Goal: Task Accomplishment & Management: Manage account settings

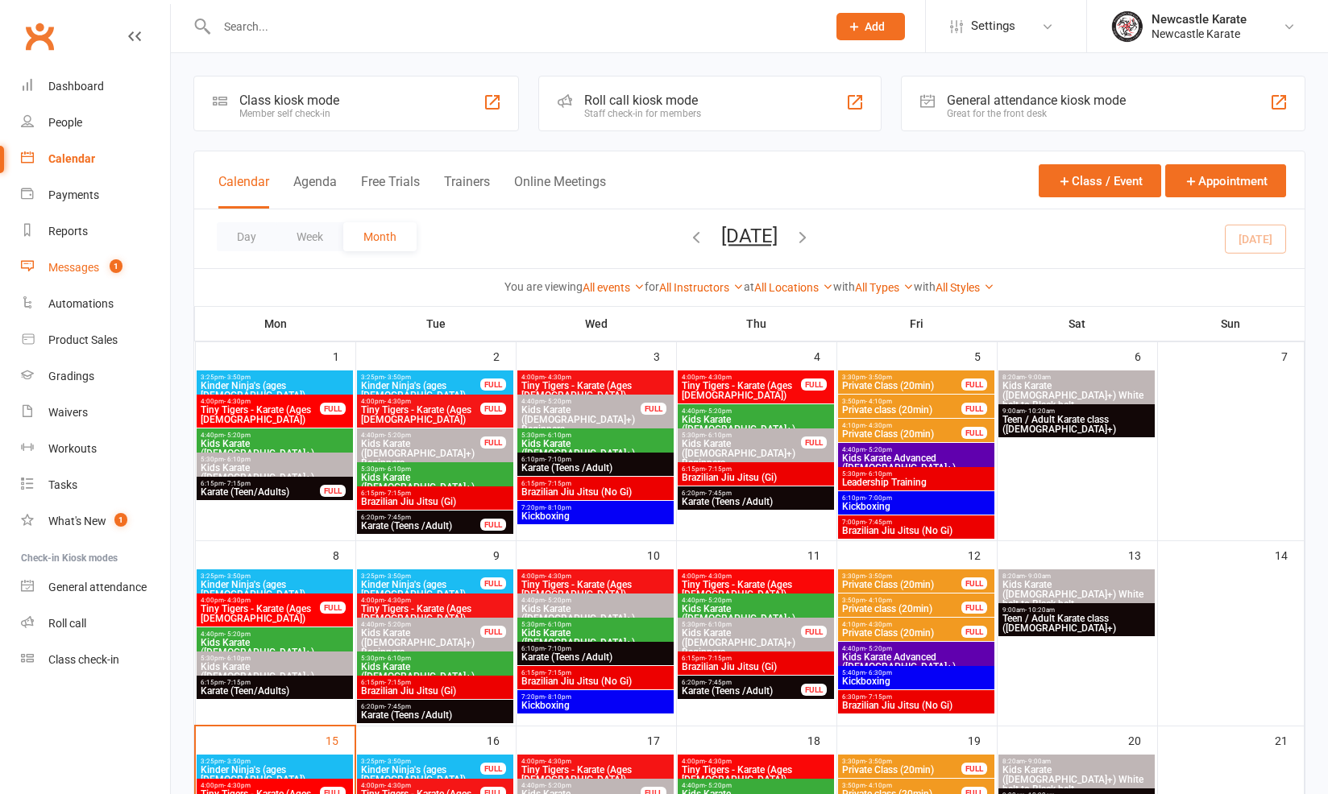
click at [64, 259] on link "Messages 1" at bounding box center [95, 268] width 149 height 36
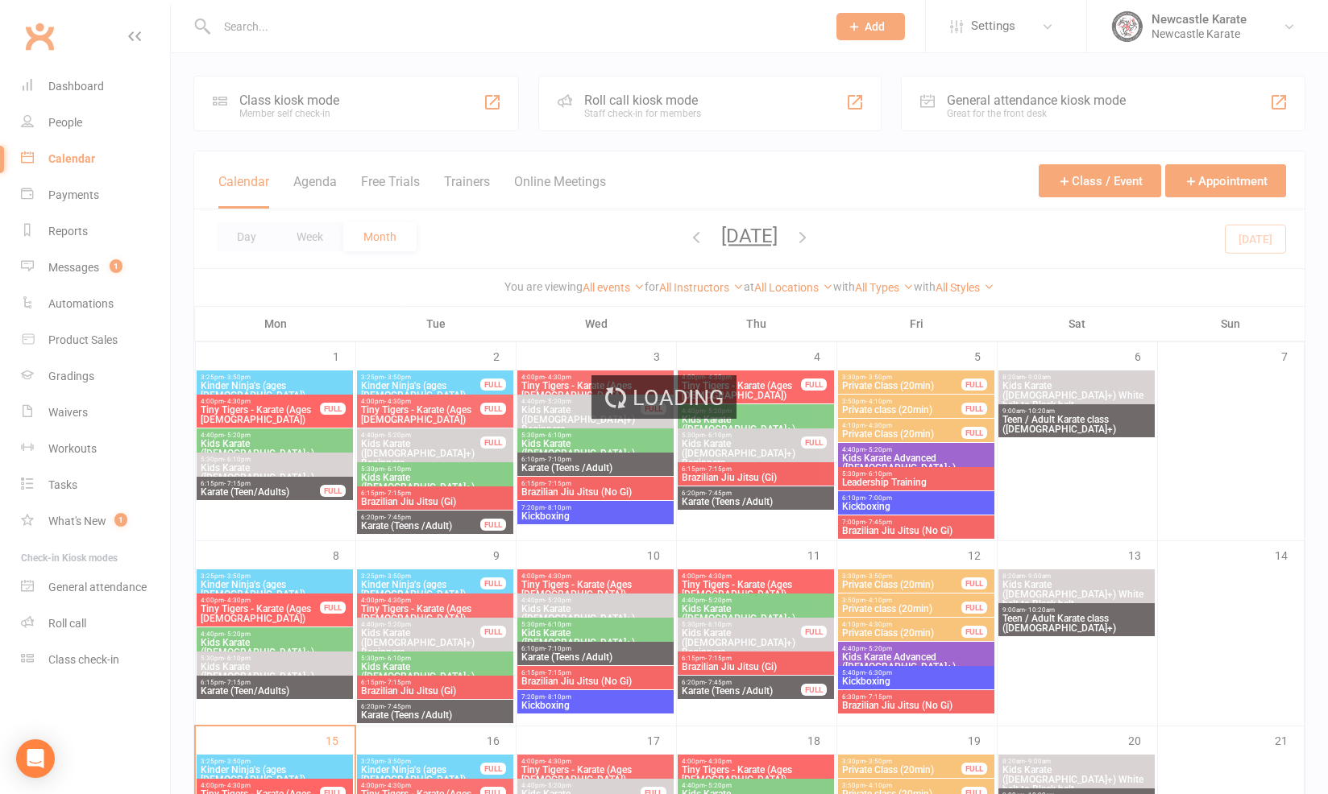
scroll to position [116, 0]
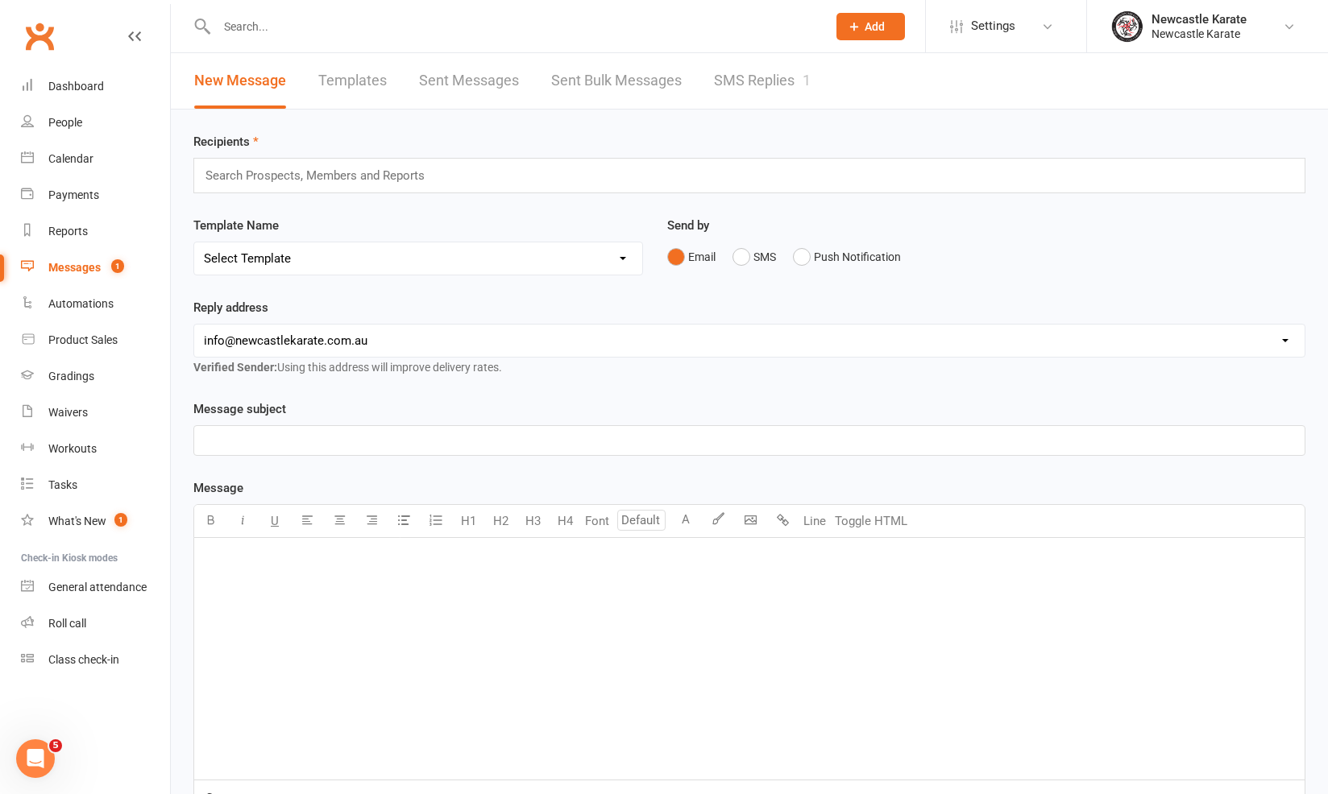
click at [769, 59] on link "SMS Replies 1" at bounding box center [762, 81] width 97 height 56
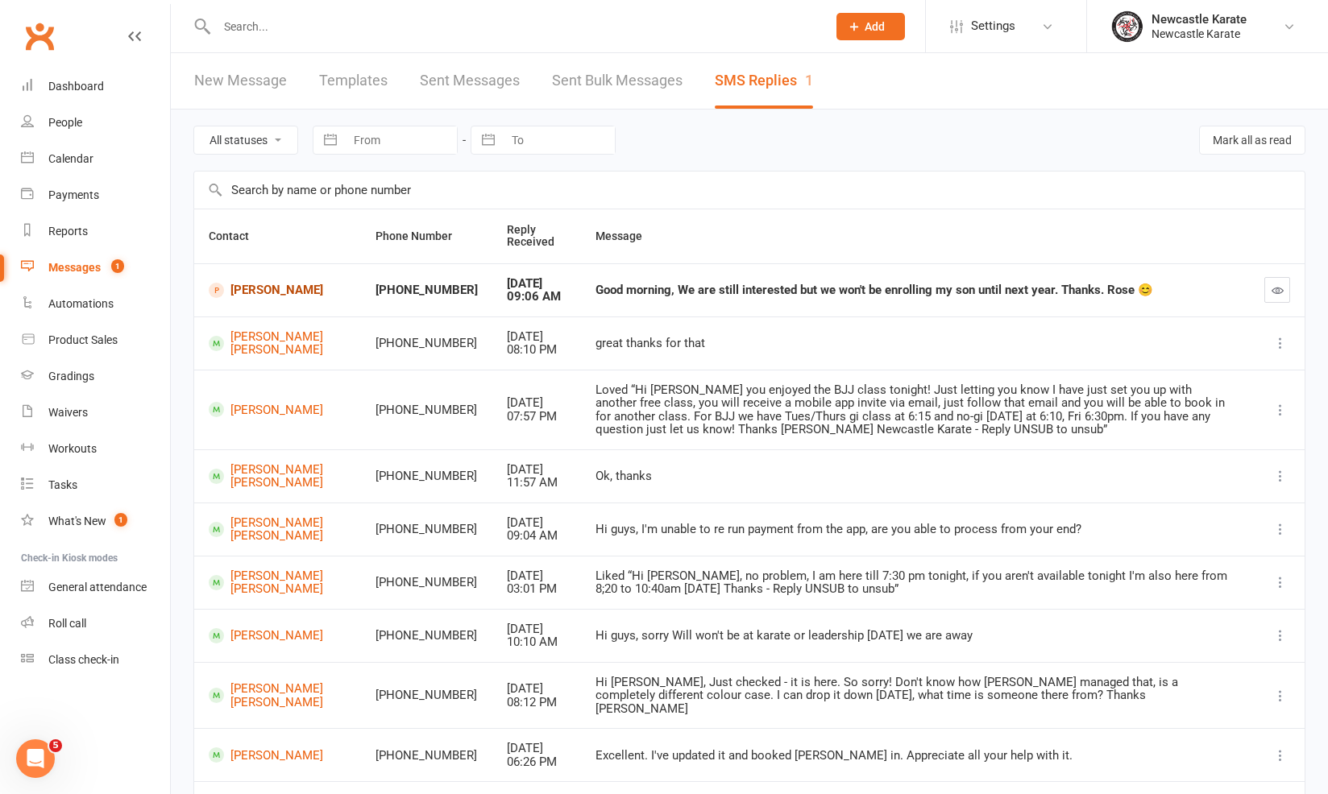
click at [248, 283] on link "[PERSON_NAME]" at bounding box center [278, 290] width 138 height 15
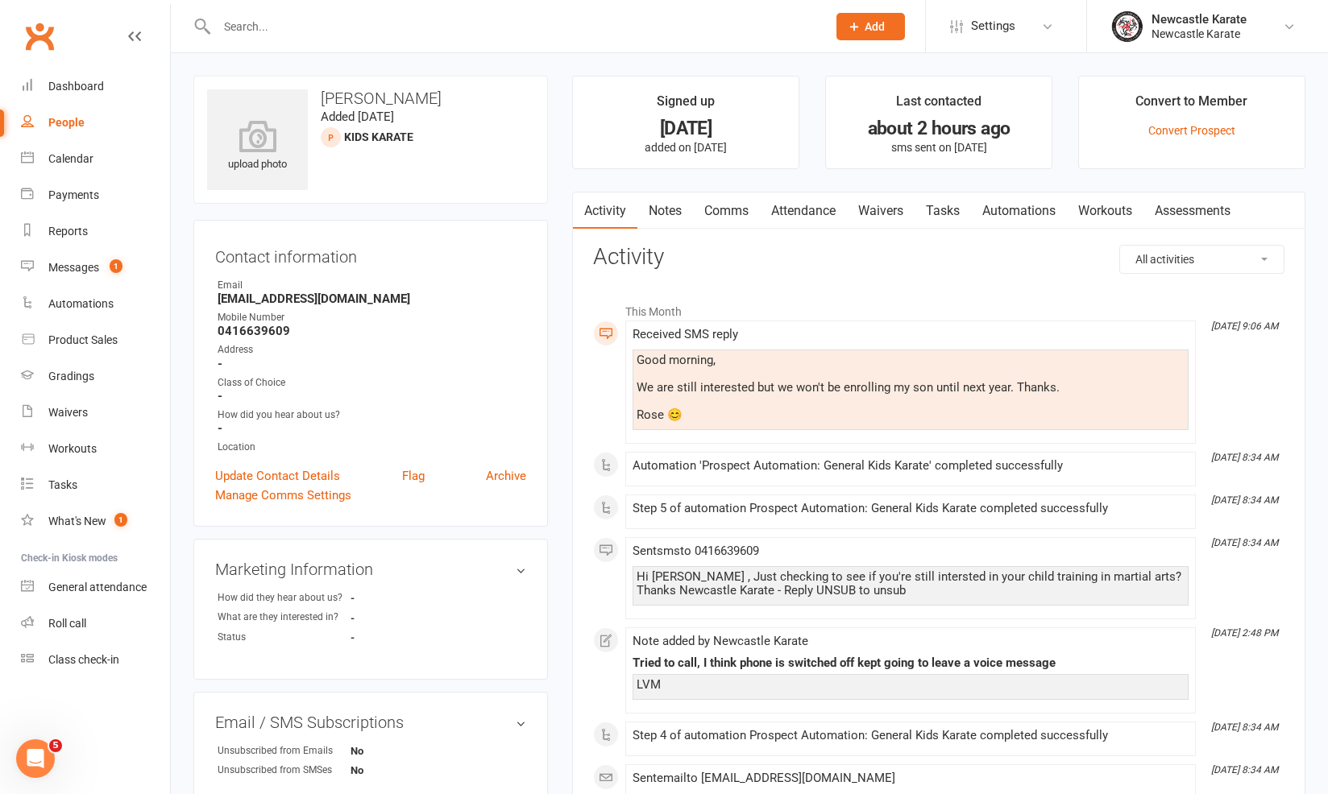
click at [976, 213] on link "Automations" at bounding box center [1019, 211] width 96 height 37
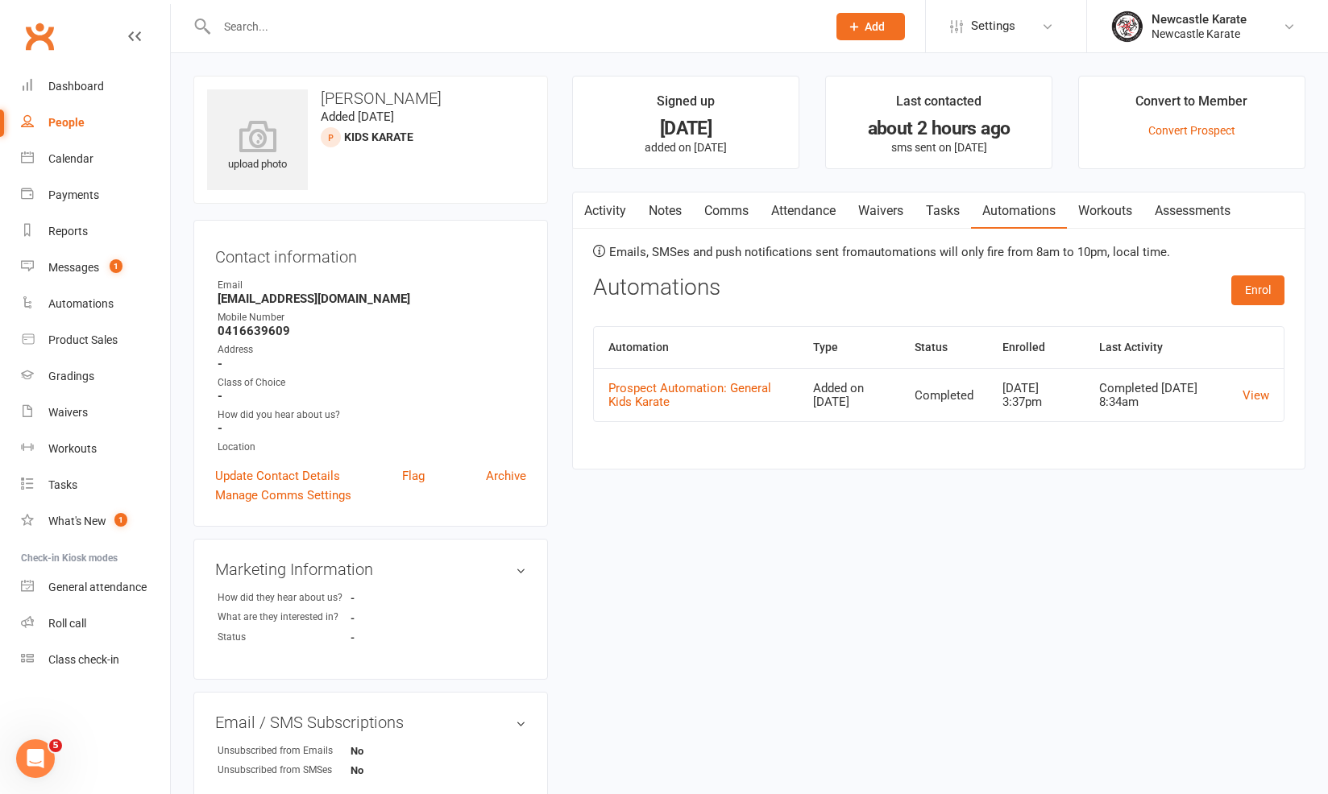
click at [578, 189] on main "Signed up 7 days ago added on 8 Sep 2025 Last contacted about 2 hours ago sms s…" at bounding box center [938, 281] width 757 height 410
click at [629, 207] on link "Activity" at bounding box center [605, 211] width 64 height 37
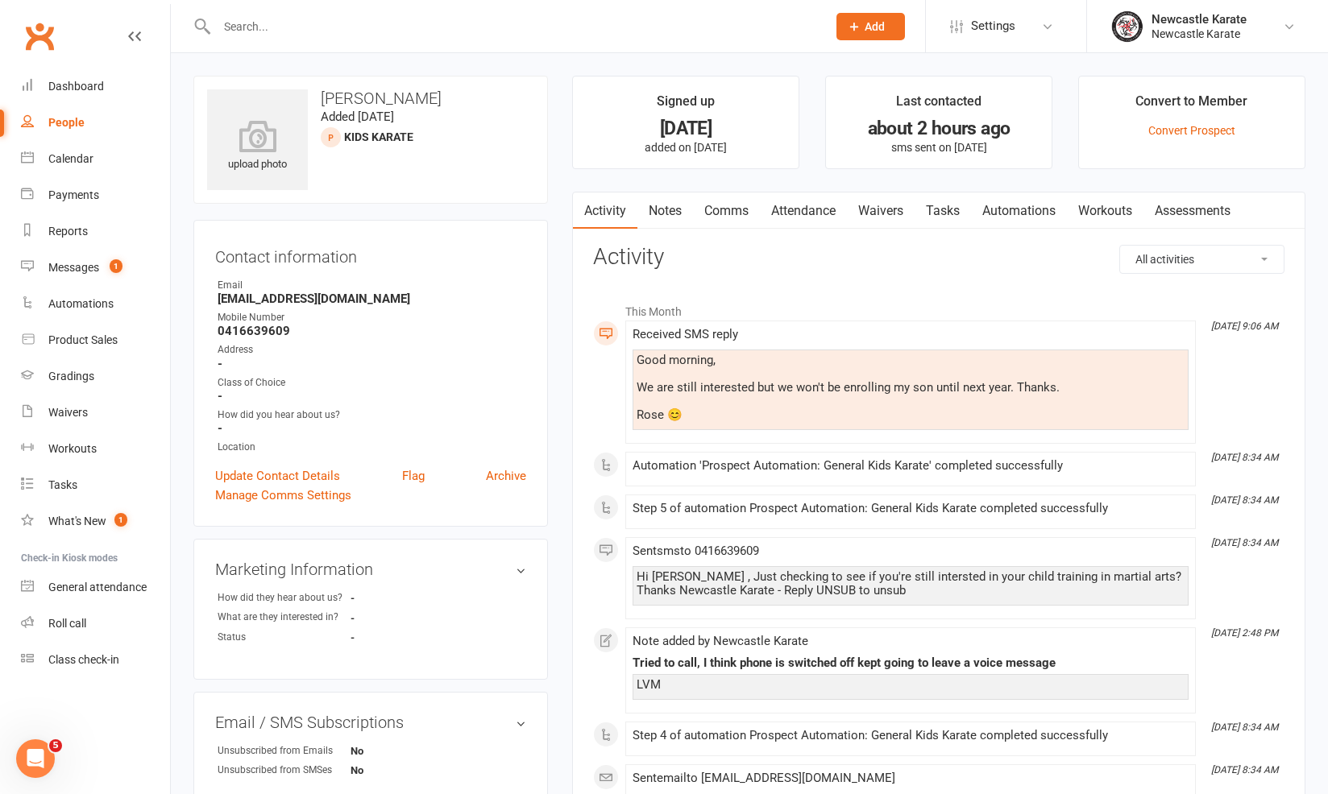
click at [716, 208] on link "Comms" at bounding box center [726, 211] width 67 height 37
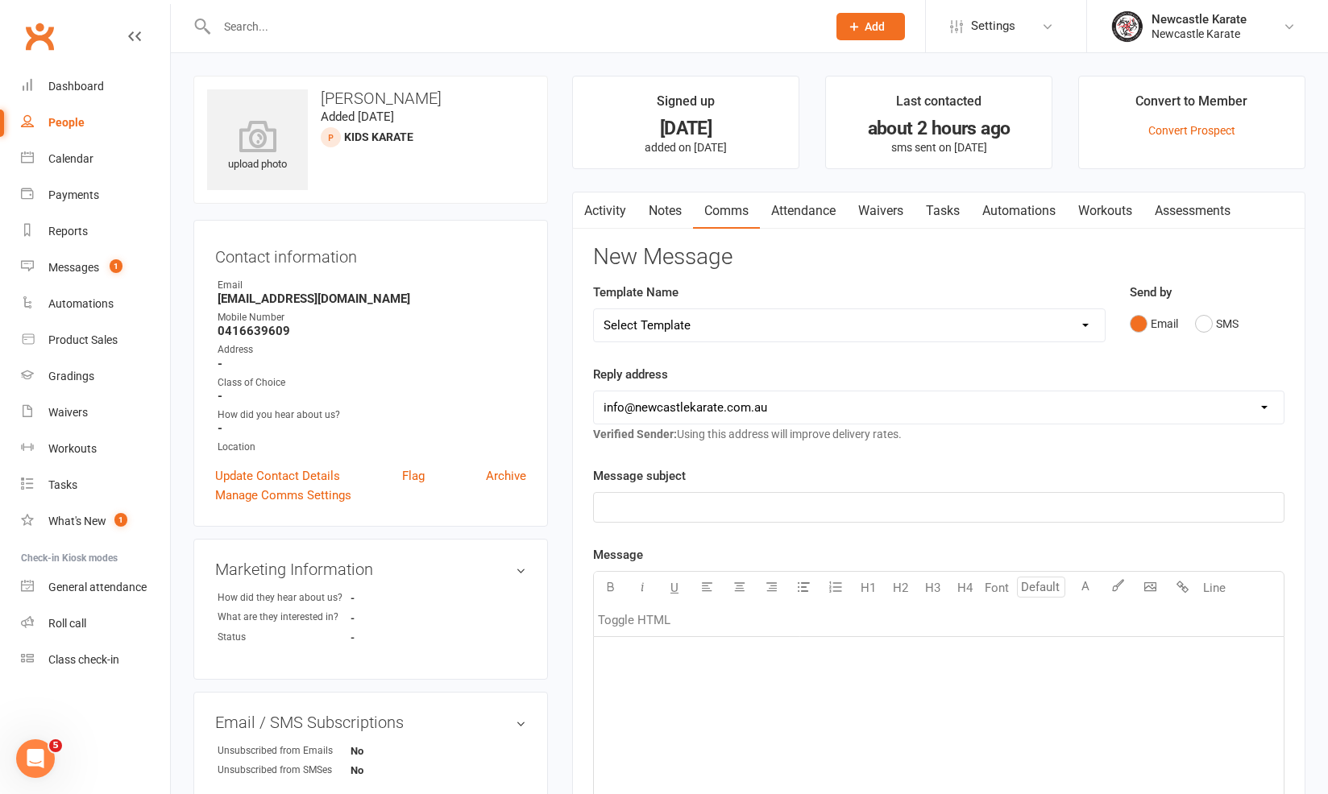
drag, startPoint x: 1221, startPoint y: 330, endPoint x: 1172, endPoint y: 354, distance: 55.1
click at [1221, 329] on button "SMS" at bounding box center [1217, 324] width 44 height 31
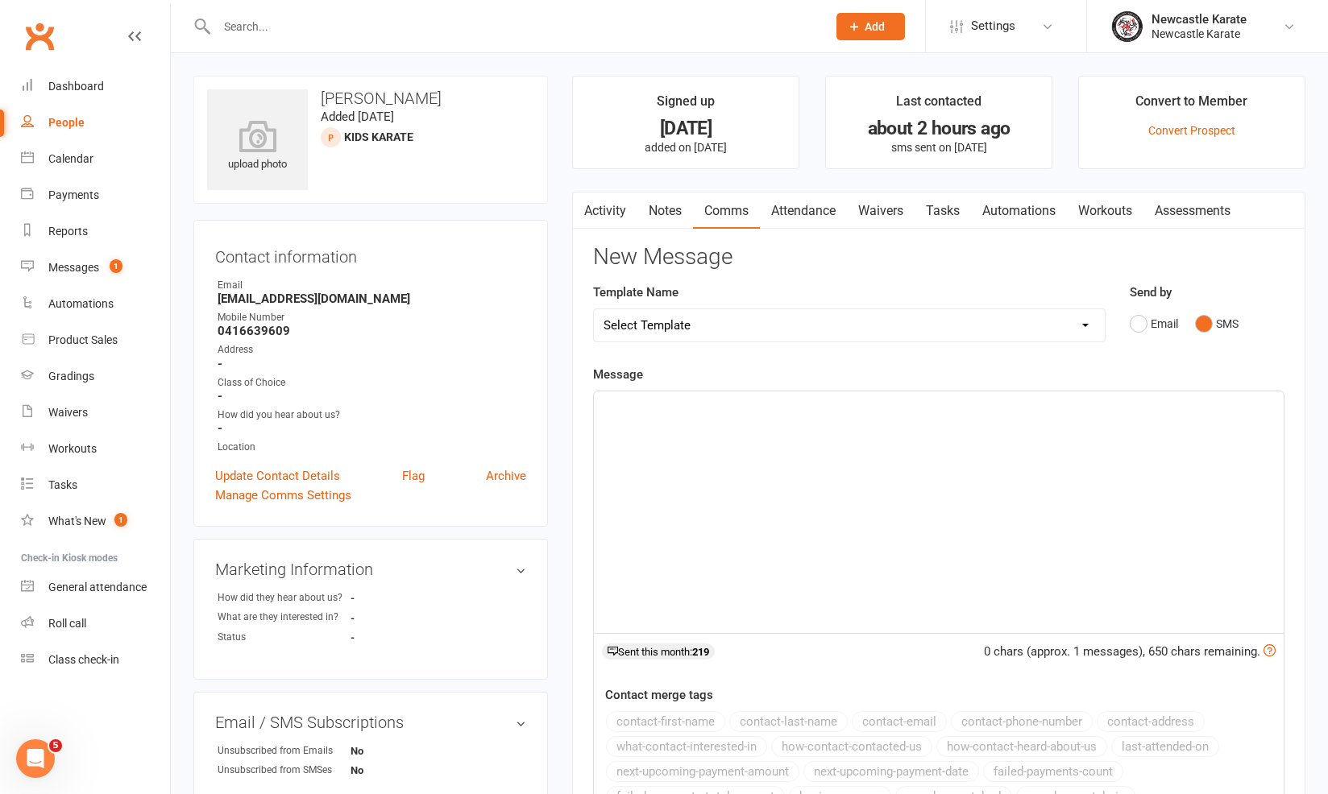
click at [947, 441] on div "﻿" at bounding box center [939, 513] width 690 height 242
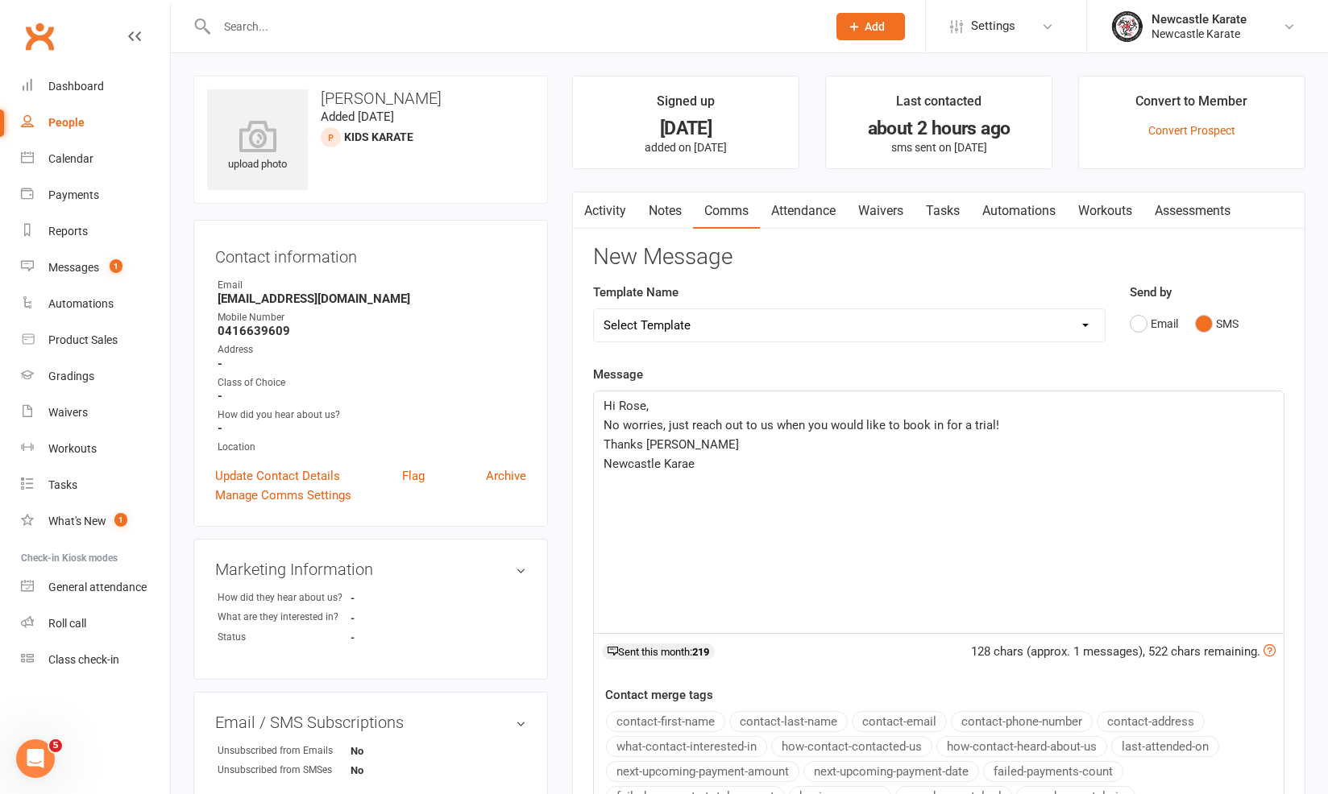
click at [684, 463] on span "Newcastle Karae" at bounding box center [648, 464] width 91 height 15
click at [687, 462] on span "Newcastle Karae" at bounding box center [648, 464] width 91 height 15
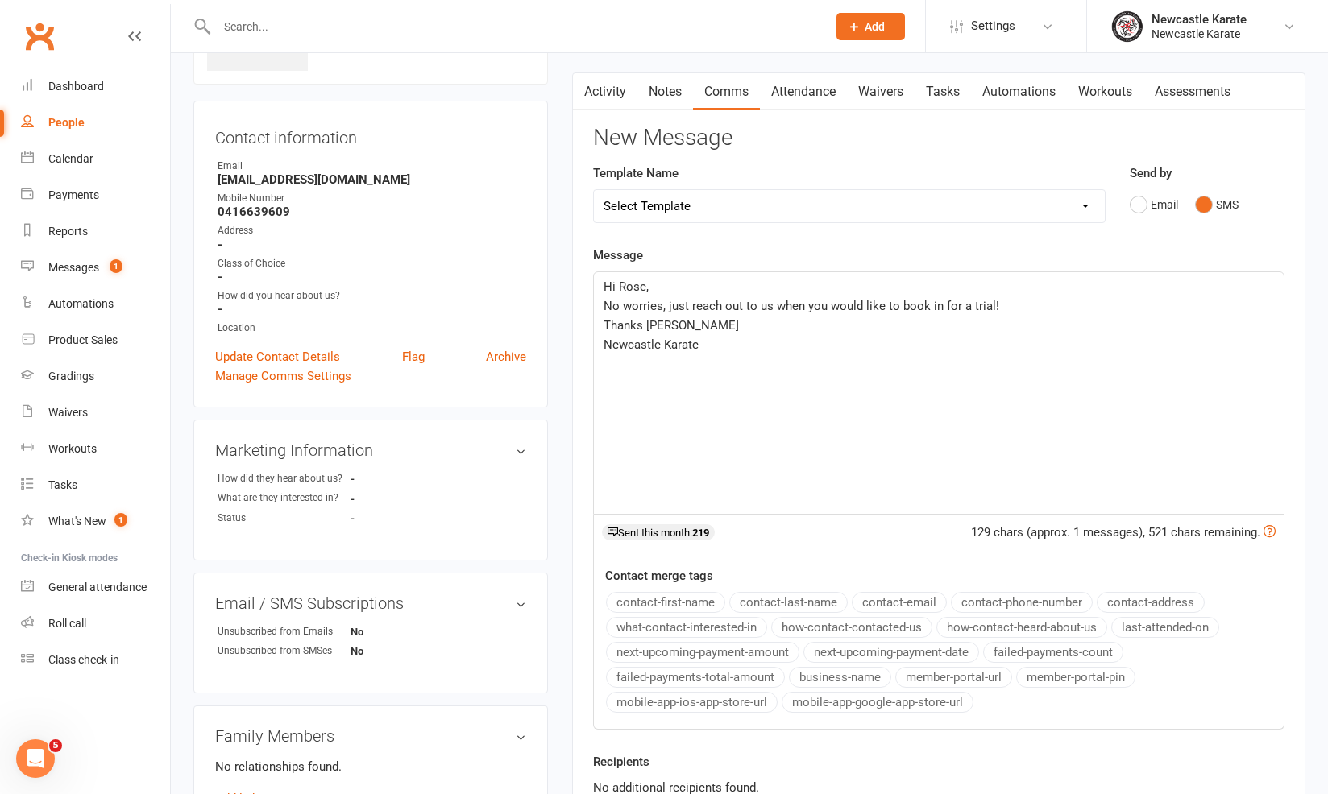
scroll to position [202, 0]
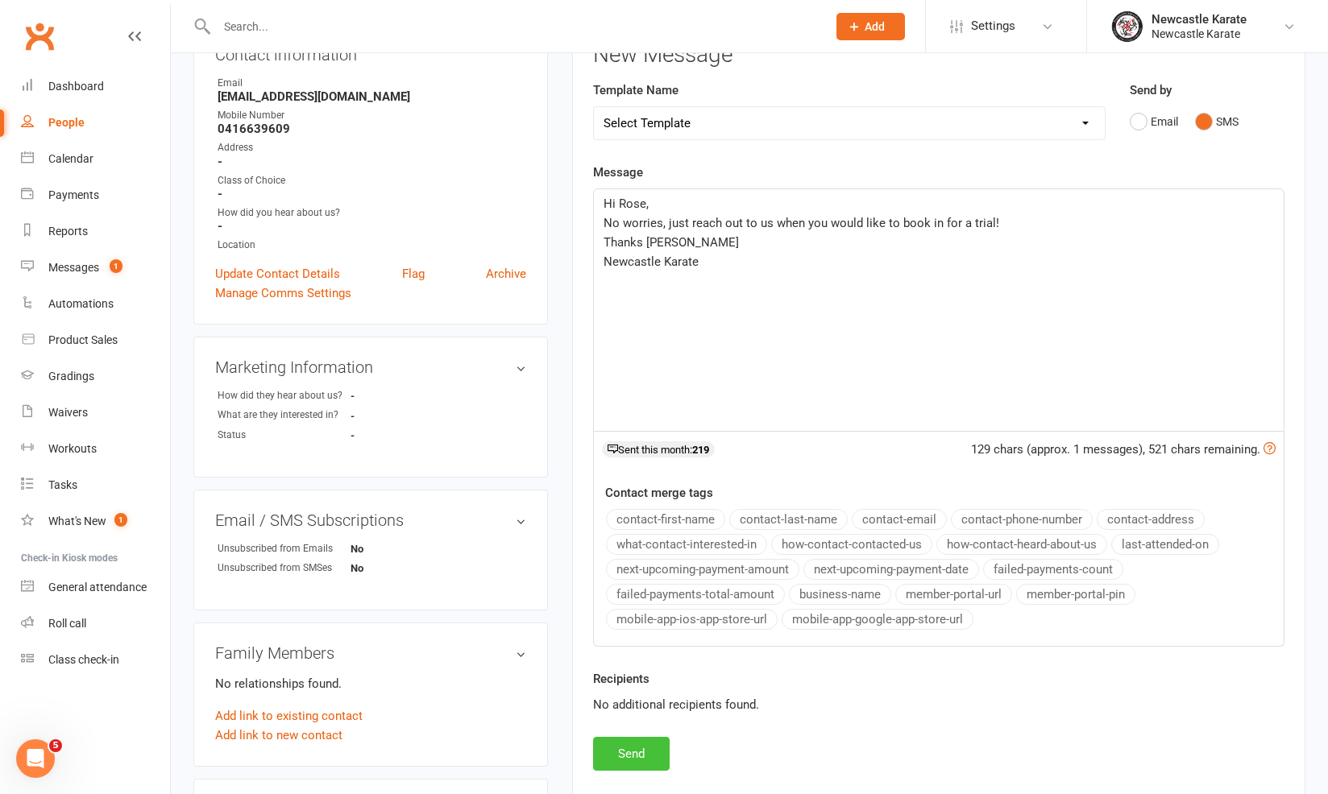
click at [645, 742] on button "Send" at bounding box center [631, 754] width 77 height 34
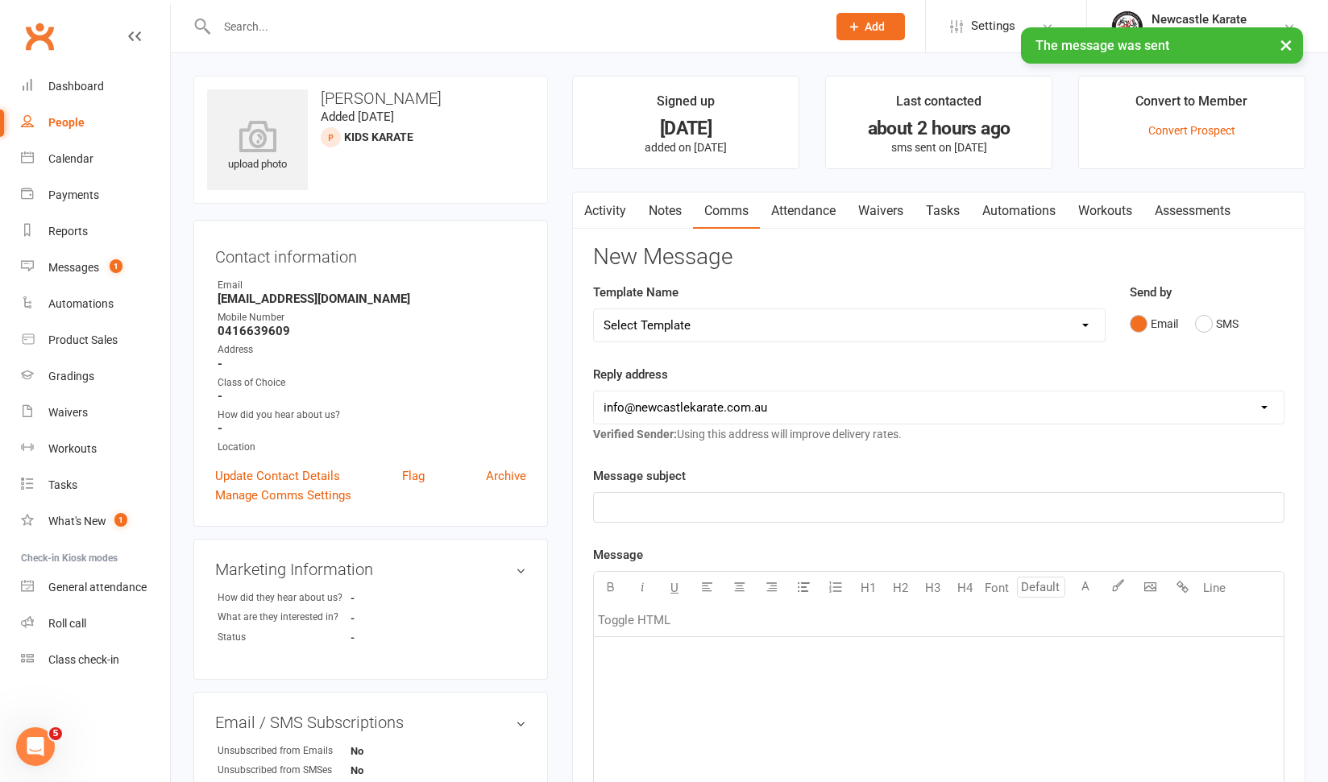
click at [598, 198] on link "Activity" at bounding box center [605, 211] width 64 height 37
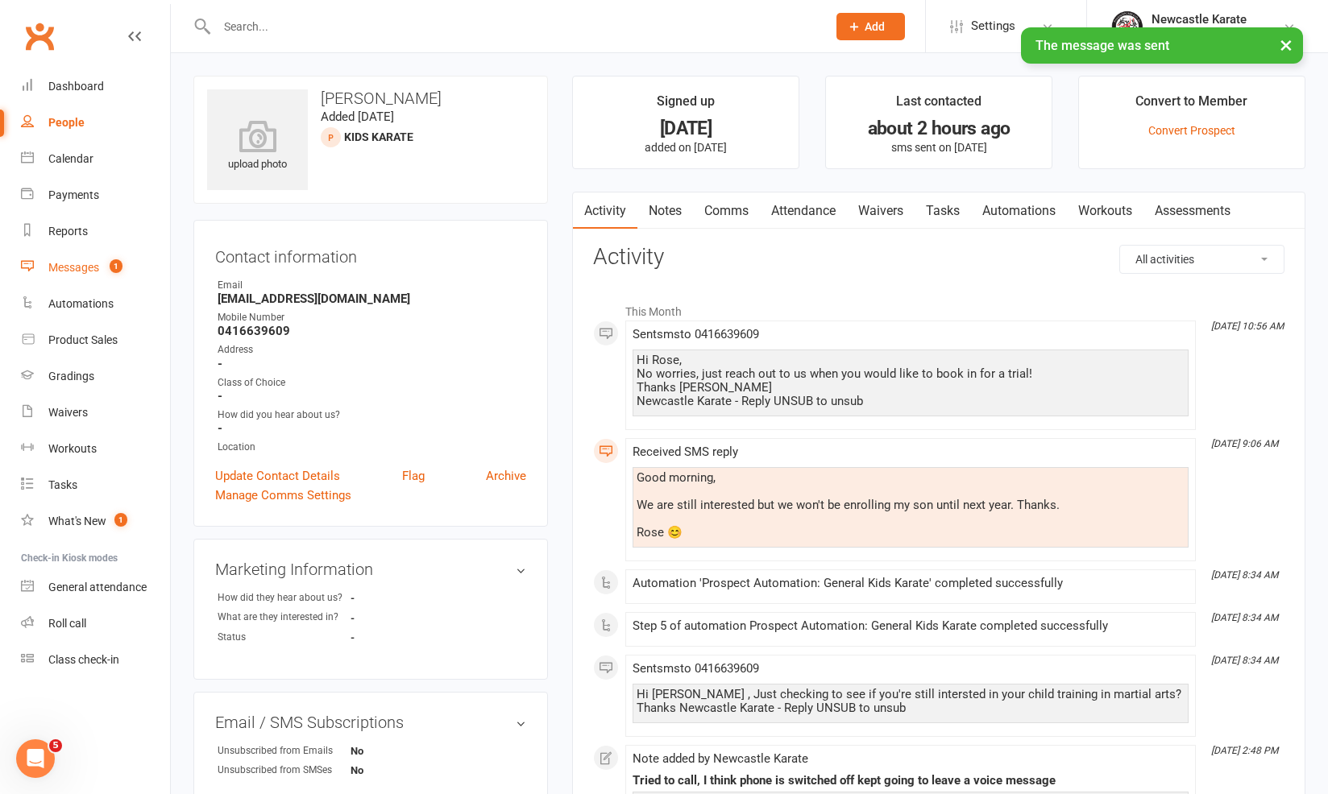
click at [84, 270] on div "Messages" at bounding box center [73, 267] width 51 height 13
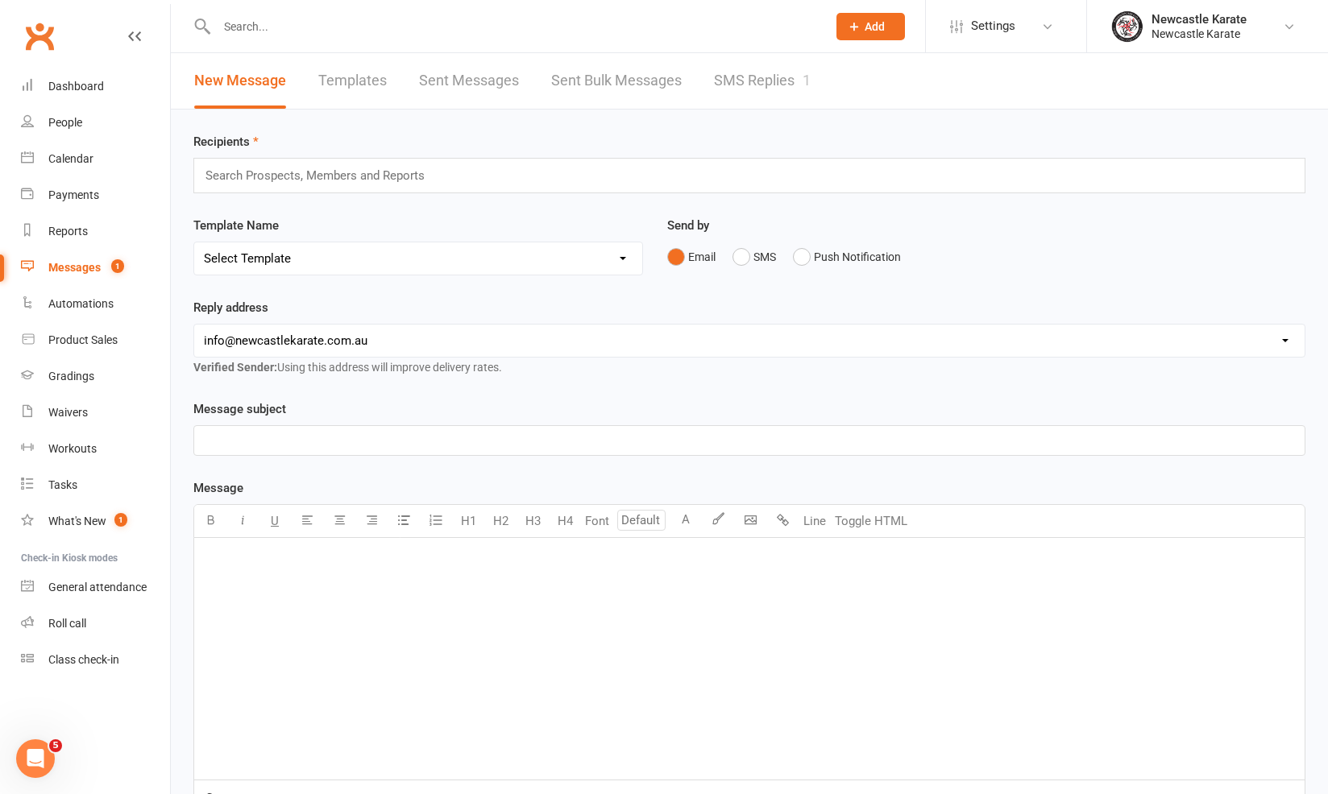
click at [729, 69] on link "SMS Replies 1" at bounding box center [762, 81] width 97 height 56
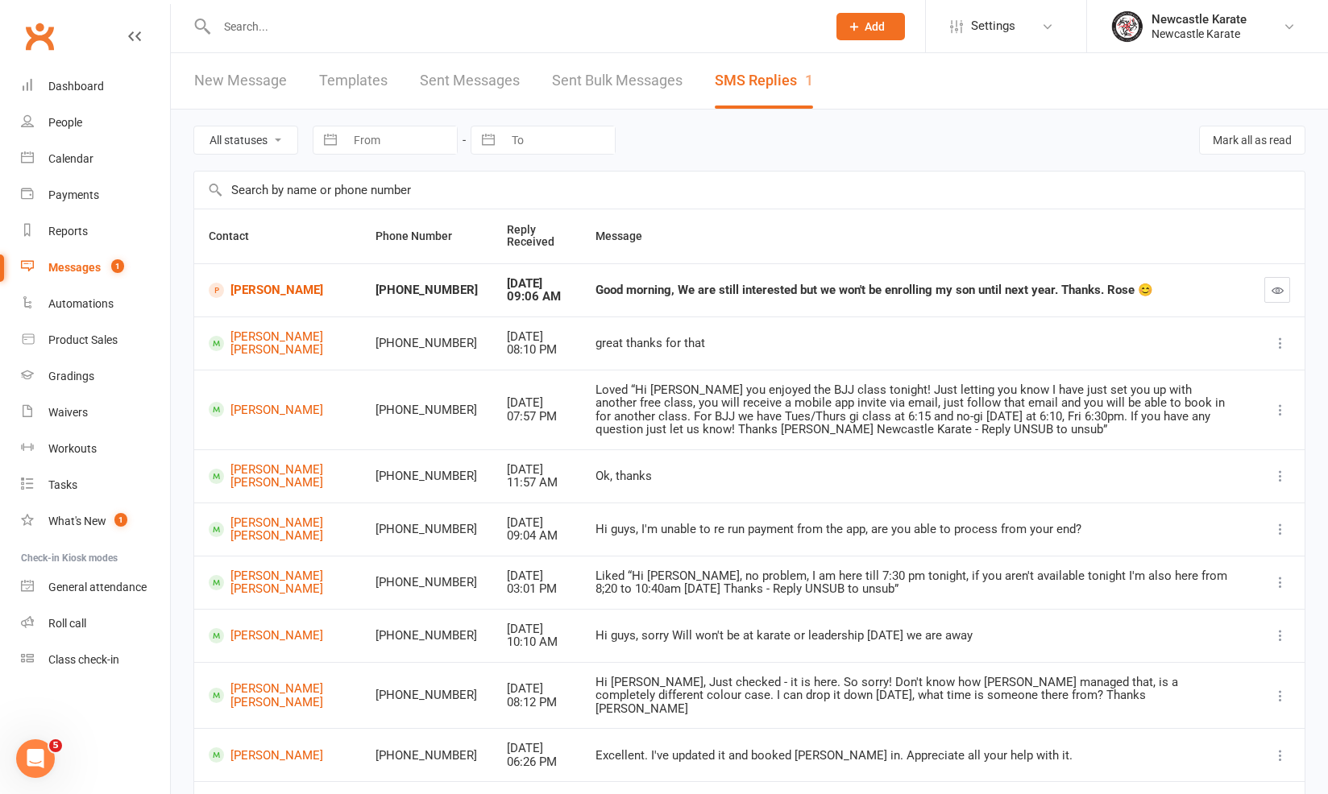
click at [1276, 296] on button "button" at bounding box center [1277, 290] width 26 height 26
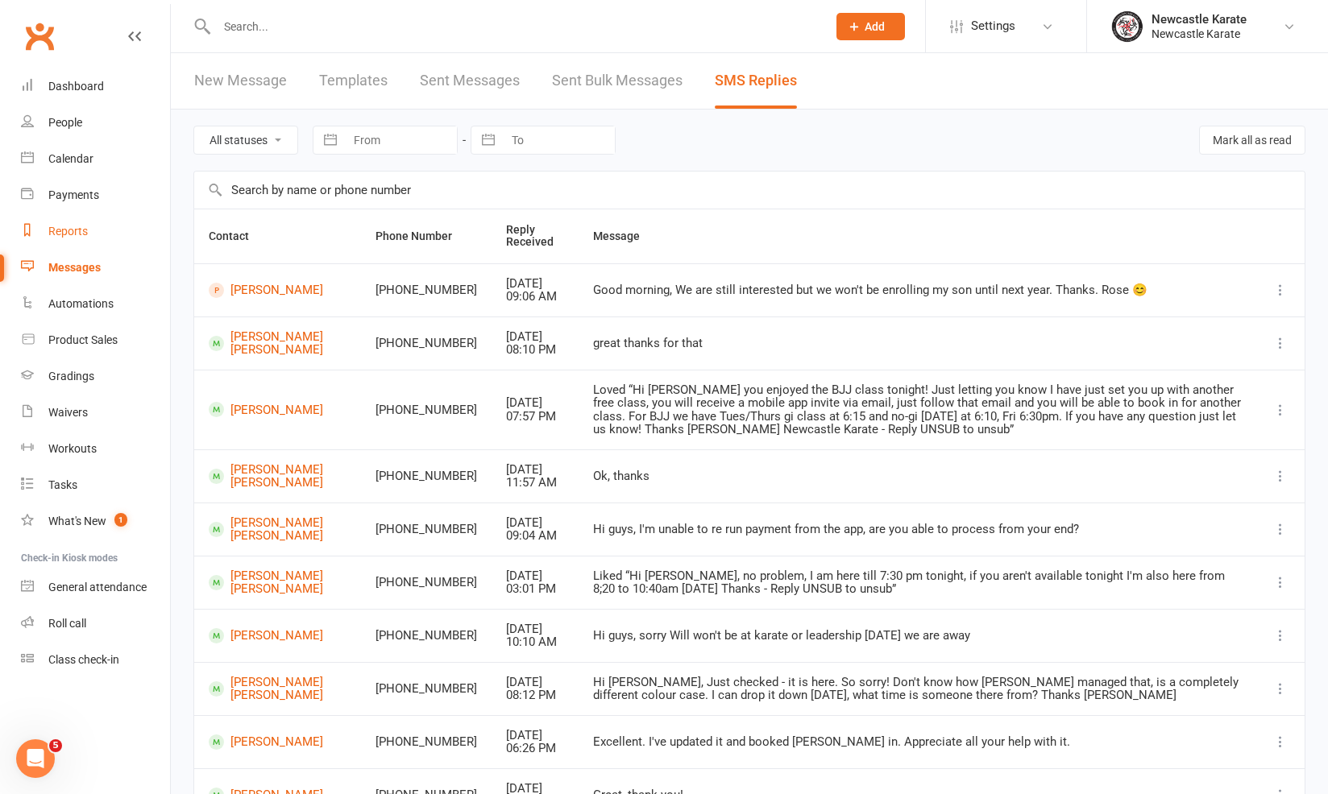
click at [70, 235] on div "Reports" at bounding box center [67, 231] width 39 height 13
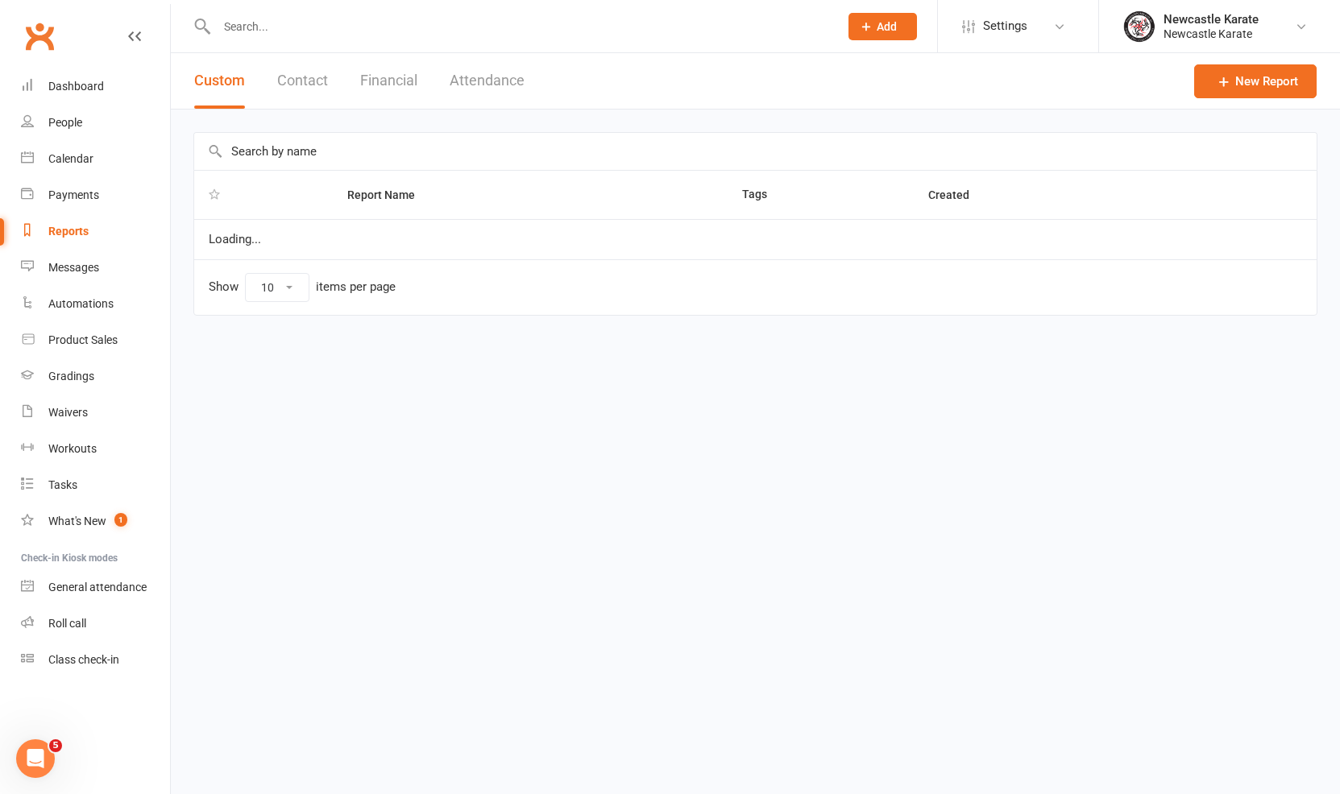
select select "25"
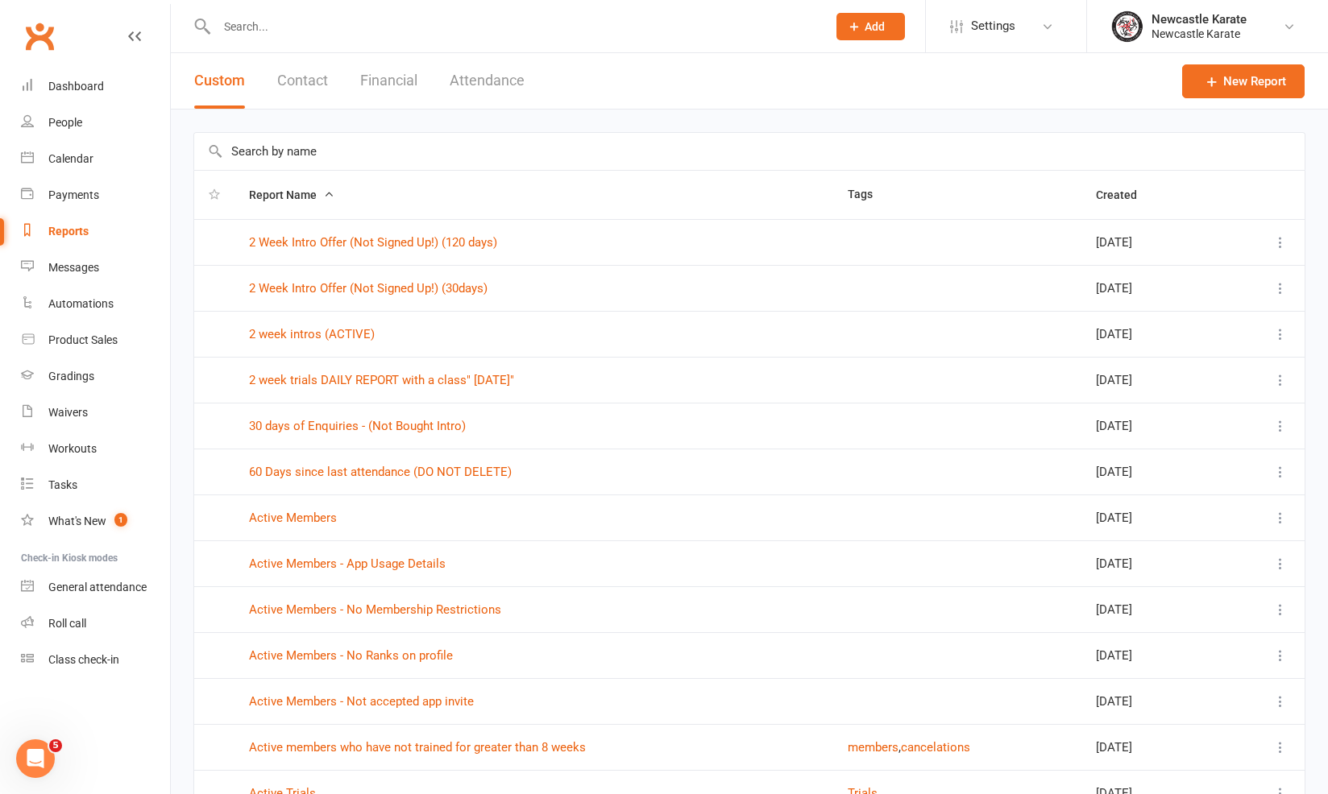
click at [351, 342] on td "2 week intros (ACTIVE)" at bounding box center [533, 334] width 599 height 46
click at [351, 338] on link "2 week intros (ACTIVE)" at bounding box center [312, 334] width 126 height 15
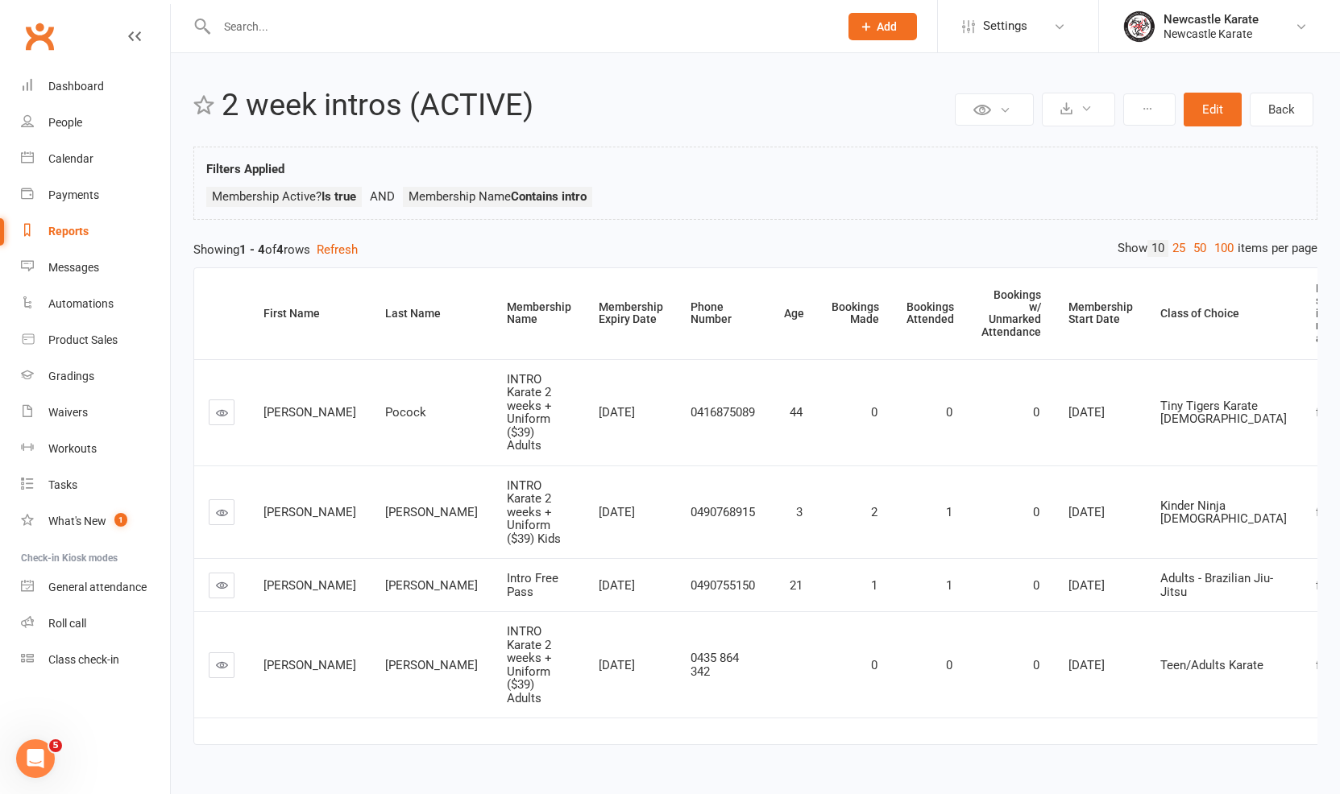
select select "25"
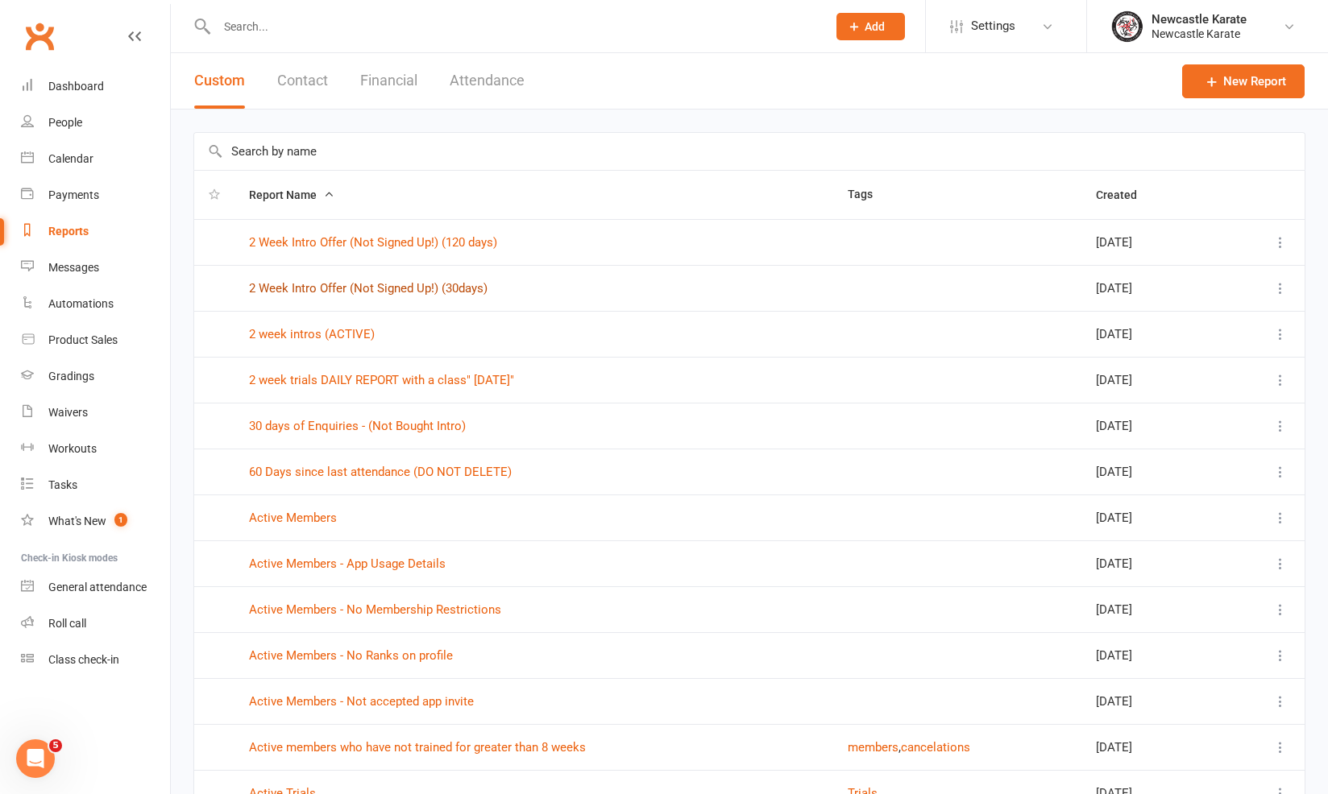
click at [418, 292] on link "2 Week Intro Offer (Not Signed Up!) (30days)" at bounding box center [368, 288] width 238 height 15
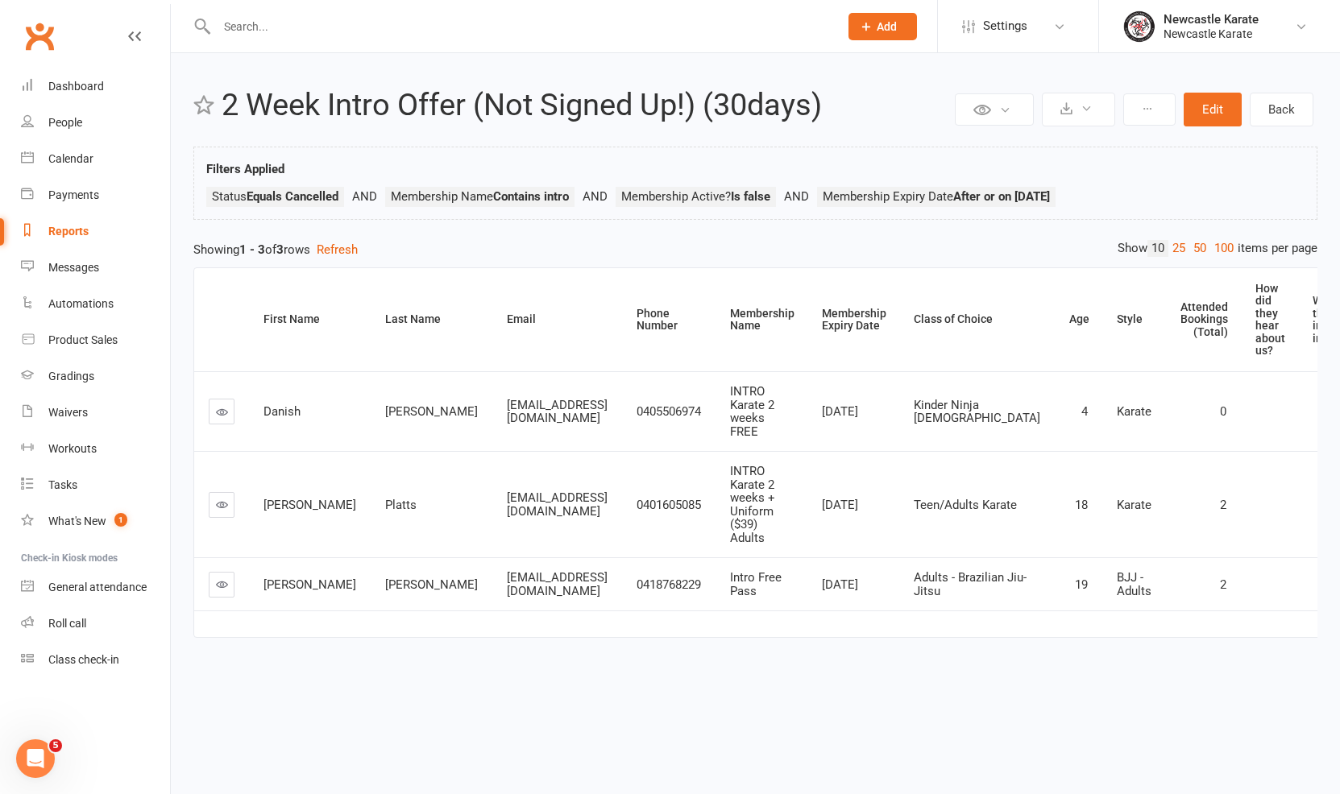
select select "25"
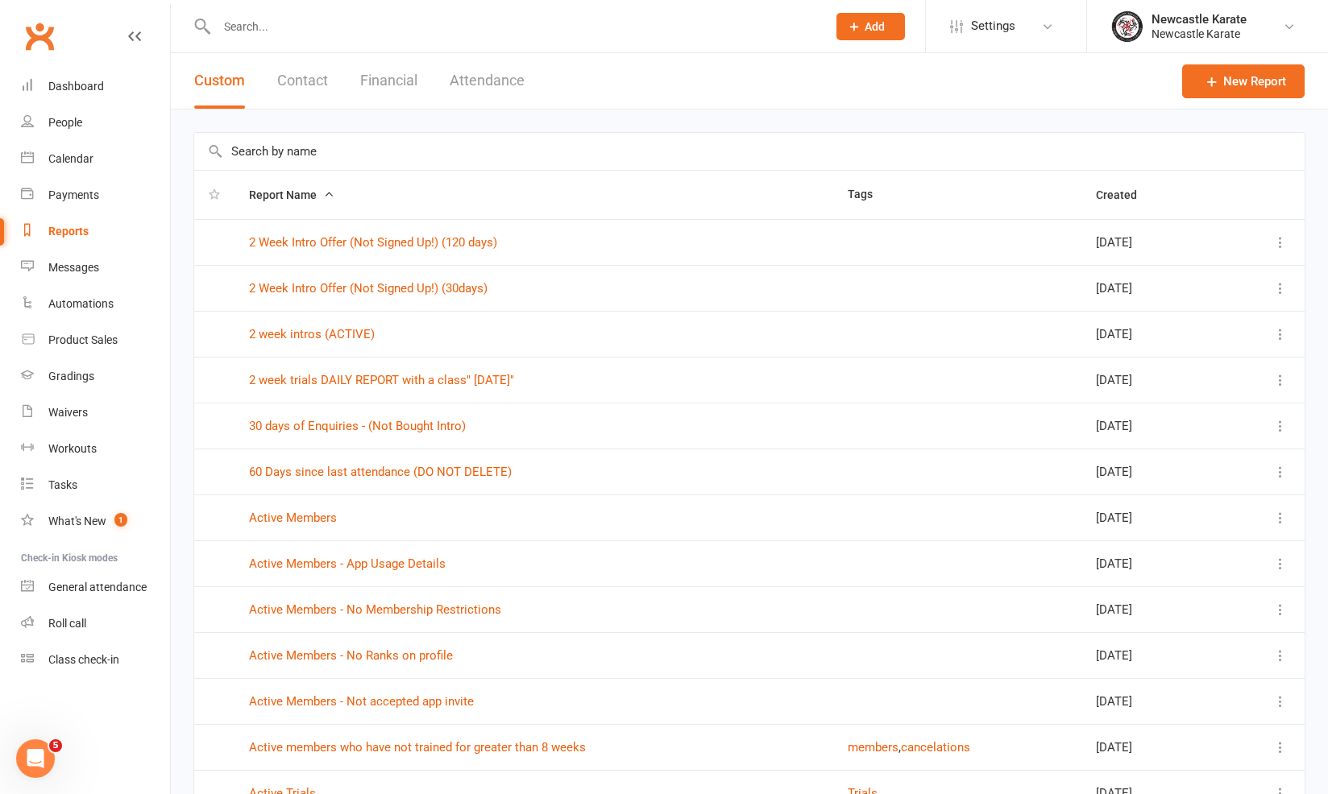
drag, startPoint x: 360, startPoint y: 370, endPoint x: 363, endPoint y: 390, distance: 20.4
click at [360, 370] on td "2 week trials DAILY REPORT with a class" Today"" at bounding box center [533, 380] width 599 height 46
click at [363, 390] on td "2 week trials DAILY REPORT with a class" Today"" at bounding box center [533, 380] width 599 height 46
click at [365, 379] on link "2 week trials DAILY REPORT with a class" Today"" at bounding box center [381, 380] width 265 height 15
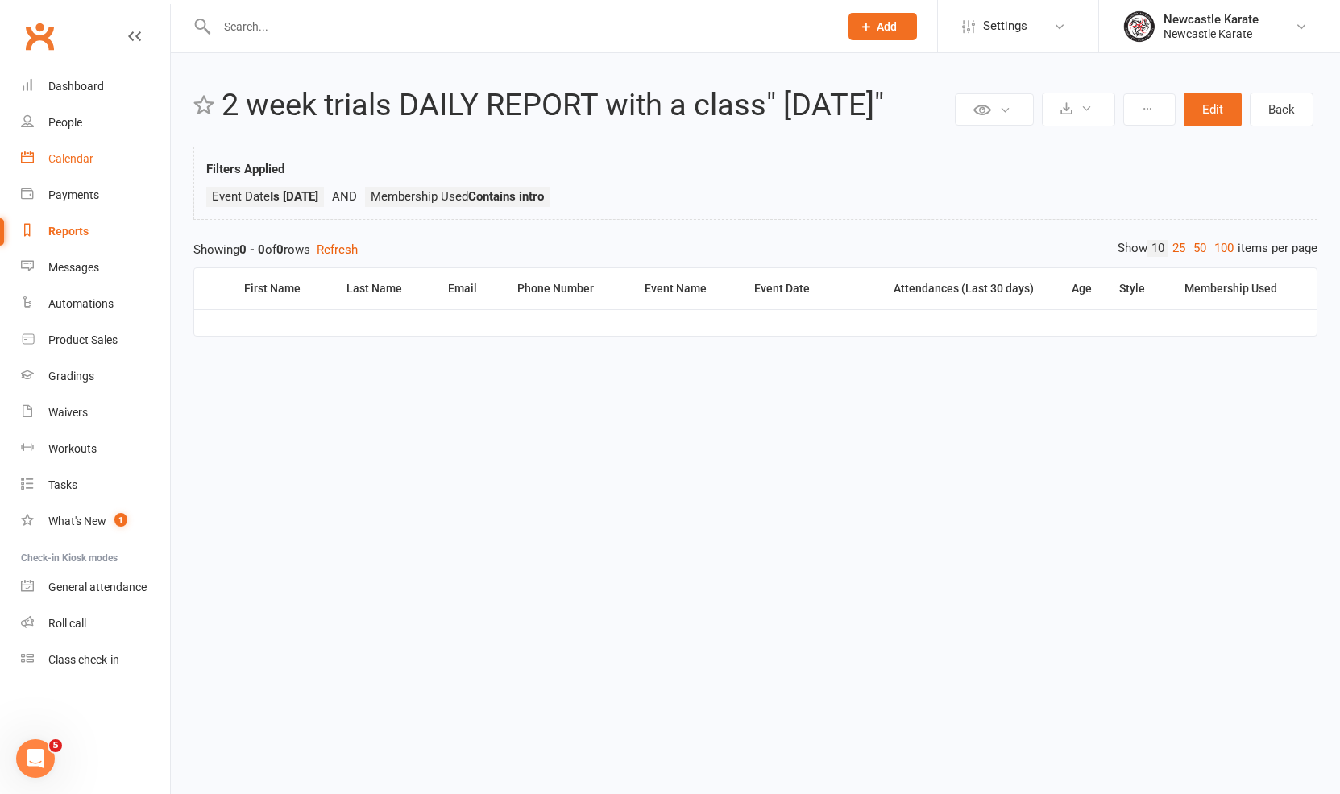
click at [59, 168] on link "Calendar" at bounding box center [95, 159] width 149 height 36
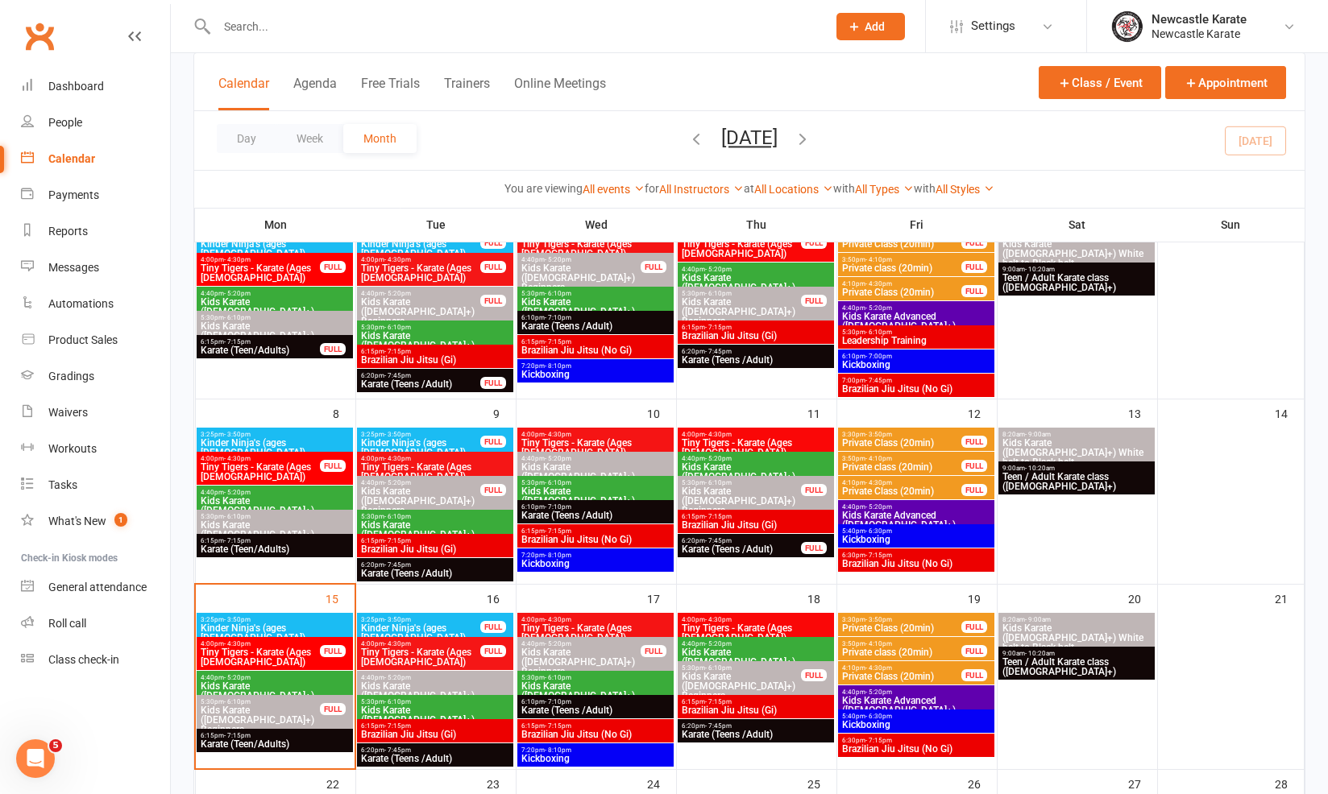
scroll to position [416, 0]
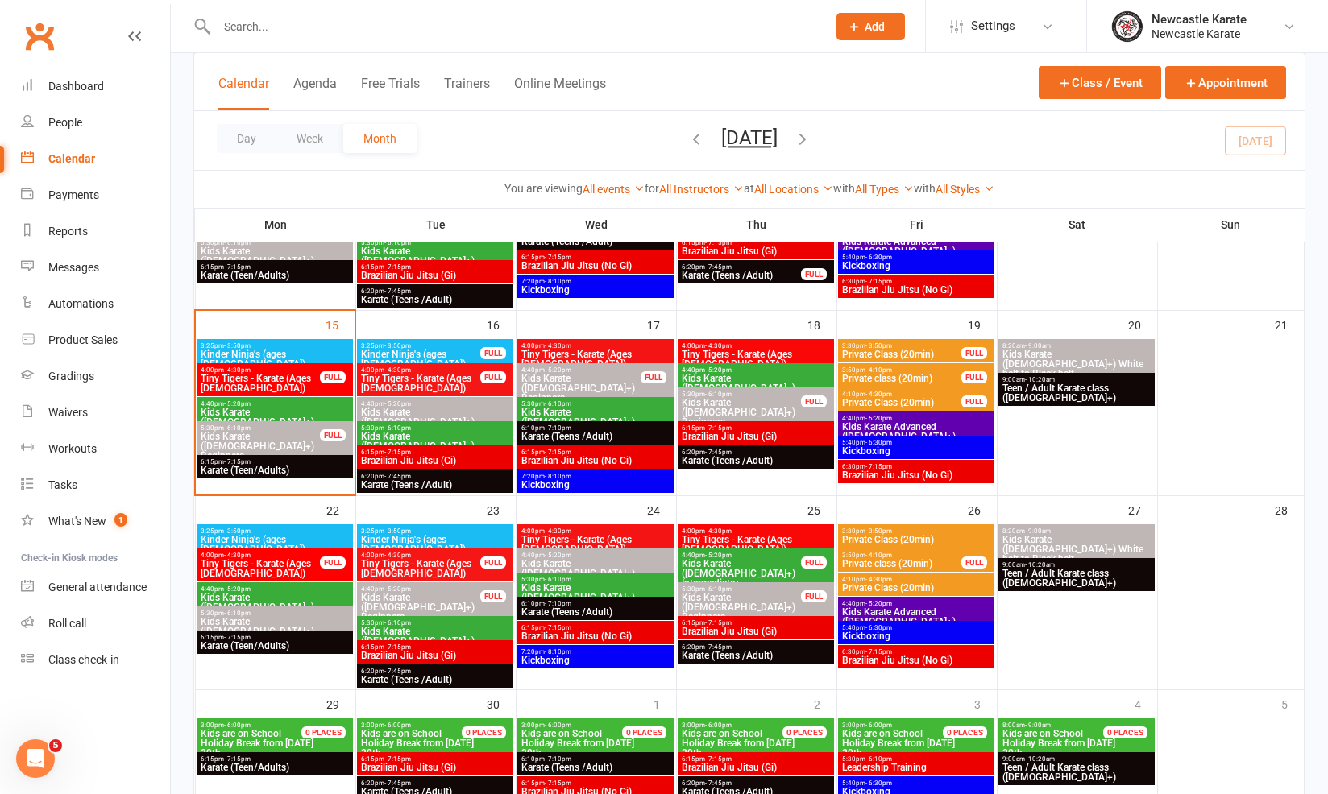
click at [319, 466] on span "Karate (Teen/Adults)" at bounding box center [275, 471] width 150 height 10
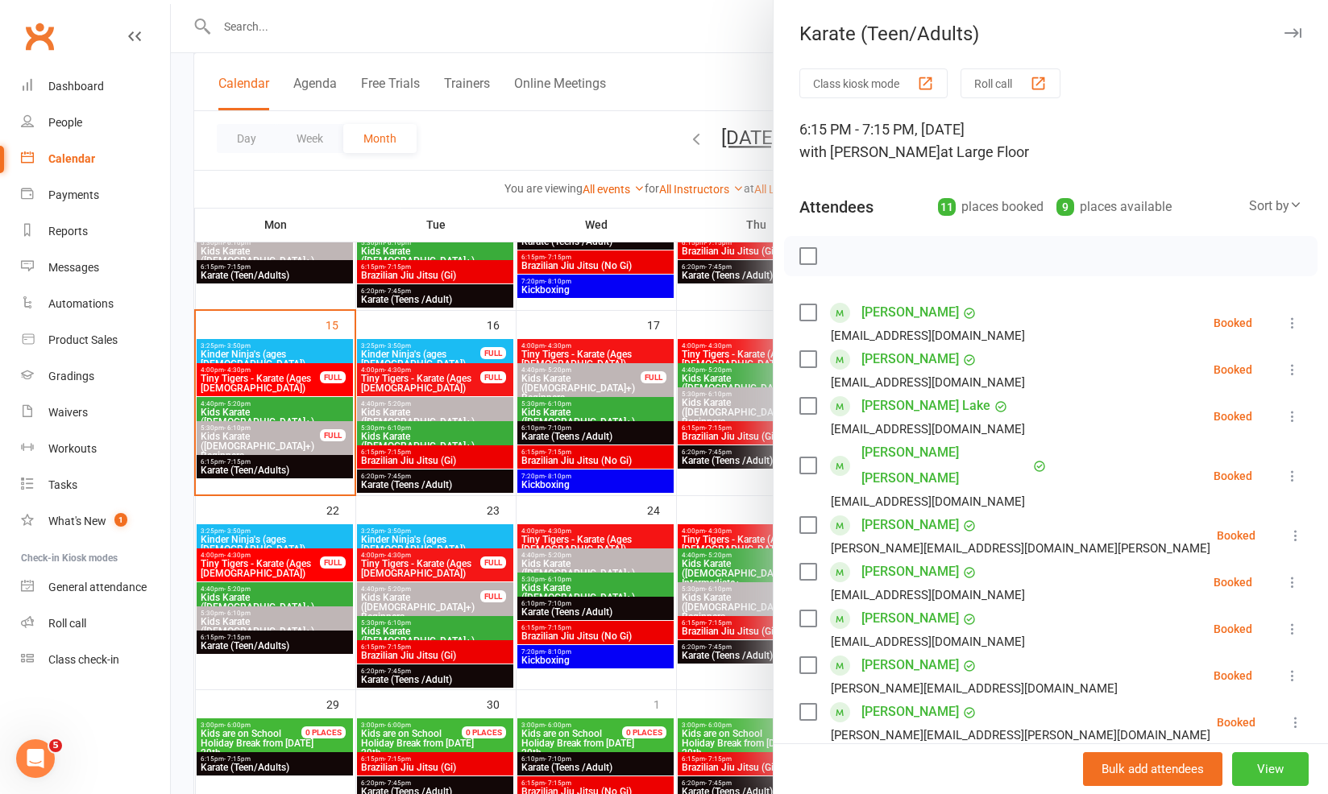
click at [1258, 769] on button "View" at bounding box center [1270, 769] width 77 height 34
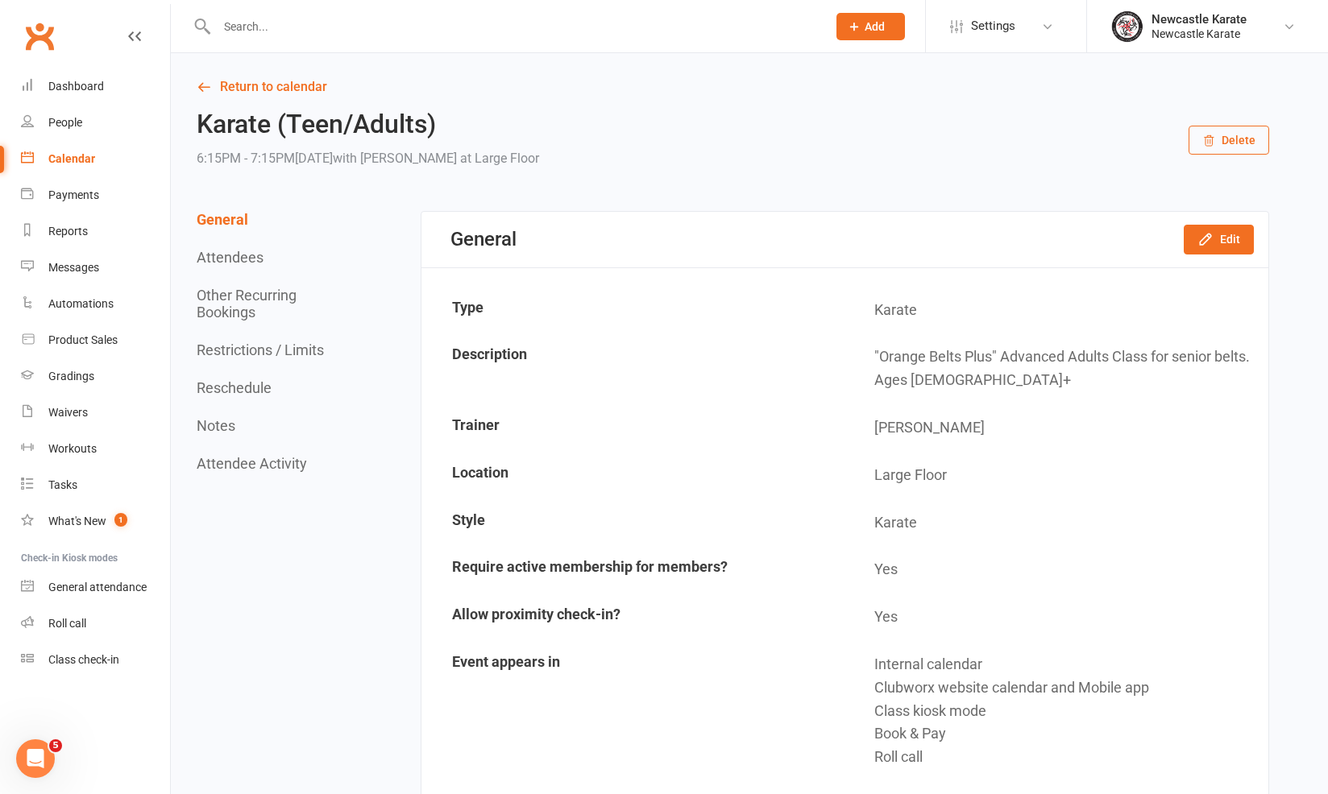
click at [235, 355] on button "Restrictions / Limits" at bounding box center [260, 350] width 127 height 17
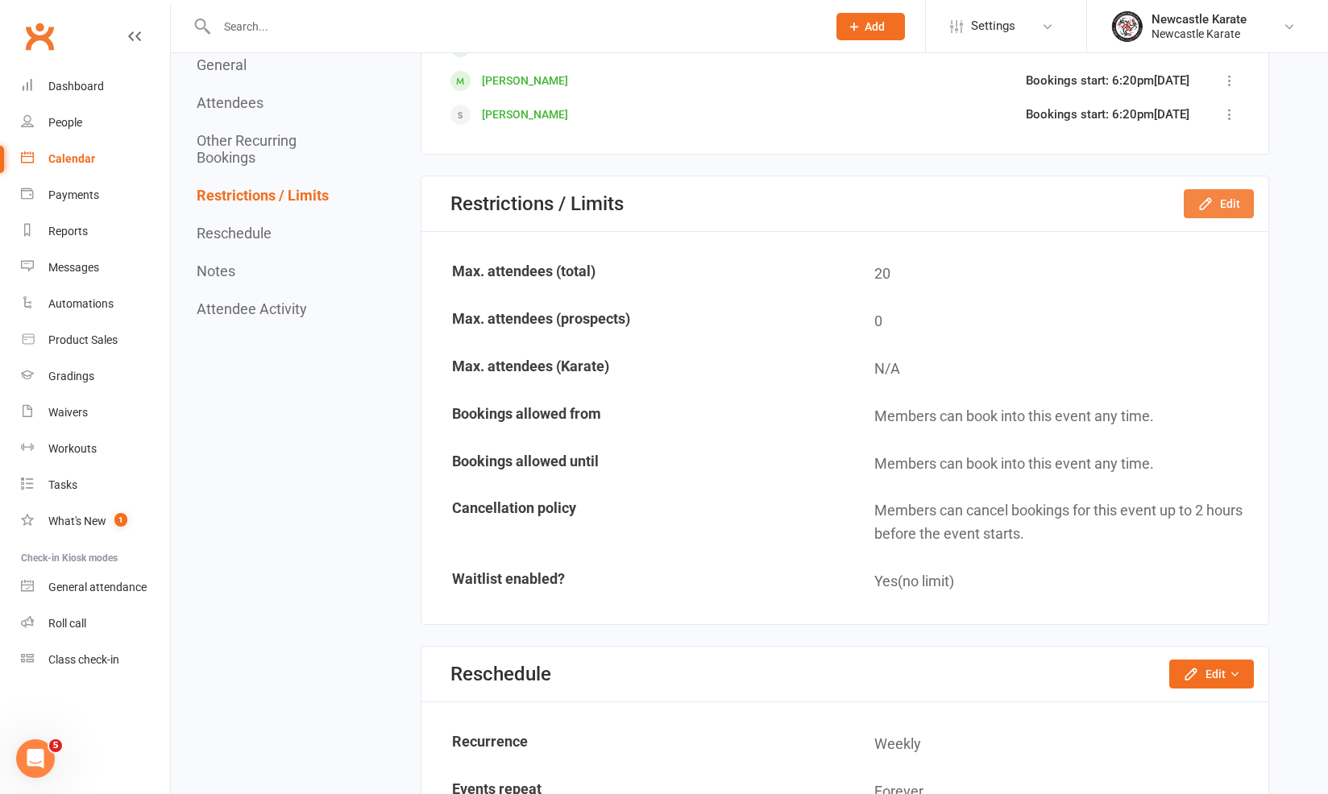
scroll to position [1865, 0]
click at [1200, 200] on icon "button" at bounding box center [1205, 203] width 16 height 16
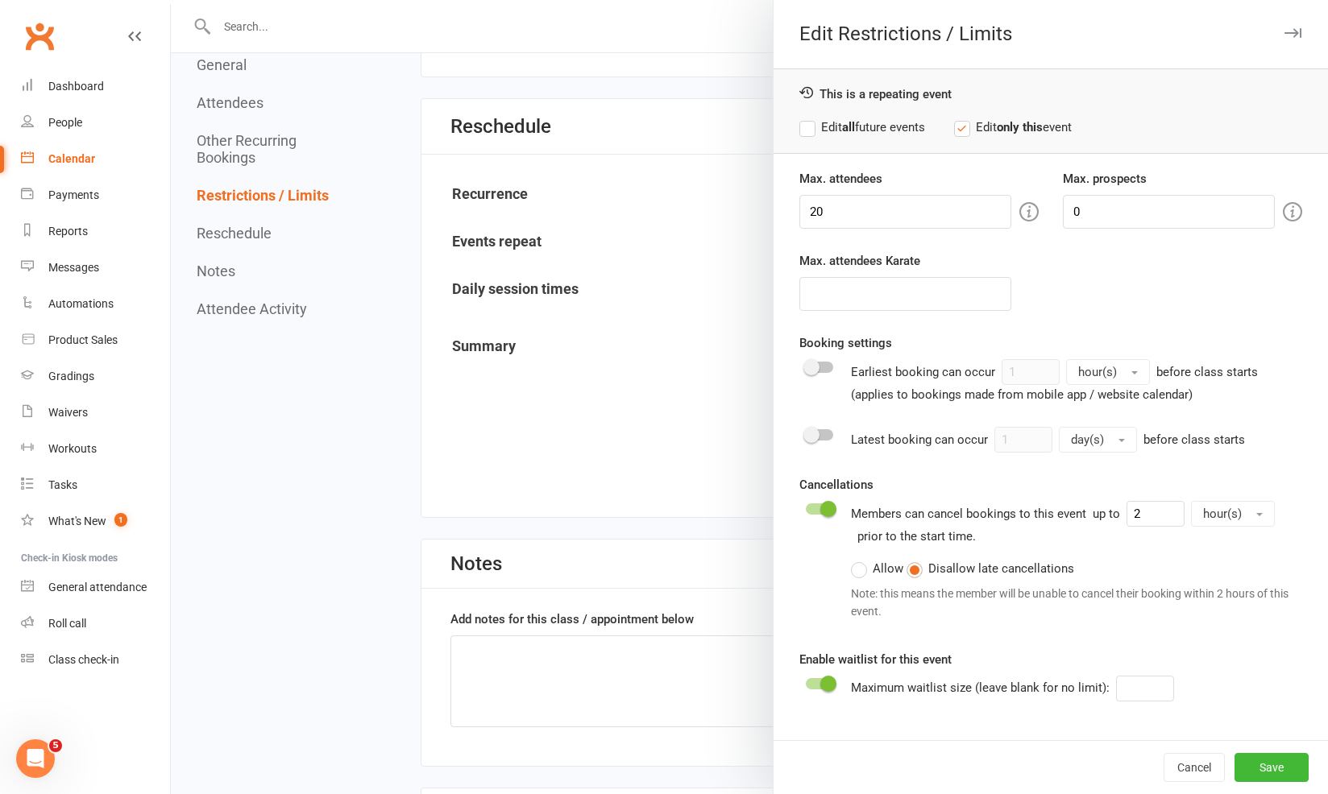
scroll to position [2630, 0]
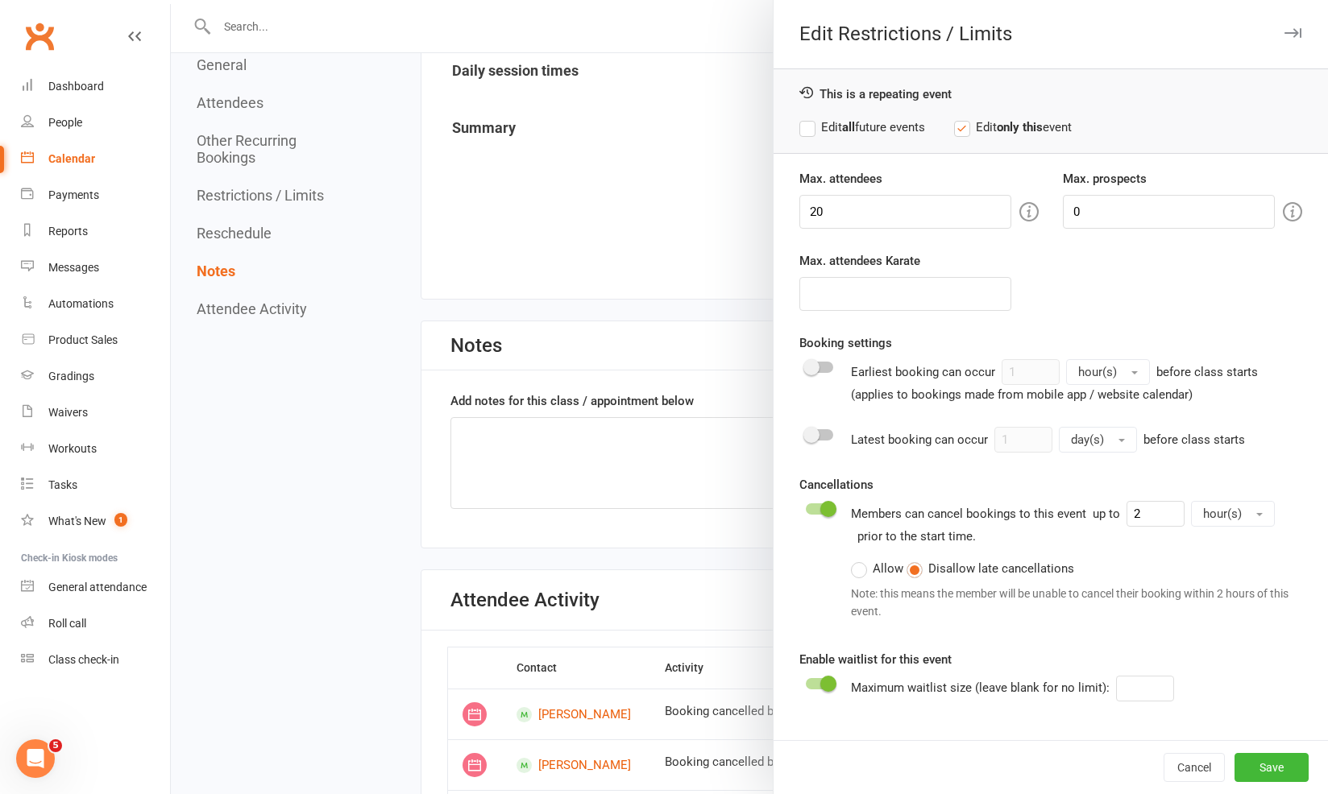
click at [235, 276] on div at bounding box center [749, 397] width 1157 height 794
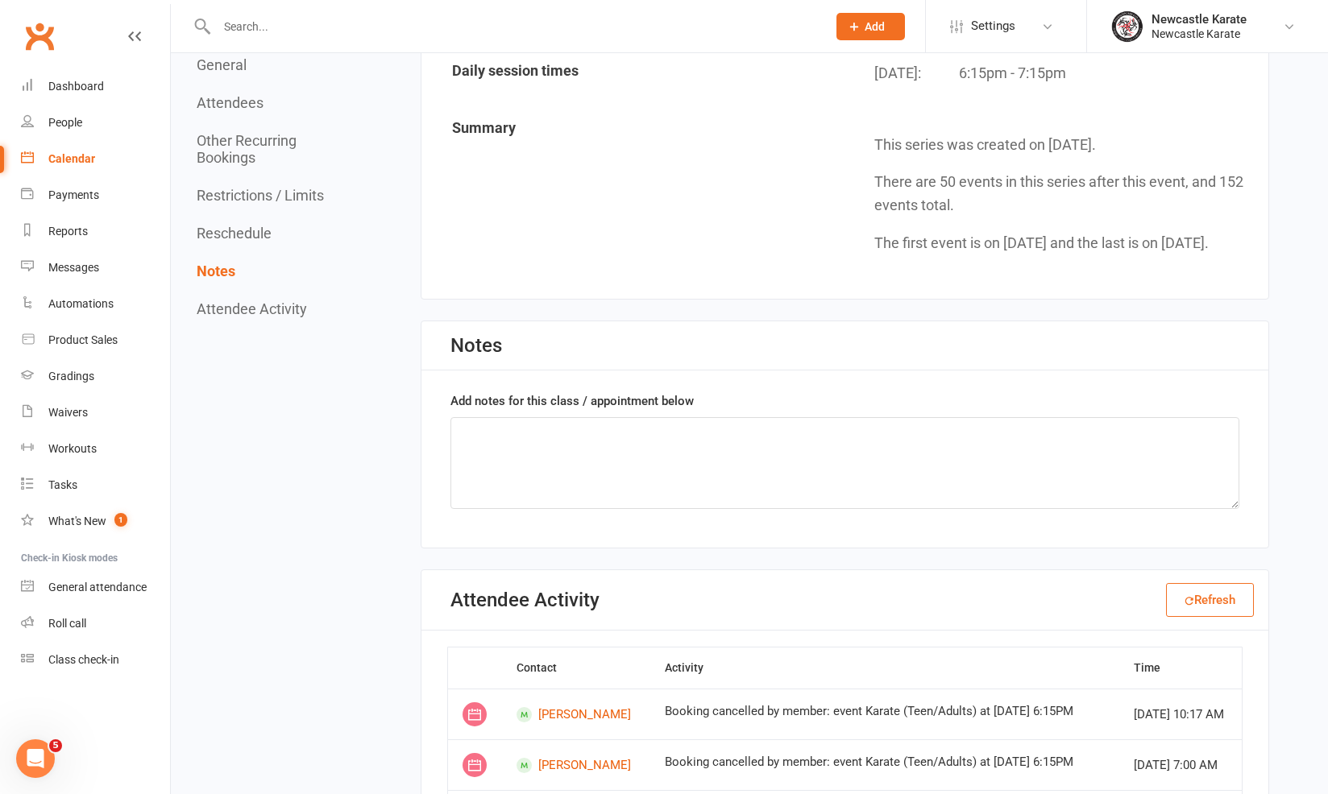
drag, startPoint x: 264, startPoint y: 249, endPoint x: 263, endPoint y: 233, distance: 16.2
click at [263, 249] on div "General Attendees Other Recurring Bookings Restrictions / Limits Reschedule Not…" at bounding box center [270, 186] width 147 height 261
click at [263, 233] on button "Reschedule" at bounding box center [234, 233] width 75 height 17
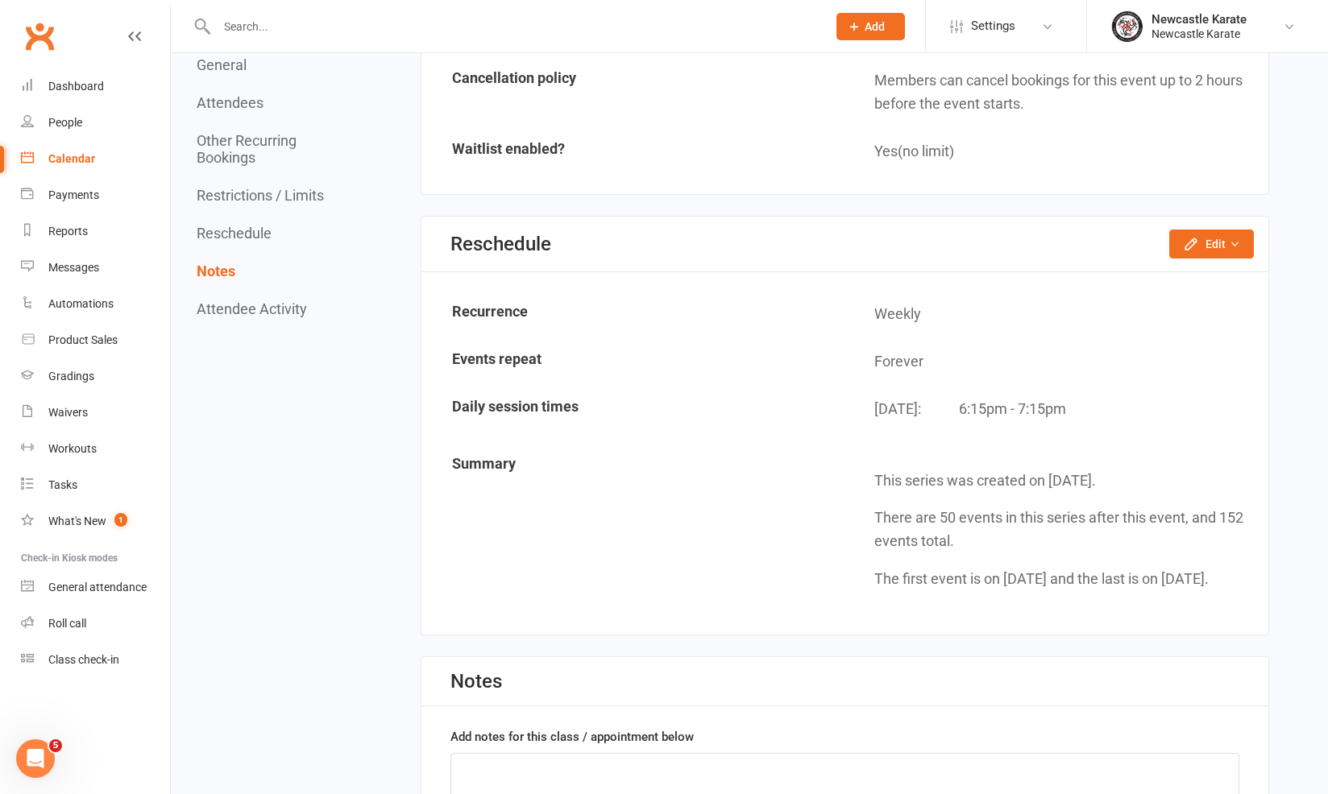
click at [281, 199] on button "Restrictions / Limits" at bounding box center [260, 195] width 127 height 17
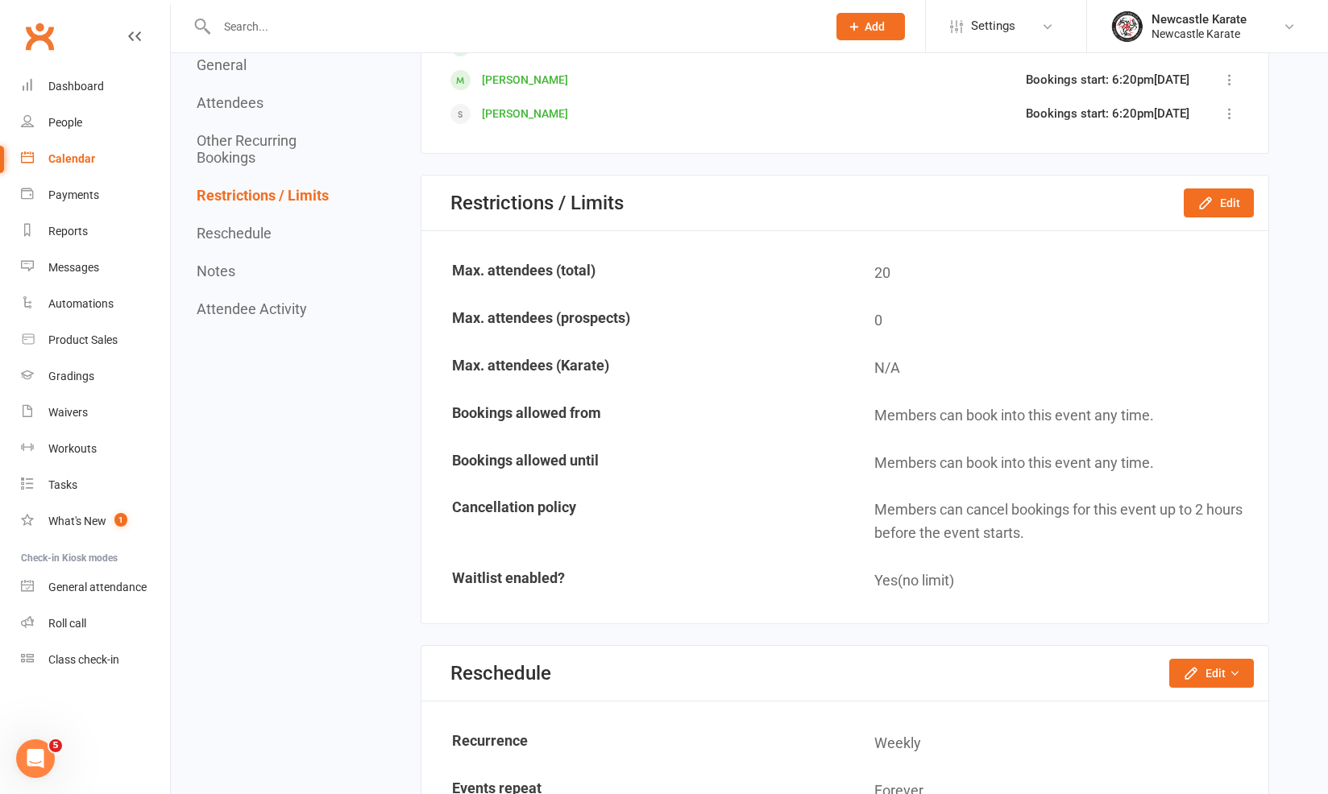
scroll to position [2212, 0]
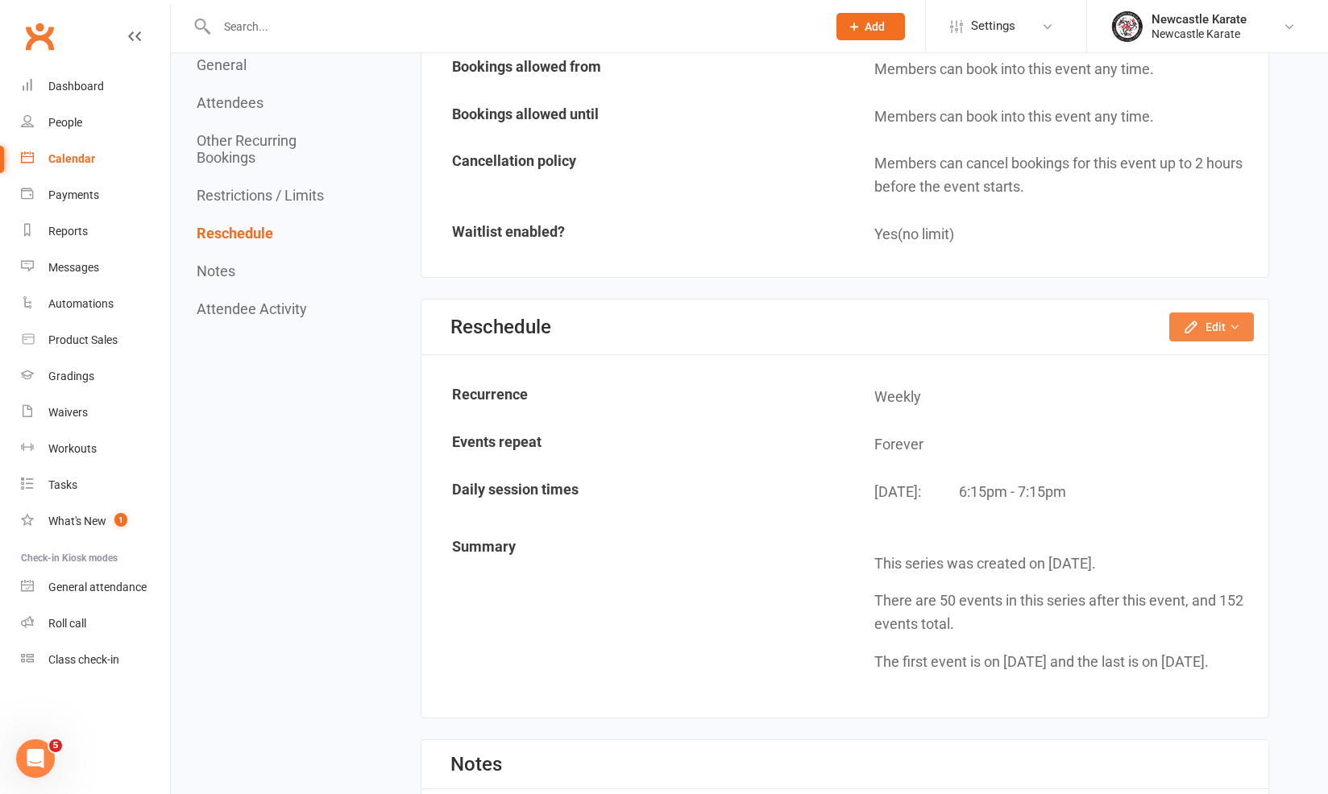
click at [1196, 313] on button "Edit" at bounding box center [1211, 327] width 85 height 29
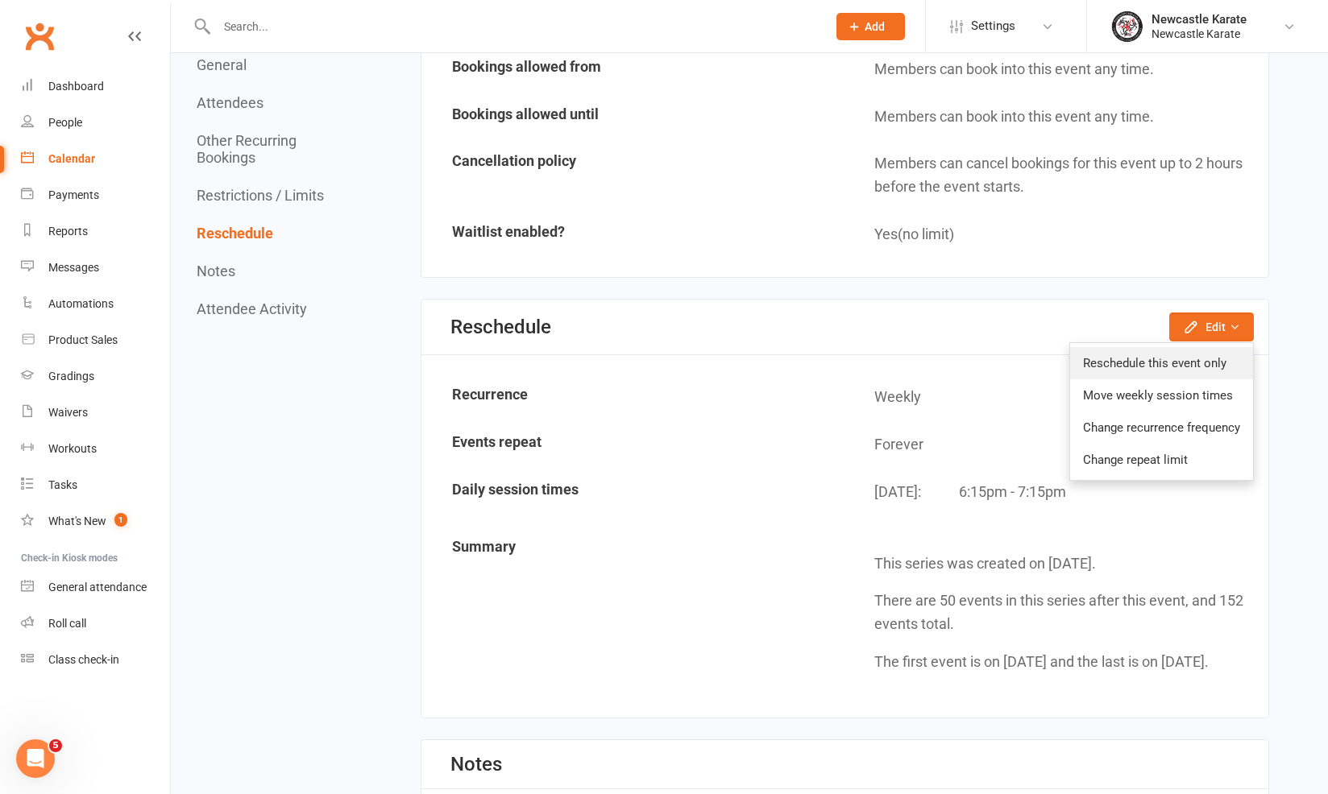
click at [1166, 347] on link "Reschedule this event only" at bounding box center [1161, 363] width 183 height 32
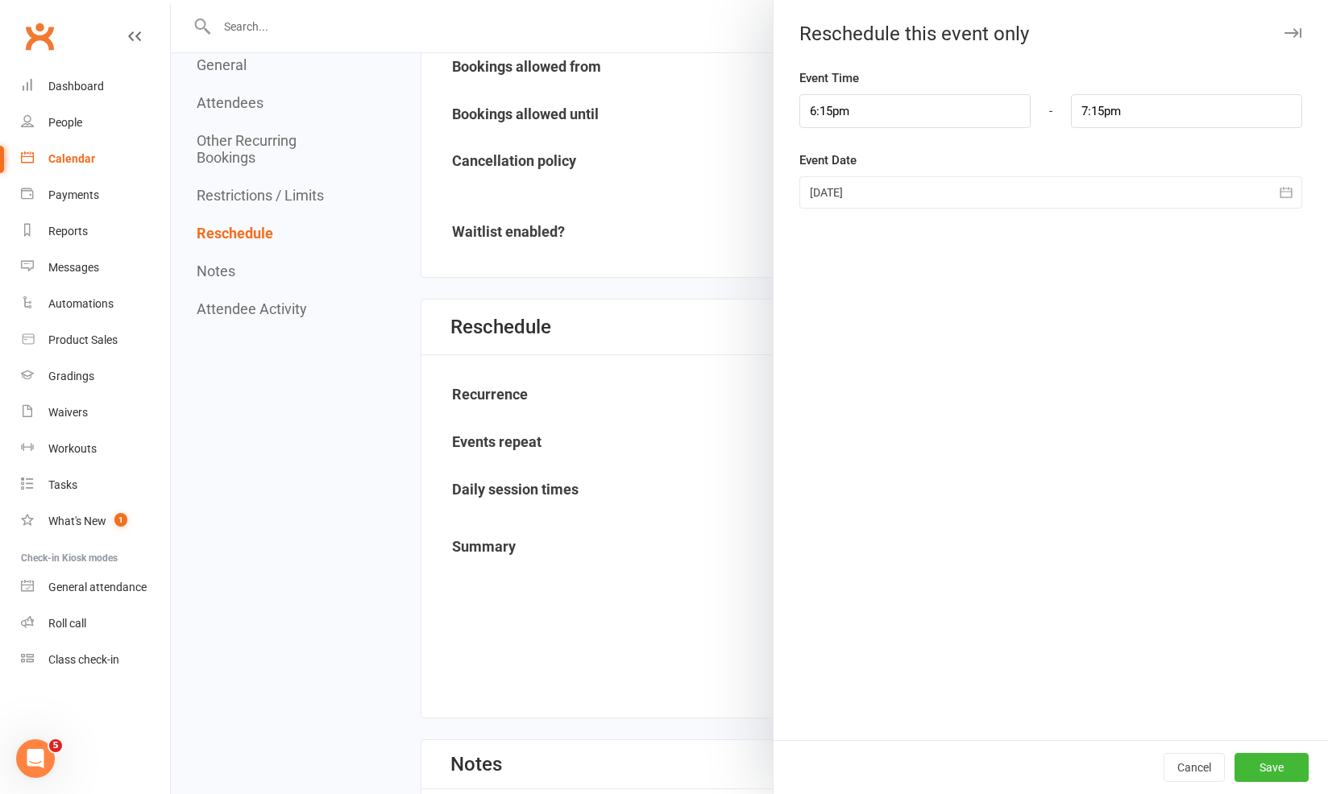
click at [687, 362] on div at bounding box center [749, 397] width 1157 height 794
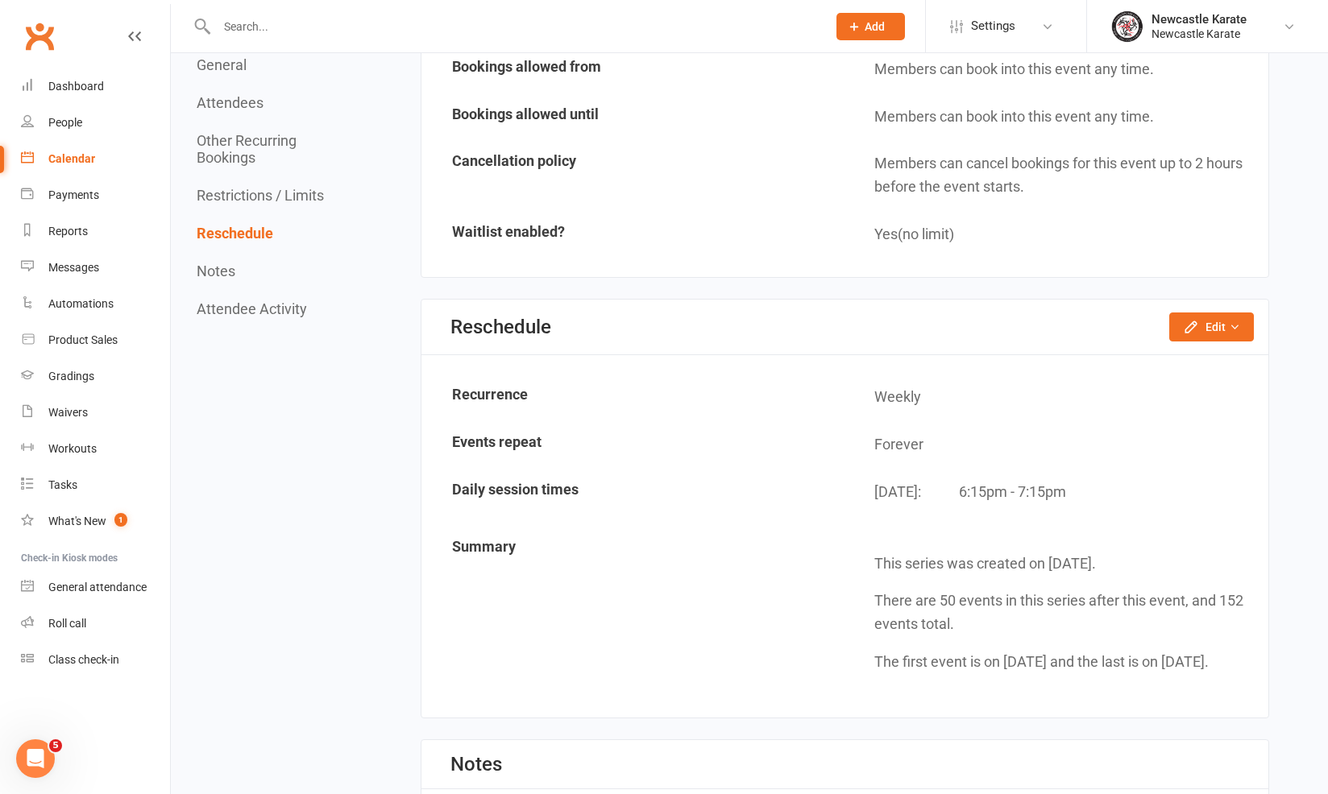
click at [1184, 300] on div "Reschedule Edit Reschedule this event only Move weekly session times Change rec…" at bounding box center [844, 328] width 847 height 56
click at [1196, 319] on icon "button" at bounding box center [1191, 327] width 16 height 16
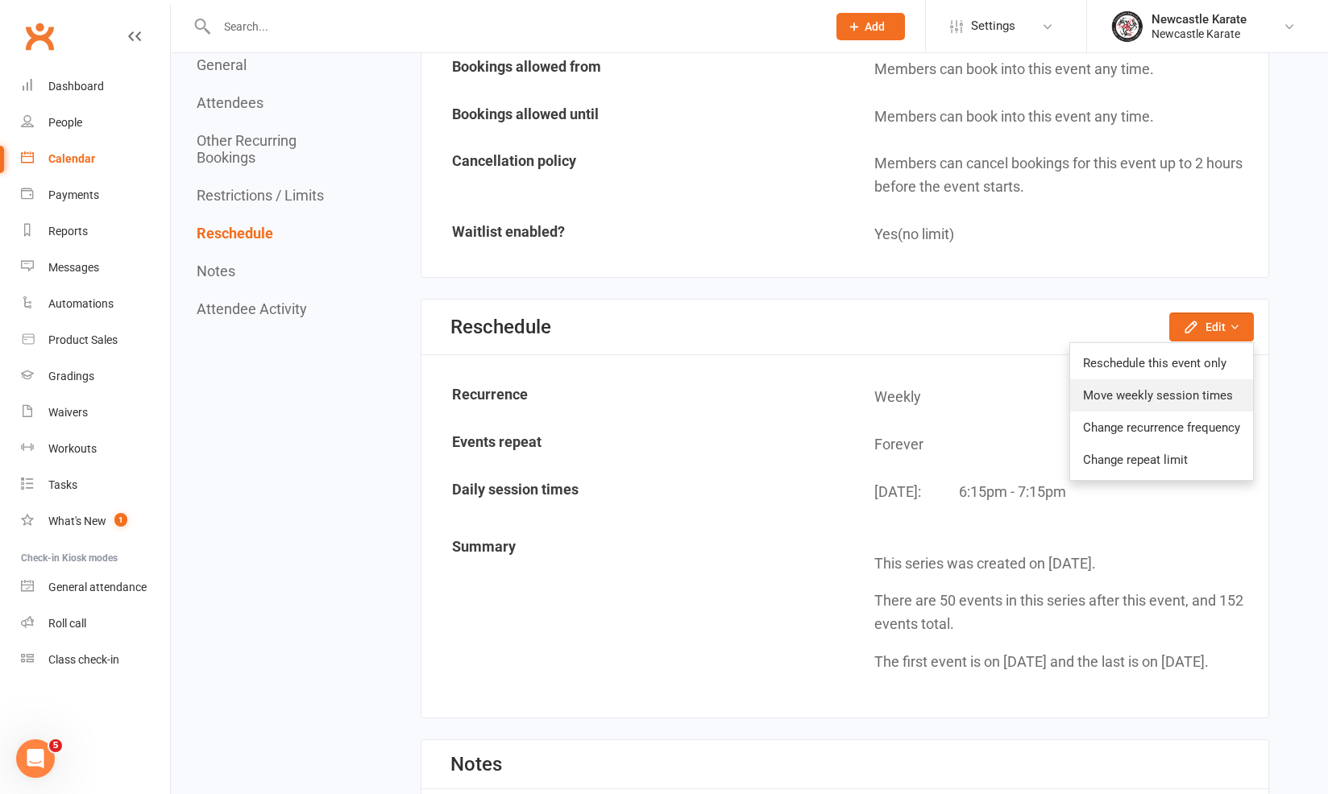
click at [1231, 388] on link "Move weekly session times" at bounding box center [1161, 395] width 183 height 32
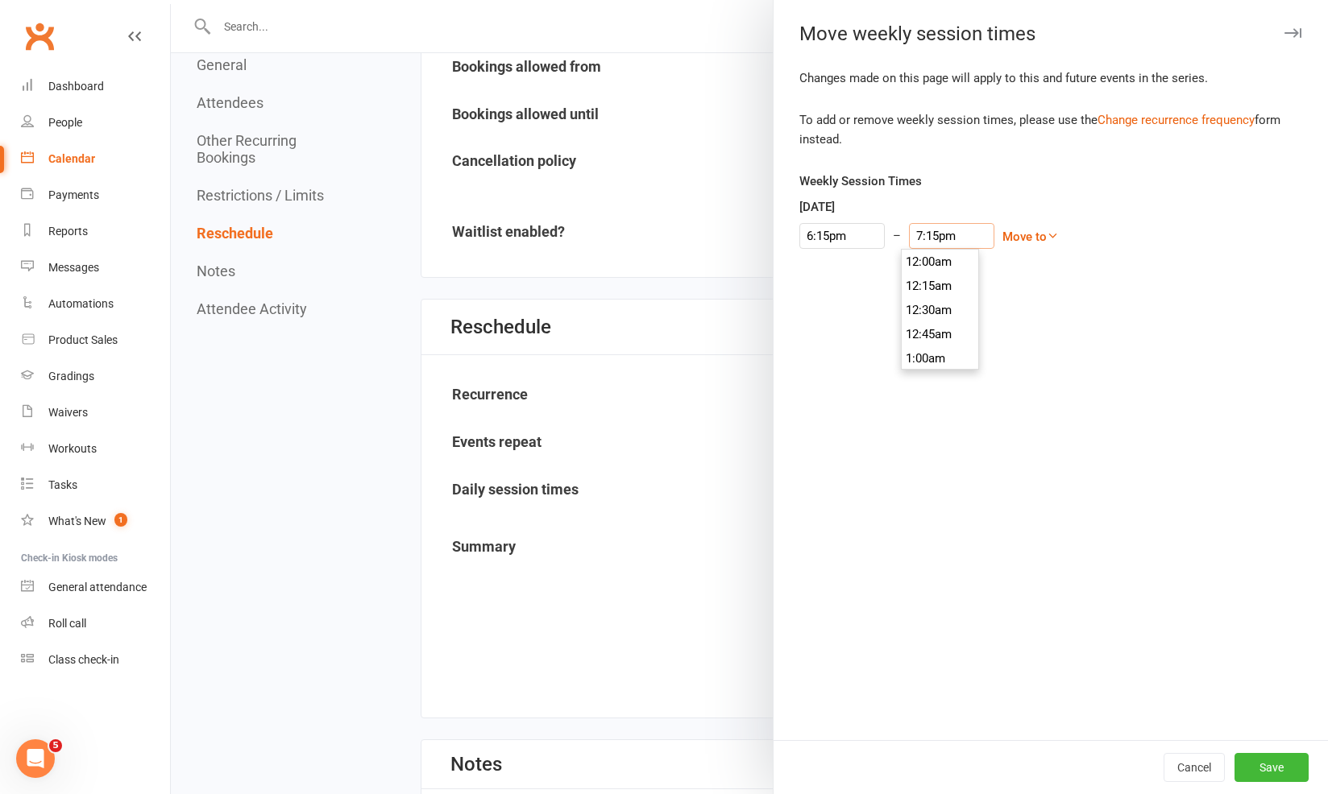
click at [923, 242] on input "7:15pm" at bounding box center [951, 236] width 85 height 26
type input "7:30pm"
click at [917, 301] on li "7:30pm" at bounding box center [940, 310] width 77 height 24
click at [823, 234] on input "6:15pm" at bounding box center [841, 236] width 85 height 26
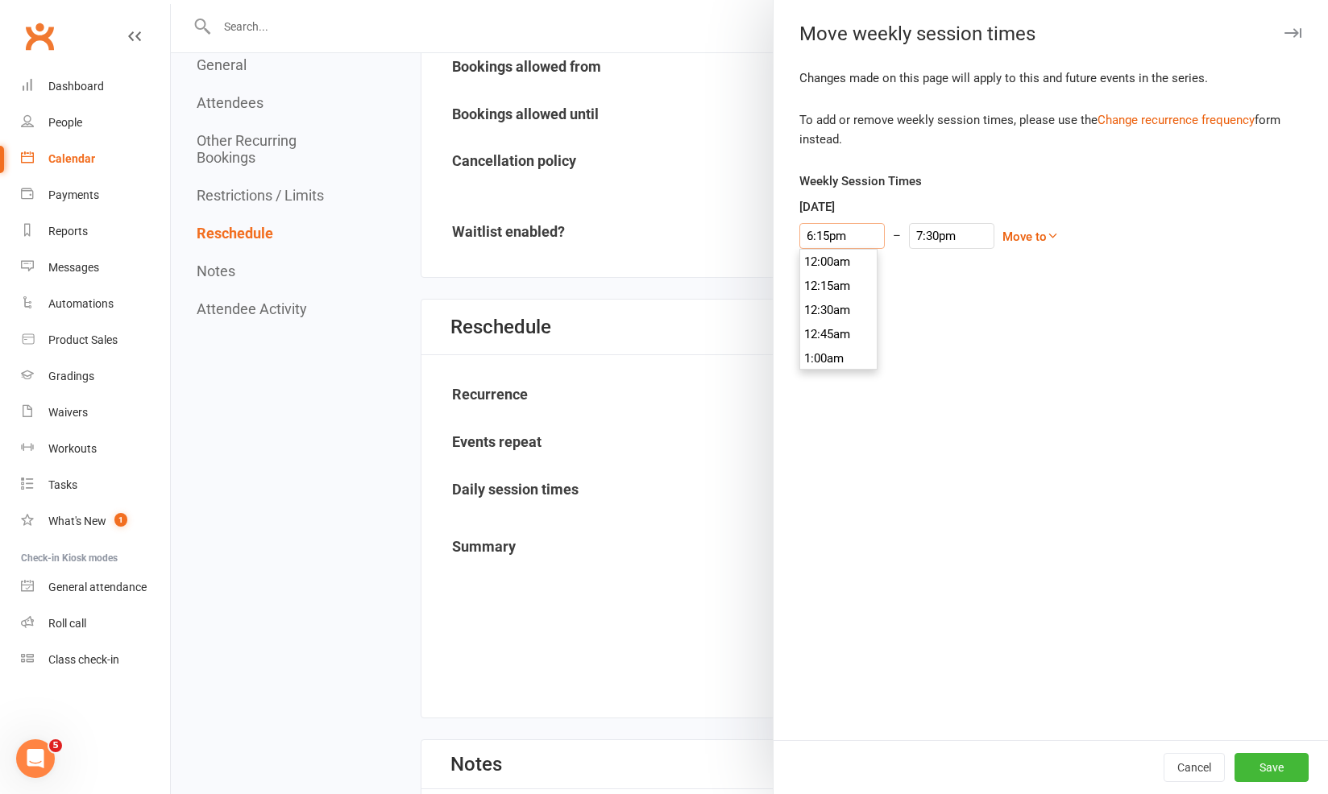
scroll to position [1740, 0]
type input "6:1pm"
type input "7:40pm"
type input "6:15pm"
click at [806, 289] on li "6:15pm" at bounding box center [838, 286] width 77 height 24
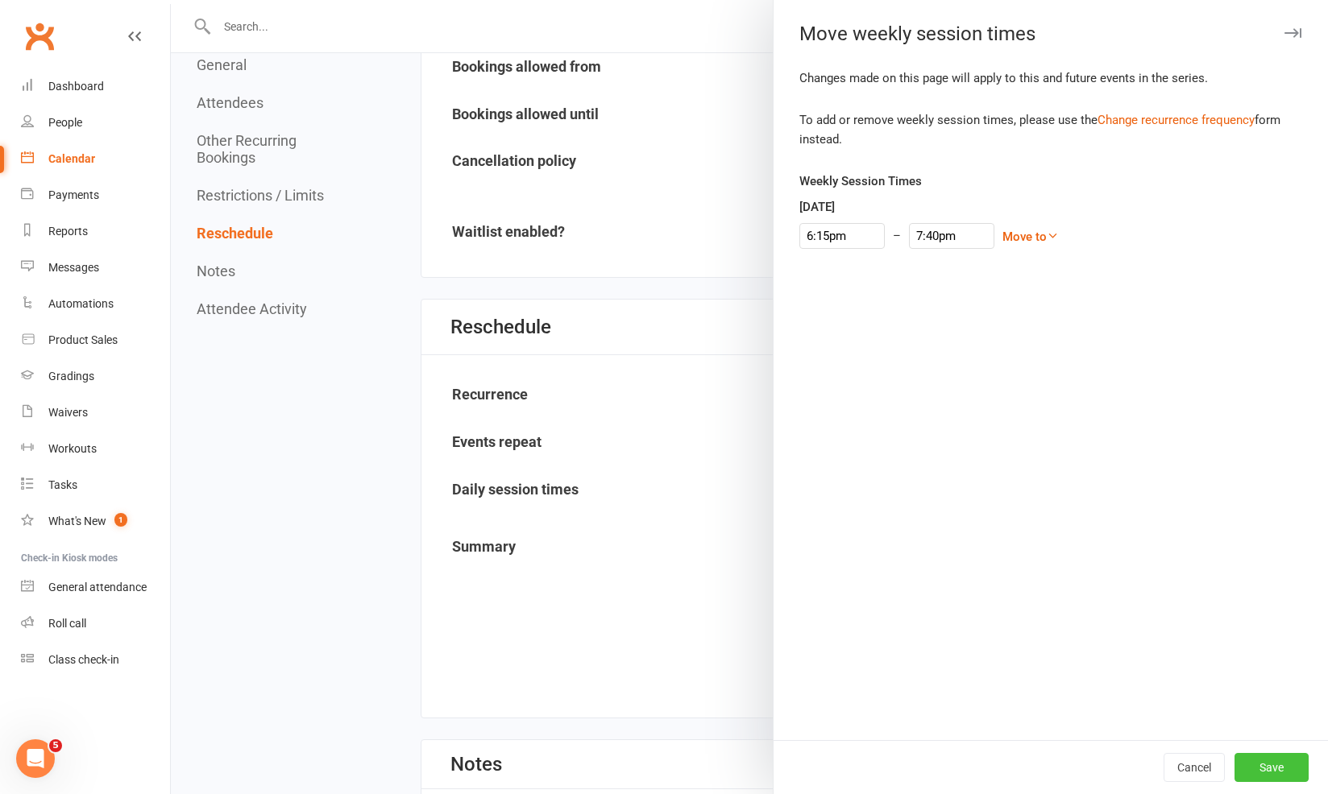
click at [1237, 757] on button "Save" at bounding box center [1271, 767] width 74 height 29
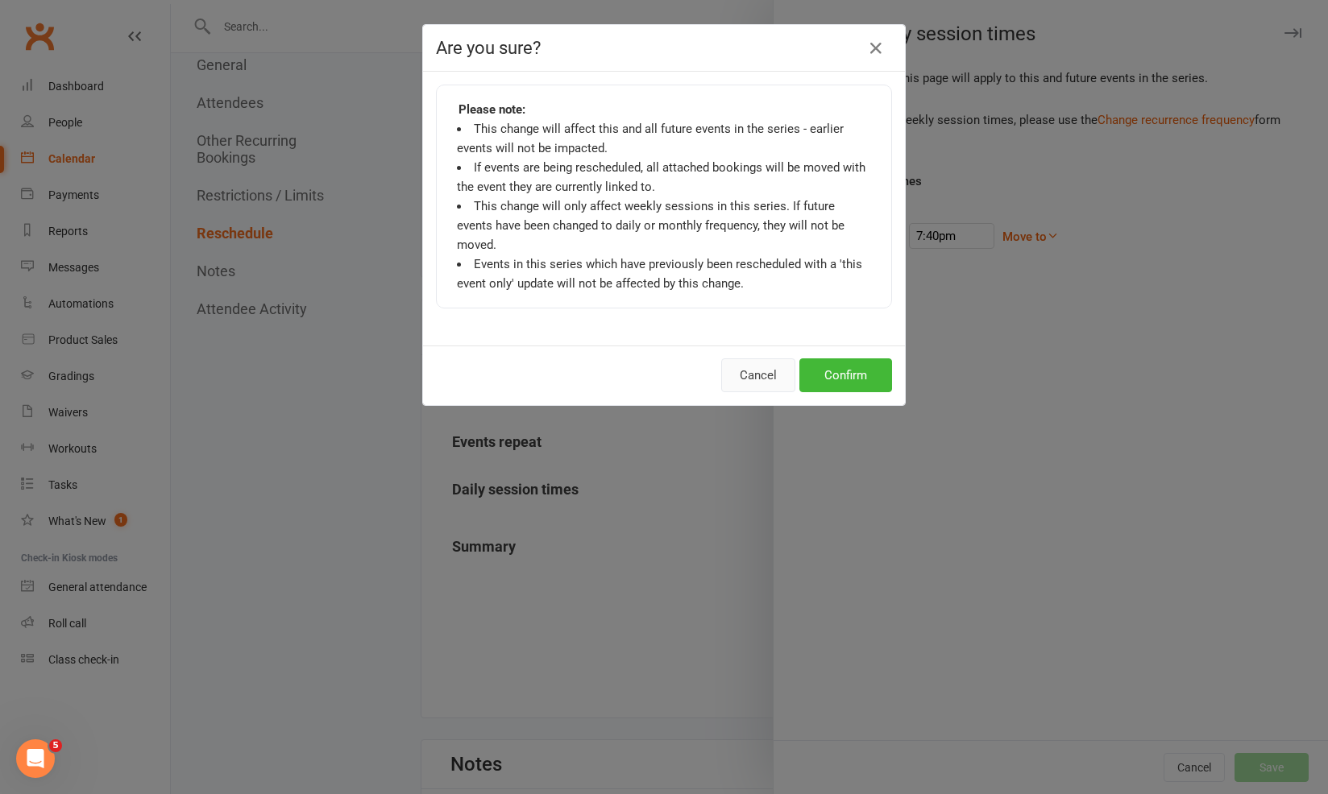
click at [766, 359] on button "Cancel" at bounding box center [758, 376] width 74 height 34
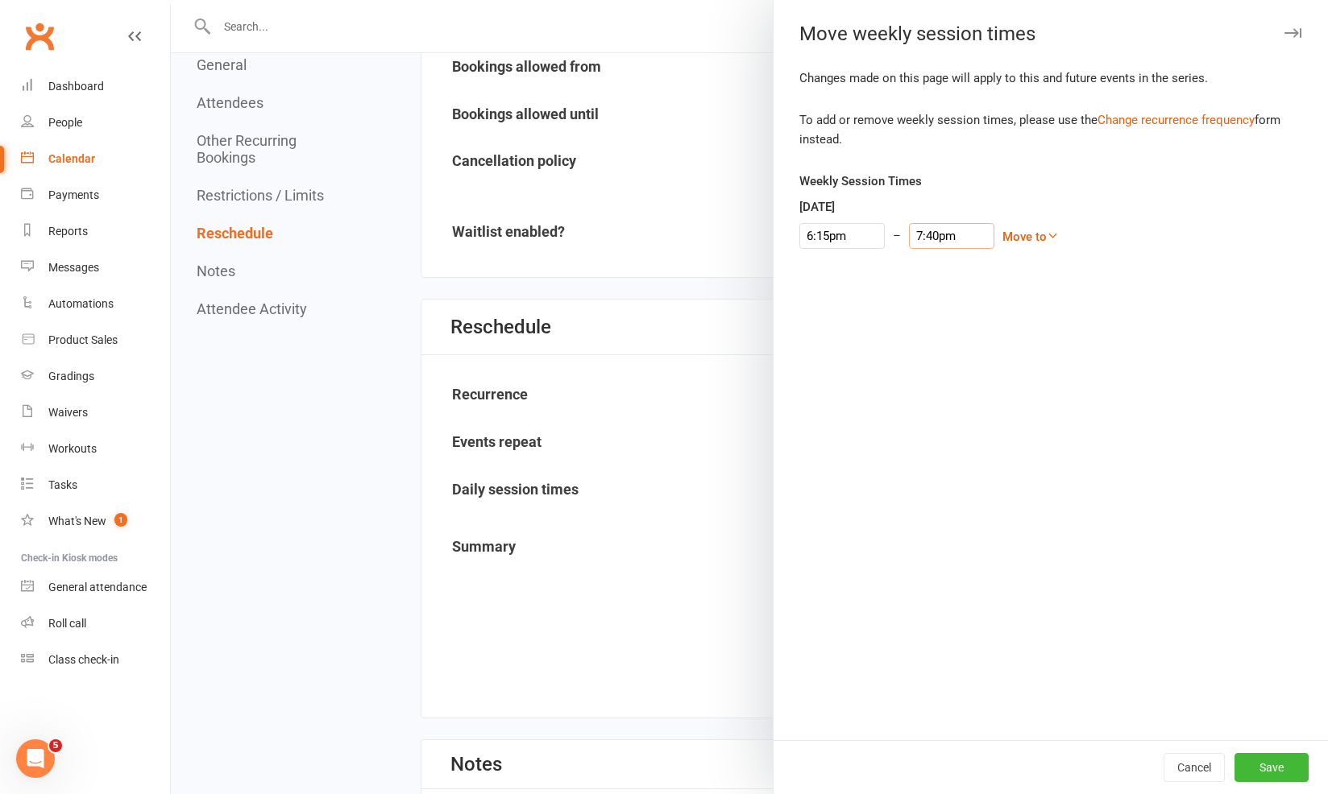
click at [916, 234] on input "7:40pm" at bounding box center [951, 236] width 85 height 26
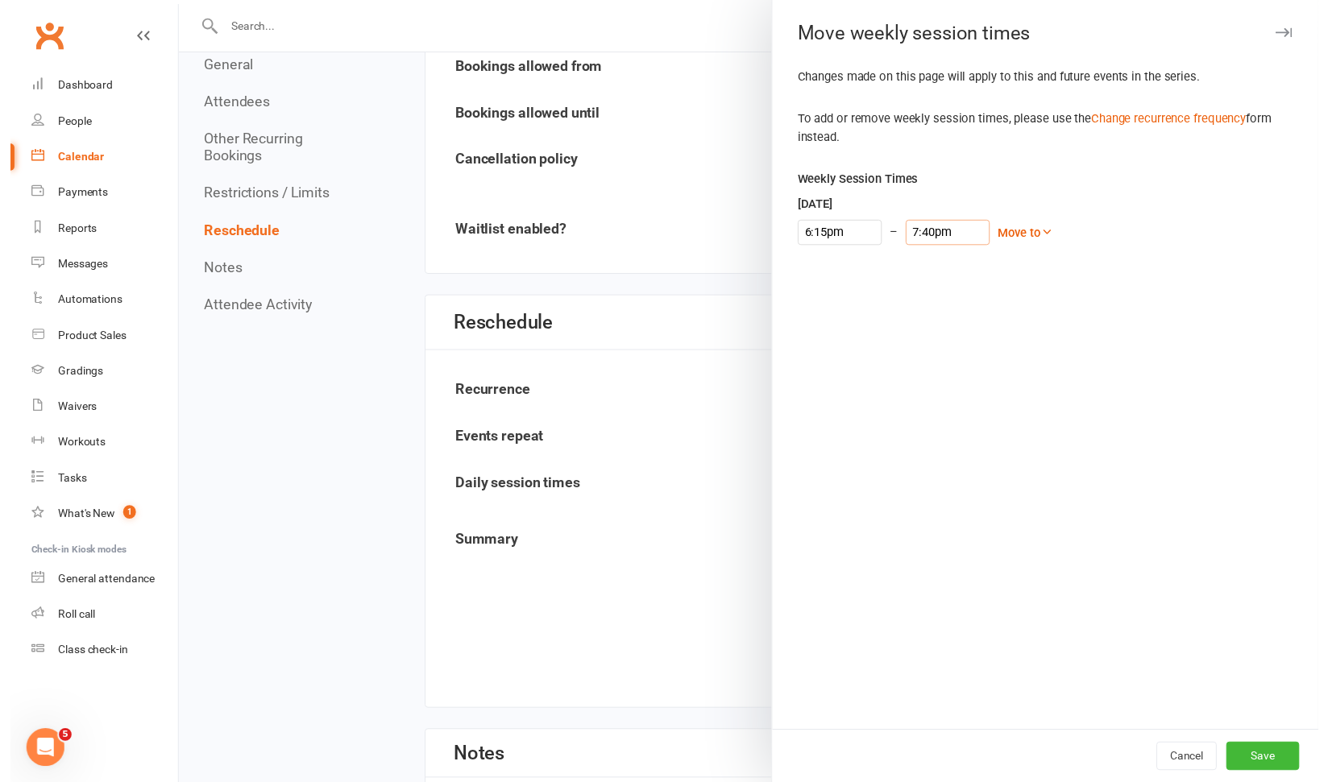
scroll to position [1885, 0]
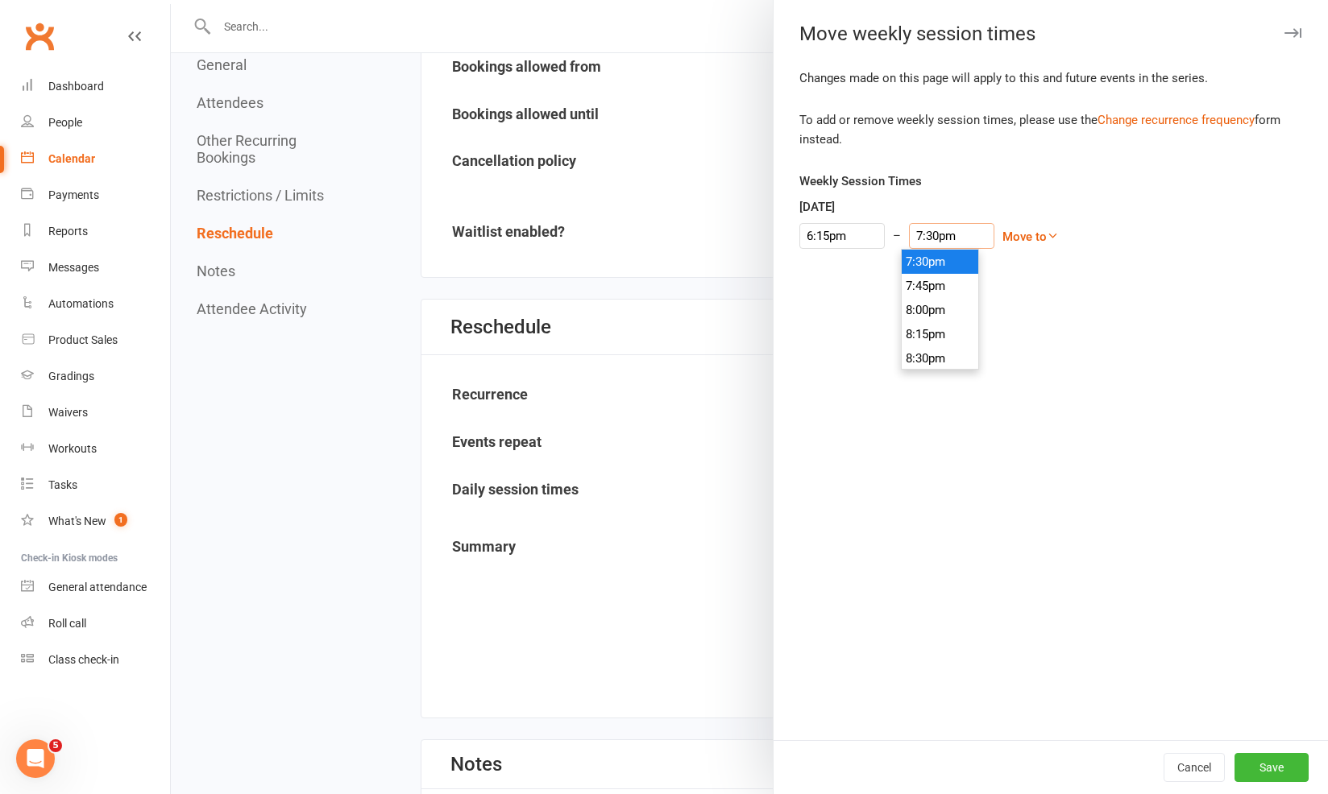
type input "7:30pm"
click at [921, 263] on li "7:30pm" at bounding box center [940, 262] width 77 height 24
click at [1250, 769] on button "Save" at bounding box center [1271, 767] width 74 height 29
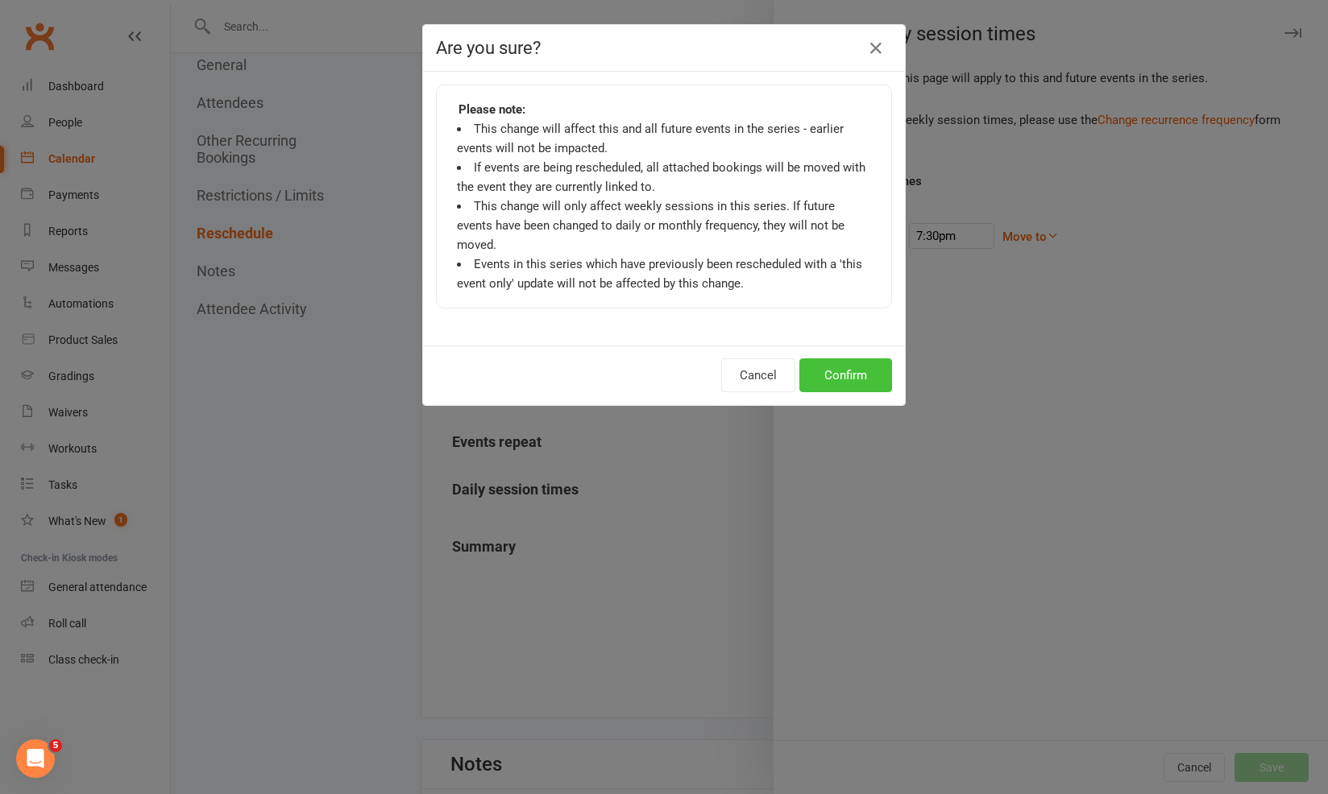
click at [840, 359] on button "Confirm" at bounding box center [845, 376] width 93 height 34
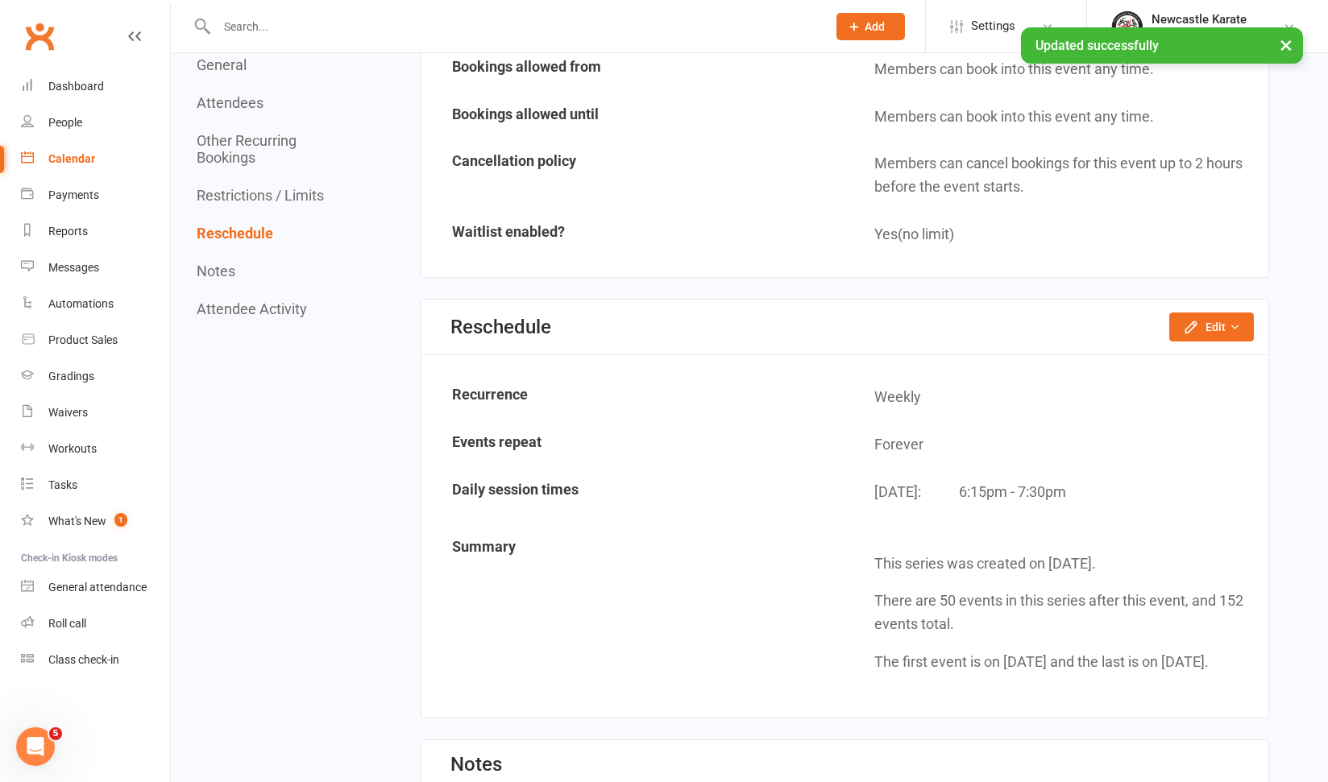
click at [89, 164] on div "Calendar" at bounding box center [71, 158] width 47 height 13
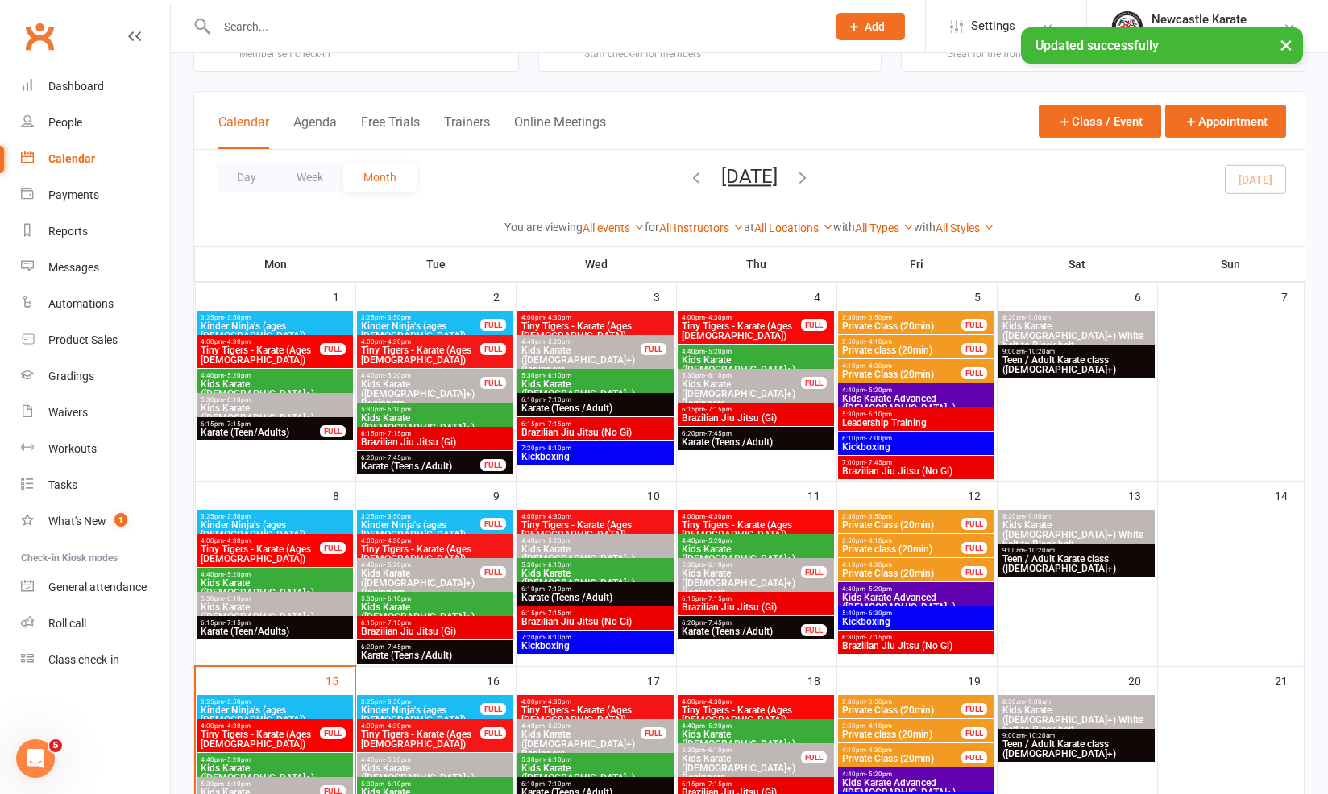
scroll to position [156, 0]
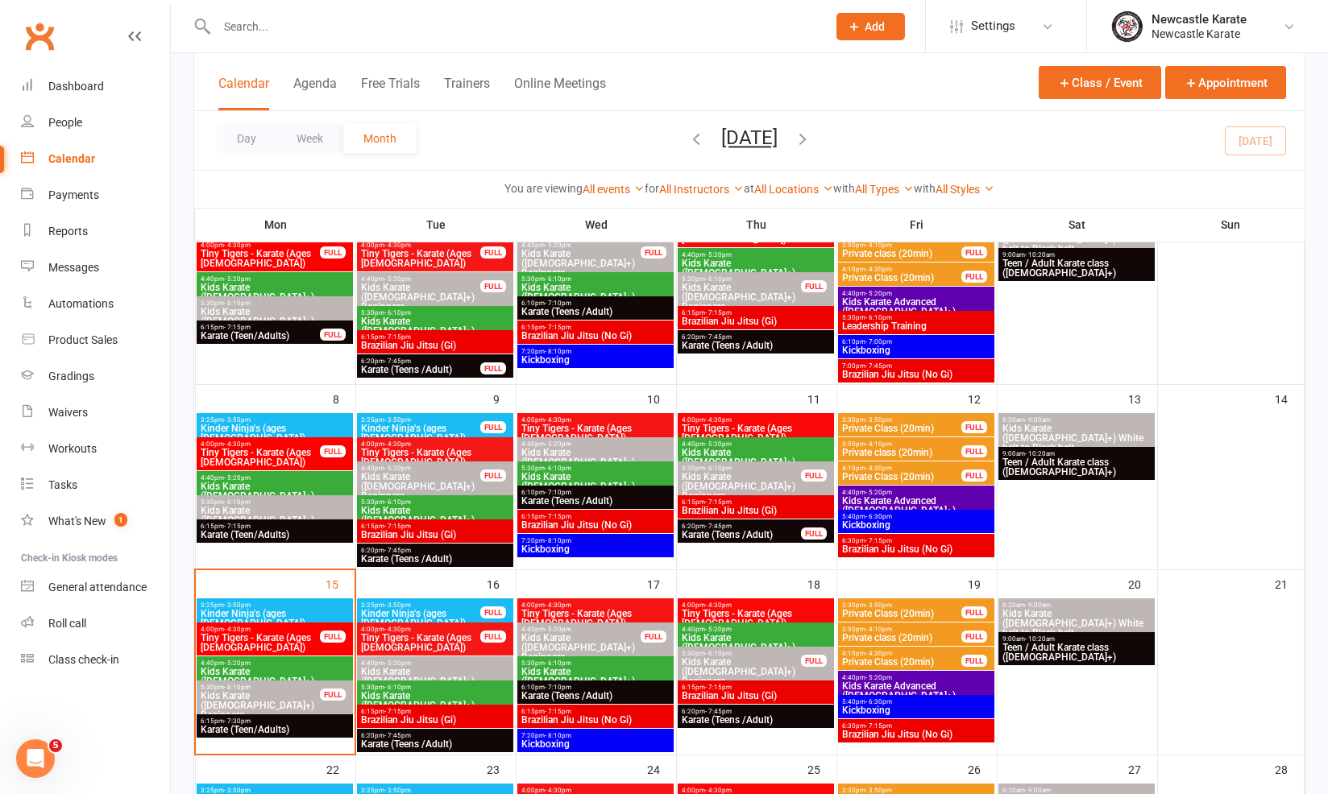
click at [589, 691] on span "Karate (Teens /Adult)" at bounding box center [595, 696] width 150 height 10
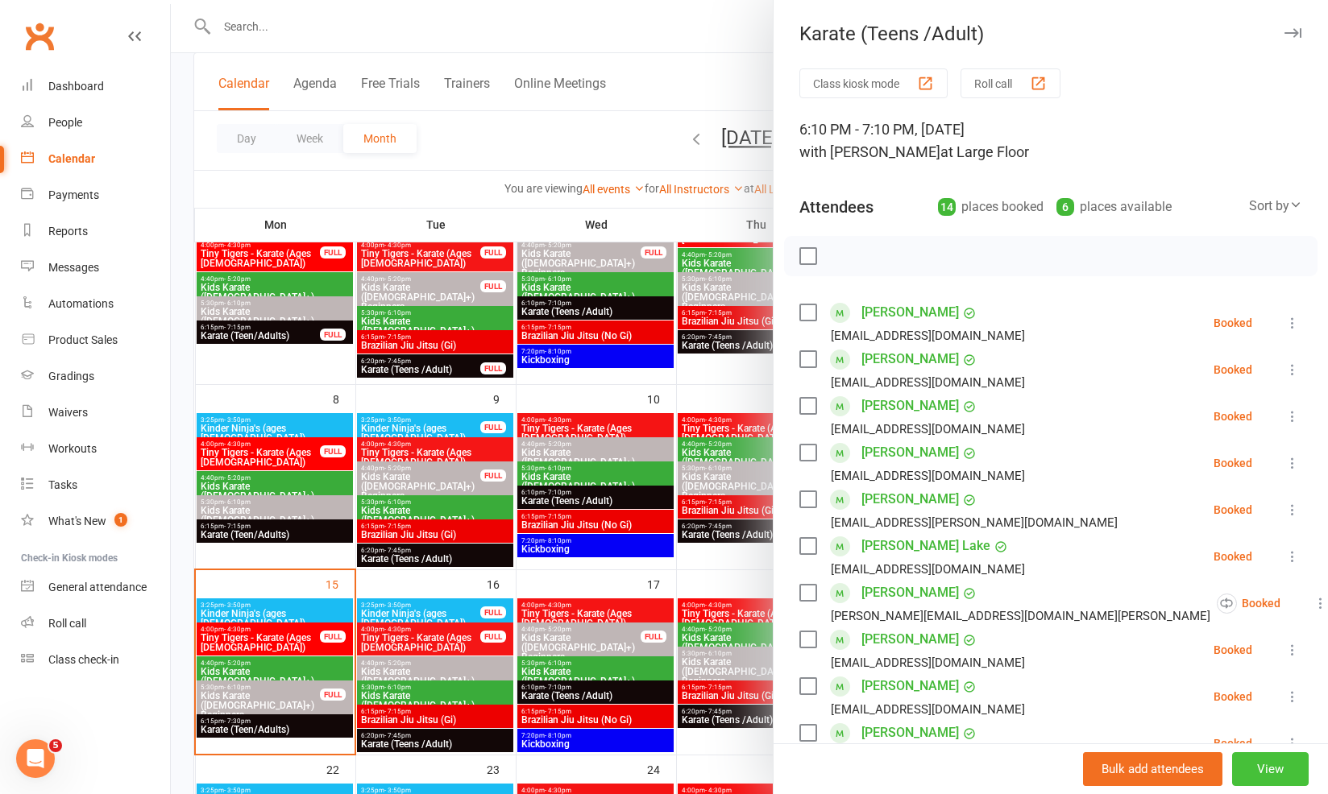
click at [1232, 765] on button "View" at bounding box center [1270, 769] width 77 height 34
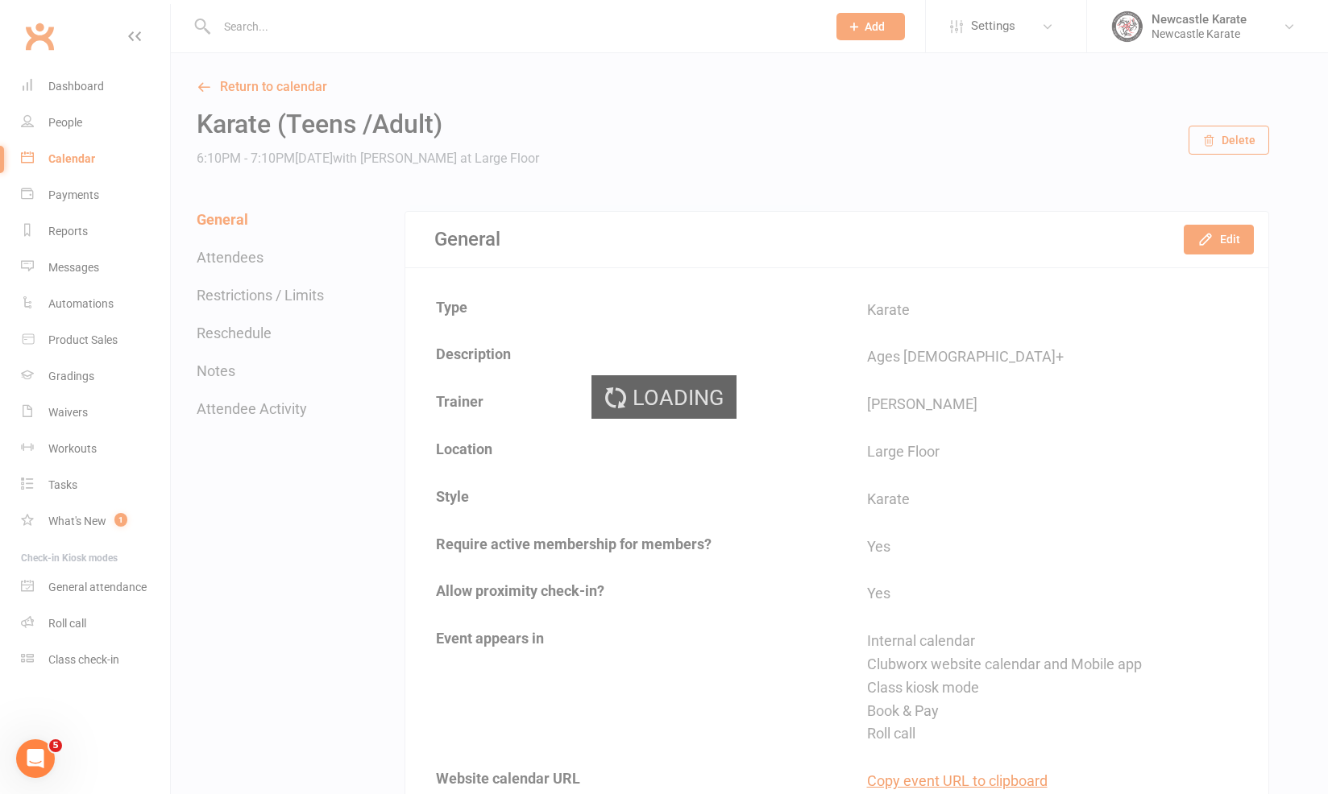
click at [280, 301] on div "Loading" at bounding box center [664, 397] width 1328 height 794
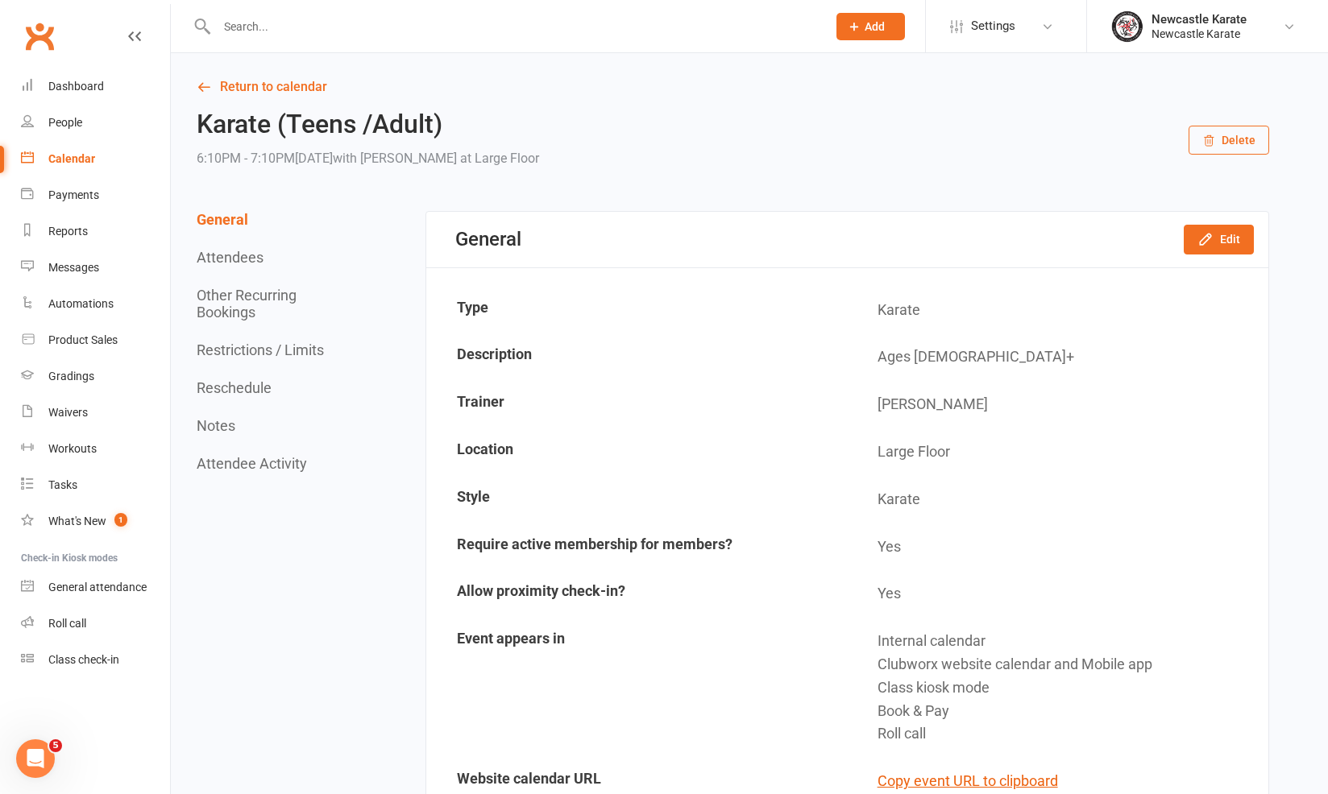
click at [259, 349] on button "Restrictions / Limits" at bounding box center [260, 350] width 127 height 17
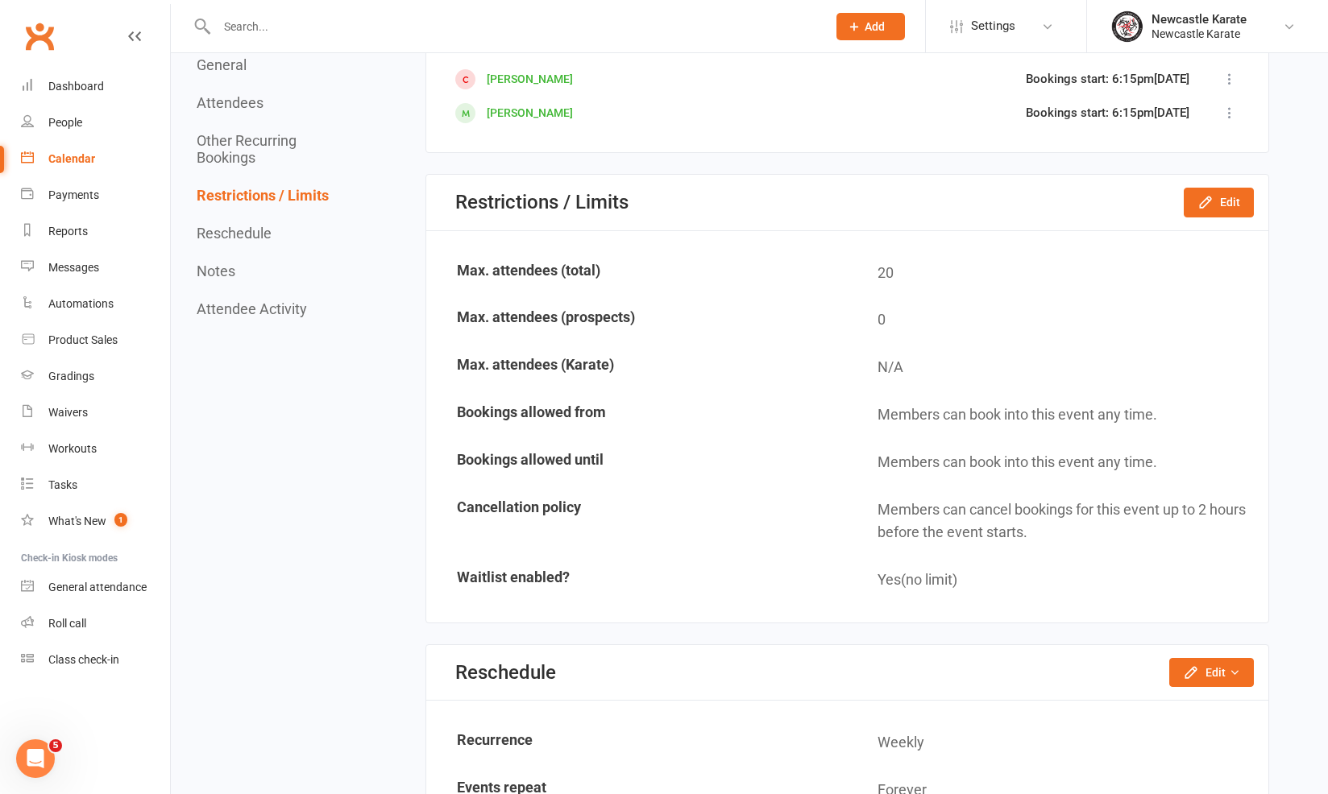
click at [272, 235] on div "General Attendees Other Recurring Bookings Restrictions / Limits Reschedule Not…" at bounding box center [273, 186] width 152 height 261
click at [268, 236] on button "Reschedule" at bounding box center [234, 233] width 75 height 17
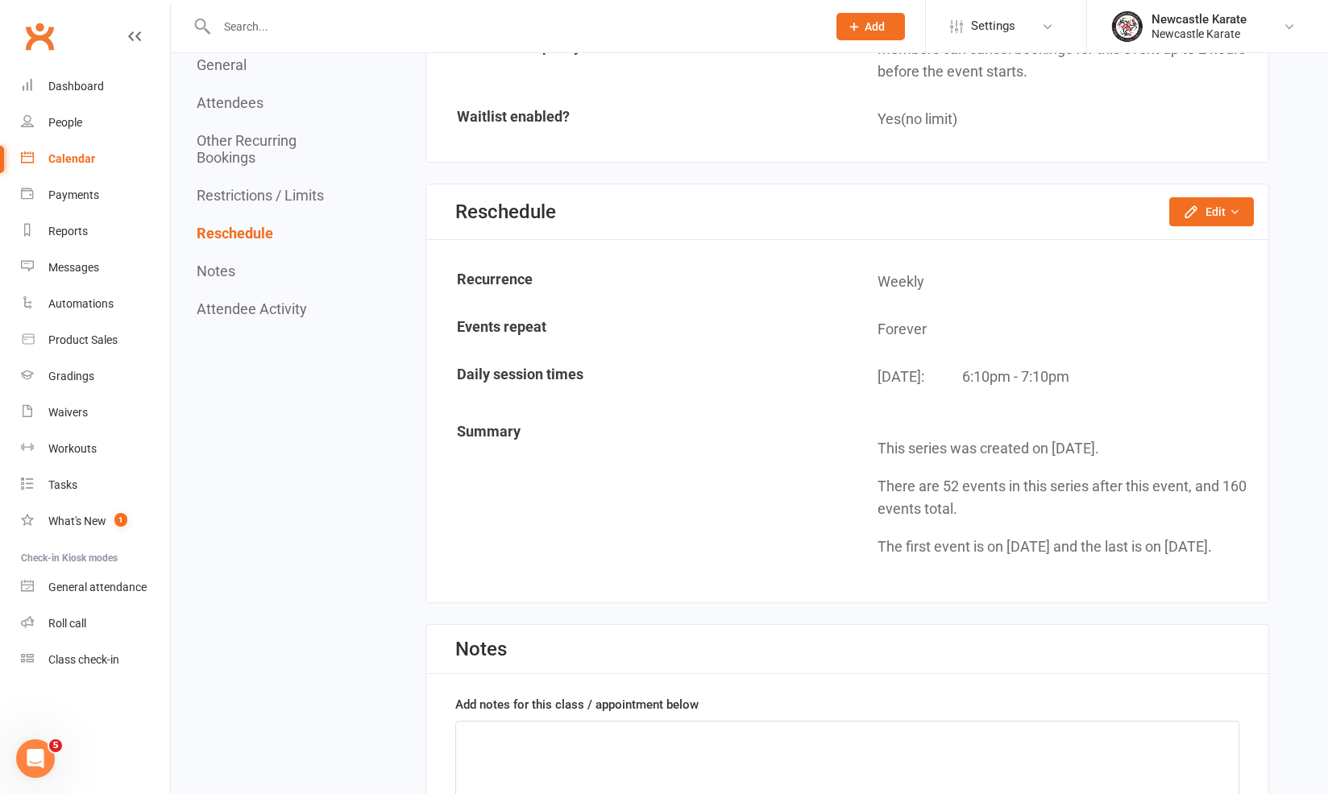
scroll to position [2427, 0]
click at [1218, 197] on button "Edit" at bounding box center [1211, 211] width 85 height 29
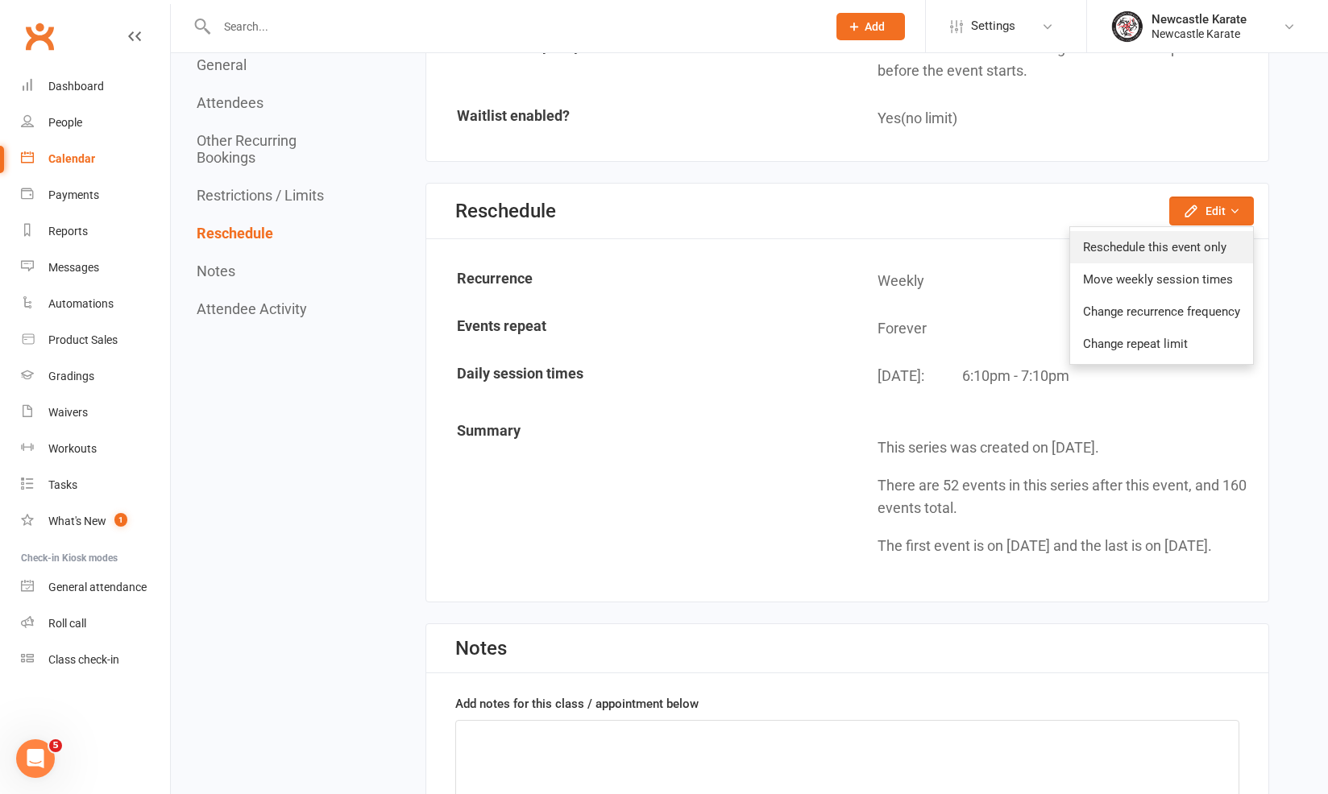
click at [1155, 231] on link "Reschedule this event only" at bounding box center [1161, 247] width 183 height 32
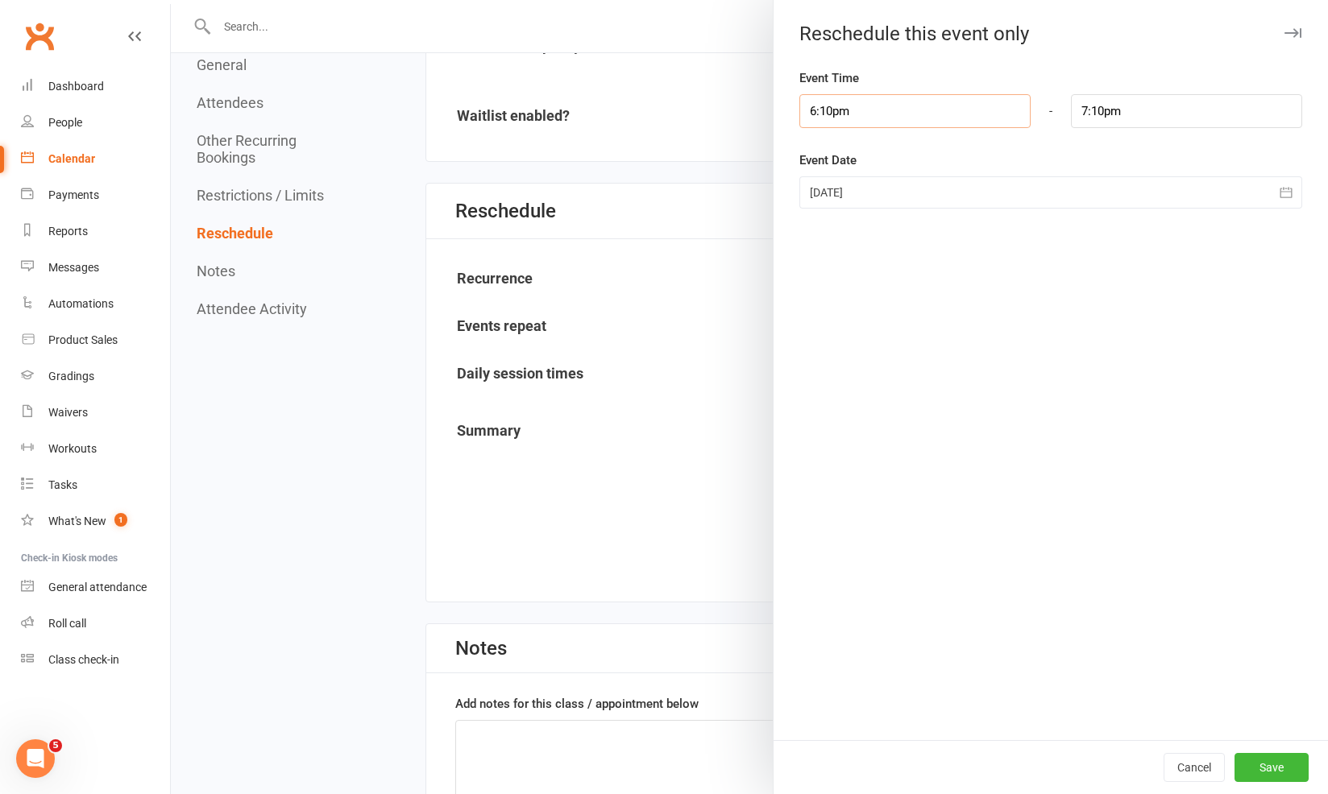
click at [918, 101] on input "6:10pm" at bounding box center [914, 111] width 231 height 34
drag, startPoint x: 832, startPoint y: 106, endPoint x: 818, endPoint y: 114, distance: 16.2
click at [818, 114] on input "6:10pm" at bounding box center [914, 111] width 231 height 34
click at [829, 108] on input "6:10pm" at bounding box center [914, 111] width 231 height 34
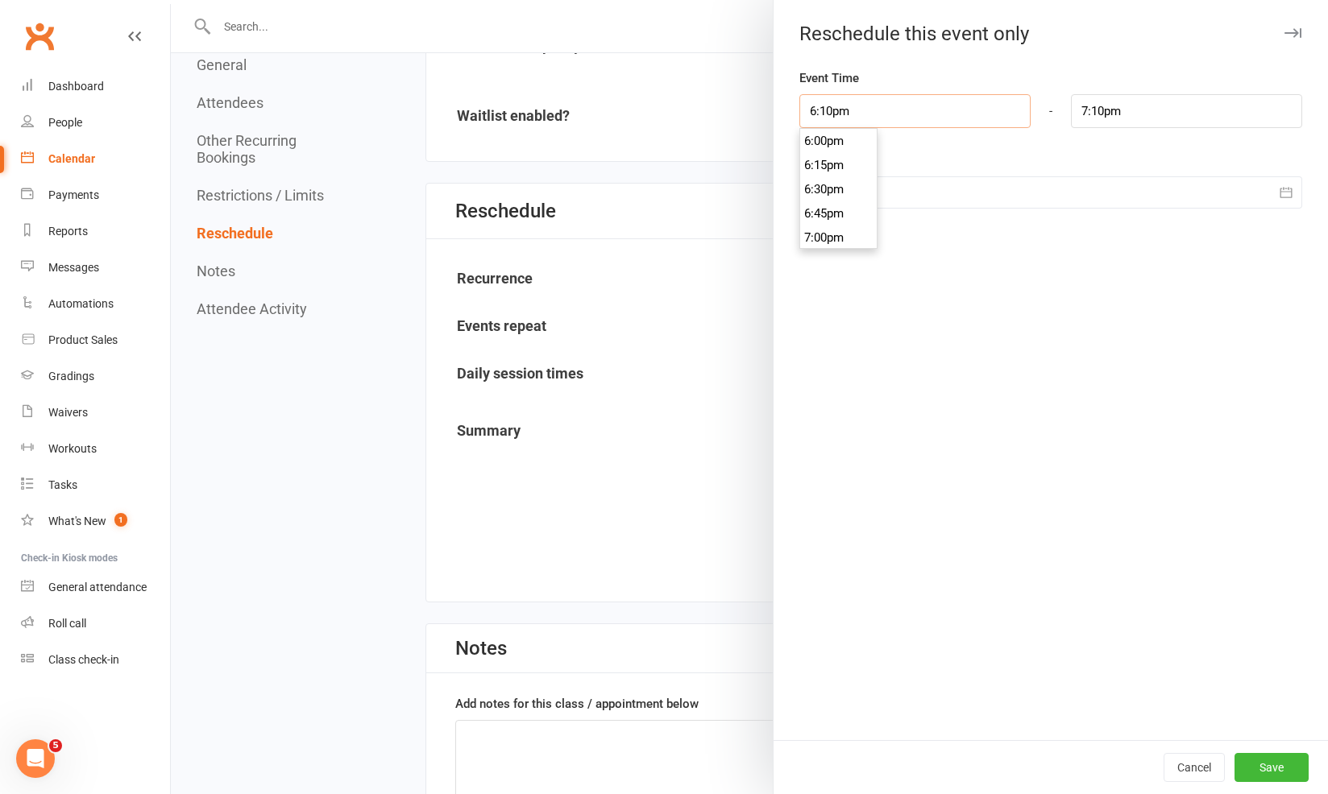
type input "6:1pm"
type input "11:58am"
type input "6:15pm"
type input "7:15pm"
type input "6:15pm"
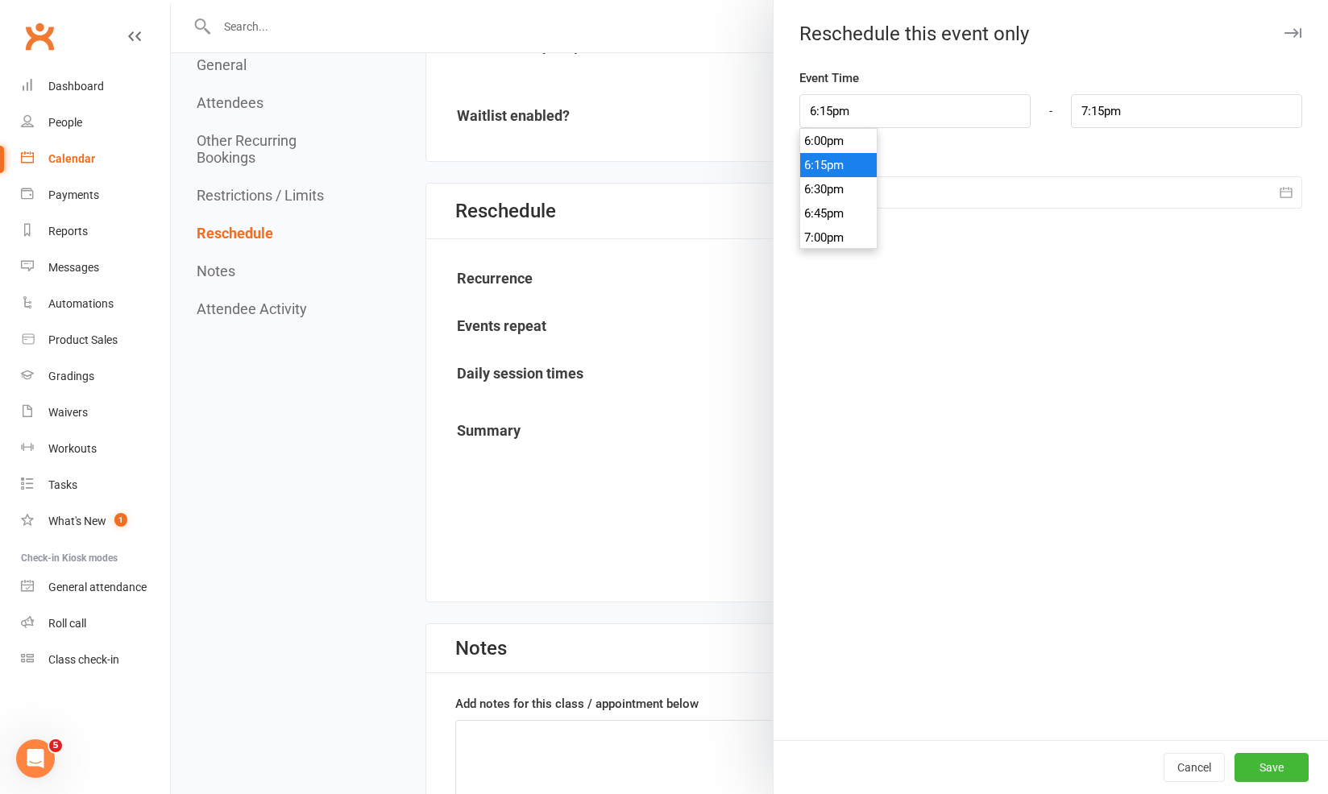
click at [826, 164] on li "6:15pm" at bounding box center [838, 165] width 77 height 24
click at [629, 418] on div at bounding box center [749, 397] width 1157 height 794
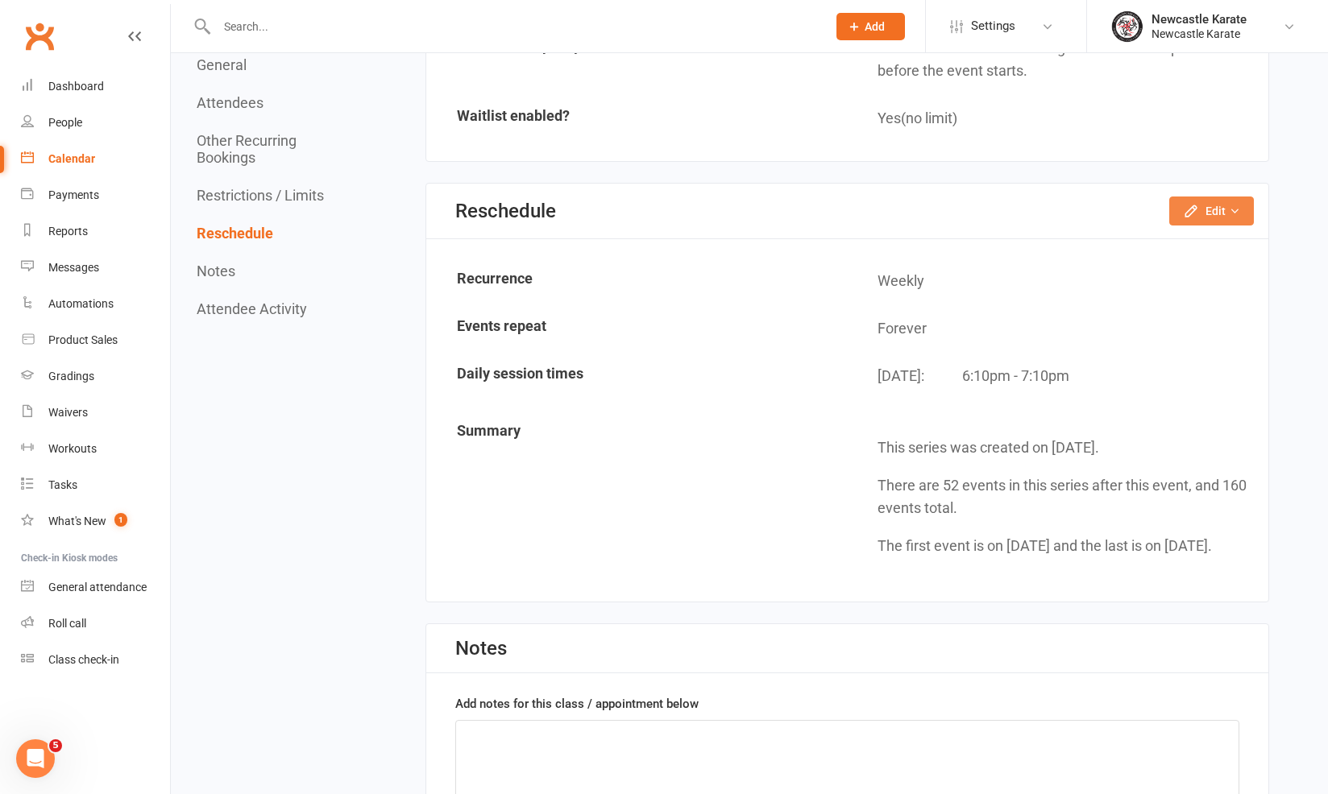
click at [1199, 203] on icon "button" at bounding box center [1191, 211] width 16 height 16
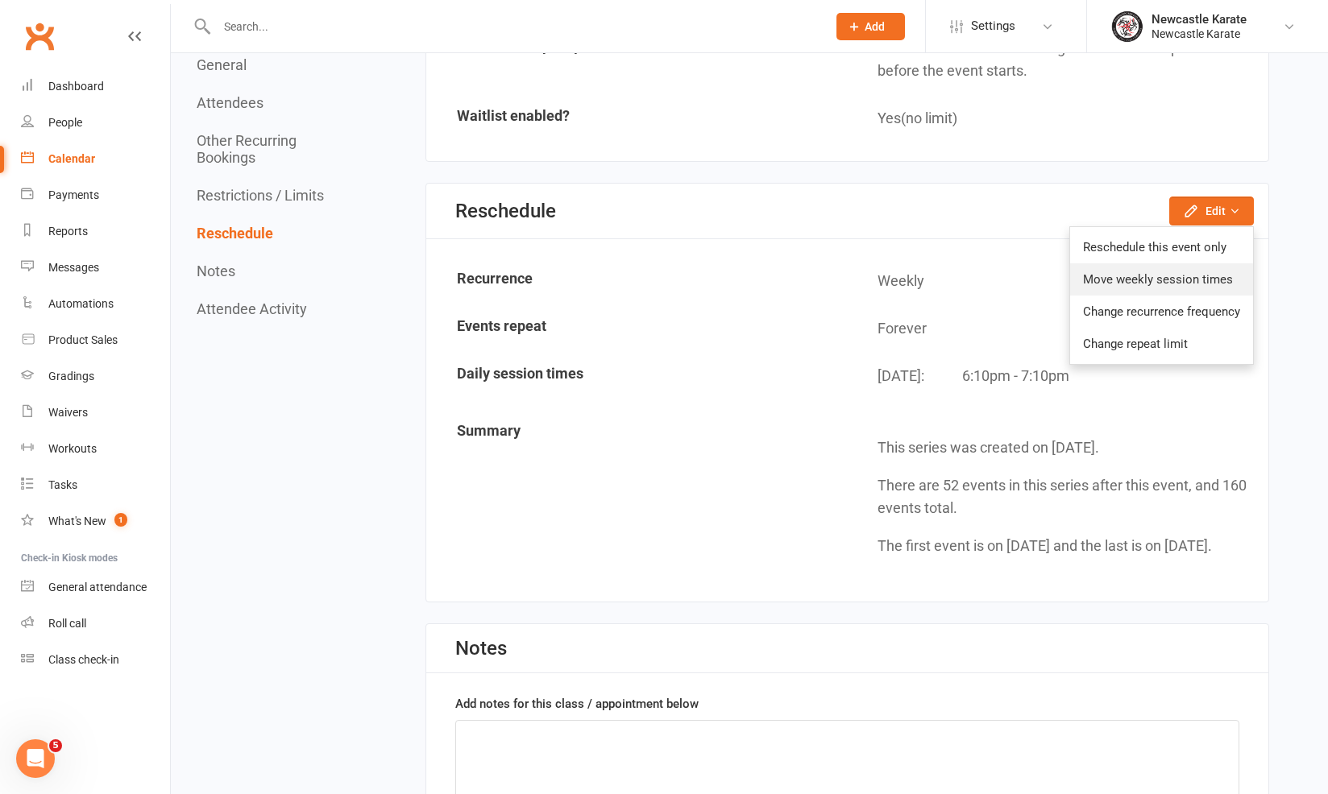
click at [1191, 263] on link "Move weekly session times" at bounding box center [1161, 279] width 183 height 32
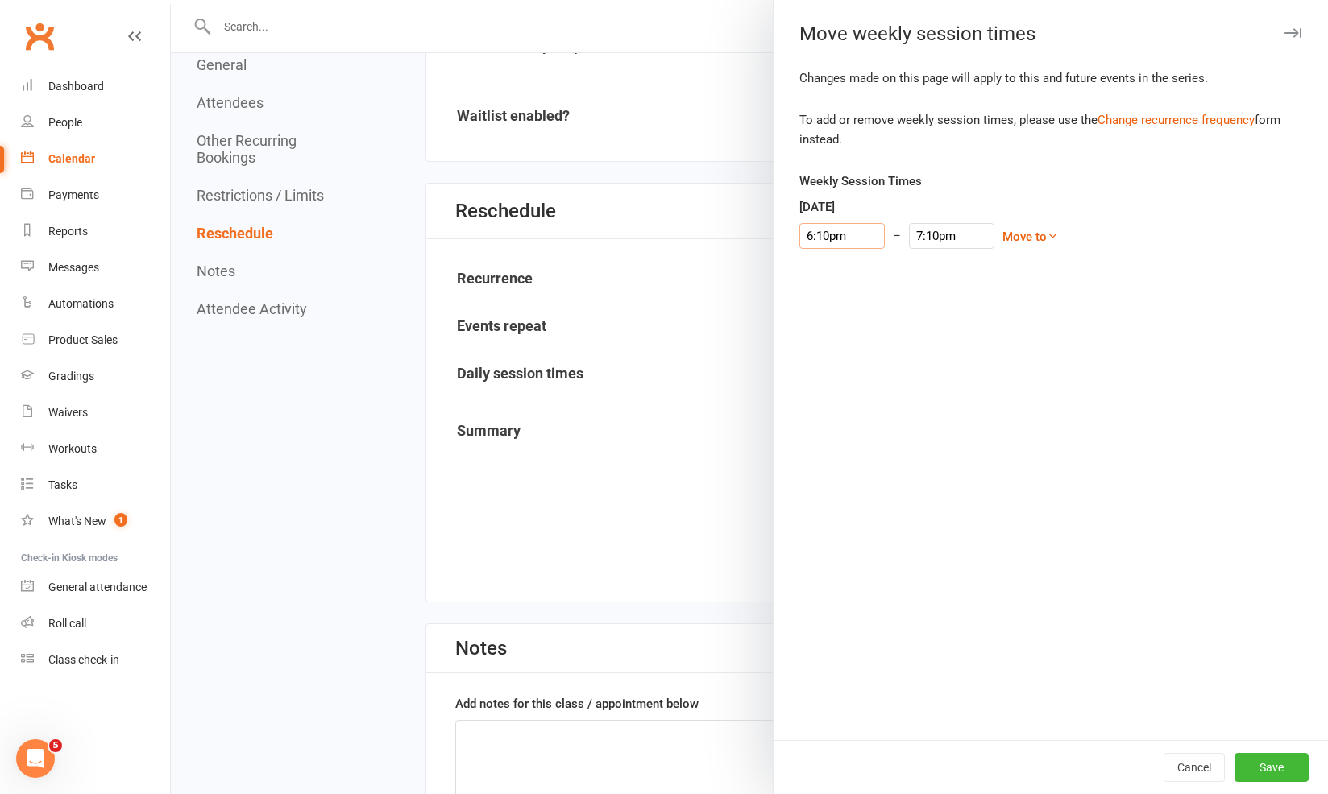
click at [821, 230] on input "6:10pm" at bounding box center [841, 236] width 85 height 26
type input "6:15pm"
type input "7:15pm"
type input "6:15pm"
click at [827, 282] on li "6:15pm" at bounding box center [838, 286] width 77 height 24
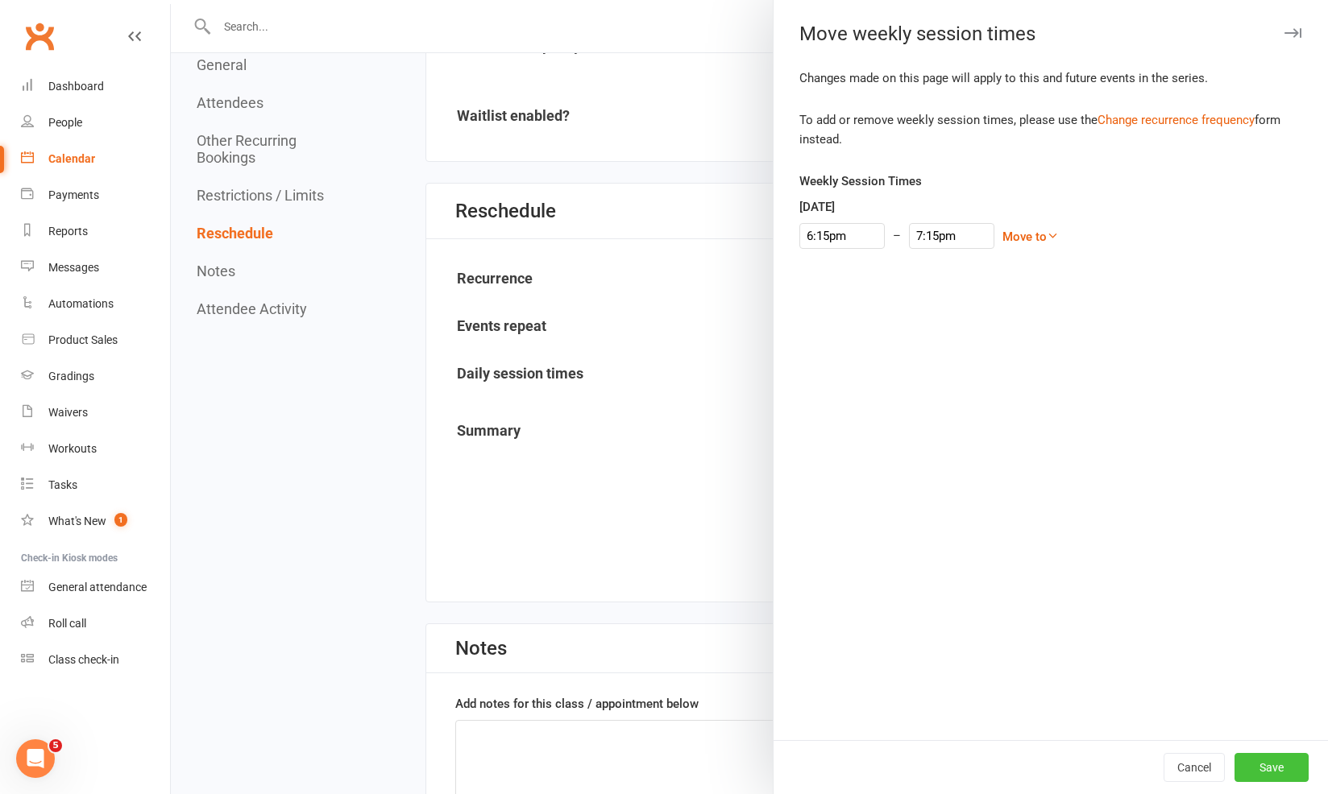
click at [1260, 755] on button "Save" at bounding box center [1271, 767] width 74 height 29
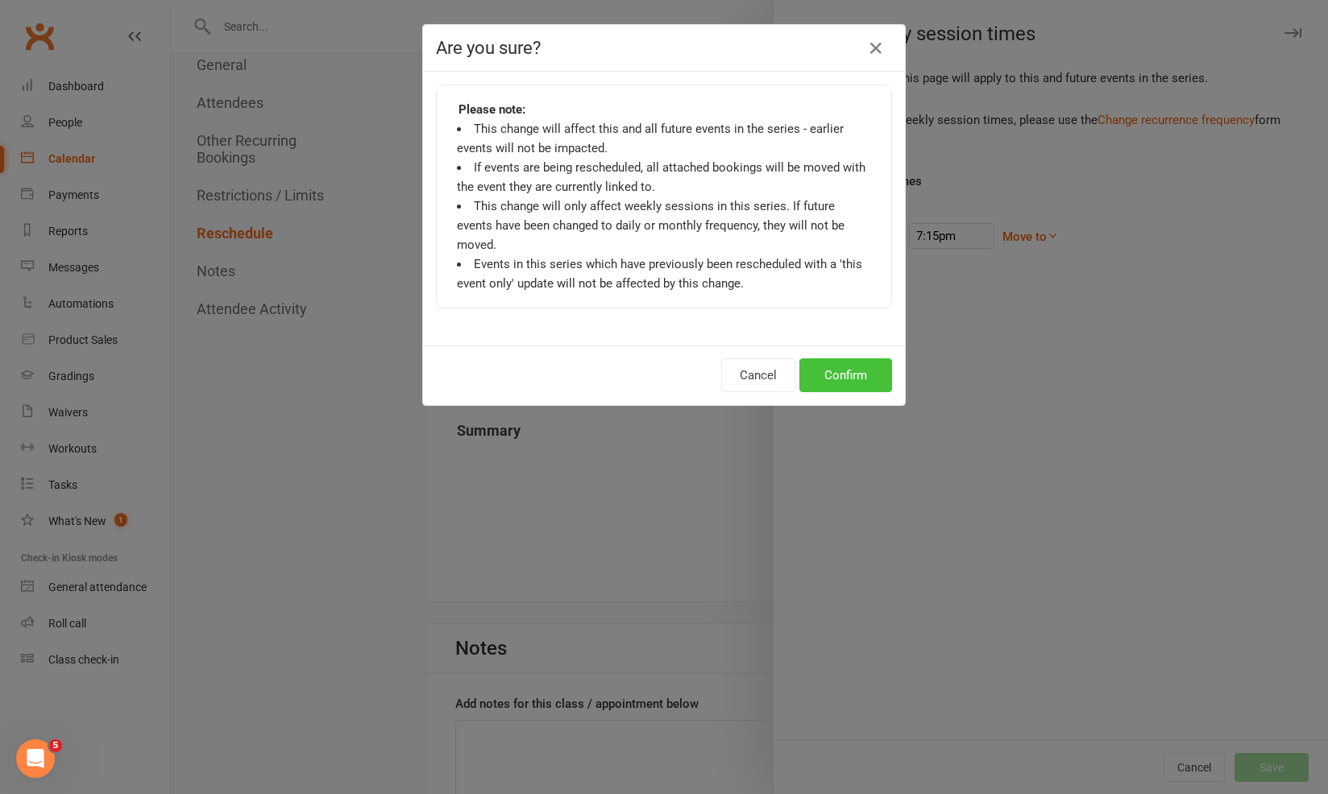
click at [814, 359] on button "Confirm" at bounding box center [845, 376] width 93 height 34
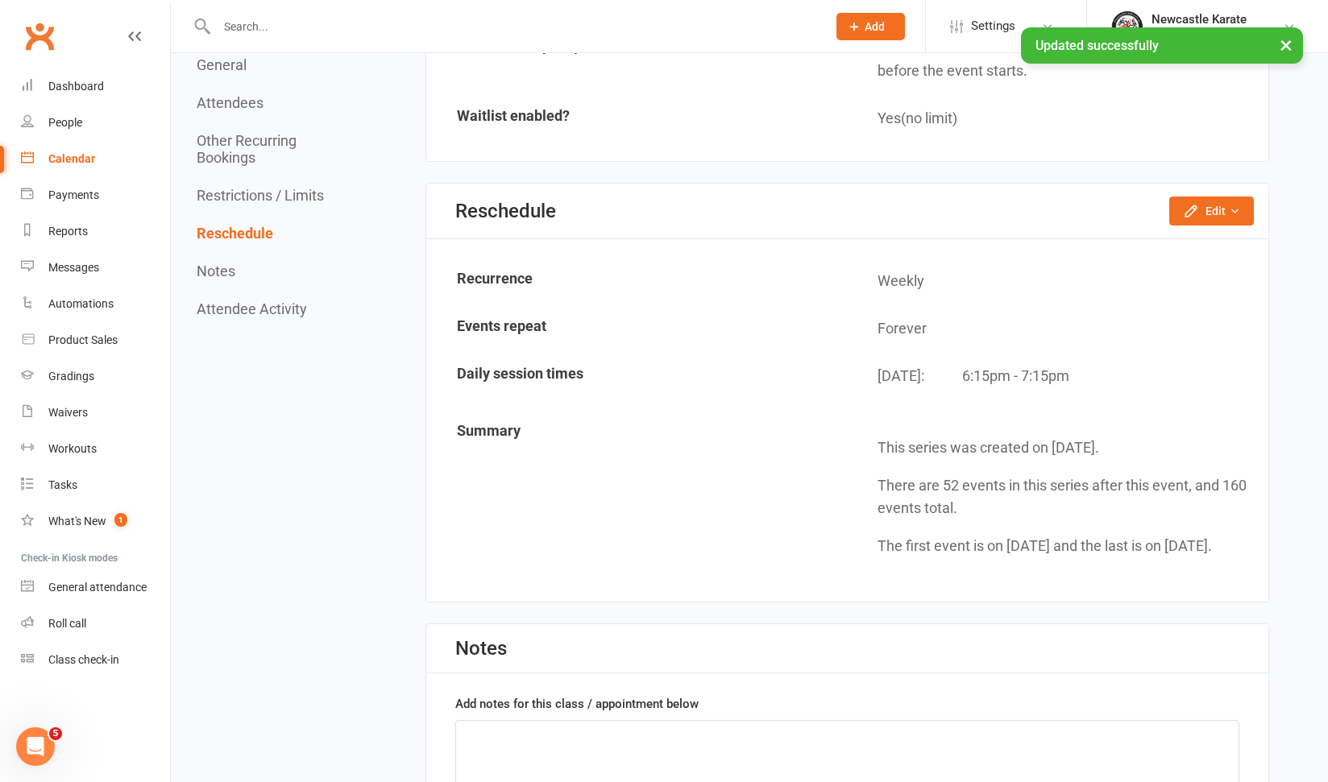
click at [81, 158] on div "Calendar" at bounding box center [71, 158] width 47 height 13
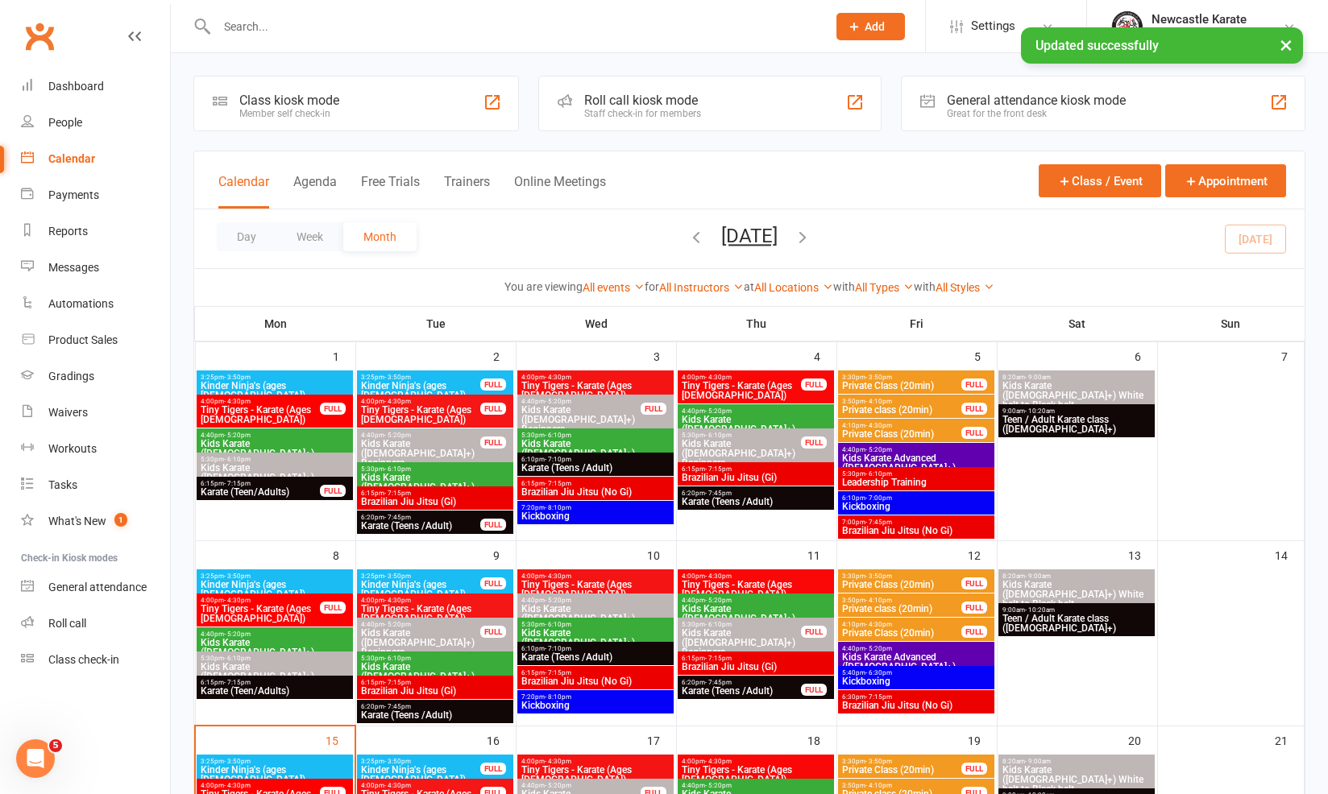
scroll to position [183, 0]
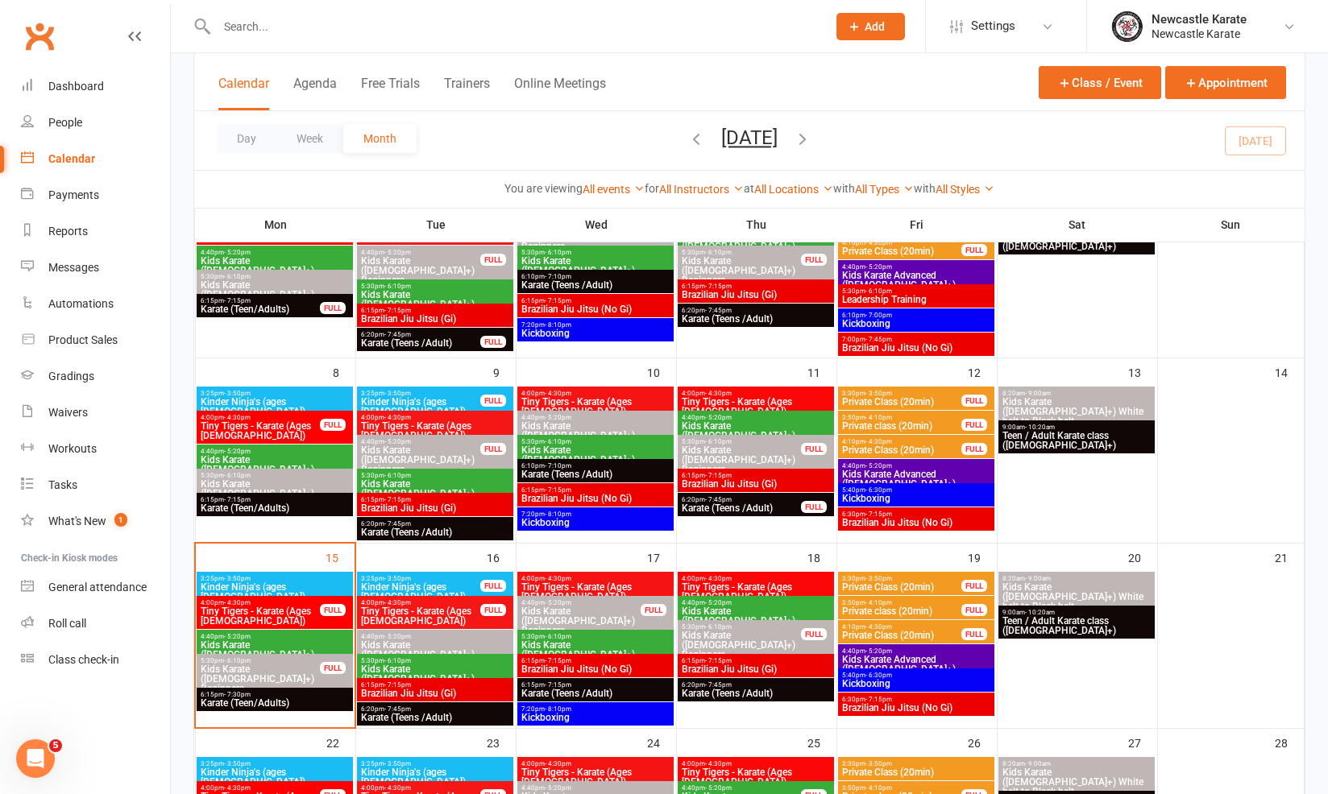
click at [601, 661] on span "6:15pm - 7:15pm" at bounding box center [595, 660] width 150 height 7
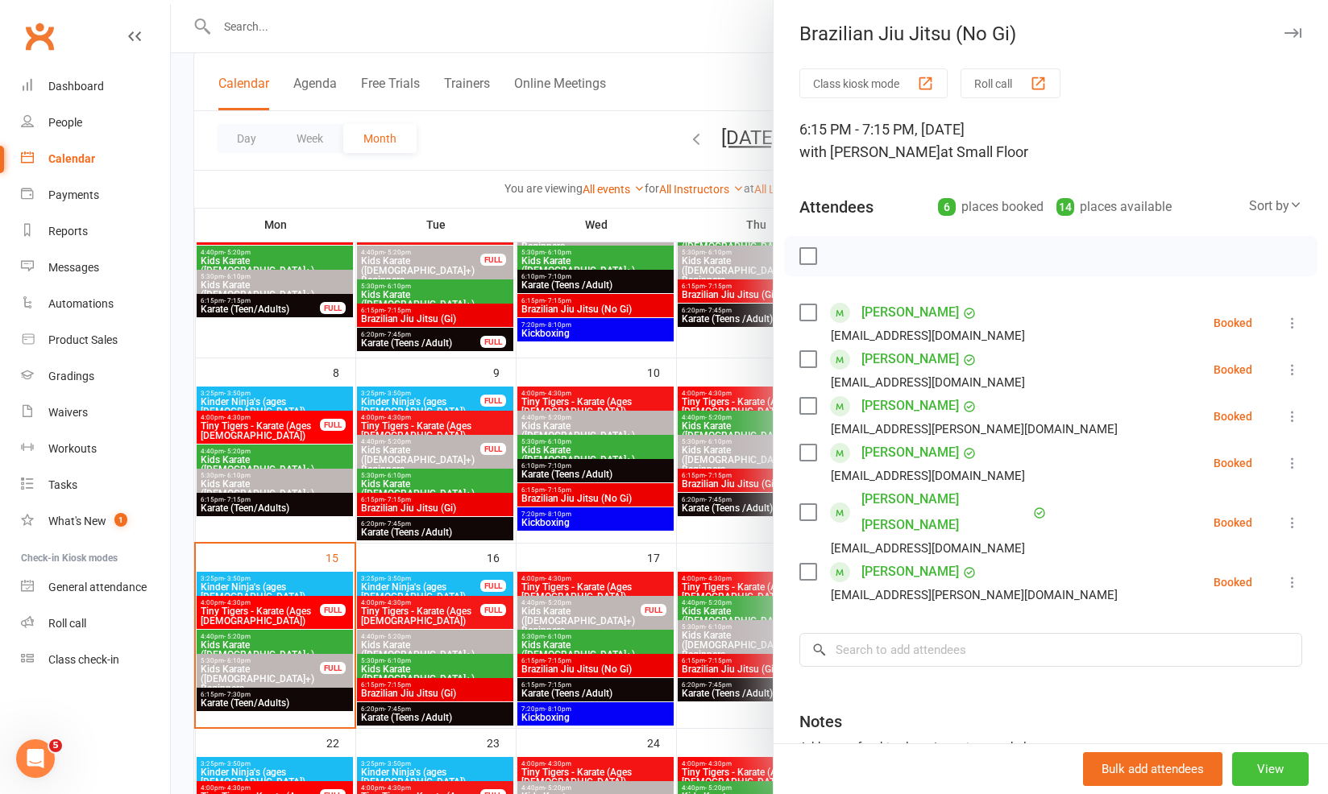
click at [1253, 761] on button "View" at bounding box center [1270, 769] width 77 height 34
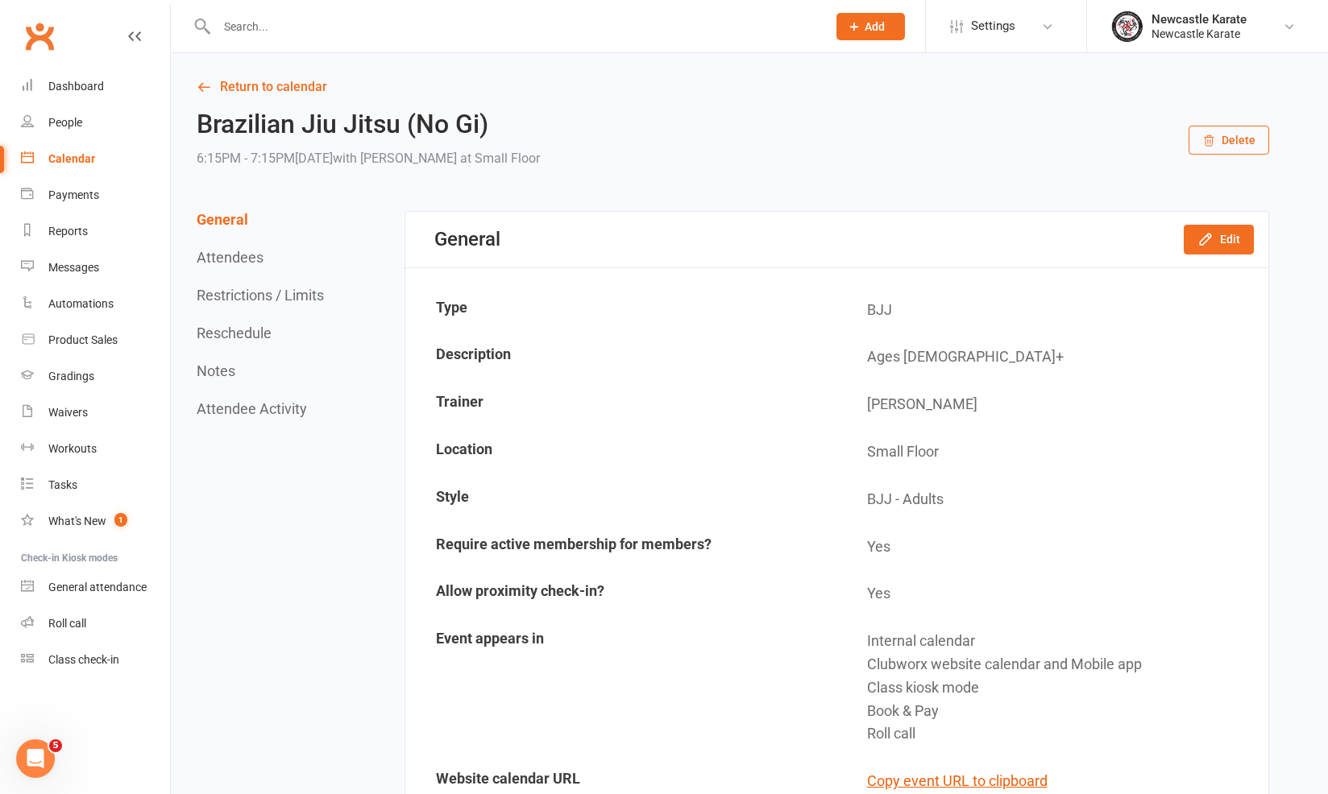
drag, startPoint x: 255, startPoint y: 283, endPoint x: 260, endPoint y: 296, distance: 13.8
click at [255, 284] on div "General Attendees Restrictions / Limits Reschedule Notes Attendee Activity" at bounding box center [262, 314] width 131 height 206
click at [260, 296] on button "Restrictions / Limits" at bounding box center [260, 295] width 127 height 17
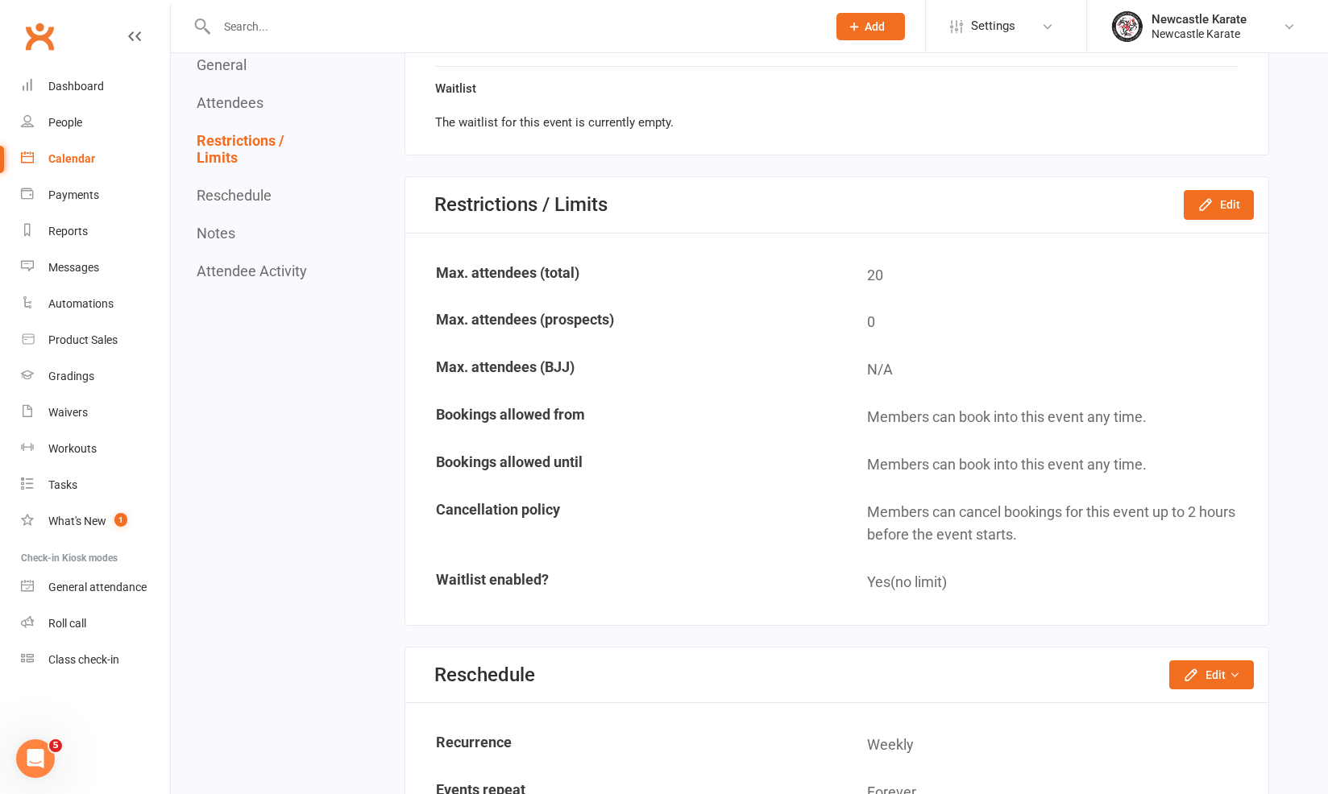
scroll to position [1333, 0]
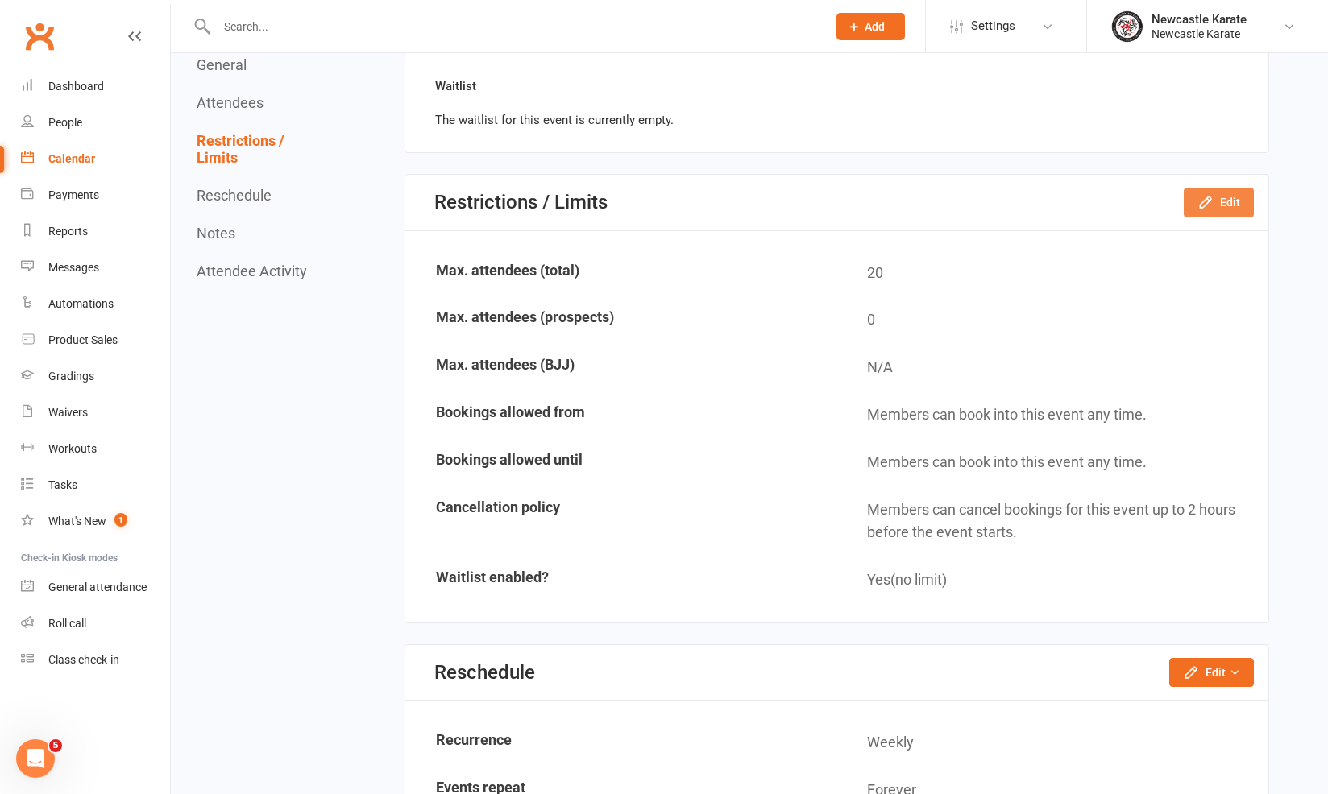
click at [1215, 188] on button "Edit" at bounding box center [1219, 202] width 70 height 29
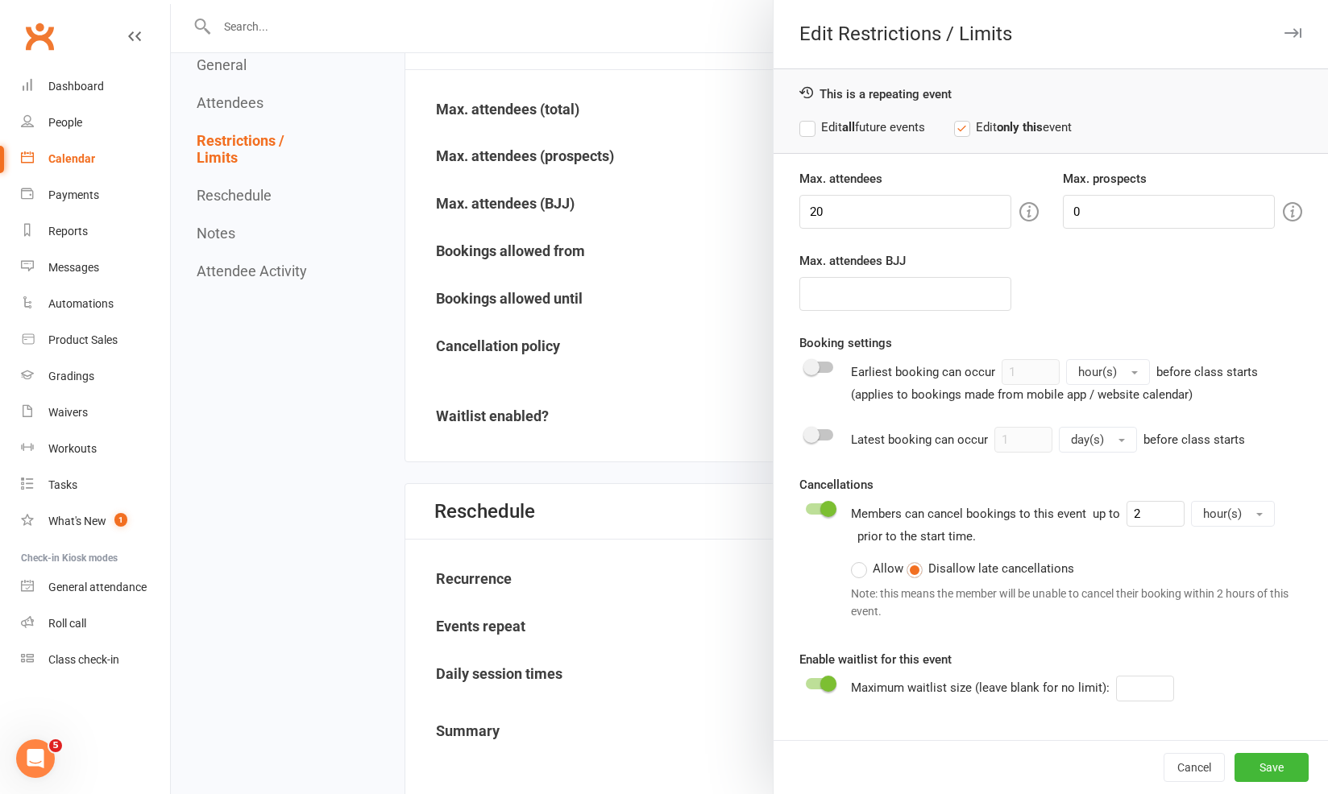
click at [433, 316] on div at bounding box center [749, 397] width 1157 height 794
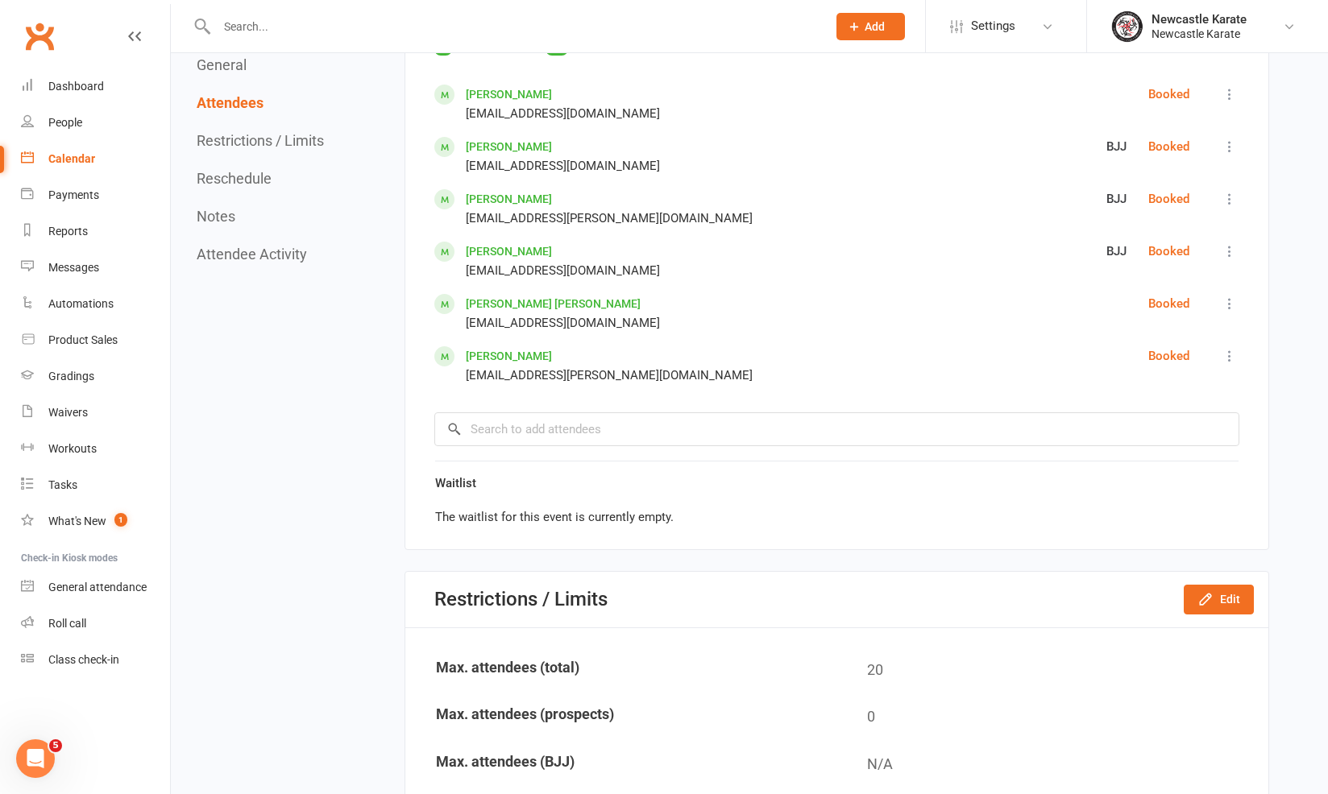
scroll to position [587, 0]
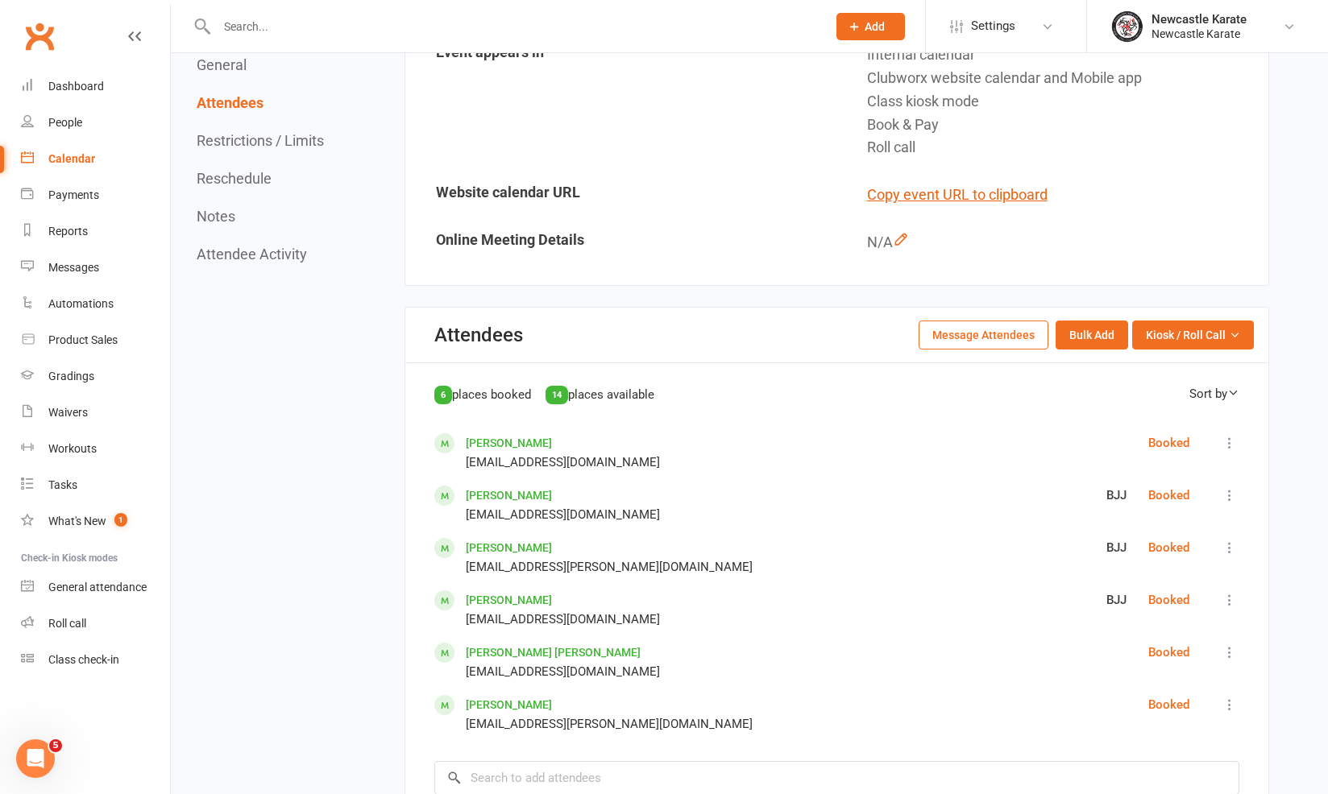
click at [267, 191] on div "General Attendees Restrictions / Limits Reschedule Notes Attendee Activity" at bounding box center [262, 159] width 131 height 206
click at [265, 180] on button "Reschedule" at bounding box center [234, 178] width 75 height 17
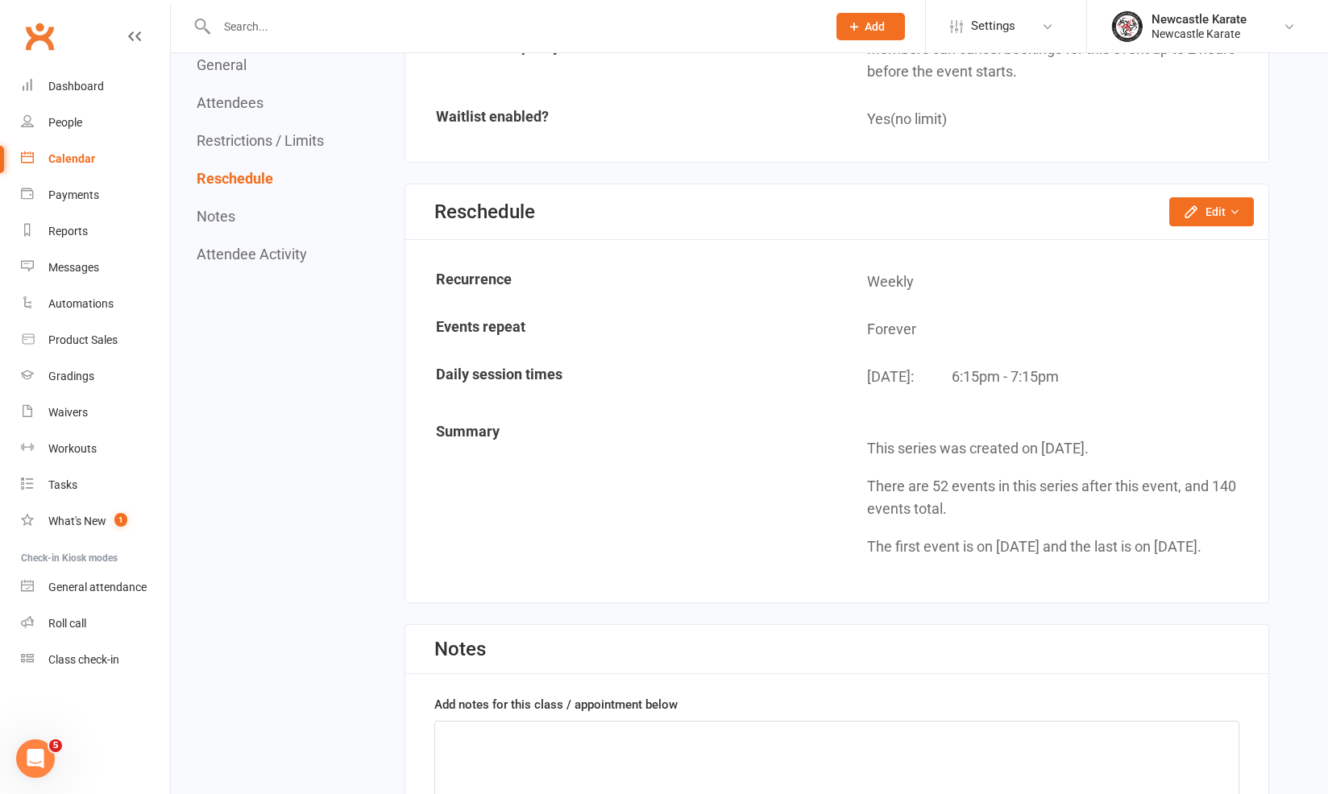
scroll to position [1794, 0]
click at [1188, 203] on icon "button" at bounding box center [1191, 211] width 16 height 16
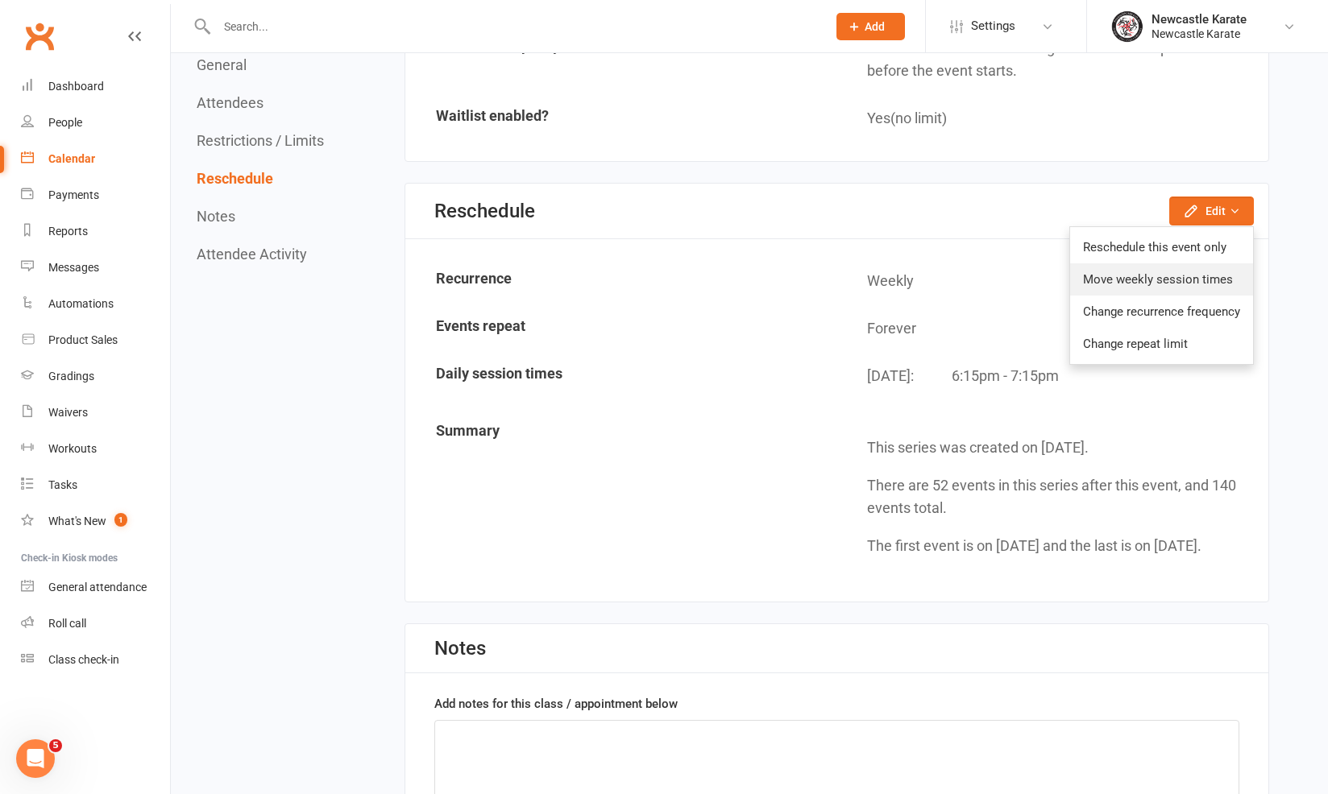
click at [1135, 263] on link "Move weekly session times" at bounding box center [1161, 279] width 183 height 32
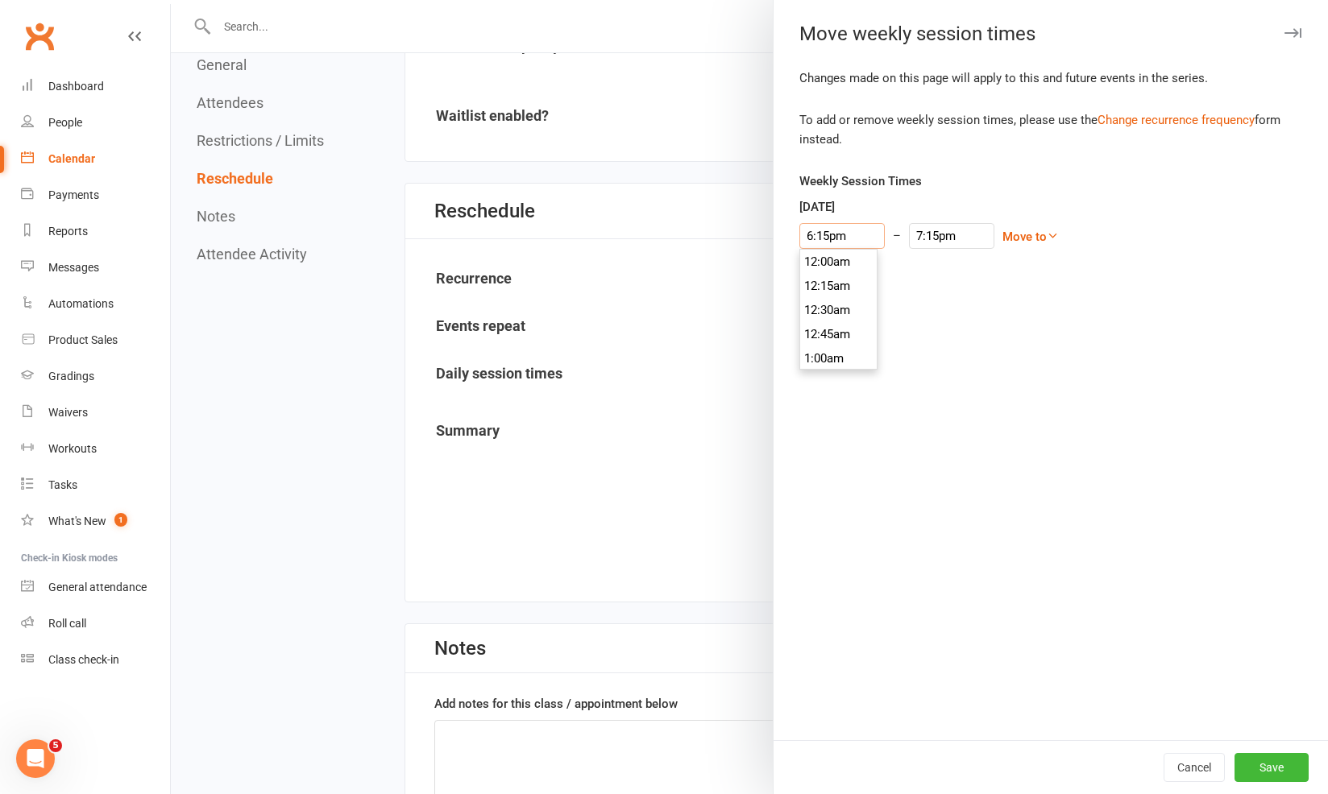
click at [822, 234] on input "6:15pm" at bounding box center [841, 236] width 85 height 26
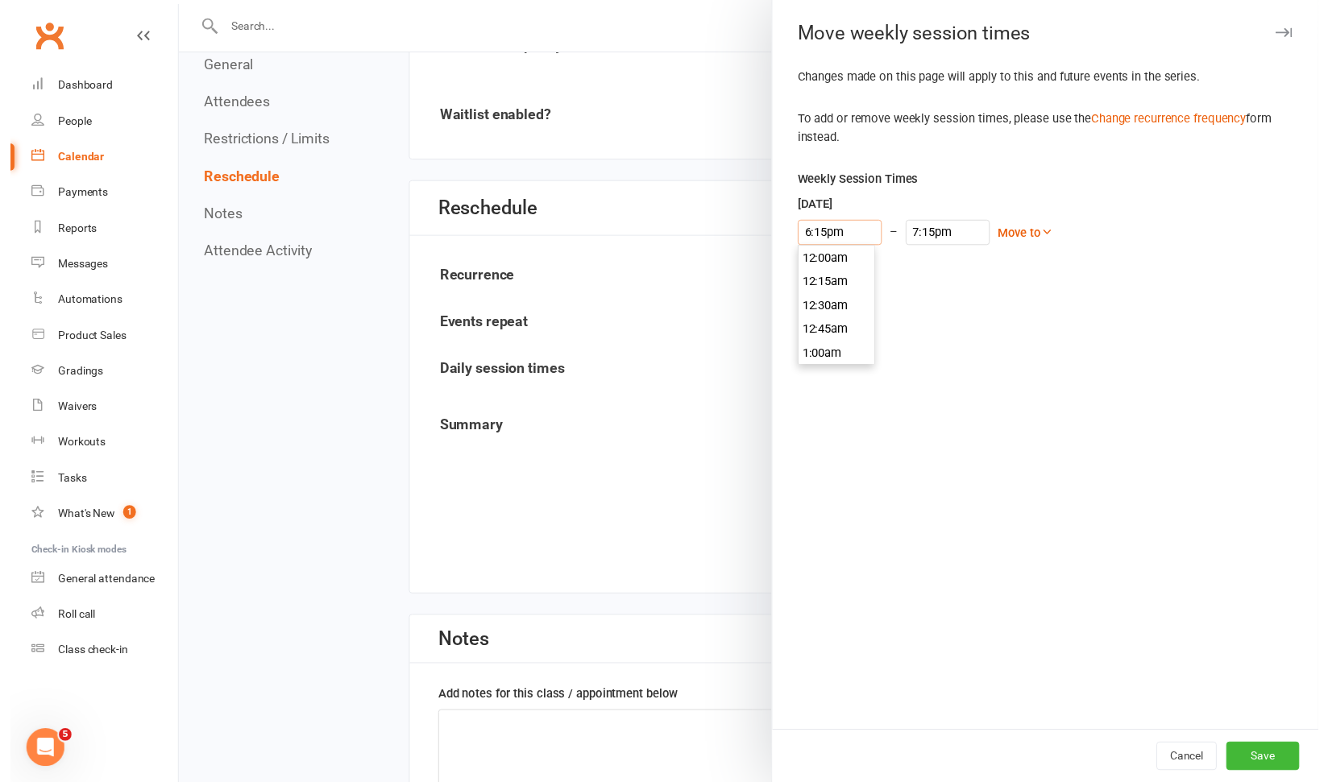
scroll to position [1740, 0]
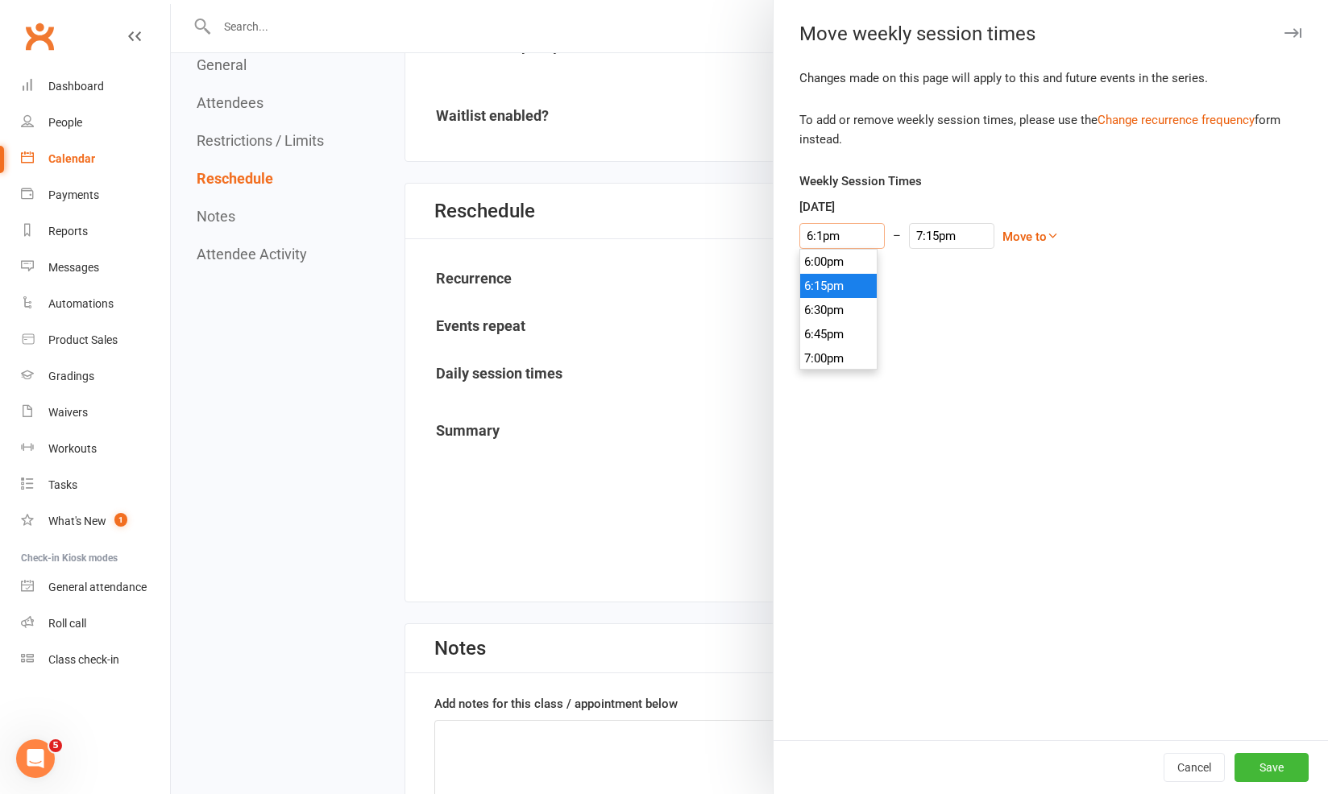
type input "6:10pm"
type input "7:10pm"
type input "6:10pm"
click at [1000, 341] on div "Changes made on this page will apply to this and future events in the series. T…" at bounding box center [1050, 404] width 554 height 672
click at [1262, 773] on button "Save" at bounding box center [1271, 767] width 74 height 29
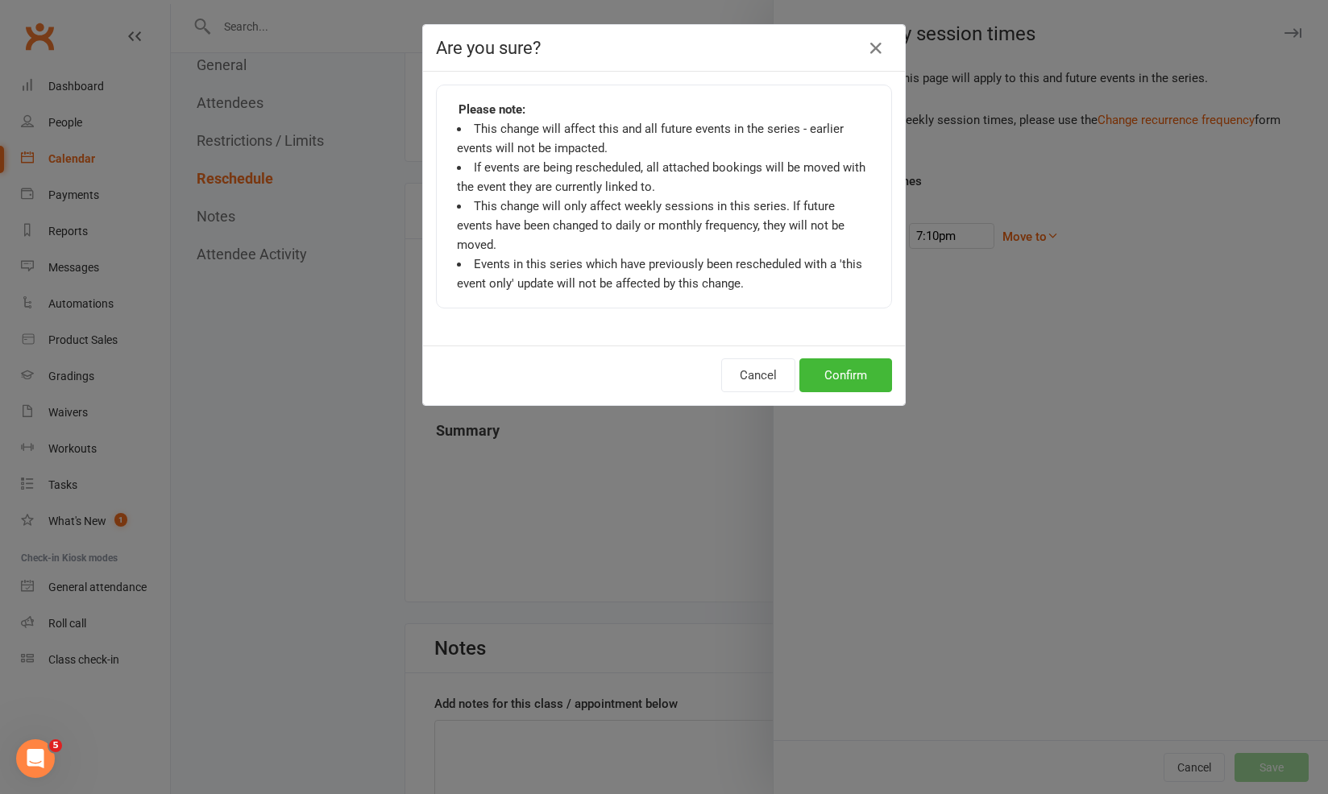
click at [873, 376] on div "Cancel Confirm" at bounding box center [664, 376] width 482 height 60
click at [849, 359] on button "Confirm" at bounding box center [845, 376] width 93 height 34
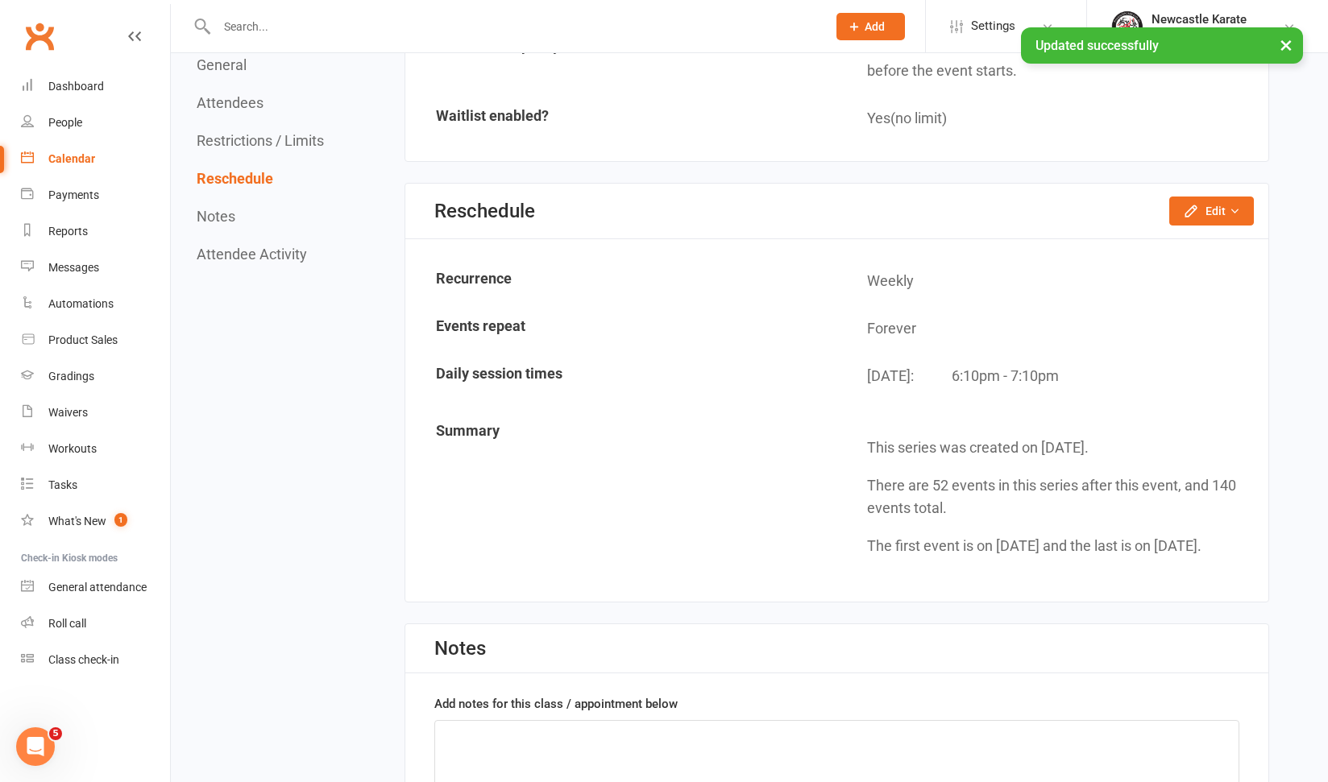
click at [73, 142] on link "Calendar" at bounding box center [95, 159] width 149 height 36
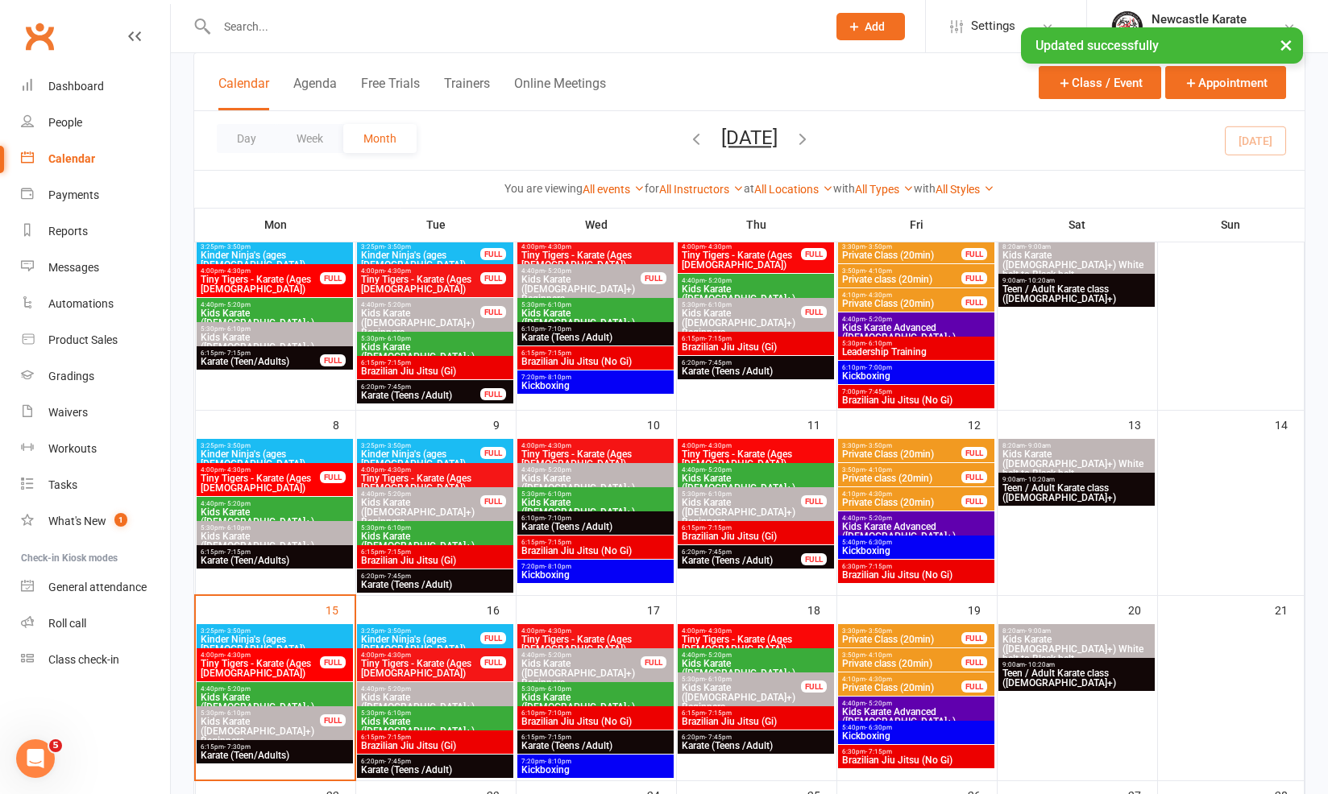
scroll to position [134, 0]
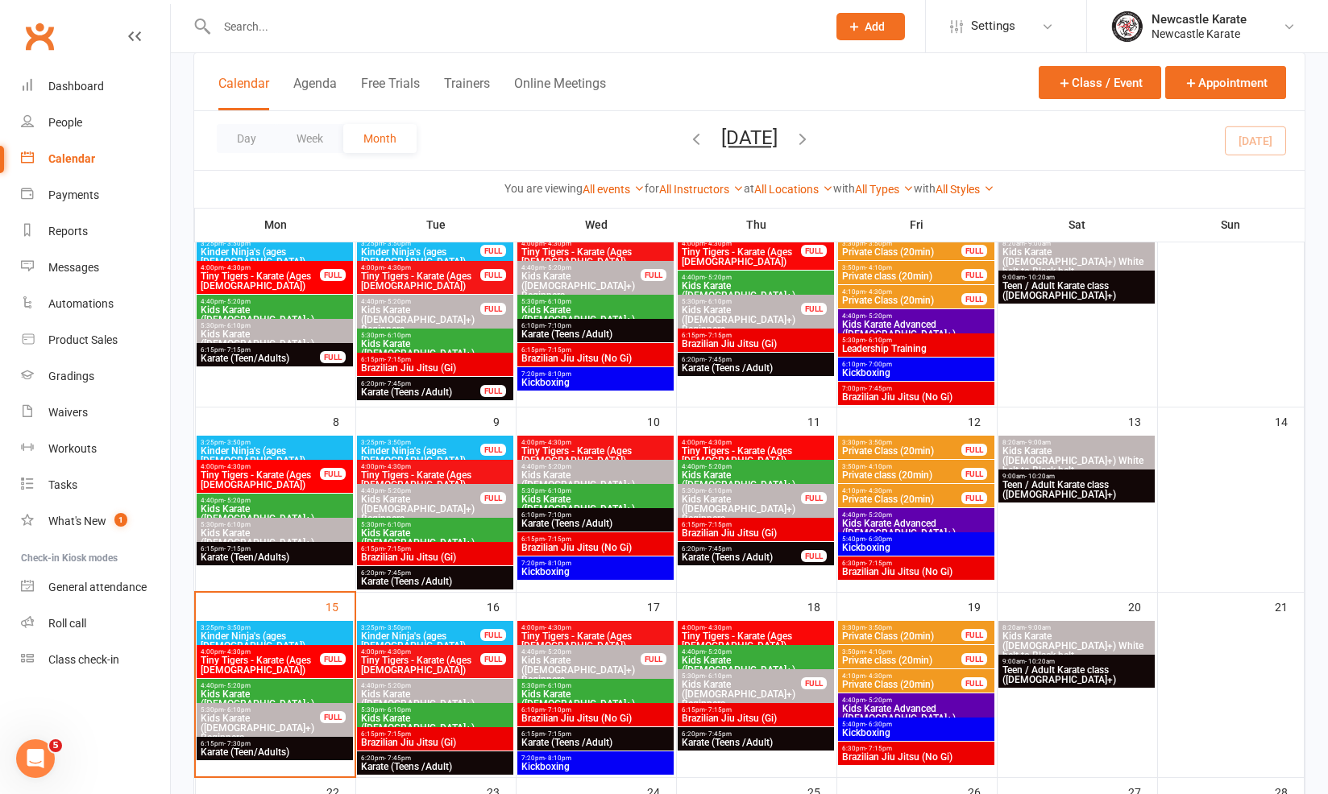
click at [728, 734] on span "- 7:45pm" at bounding box center [718, 734] width 27 height 7
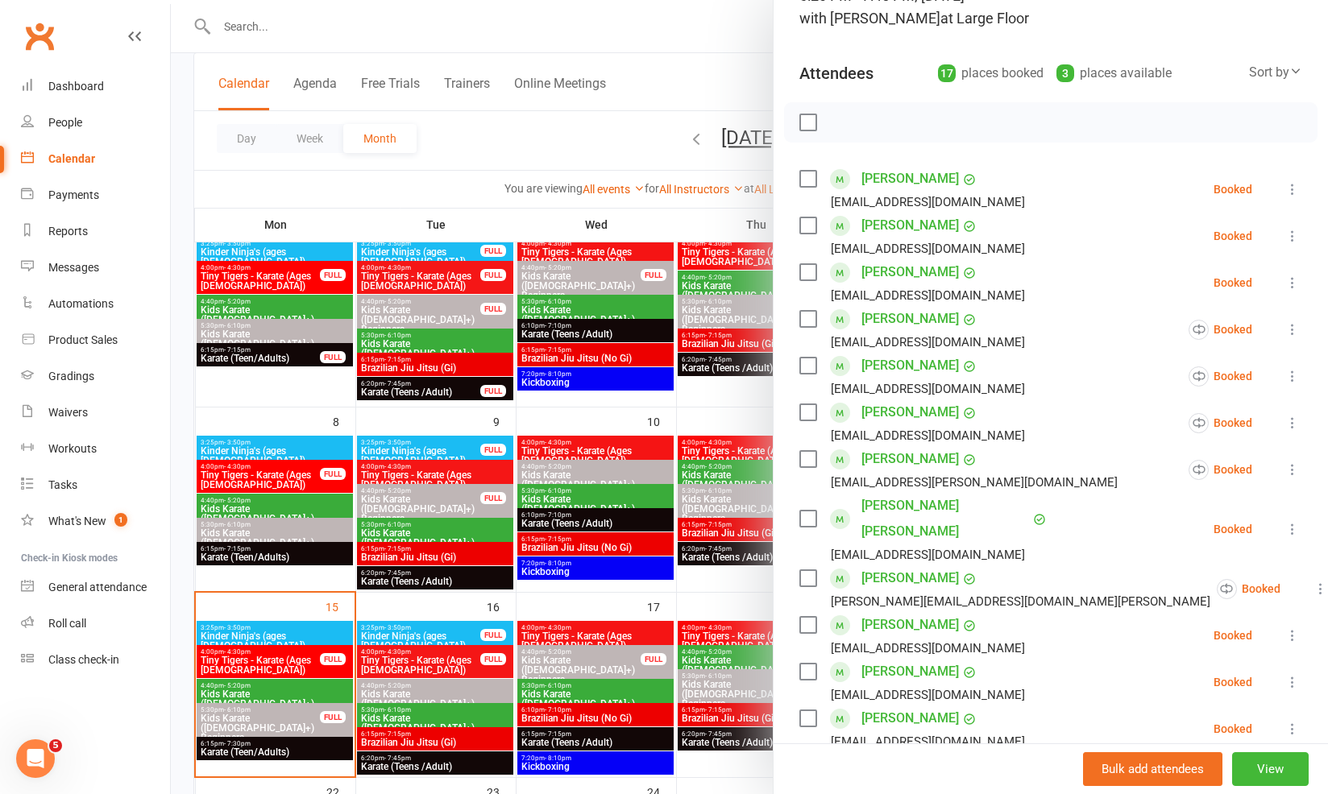
click at [558, 524] on div at bounding box center [749, 397] width 1157 height 794
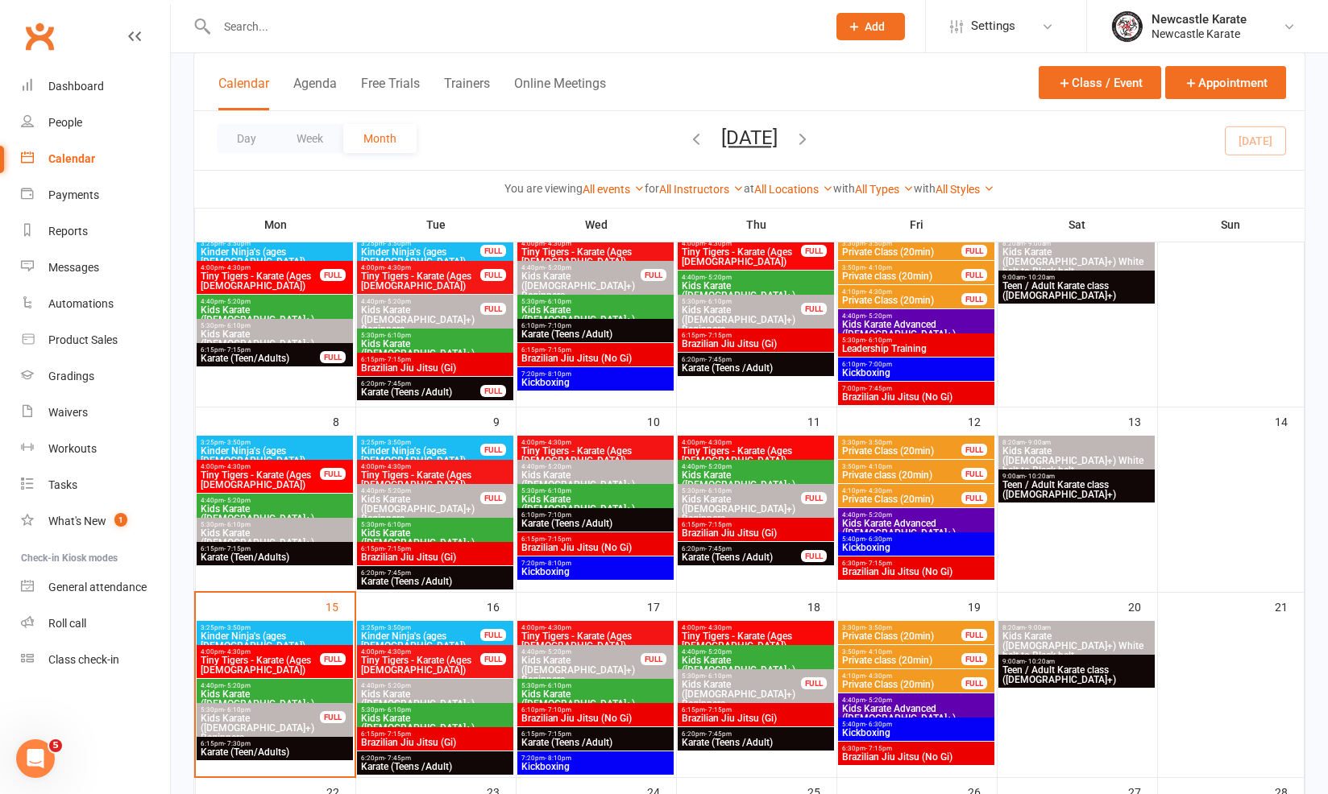
click at [603, 732] on span "6:15pm - 7:15pm" at bounding box center [595, 734] width 150 height 7
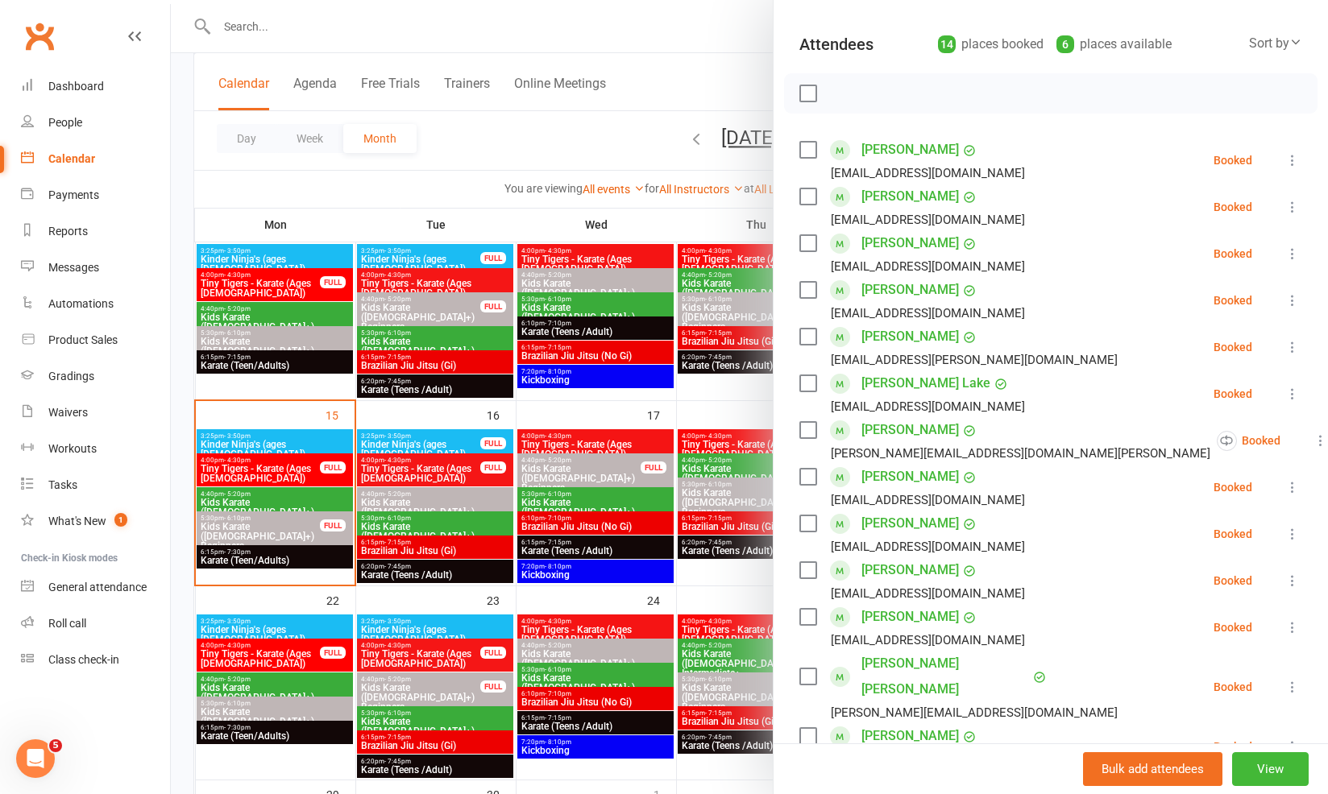
scroll to position [191, 0]
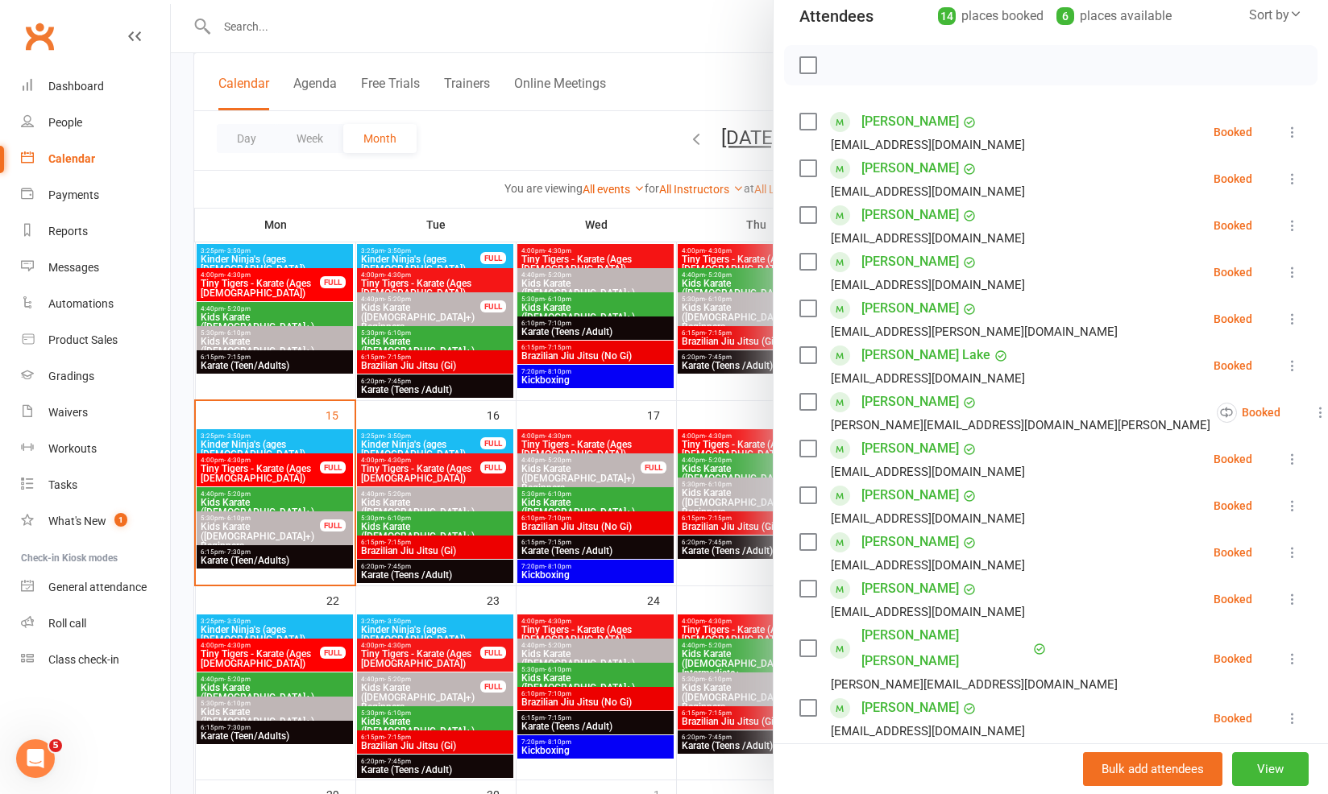
click at [510, 550] on div at bounding box center [749, 397] width 1157 height 794
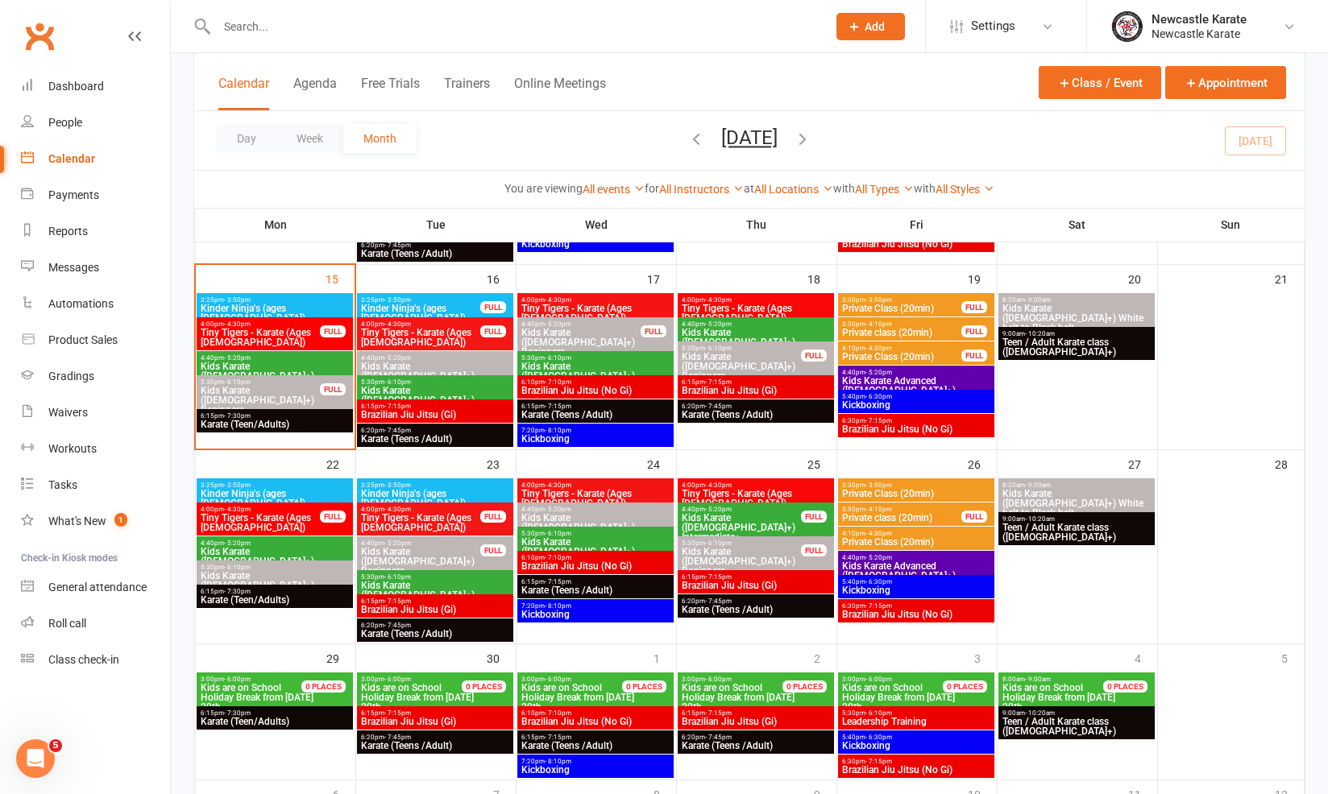
scroll to position [591, 0]
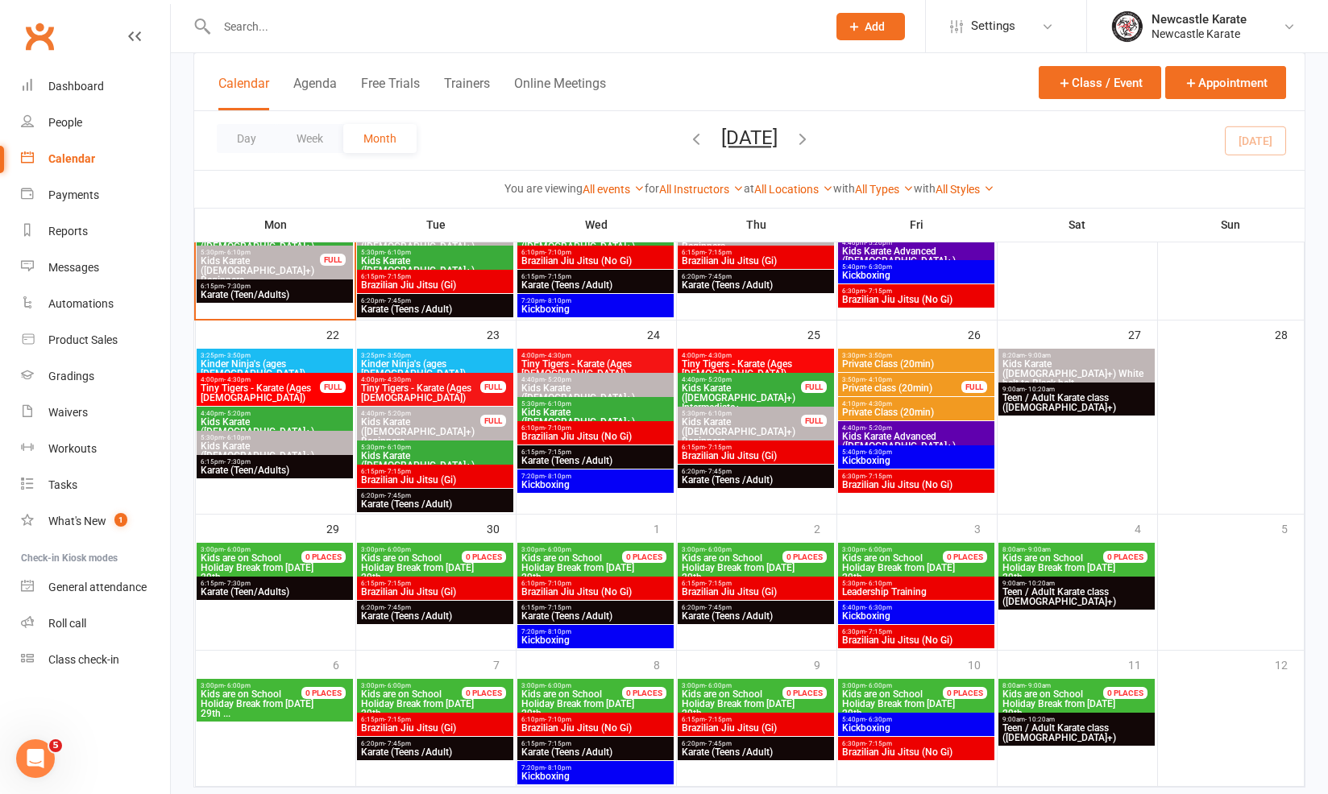
click at [780, 475] on span "Karate (Teens /Adult)" at bounding box center [756, 480] width 150 height 10
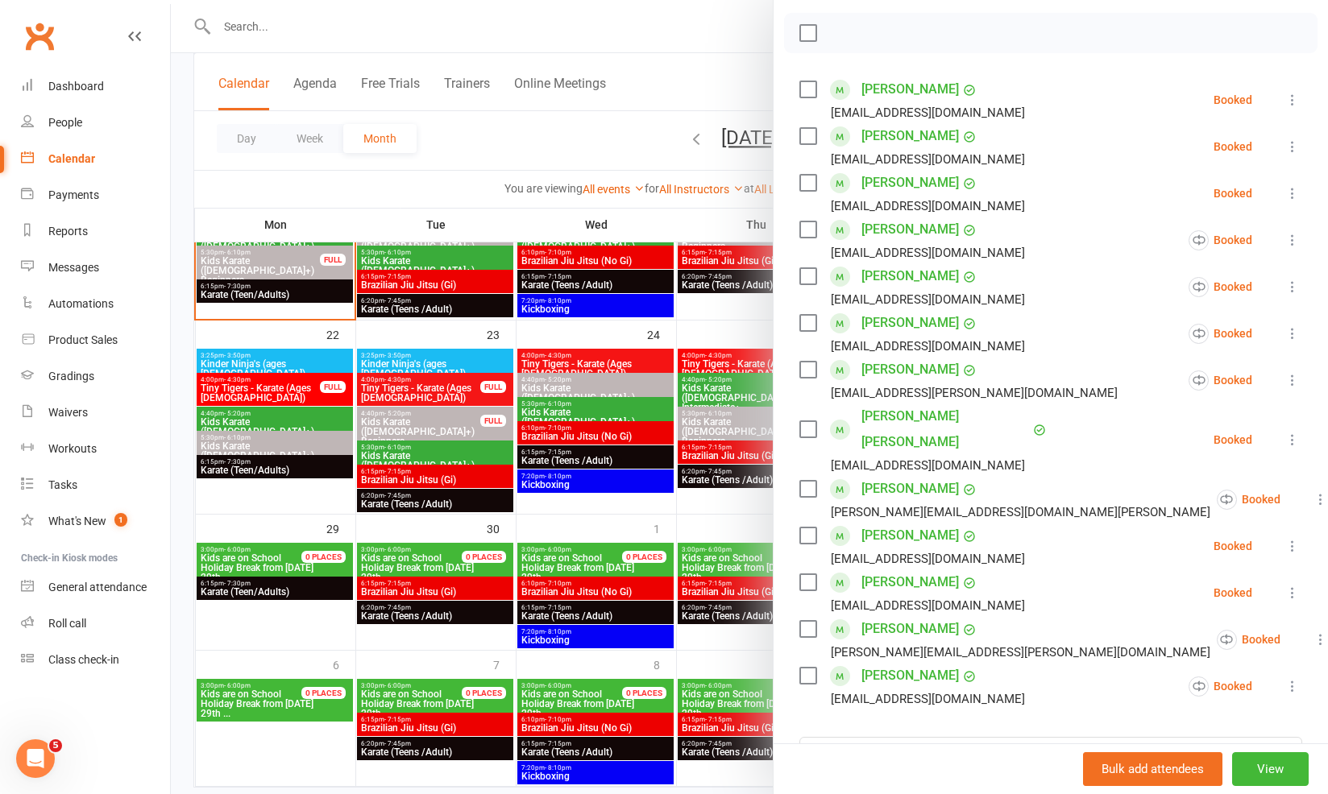
scroll to position [251, 0]
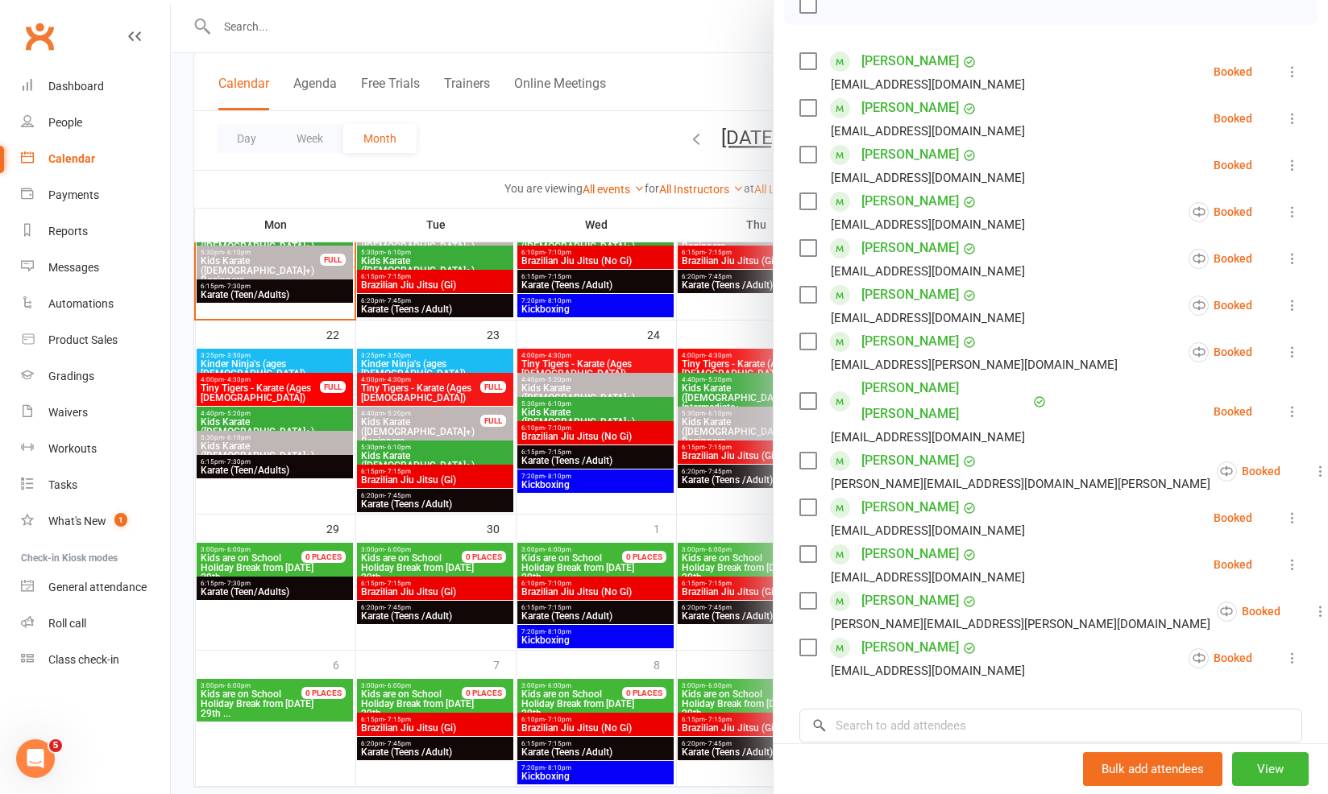
click at [580, 507] on div at bounding box center [749, 397] width 1157 height 794
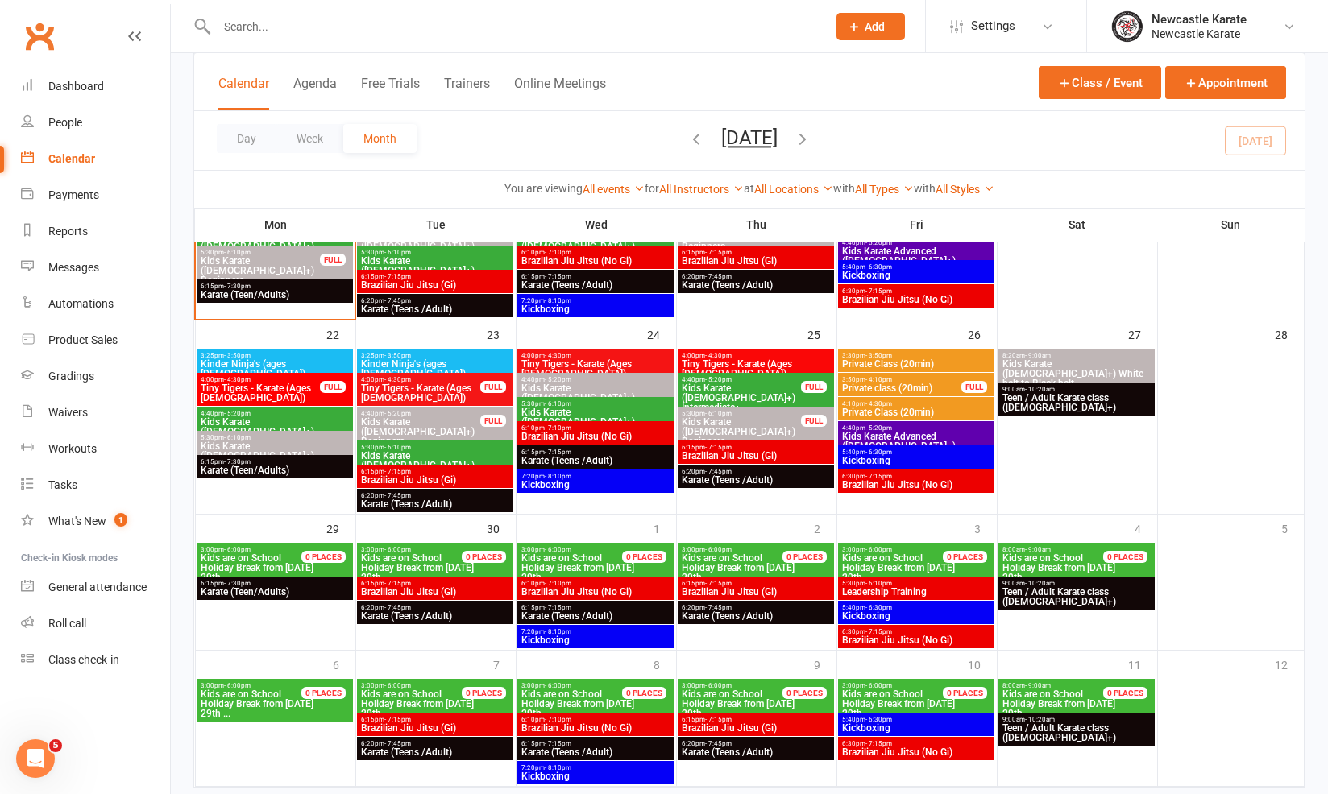
click at [761, 611] on span "Karate (Teens /Adult)" at bounding box center [756, 616] width 150 height 10
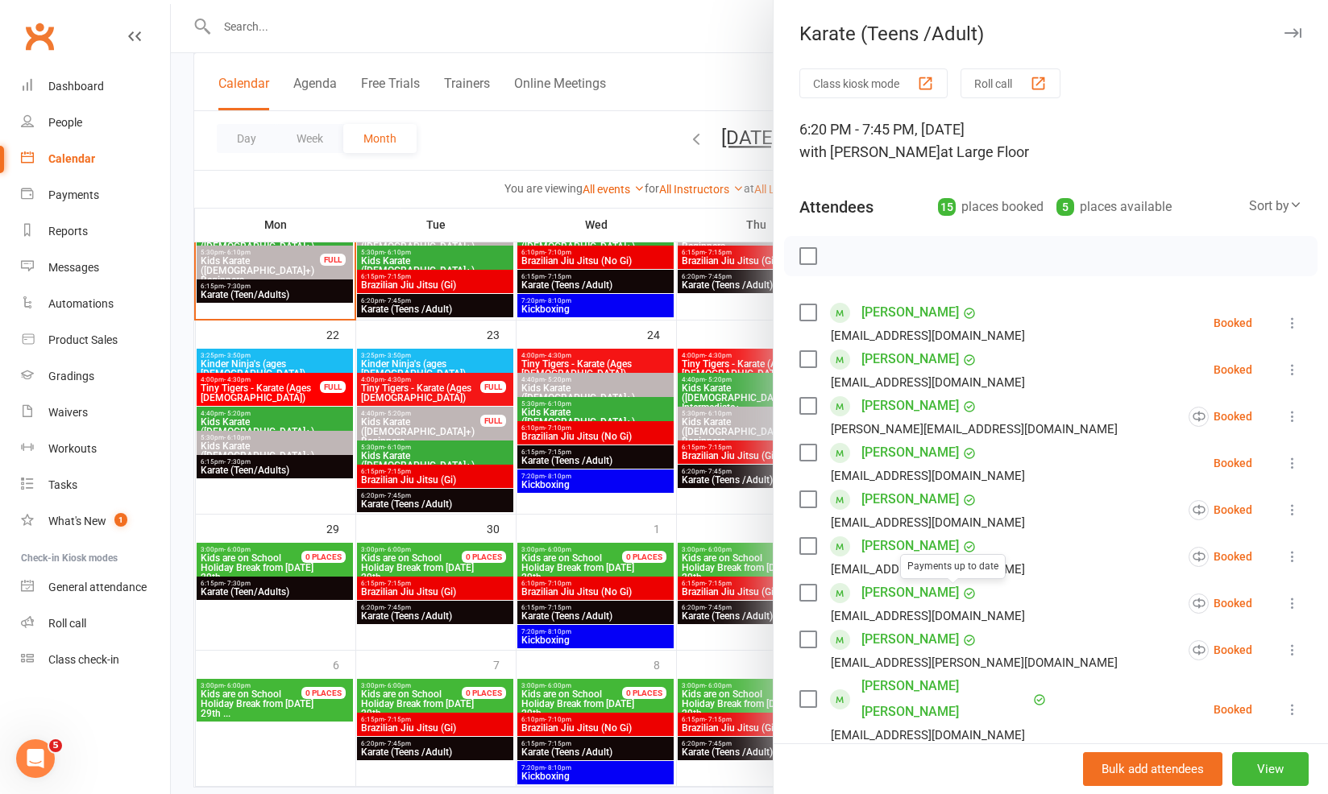
scroll to position [283, 0]
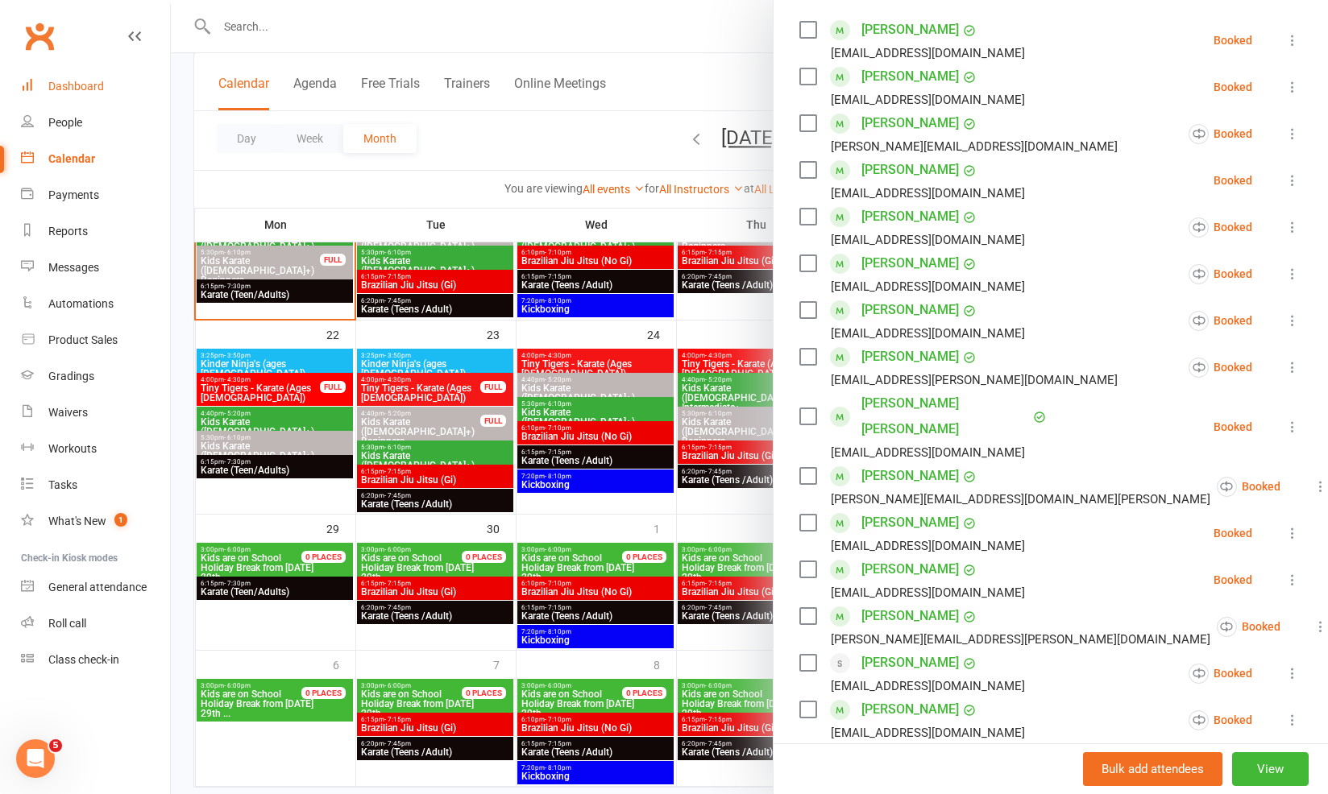
click at [71, 86] on div "Dashboard" at bounding box center [76, 86] width 56 height 13
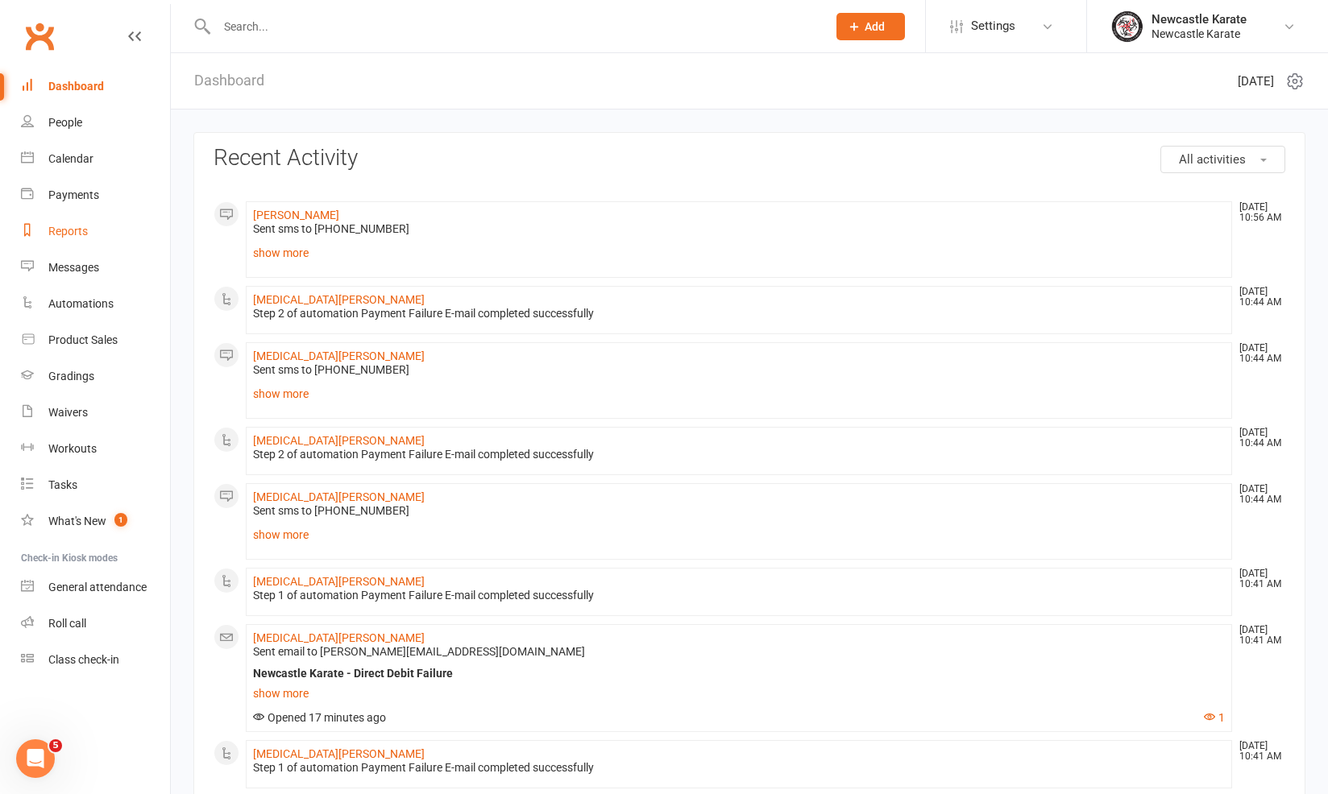
scroll to position [3, 0]
click at [88, 87] on div "Dashboard" at bounding box center [76, 86] width 56 height 13
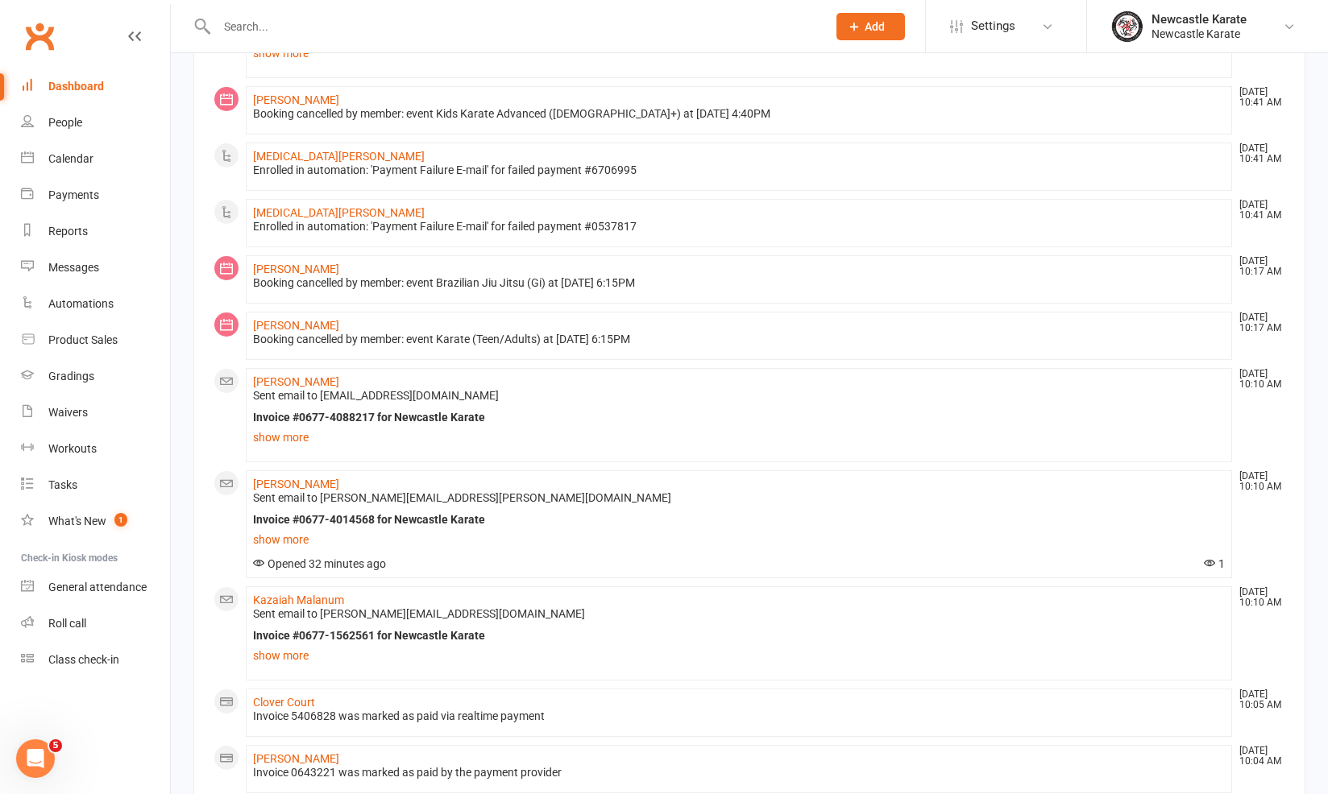
scroll to position [503, 0]
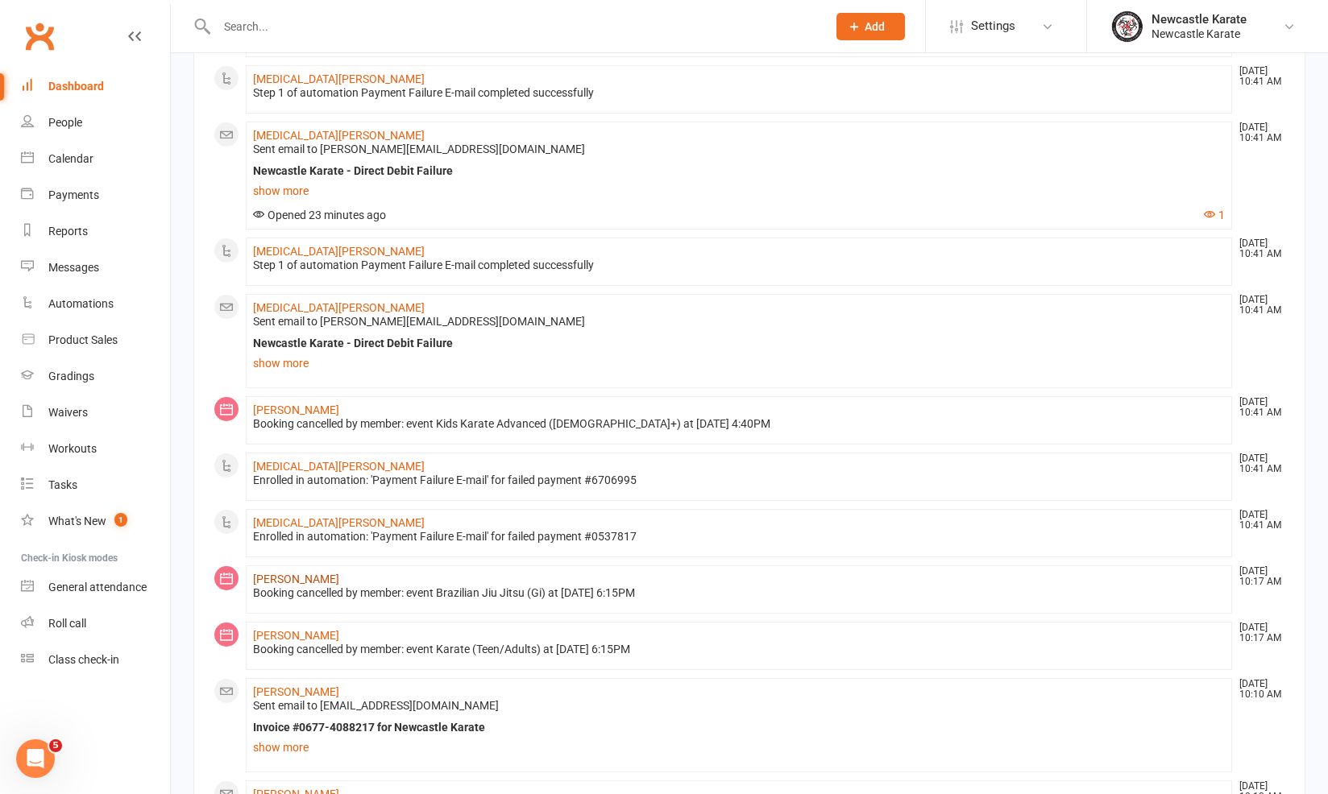
click at [284, 578] on link "[PERSON_NAME]" at bounding box center [296, 579] width 86 height 13
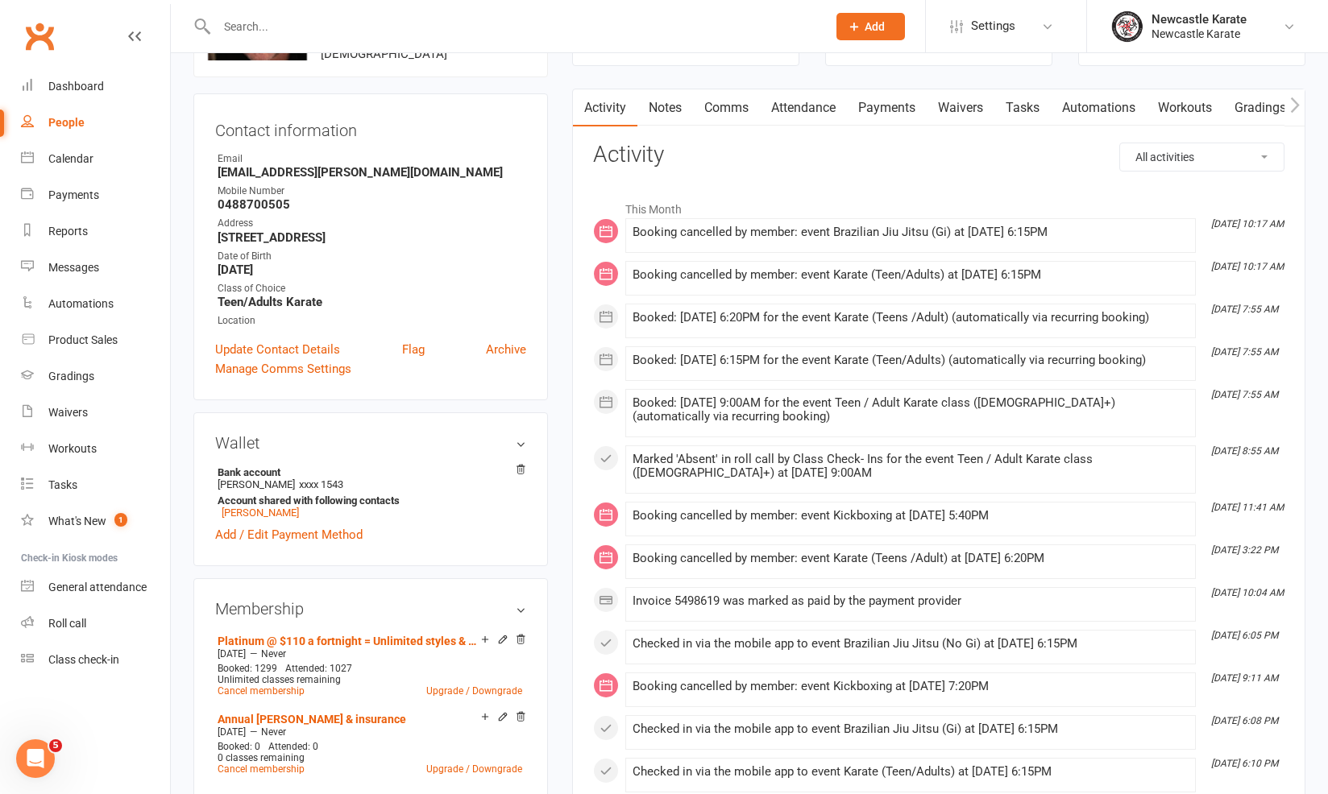
scroll to position [158, 0]
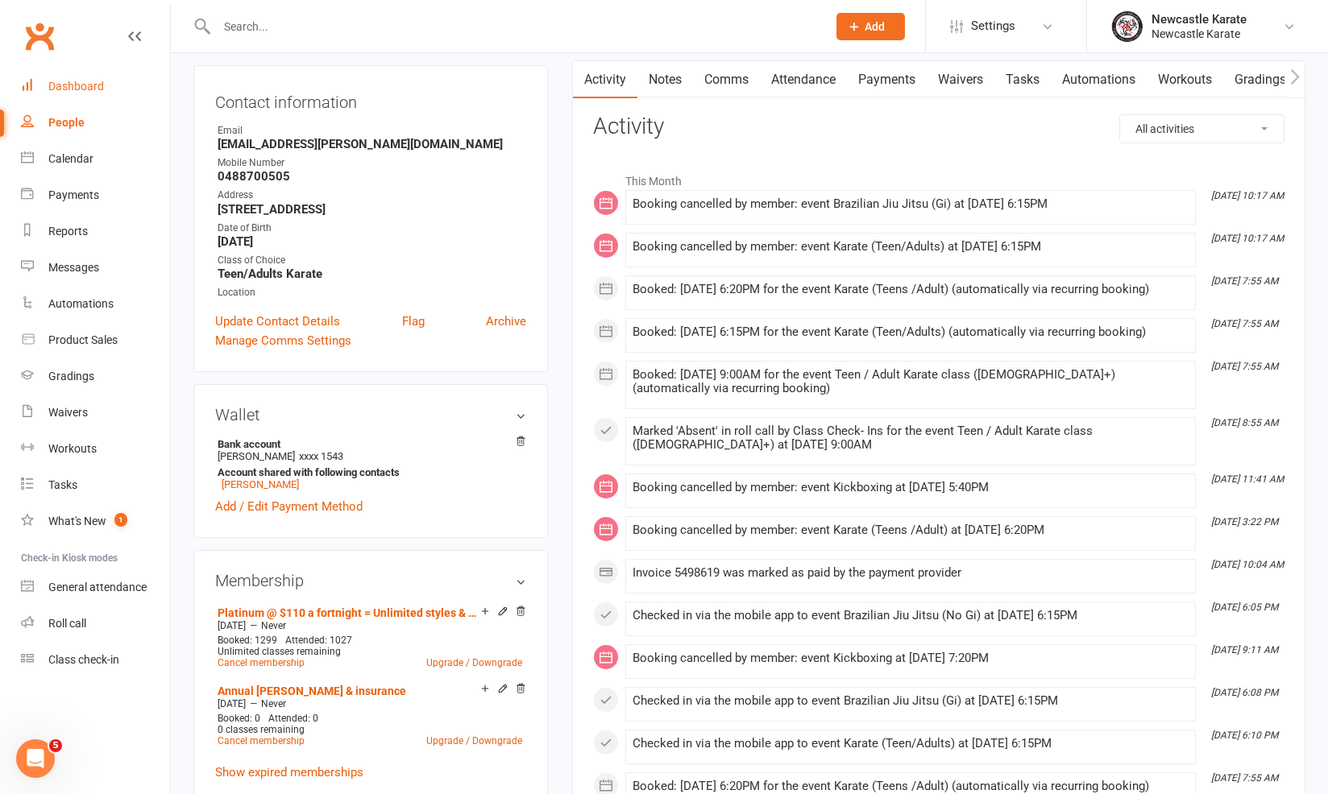
click at [102, 99] on link "Dashboard" at bounding box center [95, 86] width 149 height 36
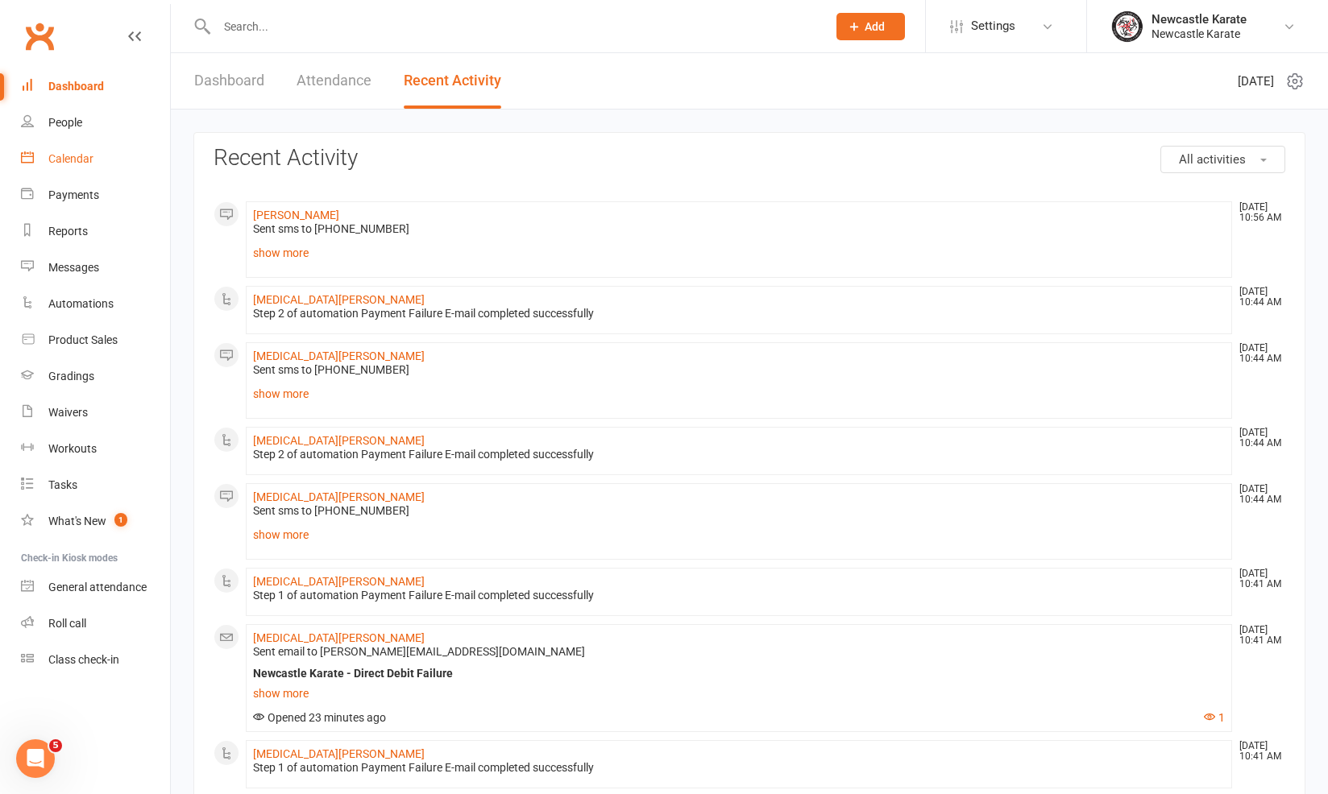
click at [45, 144] on link "Calendar" at bounding box center [95, 159] width 149 height 36
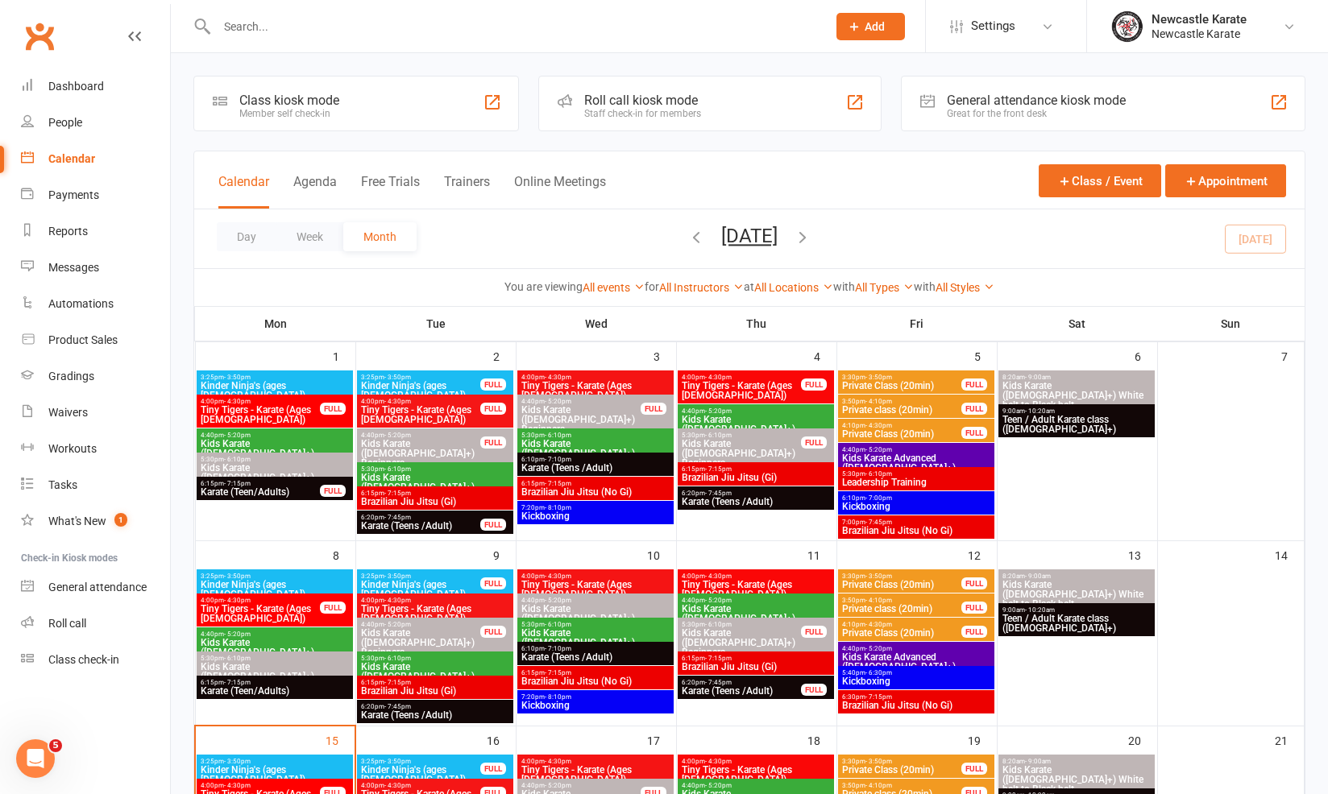
scroll to position [115, 0]
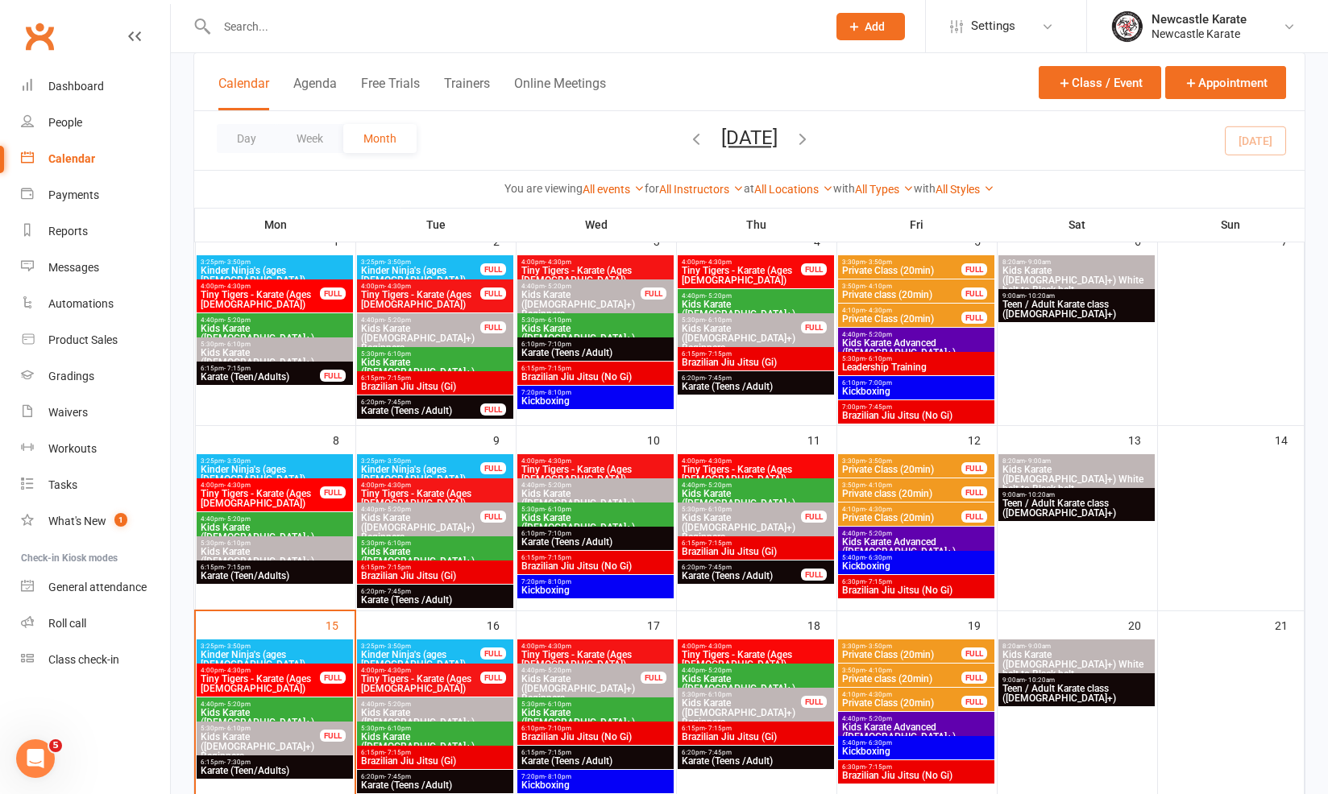
click at [380, 762] on span "Brazilian Jiu Jitsu (Gi)" at bounding box center [435, 762] width 150 height 10
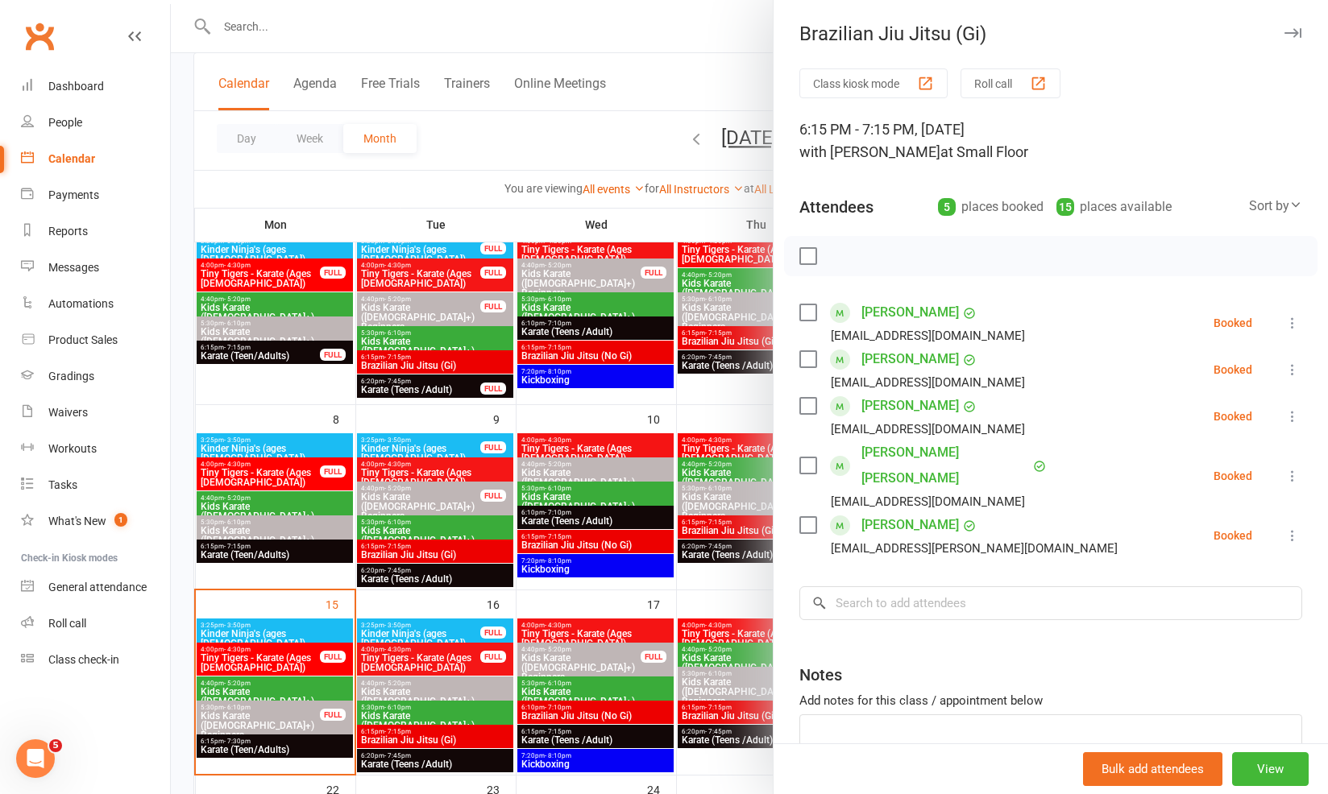
scroll to position [139, 0]
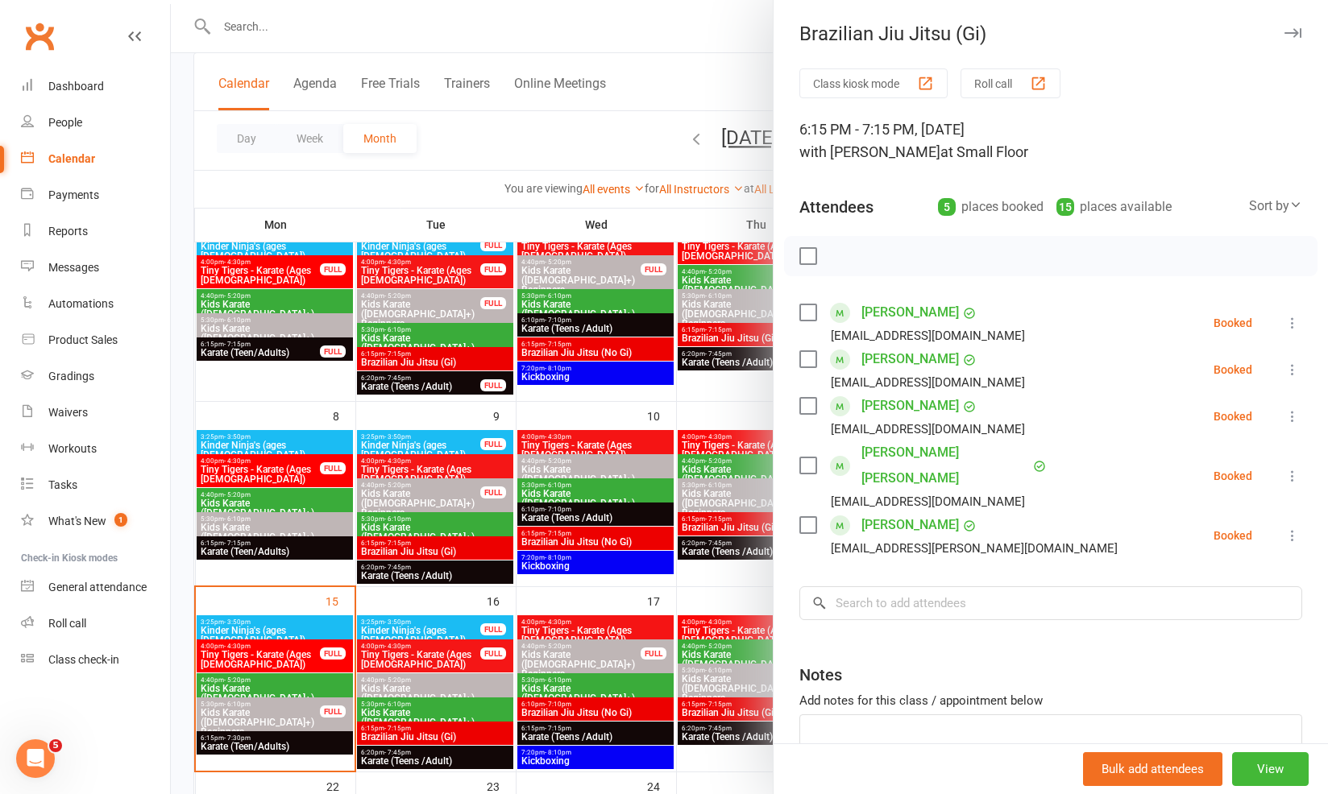
click at [393, 728] on div at bounding box center [749, 397] width 1157 height 794
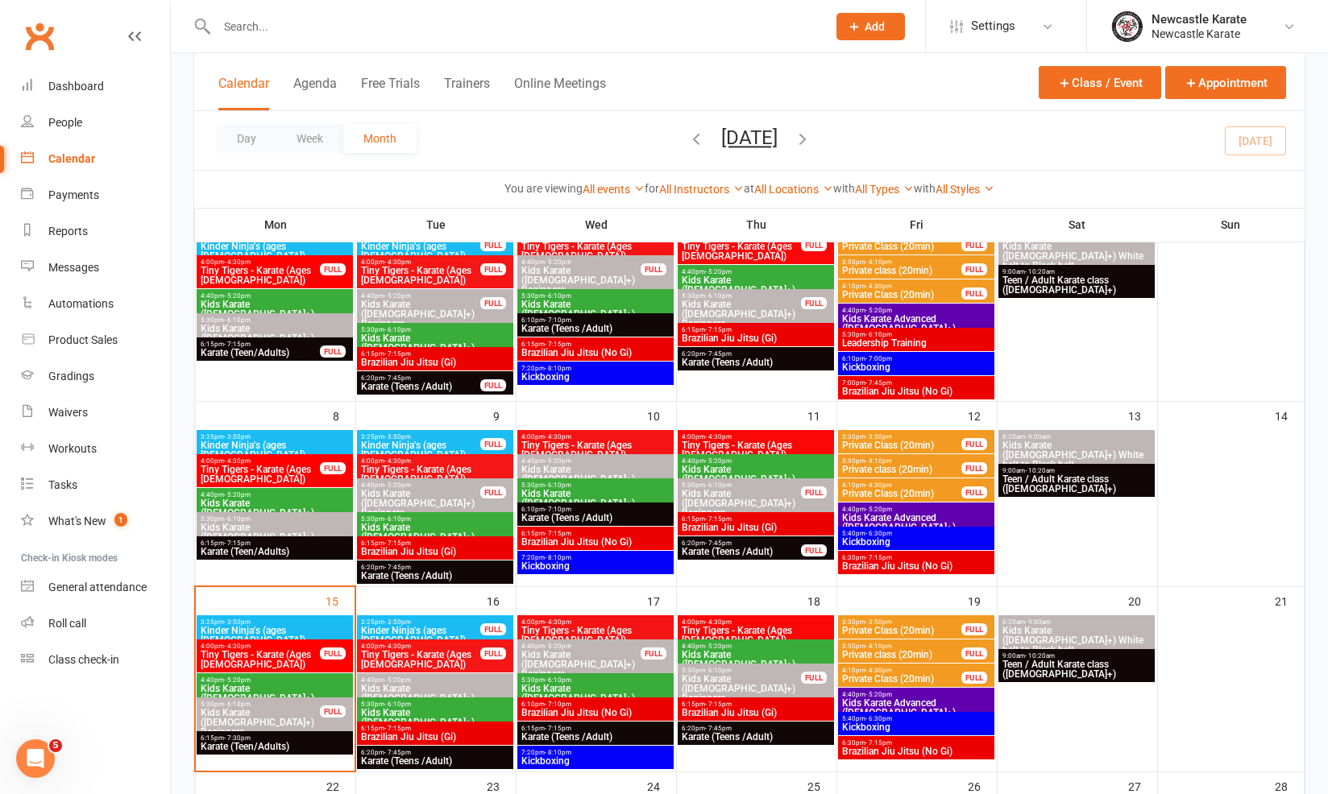
click at [556, 710] on span "Brazilian Jiu Jitsu (No Gi)" at bounding box center [595, 713] width 150 height 10
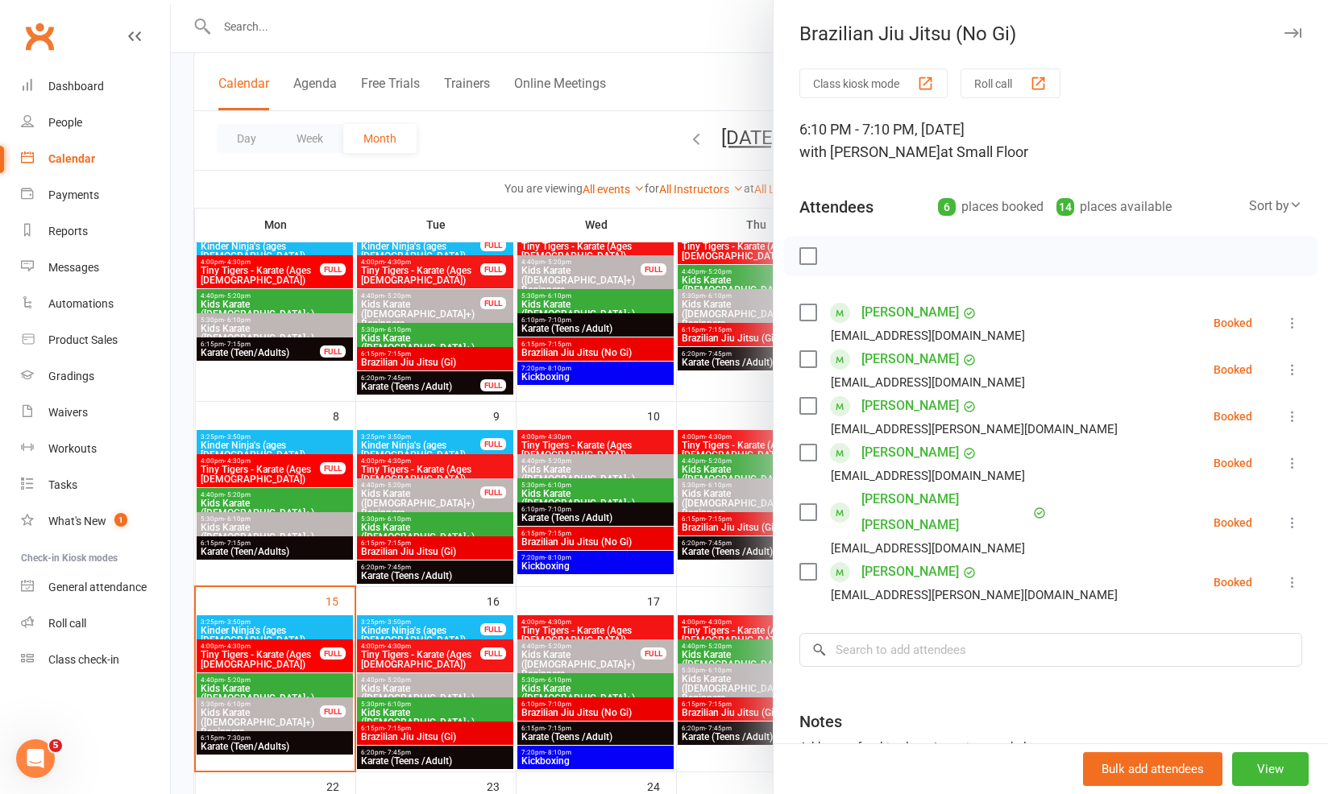
click at [556, 709] on div at bounding box center [749, 397] width 1157 height 794
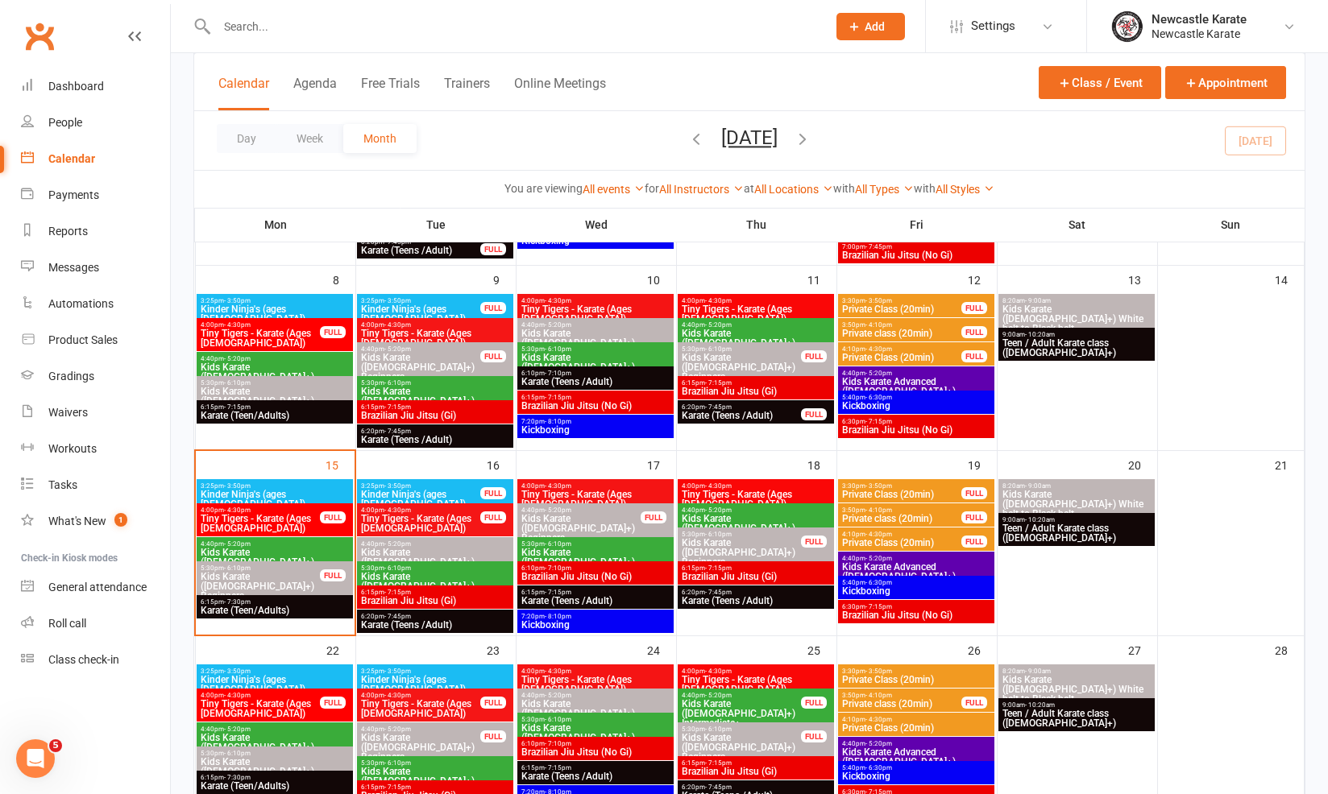
scroll to position [363, 0]
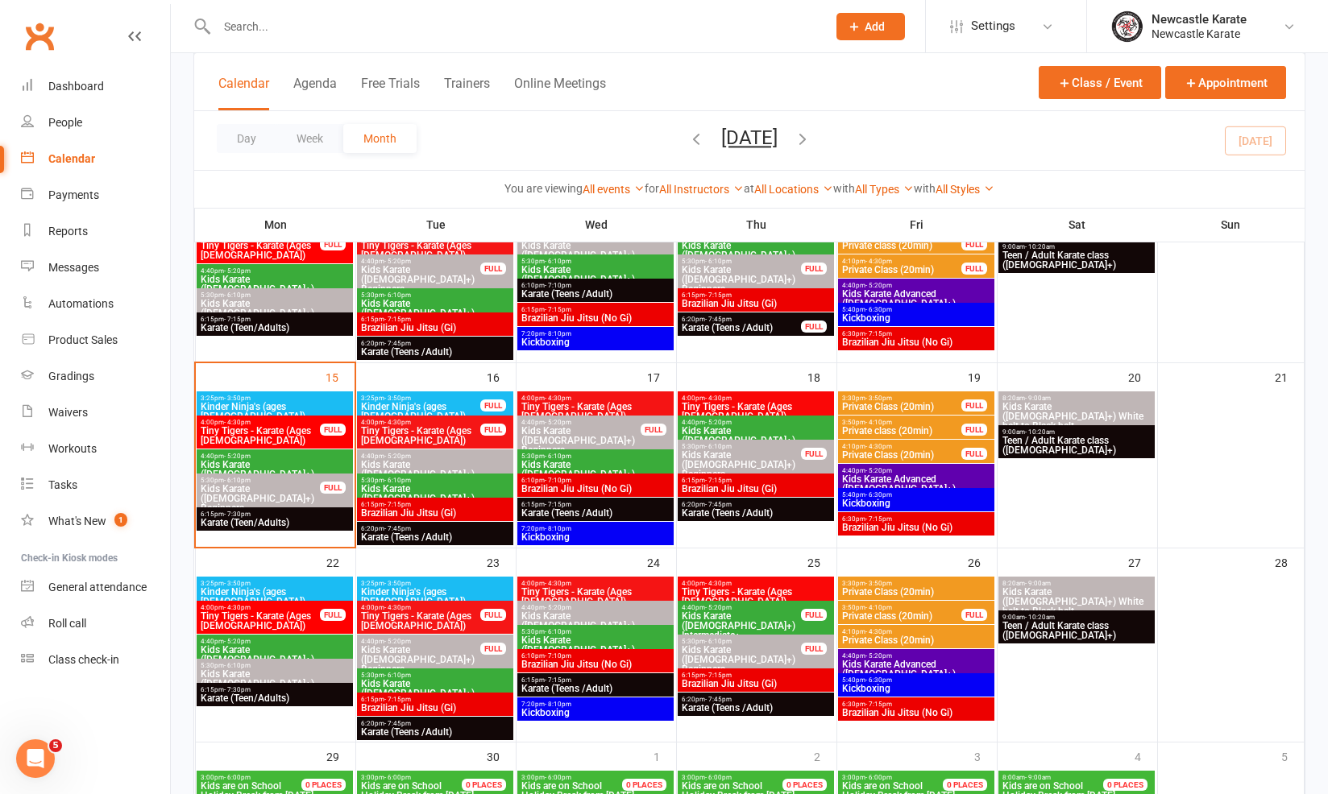
click at [561, 687] on span "Karate (Teens /Adult)" at bounding box center [595, 689] width 150 height 10
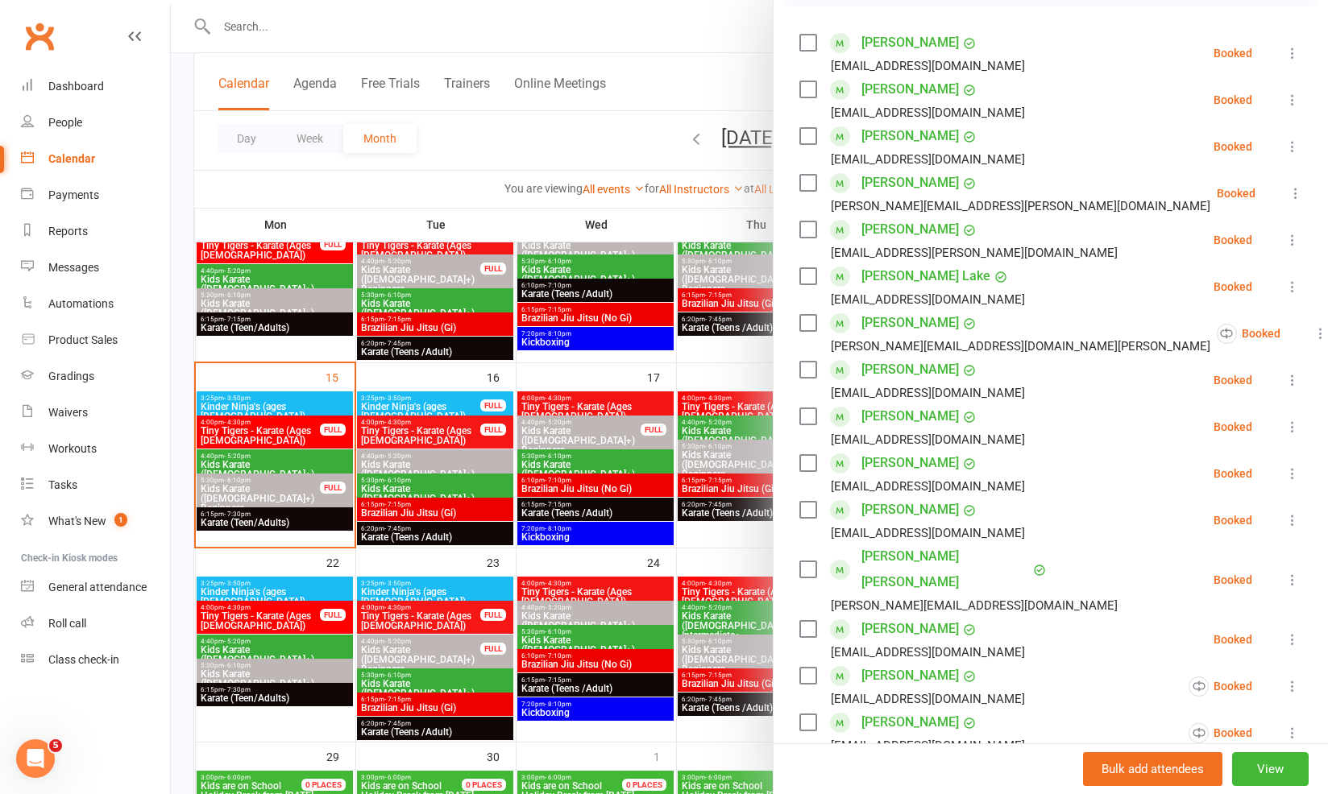
scroll to position [393, 0]
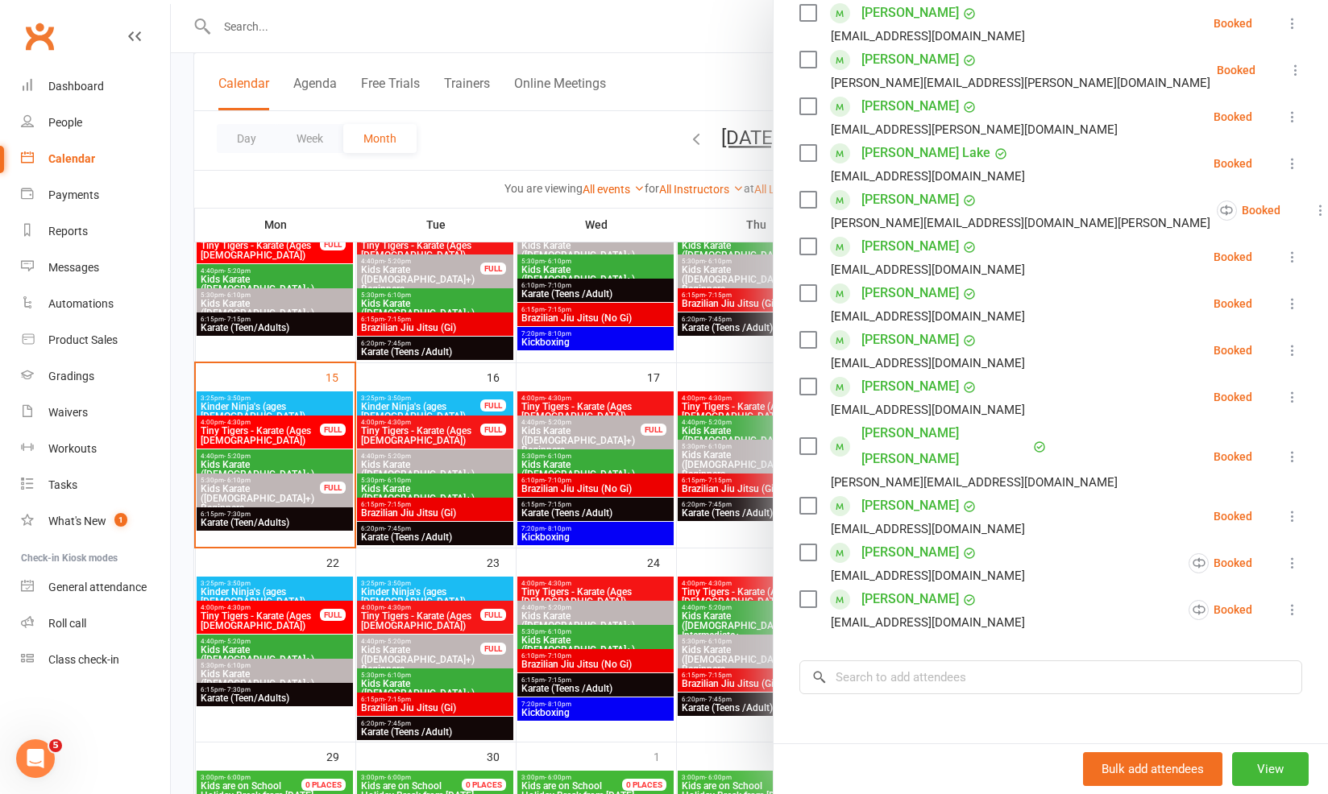
click at [688, 592] on div at bounding box center [749, 397] width 1157 height 794
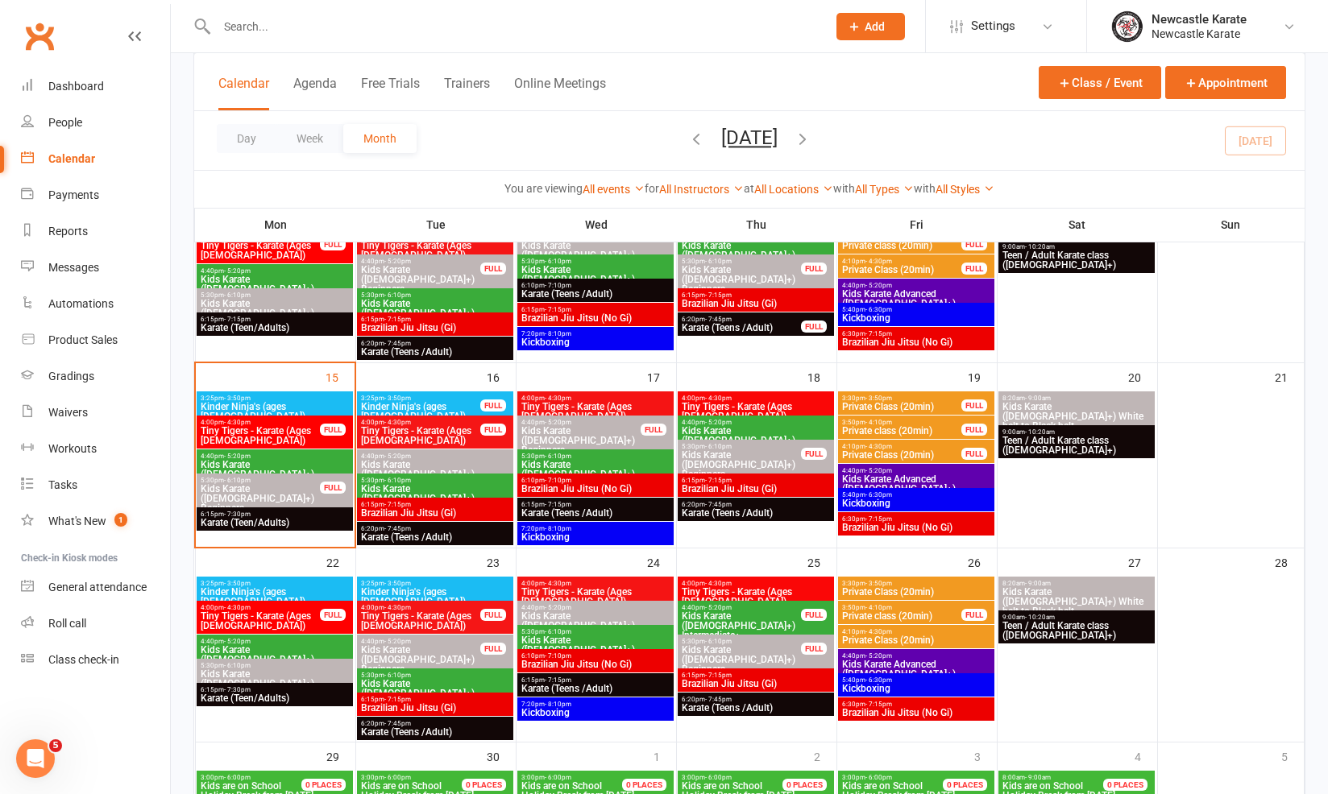
click at [641, 525] on span "7:20pm - 8:10pm" at bounding box center [595, 528] width 150 height 7
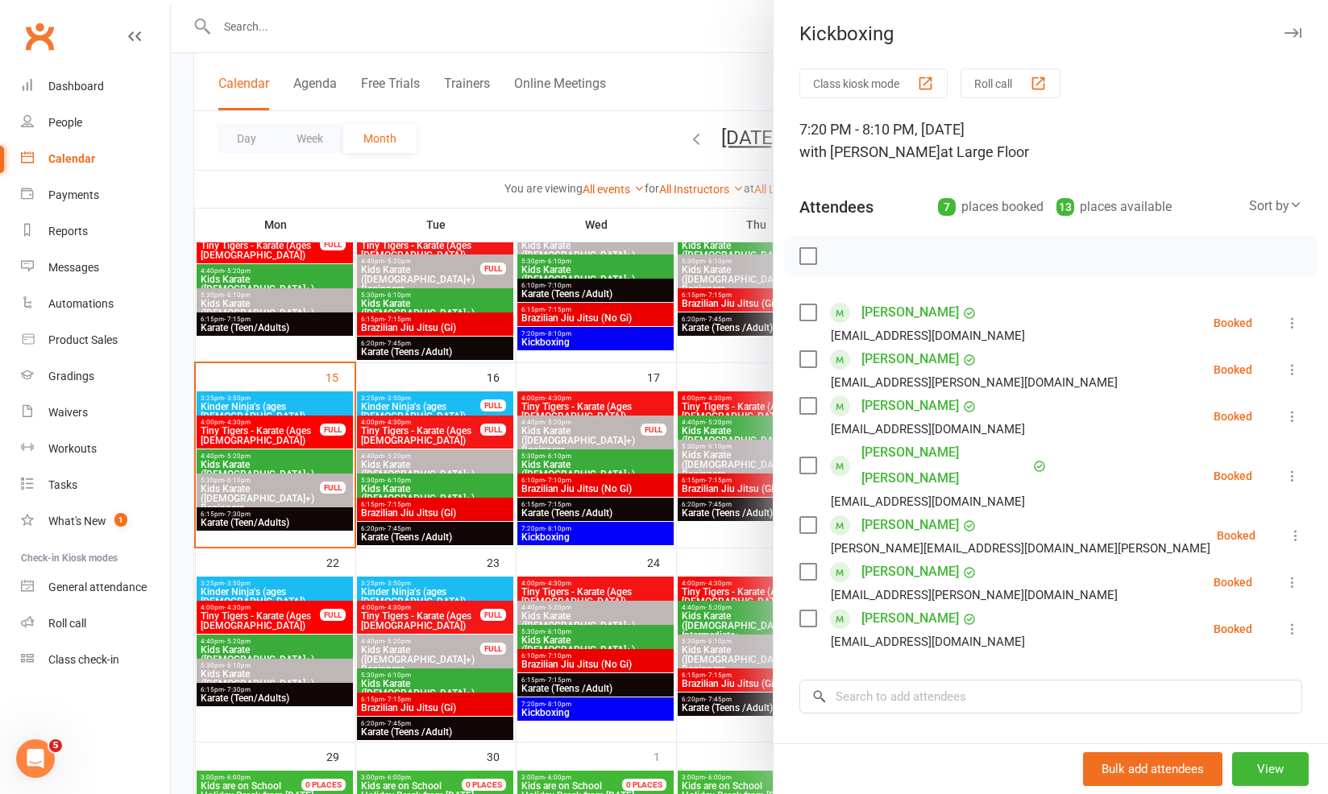
click at [595, 401] on div at bounding box center [749, 397] width 1157 height 794
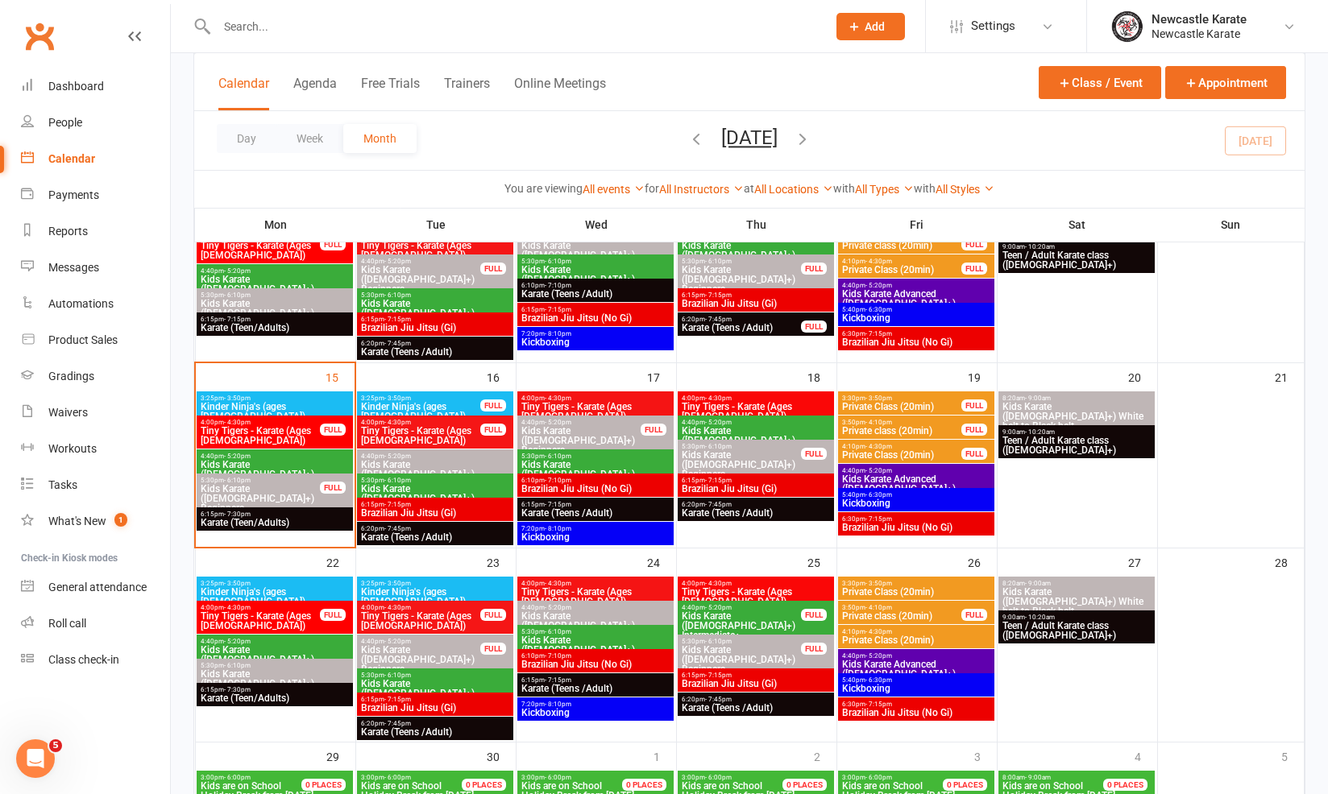
click at [719, 482] on span "- 7:15pm" at bounding box center [718, 480] width 27 height 7
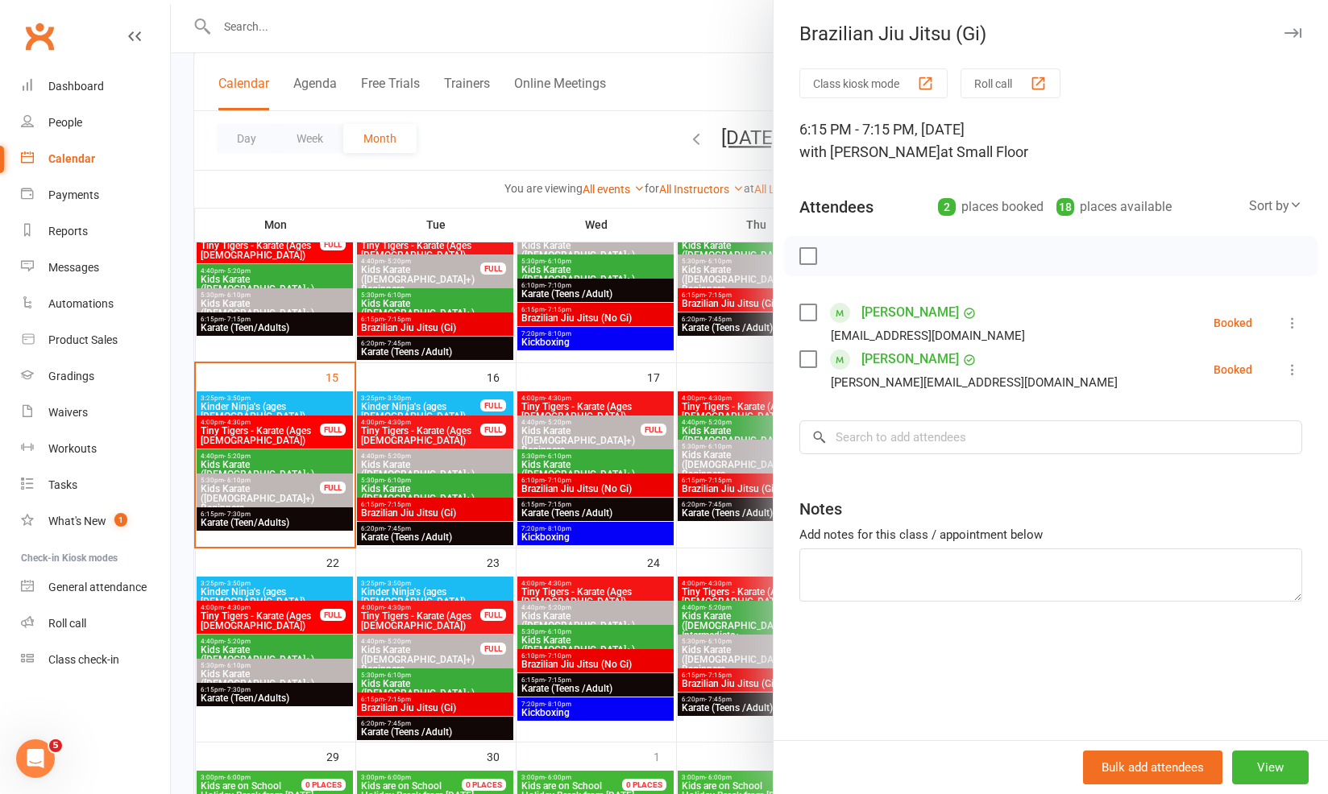
click at [719, 482] on div at bounding box center [749, 397] width 1157 height 794
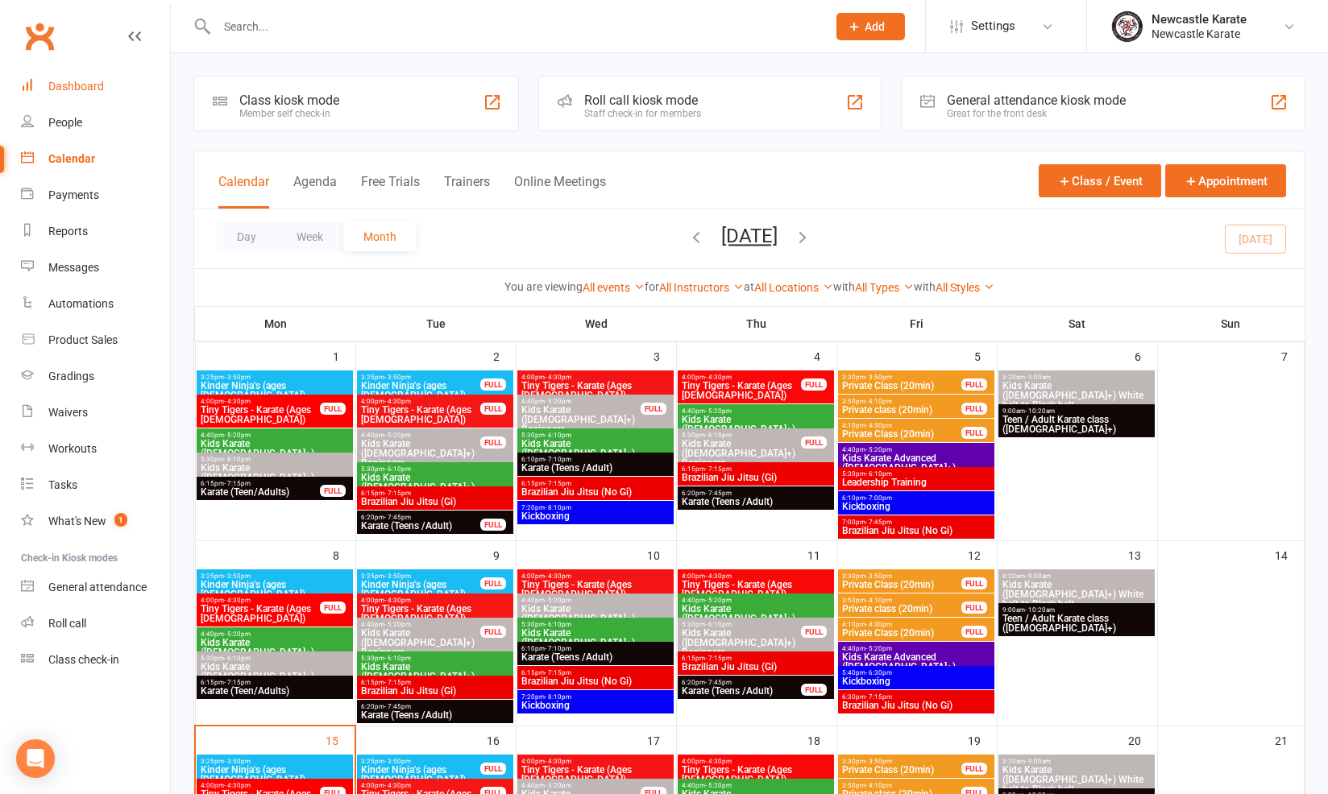
scroll to position [363, 0]
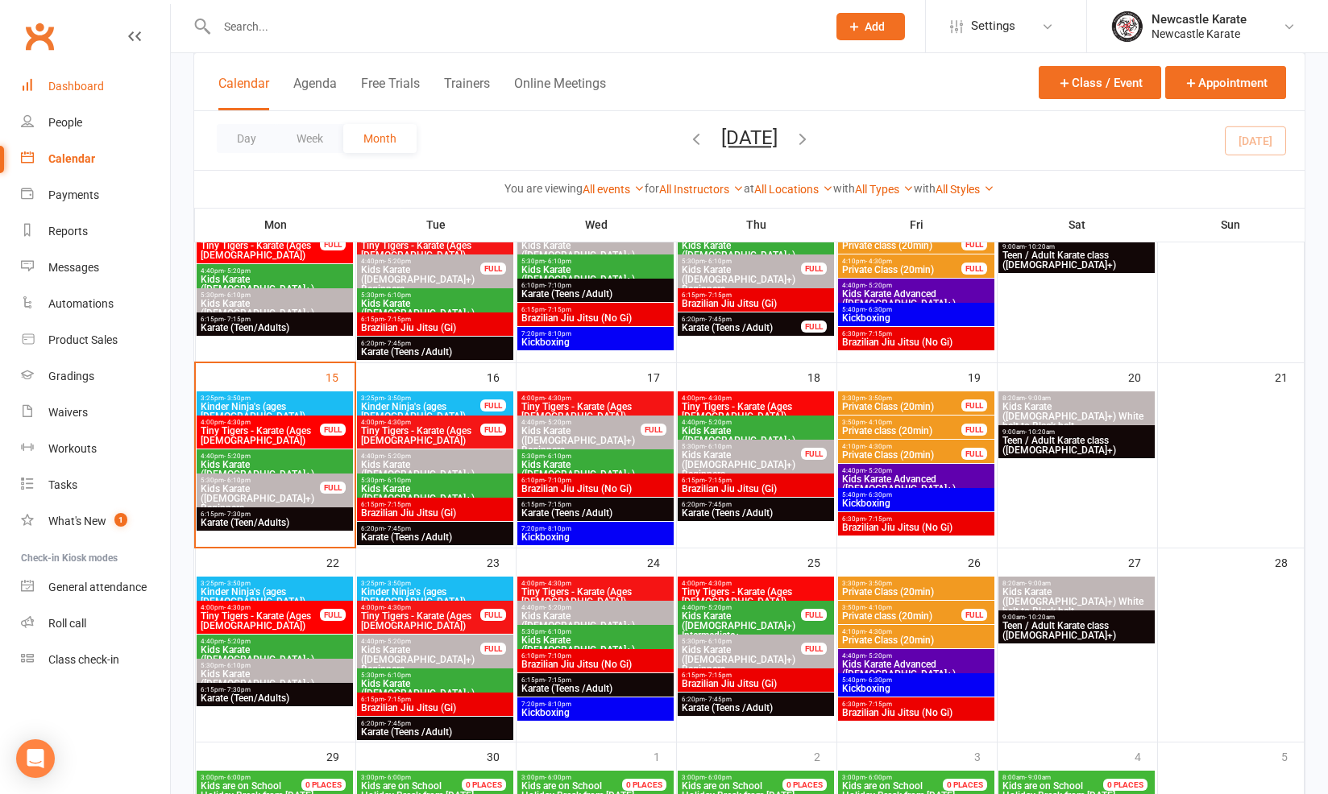
click at [115, 97] on link "Dashboard" at bounding box center [95, 86] width 149 height 36
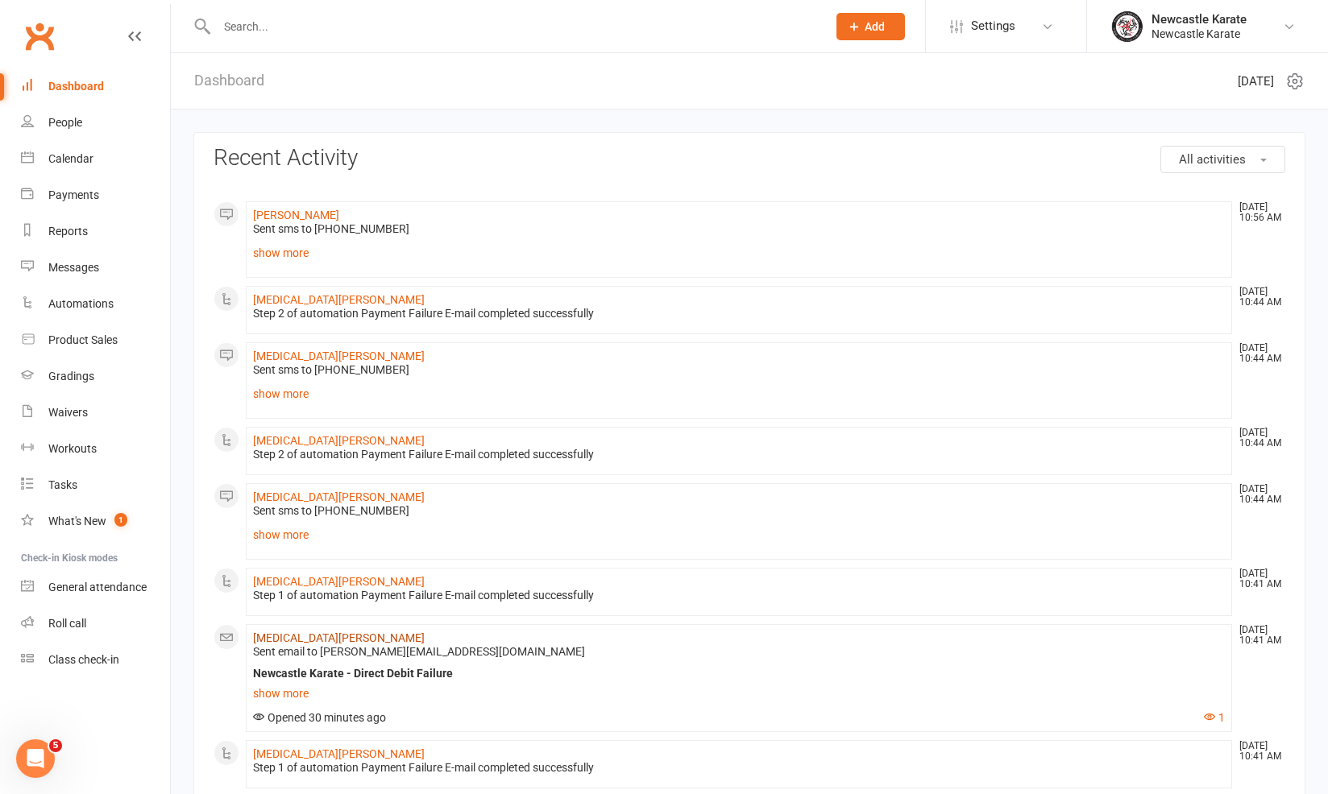
click at [307, 637] on link "[MEDICAL_DATA][PERSON_NAME]" at bounding box center [339, 638] width 172 height 13
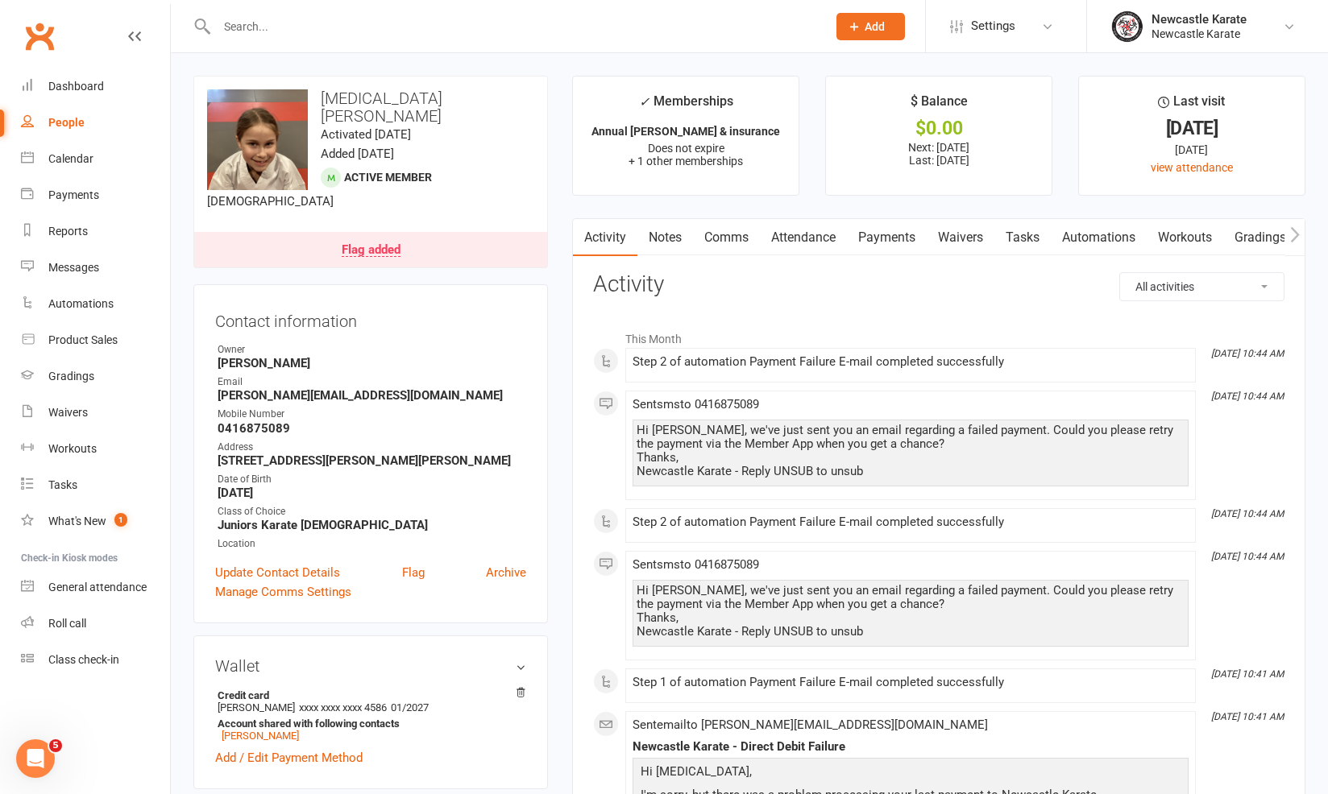
click at [859, 234] on link "Payments" at bounding box center [887, 237] width 80 height 37
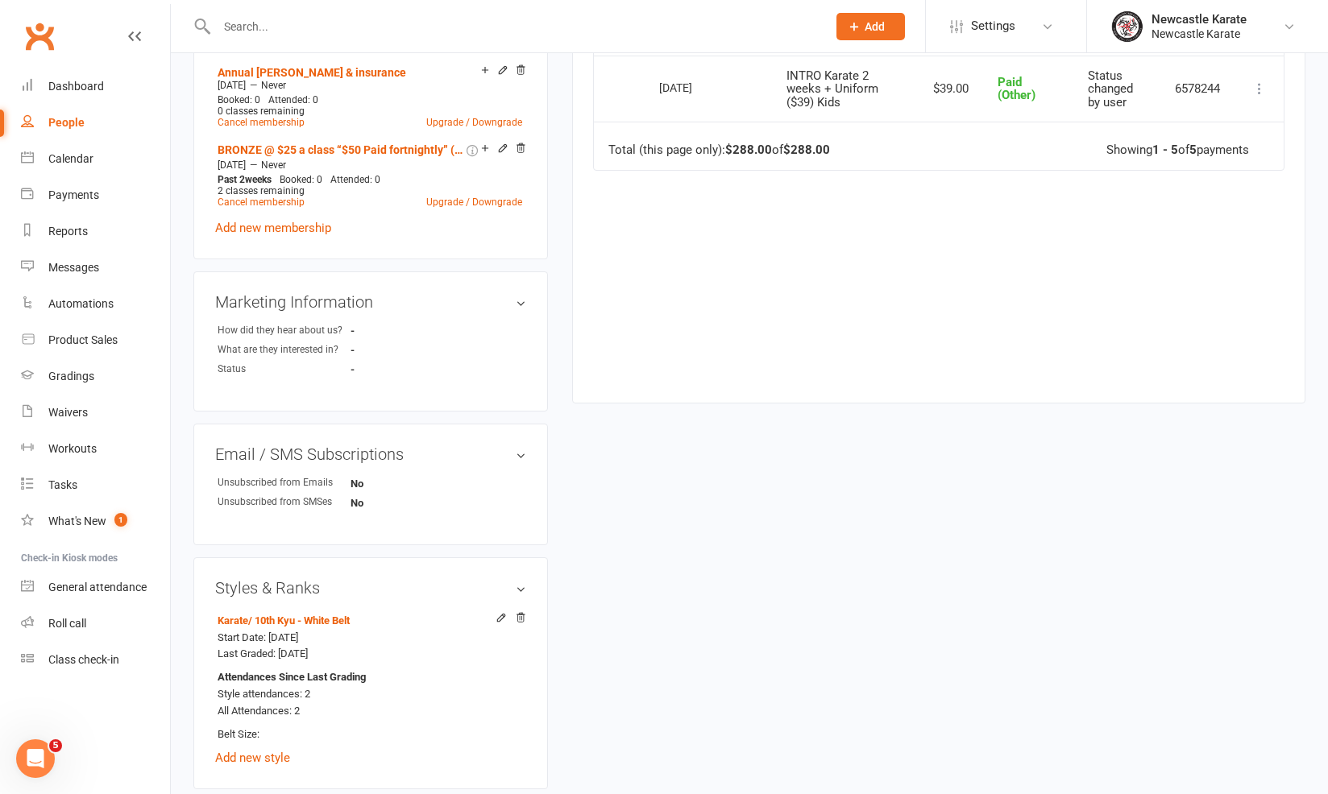
scroll to position [1259, 0]
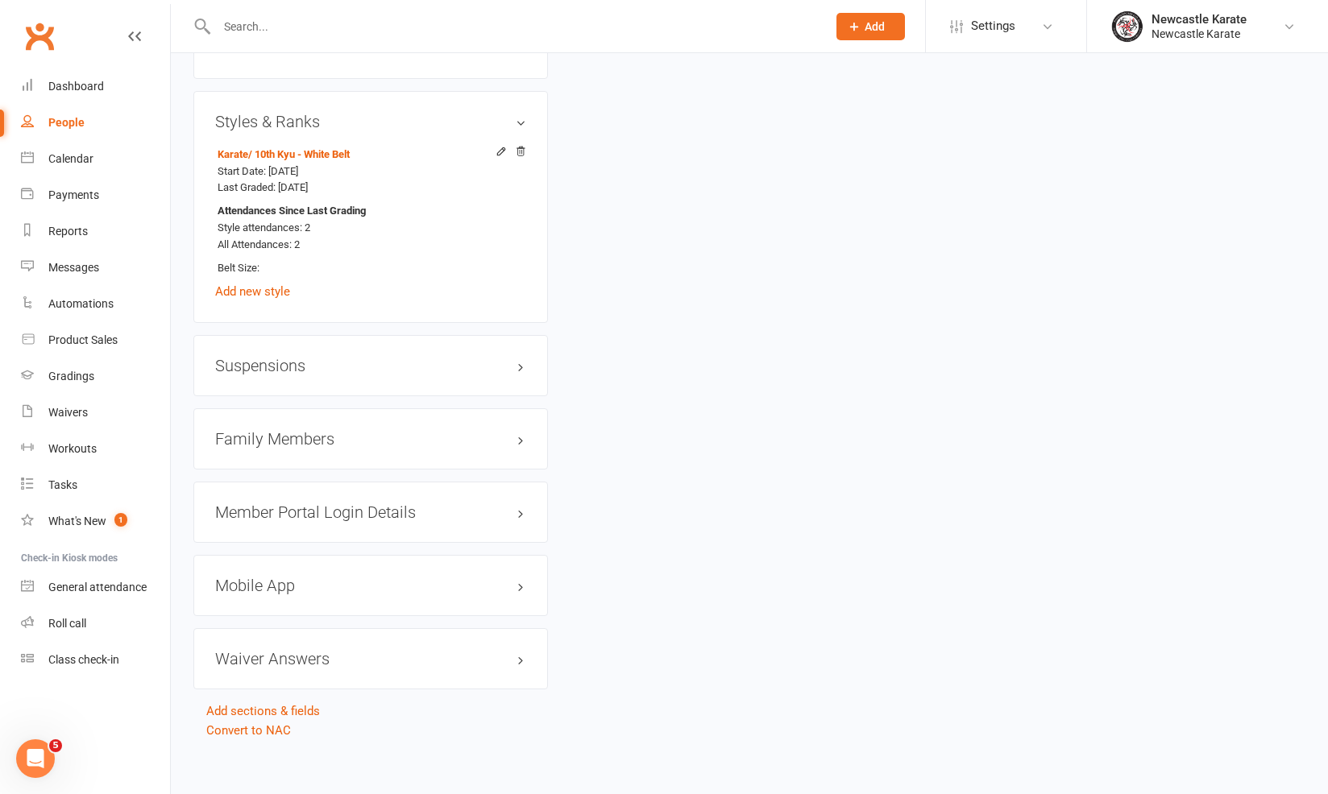
click at [318, 429] on div "Family Members" at bounding box center [370, 438] width 354 height 61
click at [318, 430] on h3 "Family Members" at bounding box center [370, 439] width 311 height 18
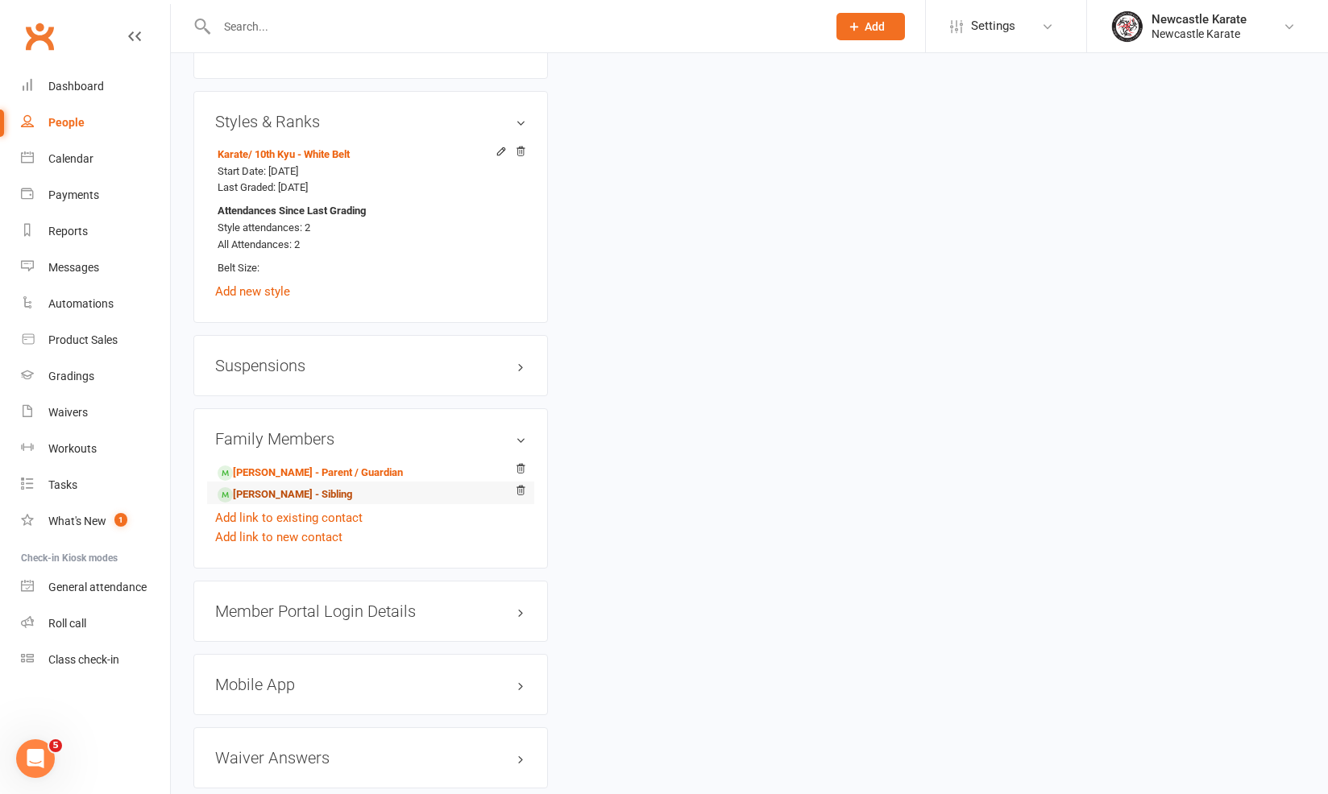
click at [265, 487] on link "Luka Pocock-Polson - Sibling" at bounding box center [285, 495] width 135 height 17
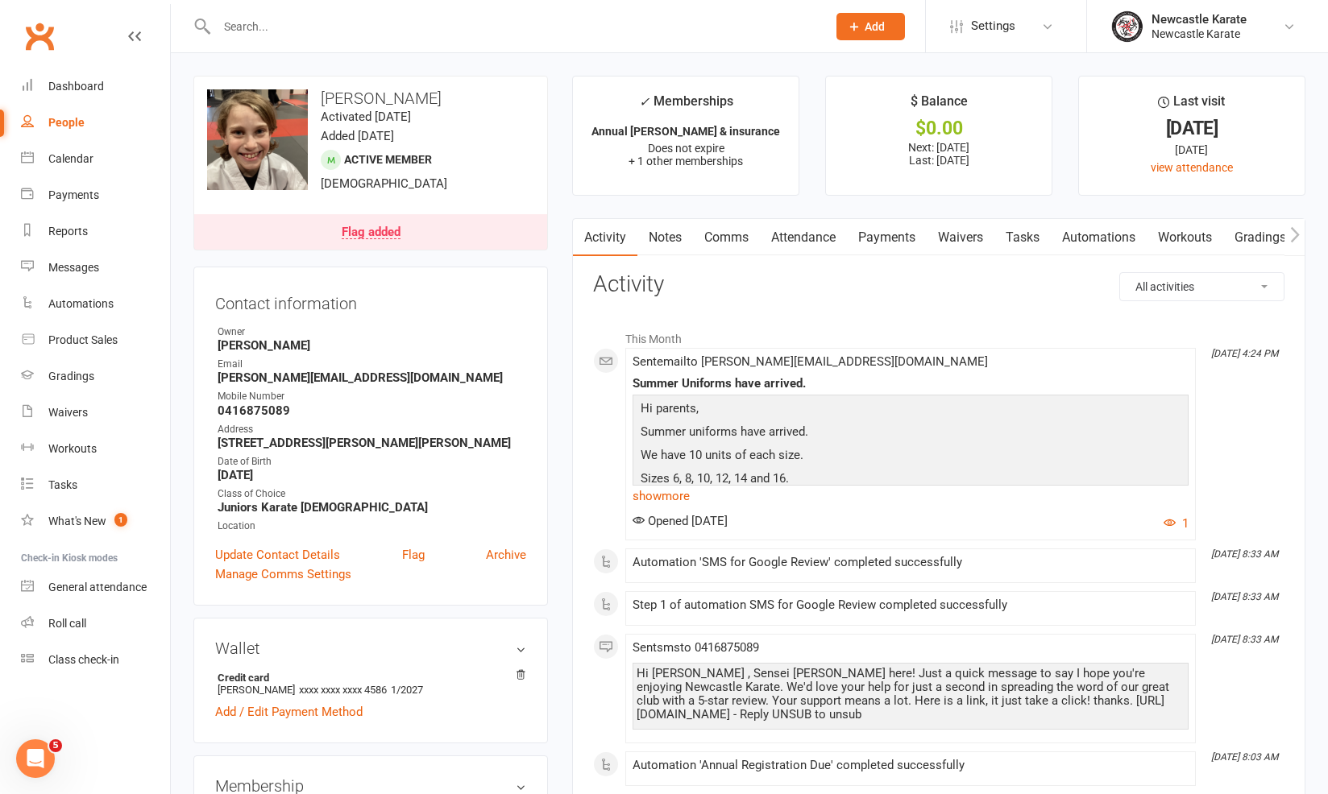
click at [868, 234] on link "Payments" at bounding box center [887, 237] width 80 height 37
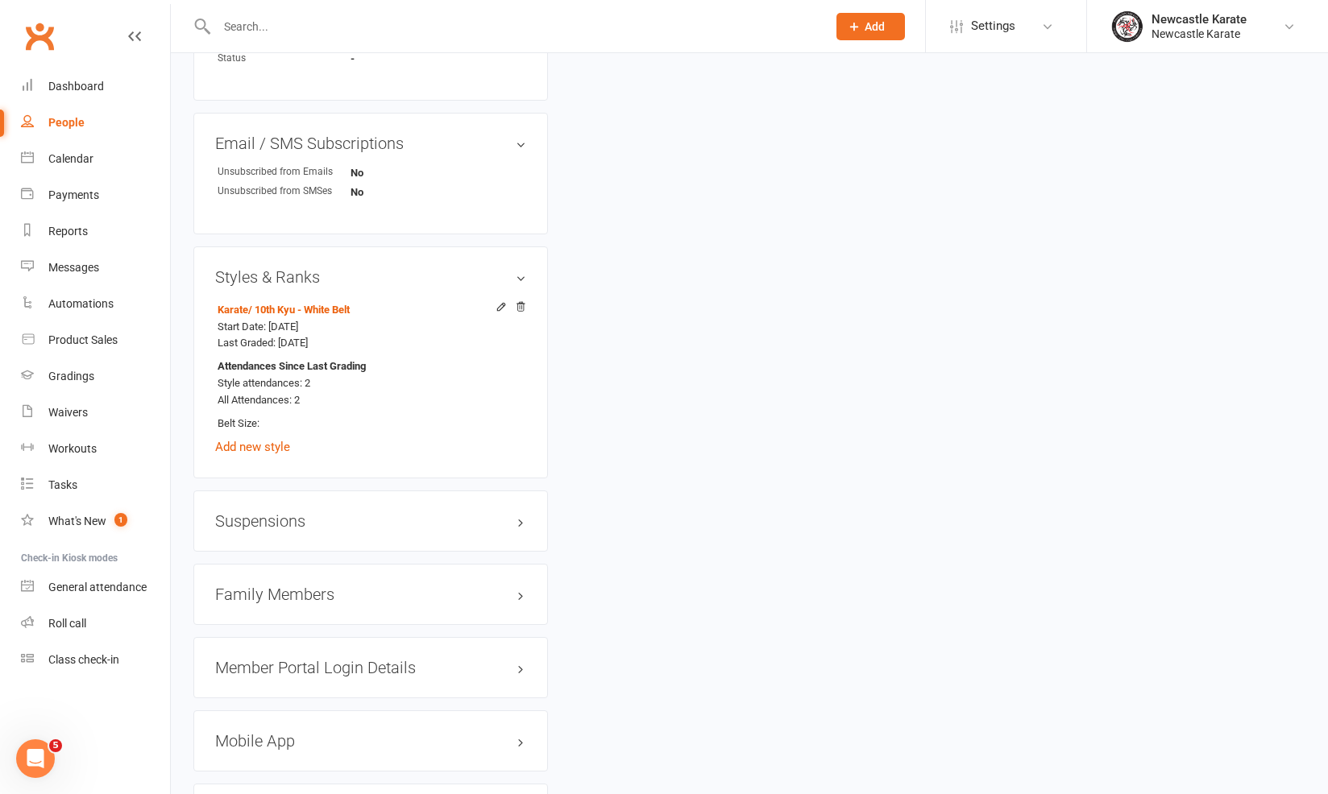
scroll to position [1231, 0]
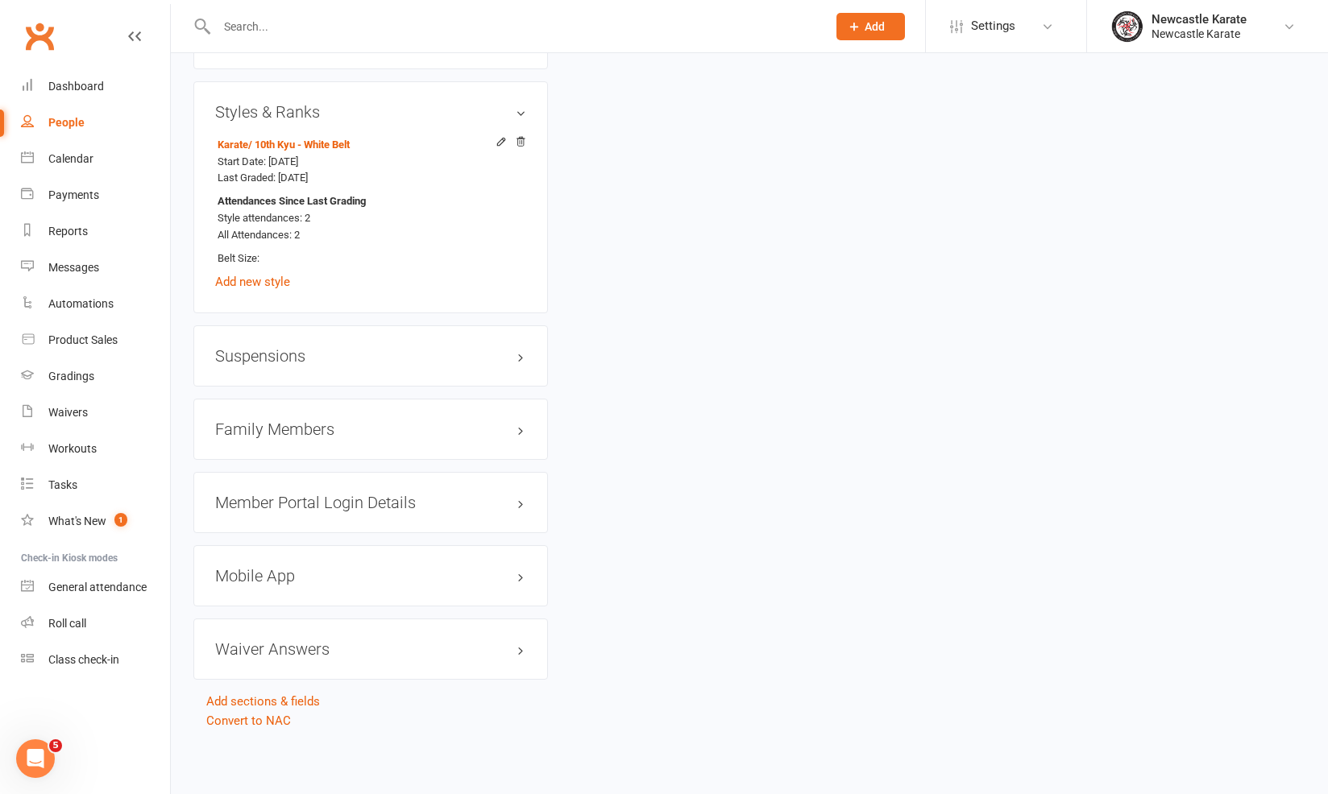
click at [315, 421] on h3 "Family Members" at bounding box center [370, 430] width 311 height 18
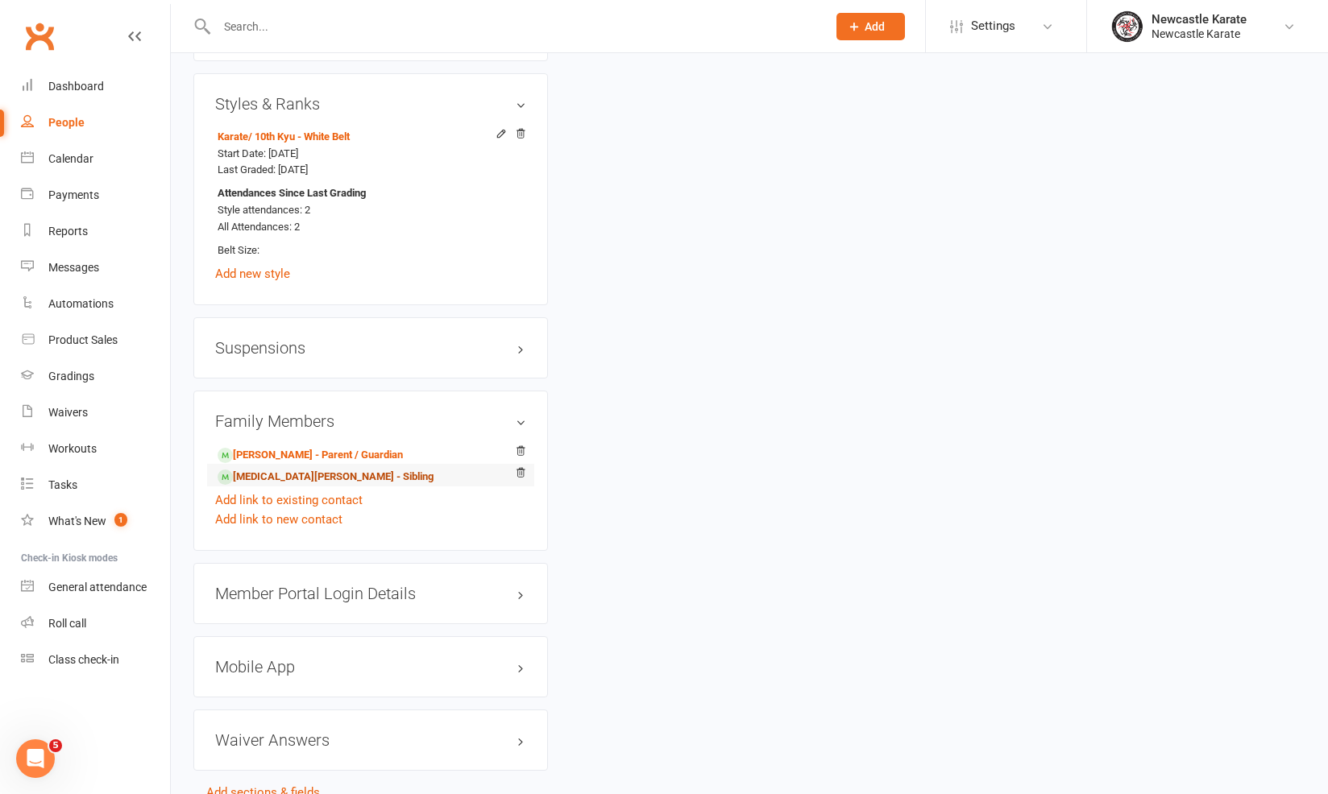
click at [284, 471] on link "Alora Pocock-Polson - Sibling" at bounding box center [326, 477] width 216 height 17
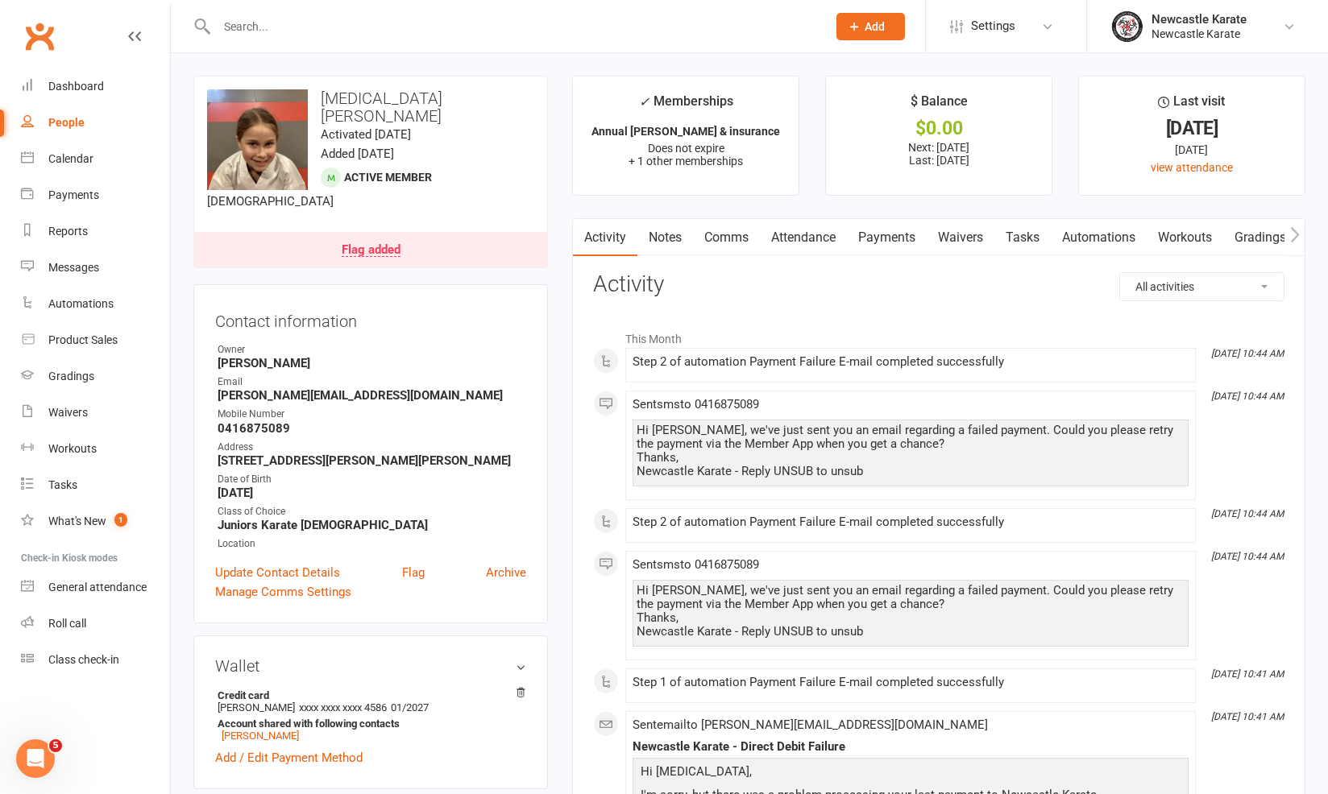
click at [898, 243] on link "Payments" at bounding box center [887, 237] width 80 height 37
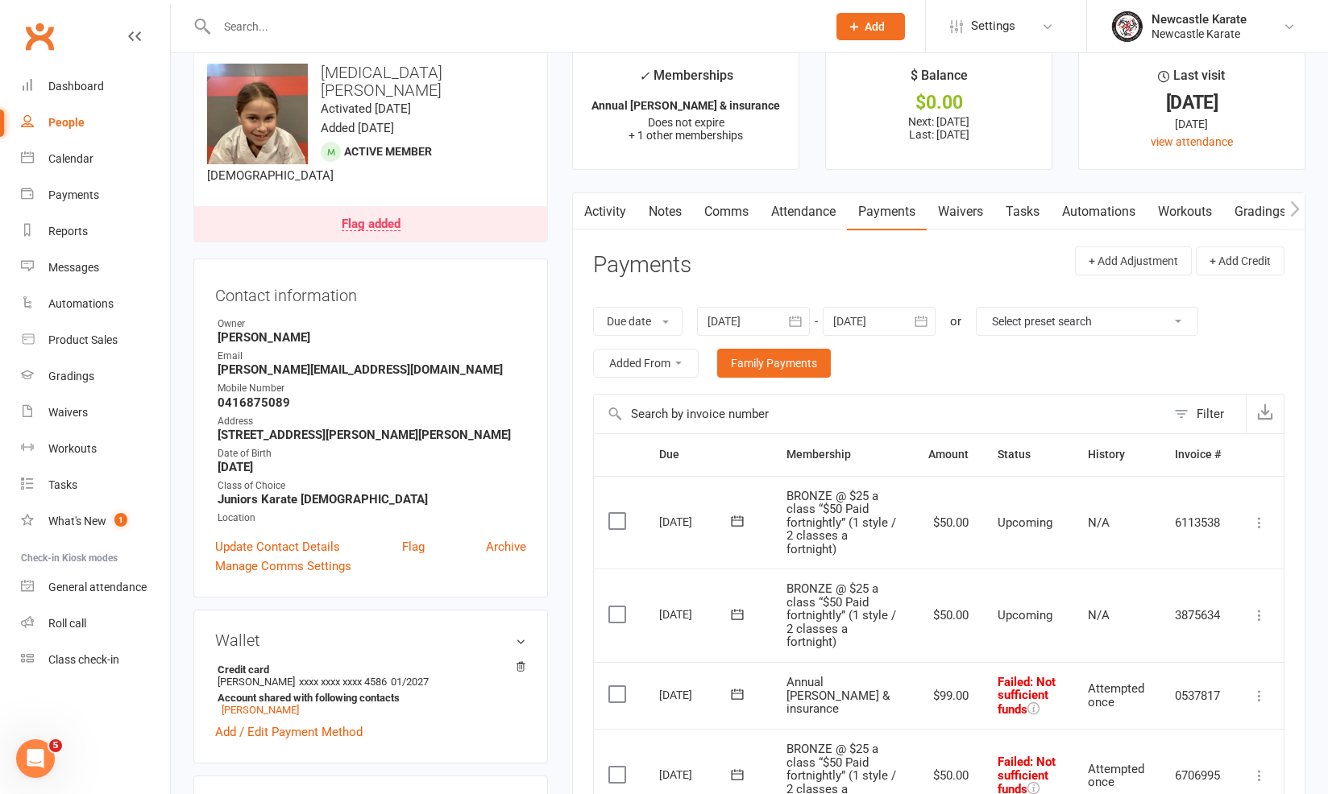
scroll to position [43, 0]
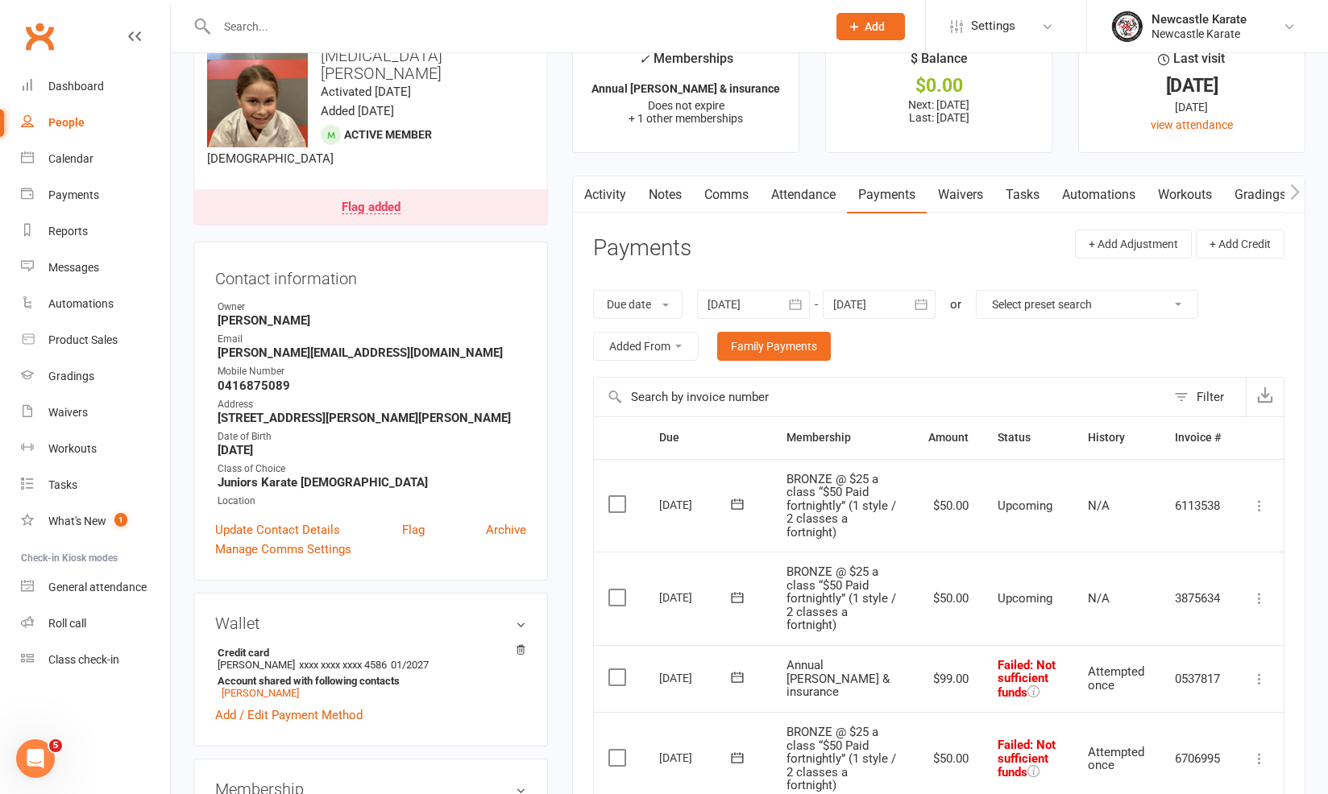
click at [980, 189] on link "Waivers" at bounding box center [961, 194] width 68 height 37
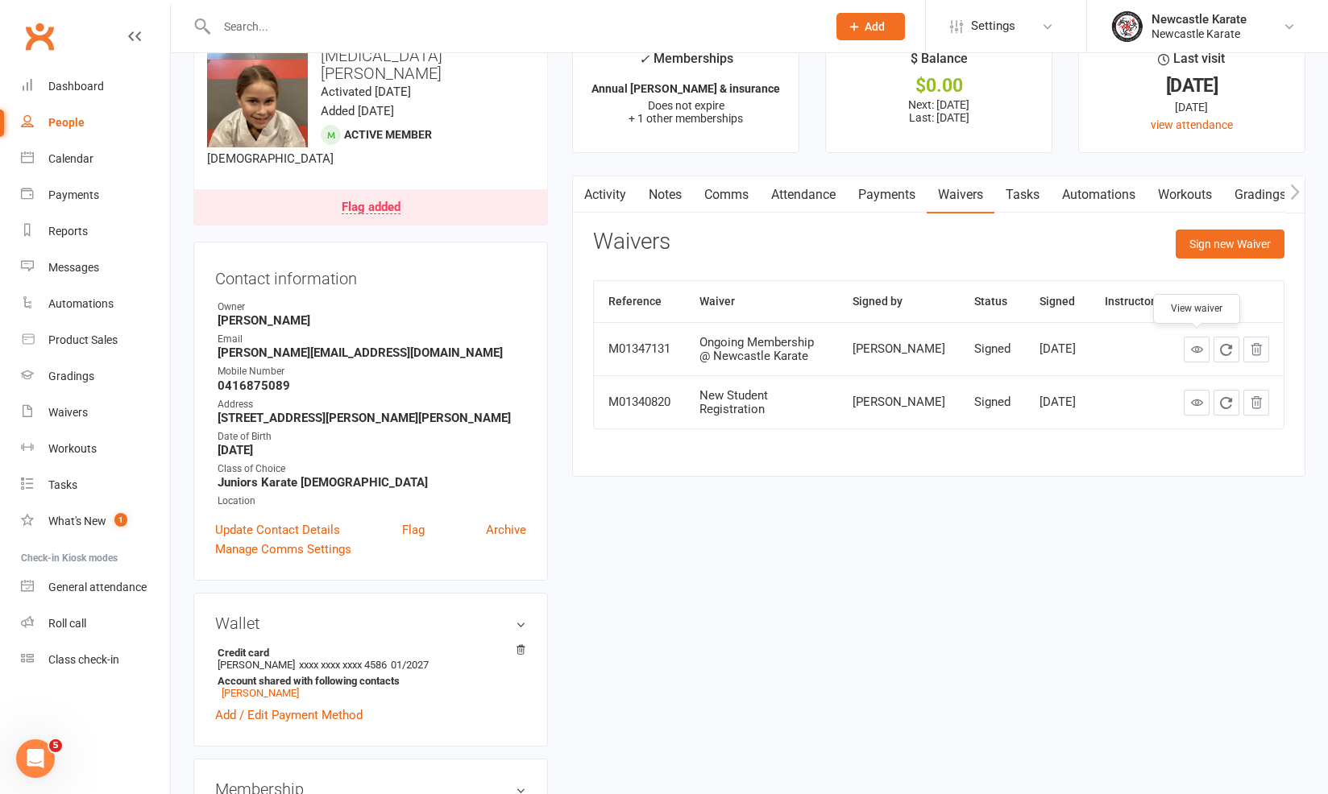
click at [1195, 351] on icon at bounding box center [1197, 349] width 12 height 12
click at [110, 98] on link "Dashboard" at bounding box center [95, 86] width 149 height 36
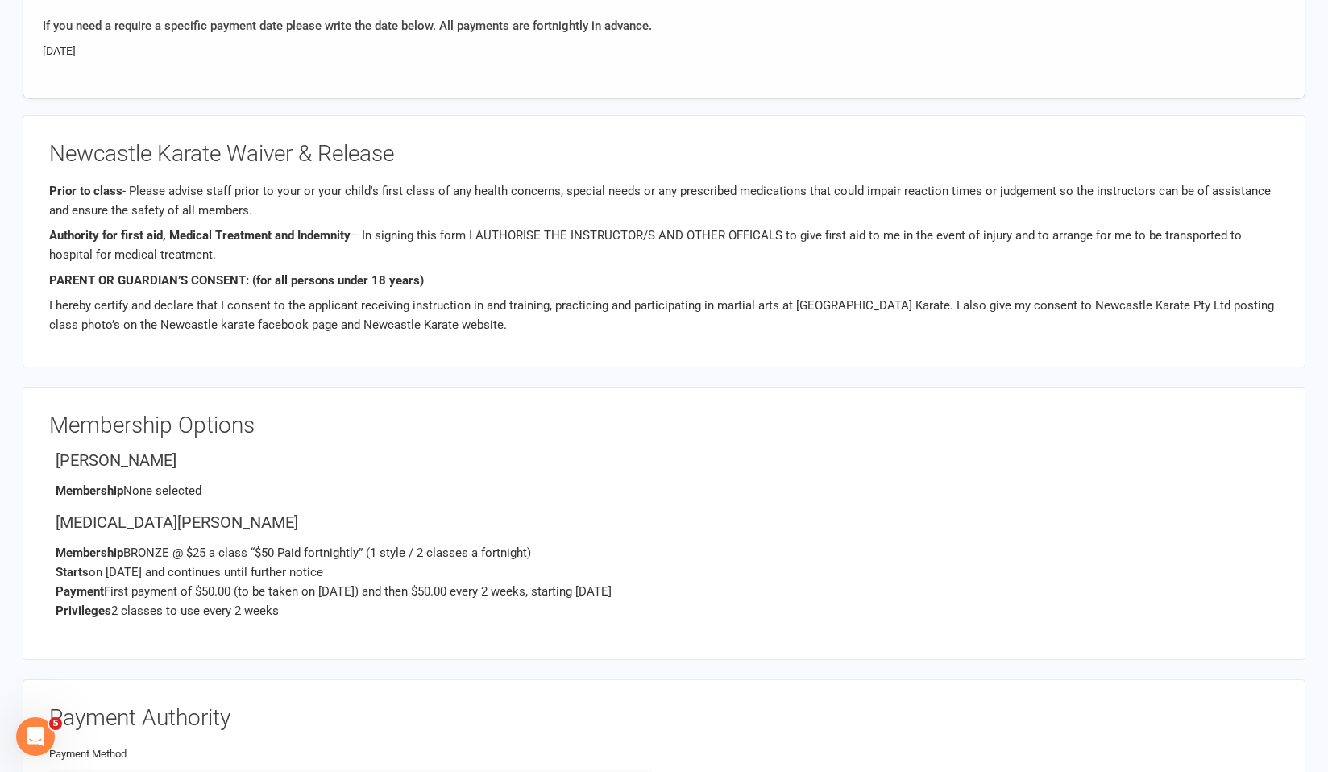
scroll to position [2363, 0]
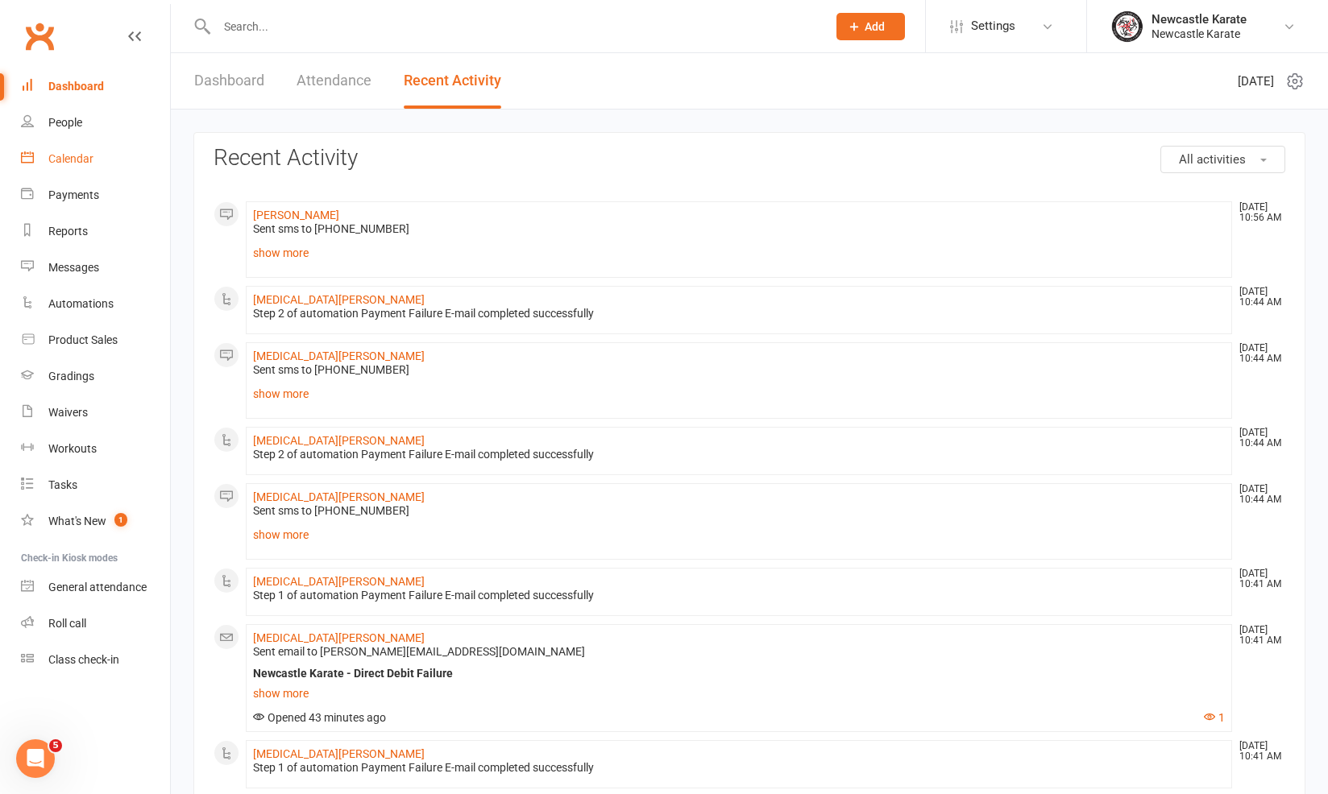
click at [53, 143] on link "Calendar" at bounding box center [95, 159] width 149 height 36
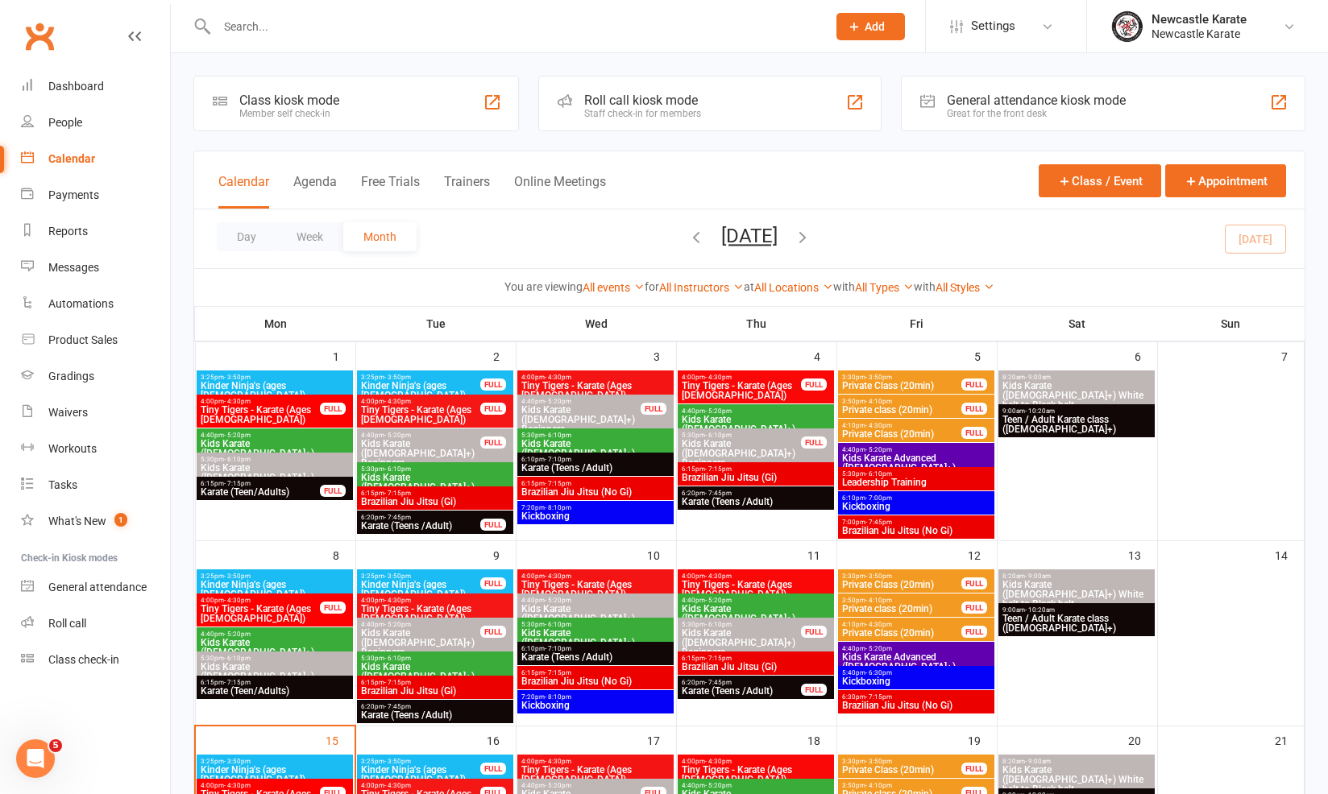
scroll to position [104, 0]
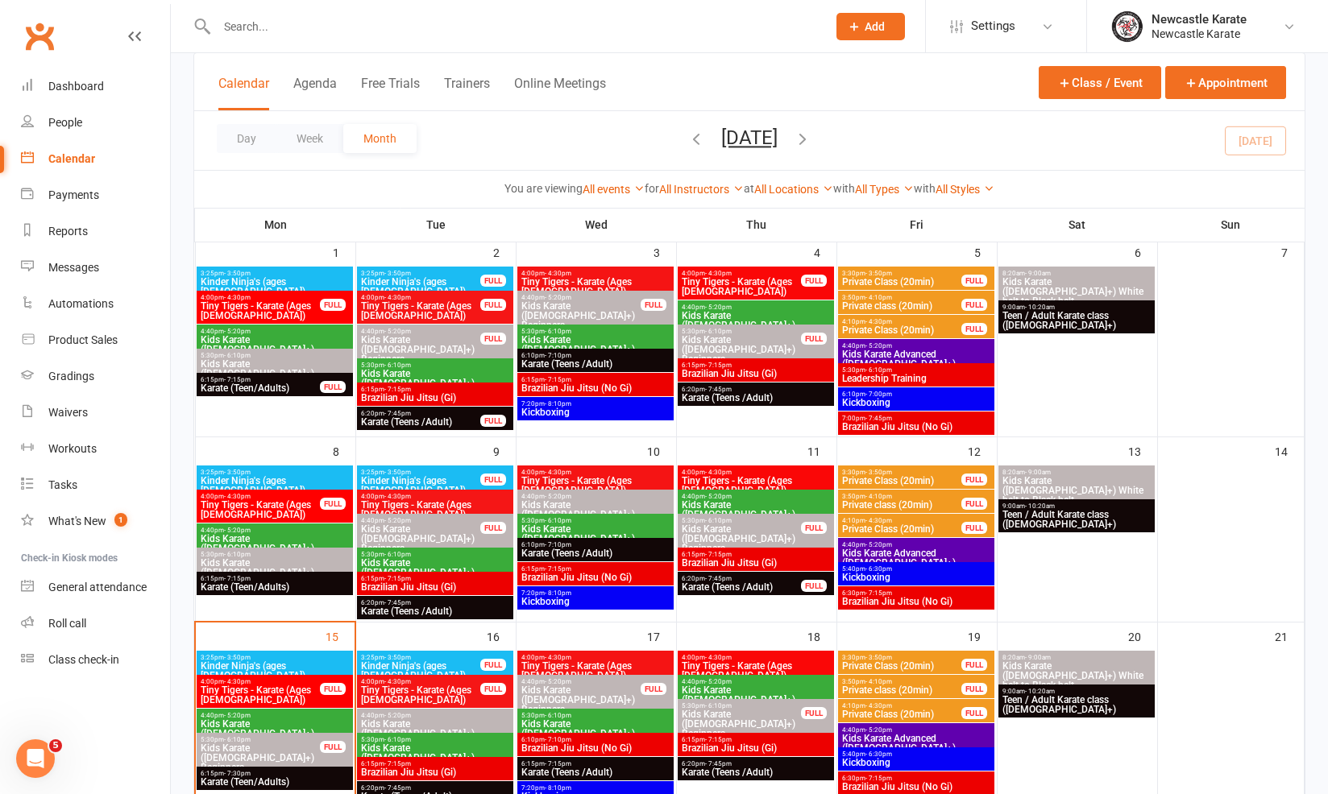
click at [389, 779] on div "6:15pm - 7:15pm Brazilian Jiu Jitsu (Gi)" at bounding box center [435, 768] width 156 height 23
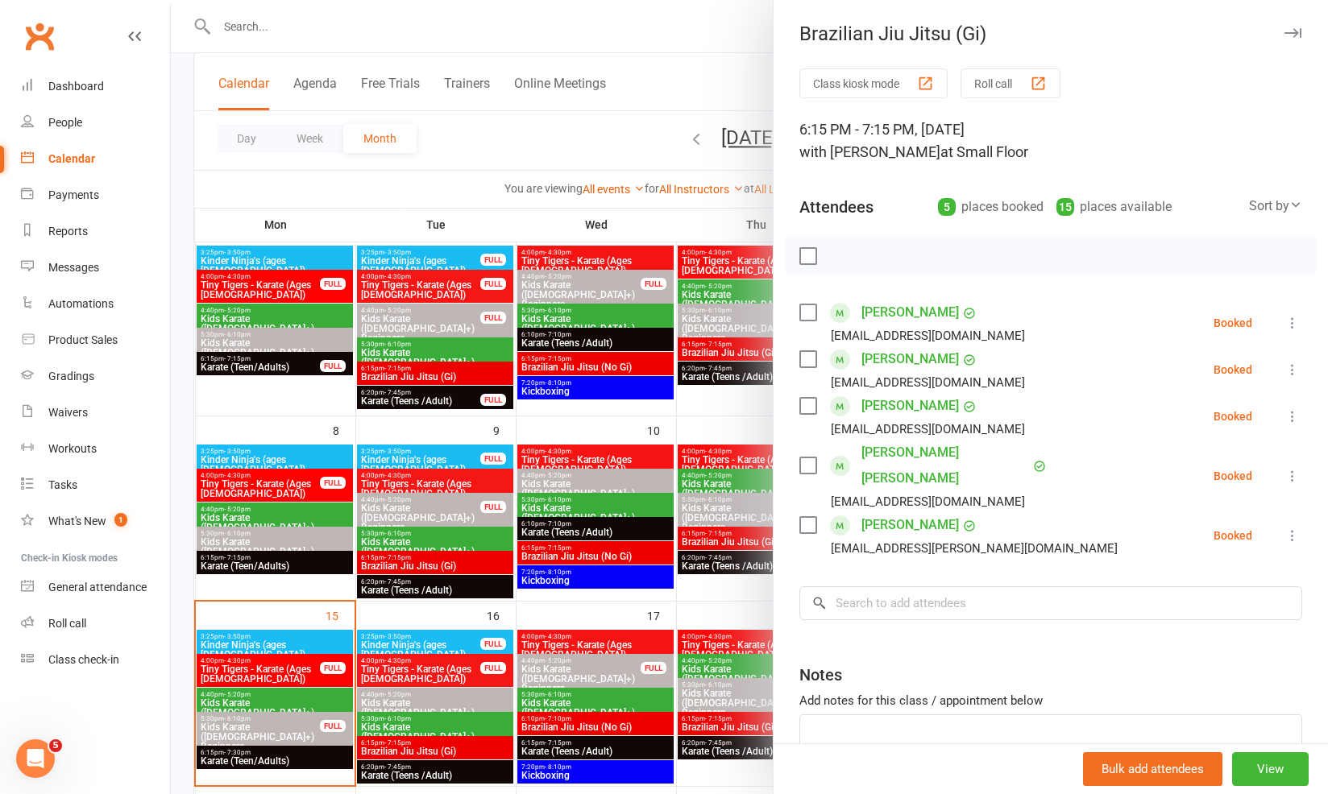
scroll to position [317, 0]
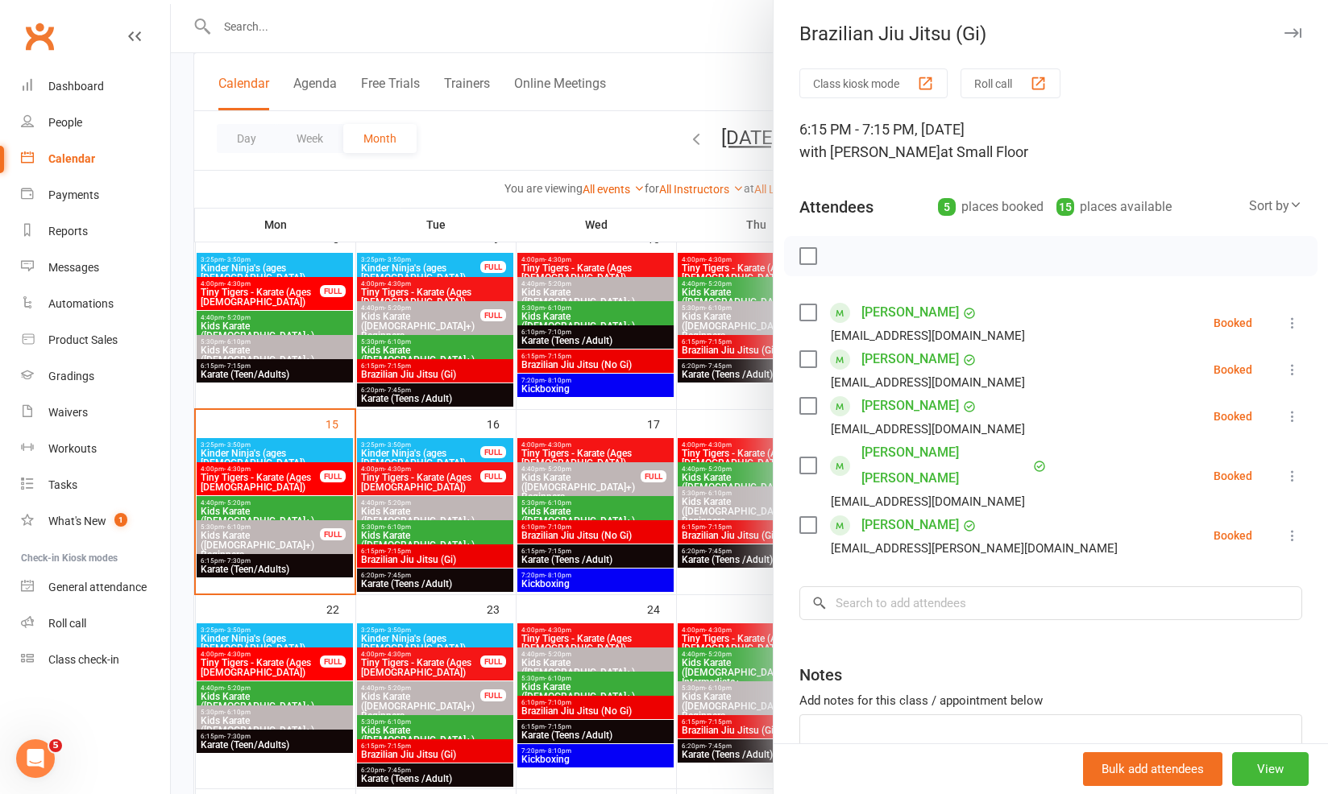
drag, startPoint x: 363, startPoint y: 628, endPoint x: 373, endPoint y: 621, distance: 12.3
click at [365, 627] on div at bounding box center [749, 397] width 1157 height 794
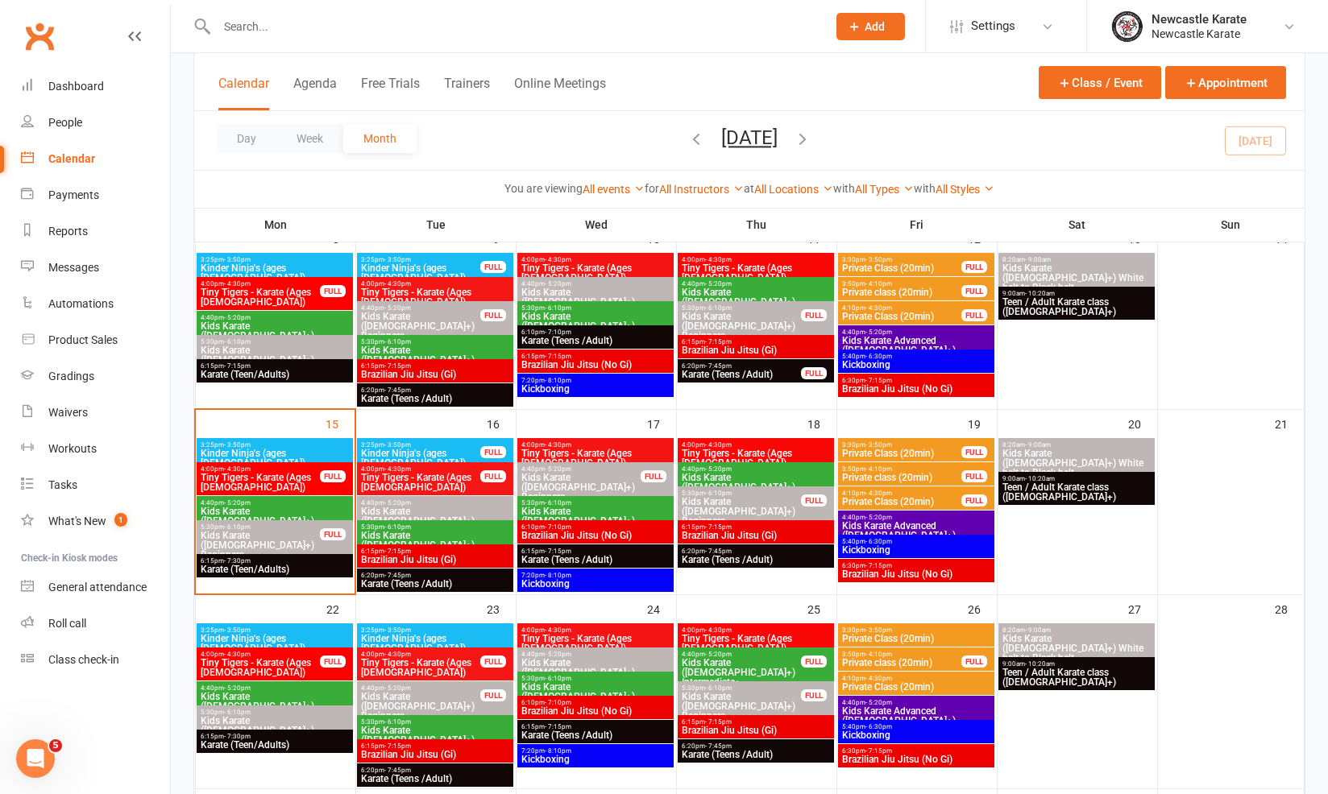
click at [754, 538] on span "Brazilian Jiu Jitsu (Gi)" at bounding box center [756, 536] width 150 height 10
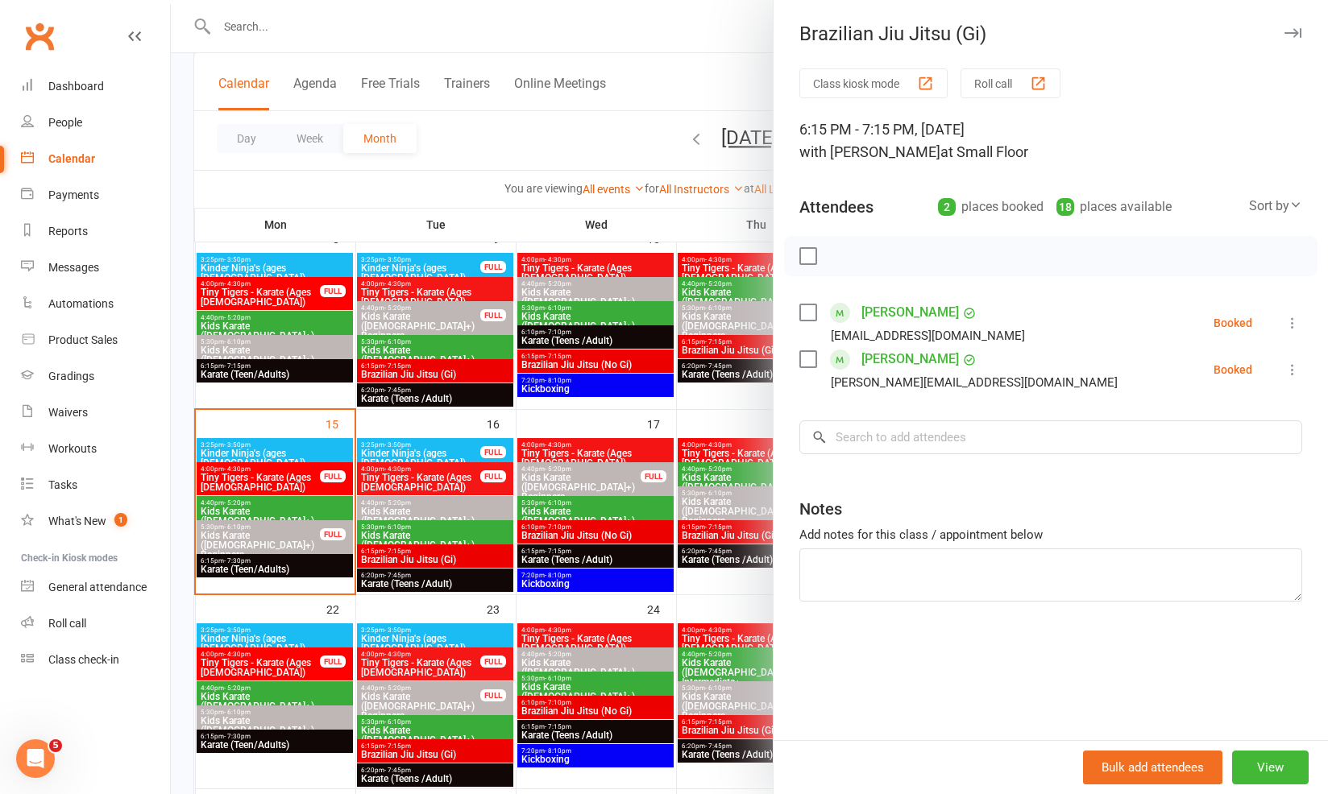
click at [425, 637] on div at bounding box center [749, 397] width 1157 height 794
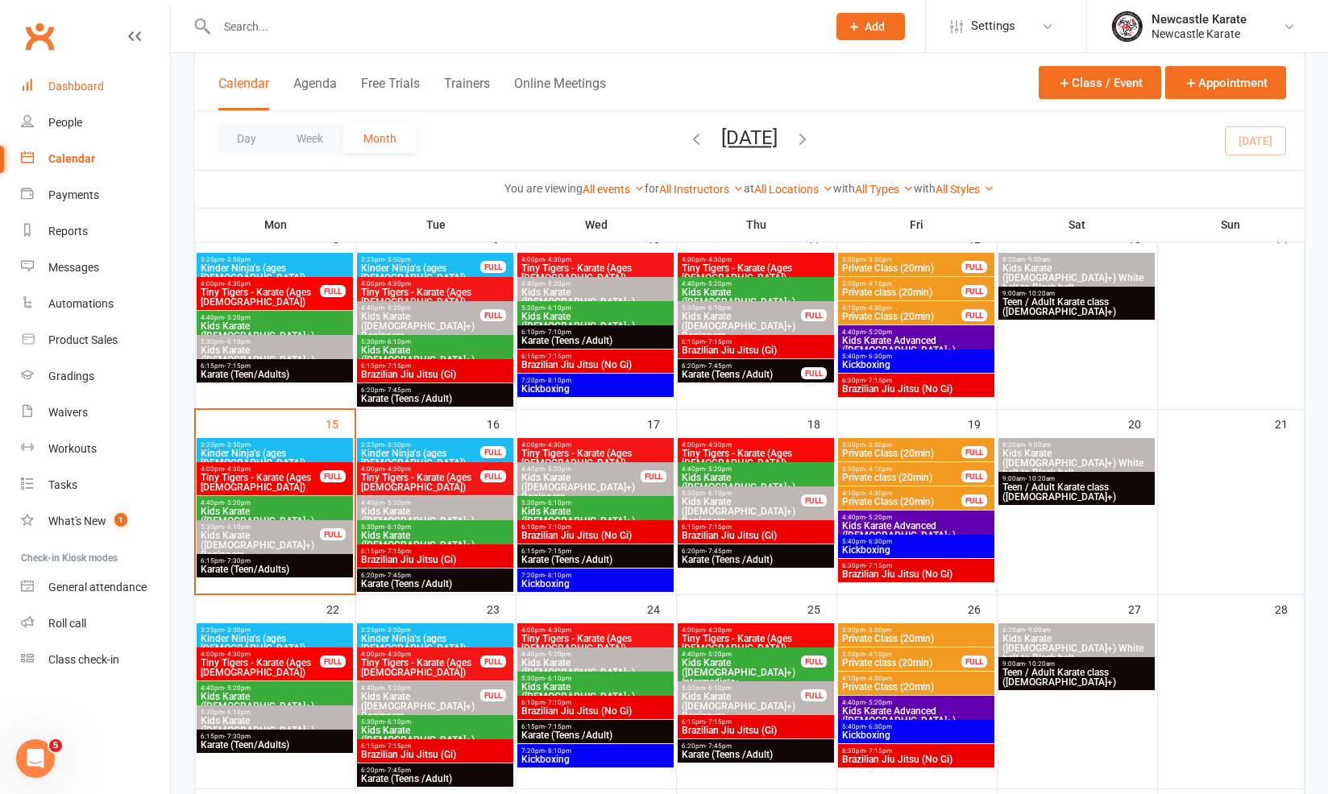
click at [62, 73] on link "Dashboard" at bounding box center [95, 86] width 149 height 36
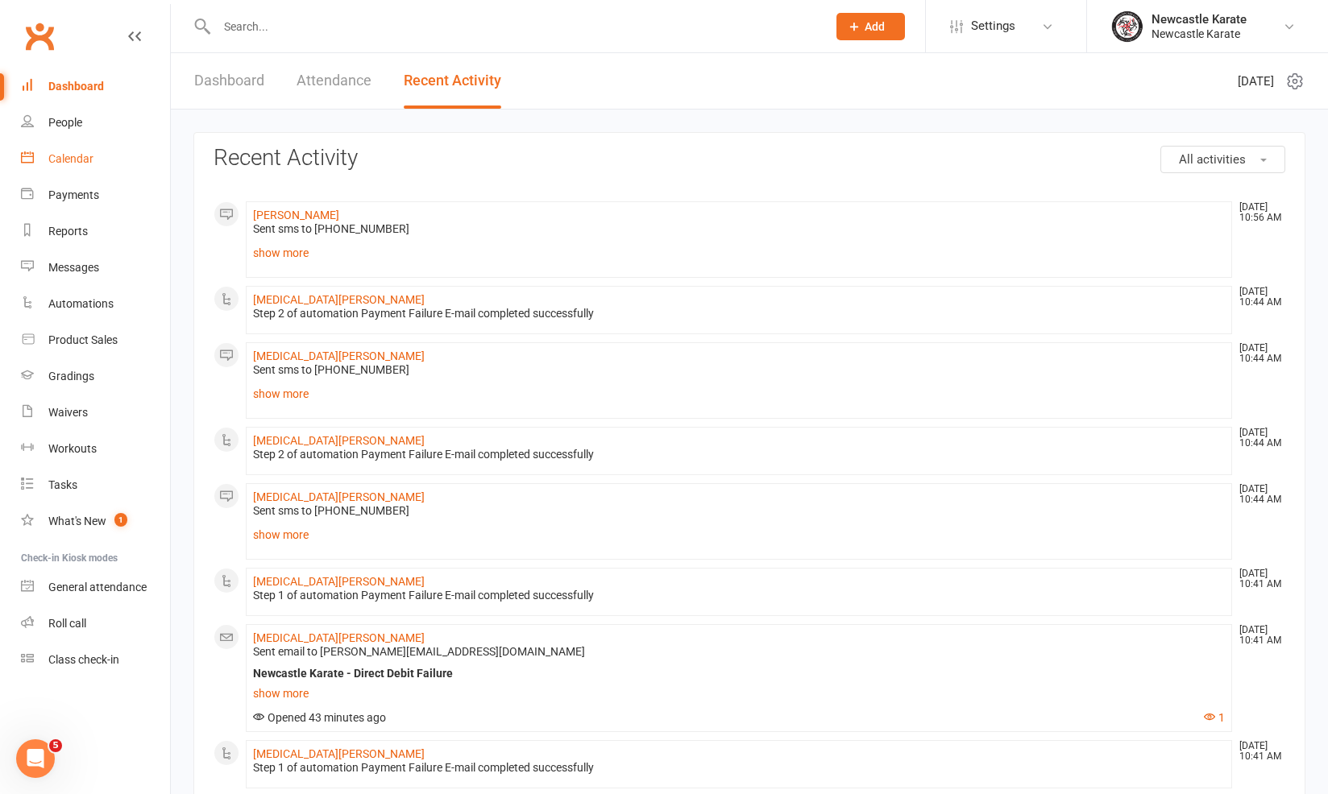
click at [88, 172] on link "Calendar" at bounding box center [95, 159] width 149 height 36
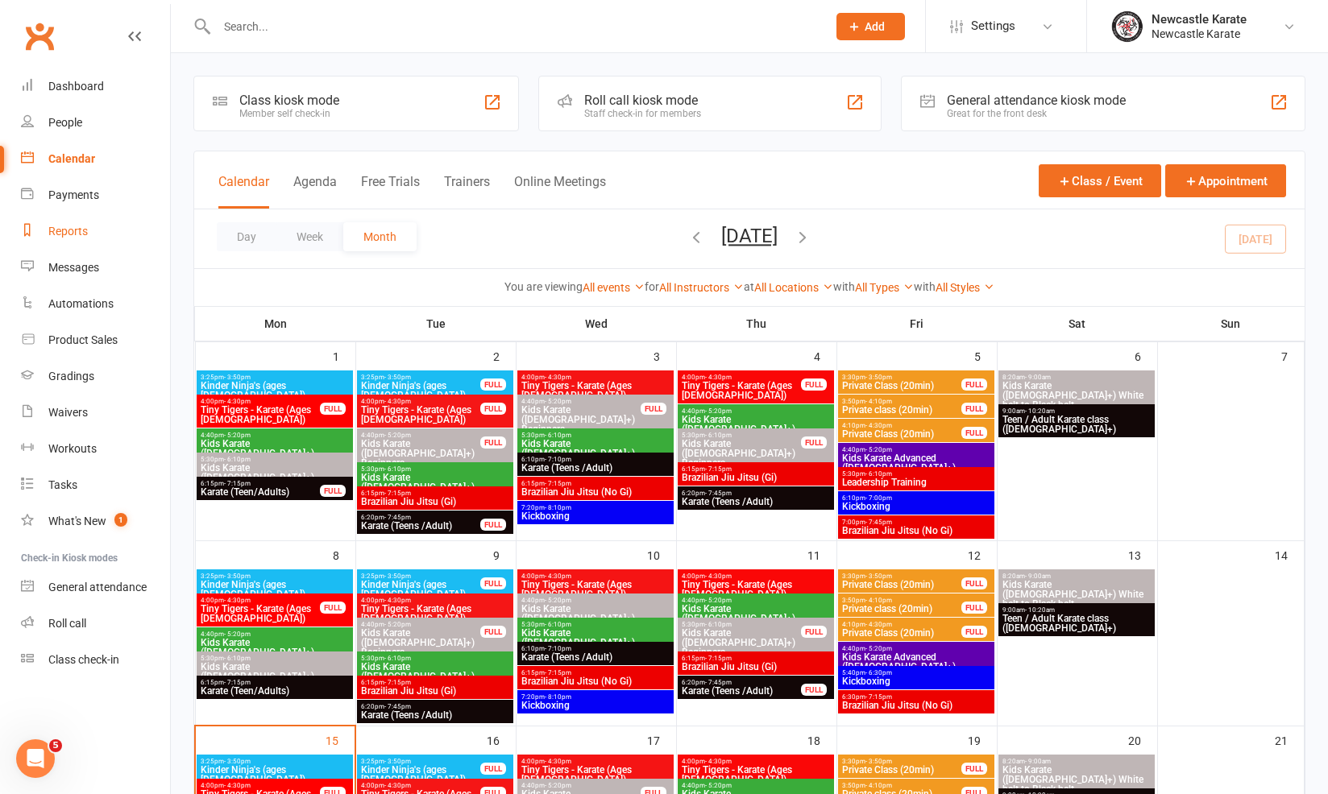
click at [92, 230] on link "Reports" at bounding box center [95, 231] width 149 height 36
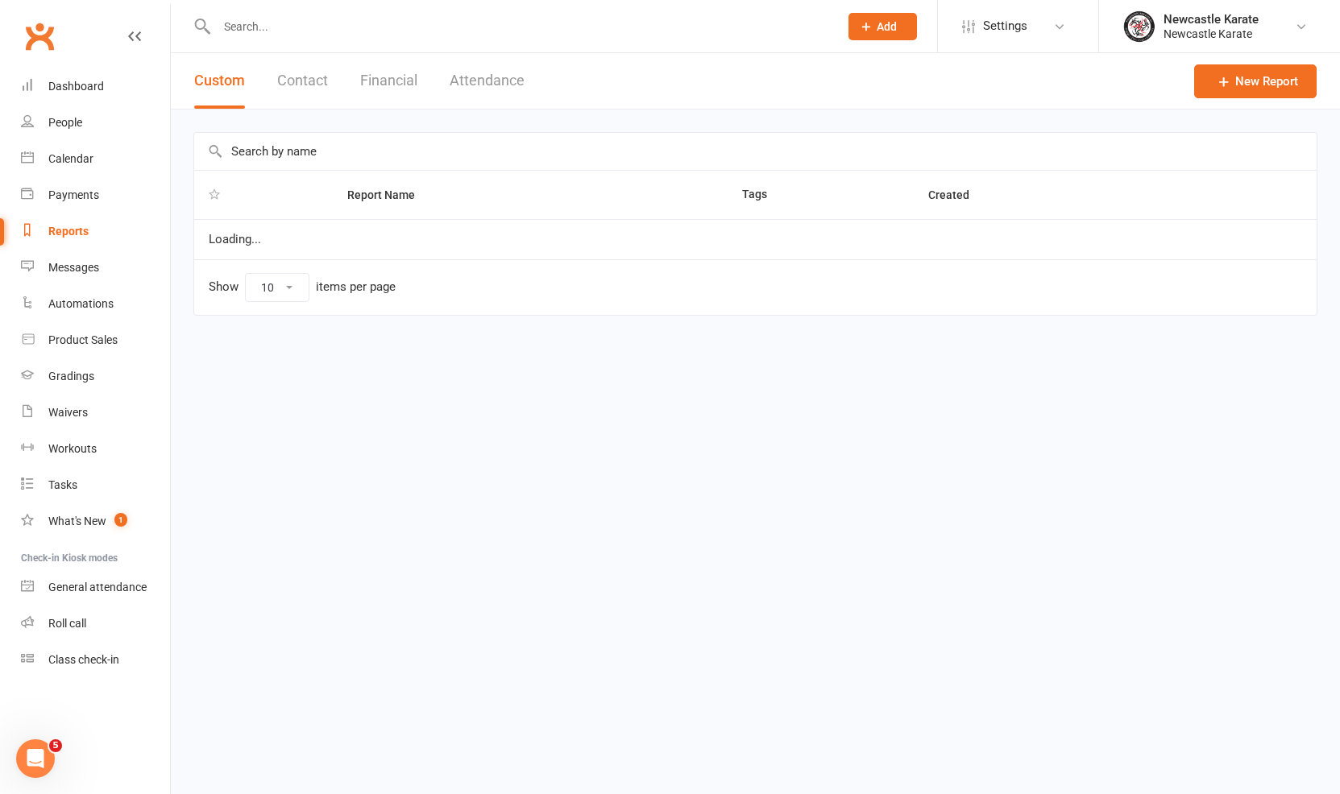
select select "25"
click at [411, 77] on button "Financial" at bounding box center [388, 81] width 57 height 56
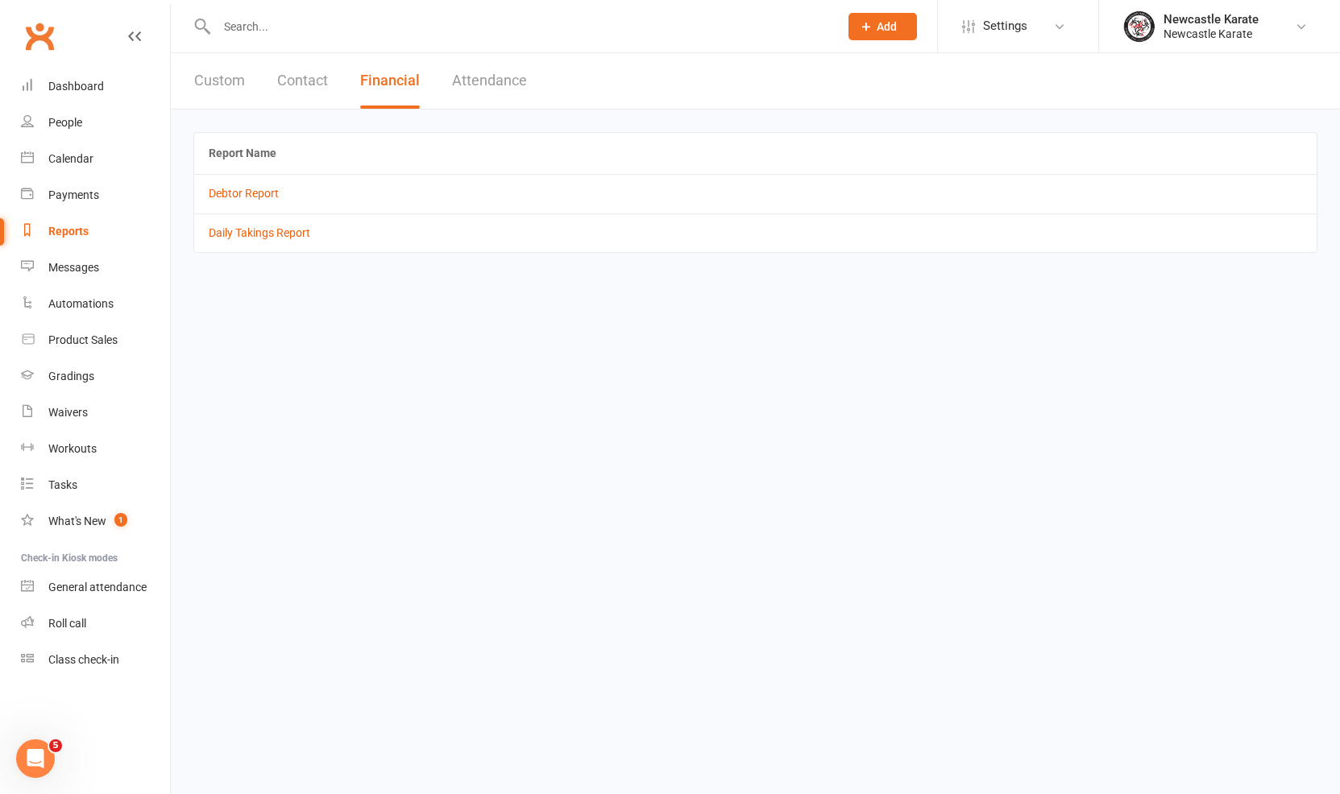
click at [276, 185] on td "Debtor Report" at bounding box center [755, 193] width 1122 height 39
click at [243, 201] on td "Debtor Report" at bounding box center [755, 193] width 1122 height 39
click at [255, 197] on td "Debtor Report" at bounding box center [755, 193] width 1122 height 39
click at [255, 197] on link "Debtor Report" at bounding box center [244, 193] width 70 height 13
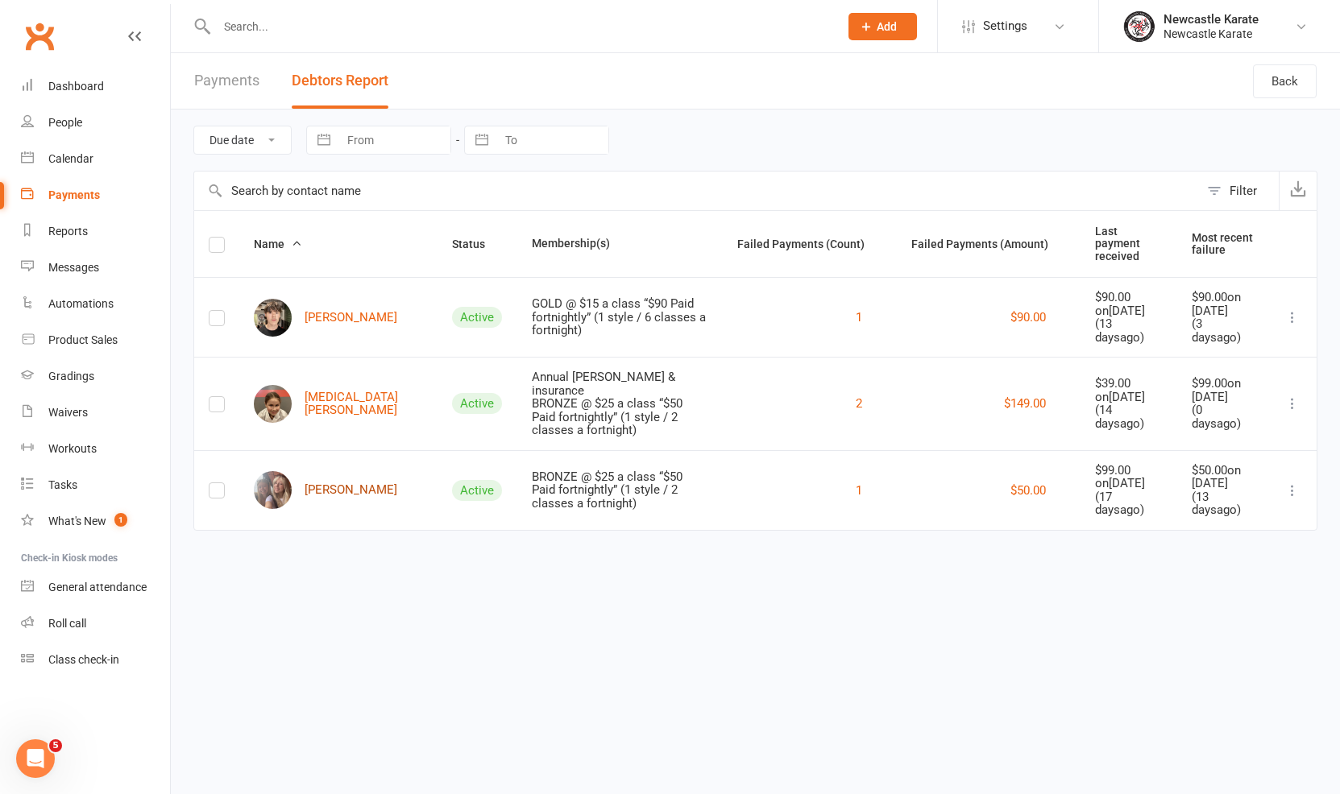
click at [321, 509] on link "Gabi Rankin" at bounding box center [325, 490] width 143 height 38
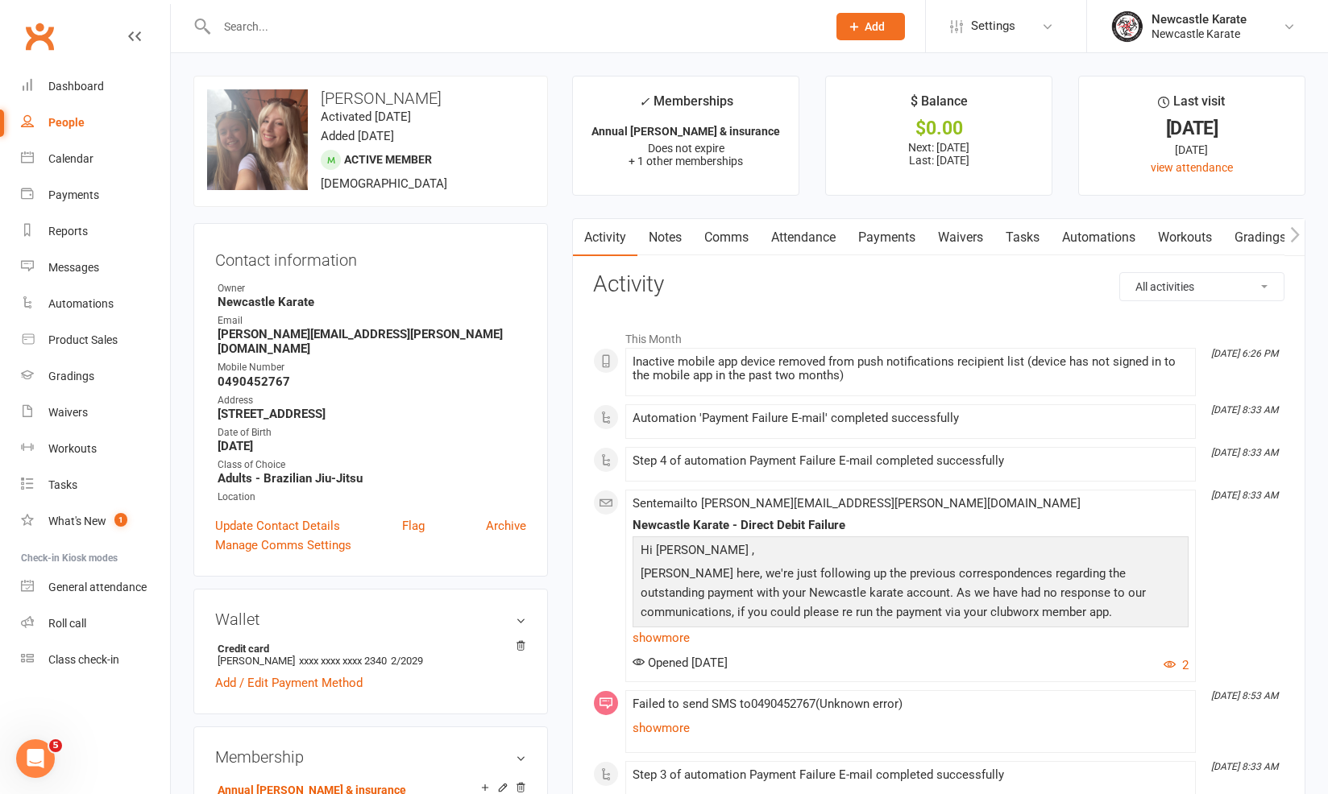
click at [852, 229] on link "Payments" at bounding box center [887, 237] width 80 height 37
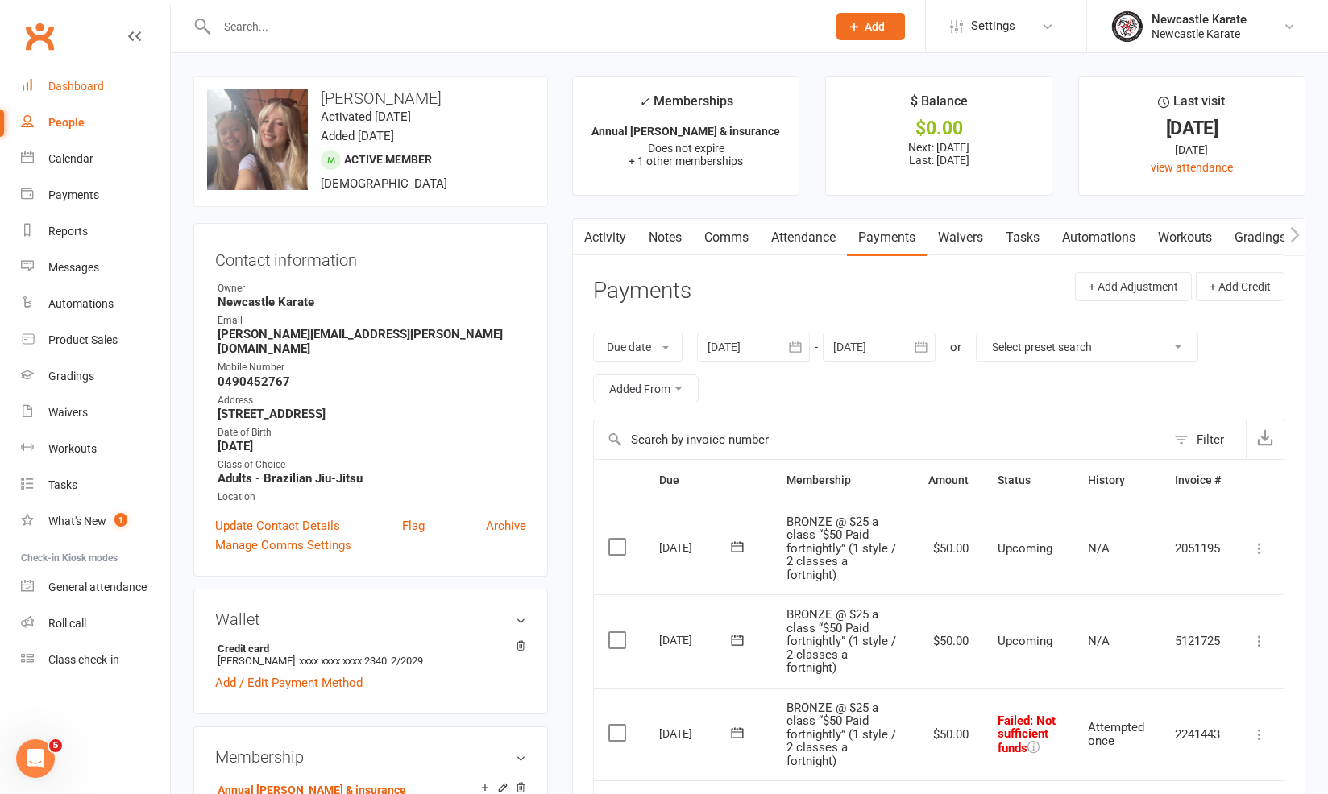
click at [76, 85] on div "Dashboard" at bounding box center [76, 86] width 56 height 13
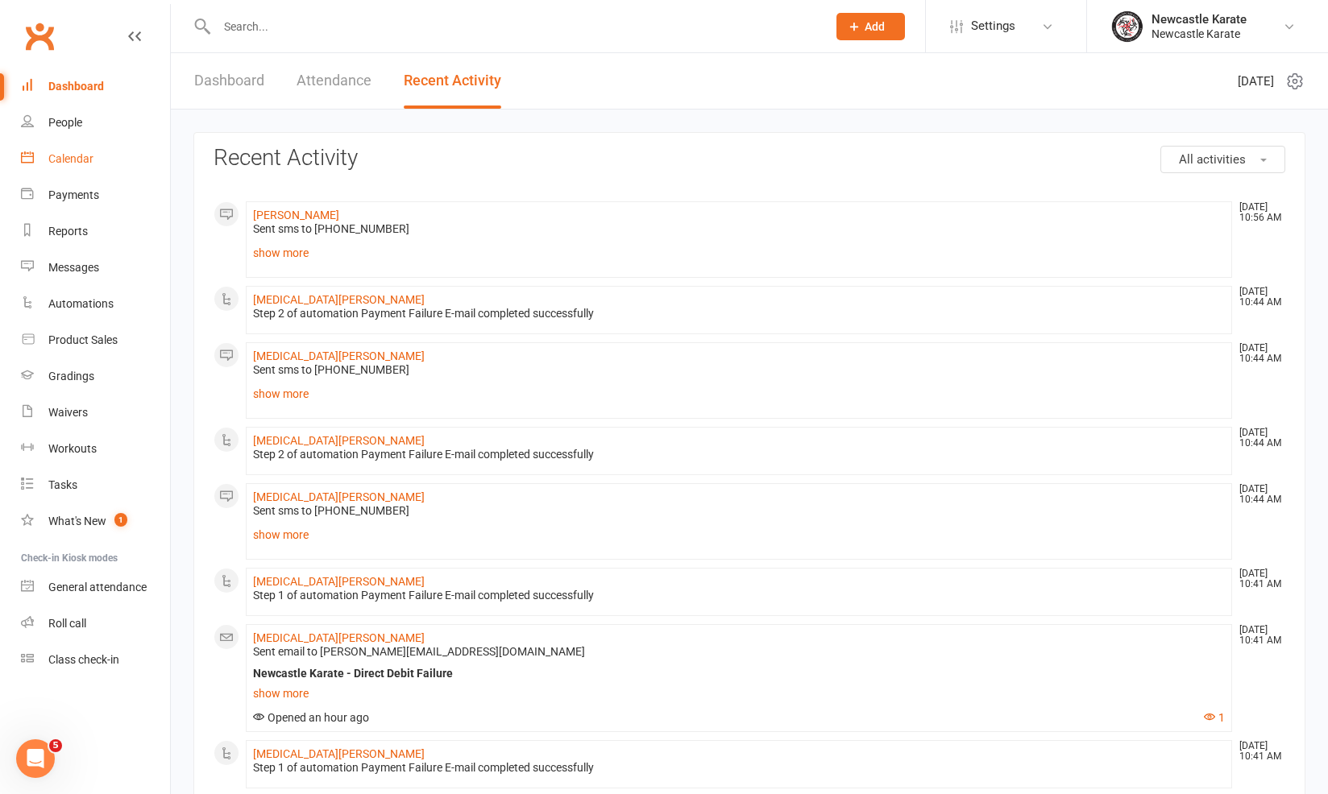
click at [36, 166] on link "Calendar" at bounding box center [95, 159] width 149 height 36
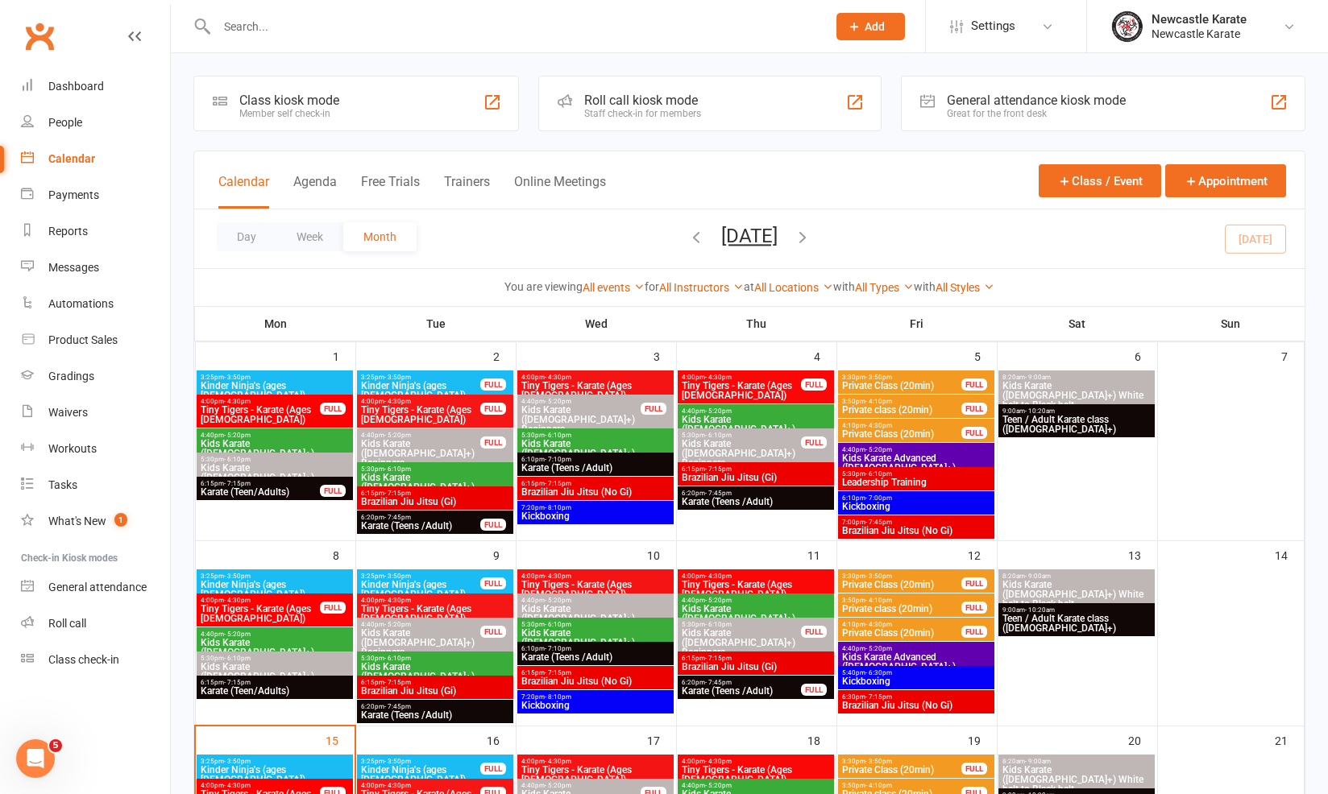
scroll to position [301, 0]
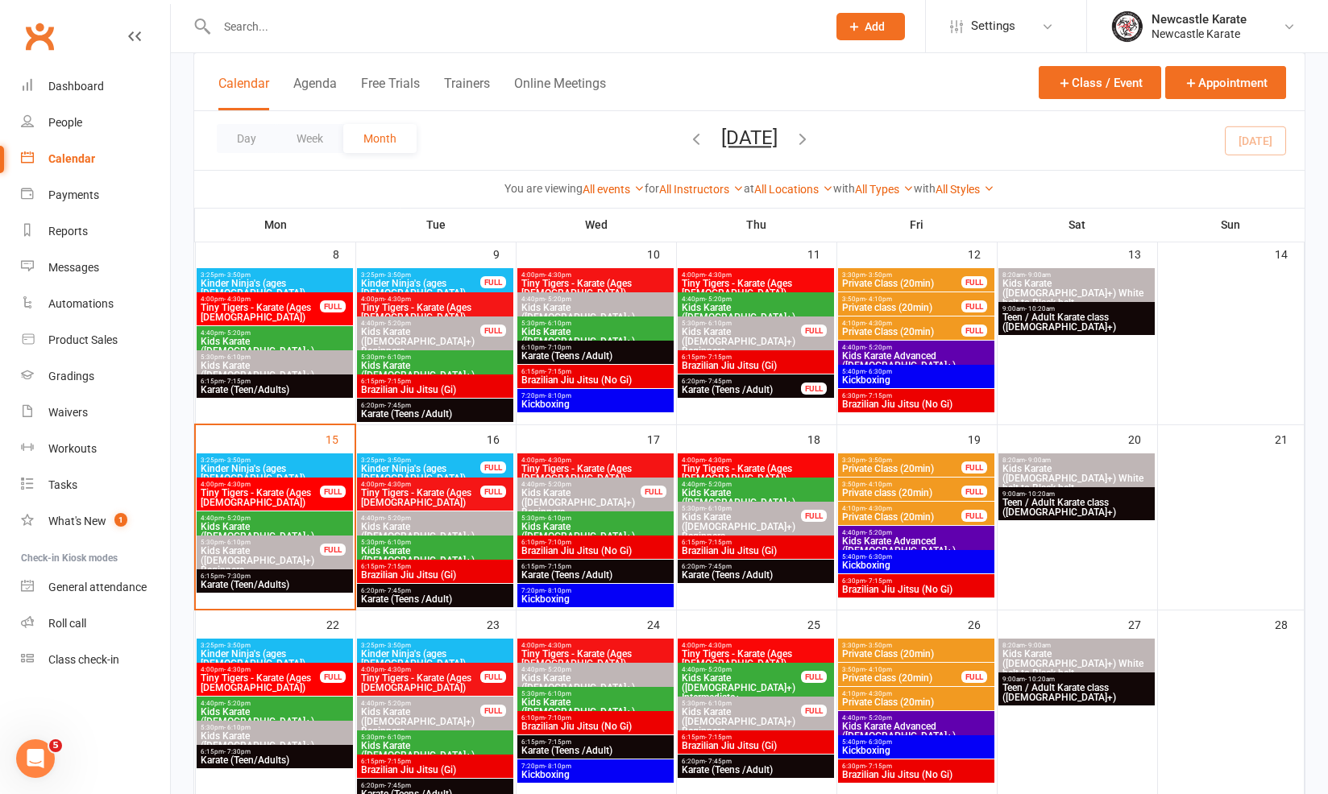
click at [433, 573] on span "Brazilian Jiu Jitsu (Gi)" at bounding box center [435, 575] width 150 height 10
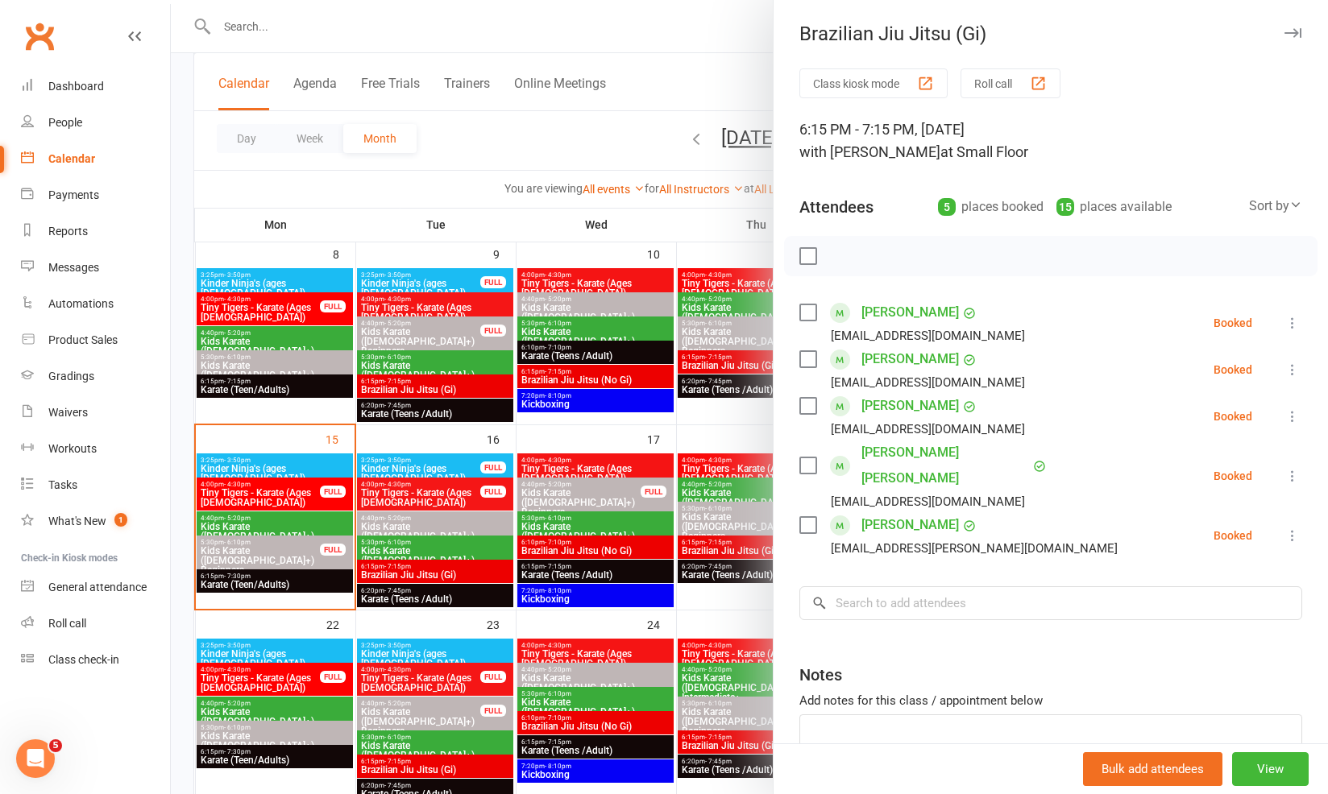
click at [433, 564] on div at bounding box center [749, 397] width 1157 height 794
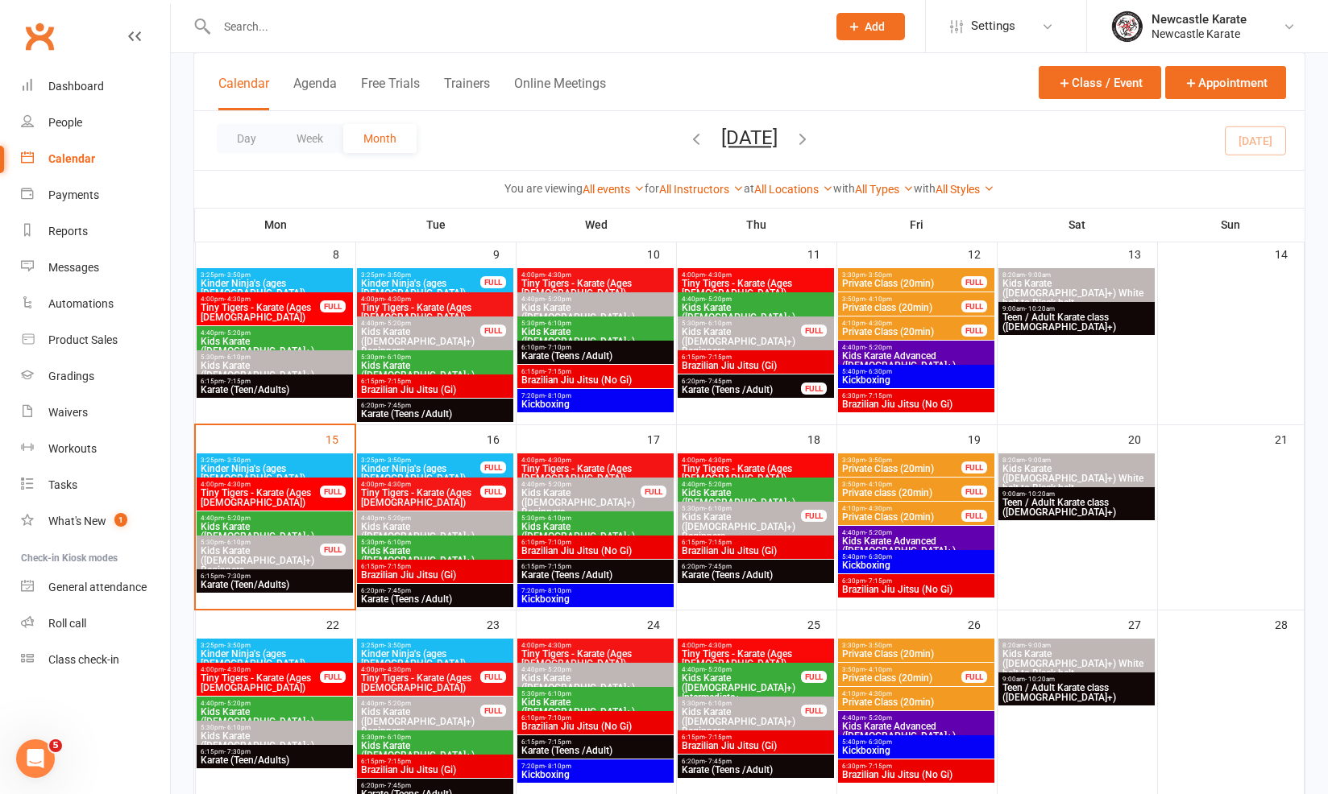
click at [391, 758] on span "- 7:15pm" at bounding box center [397, 761] width 27 height 7
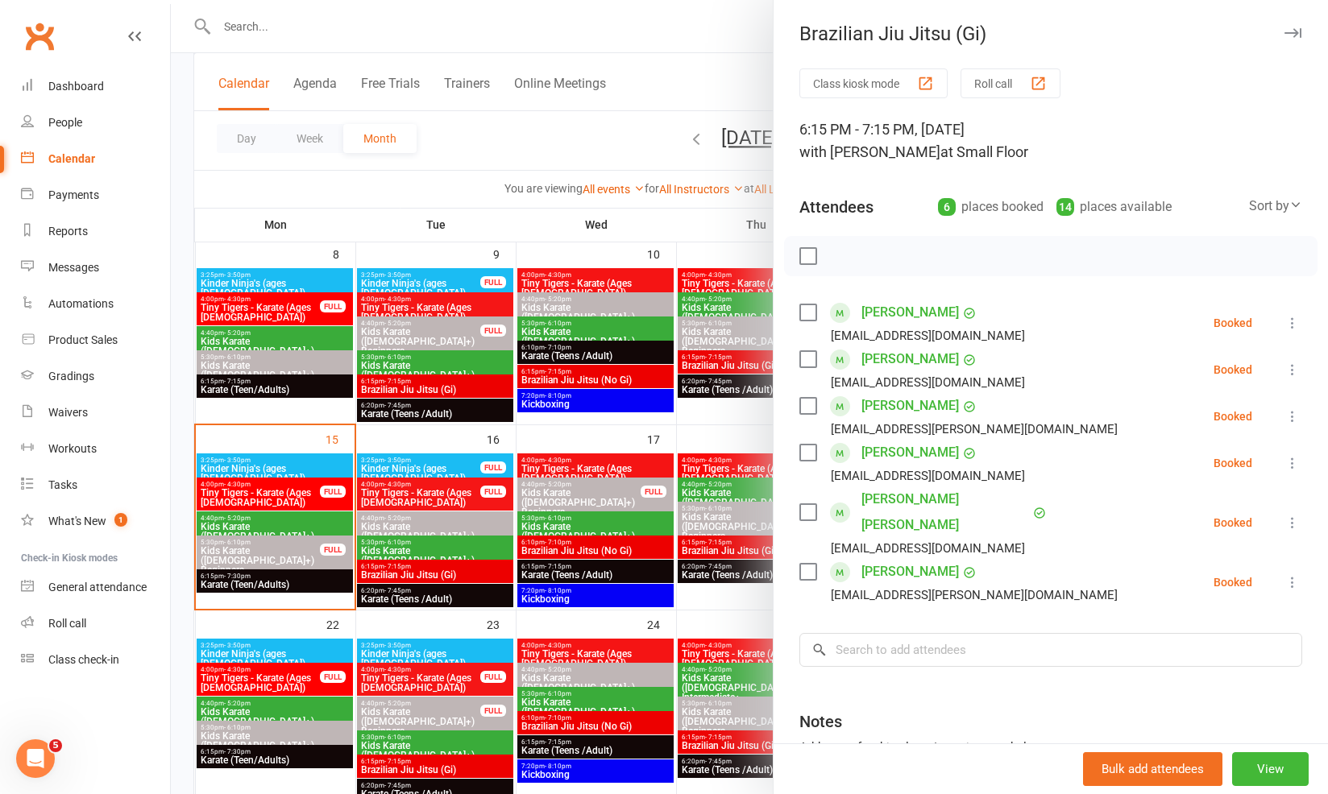
click at [393, 738] on div at bounding box center [749, 397] width 1157 height 794
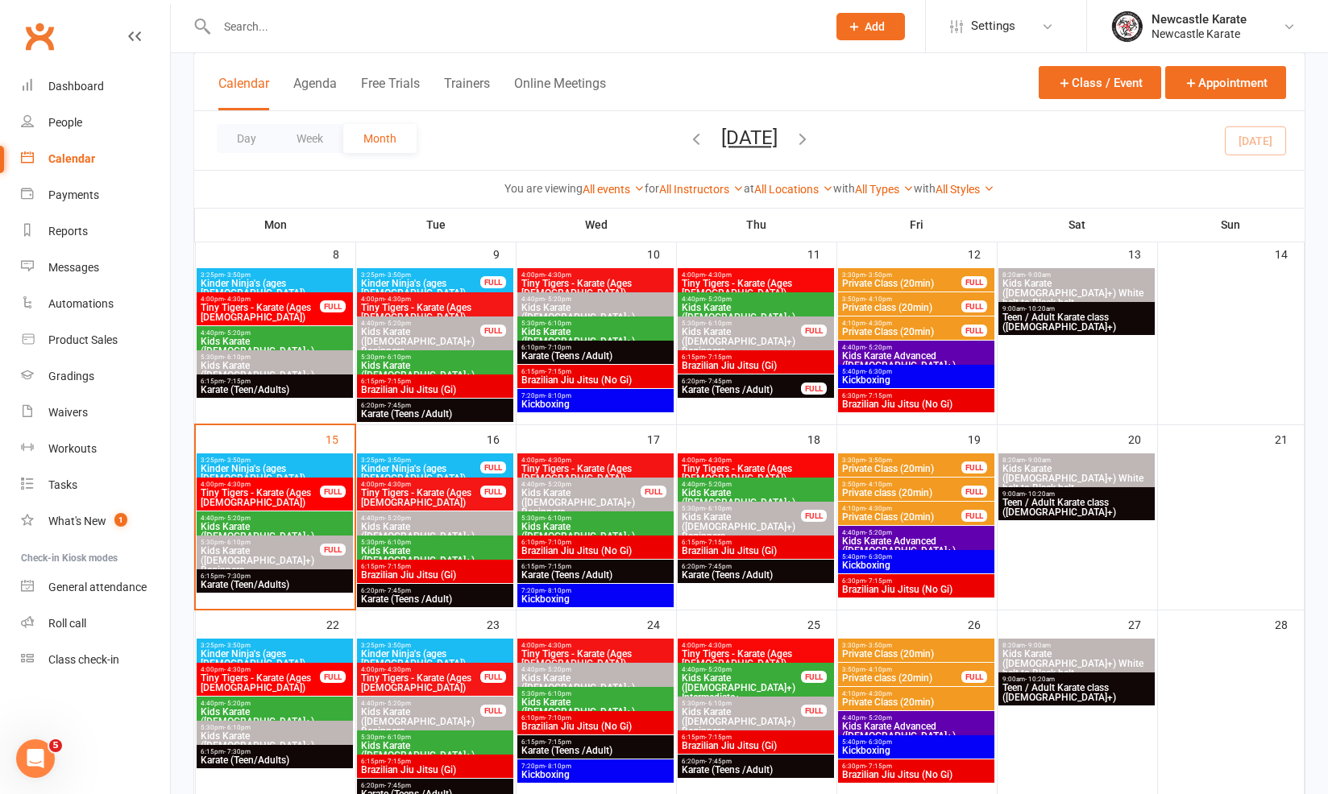
click at [415, 392] on span "Brazilian Jiu Jitsu (Gi)" at bounding box center [435, 390] width 150 height 10
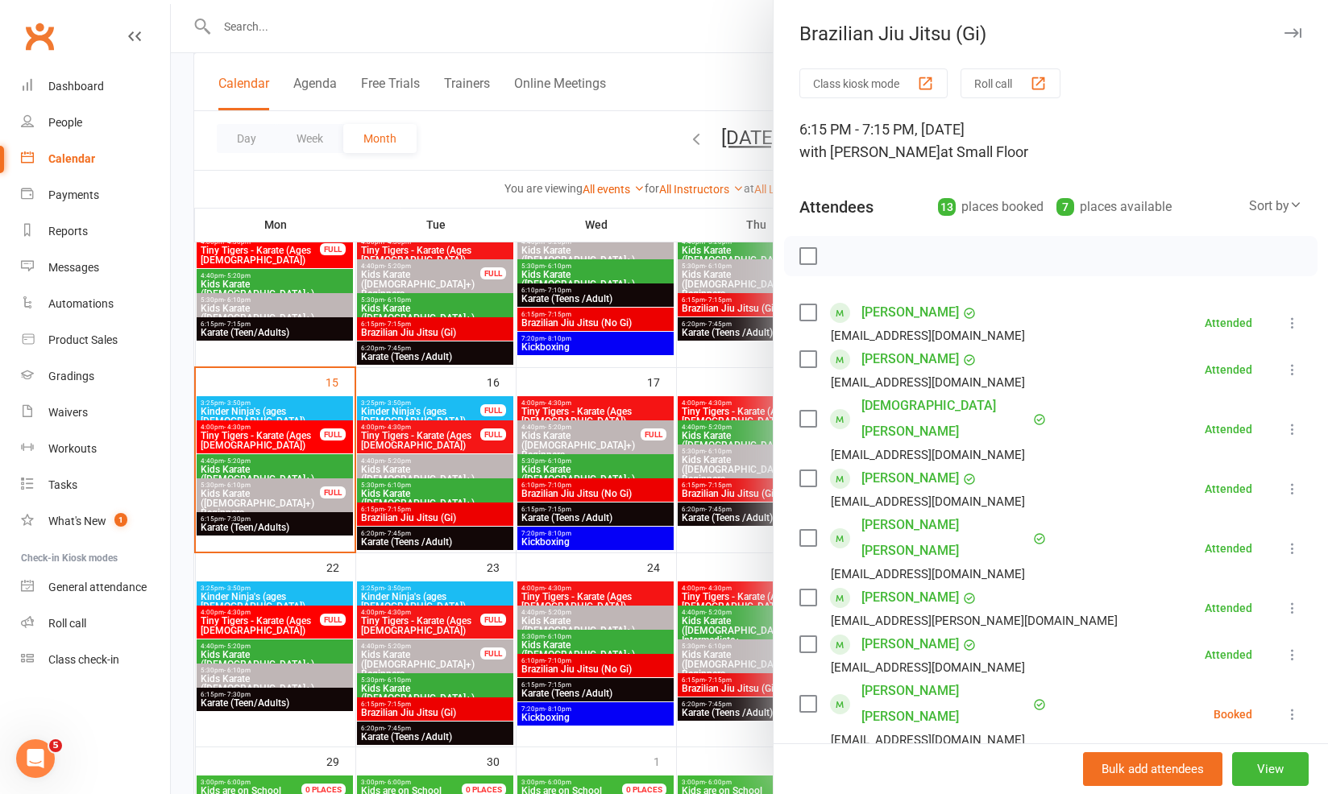
scroll to position [462, 0]
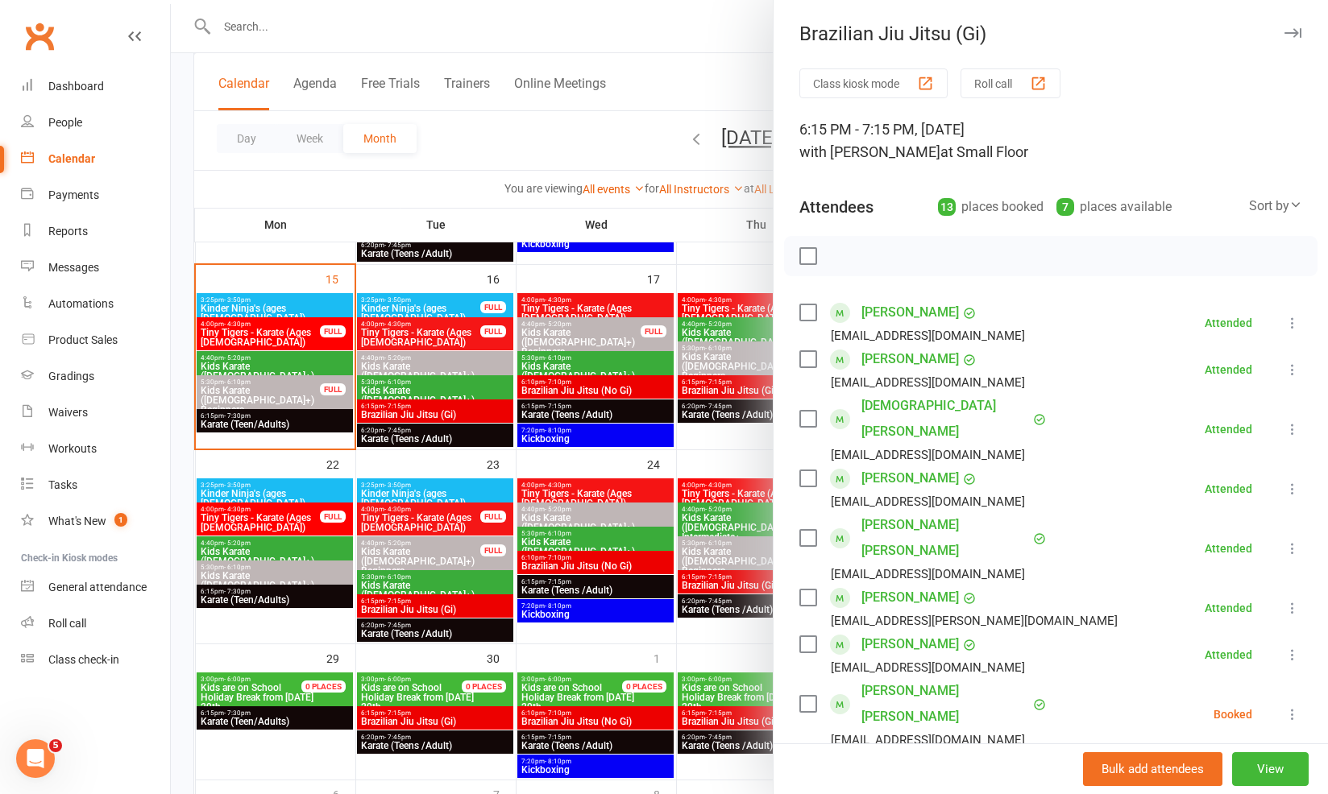
click at [246, 512] on div at bounding box center [749, 397] width 1157 height 794
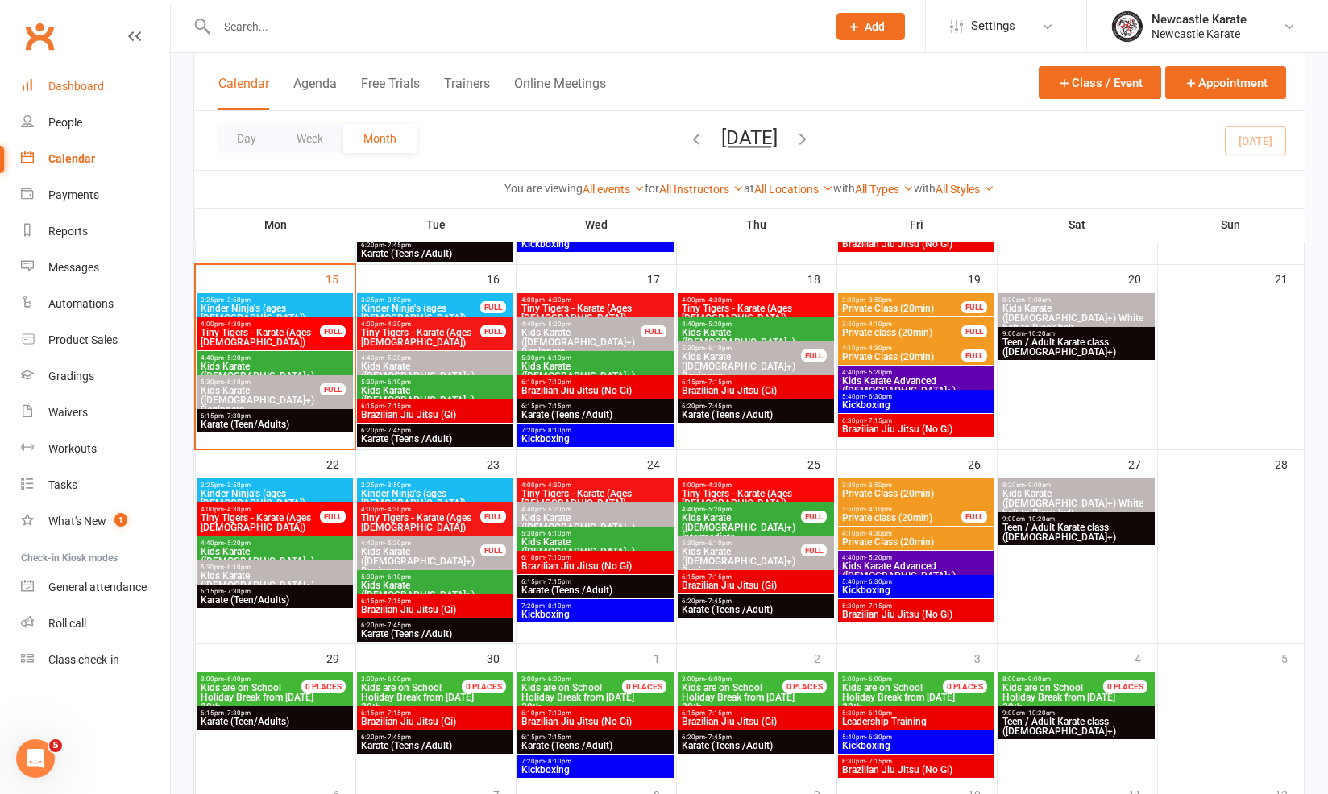
click at [84, 92] on div "Dashboard" at bounding box center [76, 86] width 56 height 13
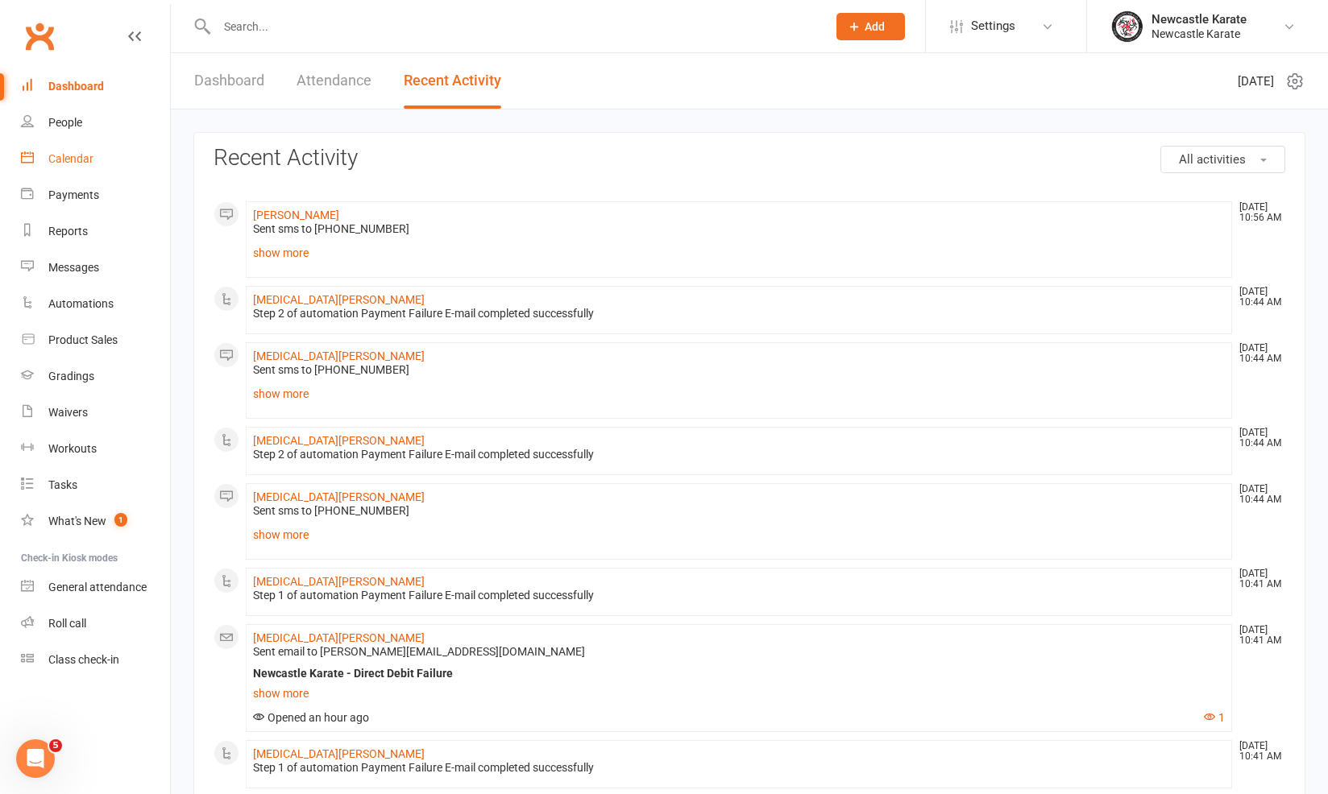
click at [77, 159] on div "Calendar" at bounding box center [70, 158] width 45 height 13
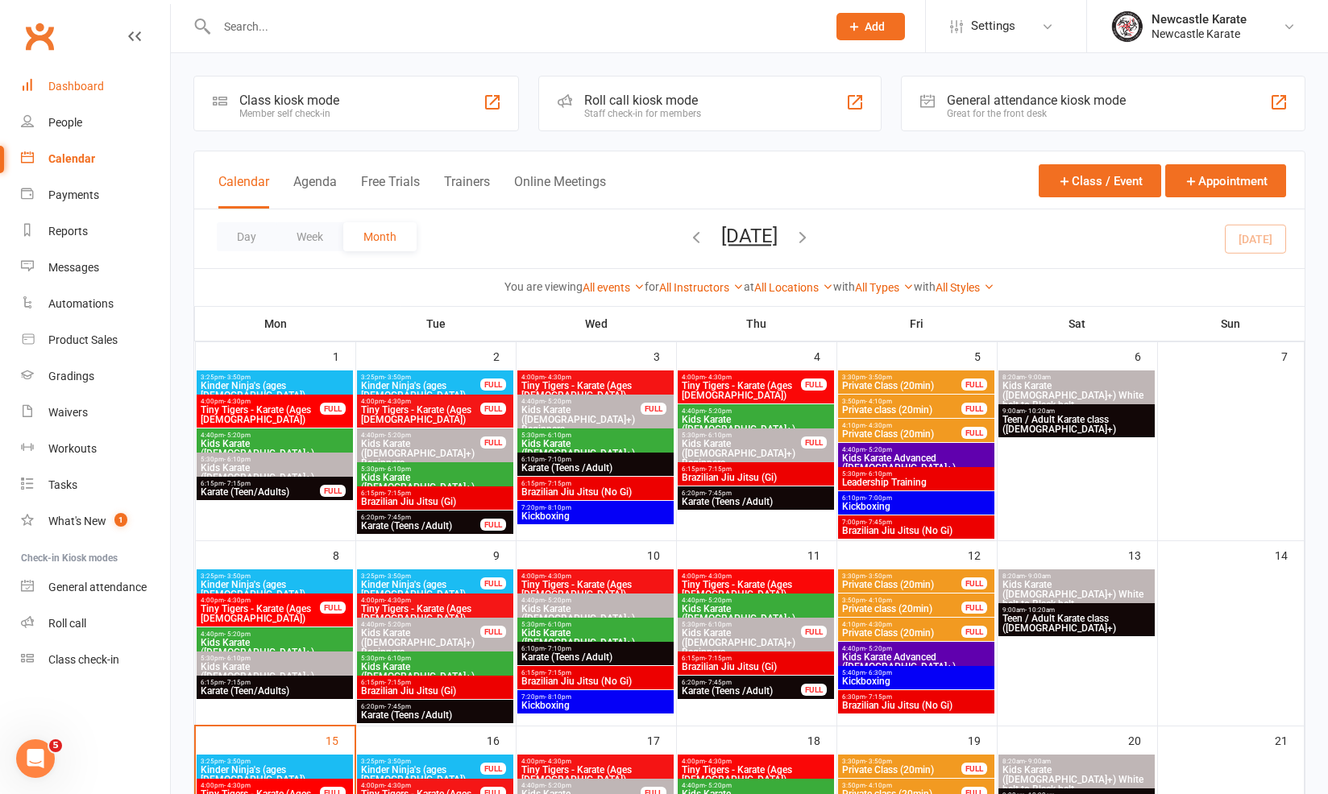
click at [80, 89] on div "Dashboard" at bounding box center [76, 86] width 56 height 13
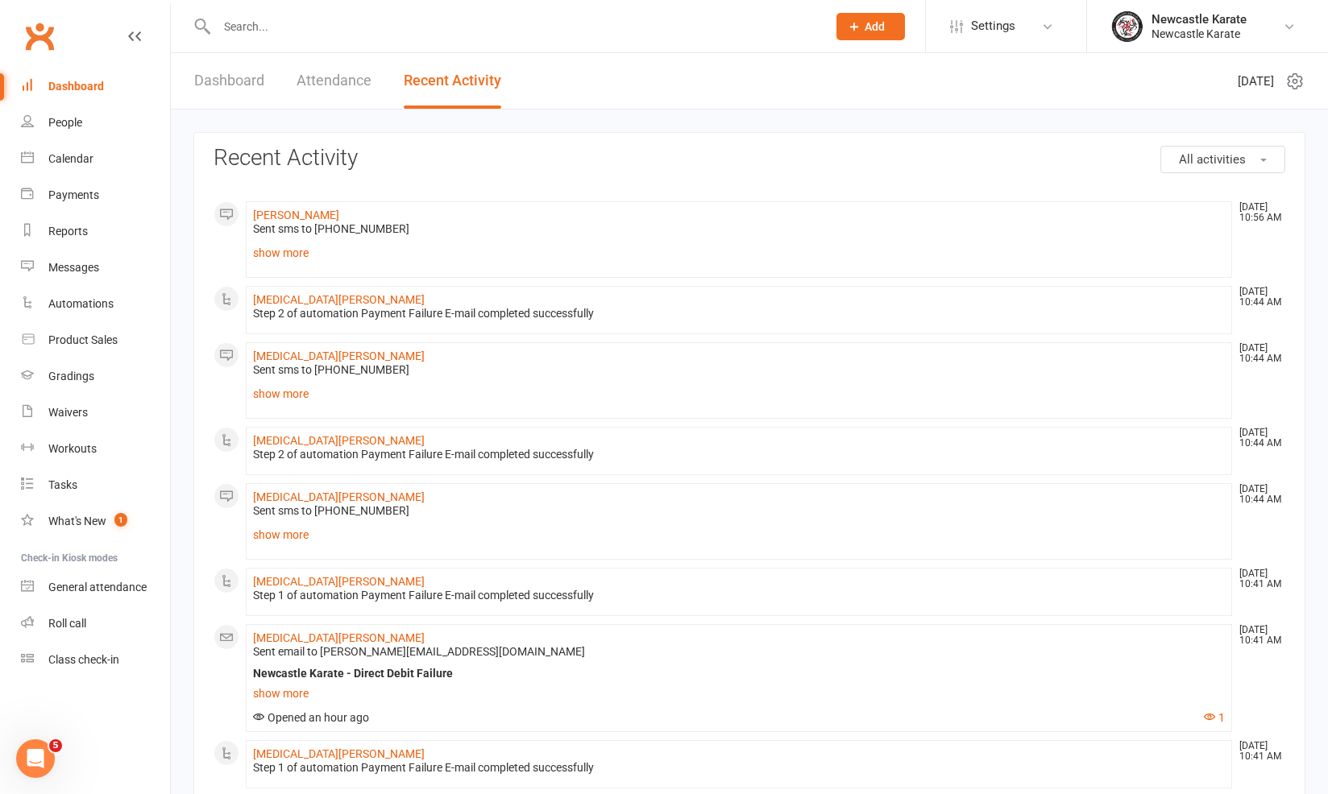
click at [219, 84] on link "Dashboard" at bounding box center [229, 81] width 70 height 56
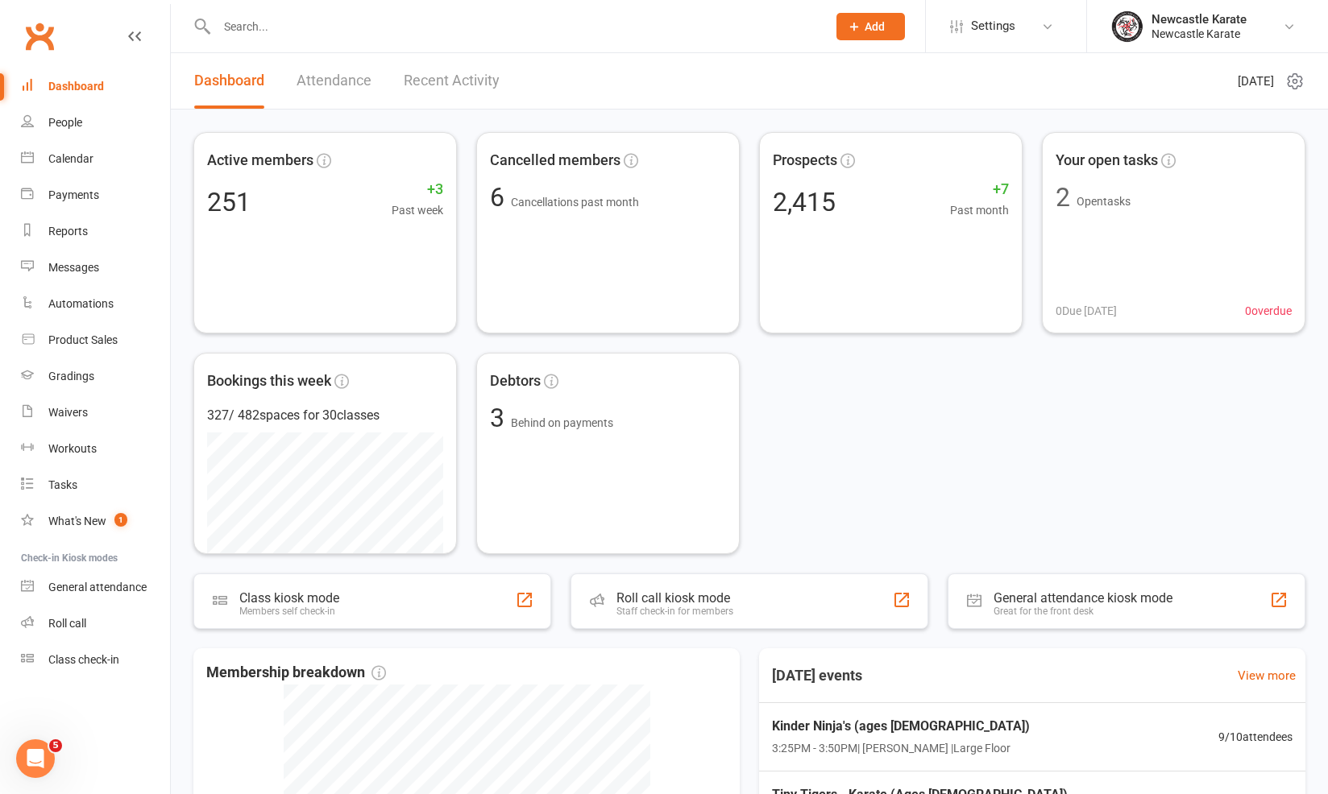
click at [363, 73] on link "Attendance" at bounding box center [333, 81] width 75 height 56
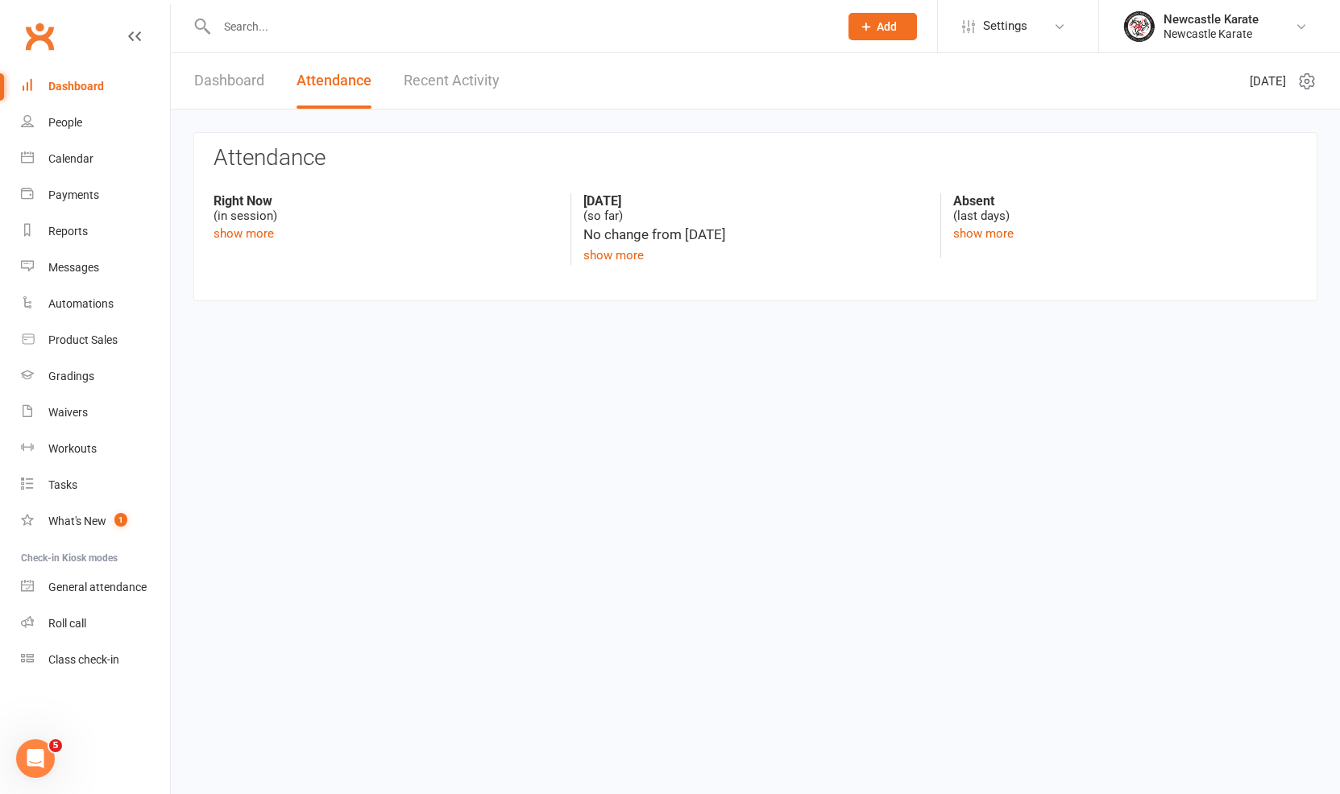
click at [404, 73] on link "Recent Activity" at bounding box center [452, 81] width 96 height 56
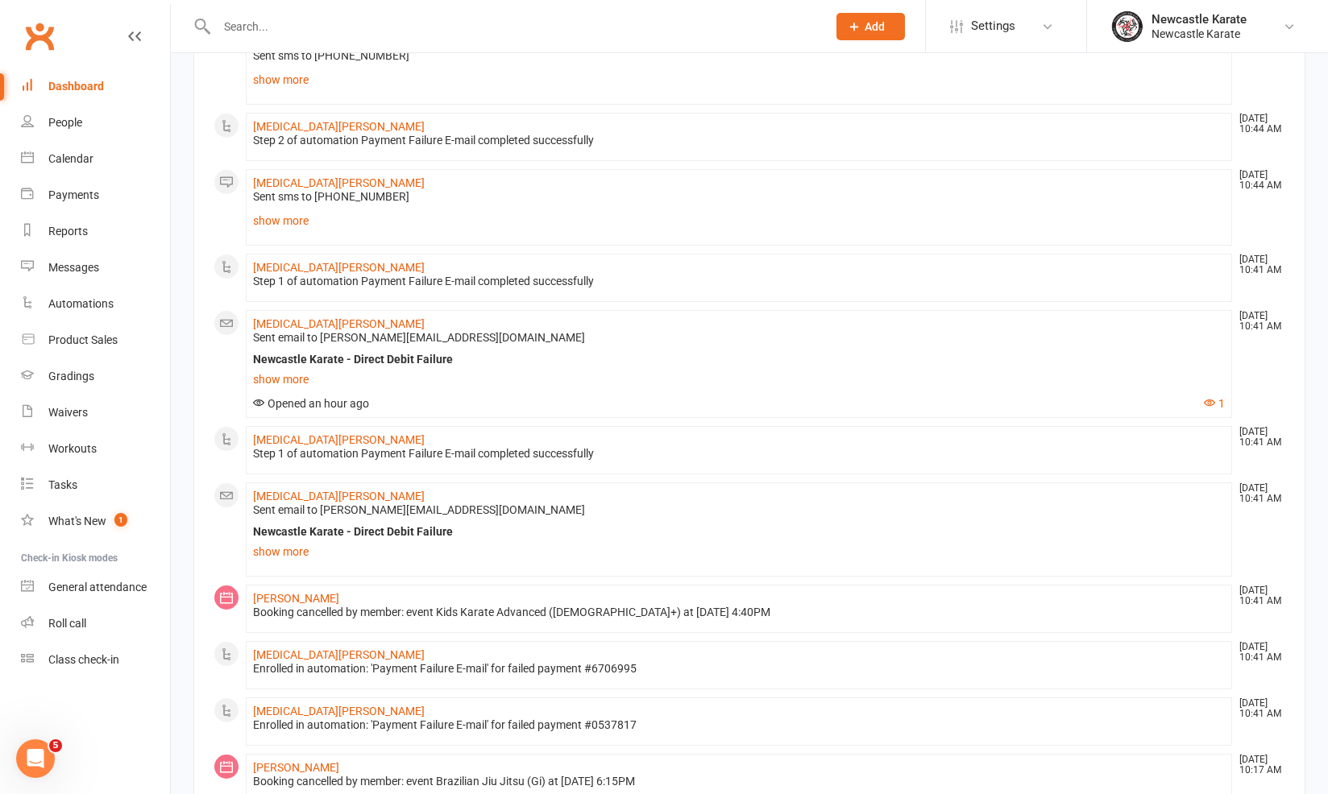
scroll to position [542, 0]
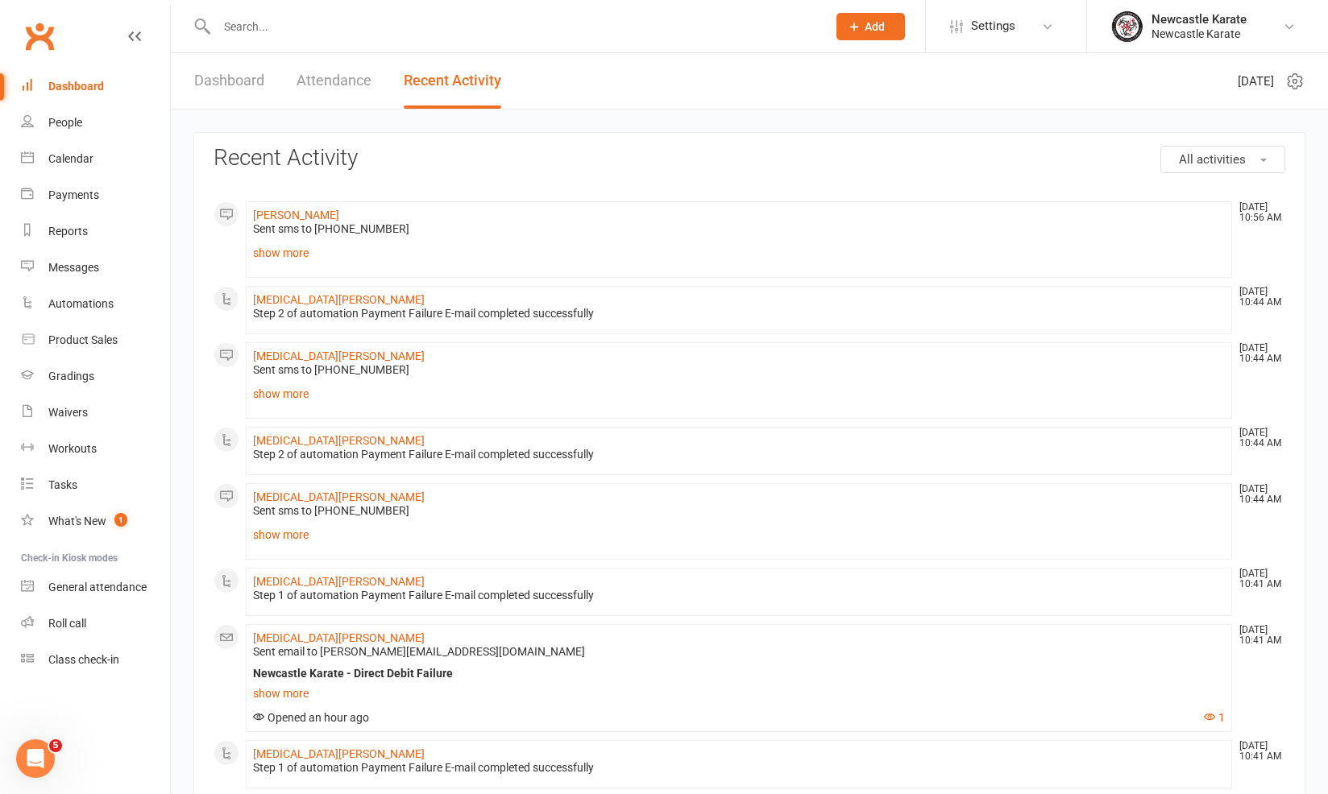
click at [222, 86] on link "Dashboard" at bounding box center [229, 81] width 70 height 56
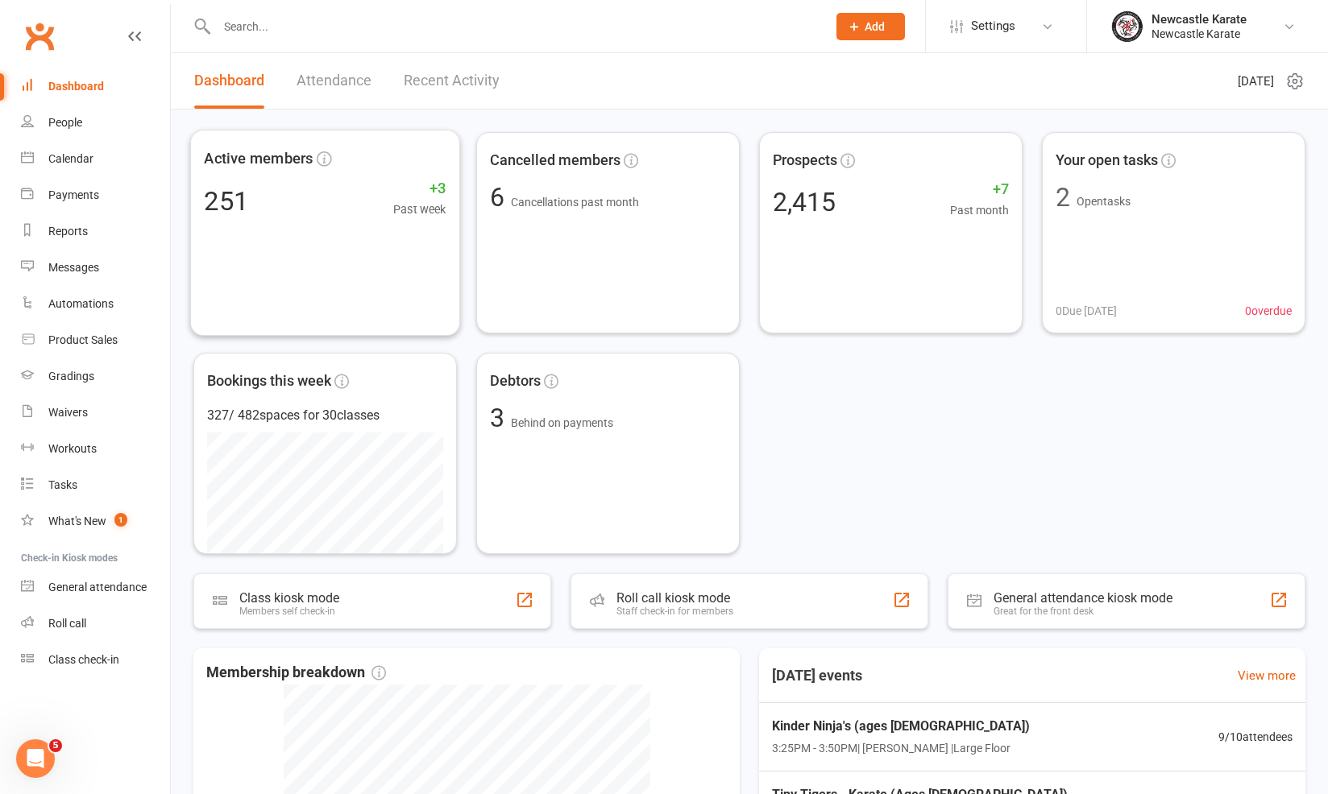
click at [318, 54] on link "Attendance" at bounding box center [333, 81] width 75 height 56
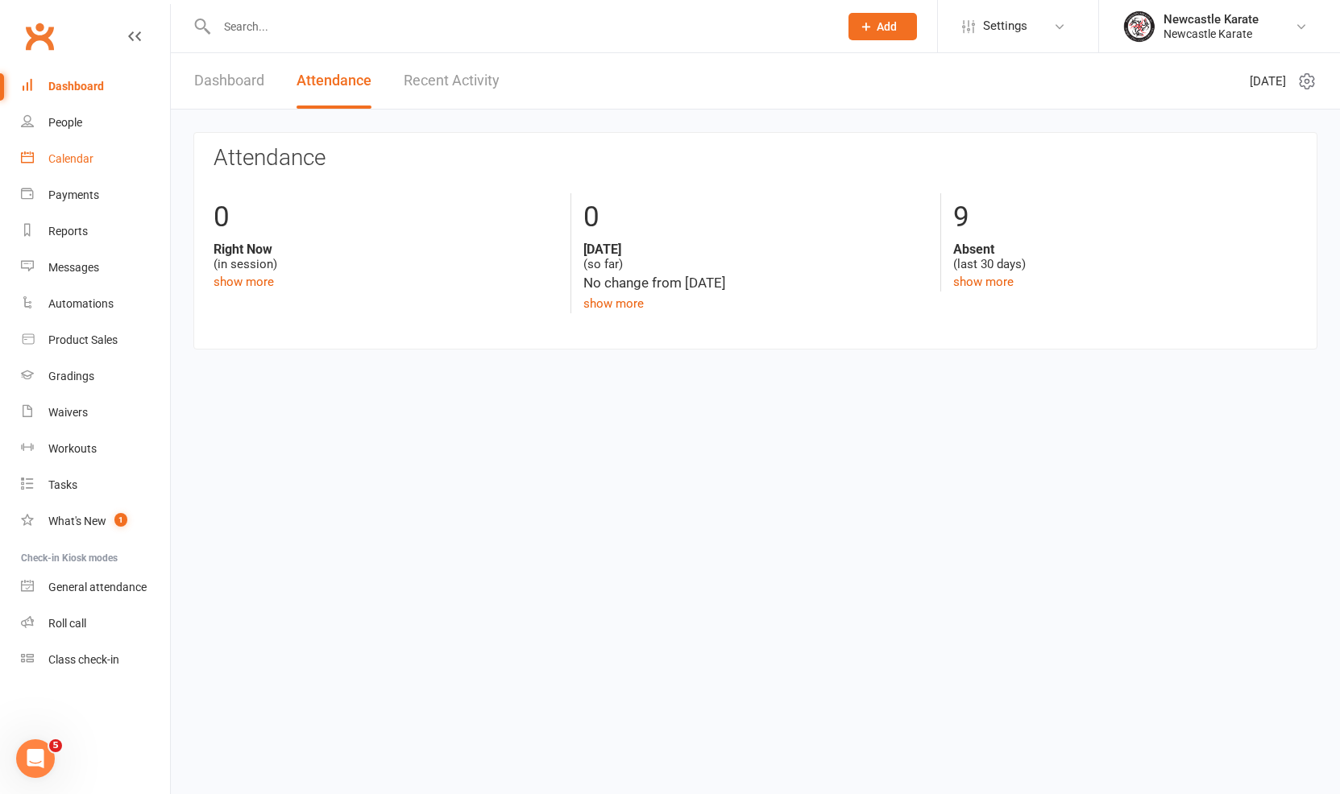
click at [85, 164] on div "Calendar" at bounding box center [70, 158] width 45 height 13
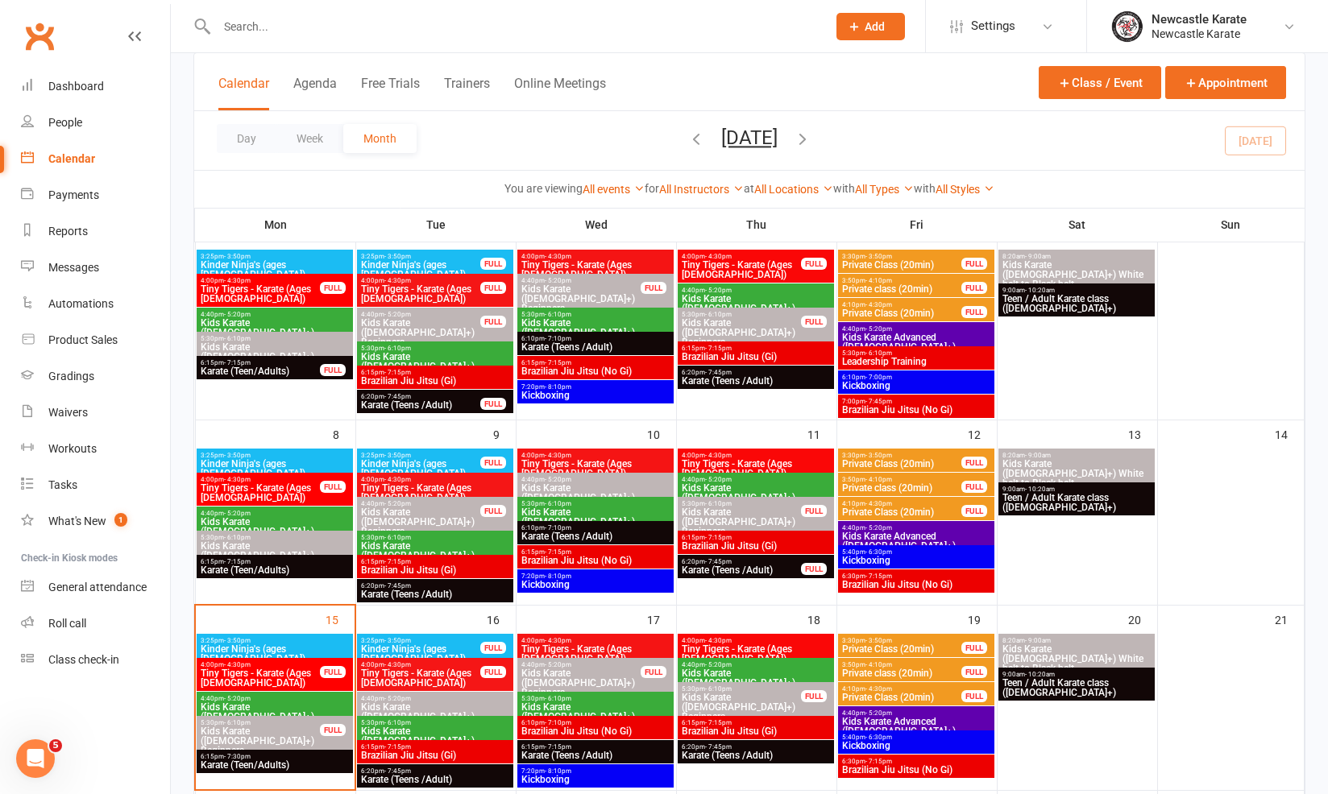
scroll to position [213, 0]
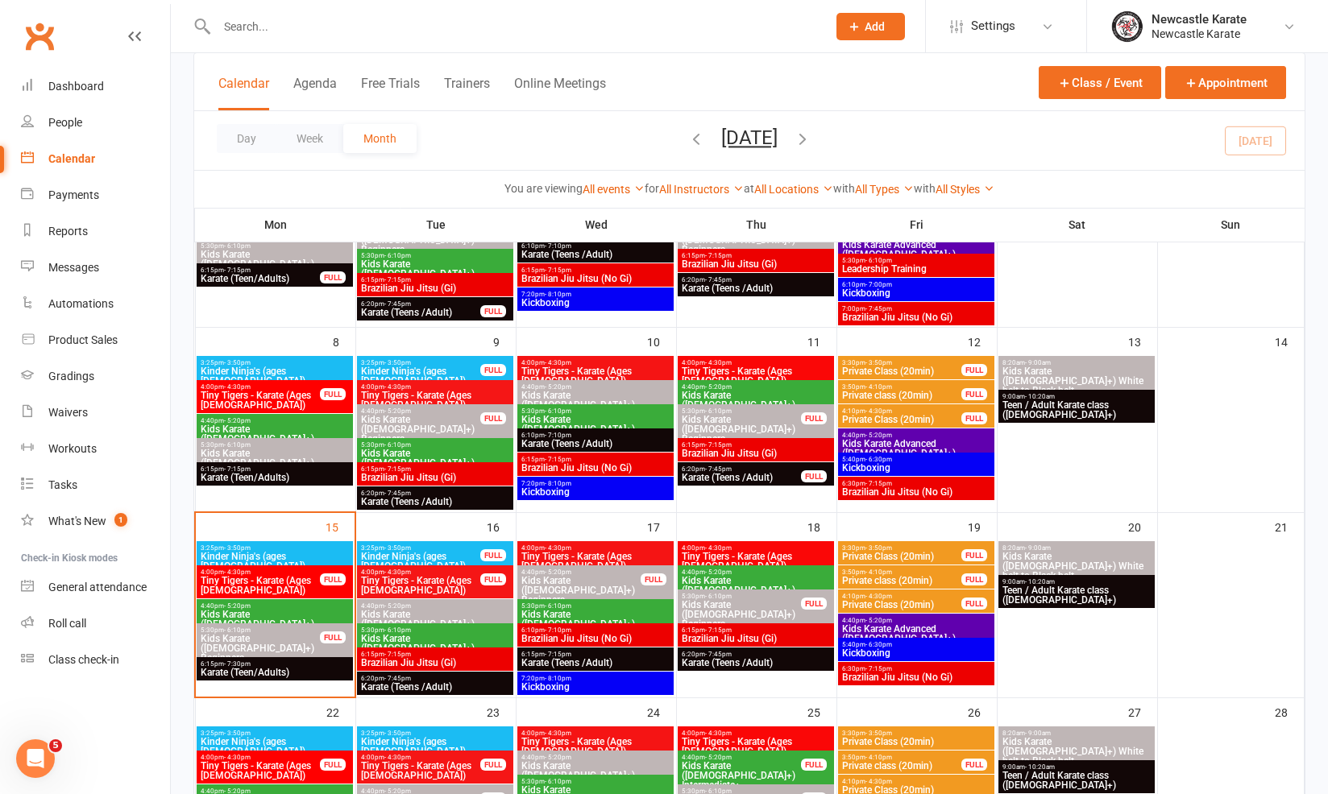
click at [566, 495] on span "Kickboxing" at bounding box center [595, 492] width 150 height 10
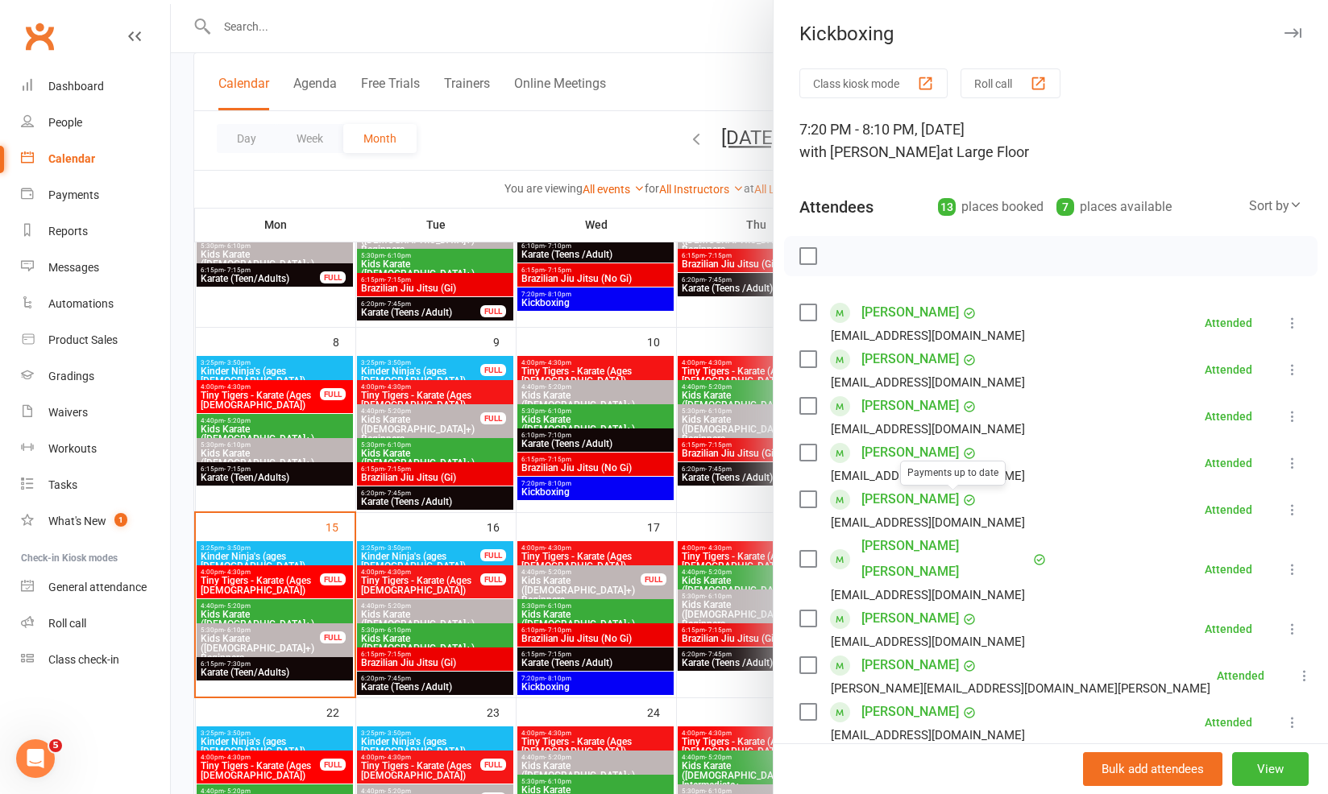
scroll to position [151, 0]
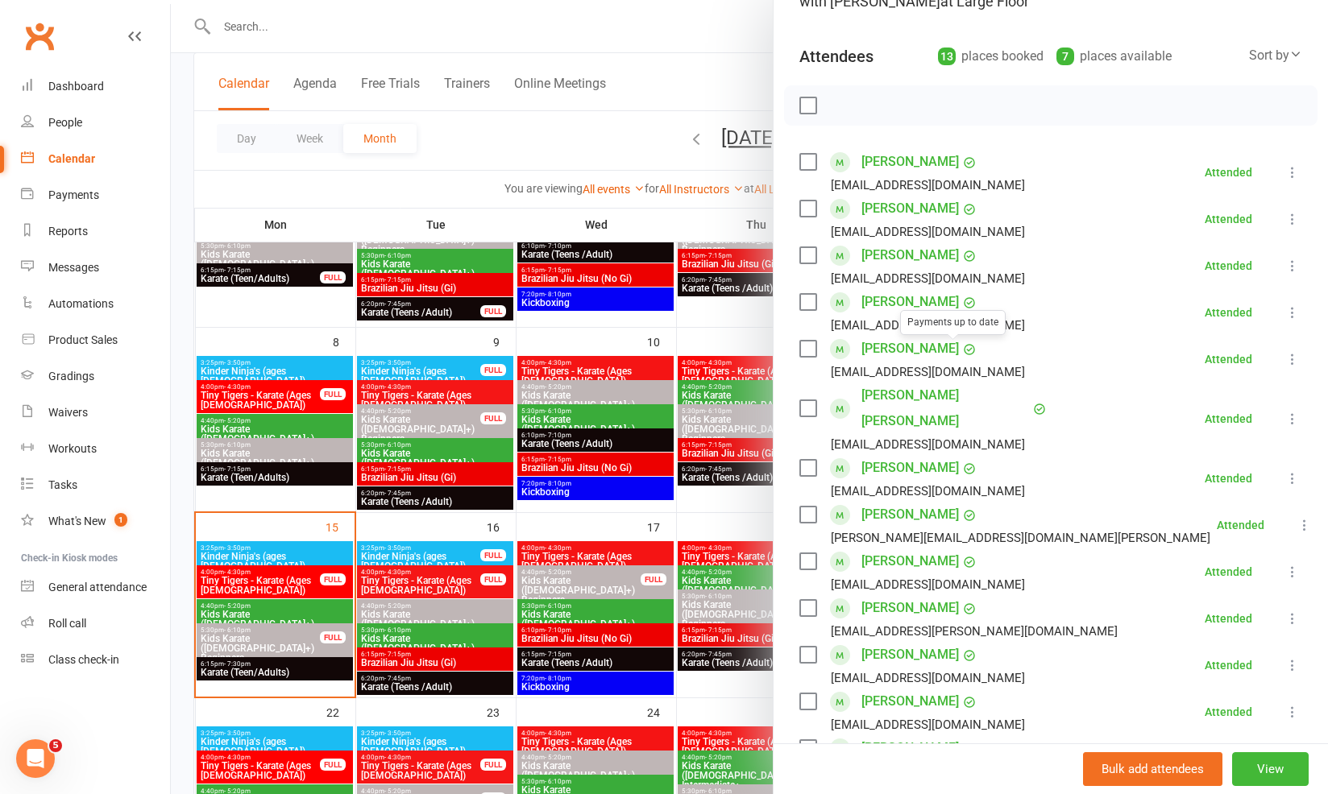
click at [715, 371] on div at bounding box center [749, 397] width 1157 height 794
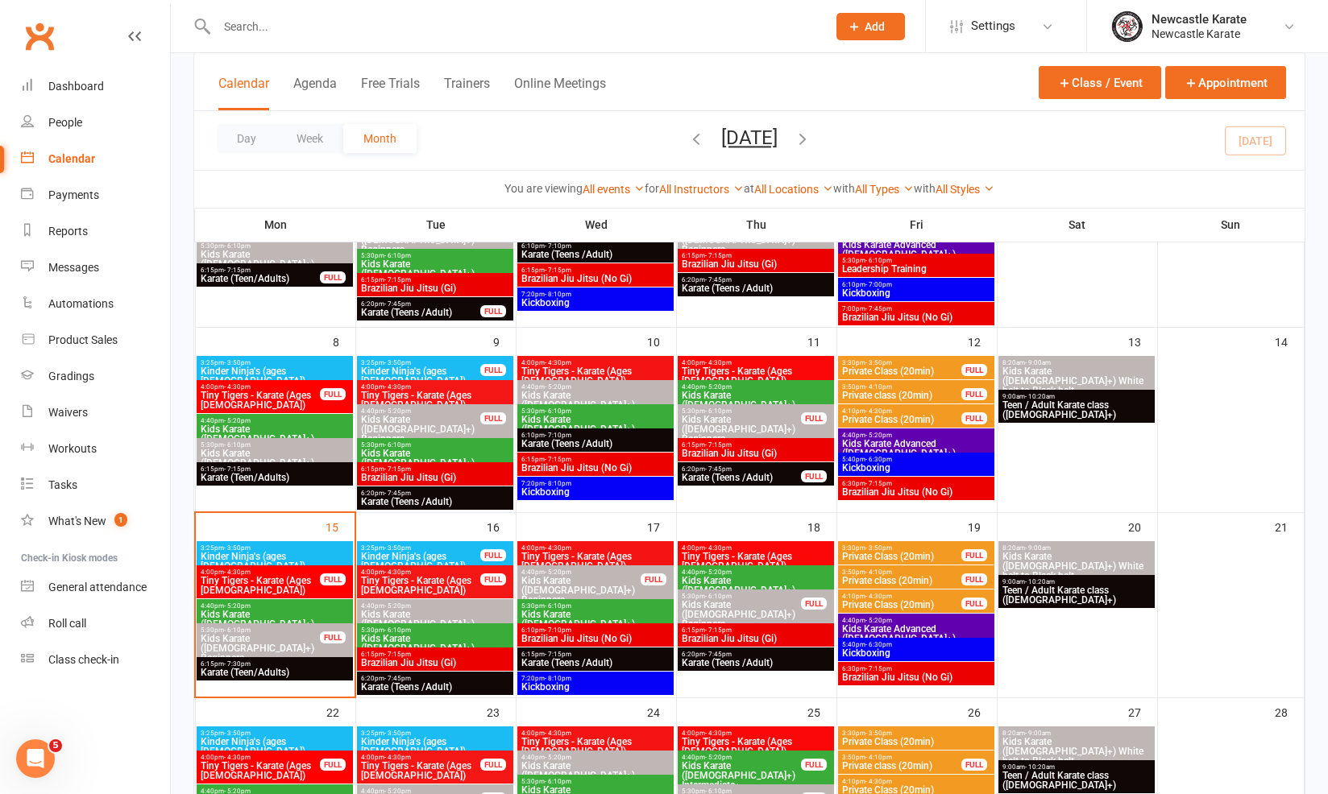
click at [914, 460] on span "5:40pm - 6:30pm" at bounding box center [916, 459] width 150 height 7
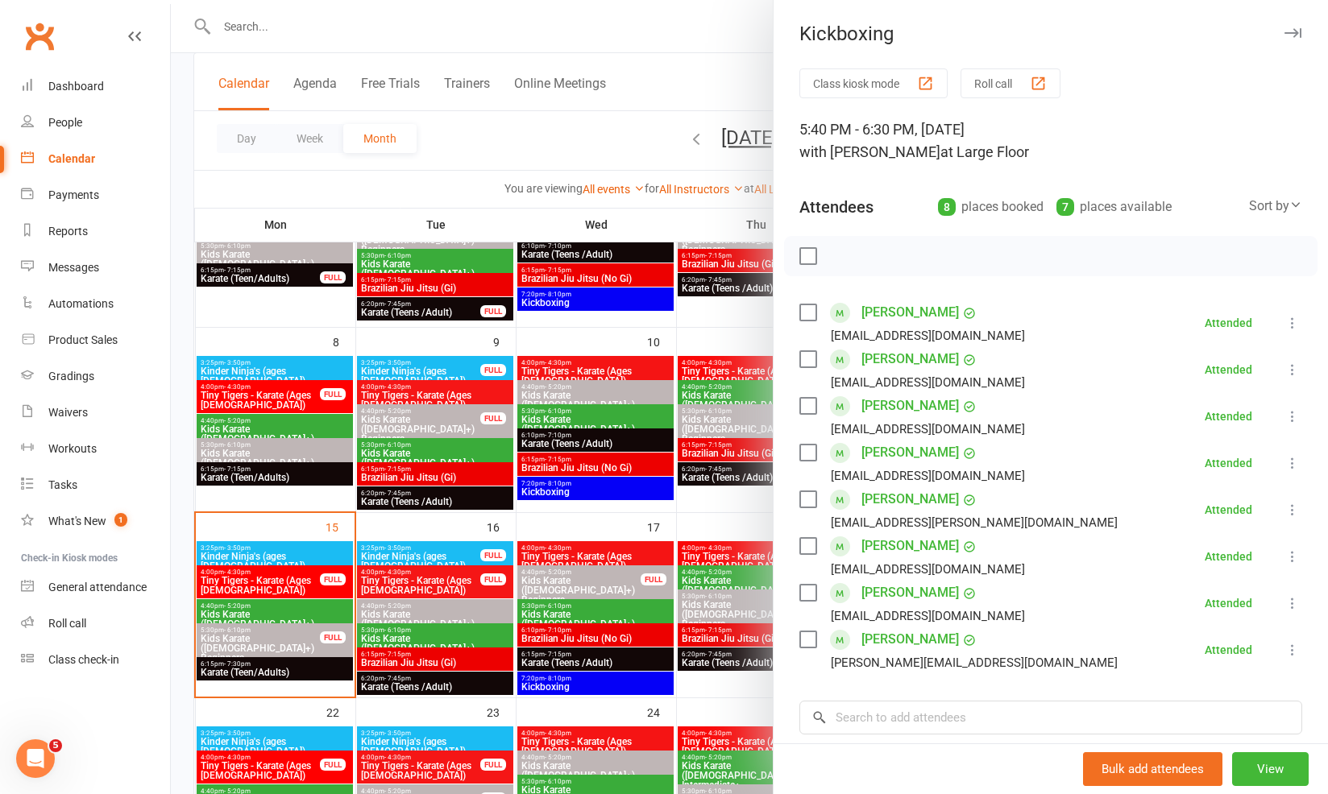
click at [704, 383] on div at bounding box center [749, 397] width 1157 height 794
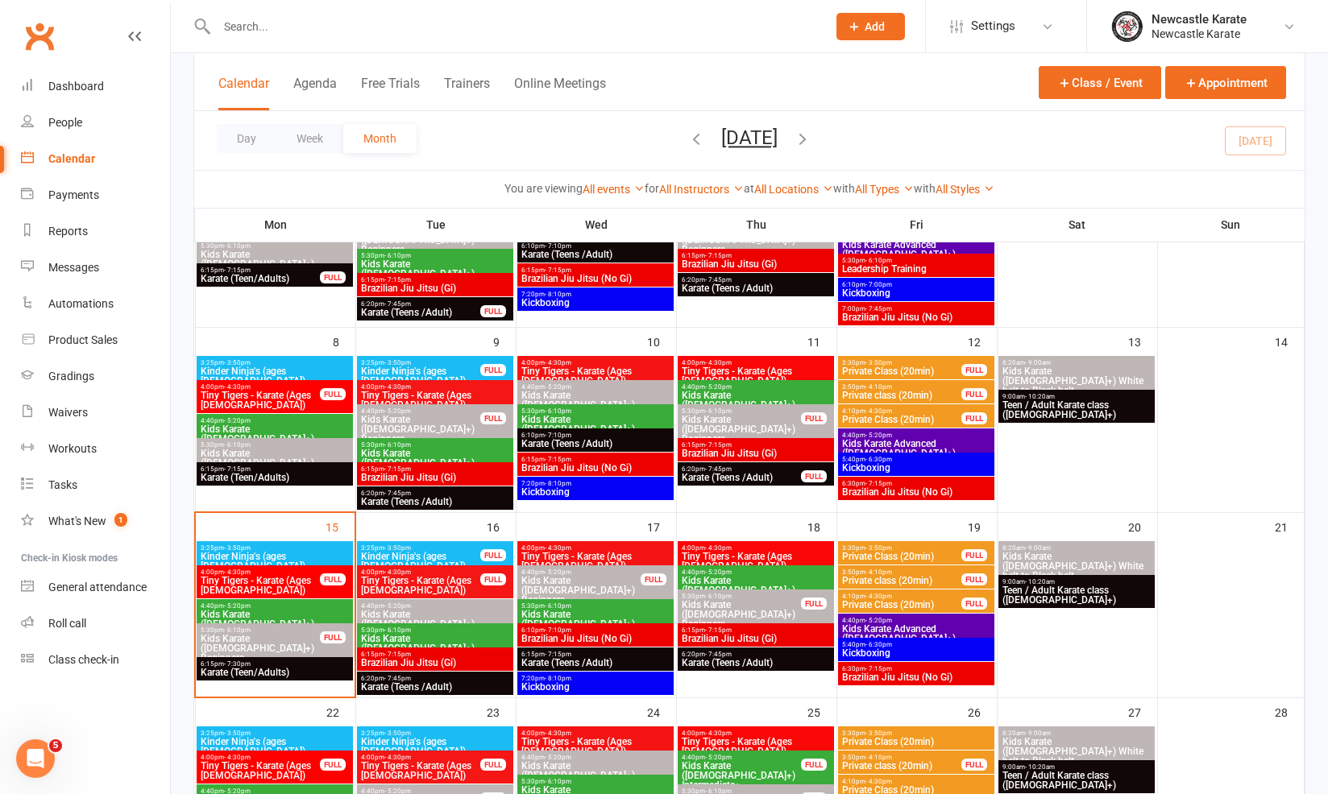
click at [918, 436] on span "4:40pm - 5:20pm" at bounding box center [916, 435] width 150 height 7
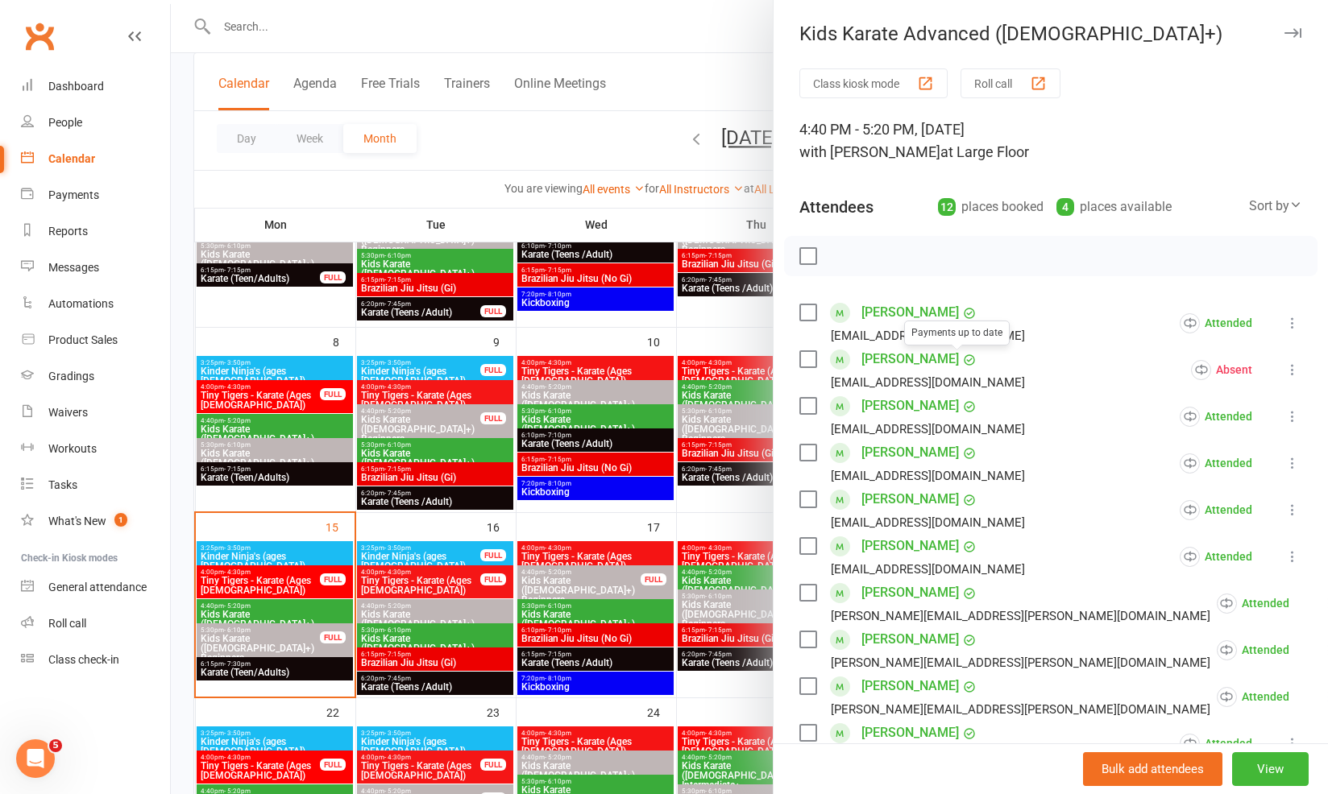
click at [901, 355] on link "Luke Castorina" at bounding box center [909, 359] width 97 height 26
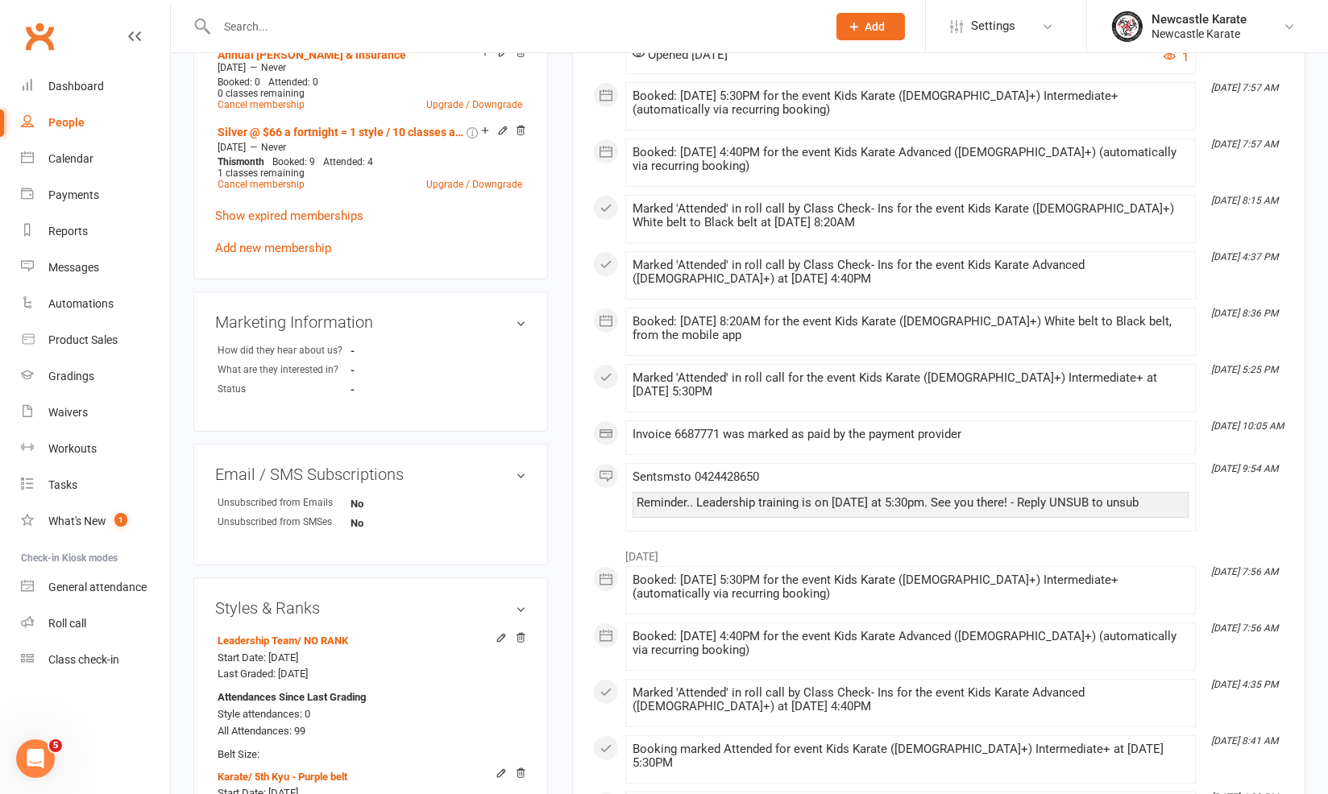
scroll to position [1160, 0]
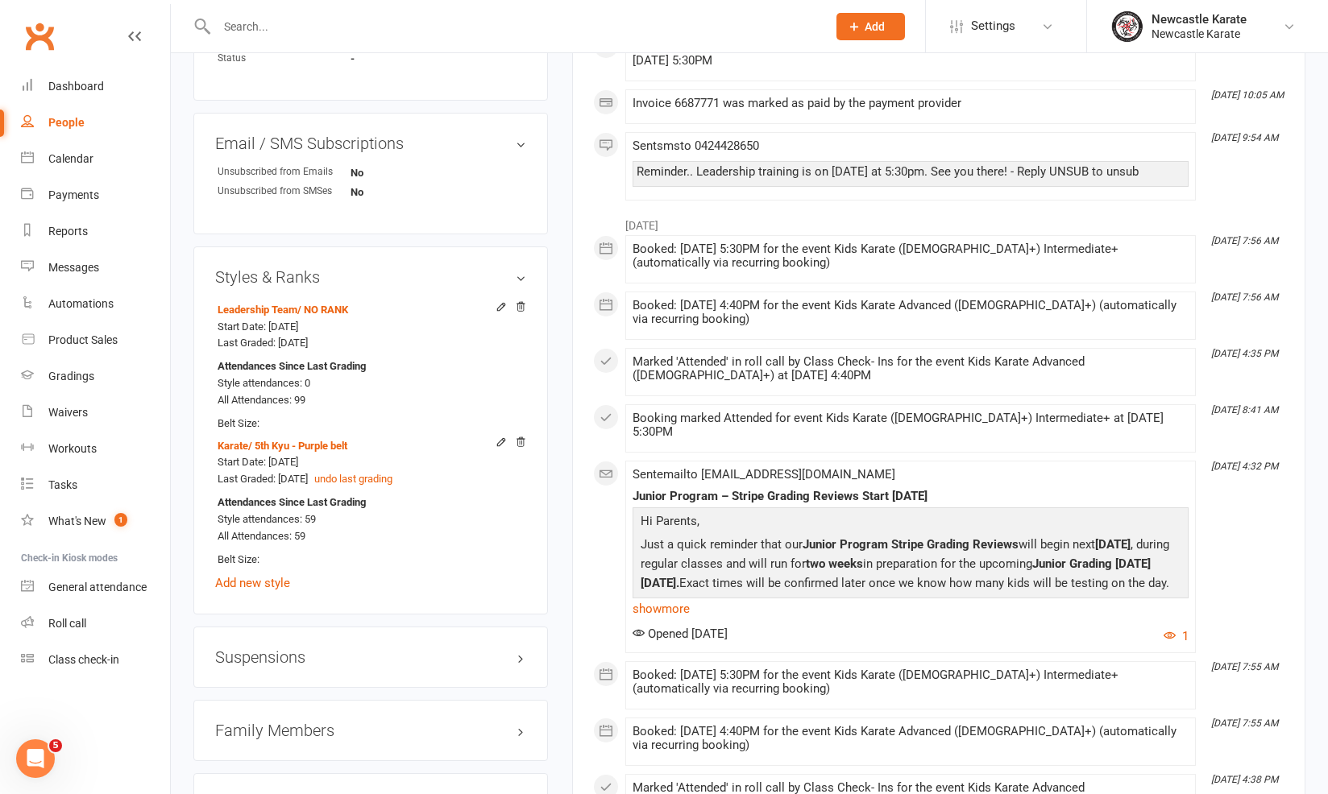
click at [65, 56] on div "Clubworx" at bounding box center [85, 46] width 170 height 60
click at [75, 74] on link "Dashboard" at bounding box center [95, 86] width 149 height 36
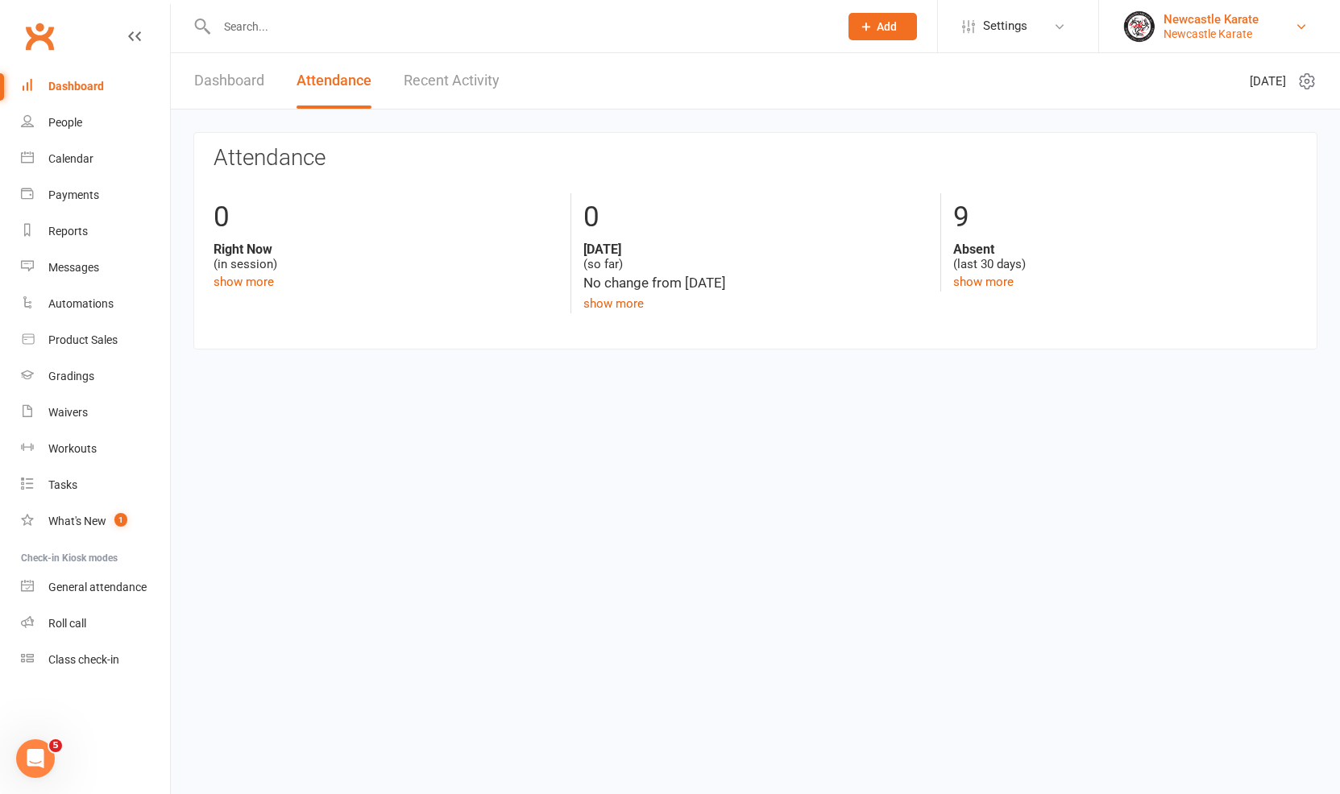
click at [1185, 28] on div "Newcastle Karate" at bounding box center [1210, 34] width 95 height 15
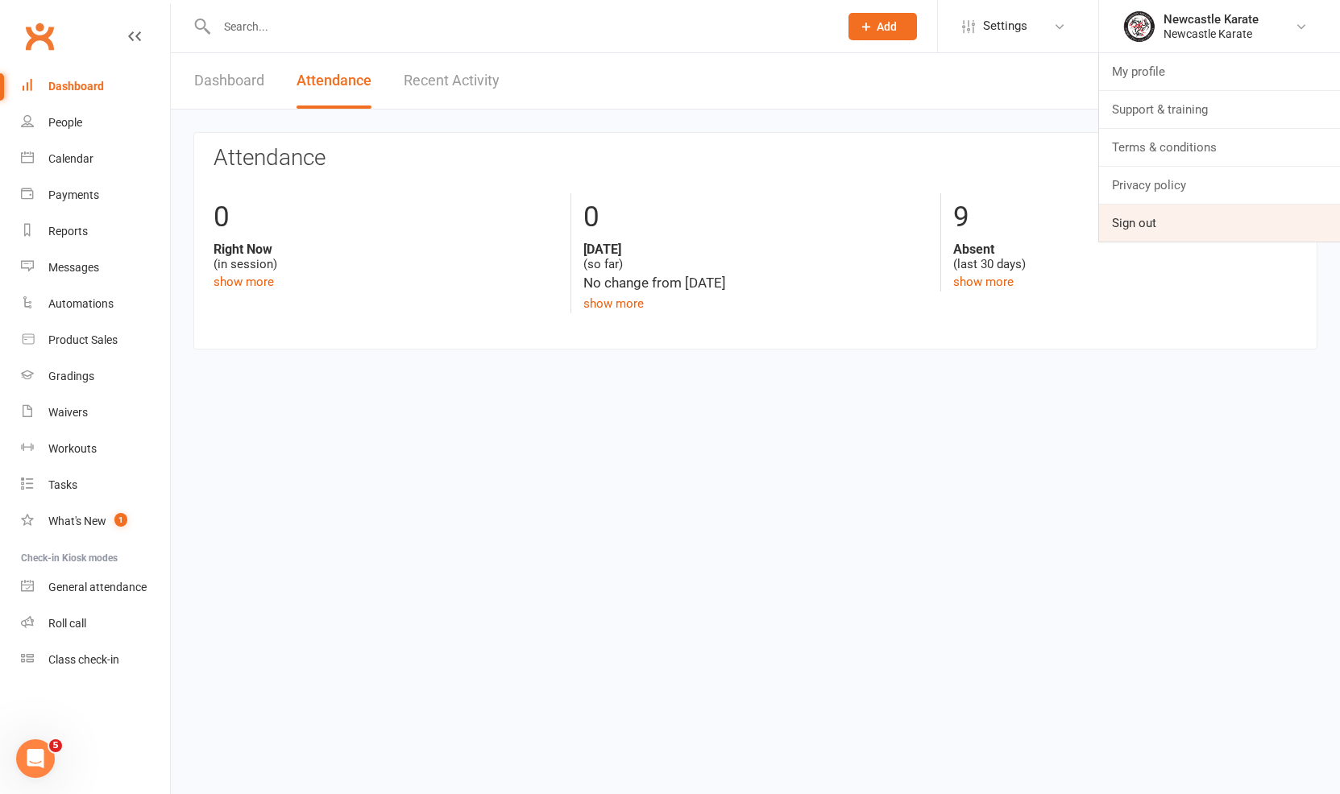
click at [1132, 217] on link "Sign out" at bounding box center [1219, 223] width 241 height 37
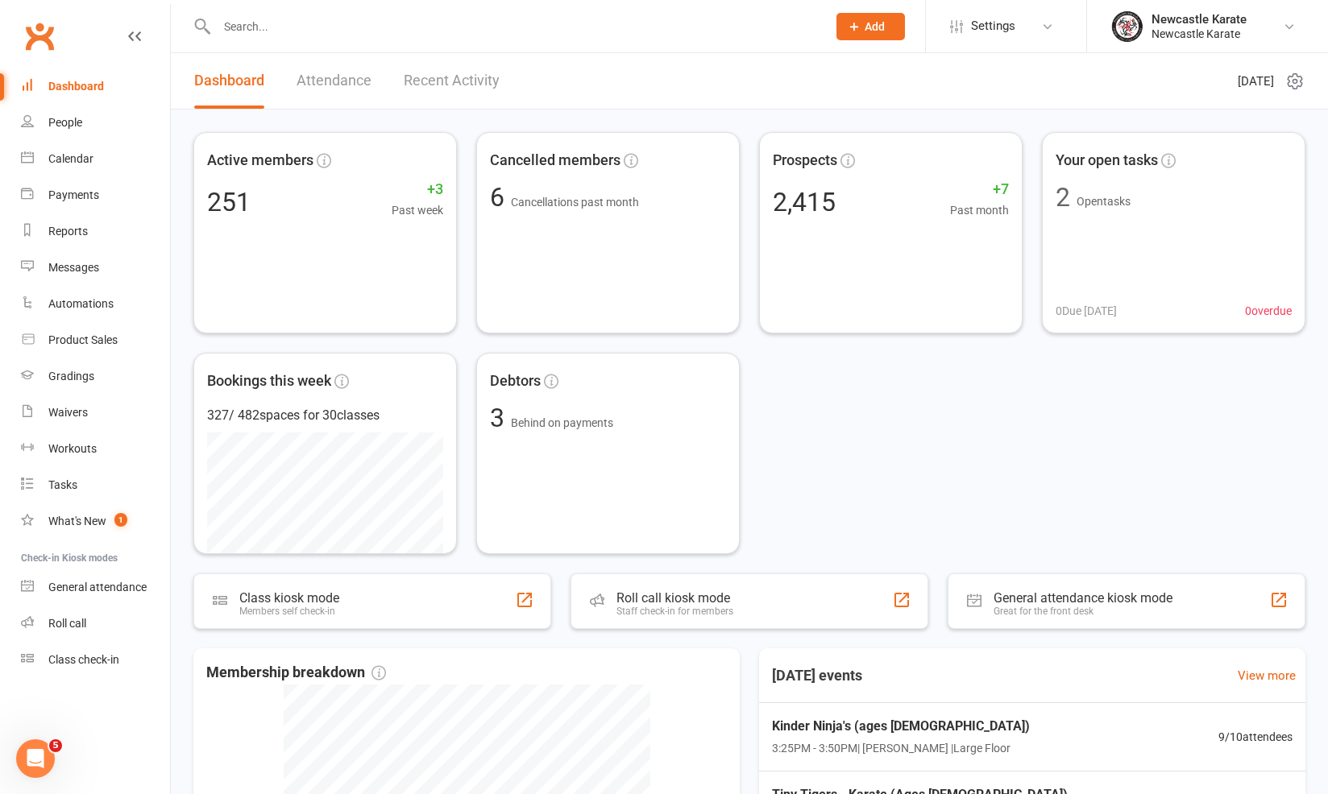
click at [399, 74] on div "Dashboard Attendance Recent Activity" at bounding box center [347, 81] width 352 height 56
click at [414, 74] on link "Recent Activity" at bounding box center [452, 81] width 96 height 56
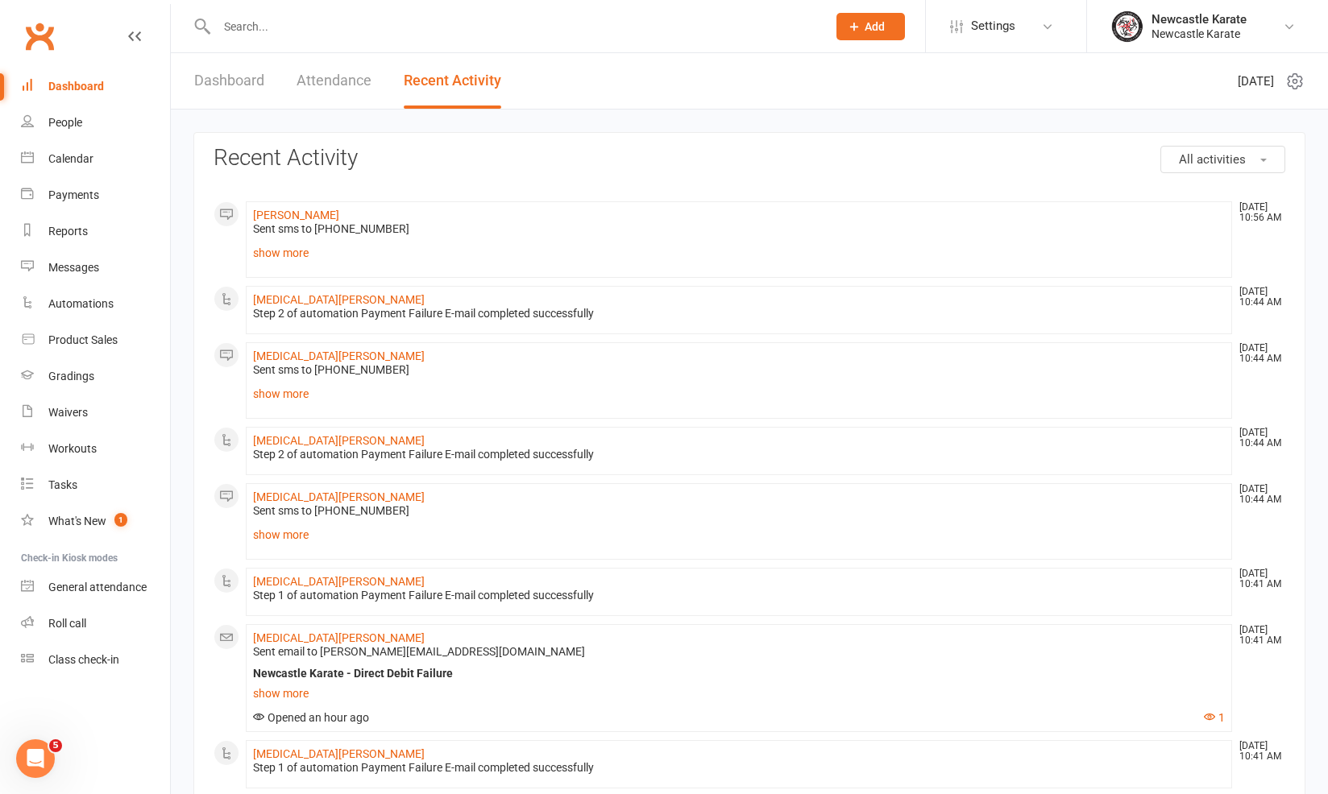
click at [356, 70] on link "Attendance" at bounding box center [333, 81] width 75 height 56
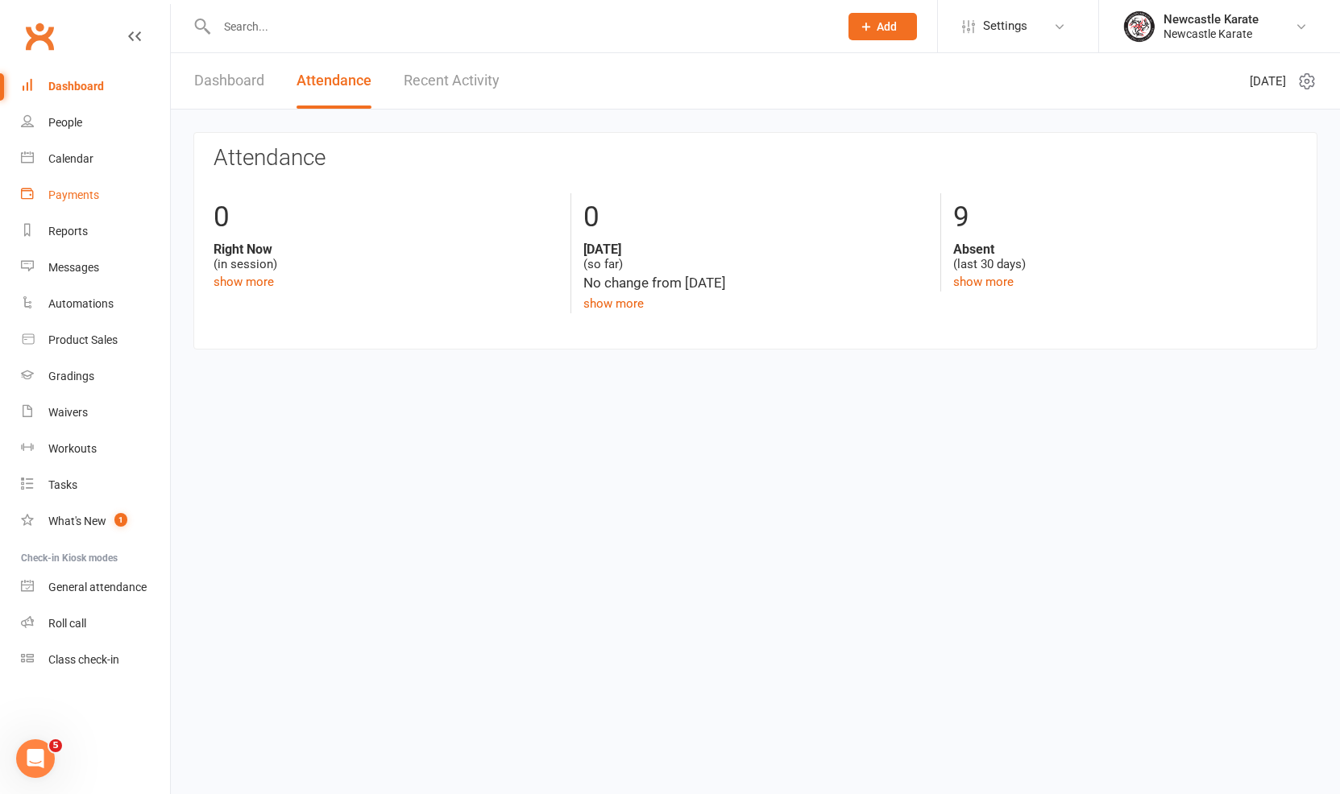
click at [102, 199] on link "Payments" at bounding box center [95, 195] width 149 height 36
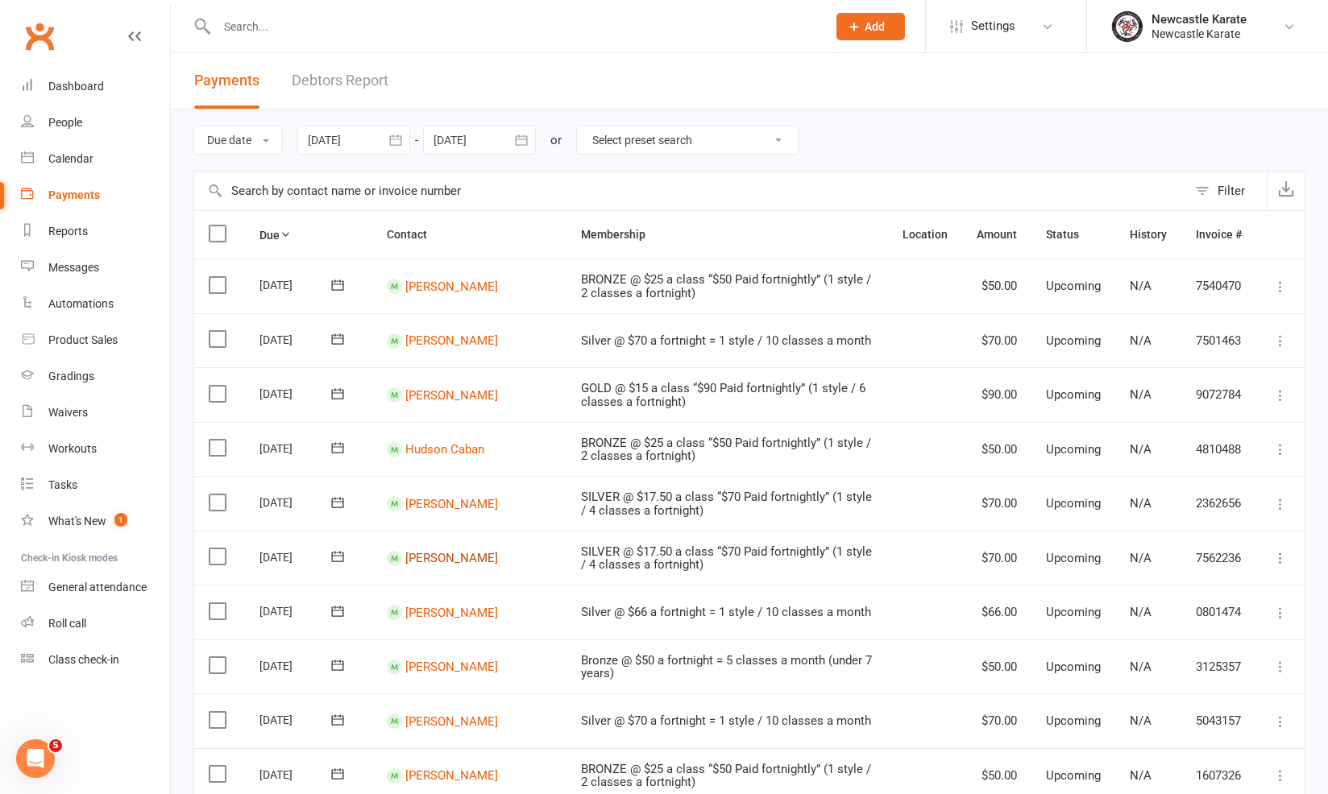
click at [437, 551] on link "Oliver Carle" at bounding box center [451, 558] width 93 height 15
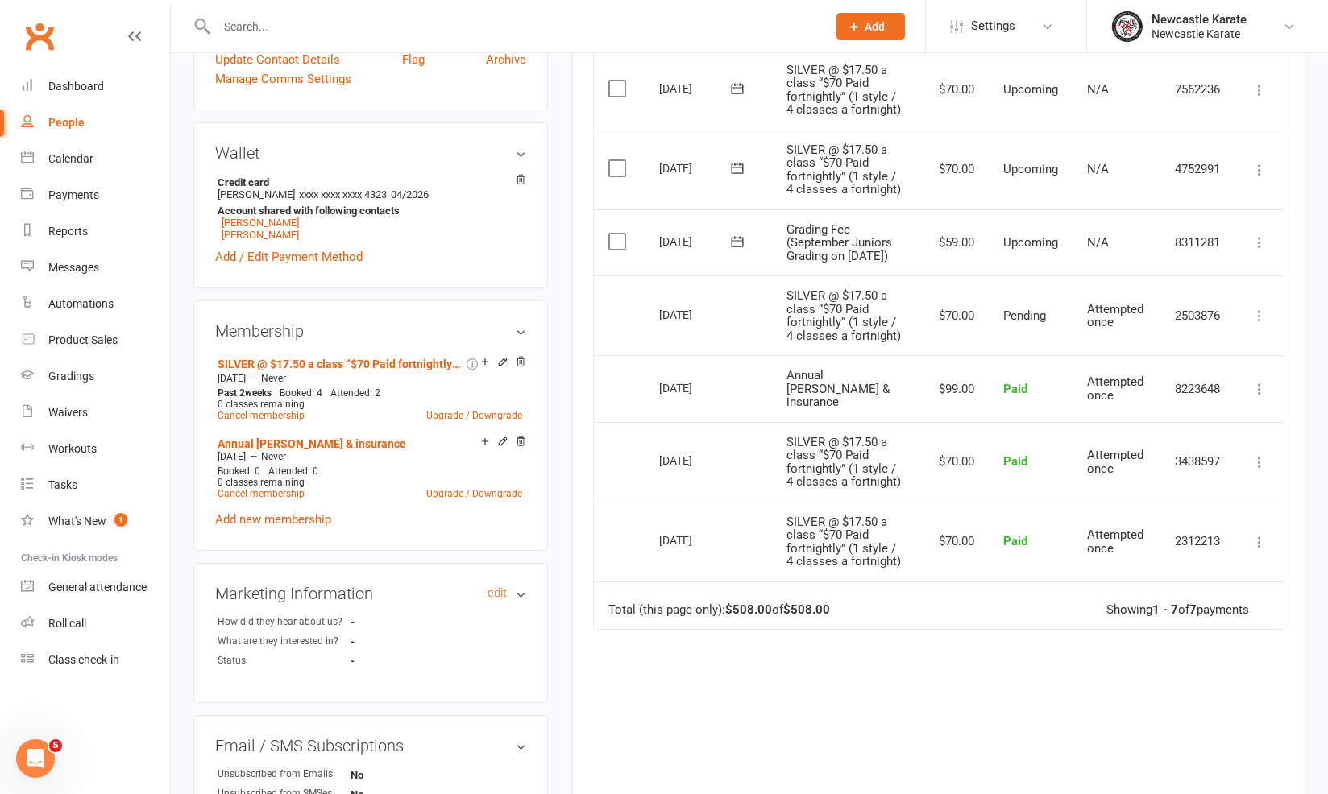
scroll to position [1005, 0]
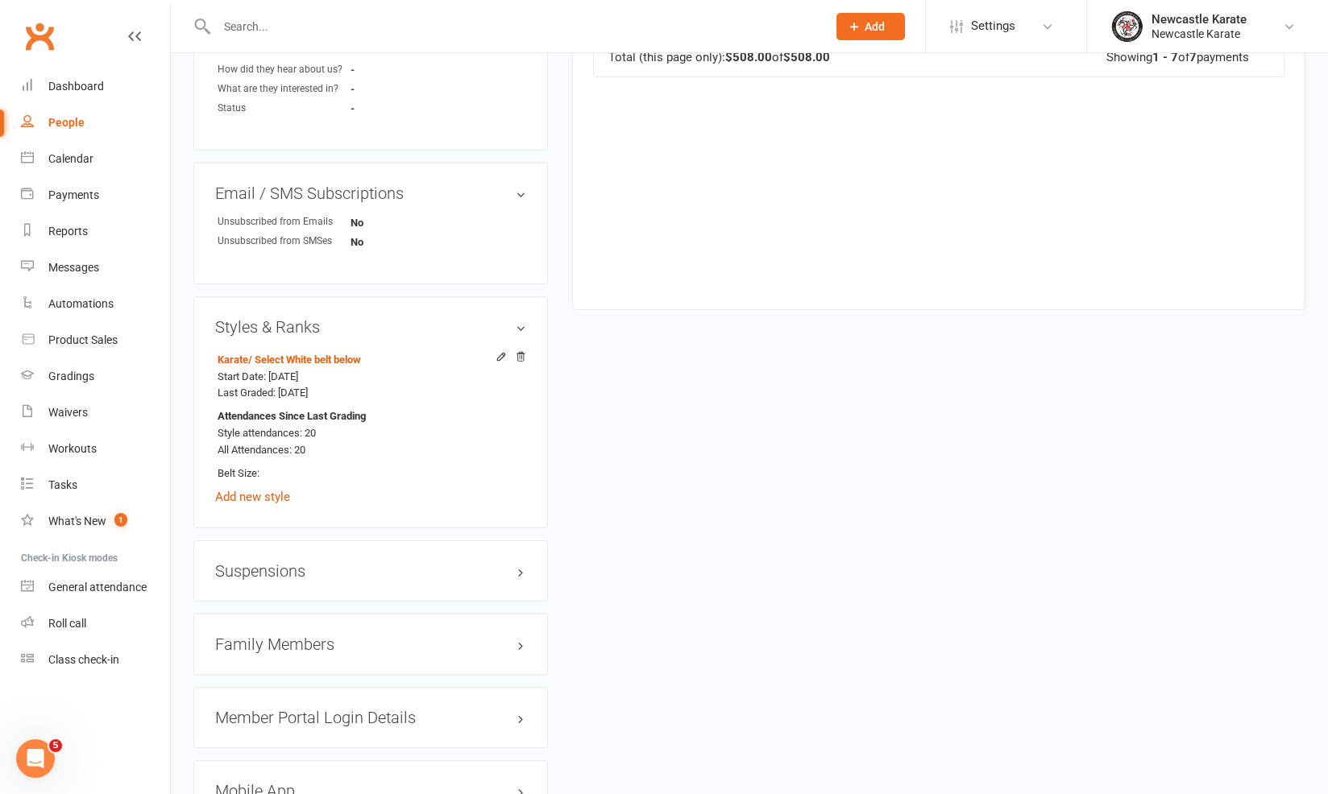
click at [365, 639] on h3 "Family Members" at bounding box center [370, 645] width 311 height 18
click at [281, 692] on link "Maisie Carle - Sibling" at bounding box center [285, 700] width 135 height 17
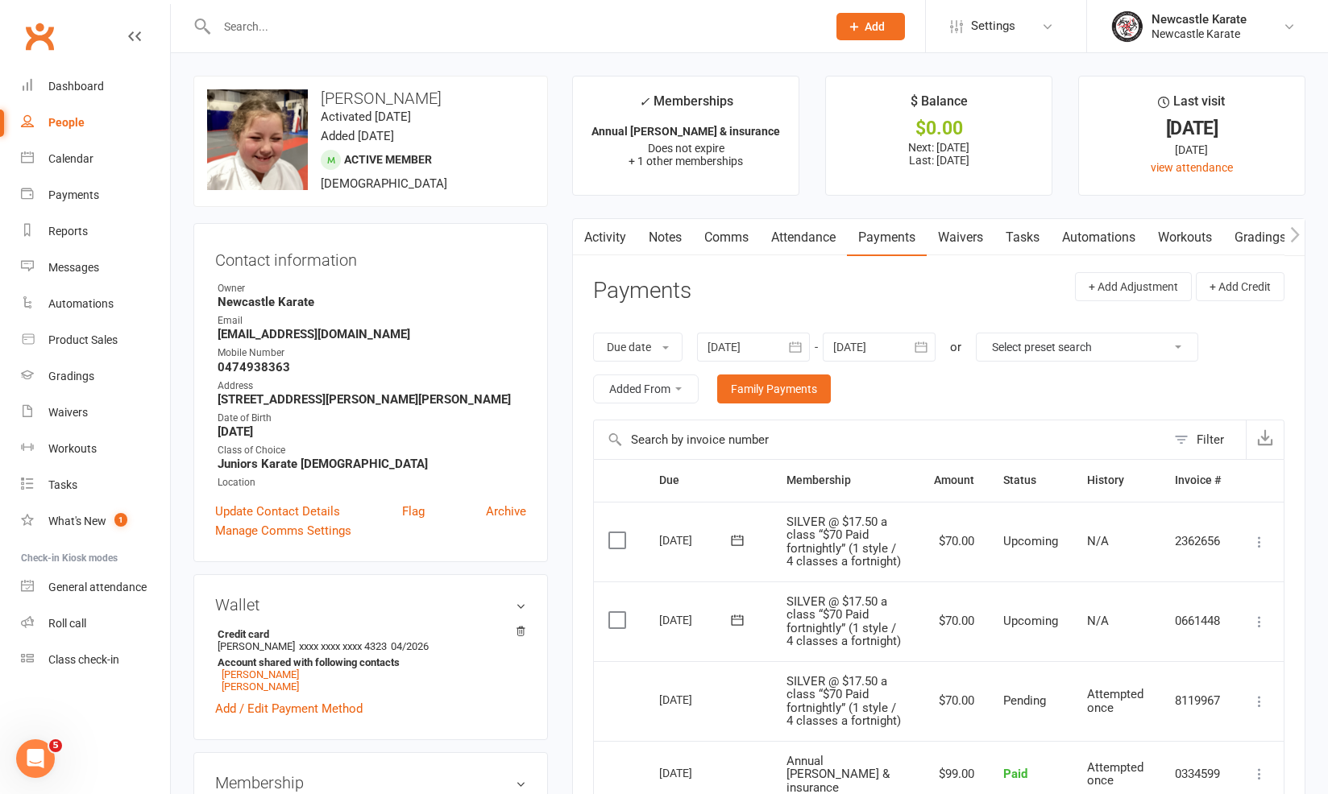
click at [64, 139] on link "People" at bounding box center [95, 123] width 149 height 36
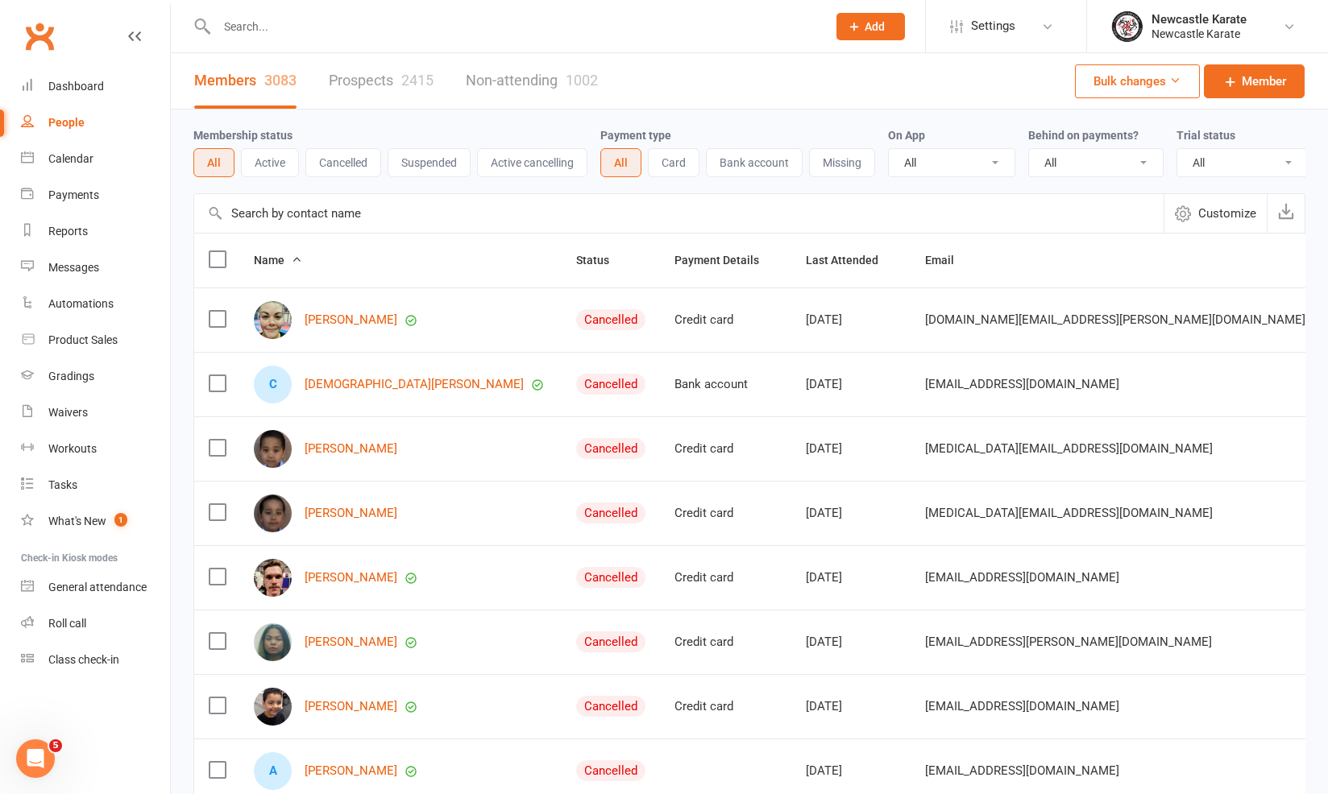
click at [68, 157] on div "Calendar" at bounding box center [70, 158] width 45 height 13
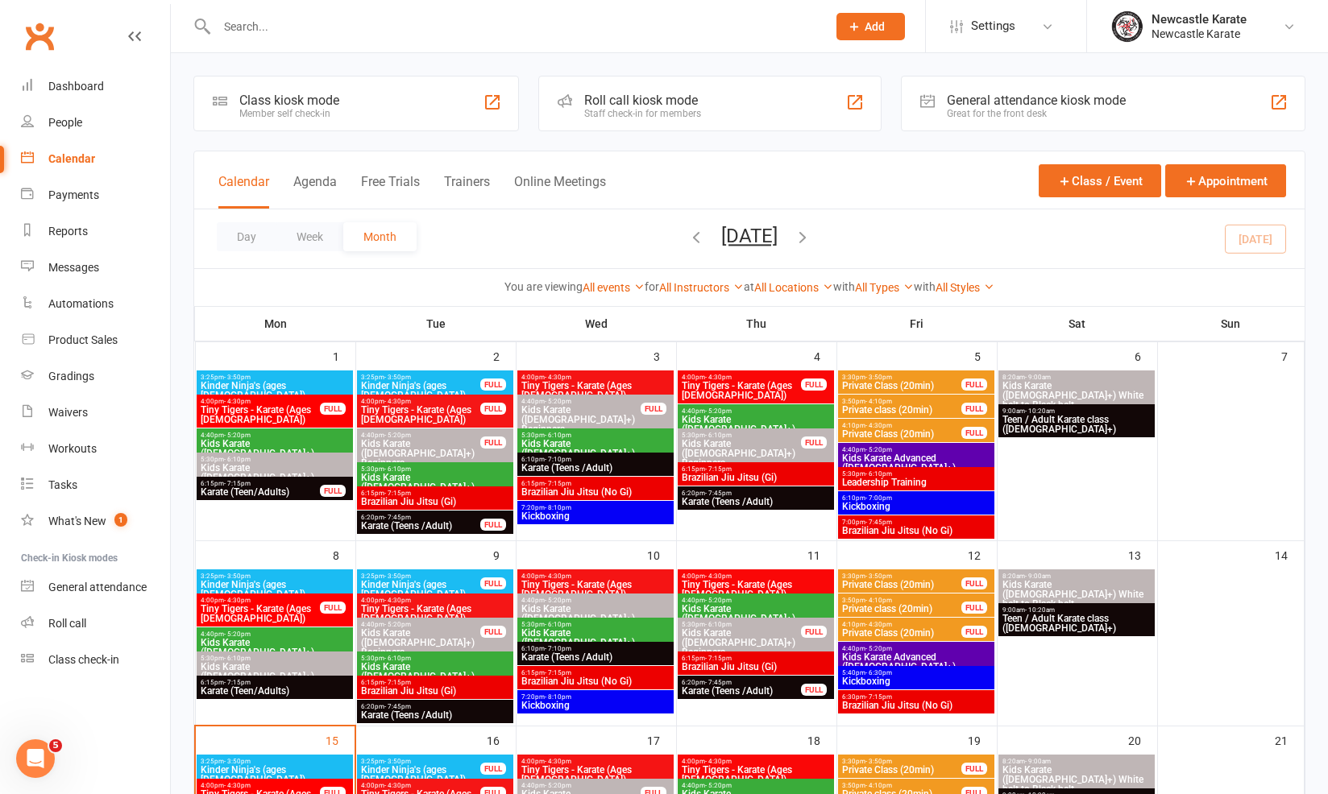
click at [770, 230] on button "September 2025" at bounding box center [749, 236] width 56 height 23
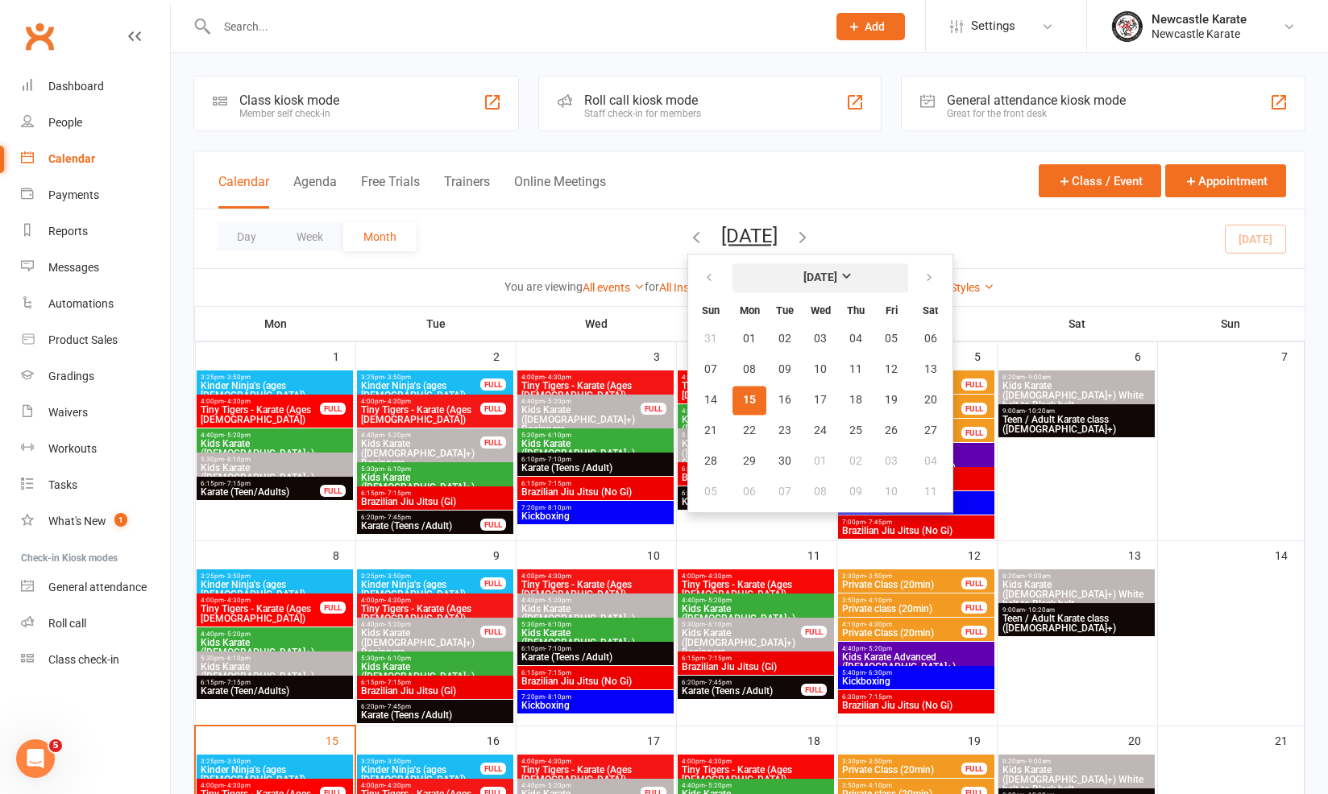
click at [742, 271] on button "September 2025" at bounding box center [820, 277] width 176 height 29
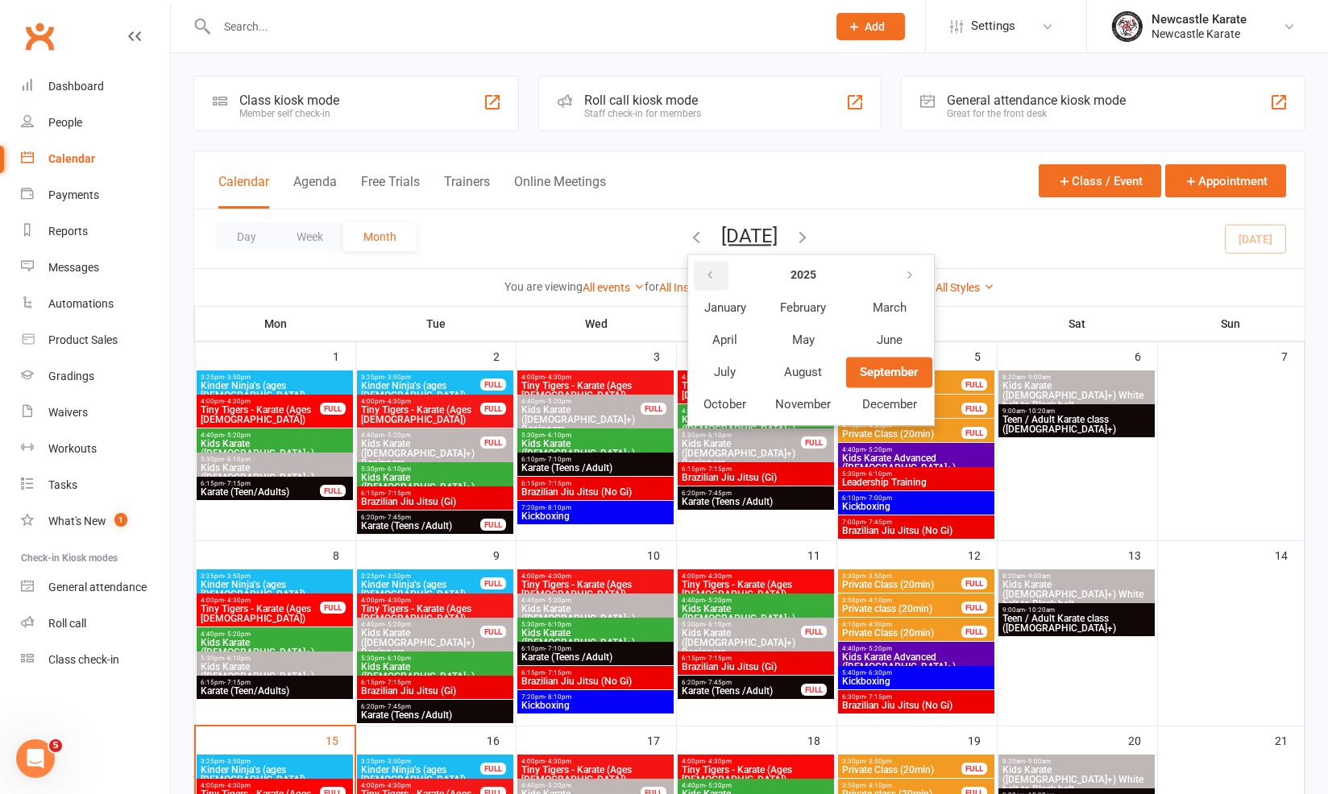
click at [694, 287] on button "button" at bounding box center [711, 275] width 35 height 29
click at [704, 271] on icon "button" at bounding box center [709, 275] width 11 height 13
click at [777, 340] on button "May" at bounding box center [802, 340] width 83 height 31
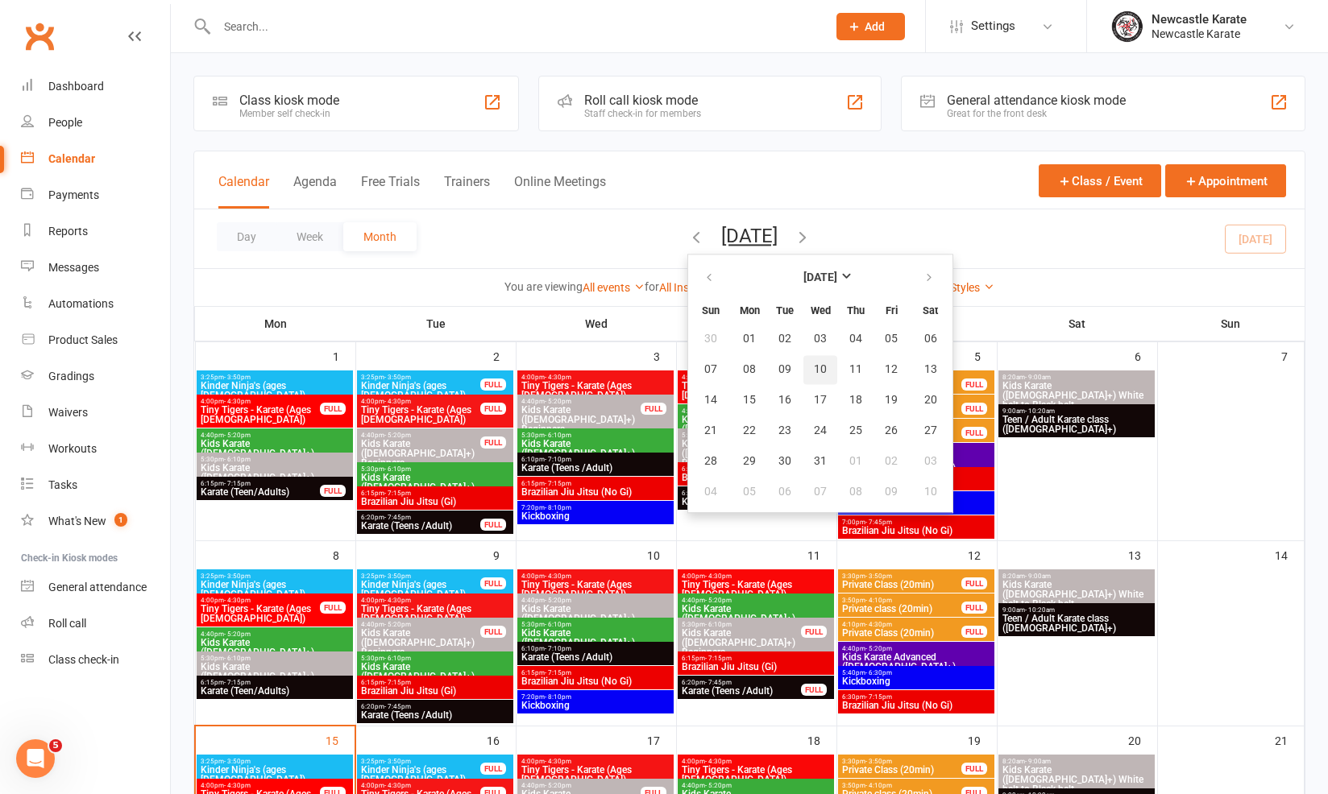
click at [814, 363] on span "10" at bounding box center [820, 369] width 13 height 13
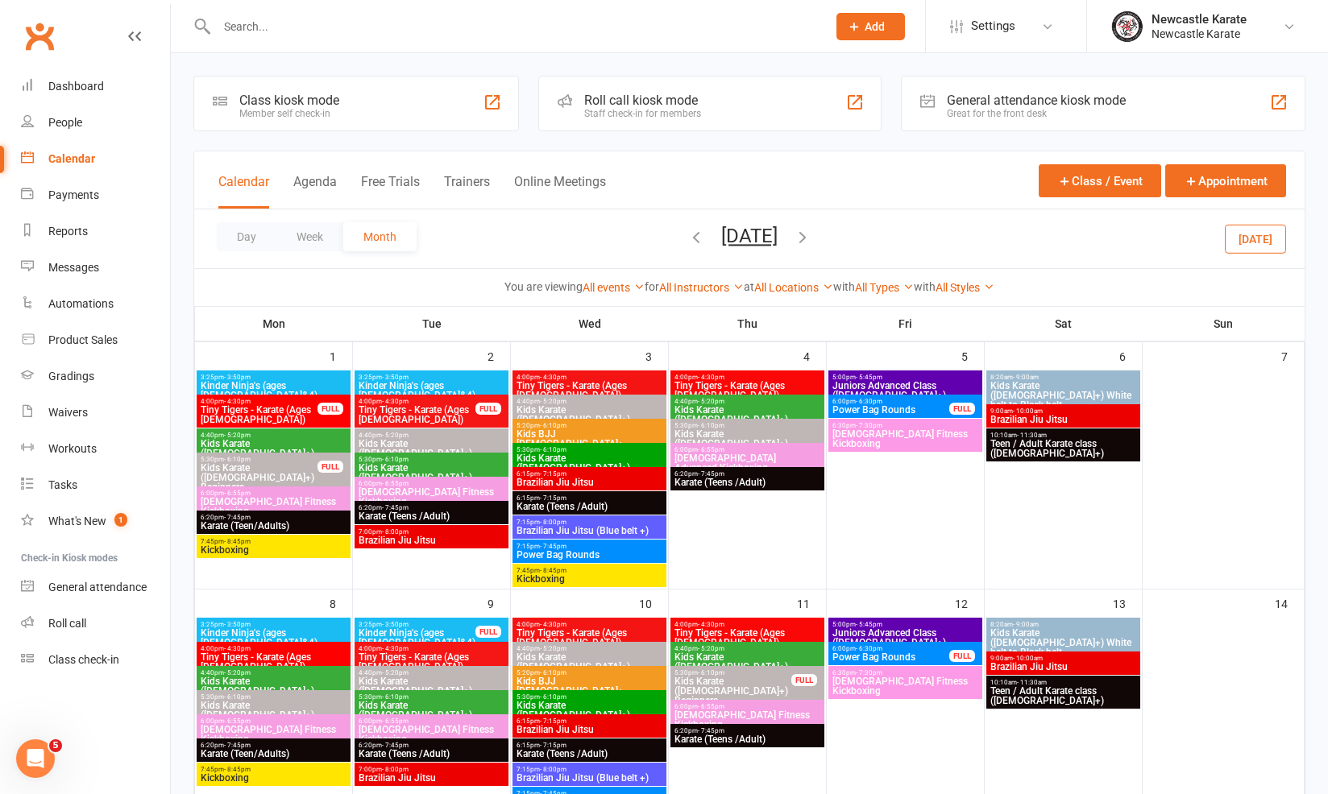
click at [404, 445] on span "Kids Karate (7yo+) Beginners" at bounding box center [431, 453] width 147 height 29
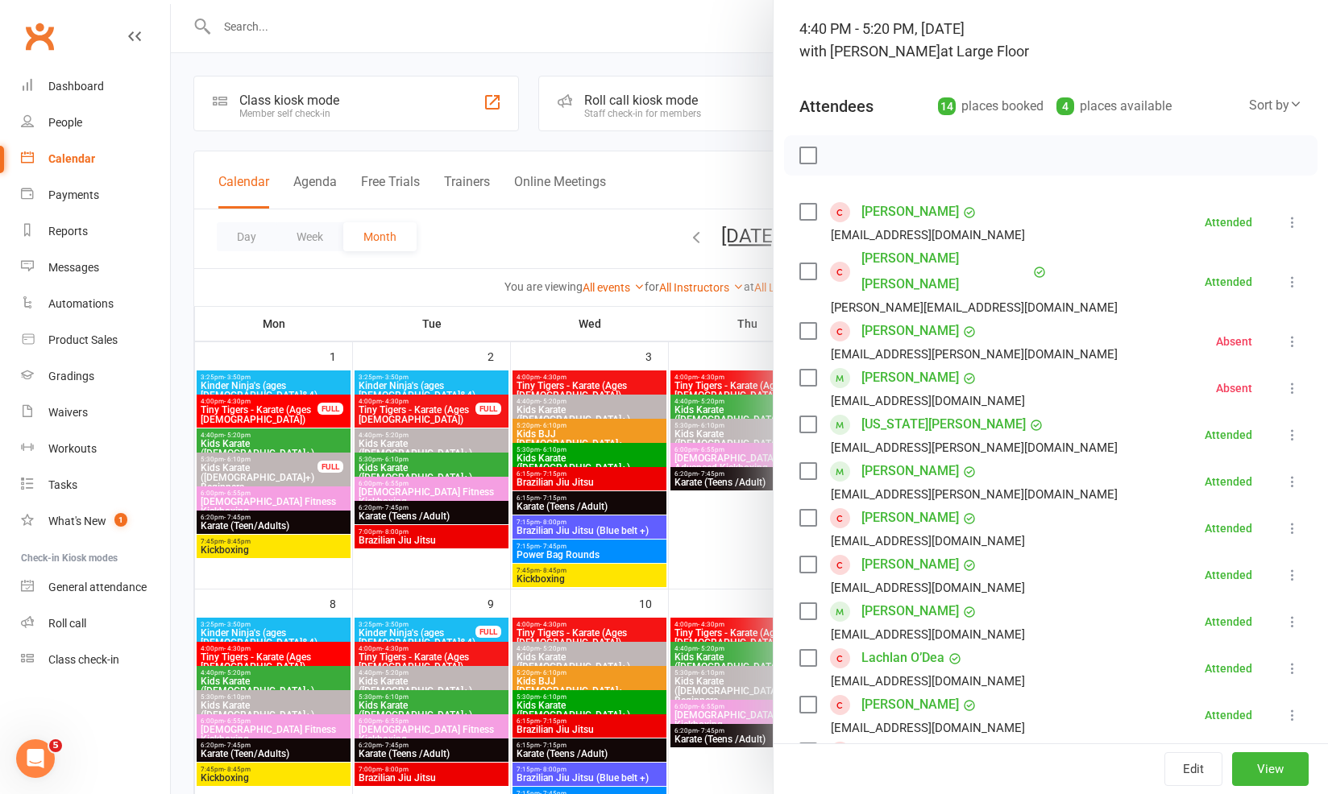
scroll to position [230, 0]
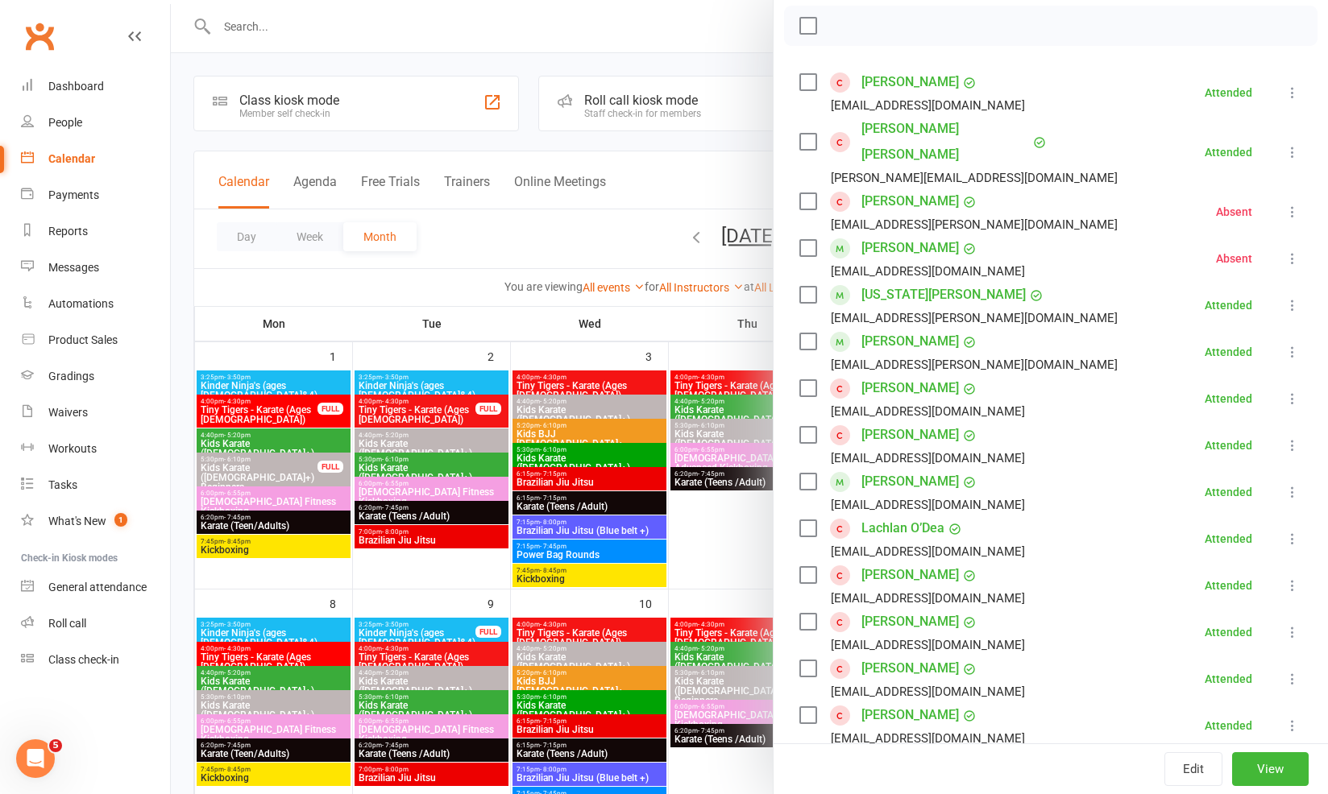
click at [635, 630] on div at bounding box center [749, 397] width 1157 height 794
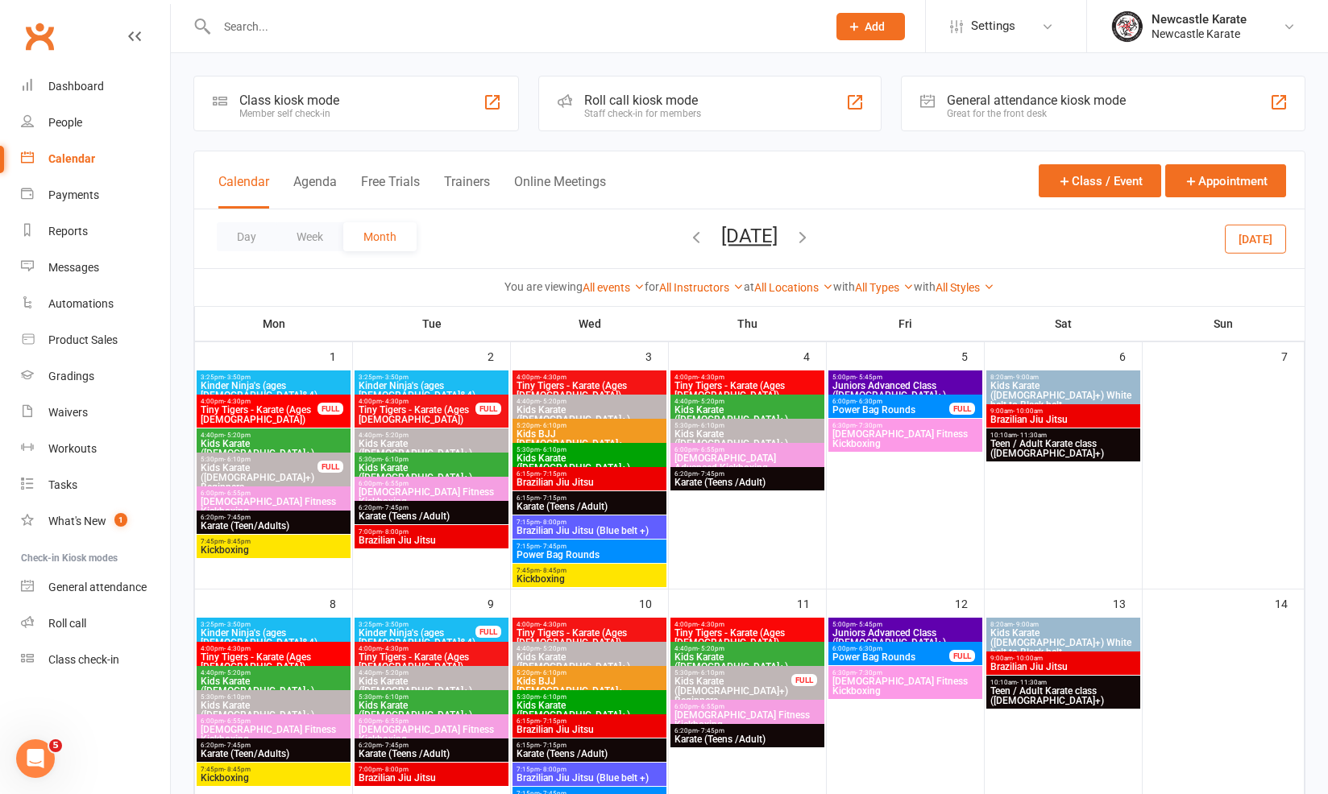
click at [319, 457] on div "5:30pm - 6:10pm Kids Karate (7yo+) Beginners FULL" at bounding box center [274, 474] width 154 height 43
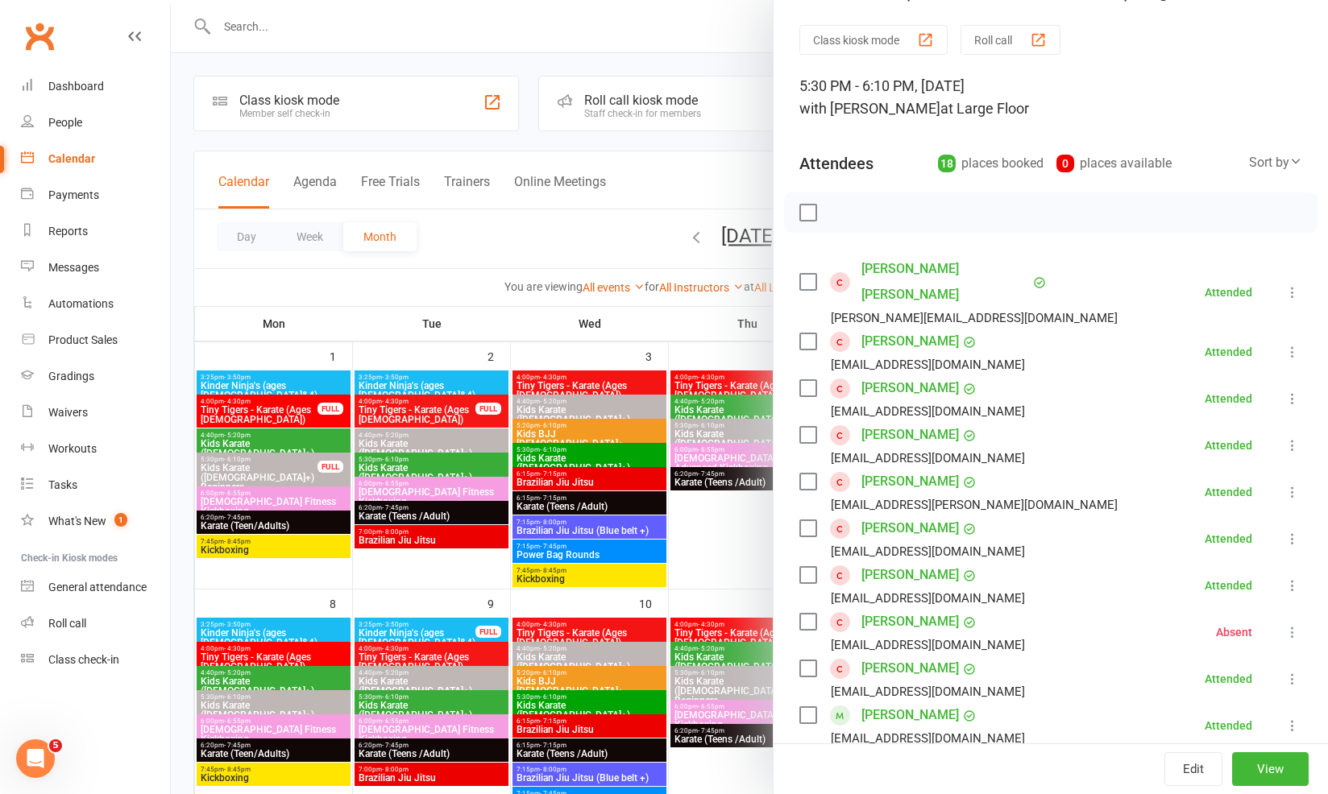
scroll to position [119, 0]
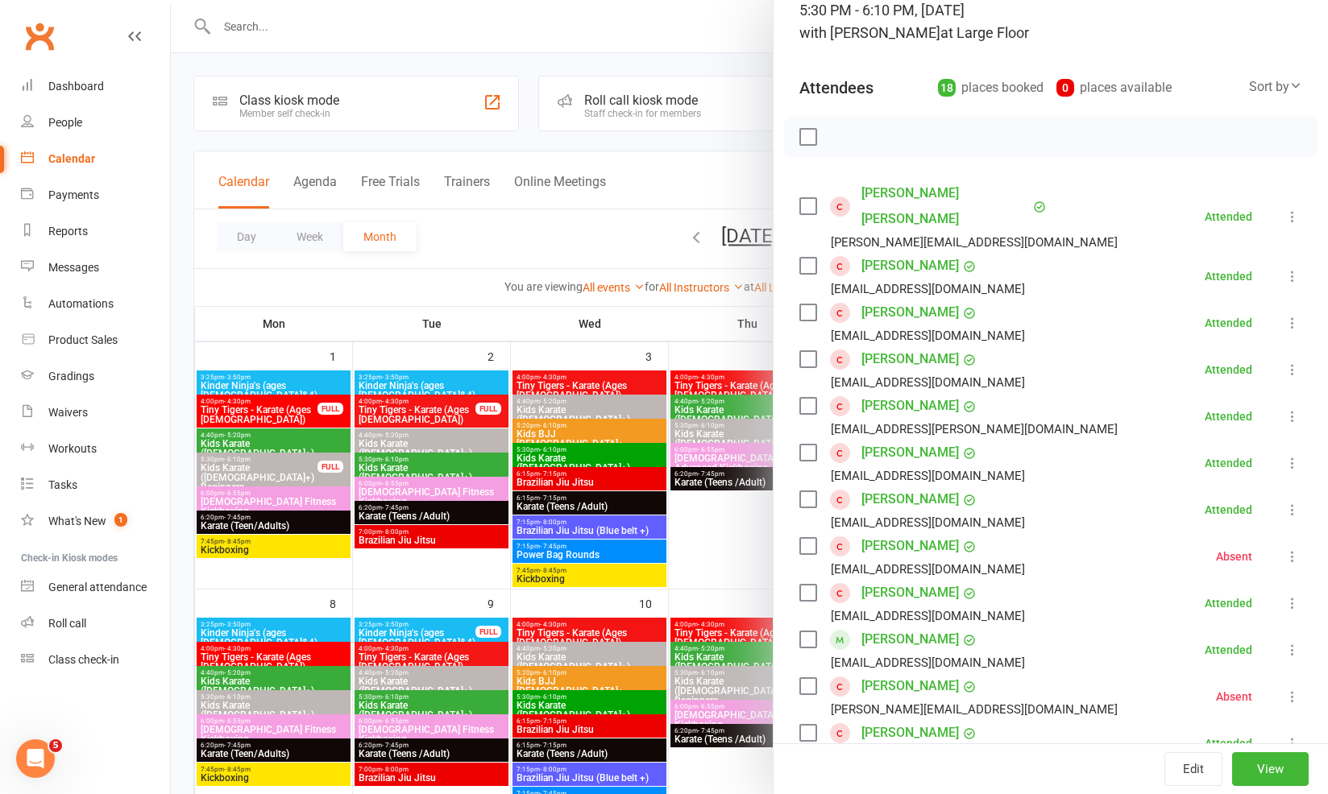
click at [884, 580] on link "Reece Kiejda" at bounding box center [909, 593] width 97 height 26
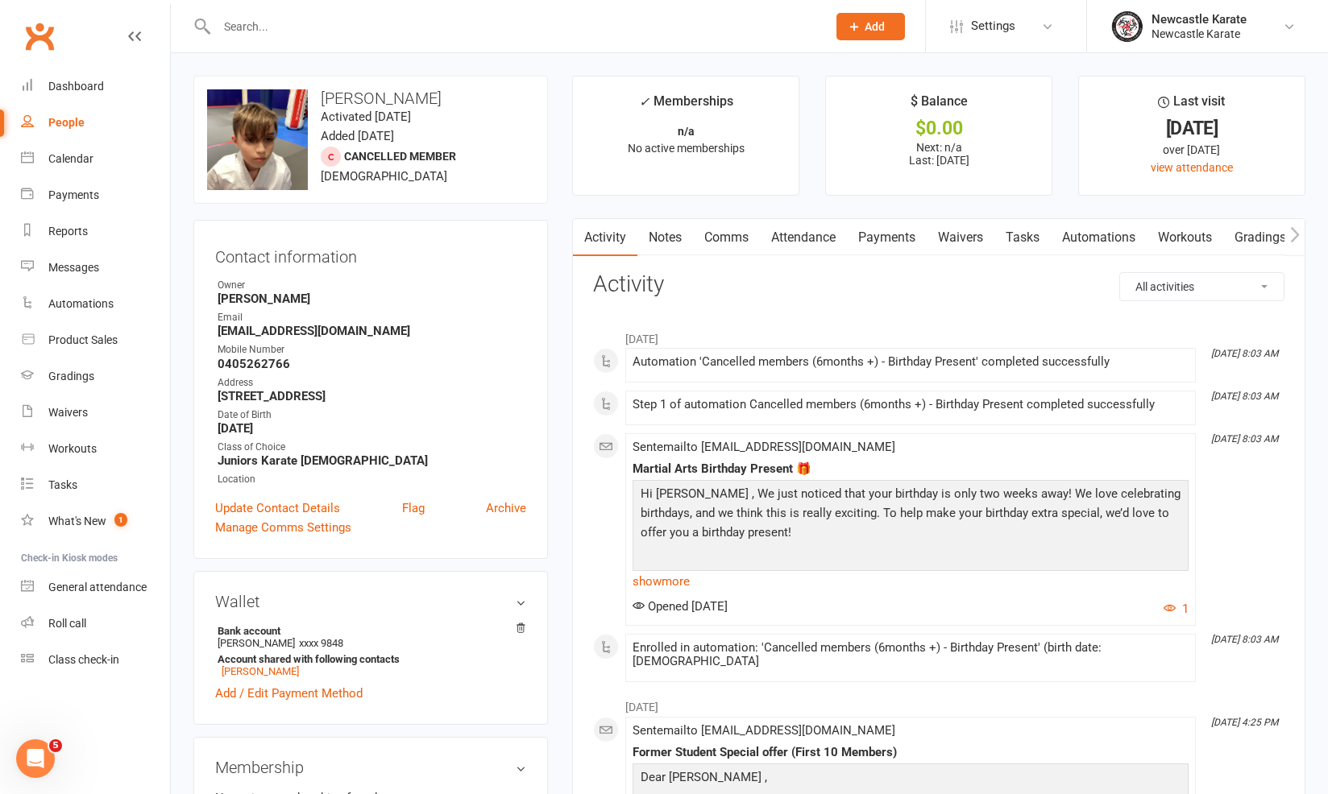
click at [656, 233] on link "Notes" at bounding box center [665, 237] width 56 height 37
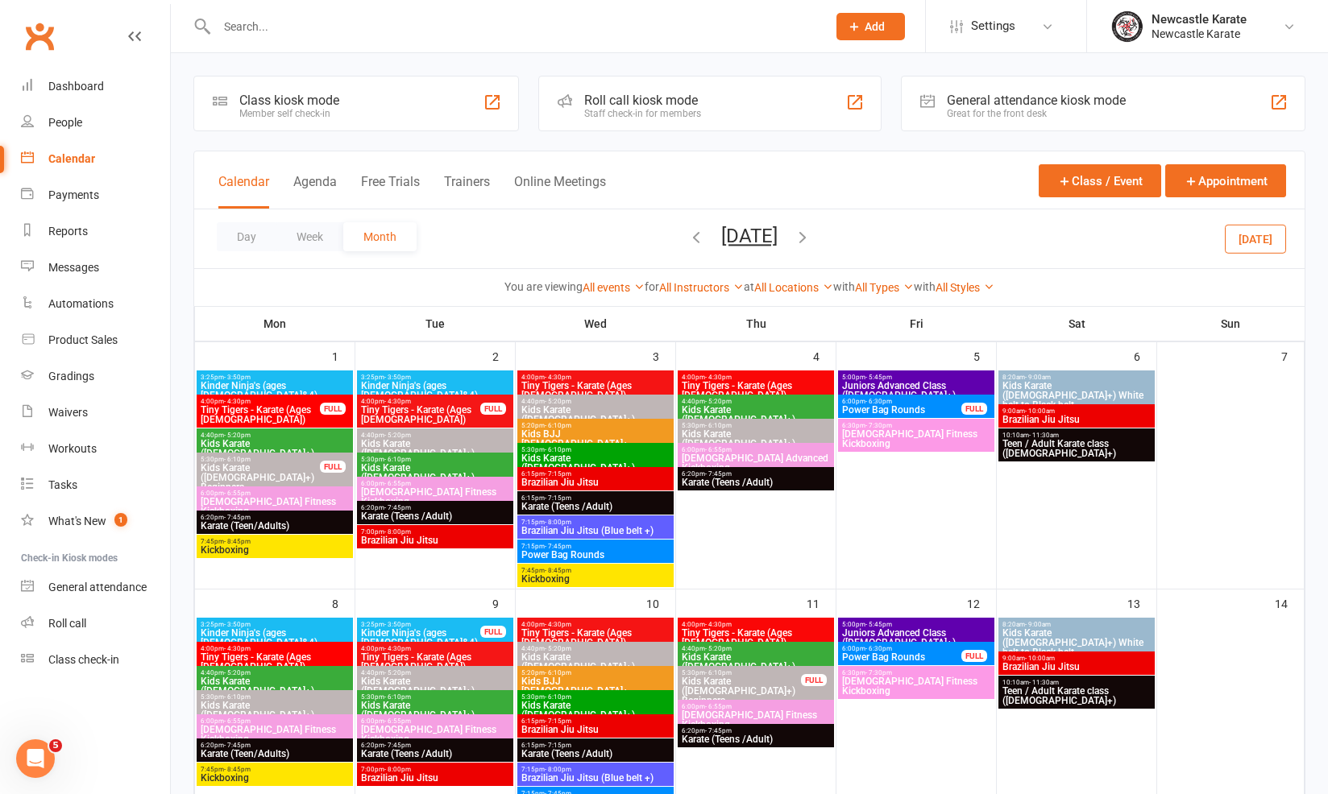
scroll to position [327, 0]
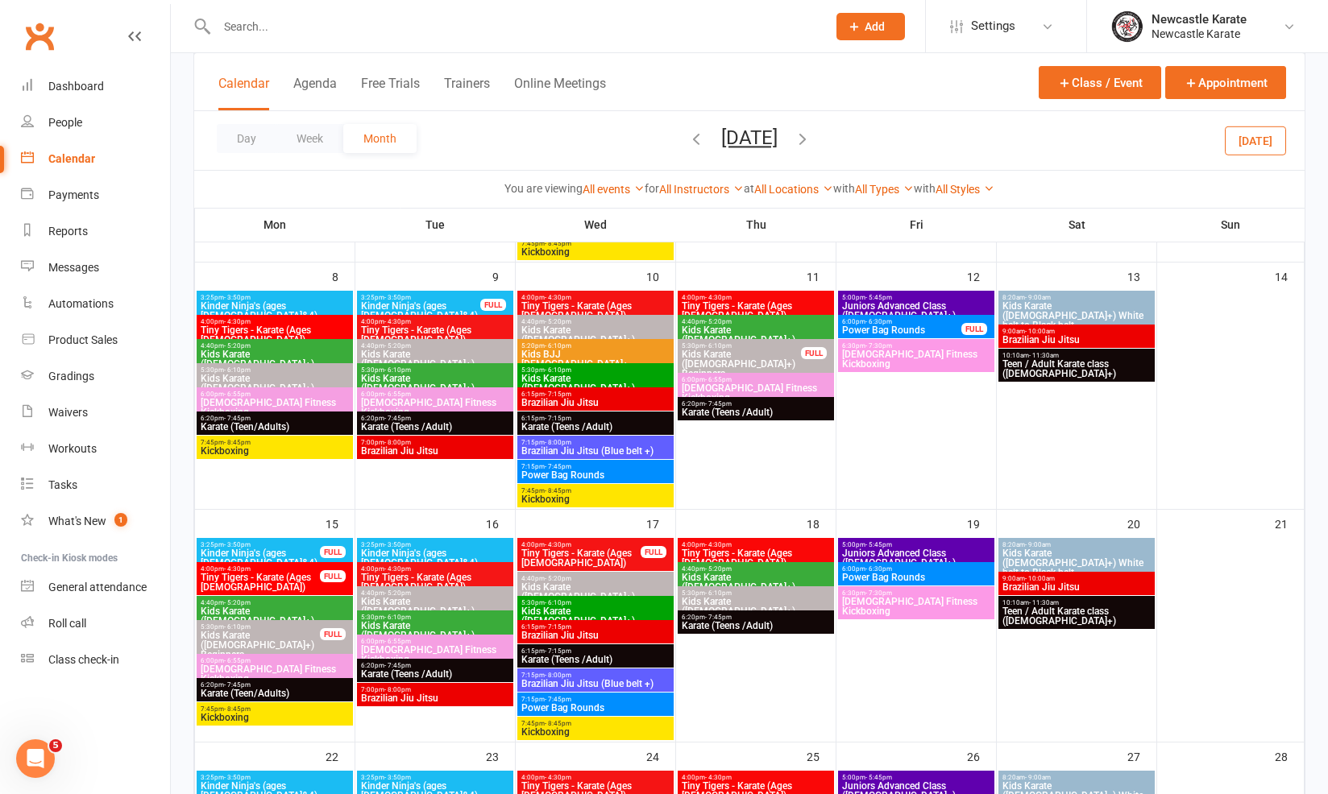
click at [794, 590] on span "5:30pm - 6:10pm" at bounding box center [756, 593] width 150 height 7
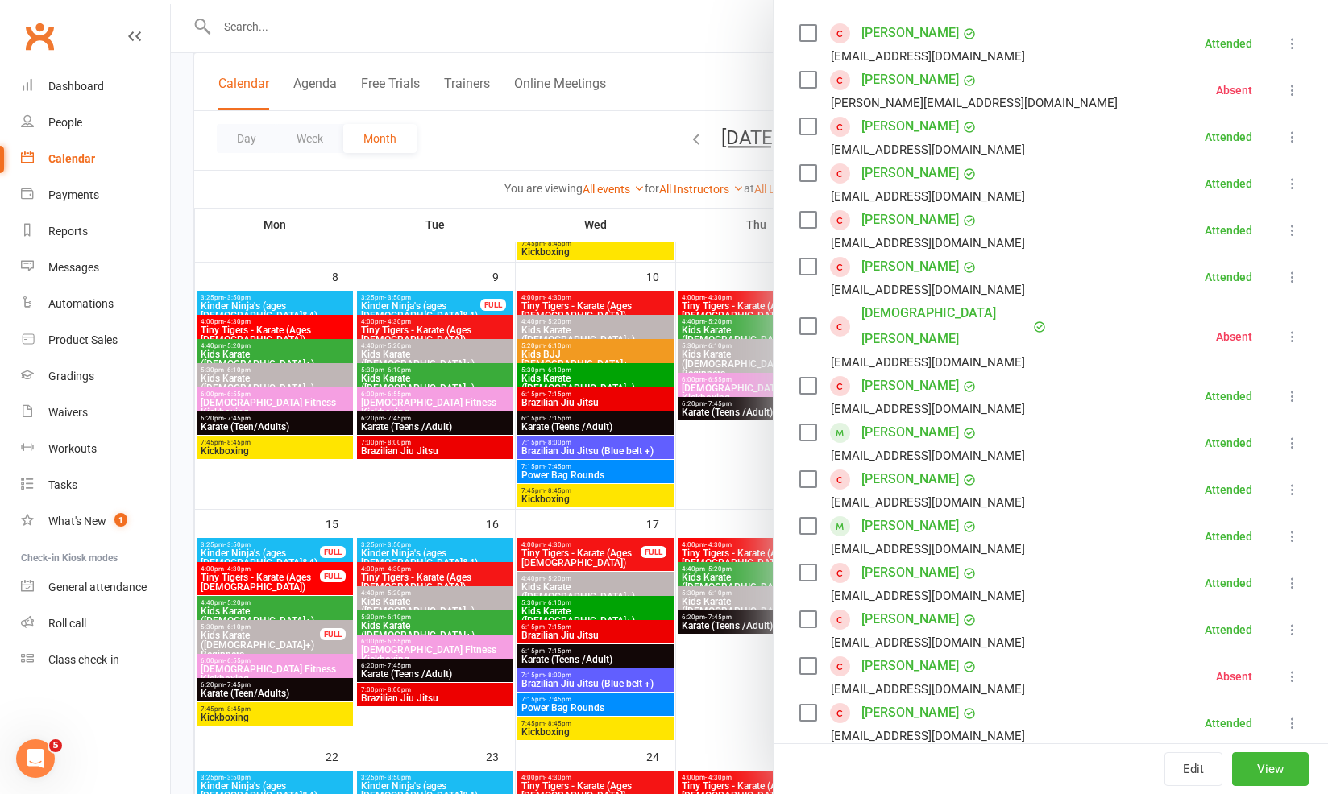
scroll to position [388, 0]
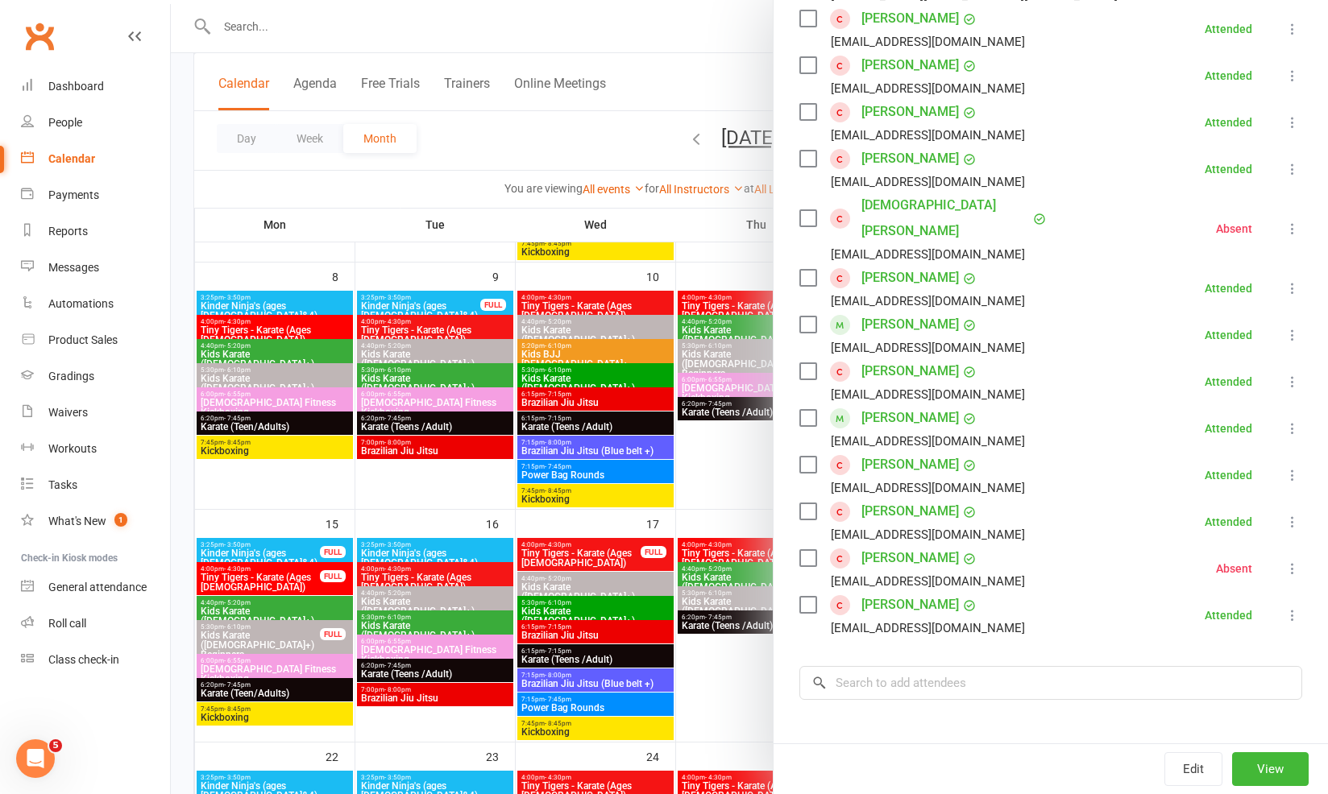
click at [717, 598] on div at bounding box center [749, 397] width 1157 height 794
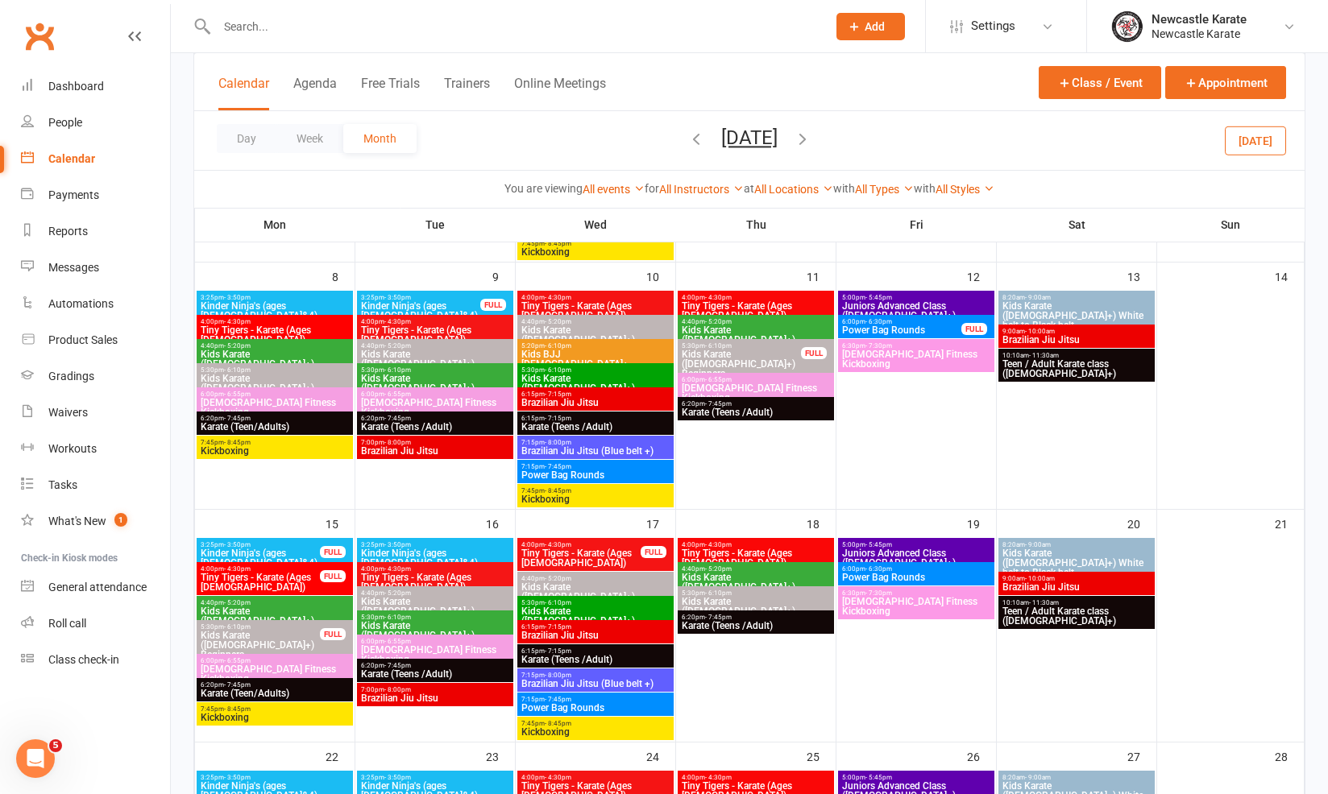
click at [761, 550] on span "Tiny Tigers - Karate (Ages 5-7)" at bounding box center [756, 558] width 150 height 19
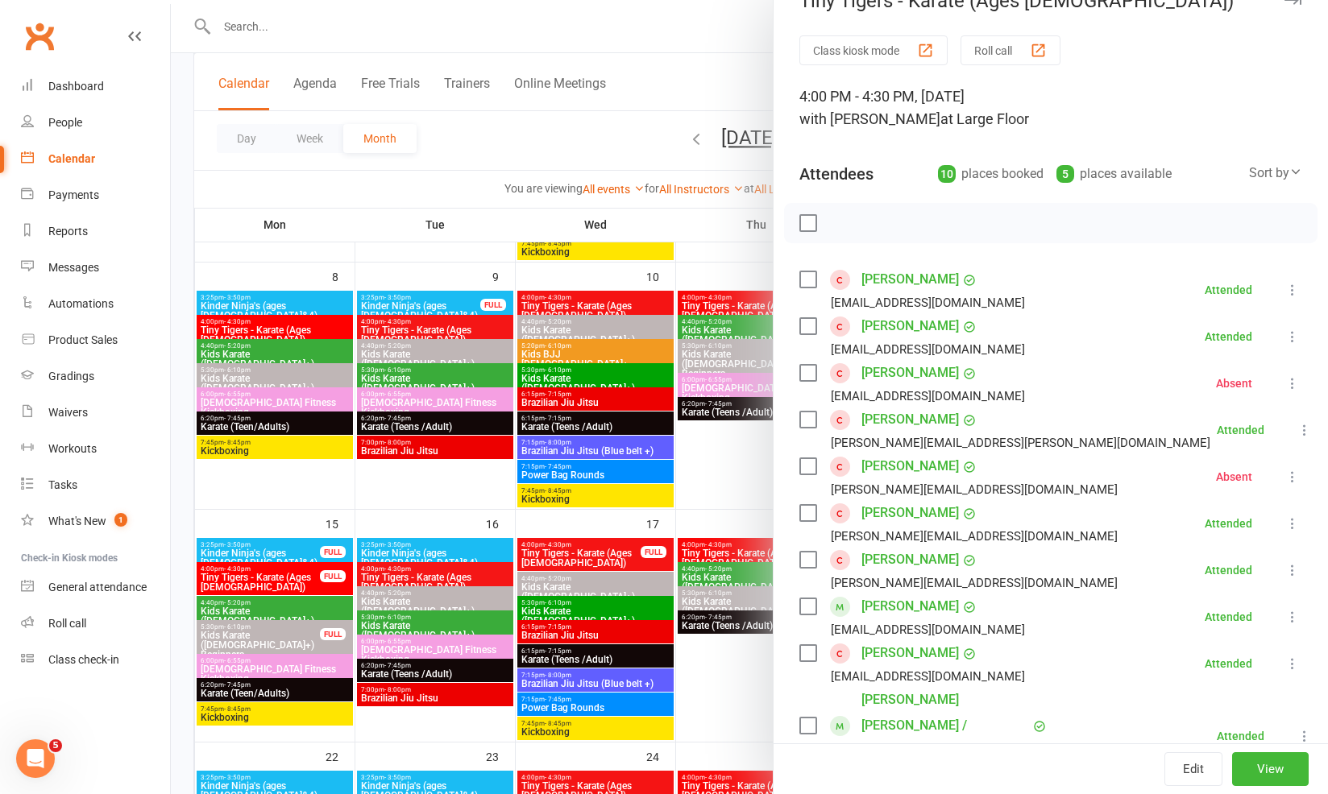
scroll to position [61, 0]
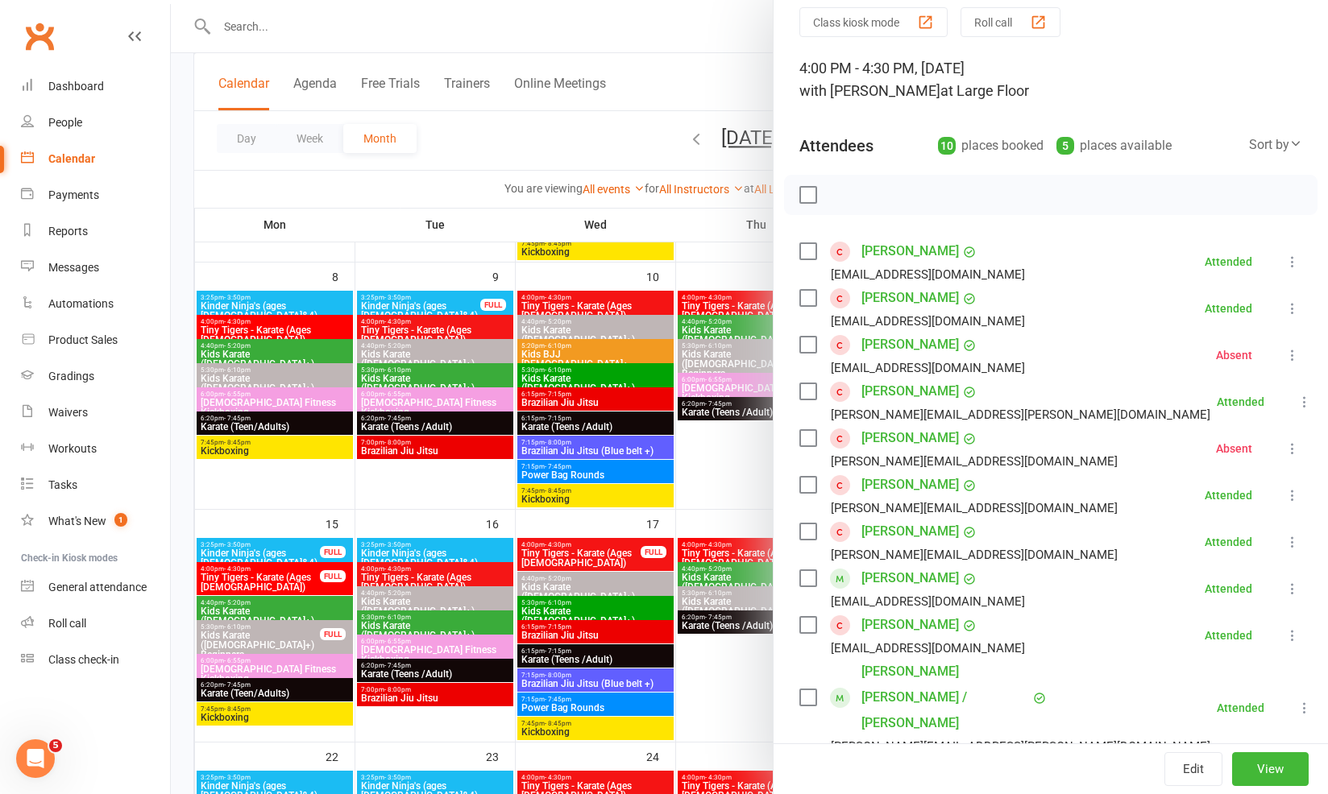
click at [897, 431] on link "Oliver Halvorsen" at bounding box center [909, 438] width 97 height 26
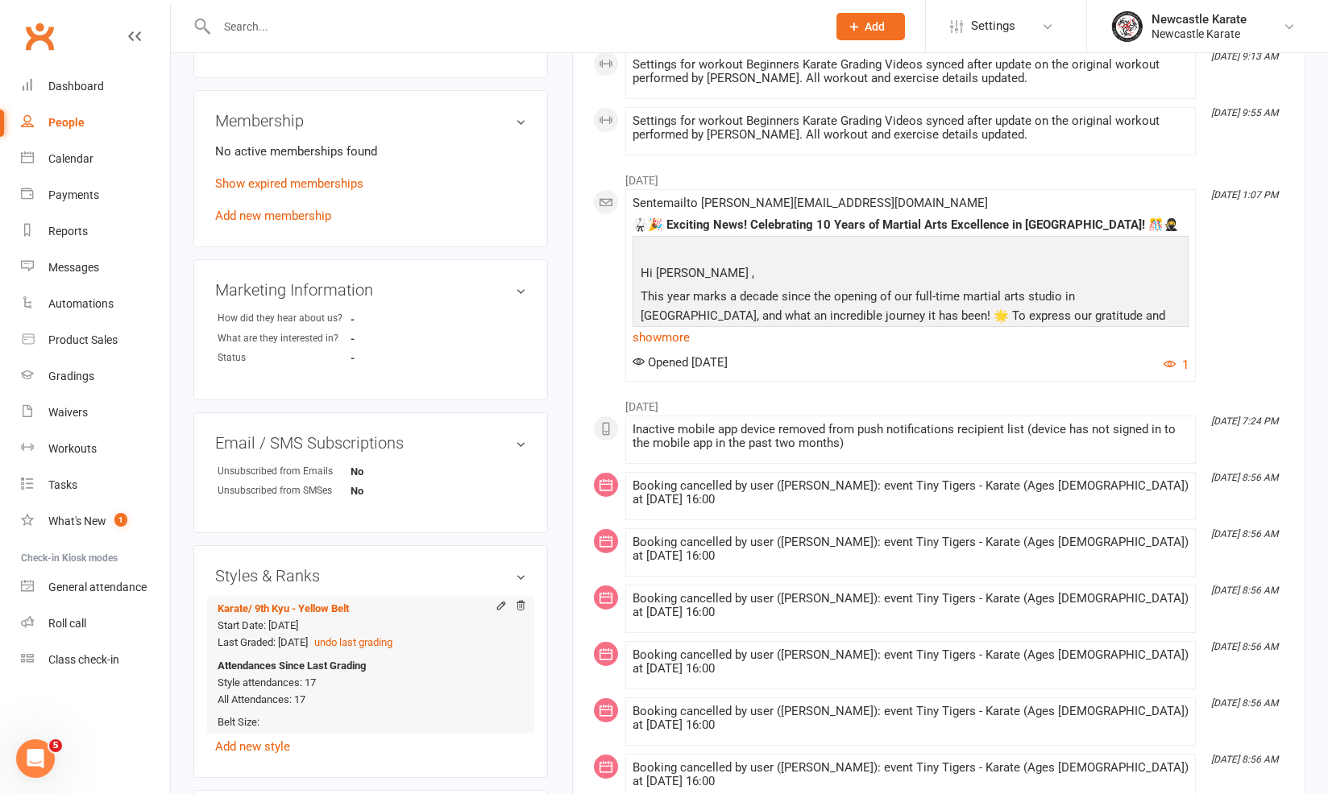
scroll to position [789, 0]
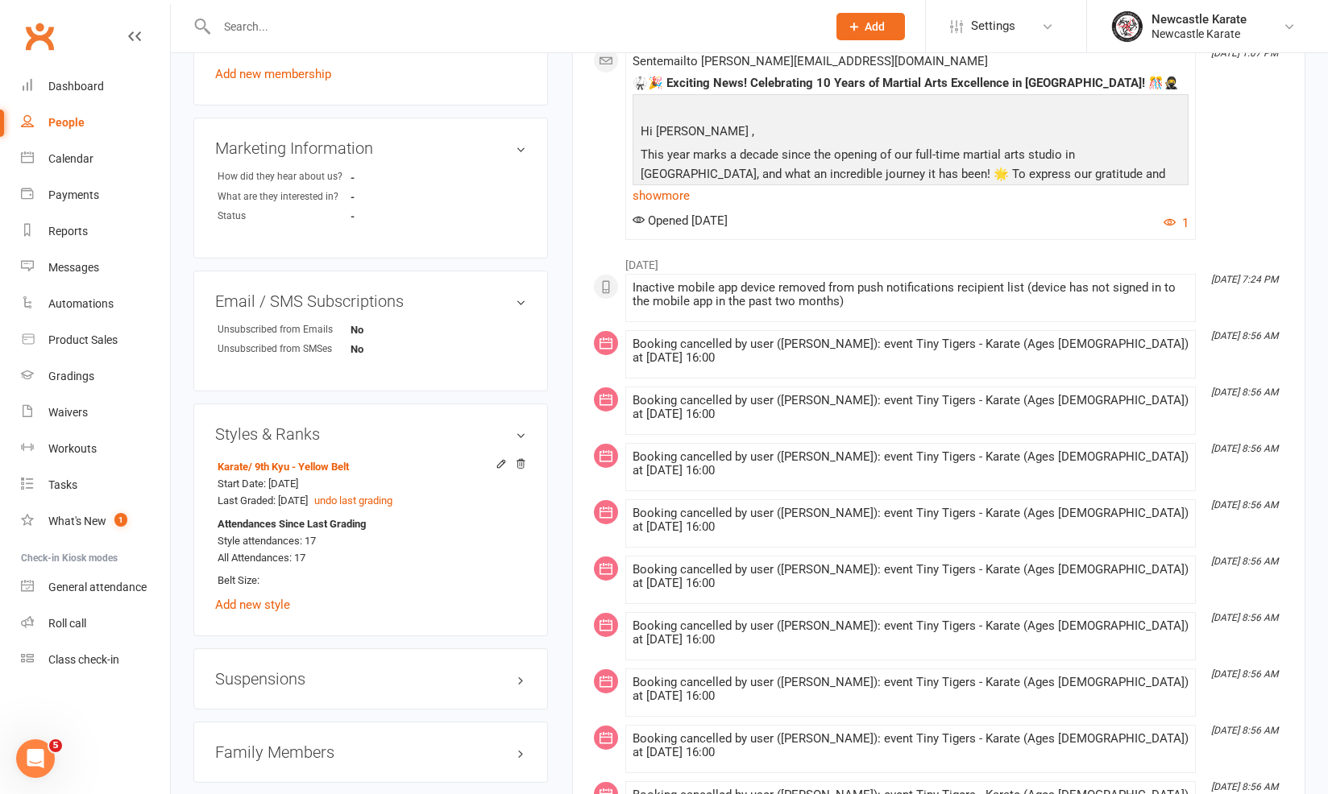
click at [314, 744] on h3 "Family Members" at bounding box center [370, 753] width 311 height 18
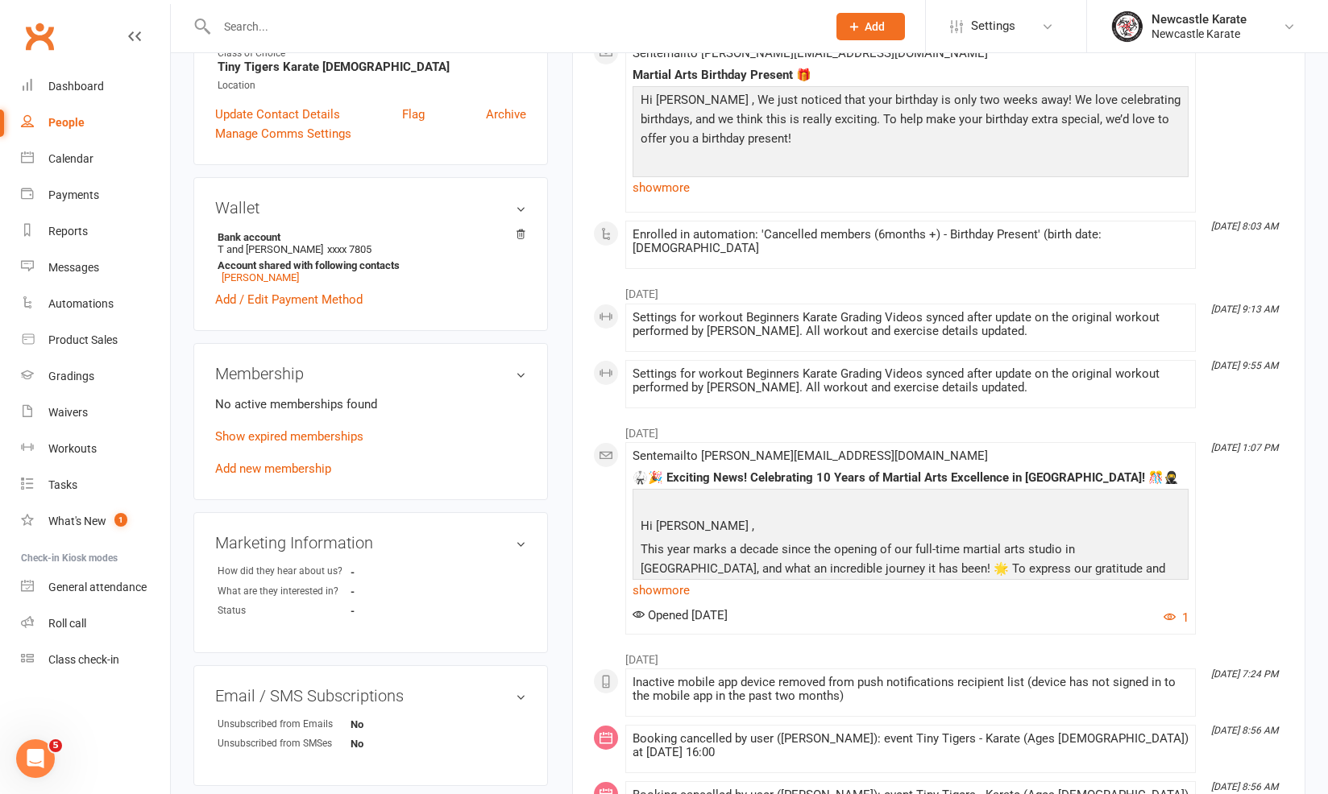
scroll to position [0, 0]
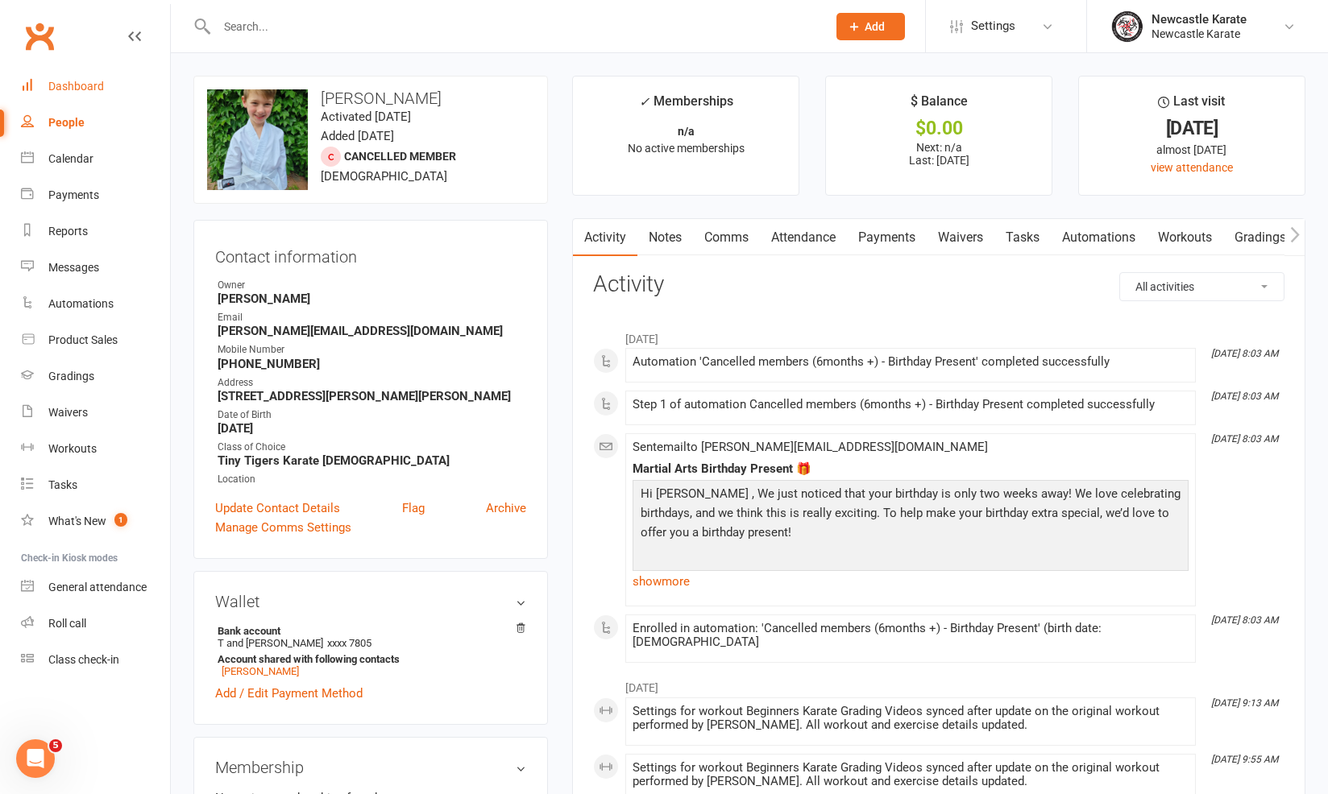
click at [47, 100] on link "Dashboard" at bounding box center [95, 86] width 149 height 36
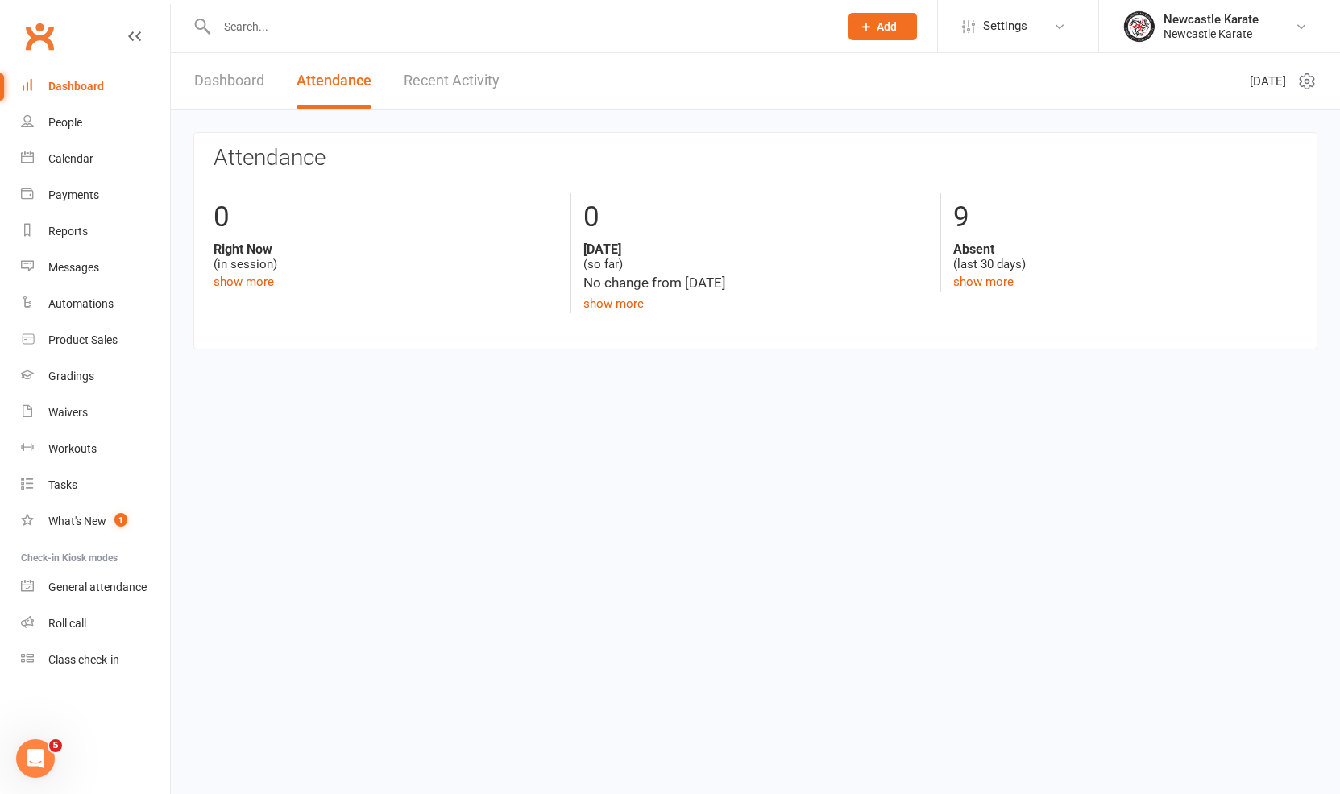
click at [226, 83] on link "Dashboard" at bounding box center [229, 81] width 70 height 56
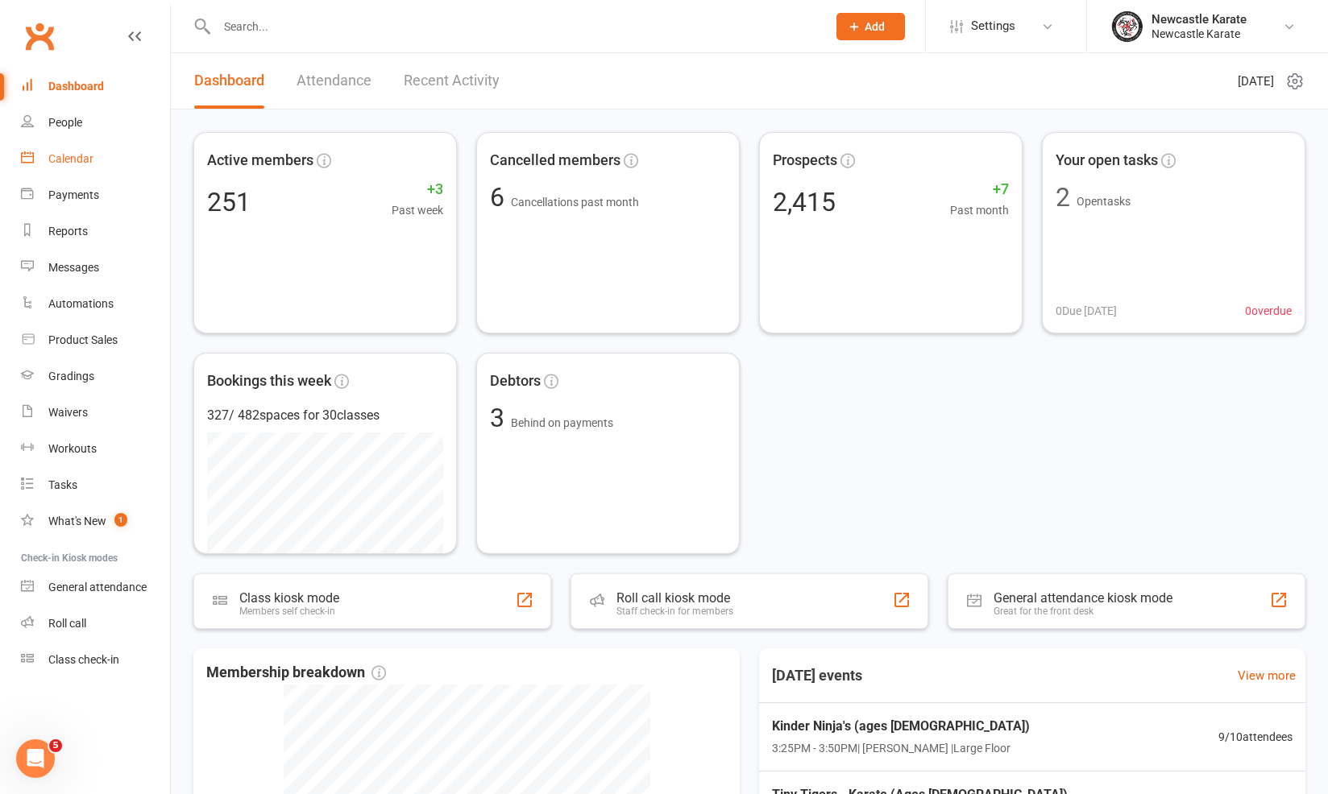
click at [47, 156] on link "Calendar" at bounding box center [95, 159] width 149 height 36
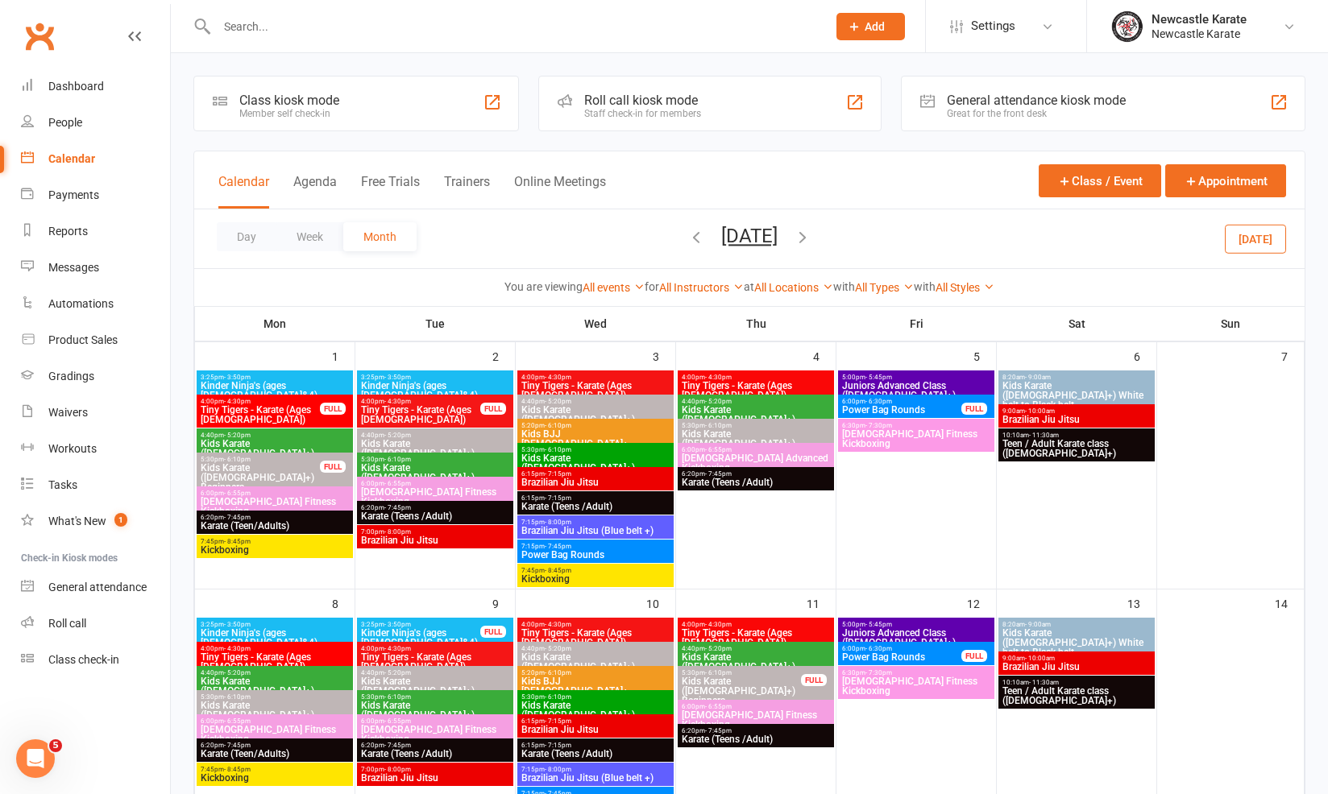
click at [777, 234] on button "May 2023" at bounding box center [749, 236] width 56 height 23
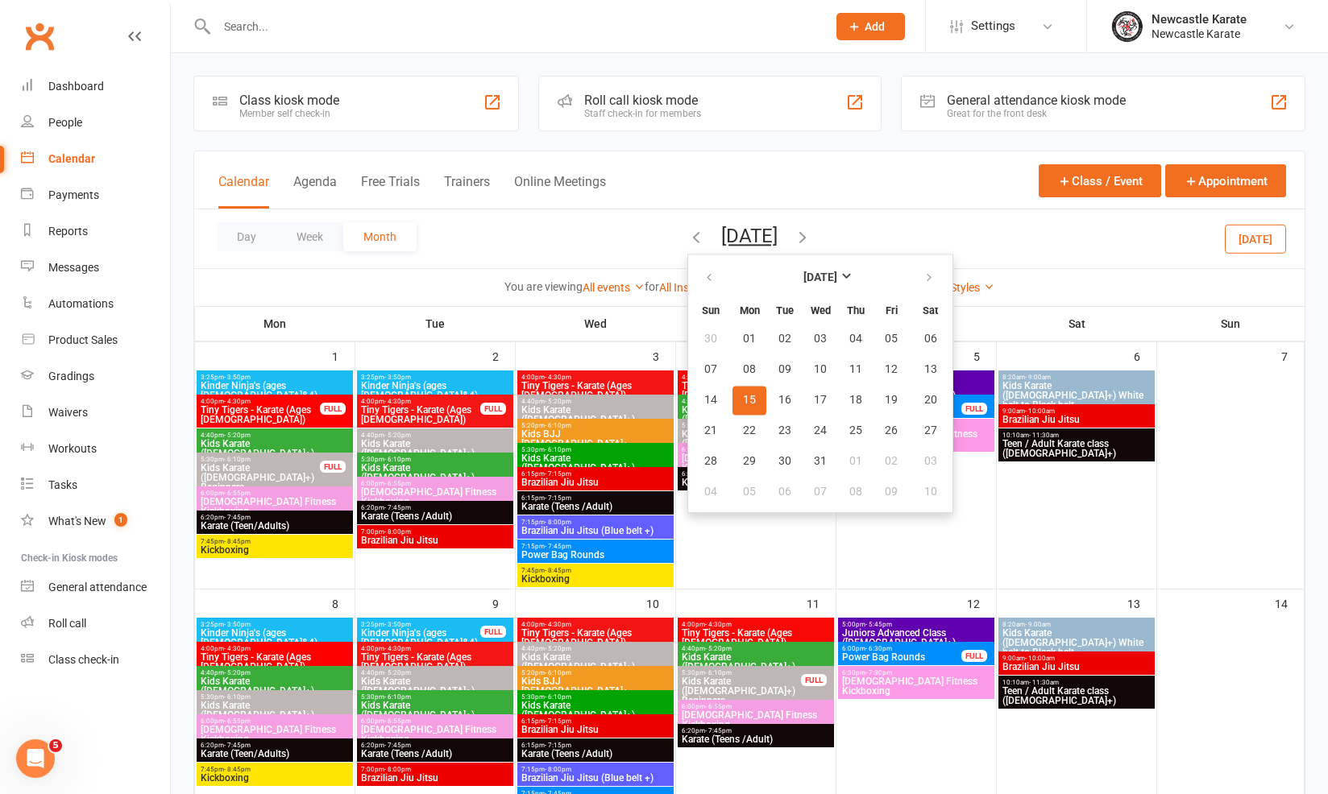
click at [968, 404] on div "FULL" at bounding box center [974, 409] width 26 height 12
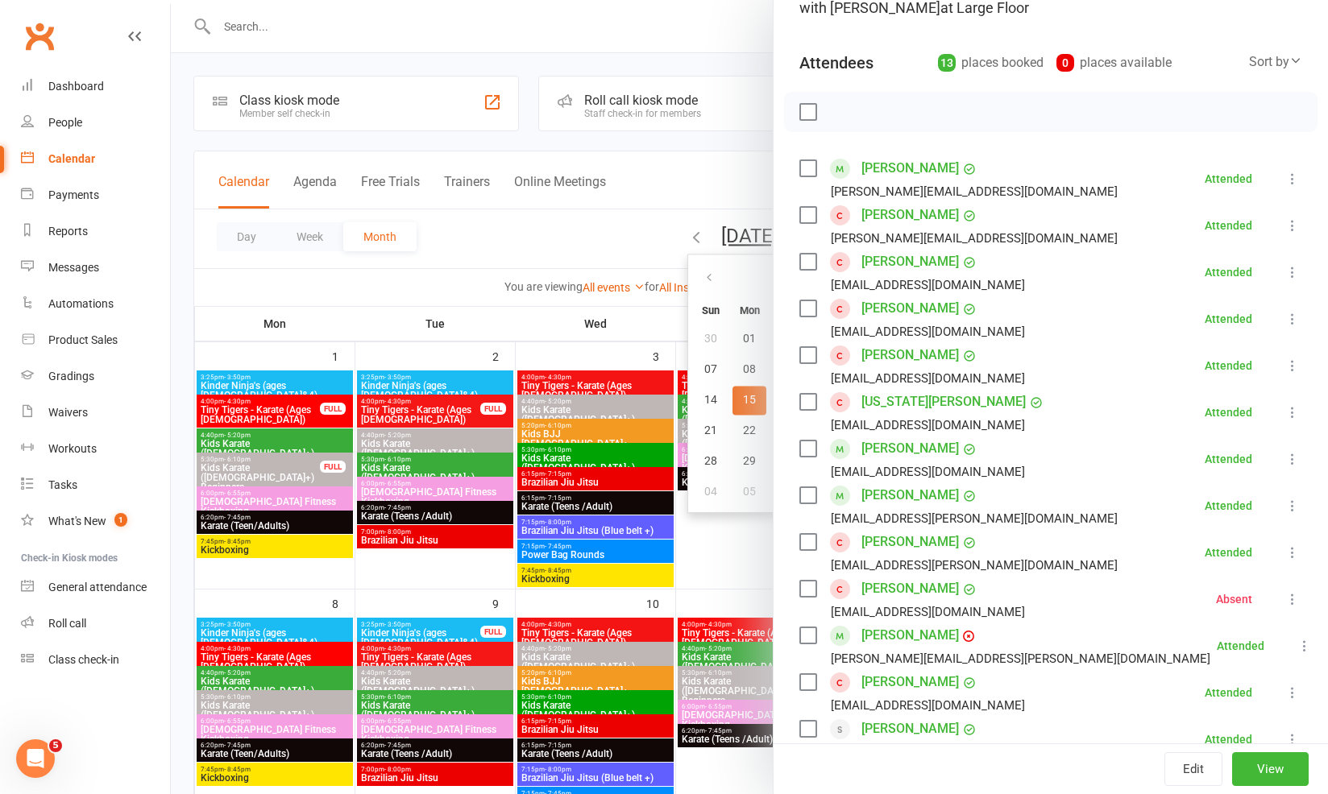
scroll to position [246, 0]
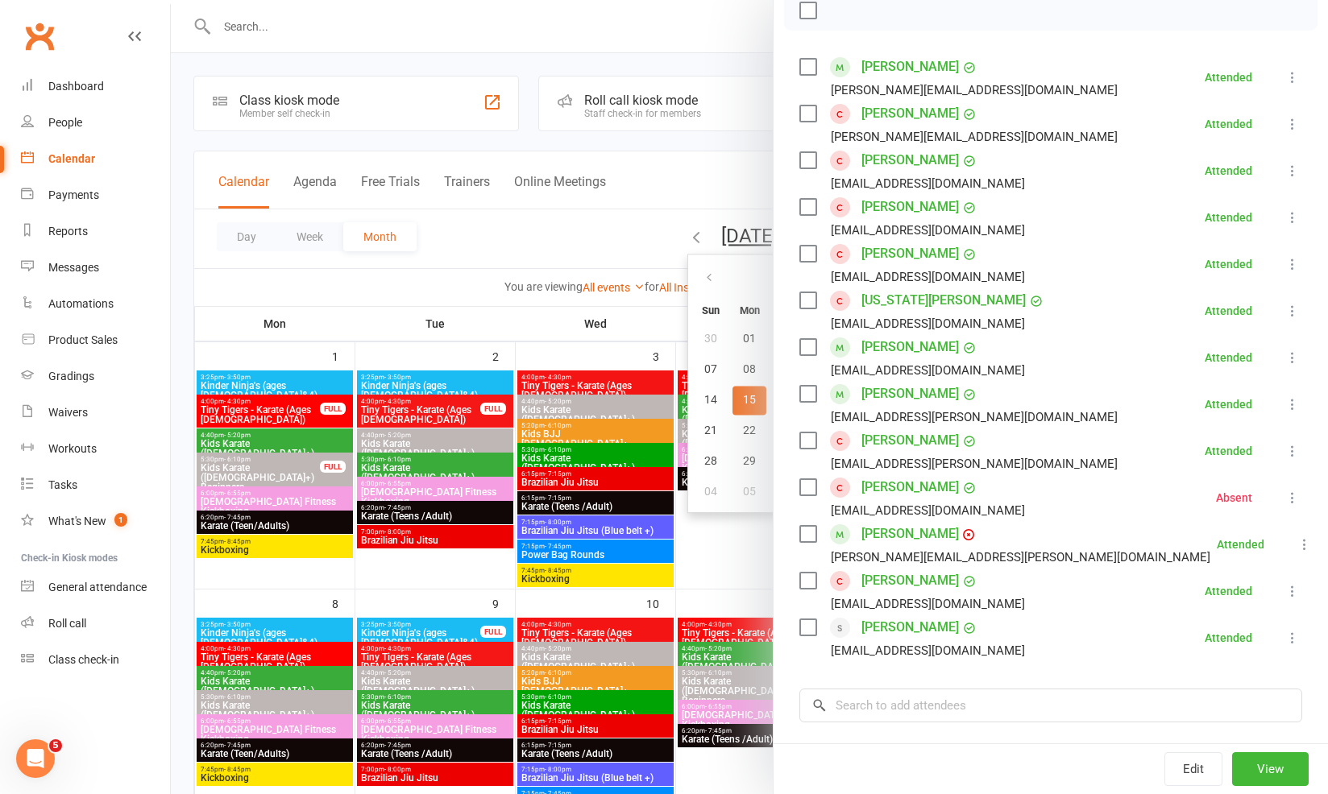
click at [508, 296] on div at bounding box center [749, 397] width 1157 height 794
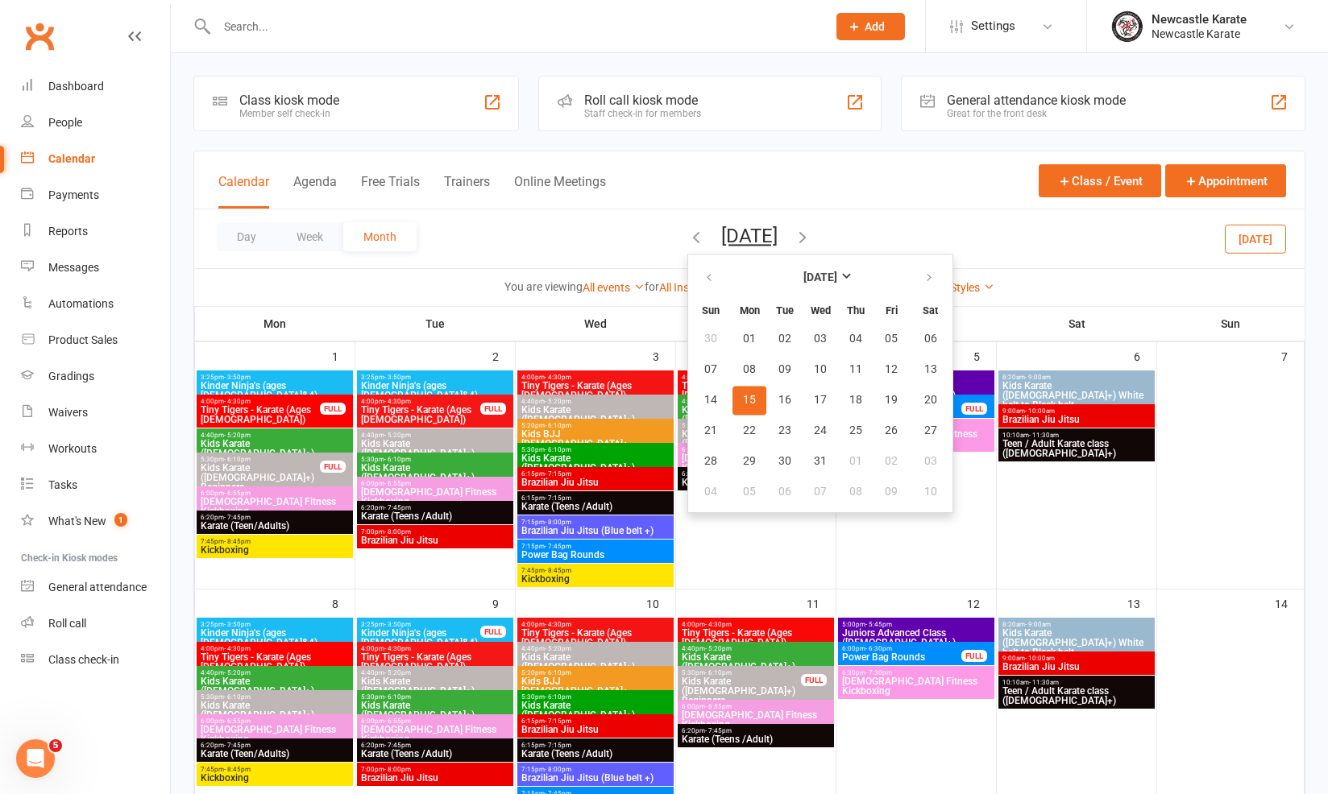
click at [612, 242] on div "Day Week Month May 2023 May 2023 Sun Mon Tue Wed Thu Fri Sat 30 01 02 03 04 05 …" at bounding box center [749, 238] width 1110 height 59
click at [777, 233] on button "May 2023" at bounding box center [749, 236] width 56 height 23
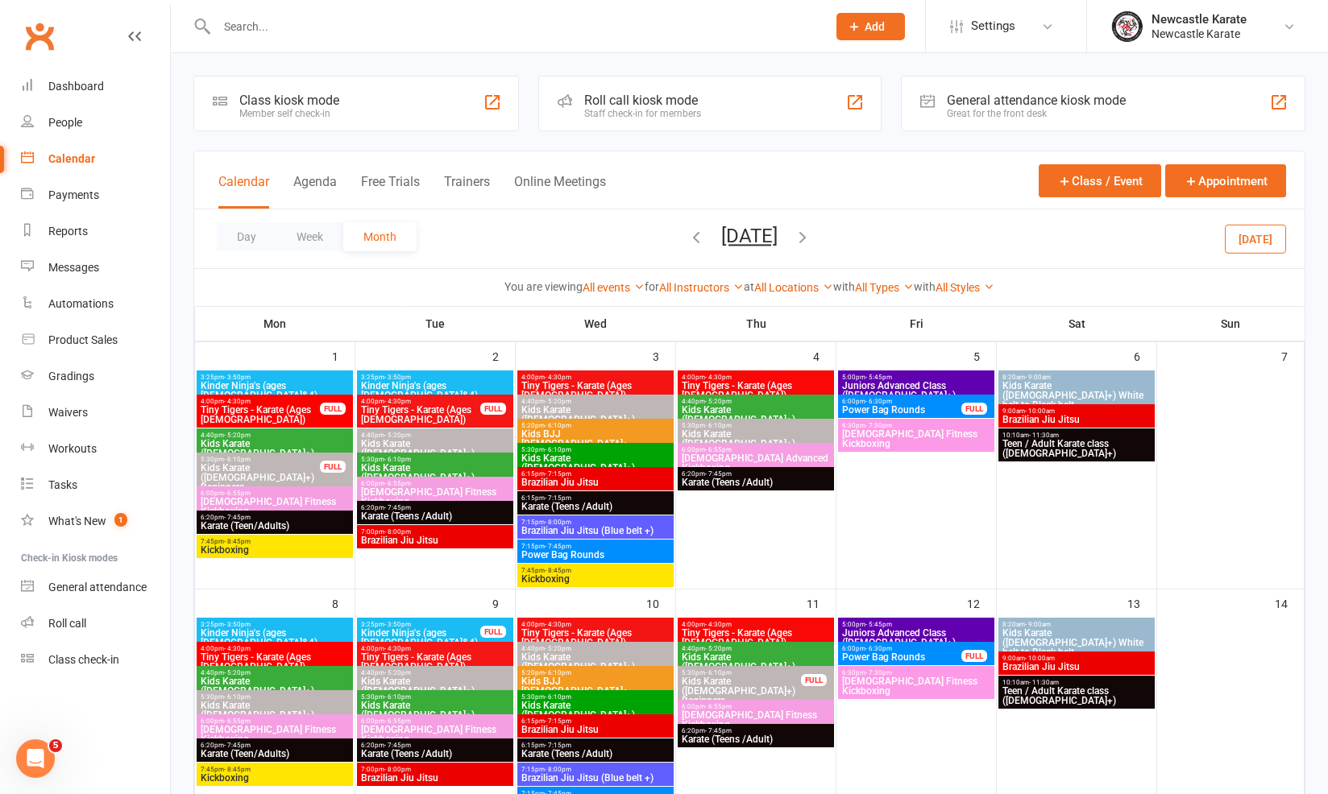
click at [827, 235] on div "Day Week Month May 2023 May 2023 Sun Mon Tue Wed Thu Fri Sat 30 01 02 03 04 05 …" at bounding box center [749, 238] width 1110 height 59
click at [811, 237] on icon "button" at bounding box center [803, 237] width 18 height 18
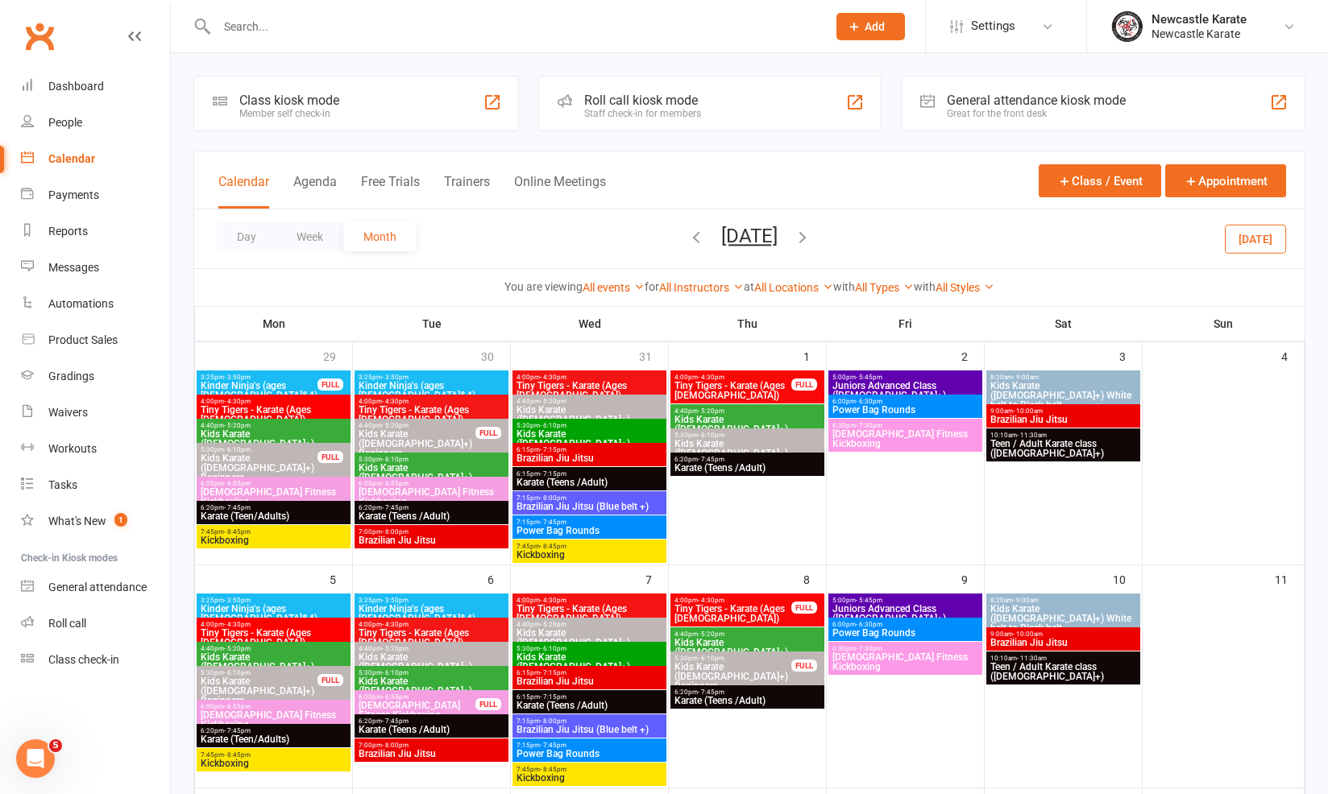
click at [811, 238] on icon "button" at bounding box center [803, 237] width 18 height 18
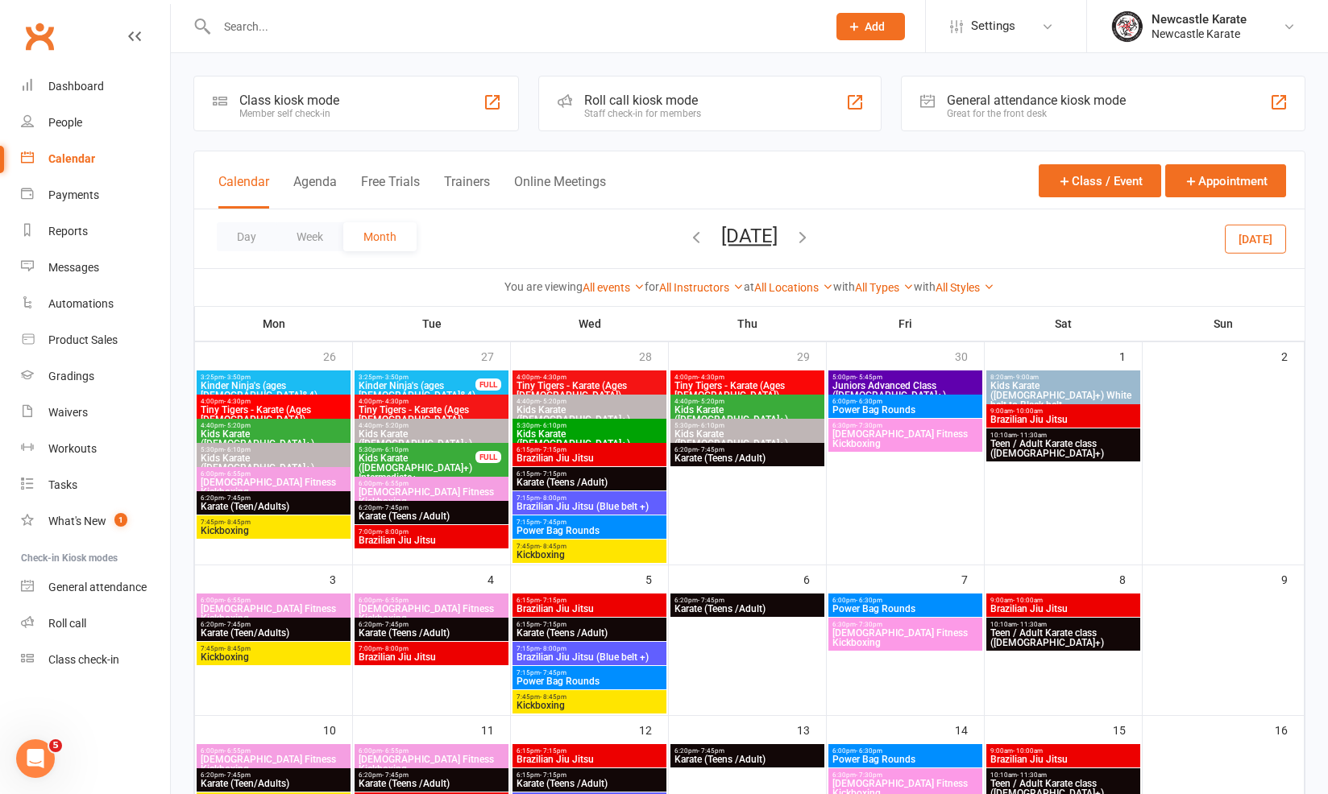
click at [764, 252] on span "July 2023 May 2023 Sun Mon Tue Wed Thu Fri Sat 30 01 02 03 04 05 06 07 08 09 10…" at bounding box center [749, 239] width 89 height 28
click at [872, 406] on span "Power Bag Rounds" at bounding box center [904, 410] width 147 height 10
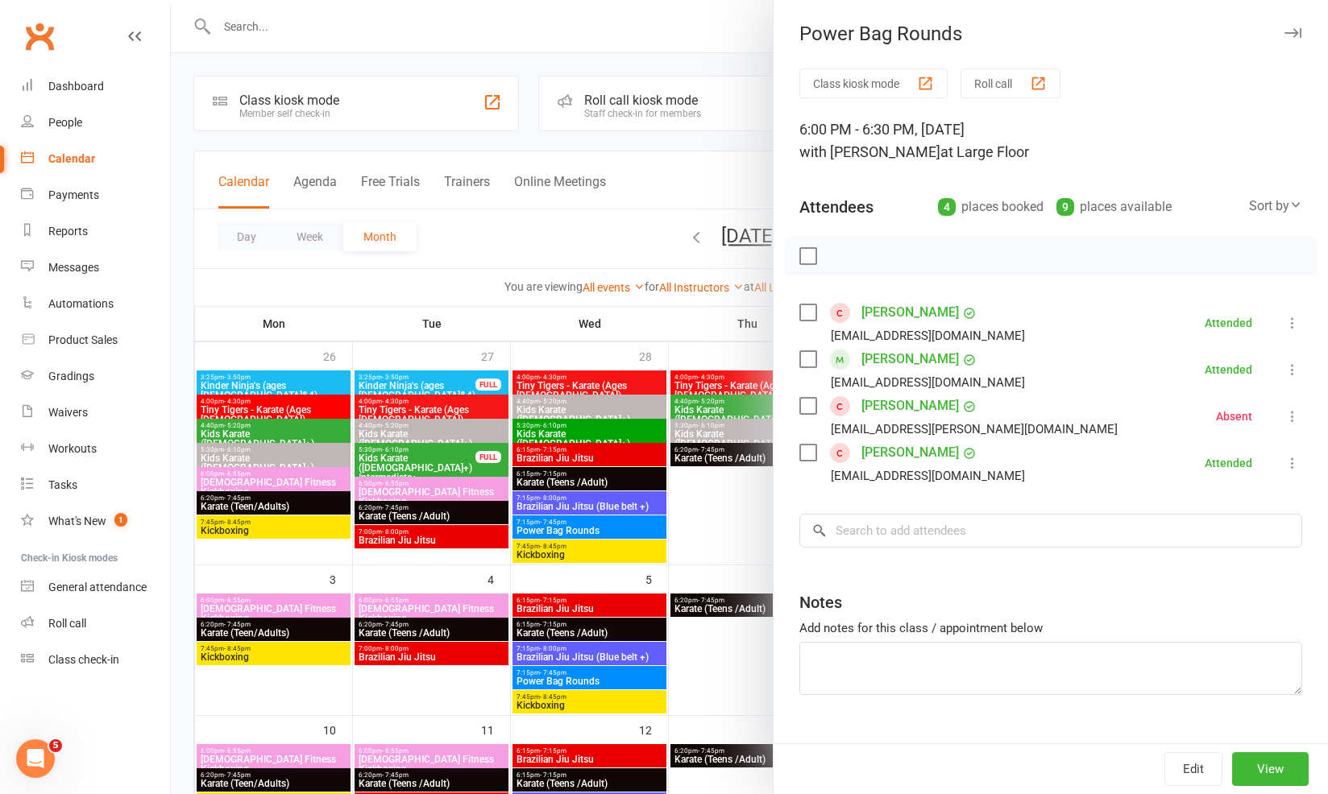
click at [686, 327] on div at bounding box center [749, 397] width 1157 height 794
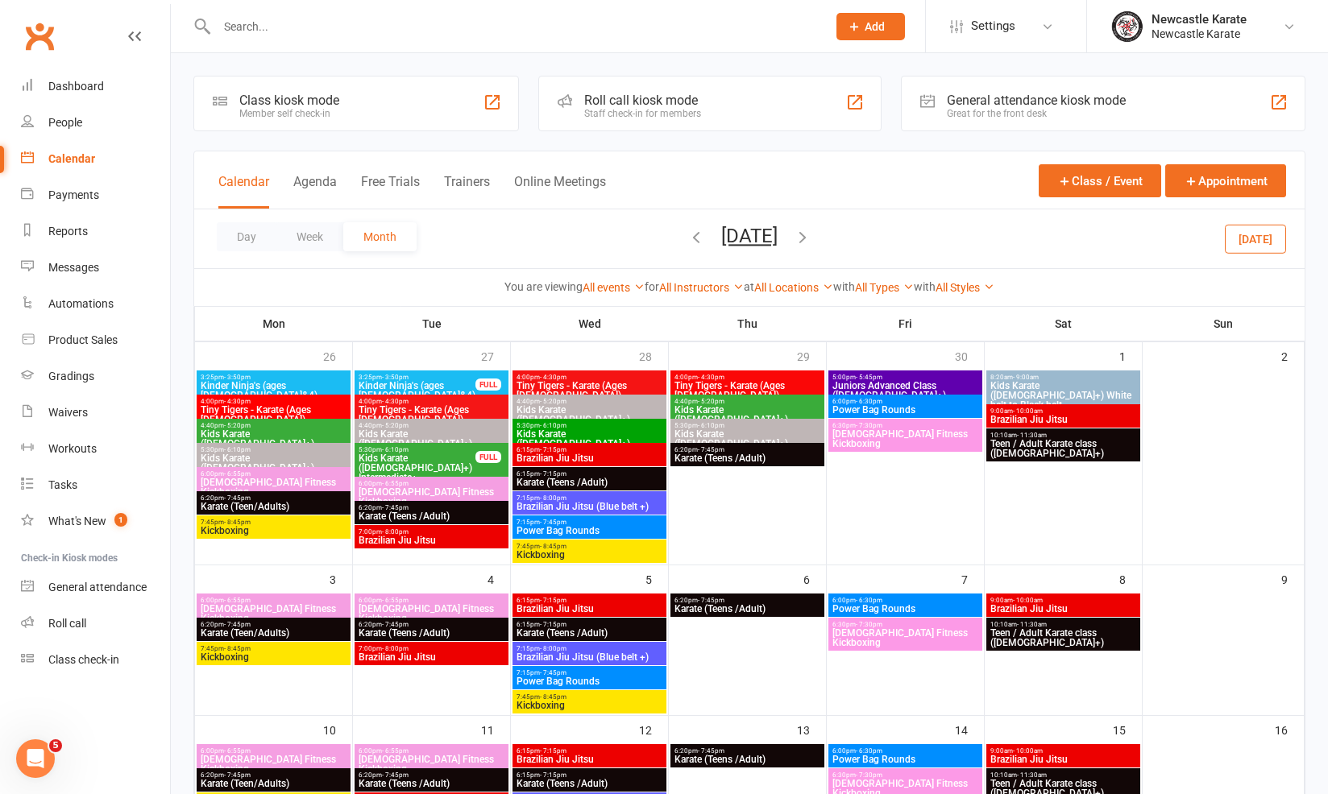
click at [811, 243] on icon "button" at bounding box center [803, 237] width 18 height 18
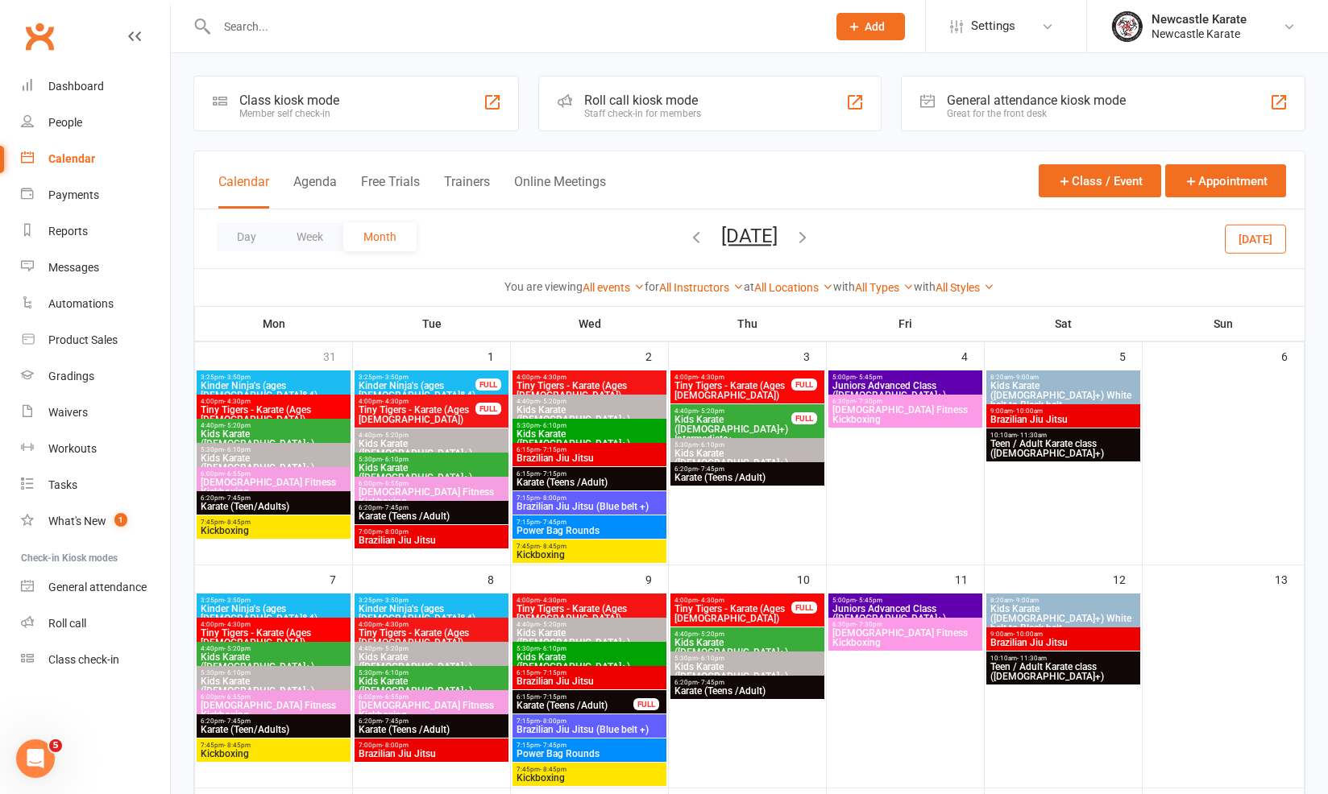
click at [794, 243] on span "August 2023 May 2023 Sun Mon Tue Wed Thu Fri Sat 30 01 02 03 04 05 06 07 08 09 …" at bounding box center [749, 239] width 89 height 28
click at [811, 241] on icon "button" at bounding box center [803, 237] width 18 height 18
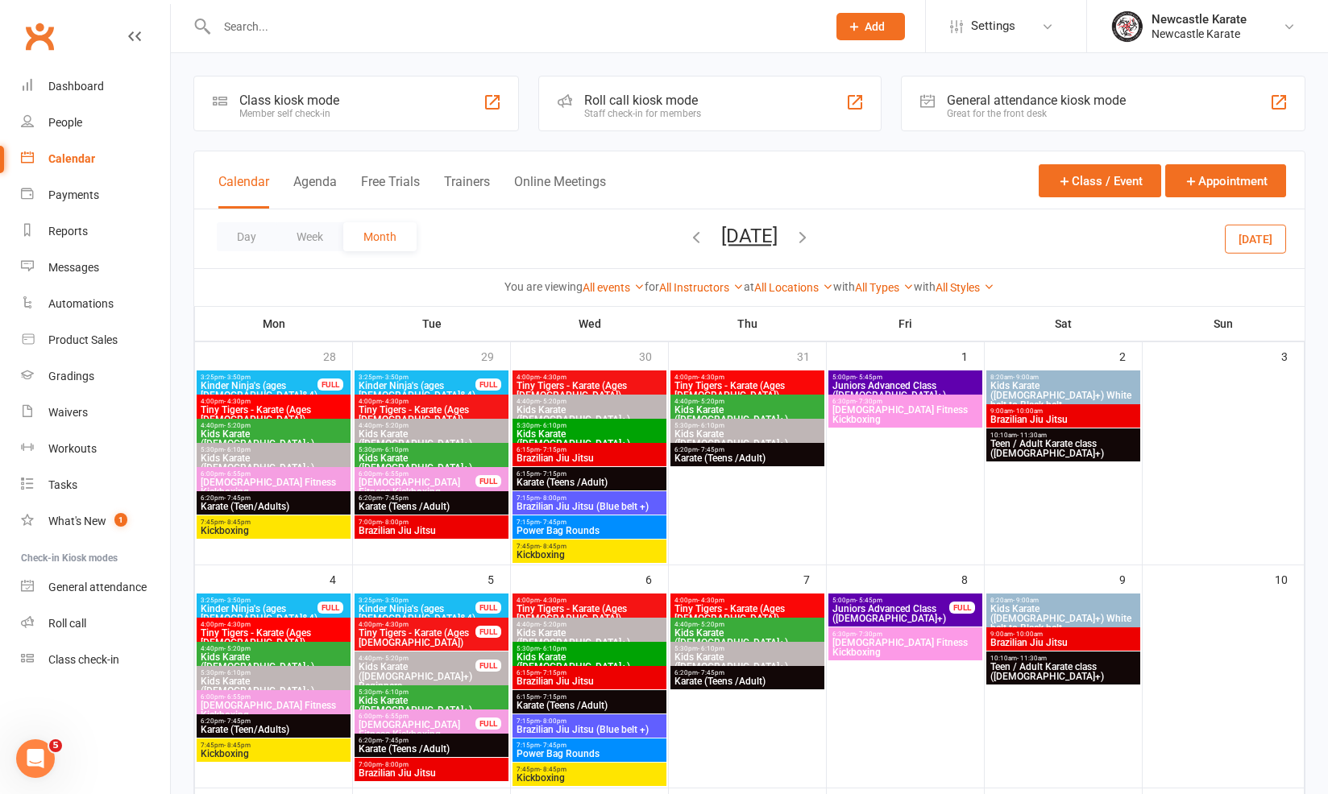
click at [777, 241] on button "September 2023" at bounding box center [749, 236] width 56 height 23
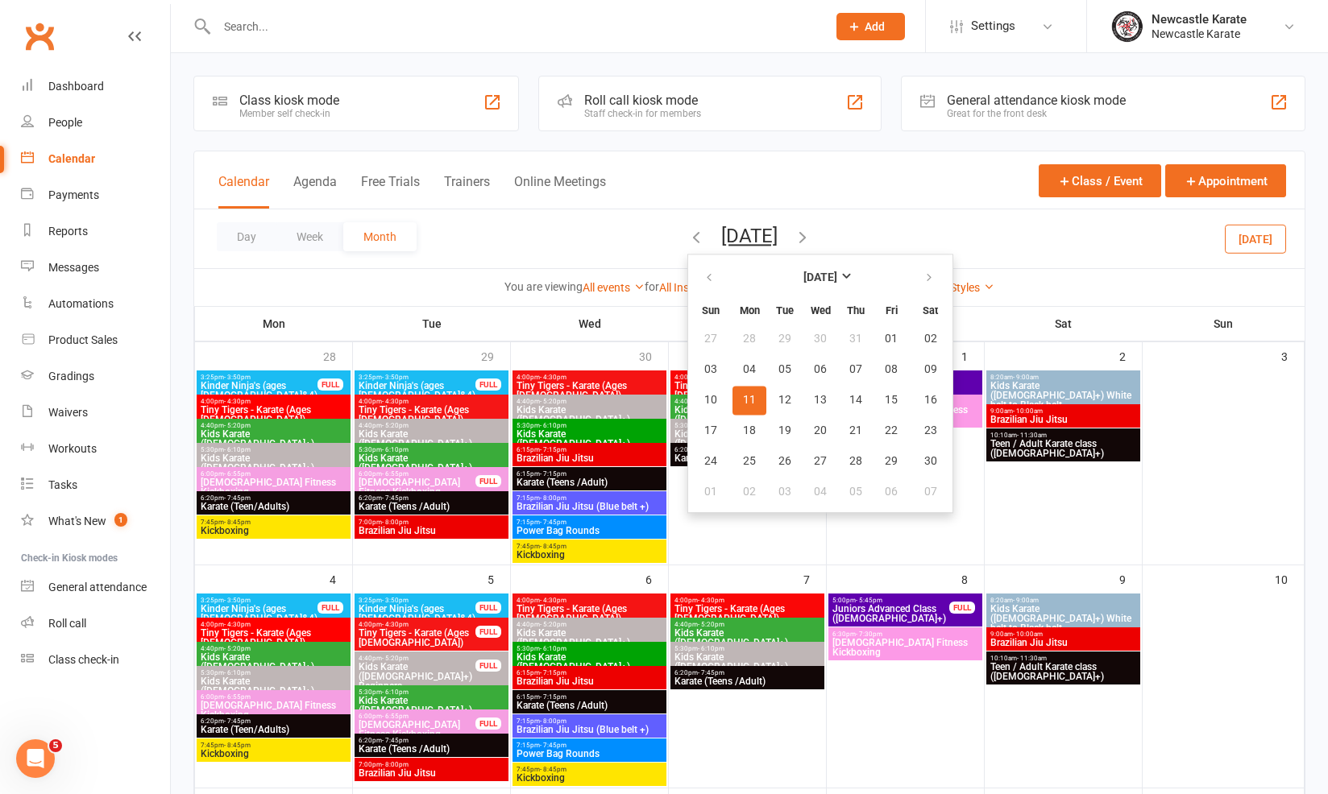
click at [687, 236] on icon "button" at bounding box center [696, 237] width 18 height 18
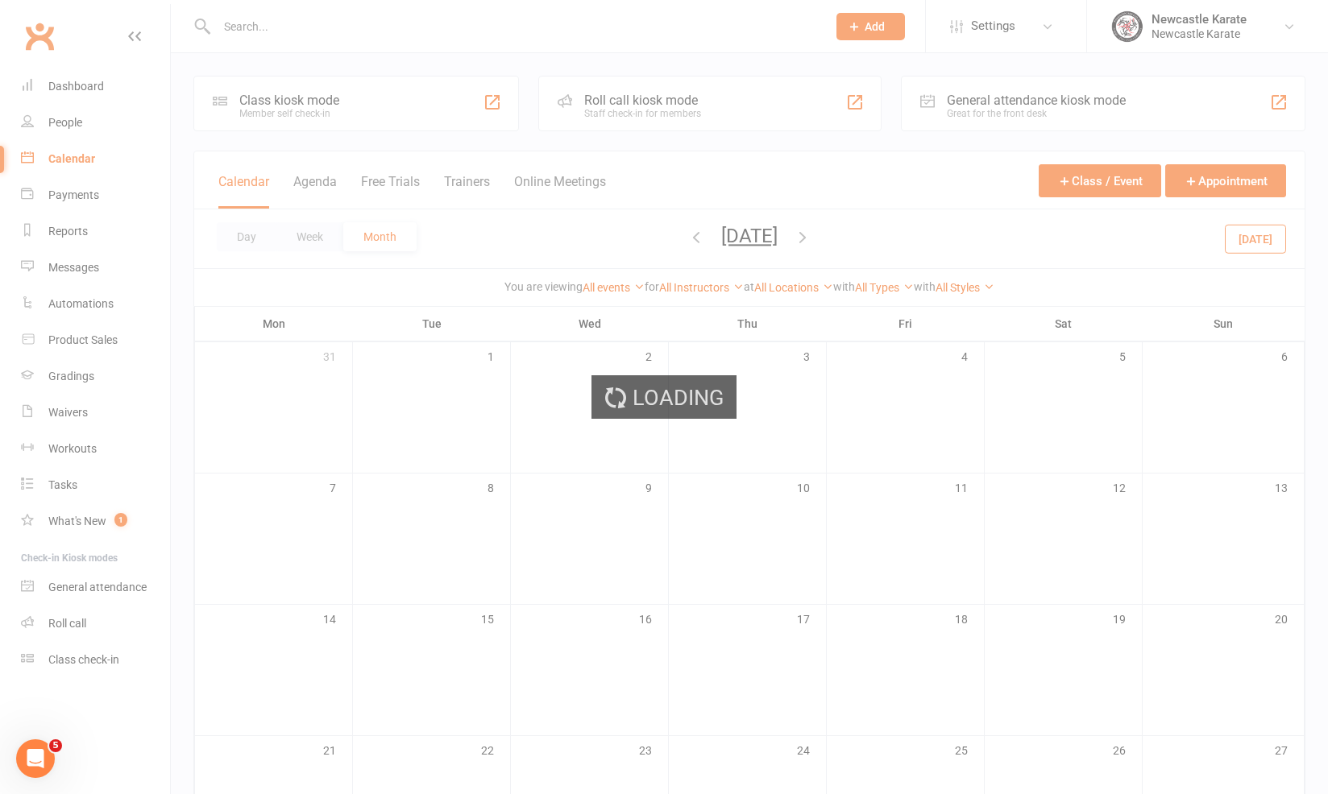
click at [653, 236] on div "Loading" at bounding box center [664, 397] width 1328 height 794
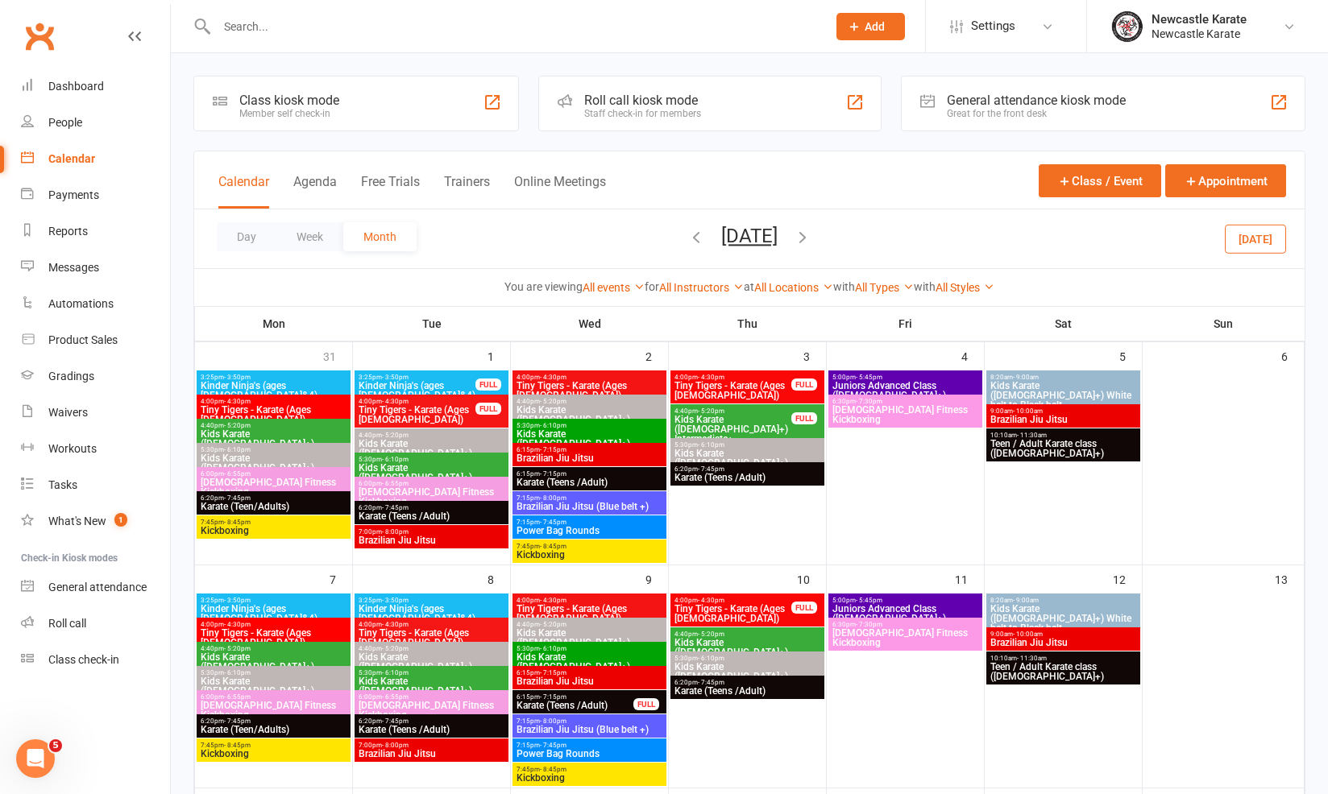
click at [687, 237] on icon "button" at bounding box center [696, 237] width 18 height 18
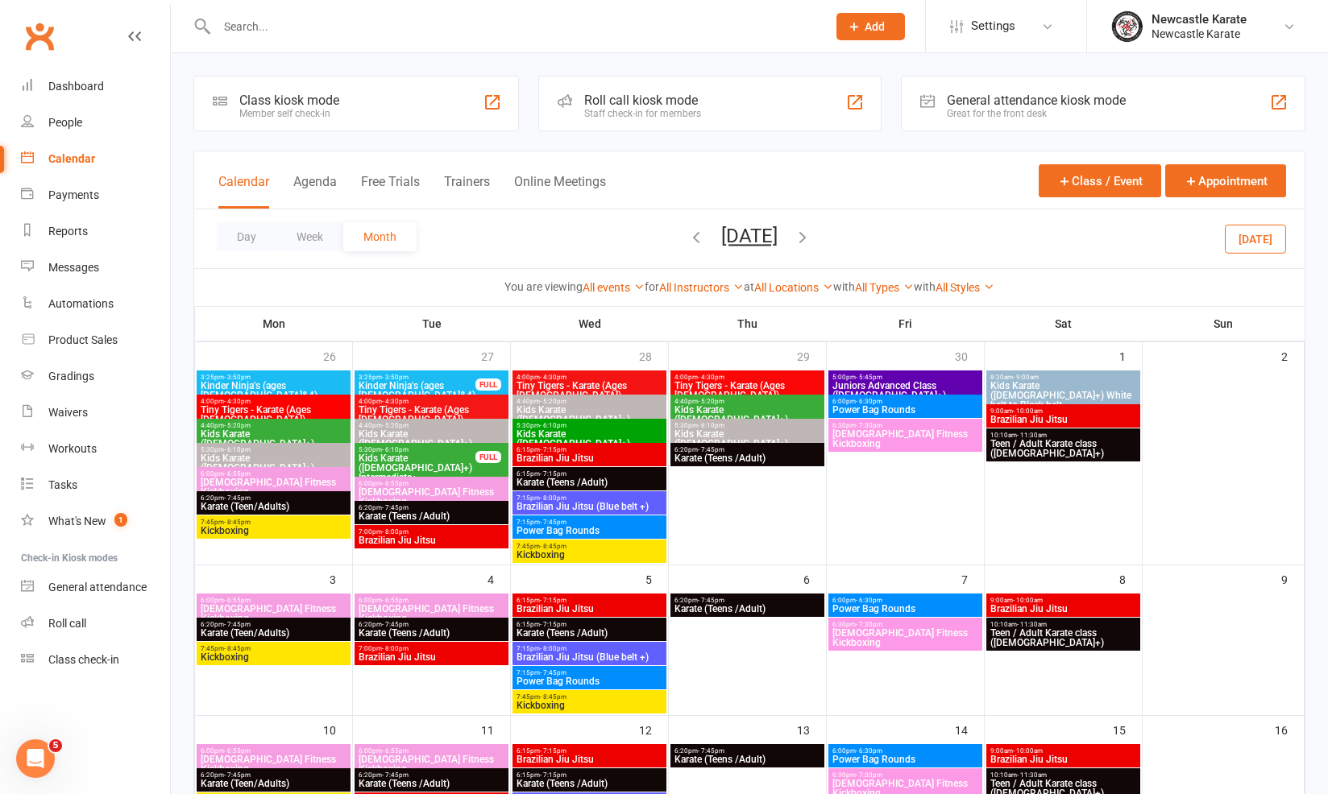
click at [687, 239] on icon "button" at bounding box center [696, 237] width 18 height 18
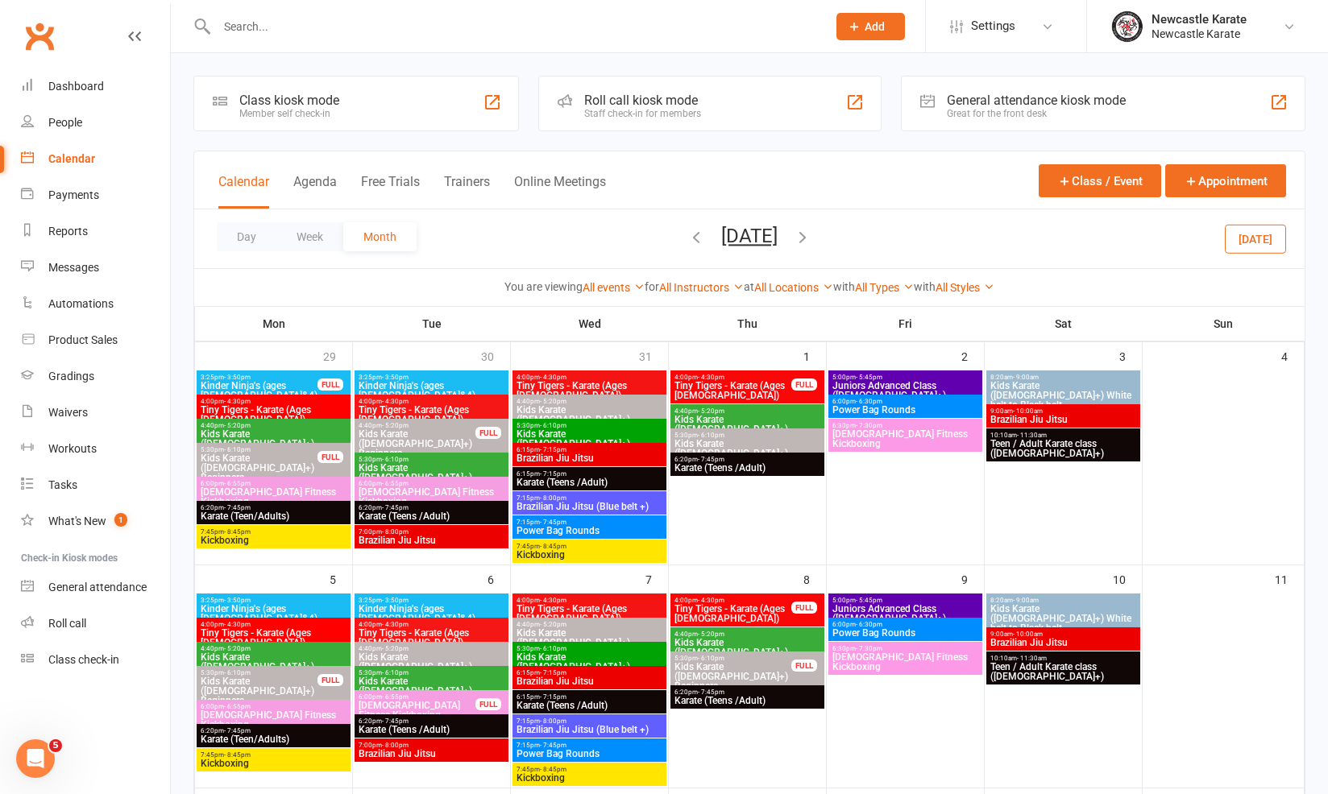
click at [840, 620] on div "6:00pm - 6:30pm Power Bag Rounds" at bounding box center [905, 629] width 154 height 23
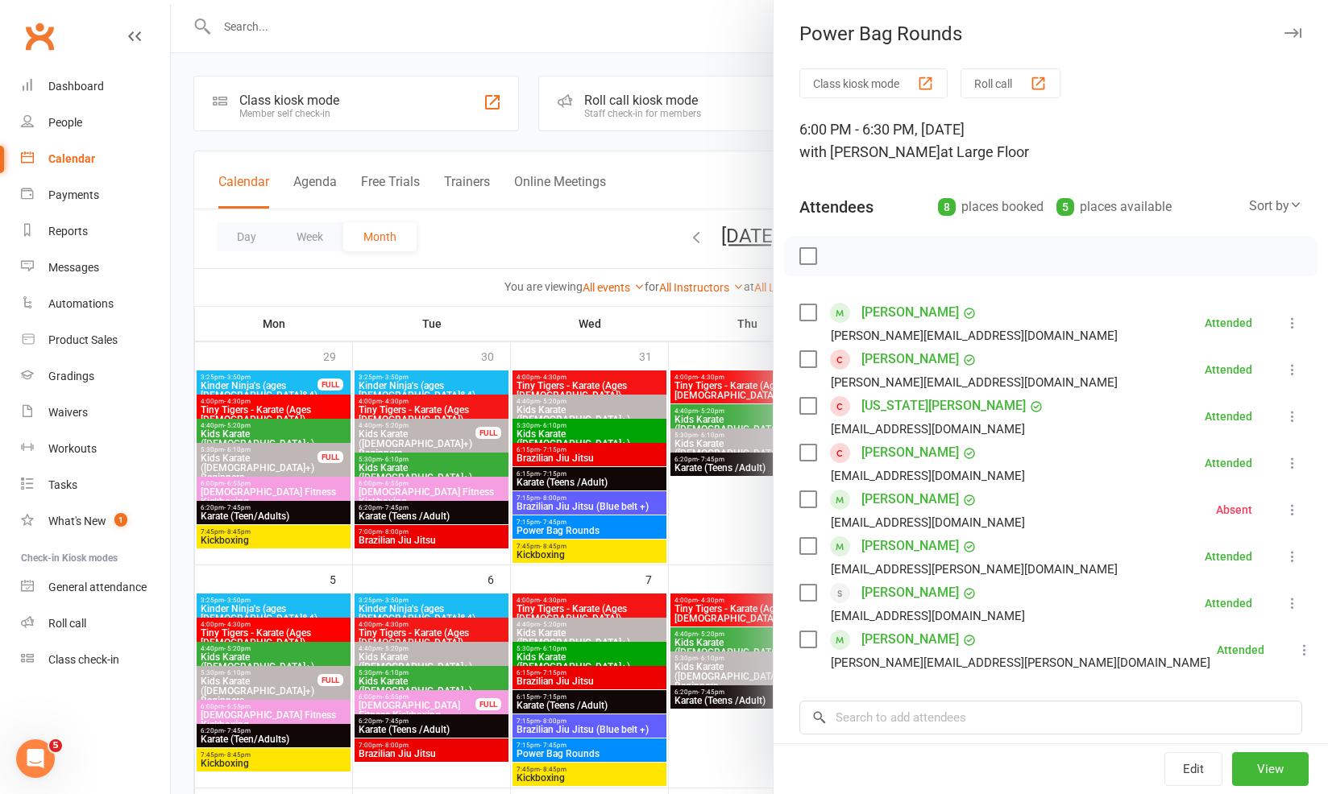
scroll to position [3, 0]
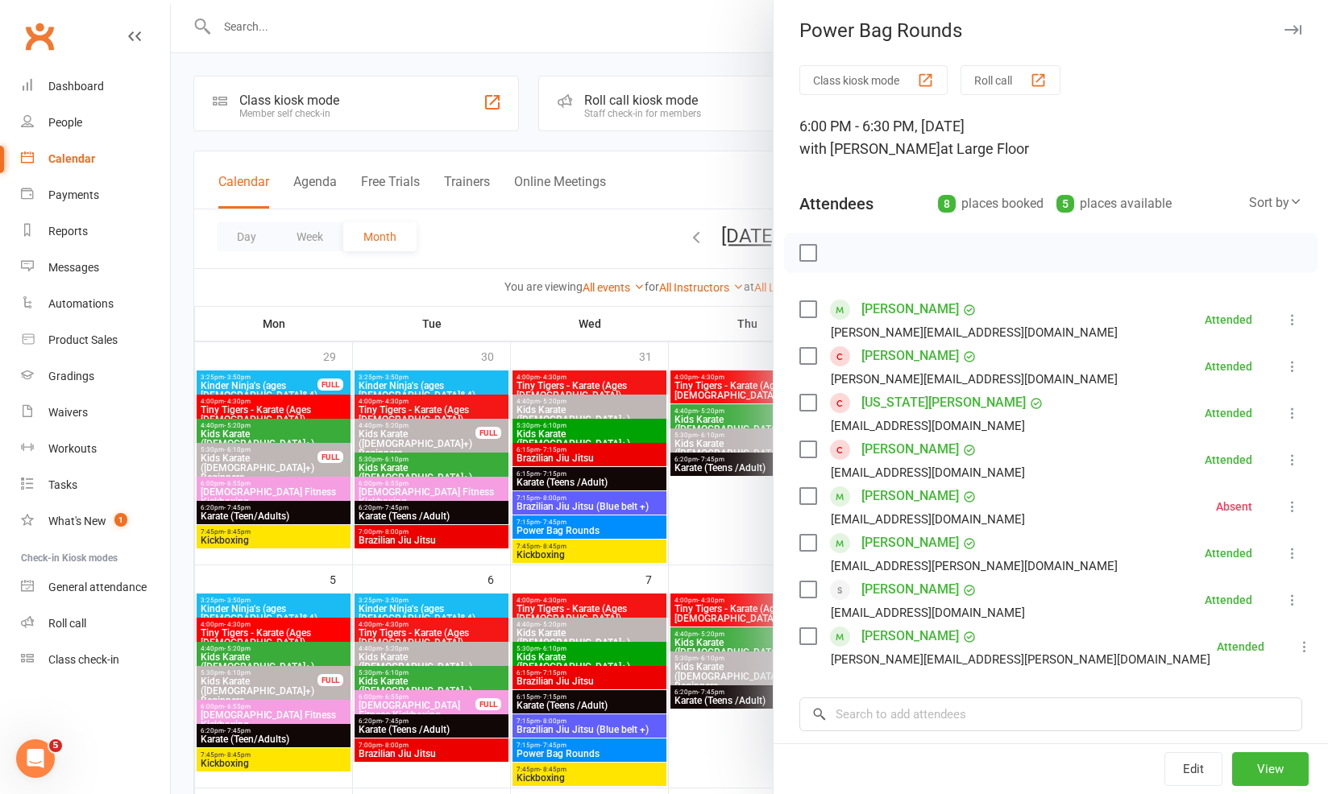
click at [744, 540] on div at bounding box center [749, 397] width 1157 height 794
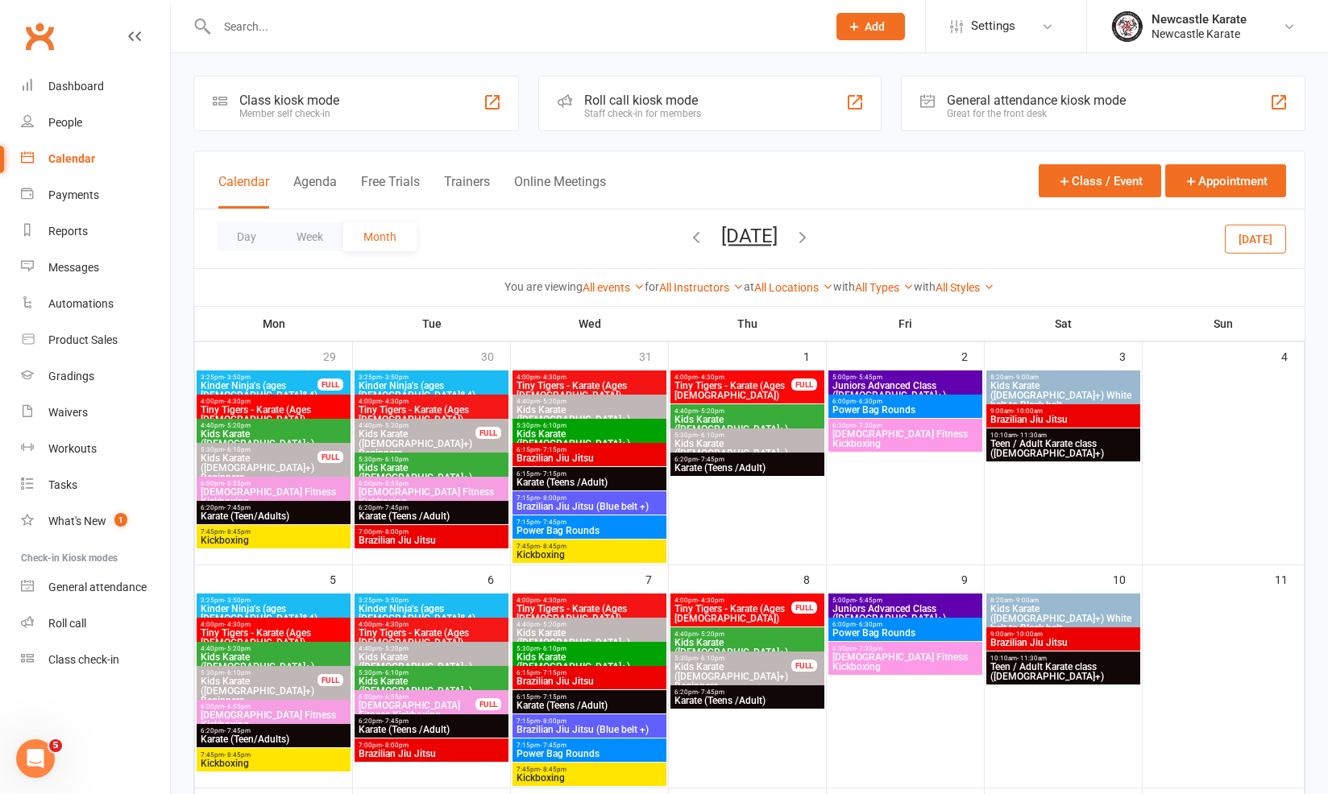
click at [687, 236] on icon "button" at bounding box center [696, 237] width 18 height 18
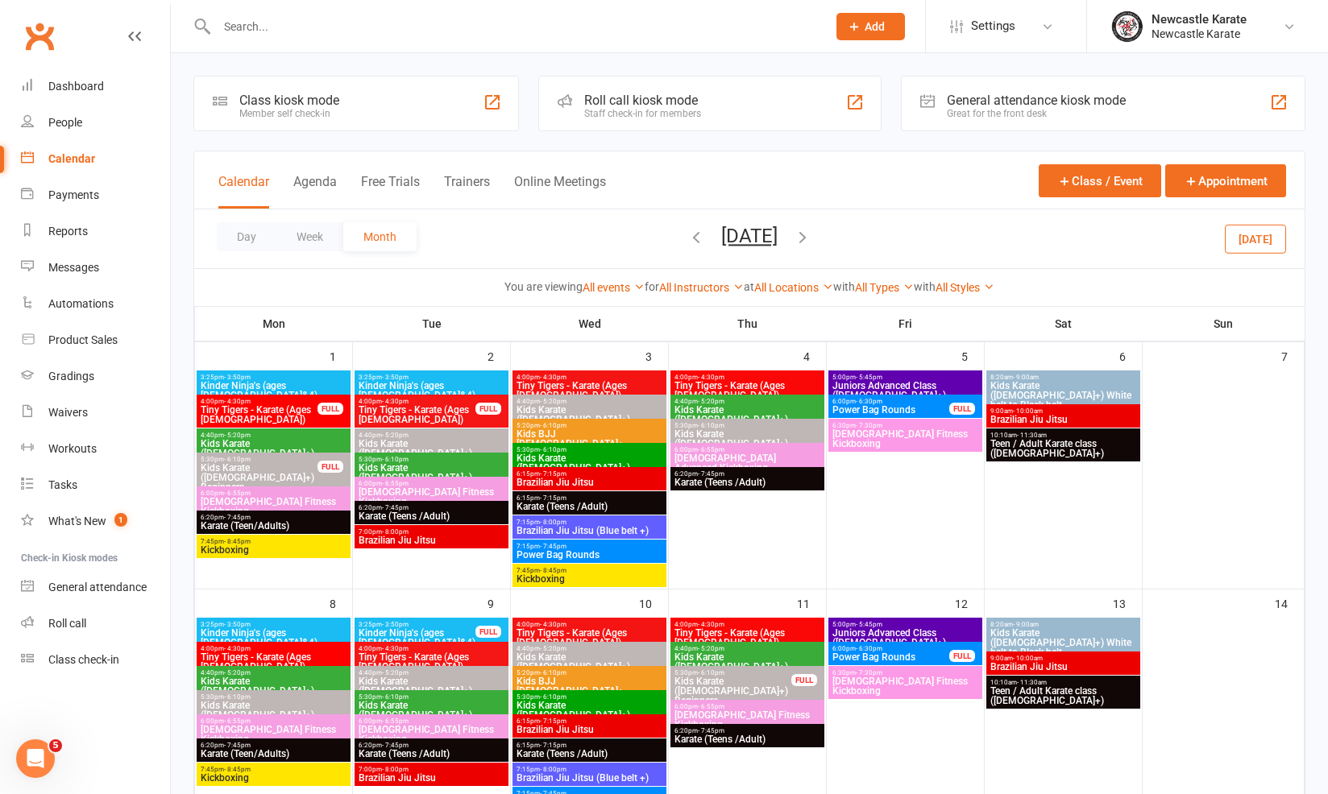
click at [687, 237] on icon "button" at bounding box center [696, 237] width 18 height 18
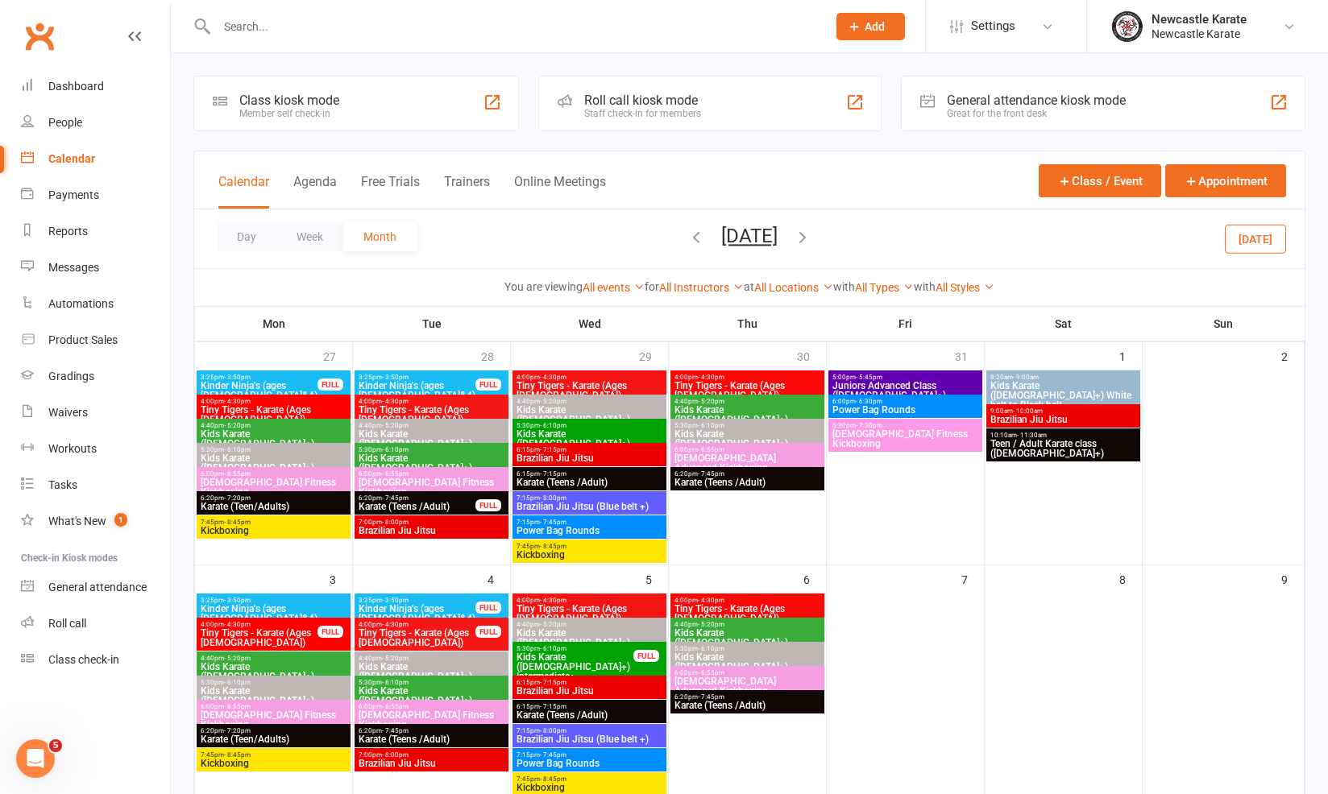
click at [840, 398] on span "6:00pm - 6:30pm" at bounding box center [904, 401] width 147 height 7
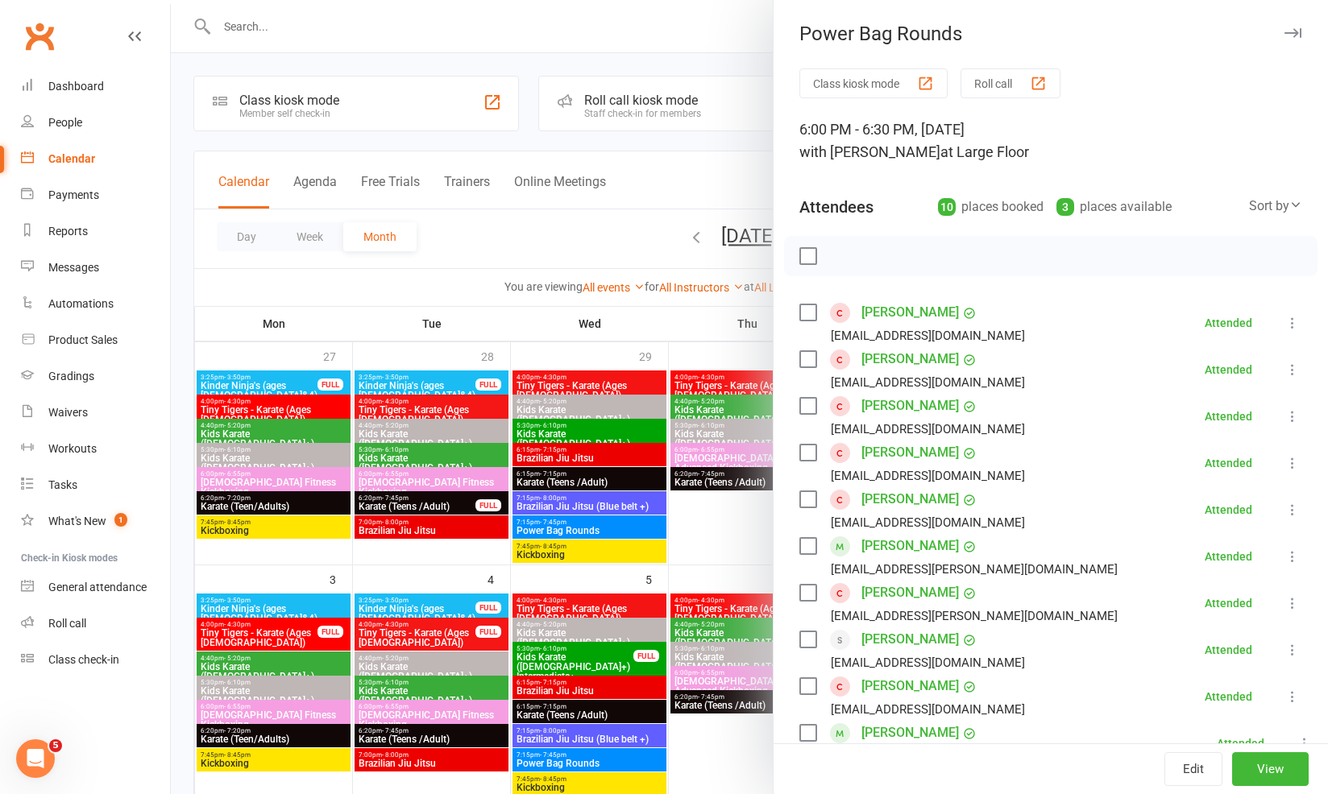
scroll to position [98, 0]
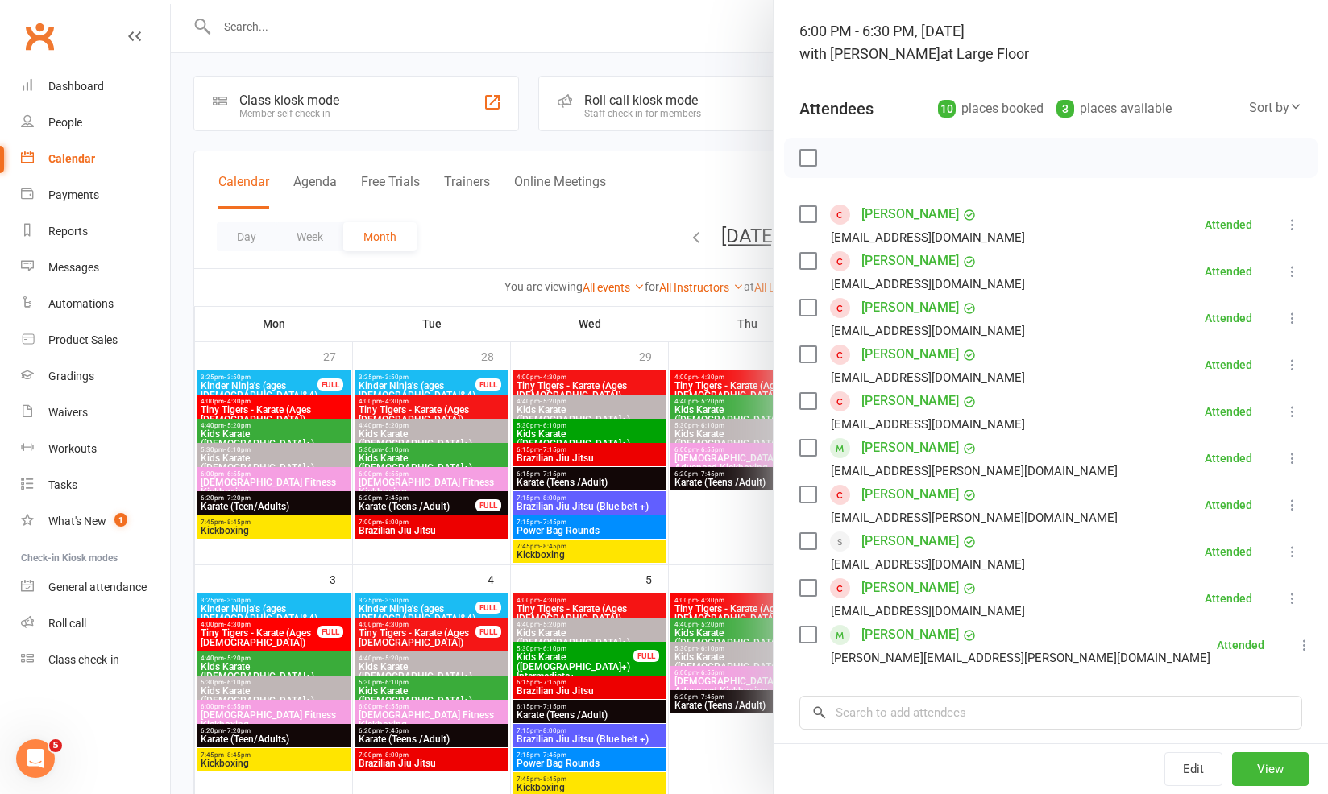
click at [606, 298] on div at bounding box center [749, 397] width 1157 height 794
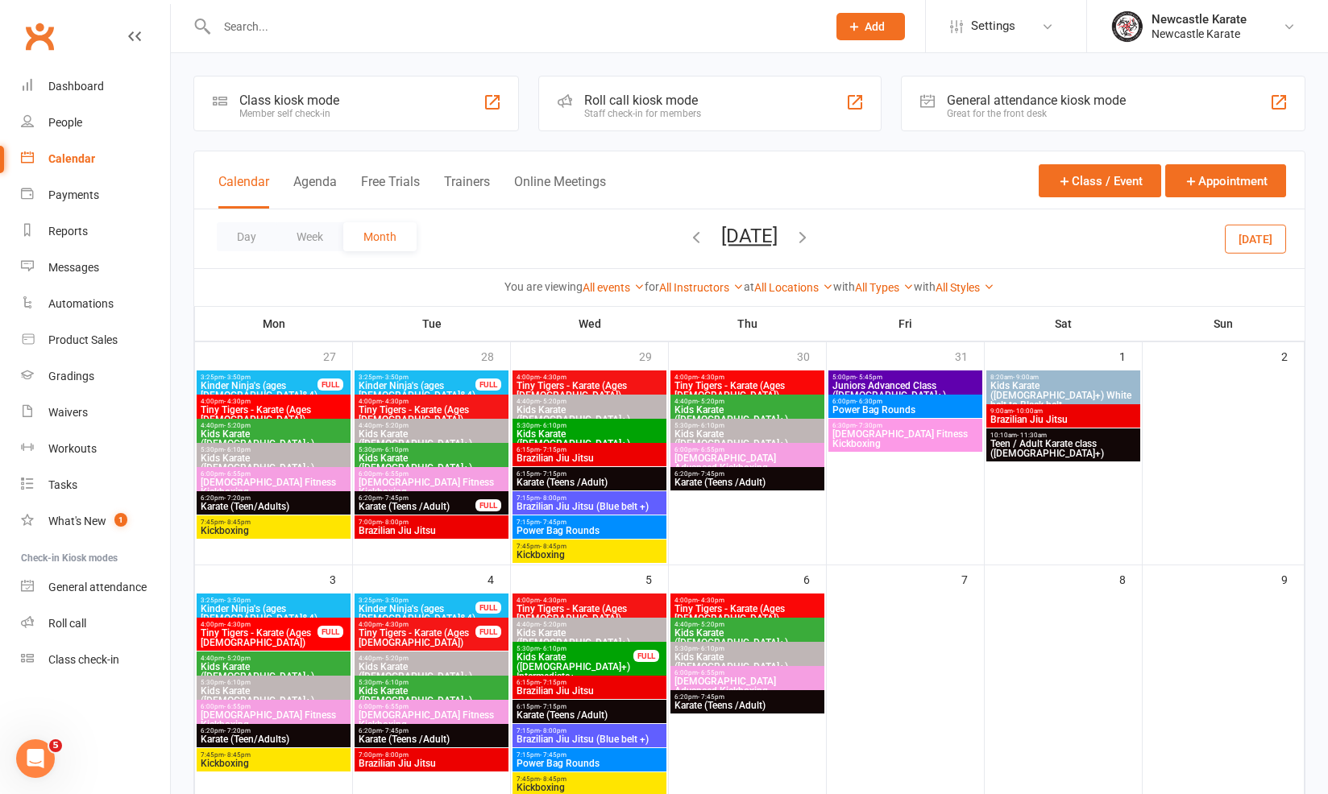
click at [687, 242] on icon "button" at bounding box center [696, 237] width 18 height 18
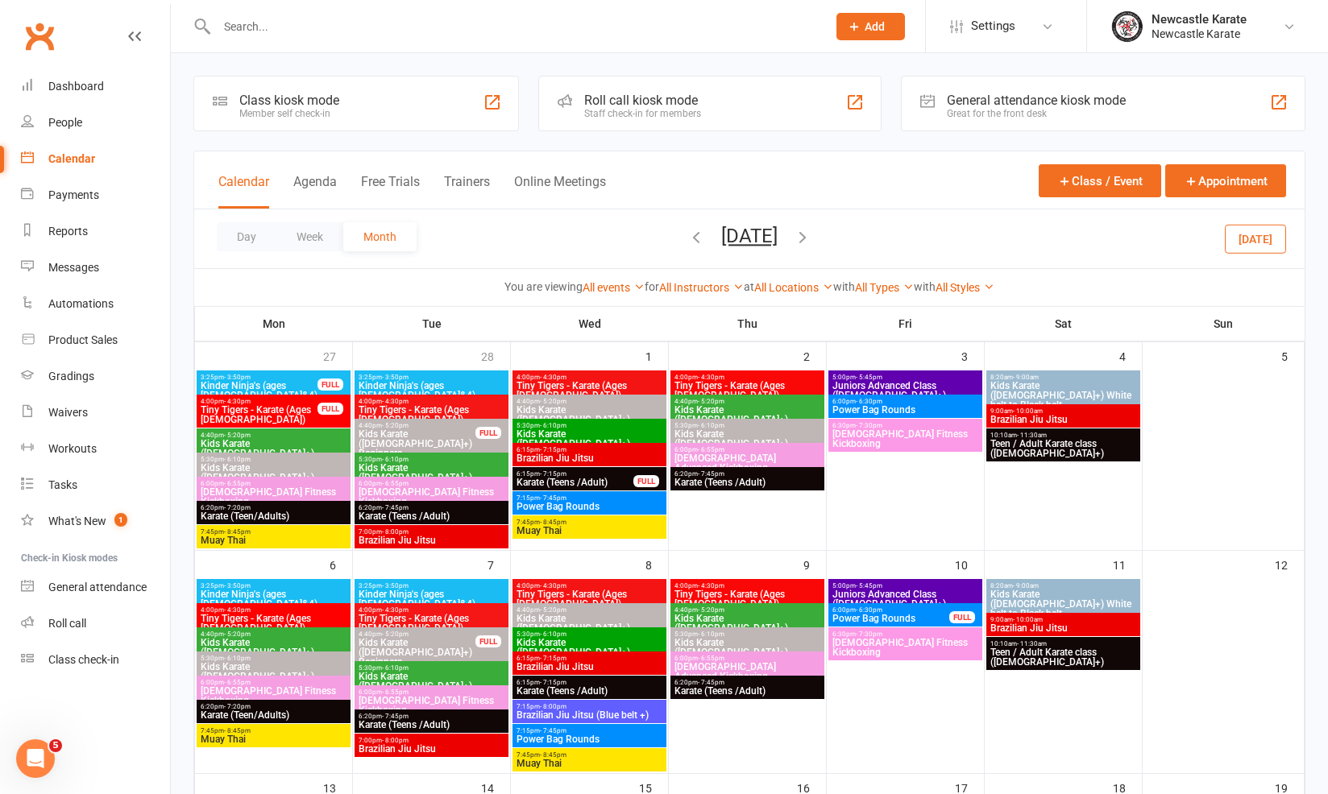
click at [858, 434] on span "Ladies Fitness Kickboxing" at bounding box center [904, 438] width 147 height 19
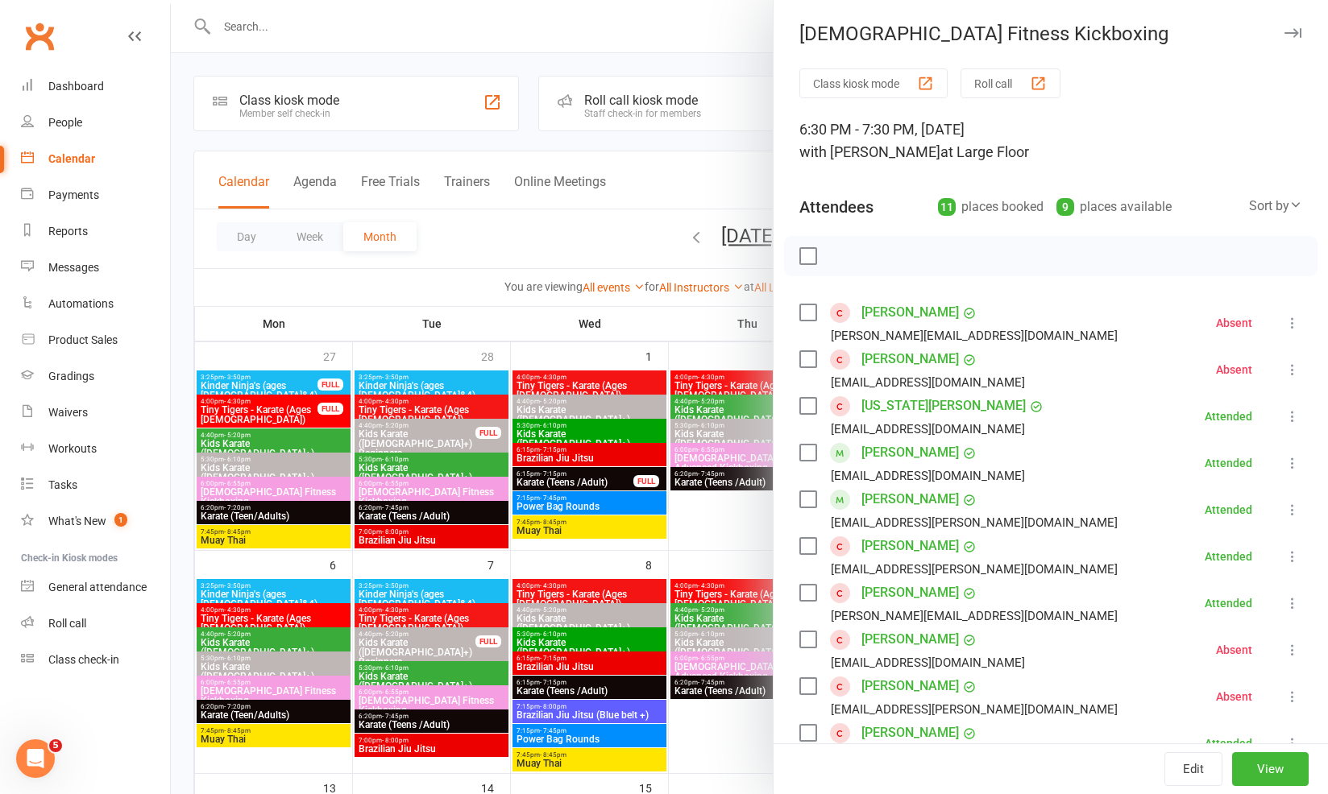
scroll to position [123, 0]
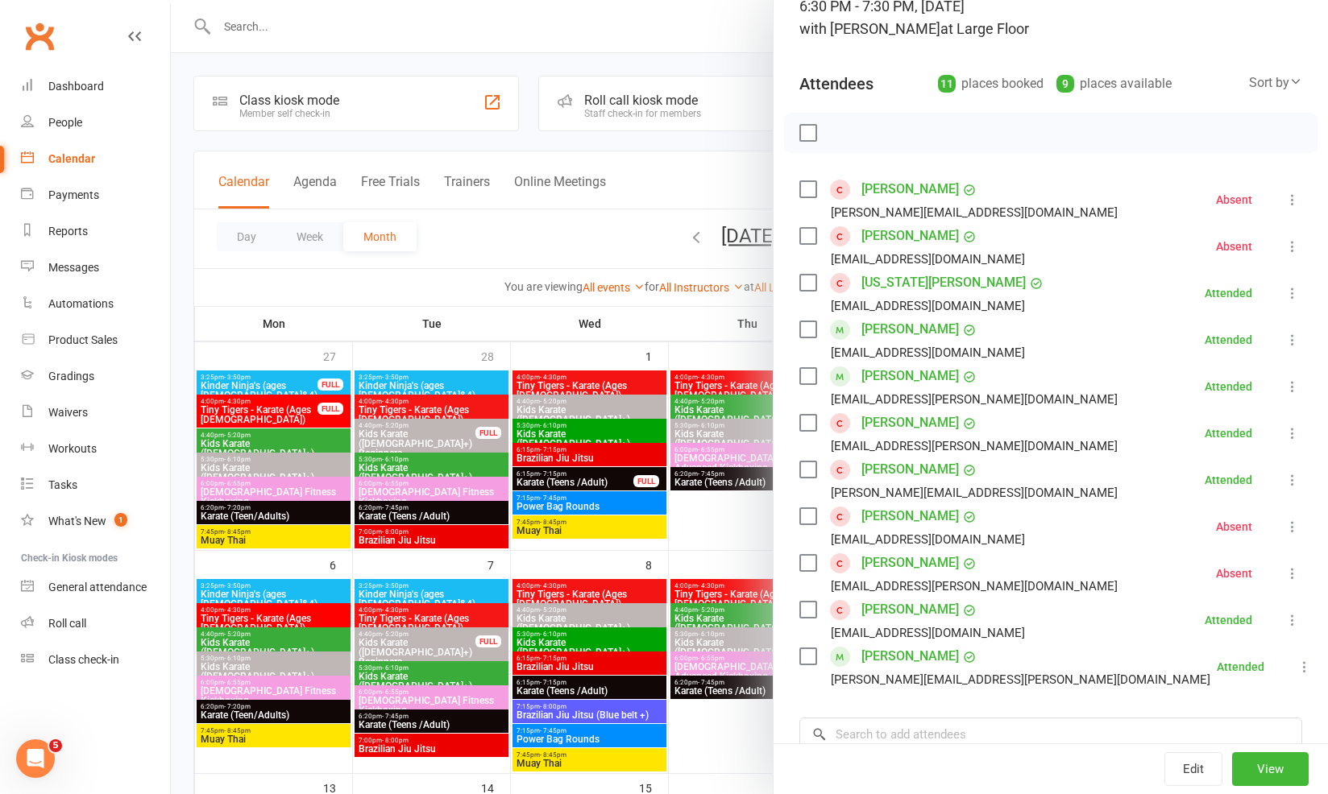
click at [697, 461] on div at bounding box center [749, 397] width 1157 height 794
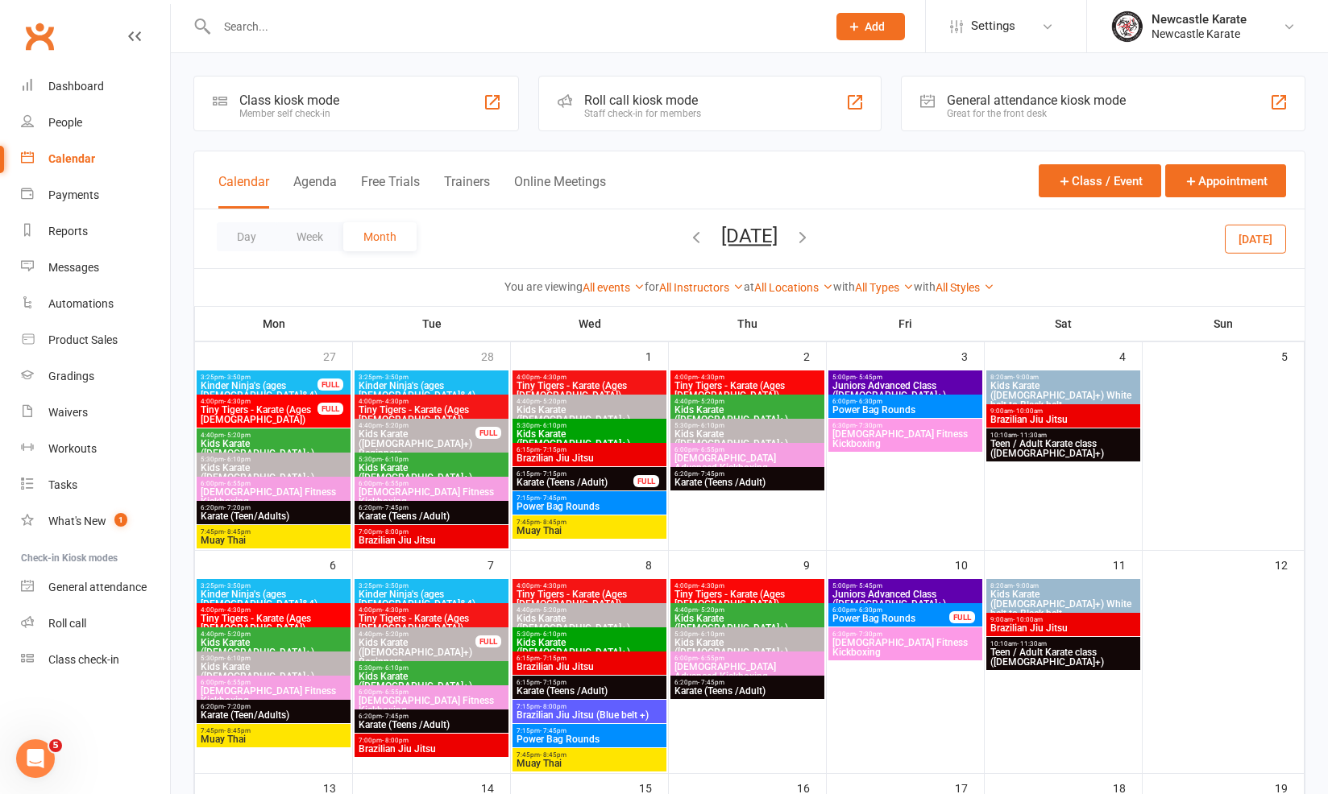
click at [780, 458] on span "Ladies Advanced Kickboxing" at bounding box center [747, 463] width 147 height 19
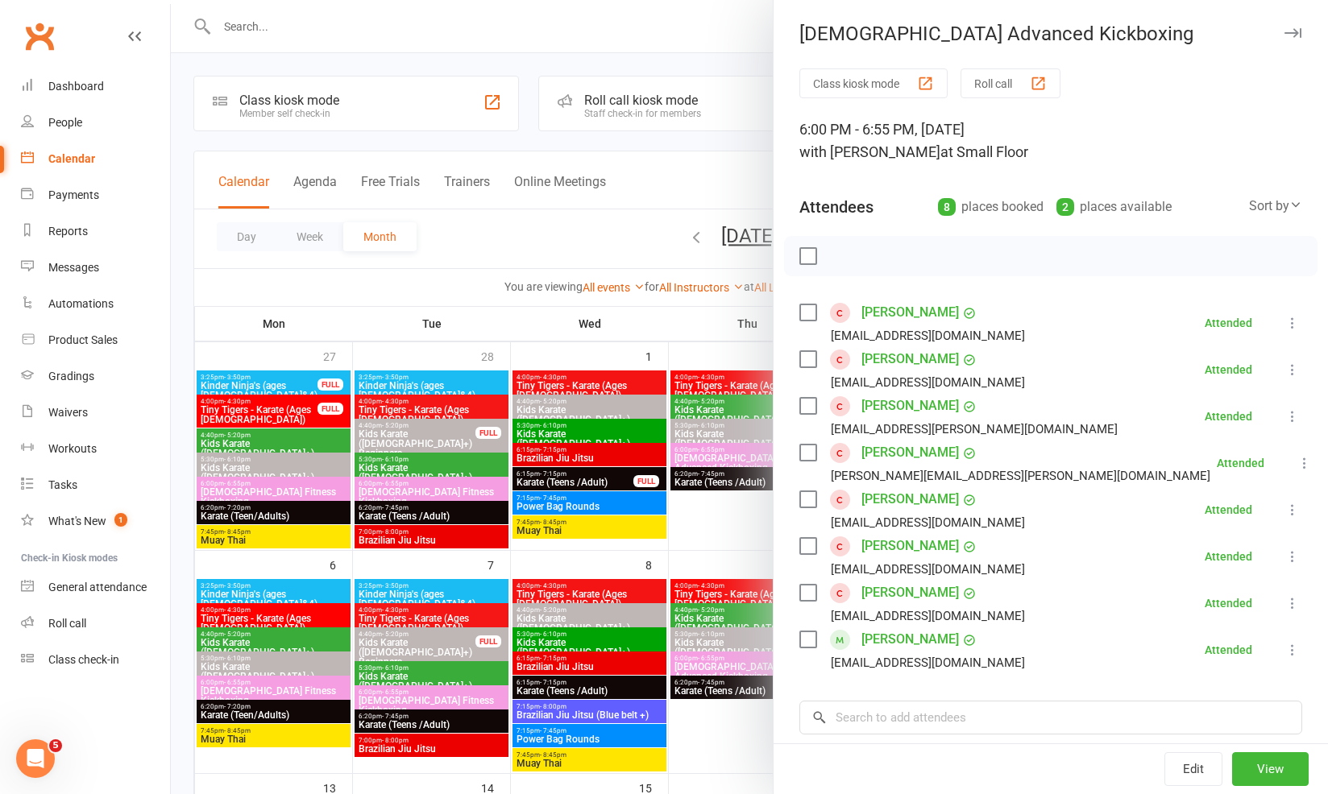
drag, startPoint x: 635, startPoint y: 489, endPoint x: 508, endPoint y: 512, distance: 129.4
click at [635, 489] on div at bounding box center [749, 397] width 1157 height 794
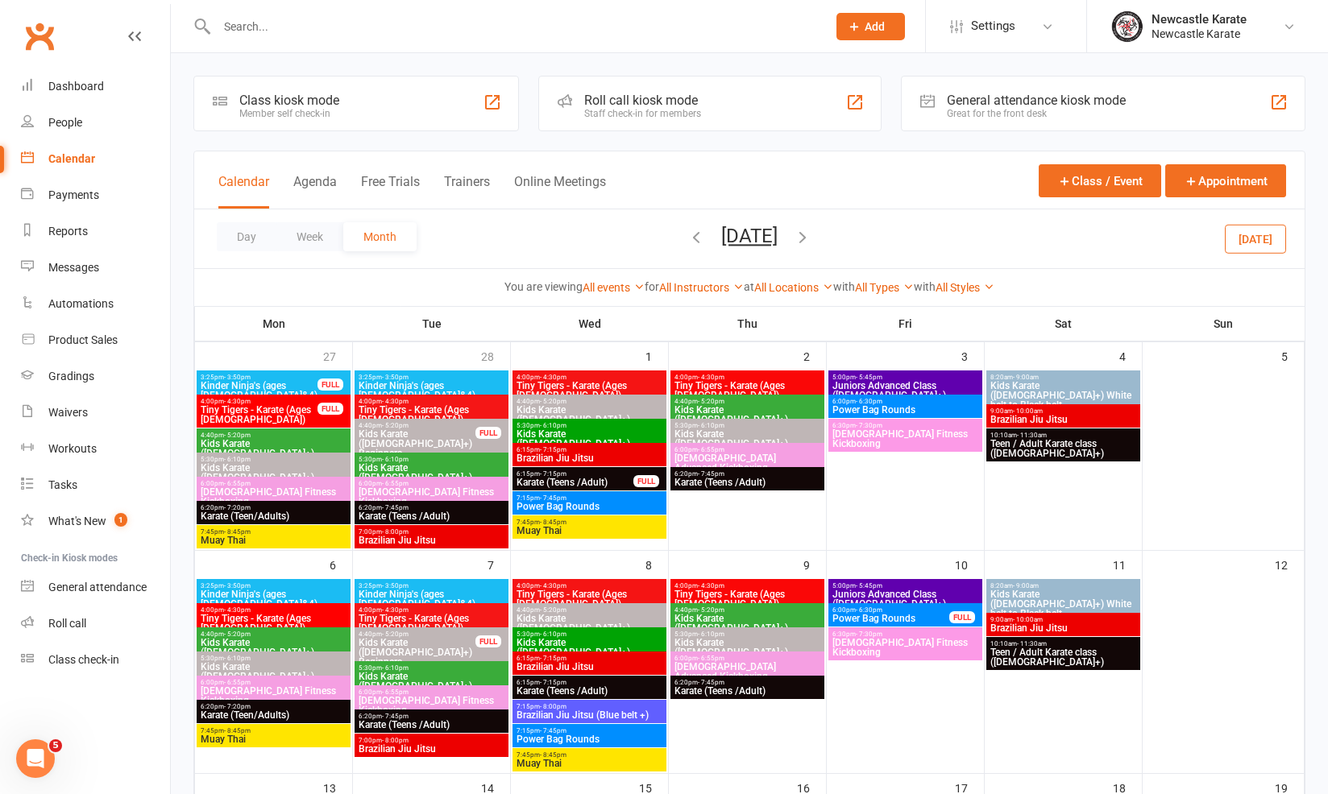
click at [454, 493] on span "Ladies Fitness Kickboxing" at bounding box center [431, 496] width 147 height 19
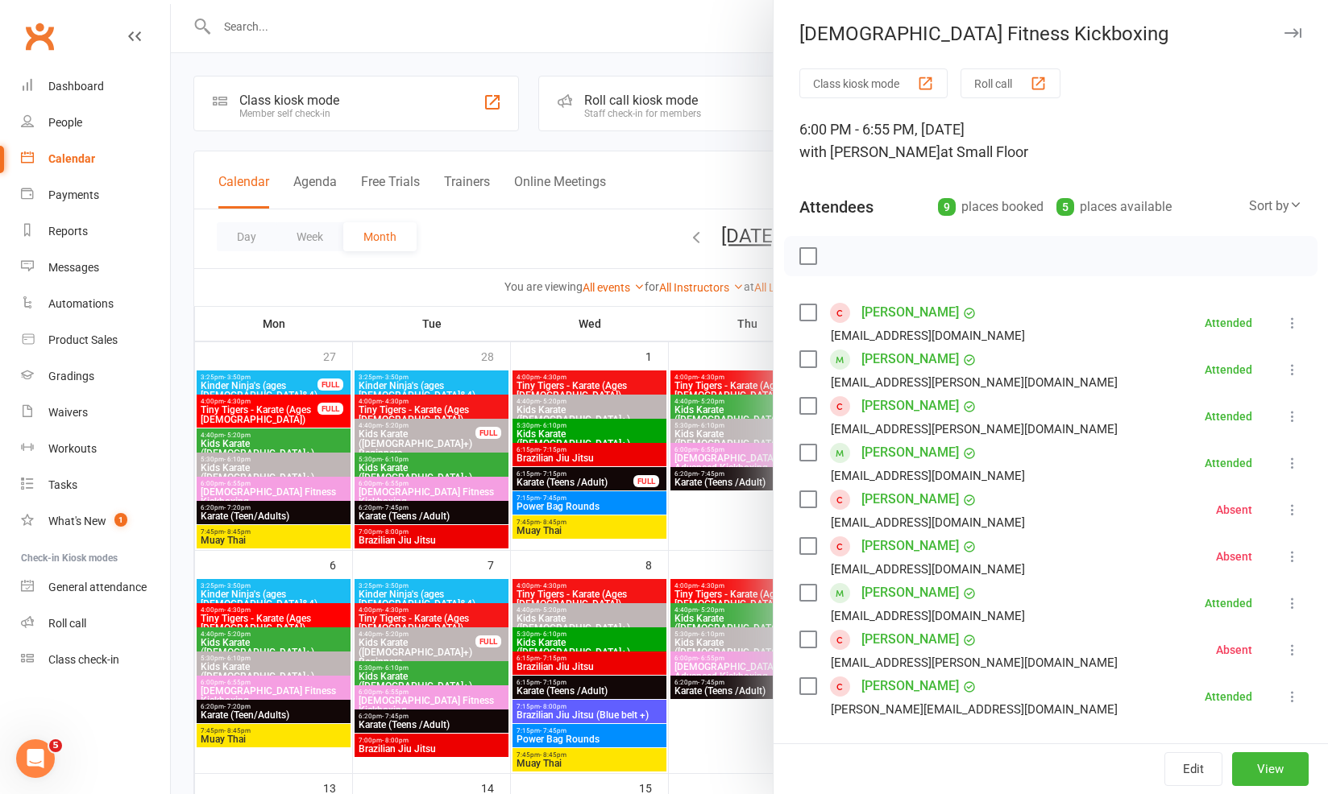
click at [354, 512] on div at bounding box center [749, 397] width 1157 height 794
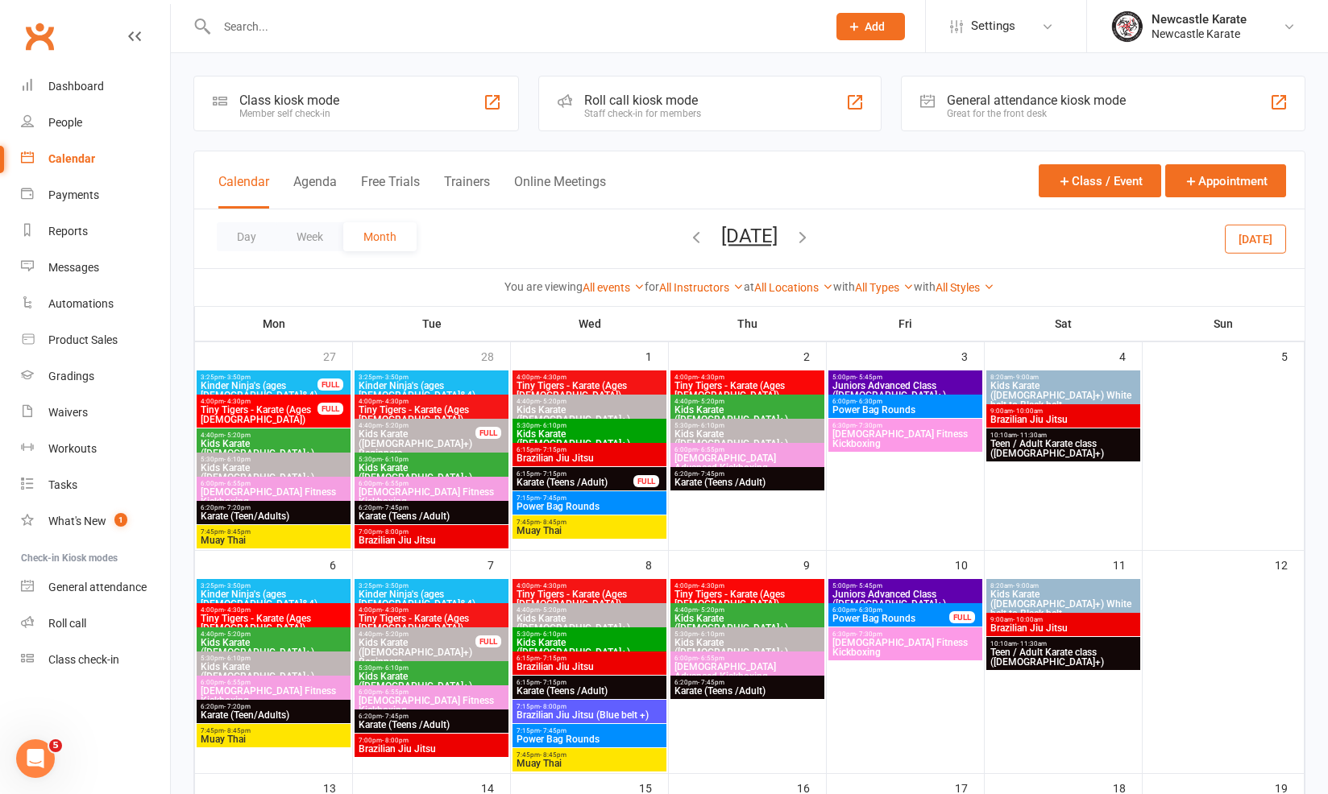
click at [309, 498] on div "6:00pm - 6:55pm Ladies Fitness Kickboxing" at bounding box center [274, 493] width 154 height 33
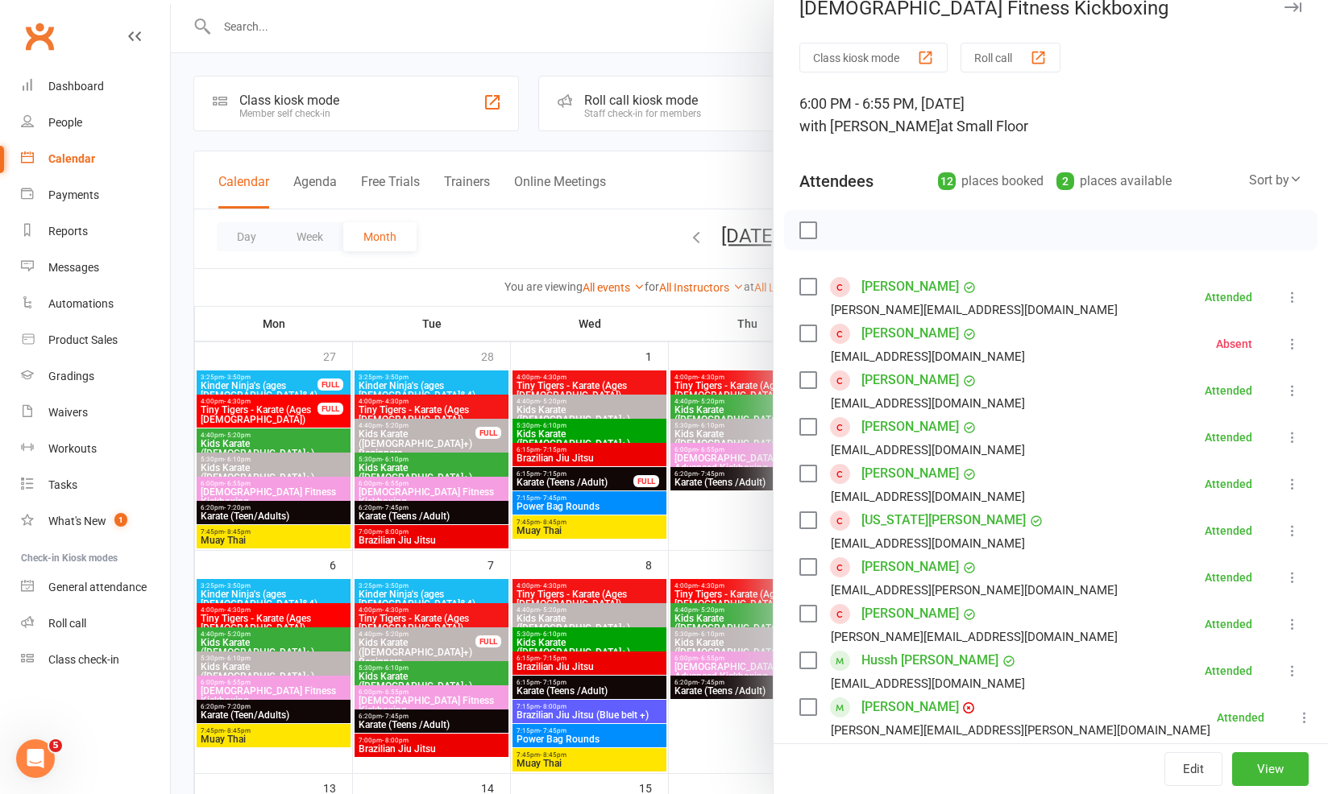
scroll to position [81, 0]
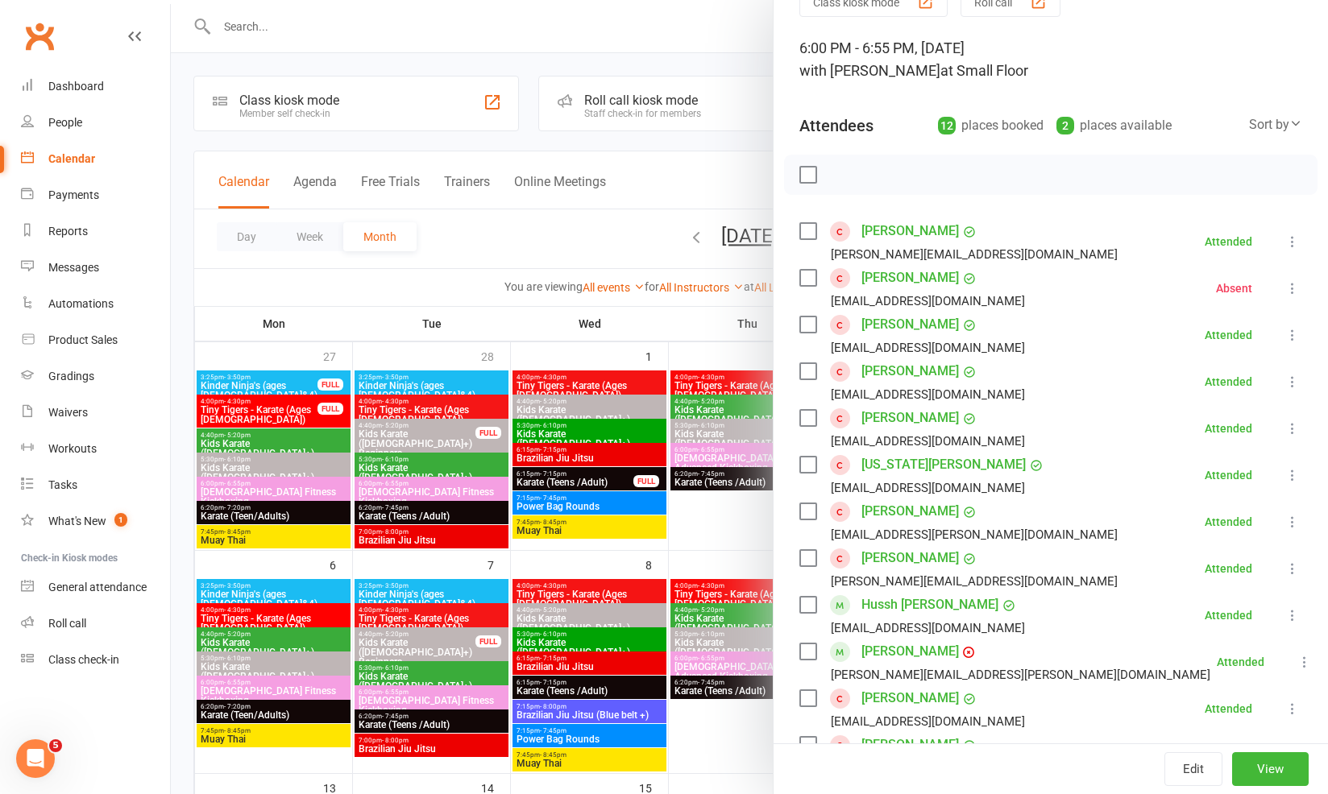
click at [919, 288] on link "Brodie Ashby" at bounding box center [909, 278] width 97 height 26
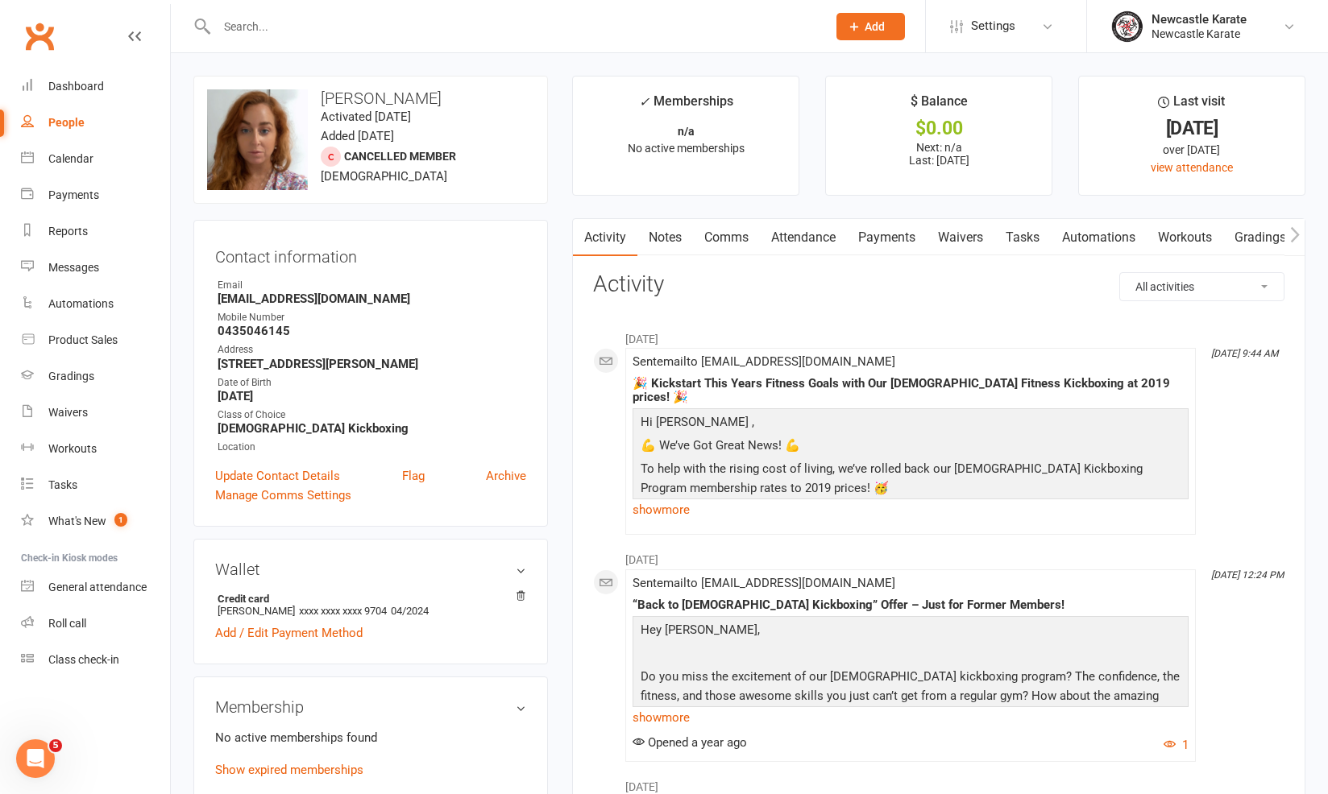
scroll to position [103, 0]
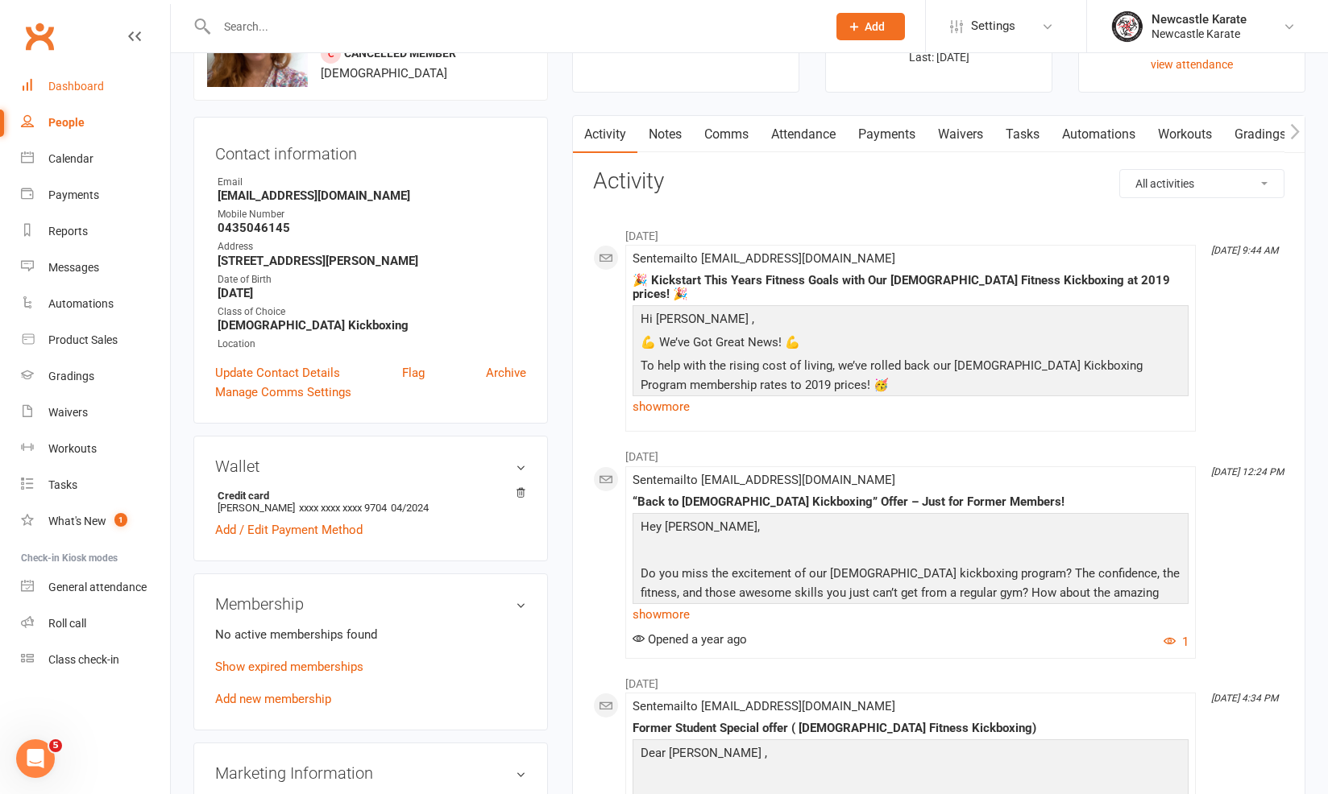
click at [93, 85] on div "Dashboard" at bounding box center [76, 86] width 56 height 13
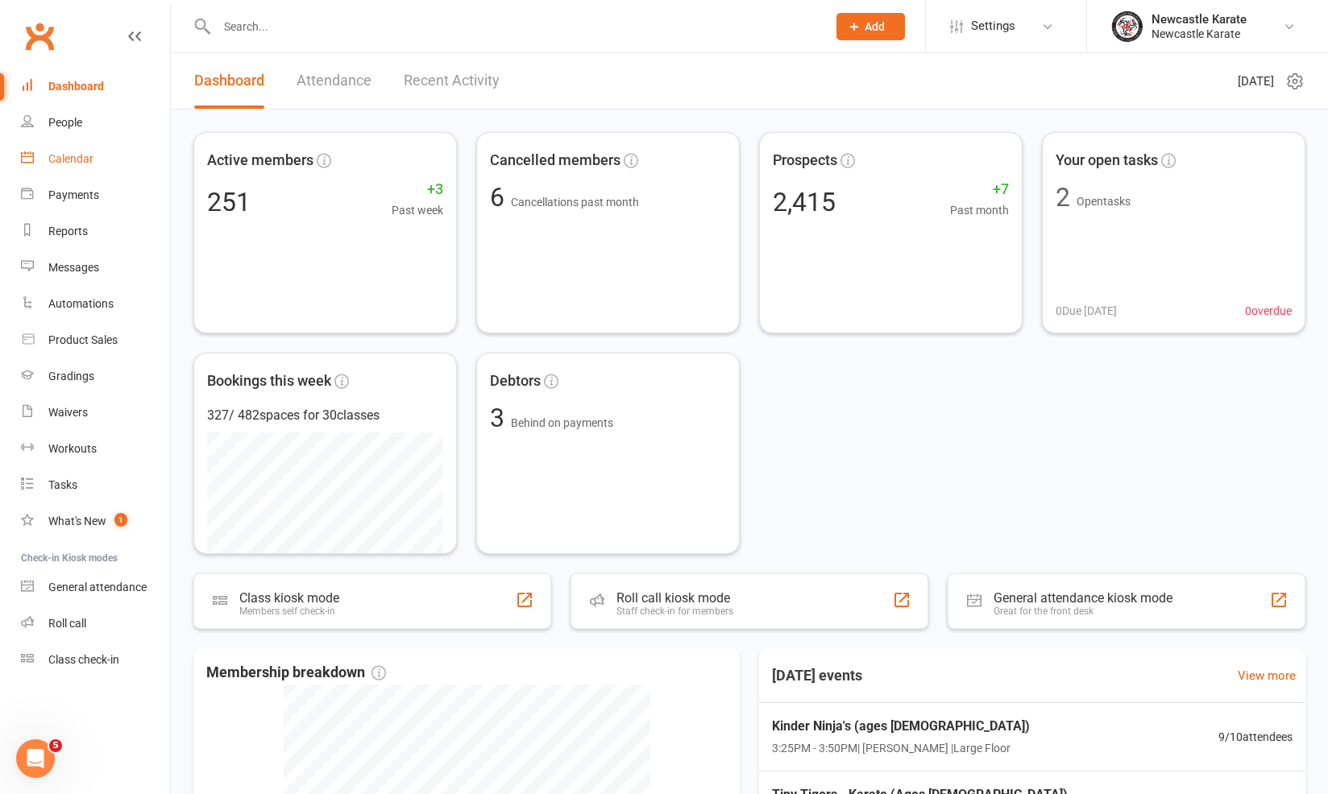
click at [54, 168] on link "Calendar" at bounding box center [95, 159] width 149 height 36
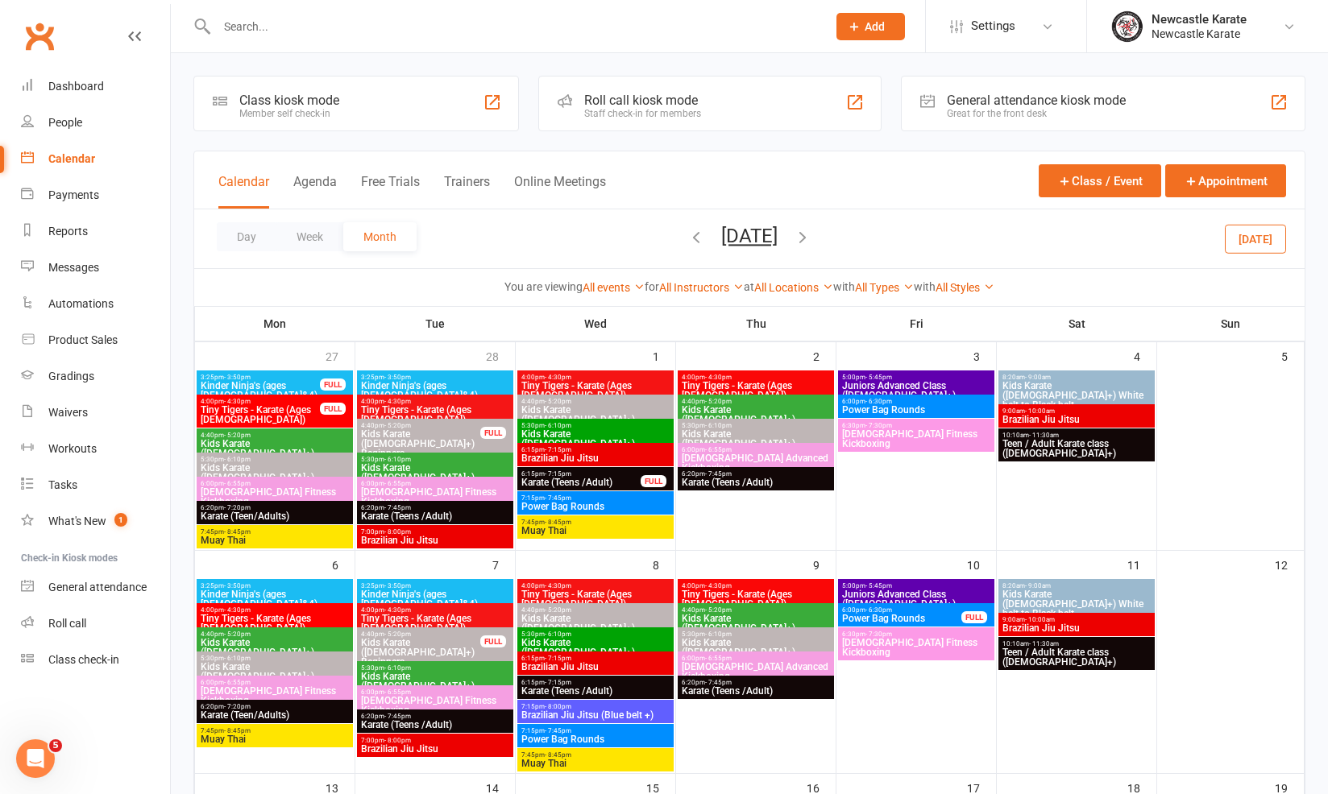
click at [580, 454] on span "Brazilian Jiu Jitsu" at bounding box center [595, 459] width 150 height 10
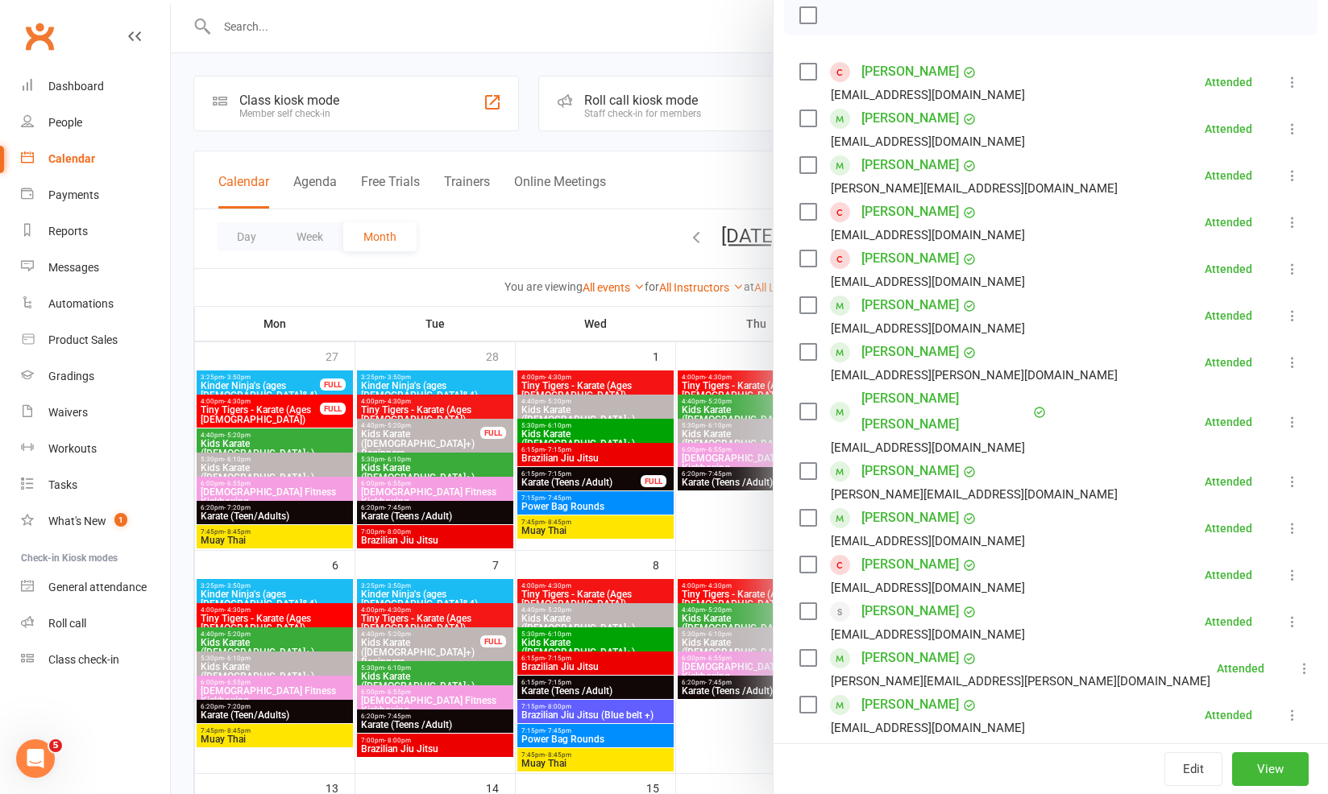
scroll to position [219, 0]
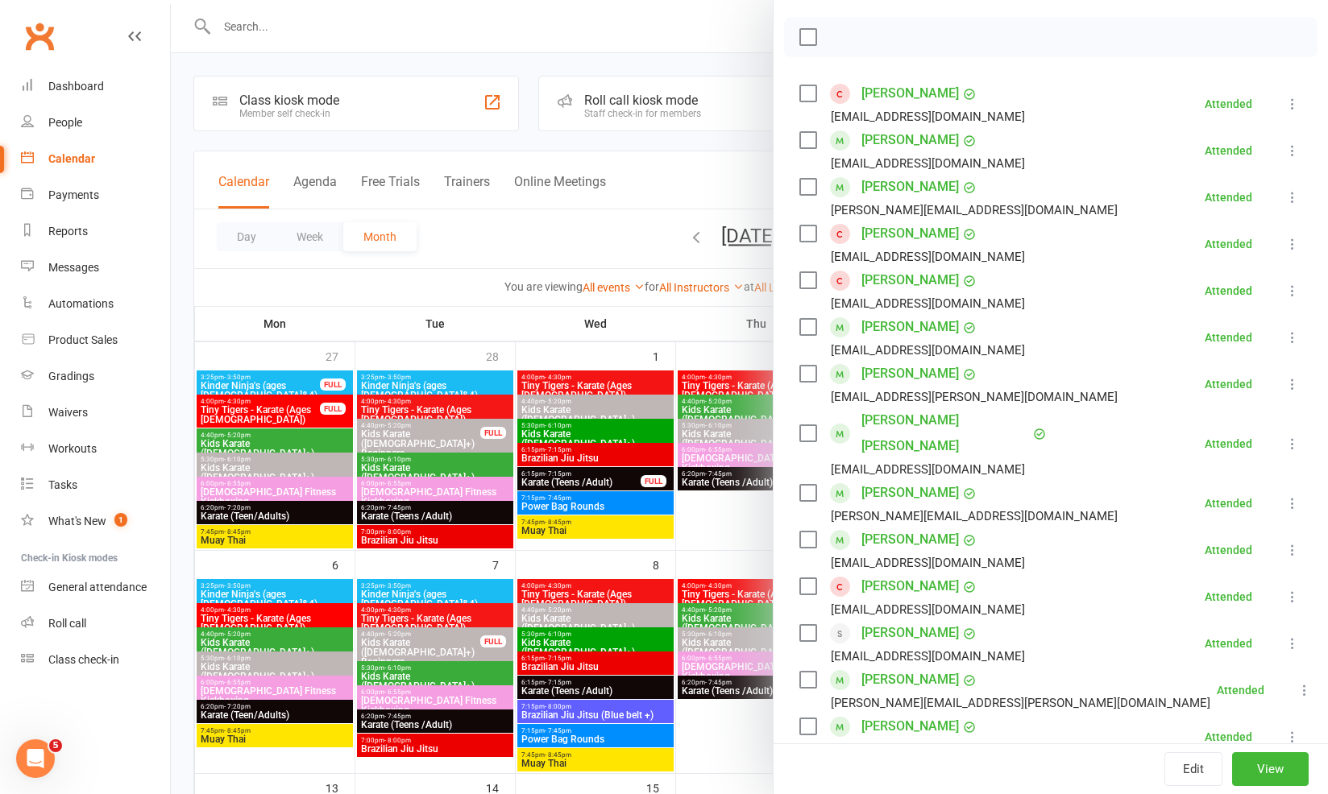
click at [591, 330] on div at bounding box center [749, 397] width 1157 height 794
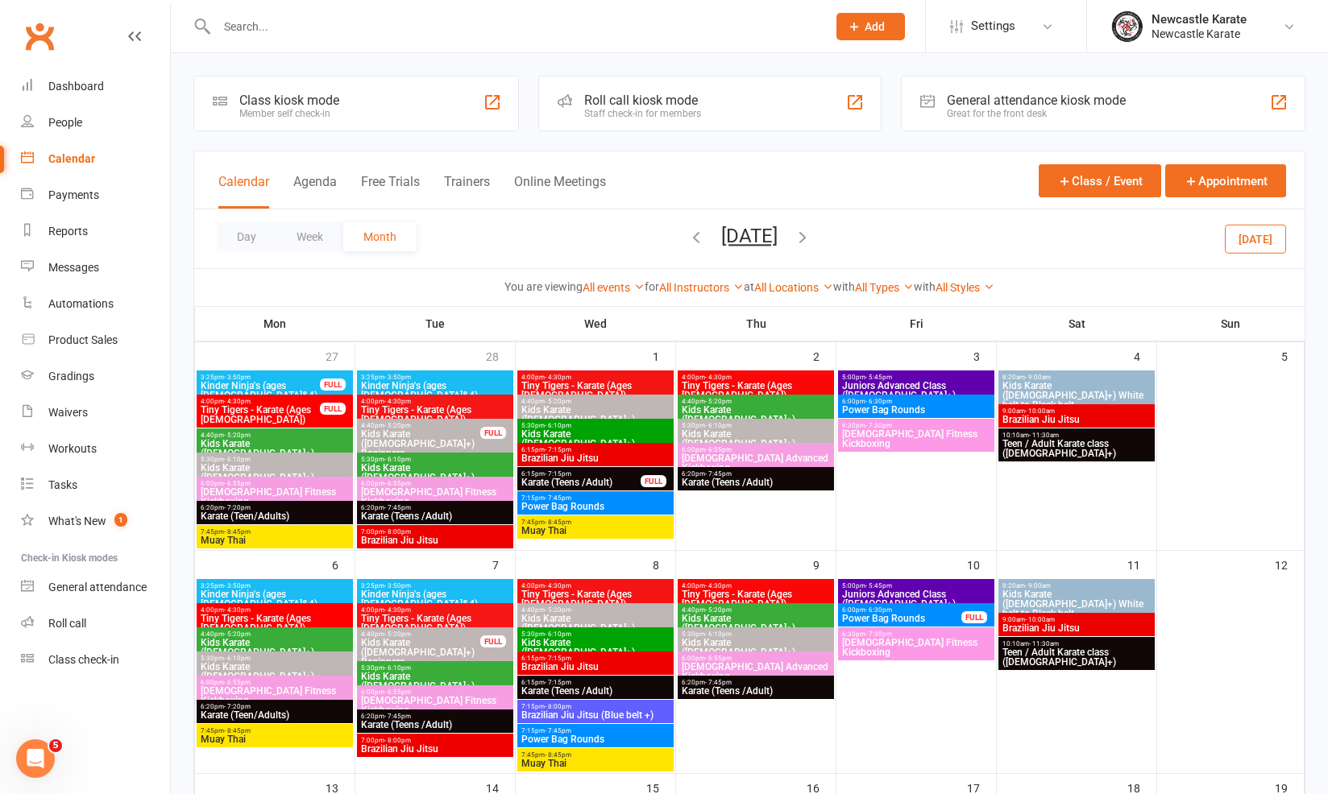
click at [557, 524] on span "- 8:45pm" at bounding box center [558, 522] width 27 height 7
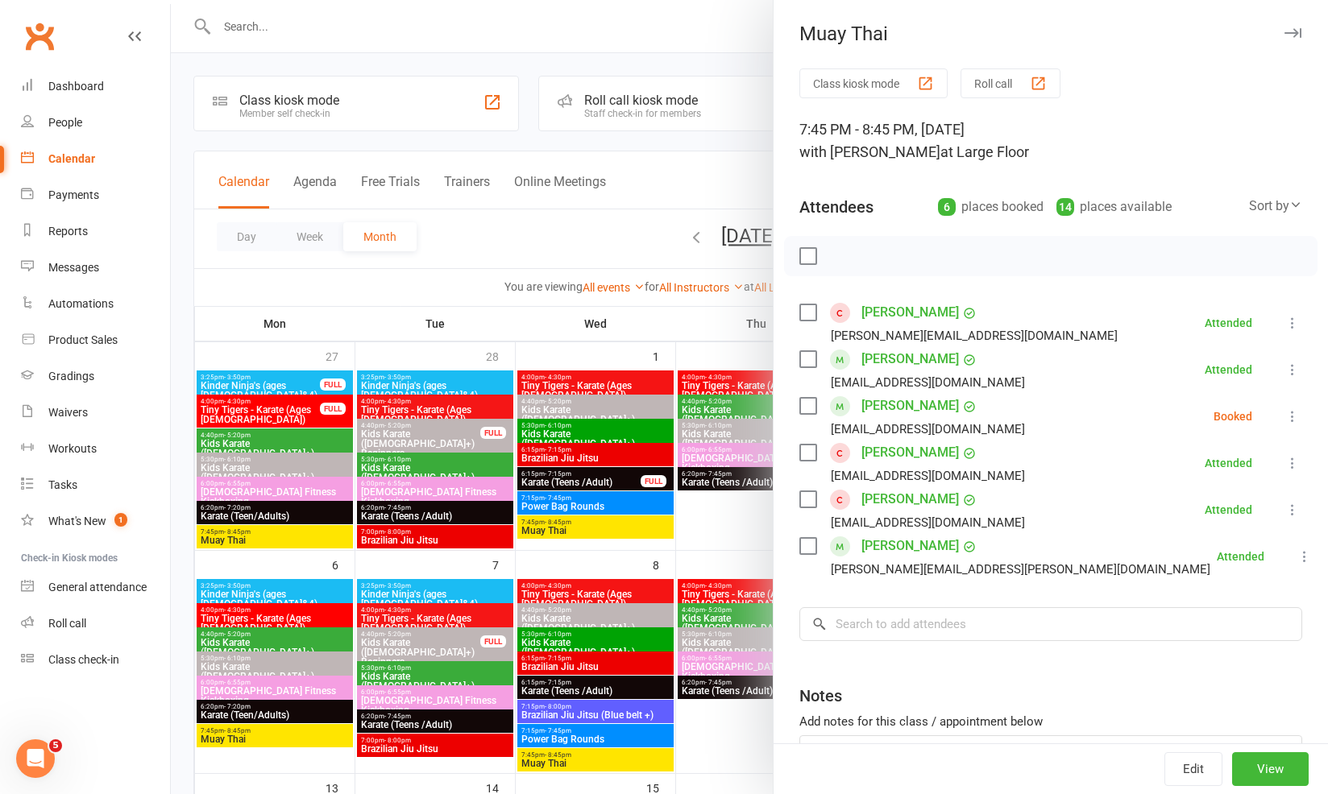
click at [558, 470] on div at bounding box center [749, 397] width 1157 height 794
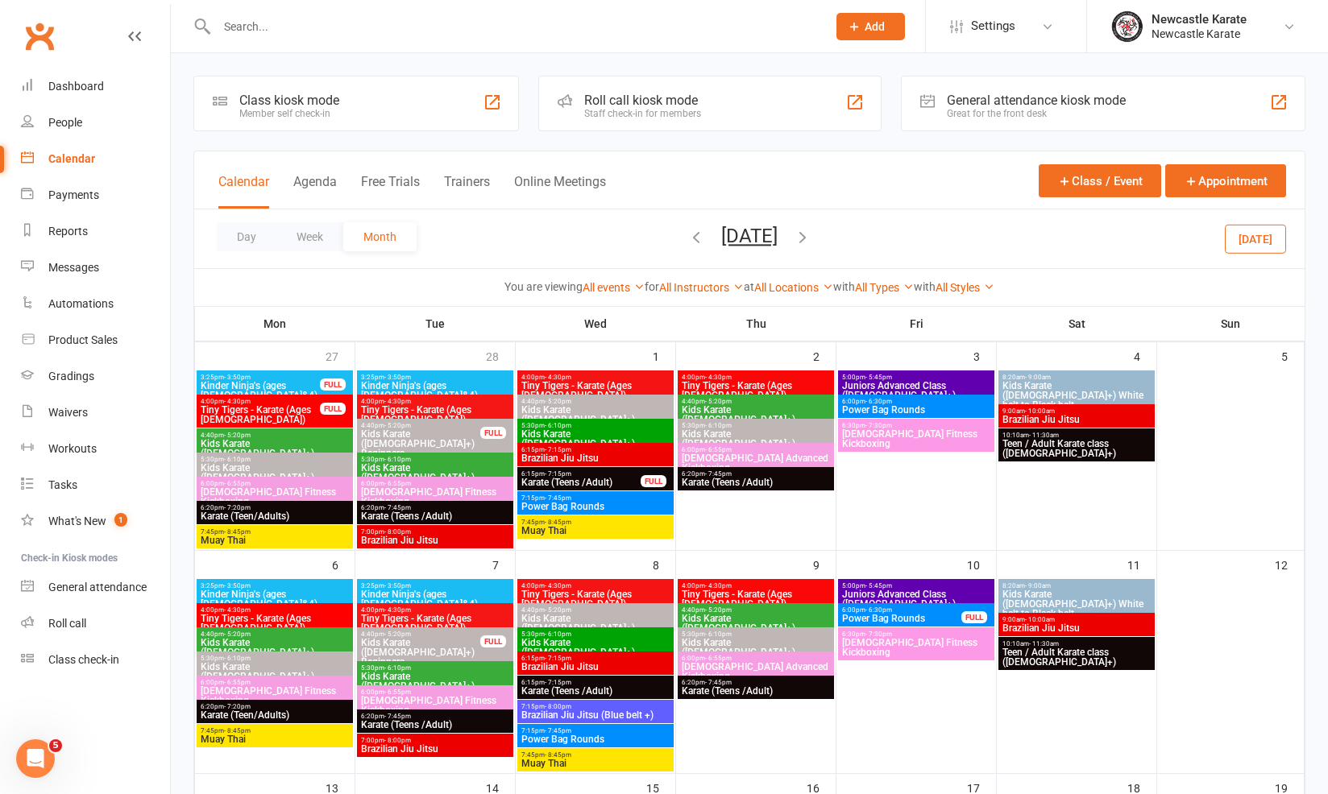
click at [738, 230] on button "March 2023" at bounding box center [749, 236] width 56 height 23
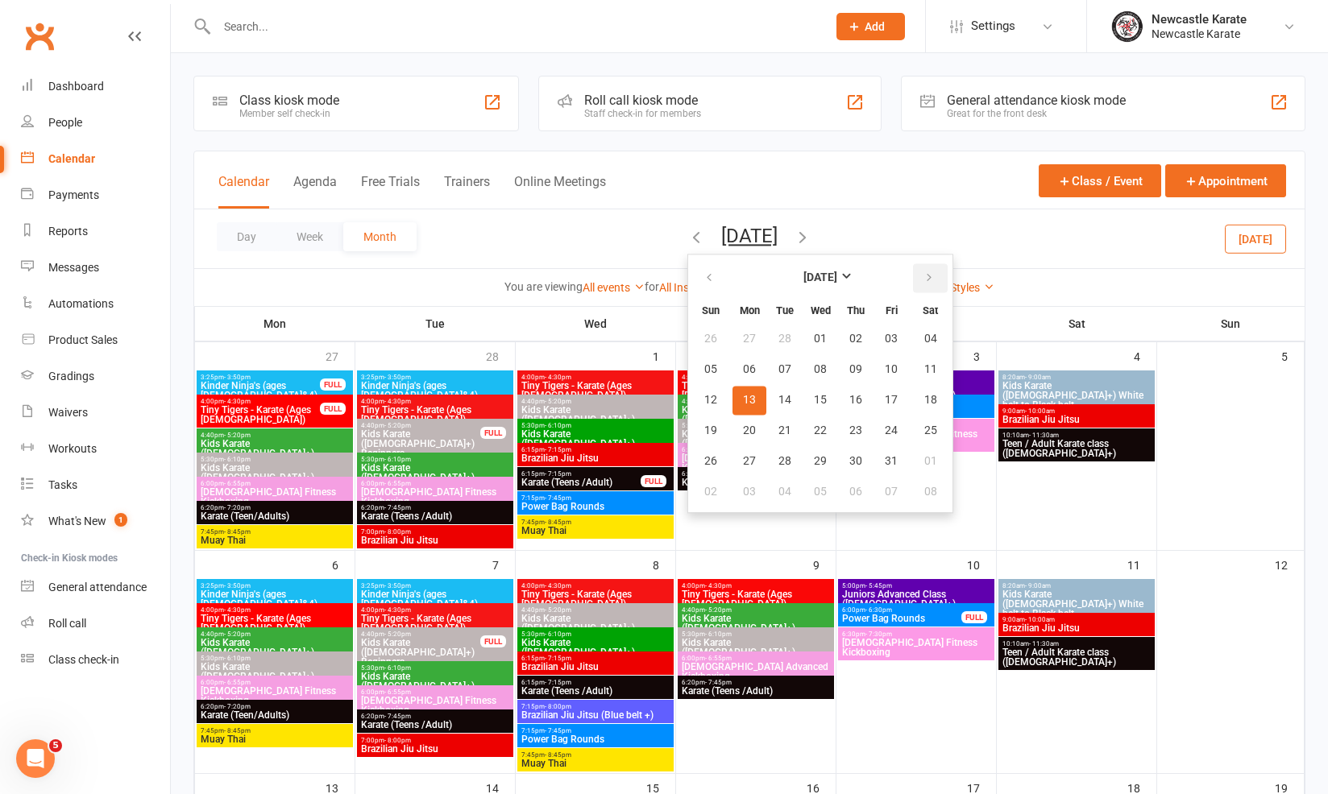
click at [923, 284] on icon "button" at bounding box center [928, 278] width 11 height 13
click at [844, 399] on button "18" at bounding box center [856, 400] width 34 height 29
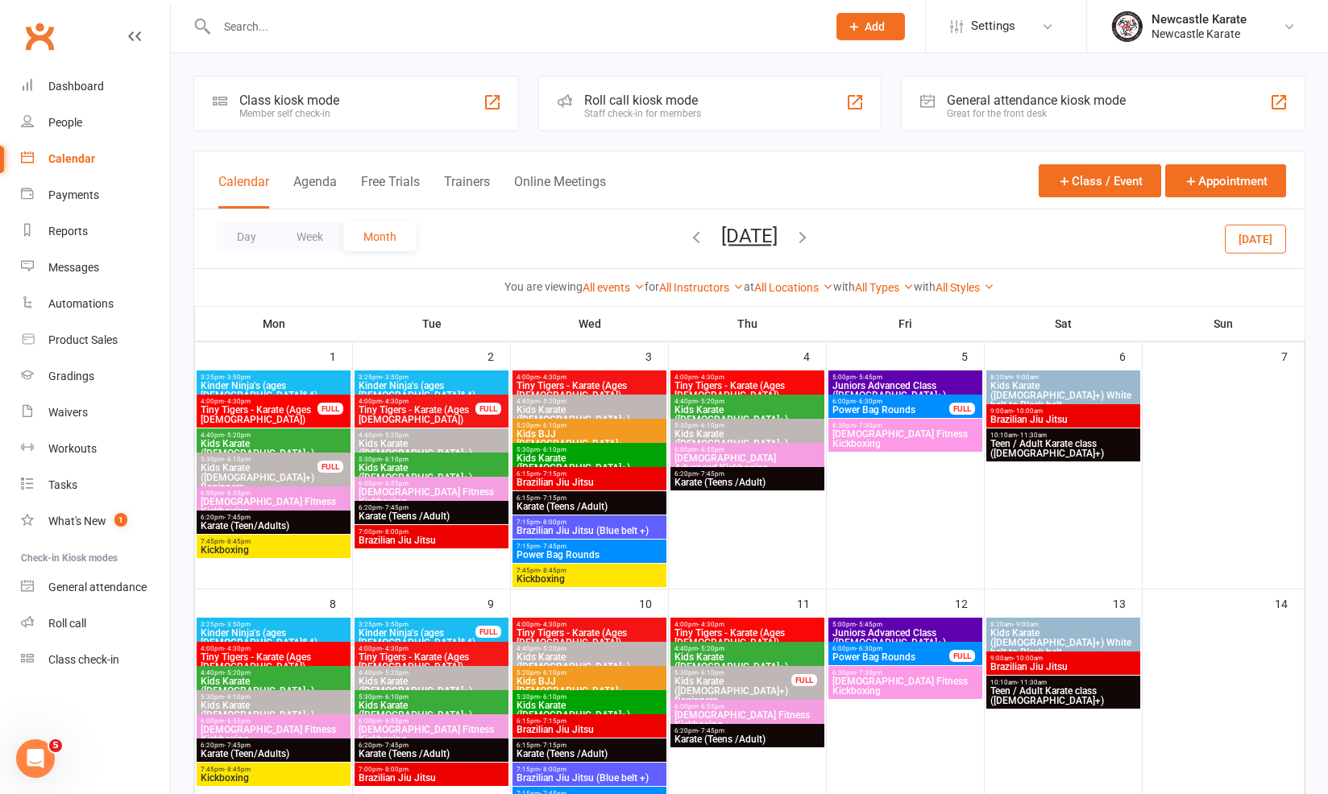
click at [556, 432] on span "Kids BJJ 8yo+" at bounding box center [589, 438] width 147 height 19
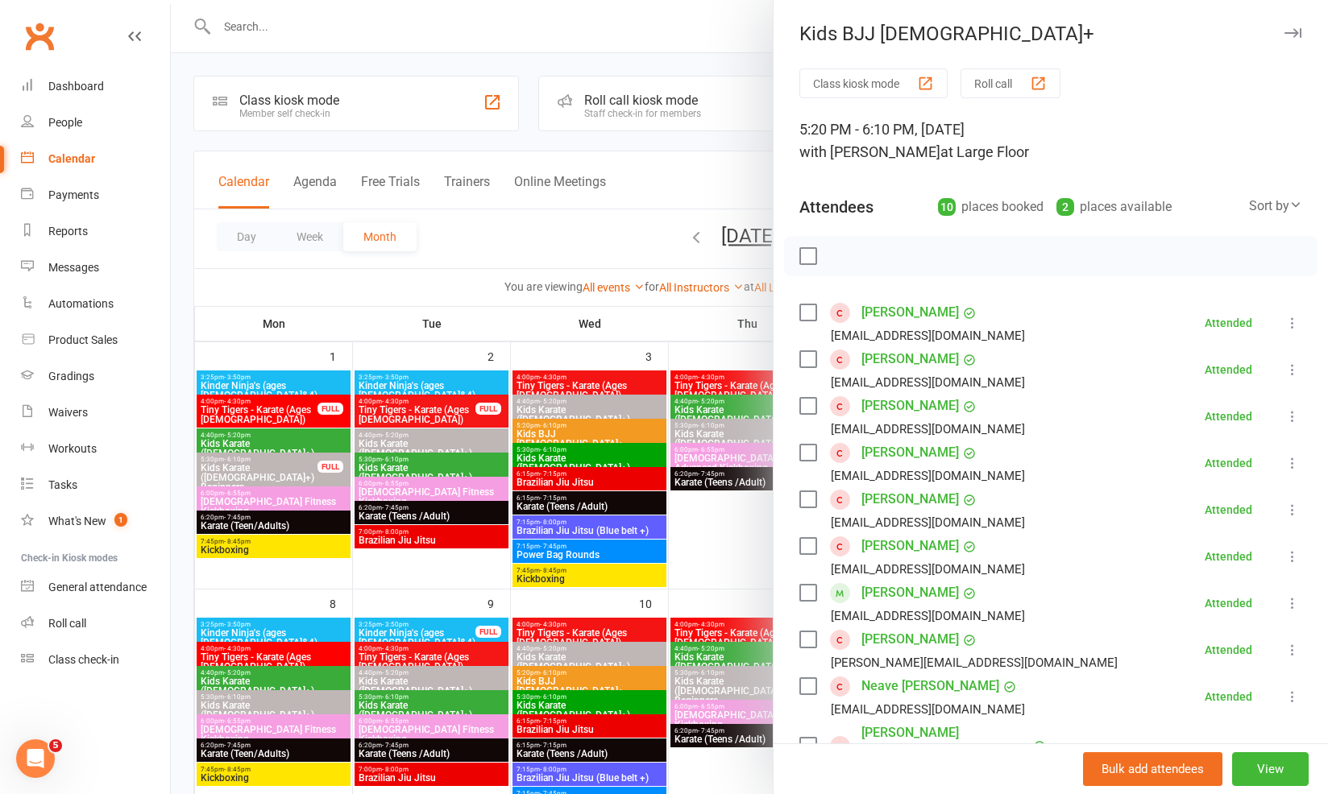
scroll to position [123, 0]
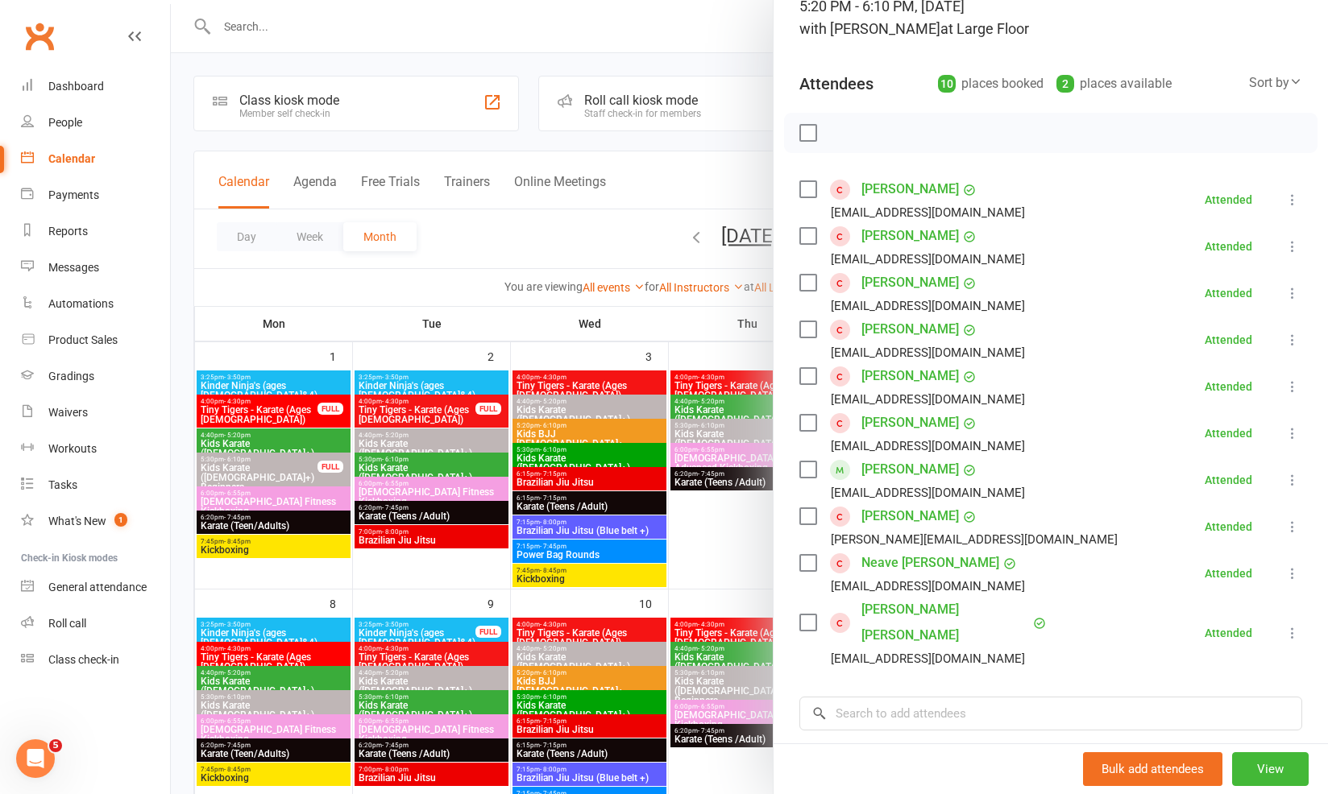
click at [689, 492] on div at bounding box center [749, 397] width 1157 height 794
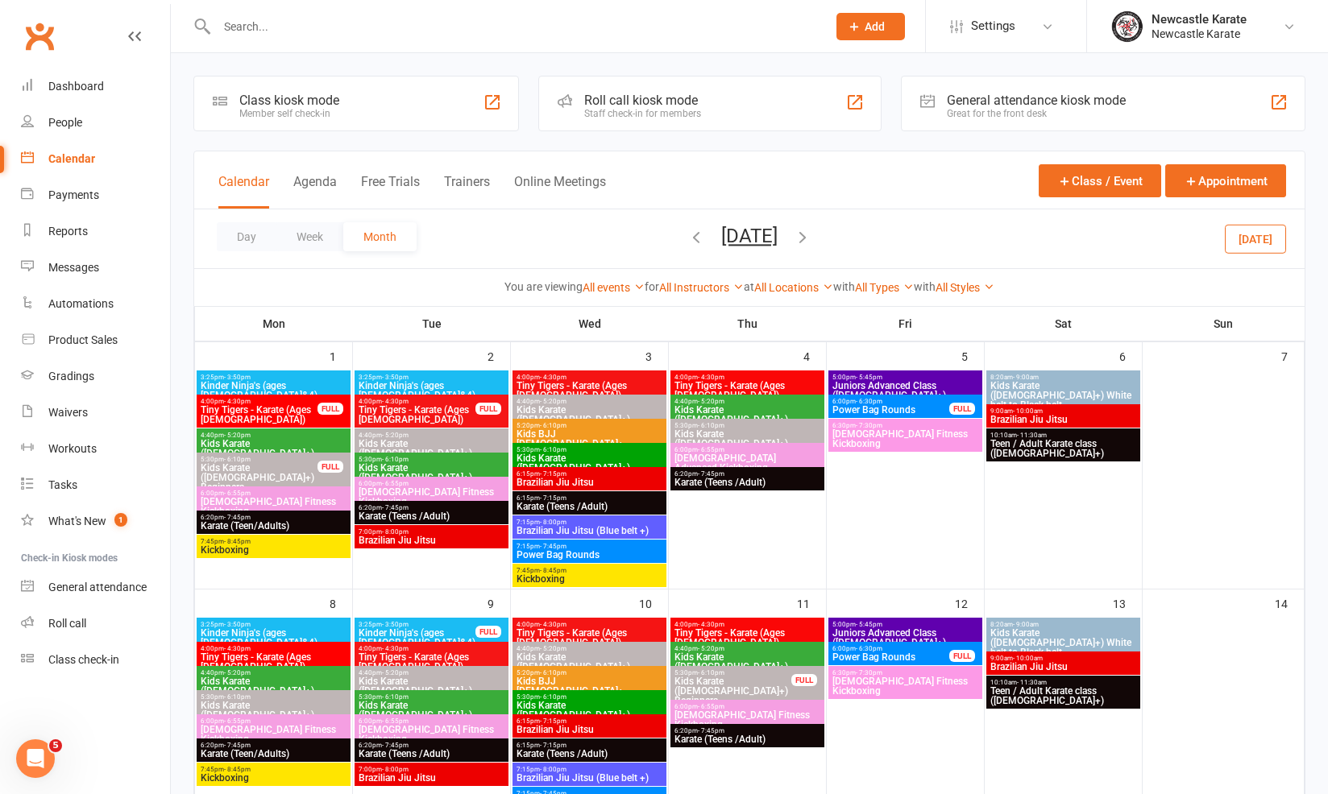
click at [588, 682] on span "Kids BJJ 8yo+" at bounding box center [589, 686] width 147 height 19
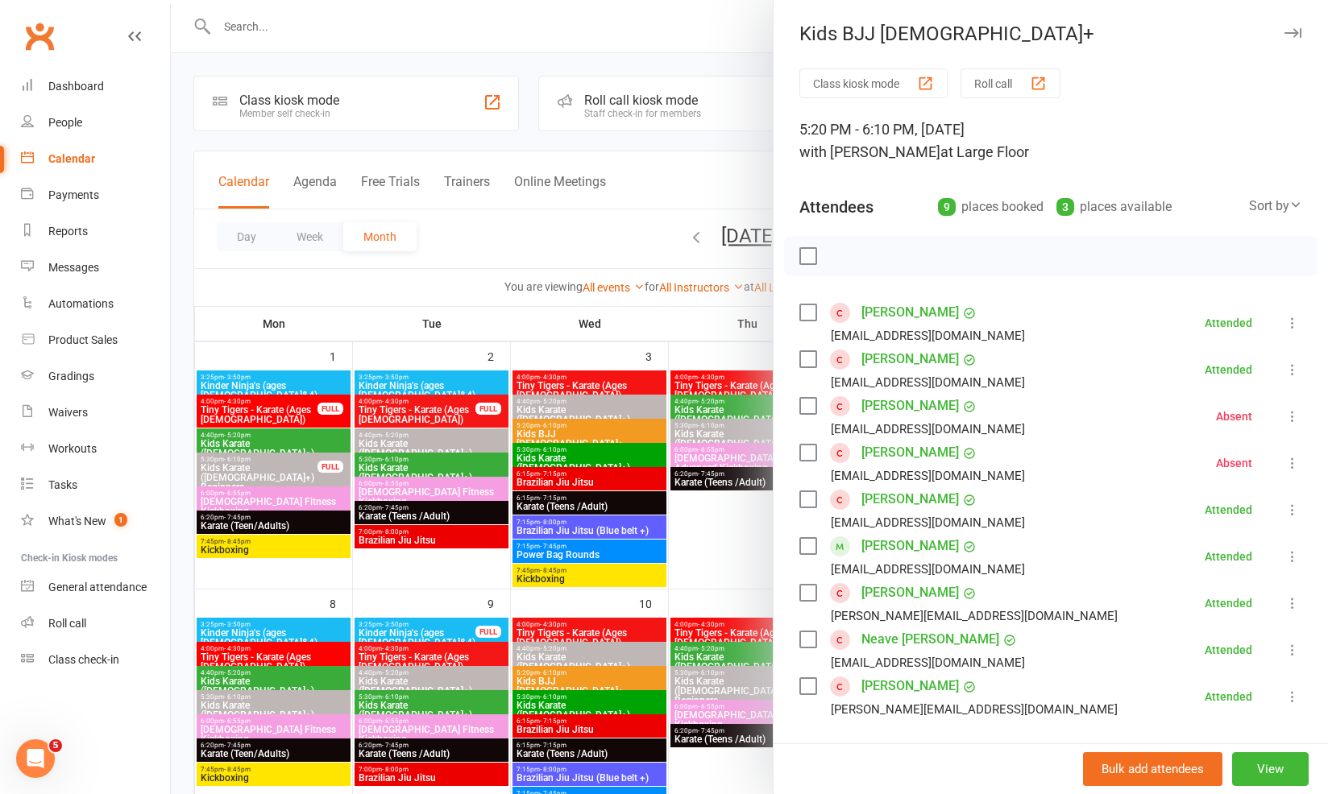
click at [694, 472] on div at bounding box center [749, 397] width 1157 height 794
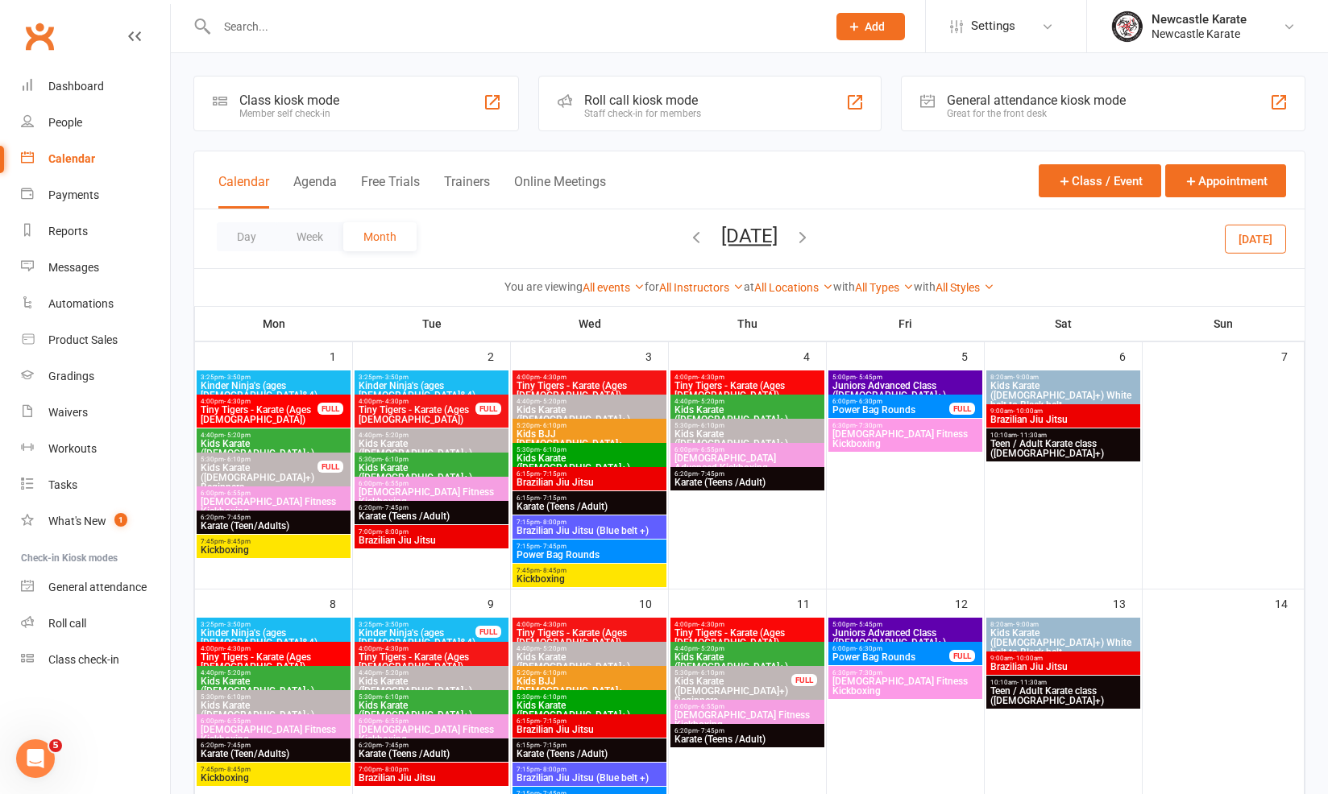
click at [811, 238] on icon "button" at bounding box center [803, 237] width 18 height 18
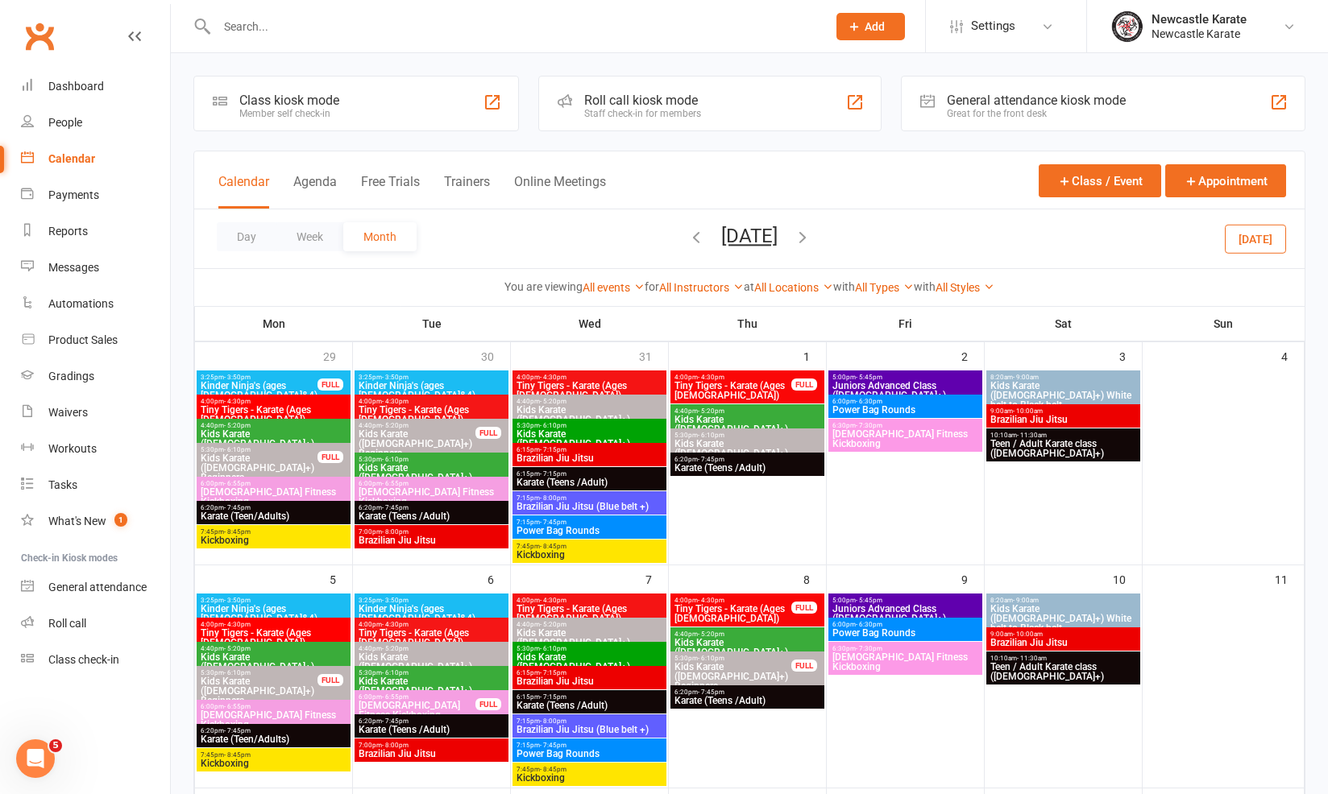
click at [811, 242] on icon "button" at bounding box center [803, 237] width 18 height 18
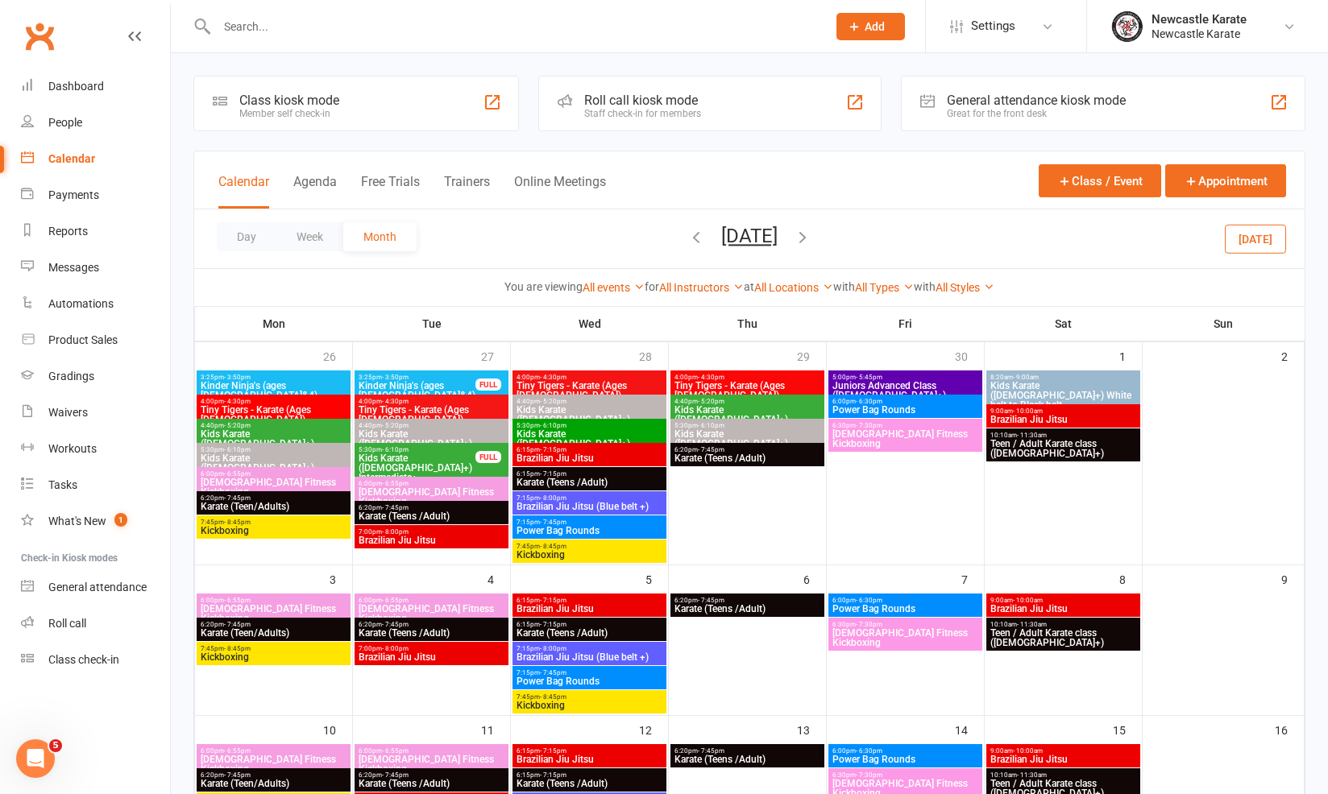
click at [242, 520] on span "- 8:45pm" at bounding box center [237, 522] width 27 height 7
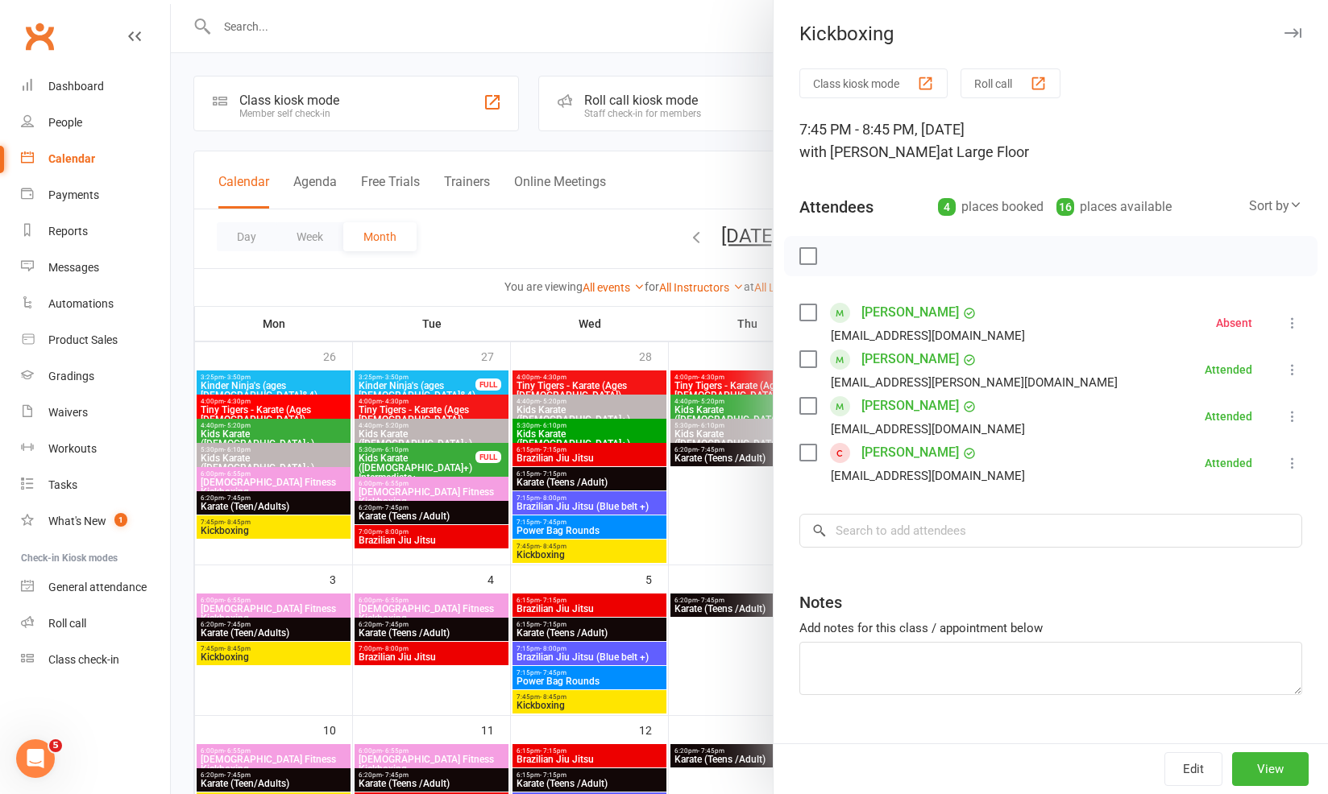
scroll to position [3, 0]
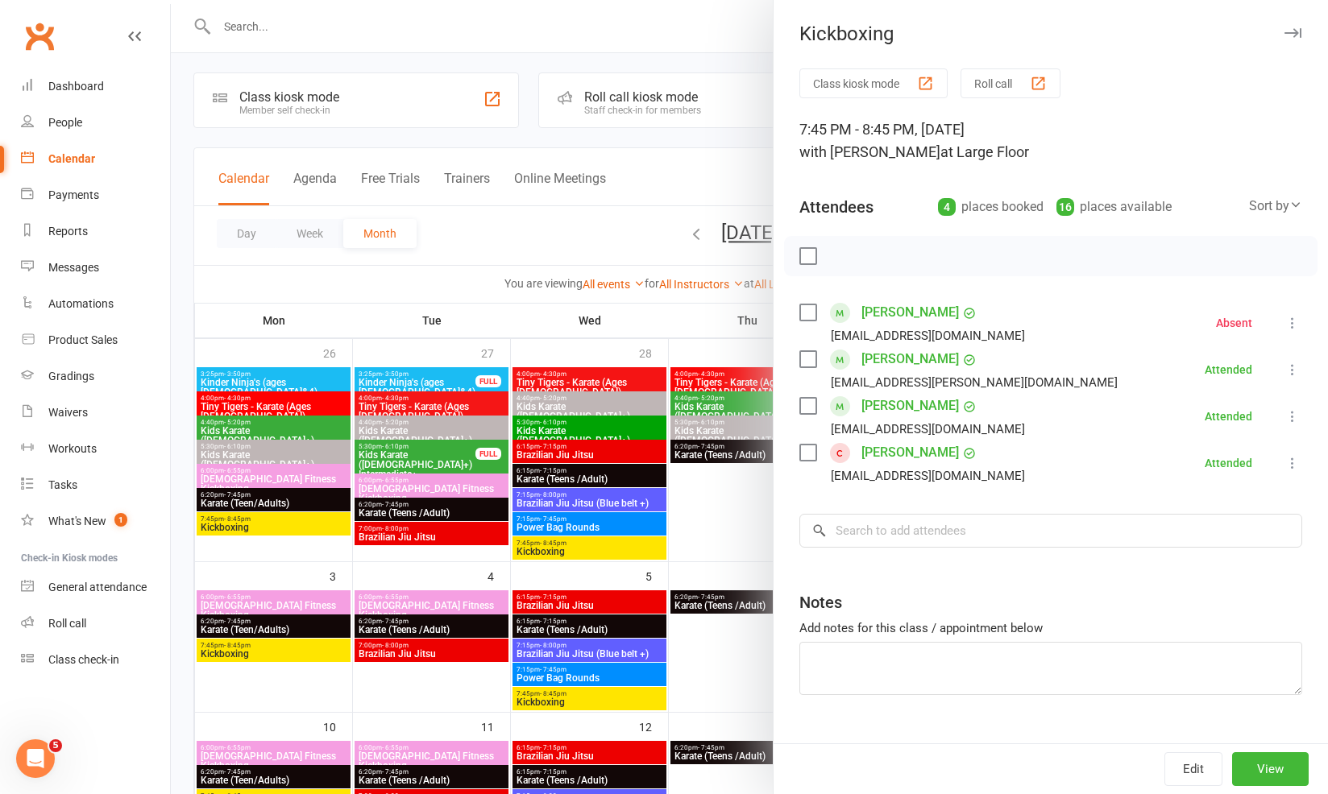
click at [530, 466] on div at bounding box center [749, 397] width 1157 height 794
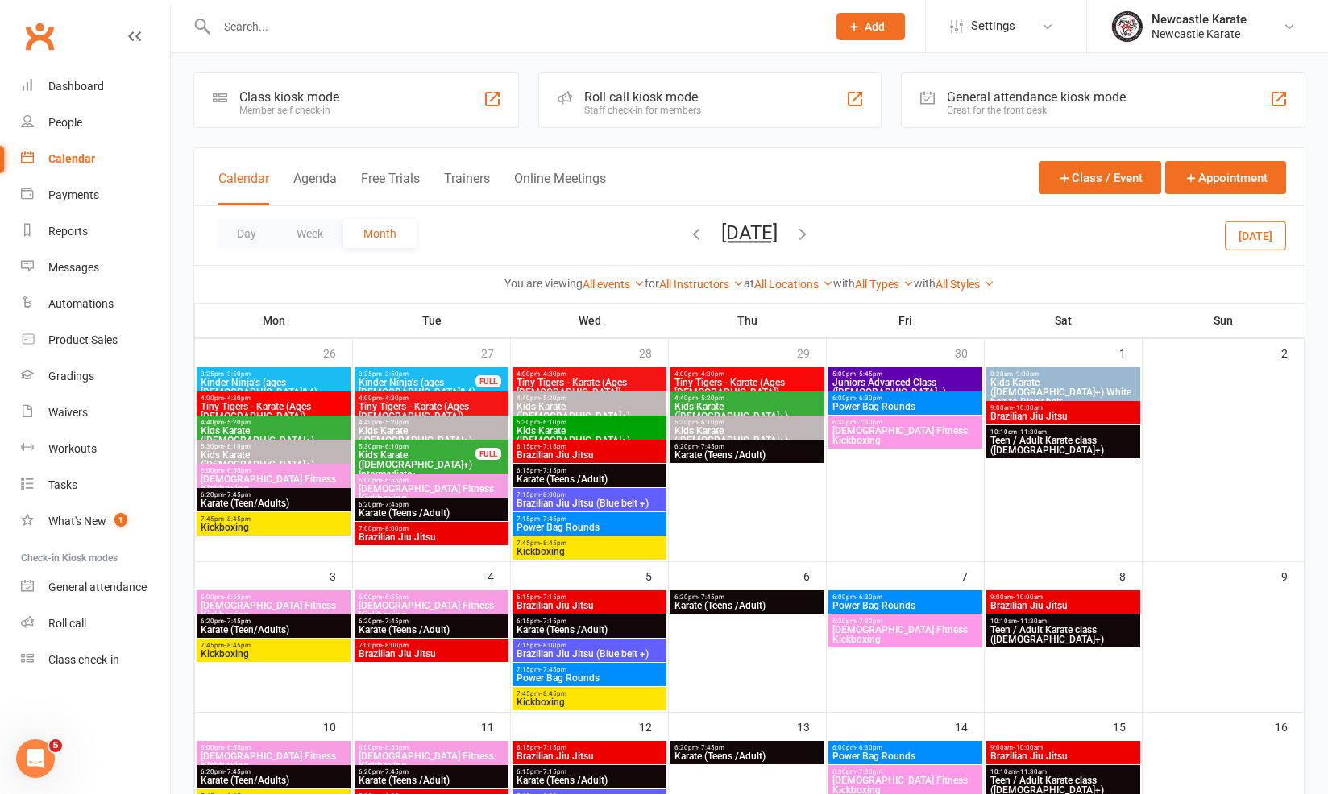
click at [811, 233] on icon "button" at bounding box center [803, 234] width 18 height 18
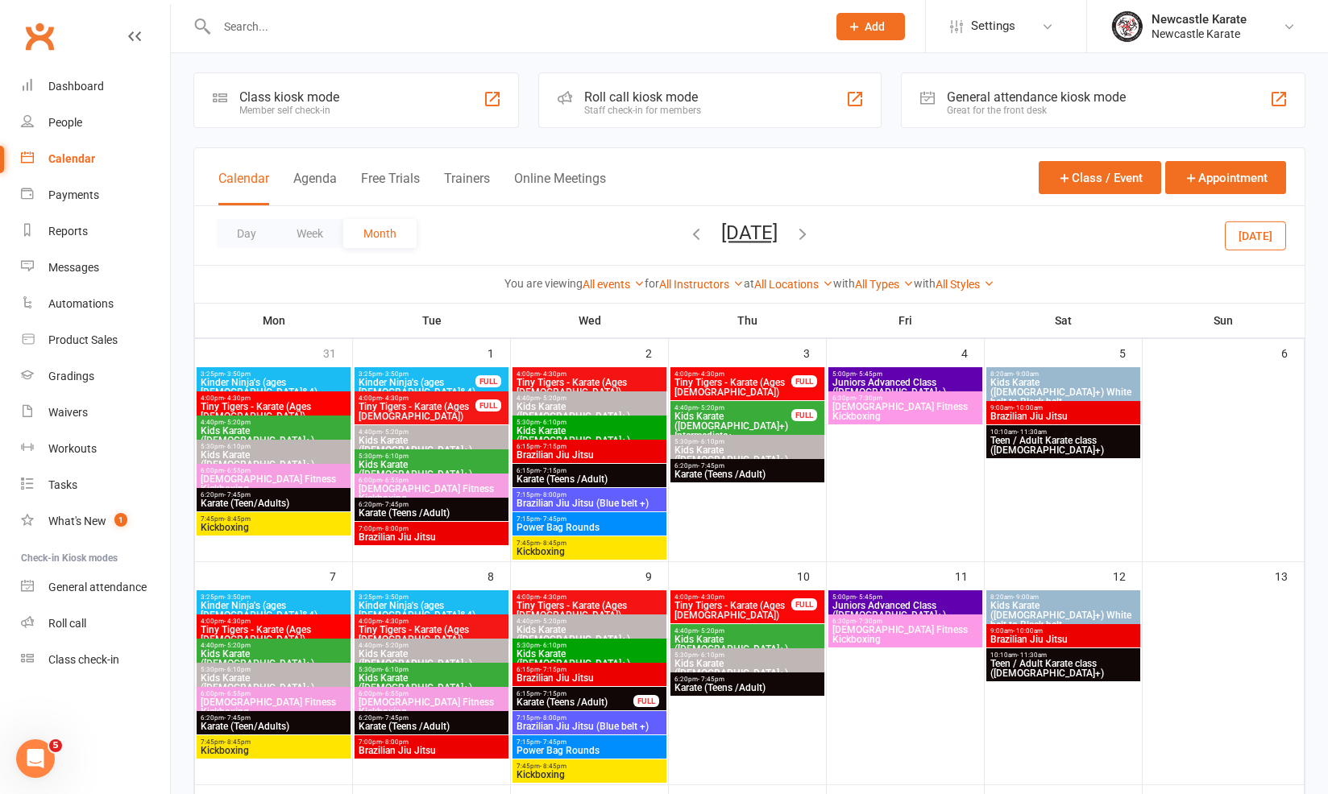
click at [585, 549] on span "Kickboxing" at bounding box center [589, 552] width 147 height 10
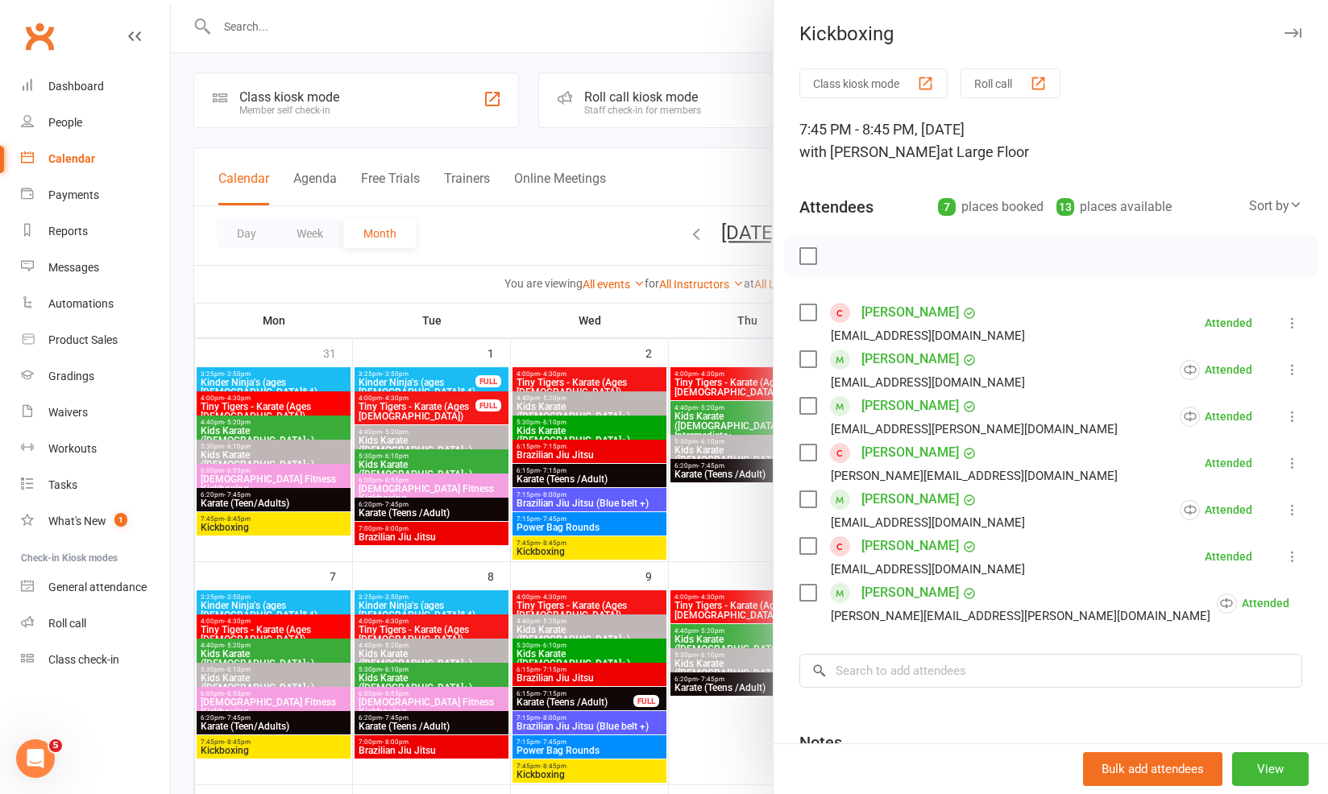
click at [625, 524] on div at bounding box center [749, 397] width 1157 height 794
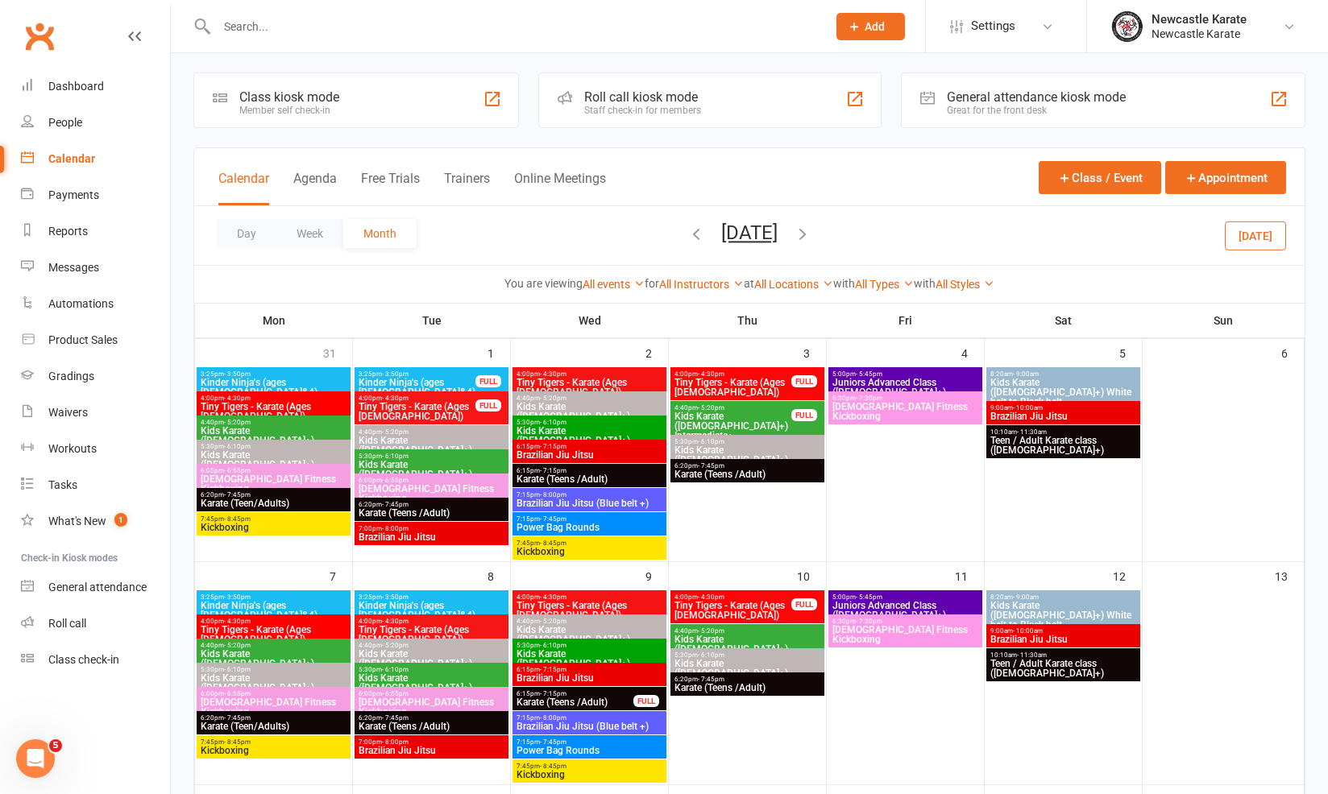
click at [723, 229] on button "August 2023" at bounding box center [749, 233] width 56 height 23
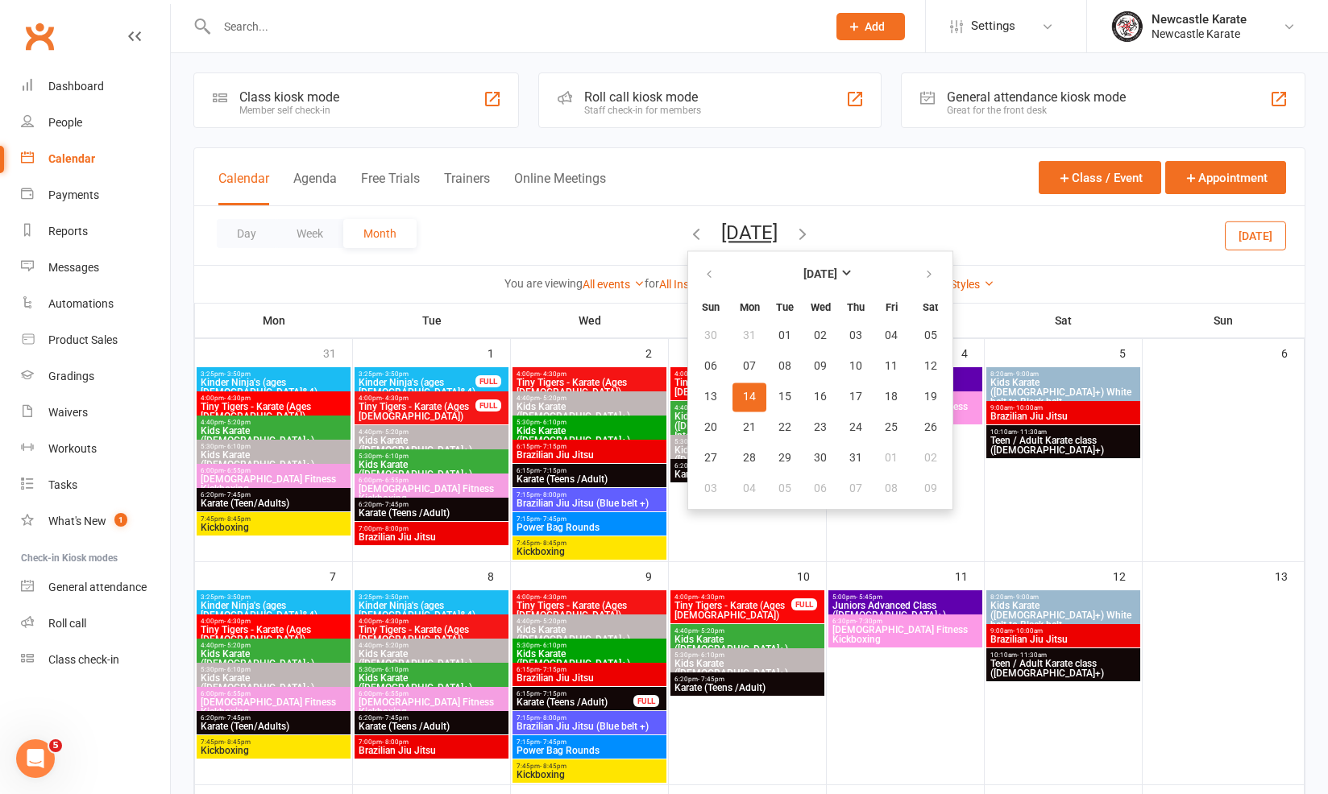
click at [910, 277] on th at bounding box center [930, 274] width 41 height 35
click at [861, 274] on button "August 2023" at bounding box center [820, 274] width 176 height 29
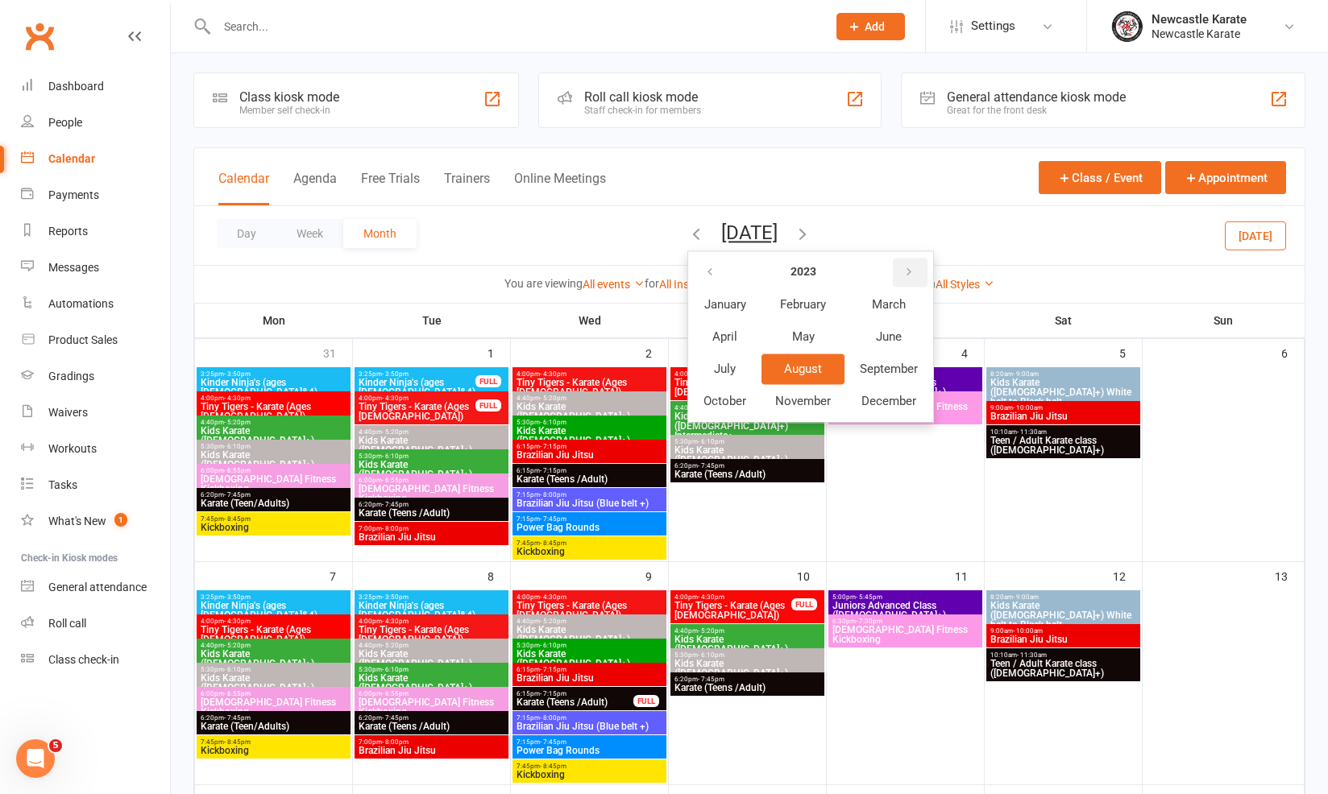
click at [893, 269] on button "button" at bounding box center [910, 272] width 35 height 29
click at [903, 276] on icon "button" at bounding box center [908, 272] width 11 height 13
click at [904, 276] on icon "button" at bounding box center [909, 272] width 11 height 13
click at [694, 260] on button "button" at bounding box center [711, 272] width 35 height 29
click at [860, 356] on button "September" at bounding box center [889, 369] width 86 height 31
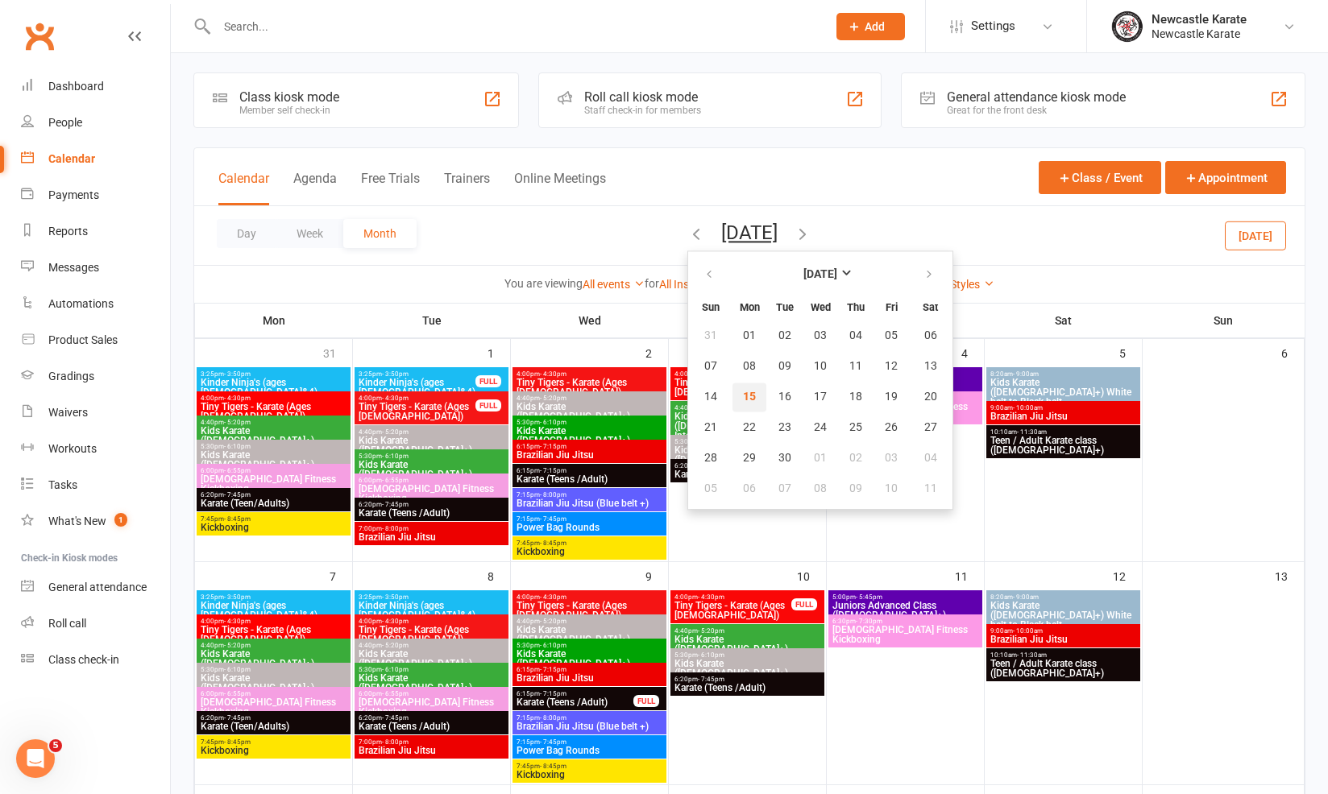
click at [743, 396] on span "15" at bounding box center [749, 397] width 13 height 13
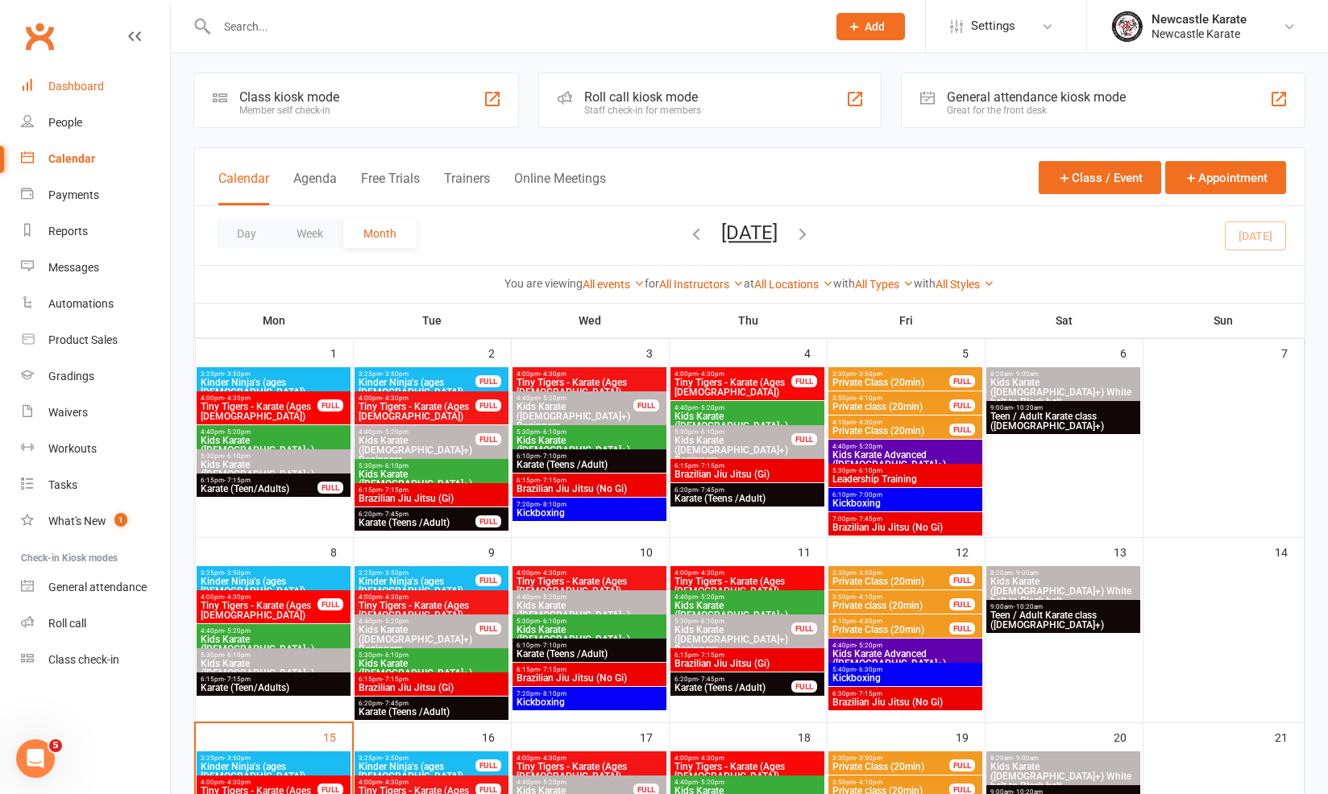
click at [118, 85] on link "Dashboard" at bounding box center [95, 86] width 149 height 36
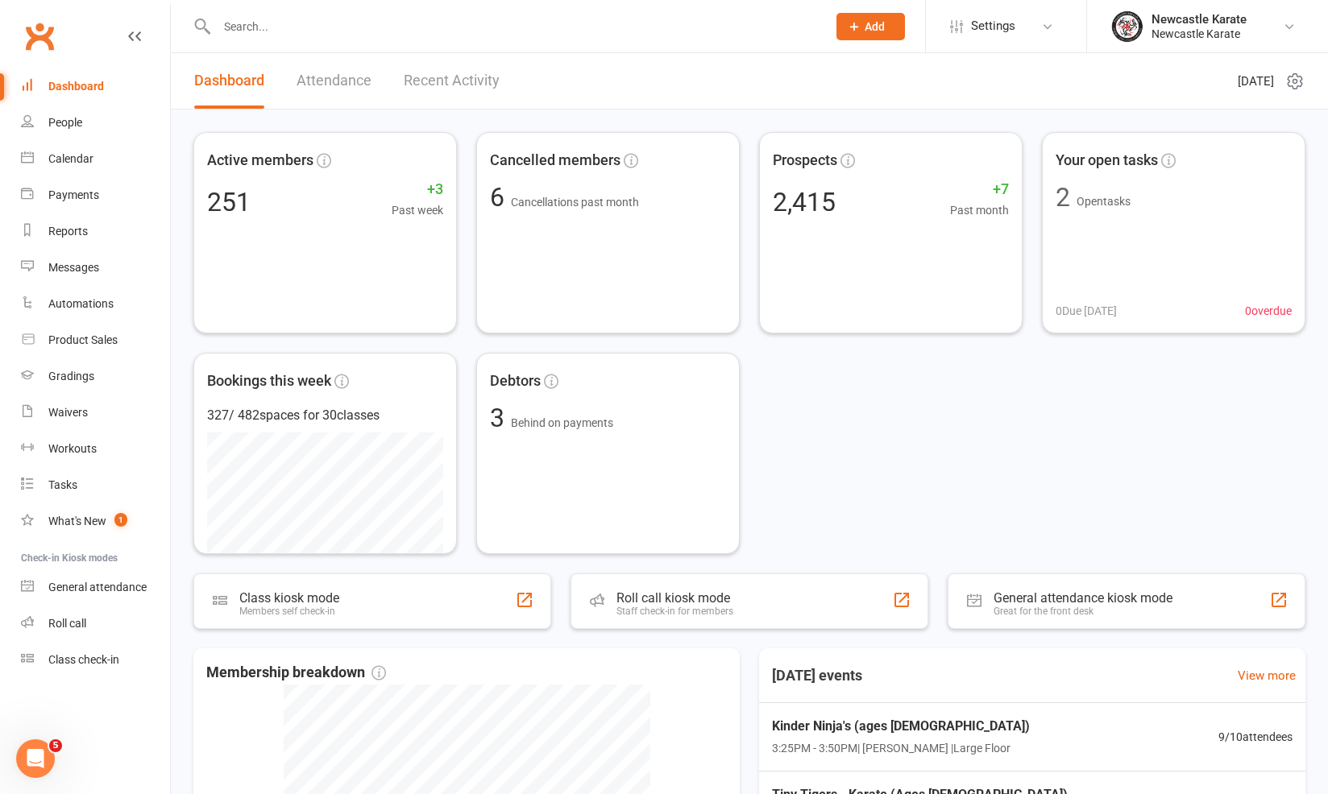
click at [353, 89] on link "Attendance" at bounding box center [333, 81] width 75 height 56
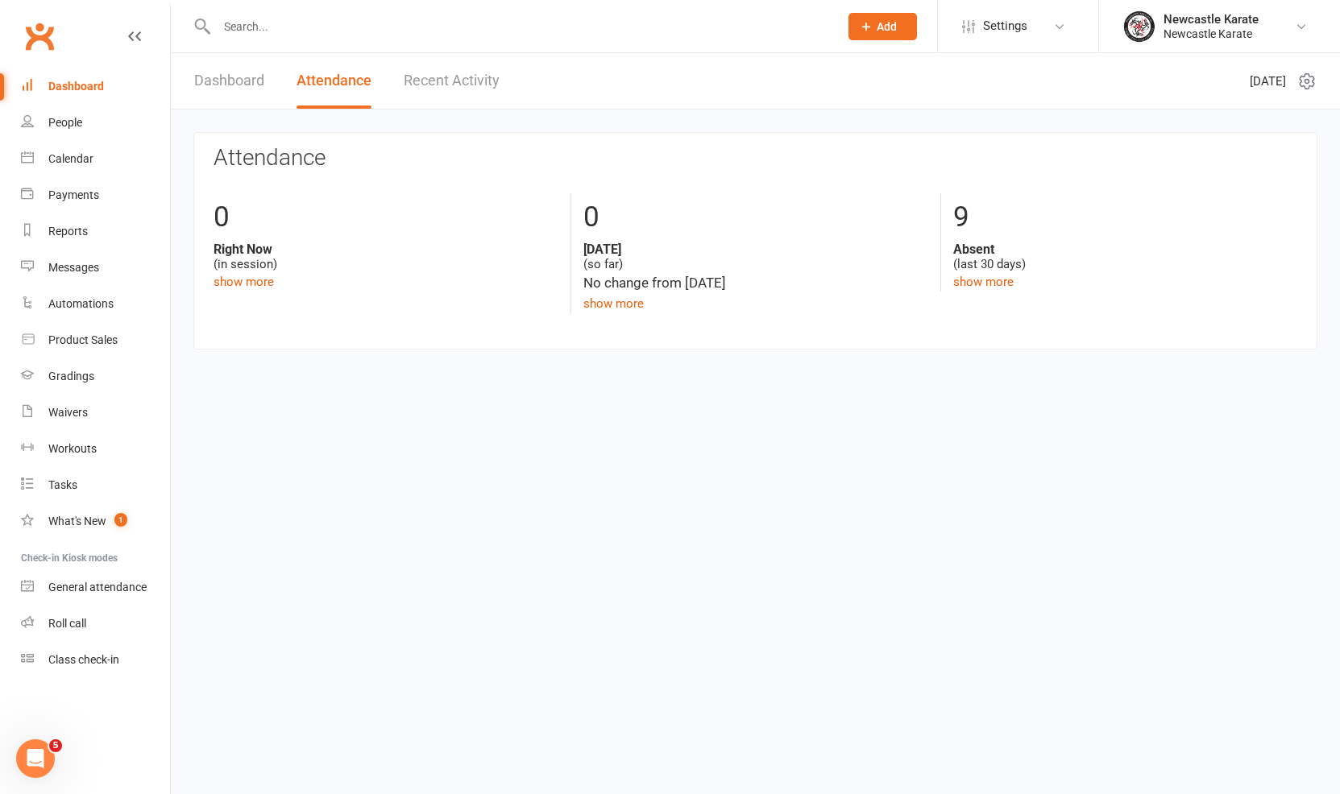
click at [426, 71] on link "Recent Activity" at bounding box center [452, 81] width 96 height 56
